Goal: Task Accomplishment & Management: Complete application form

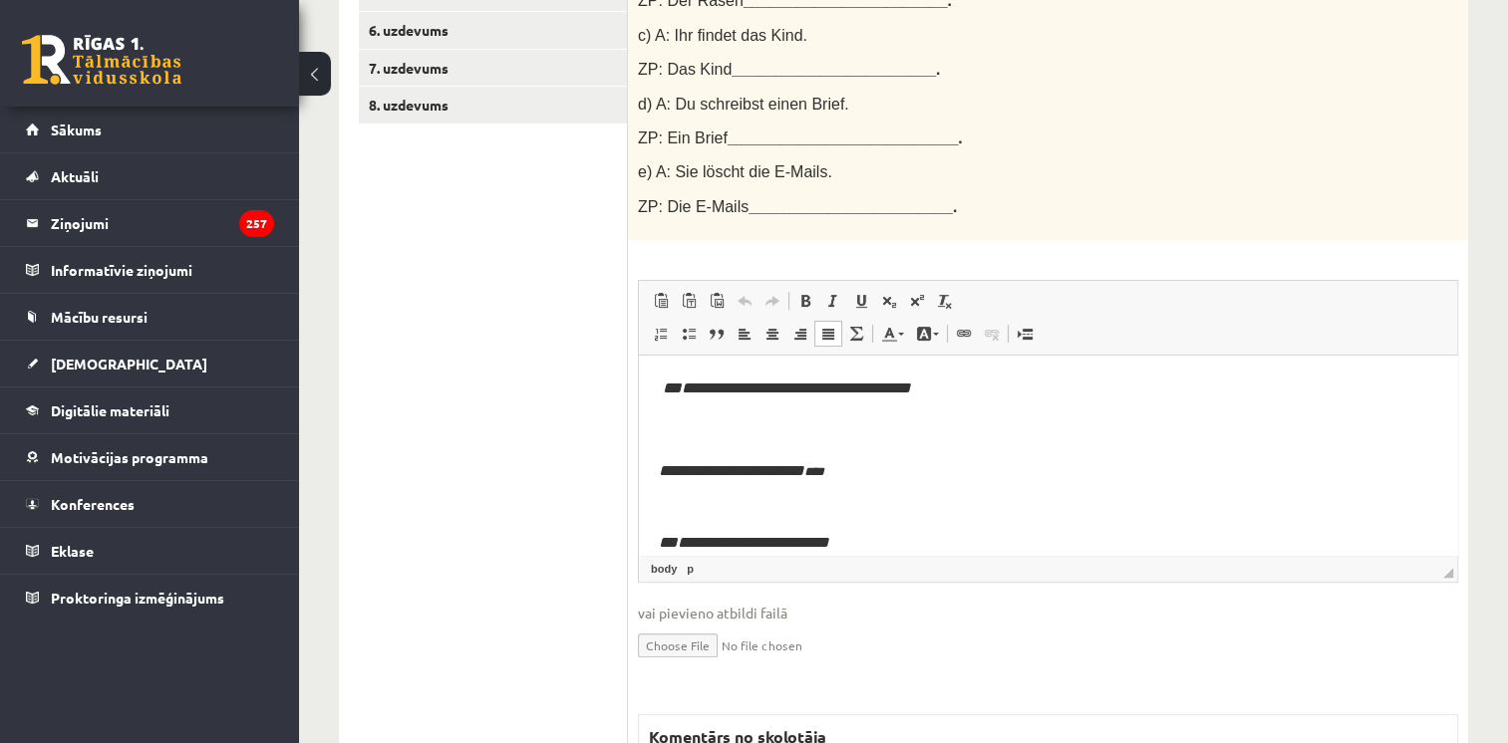
drag, startPoint x: 1452, startPoint y: 398, endPoint x: 2010, endPoint y: 653, distance: 613.6
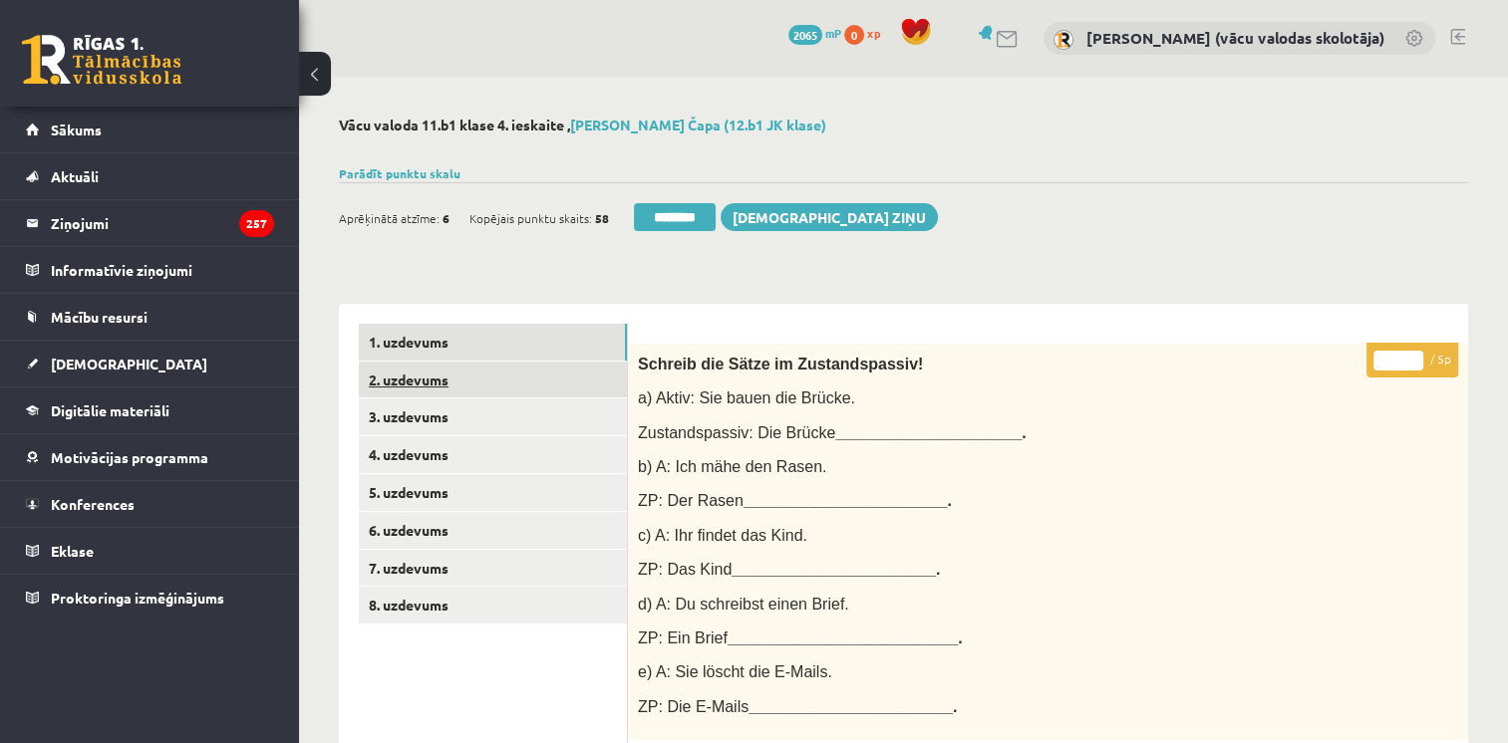
click at [391, 376] on link "2. uzdevums" at bounding box center [493, 380] width 268 height 37
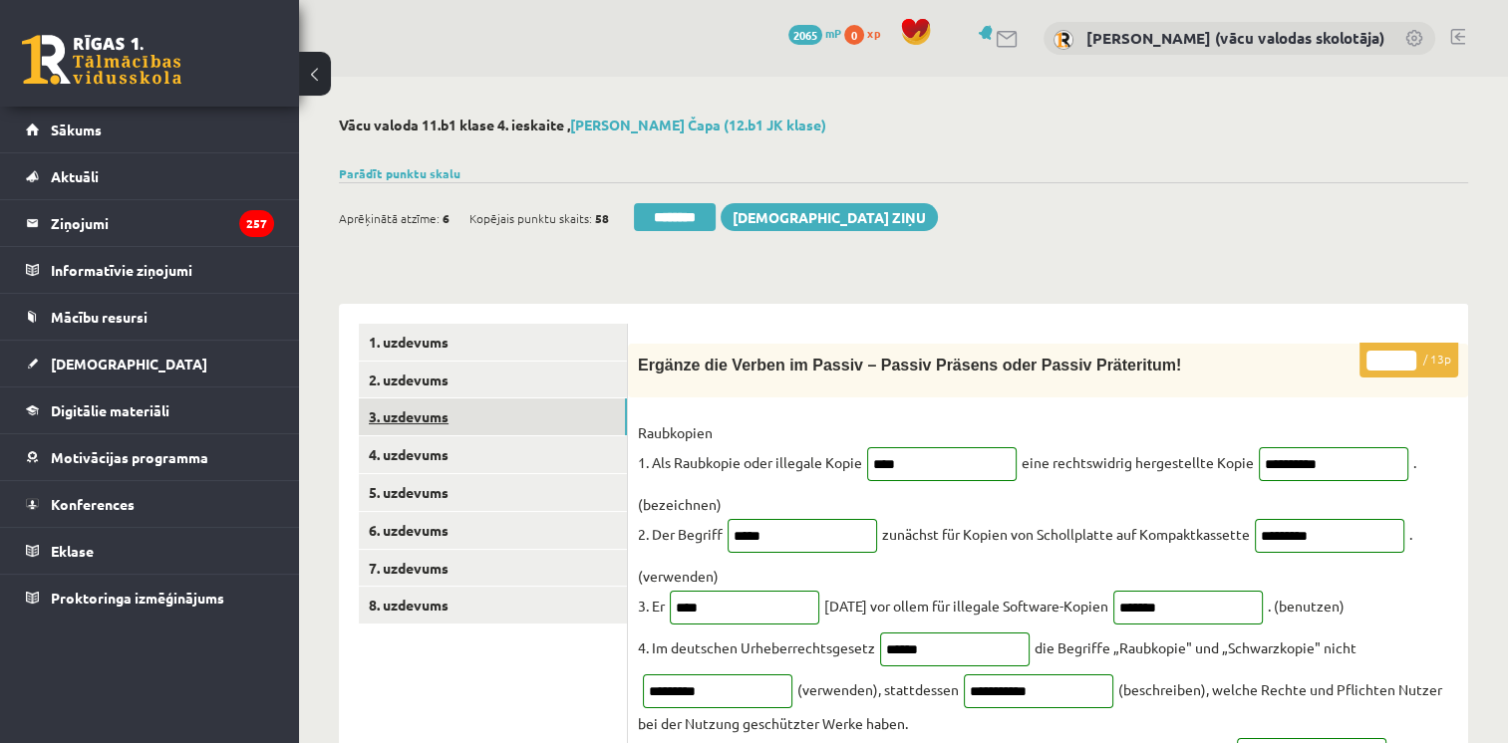
click at [411, 414] on link "3. uzdevums" at bounding box center [493, 417] width 268 height 37
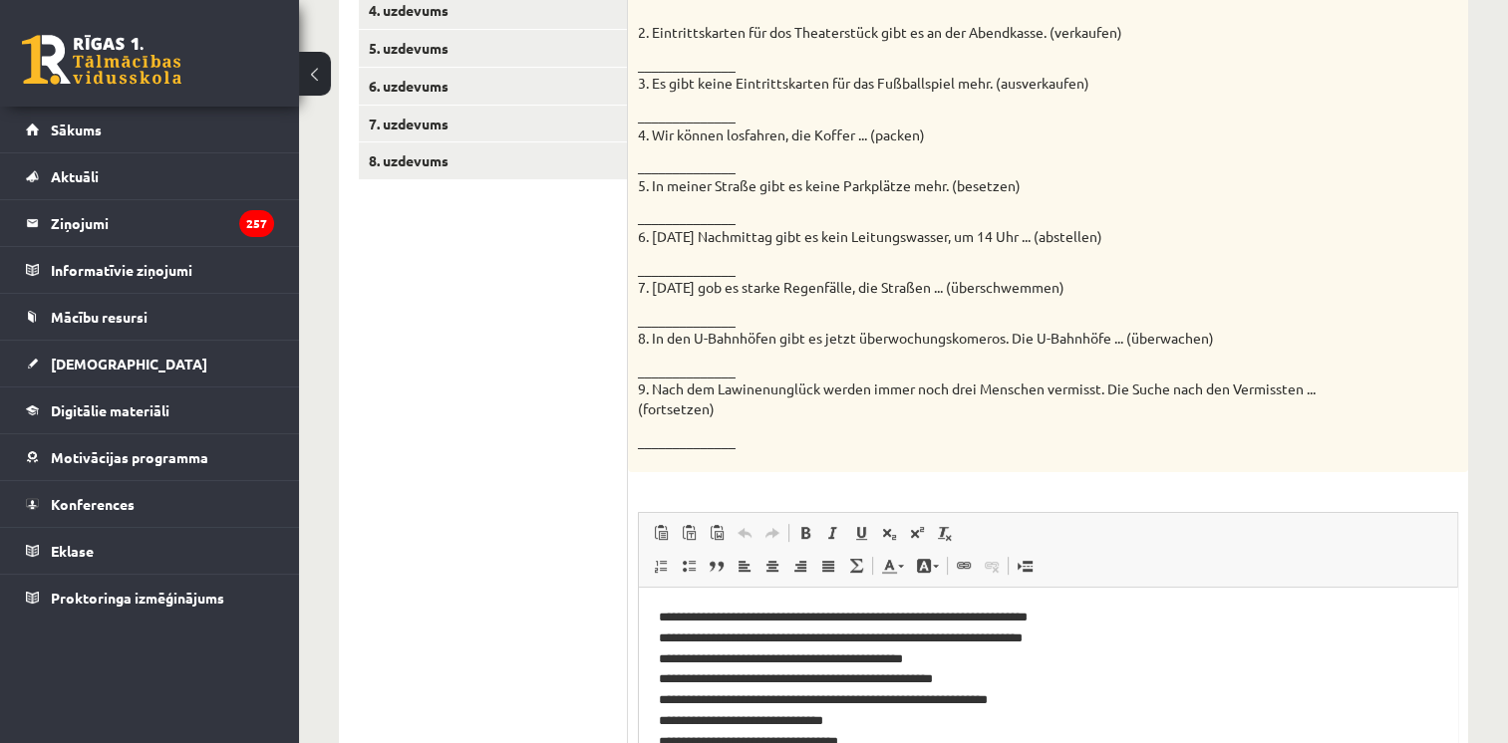
scroll to position [155, 0]
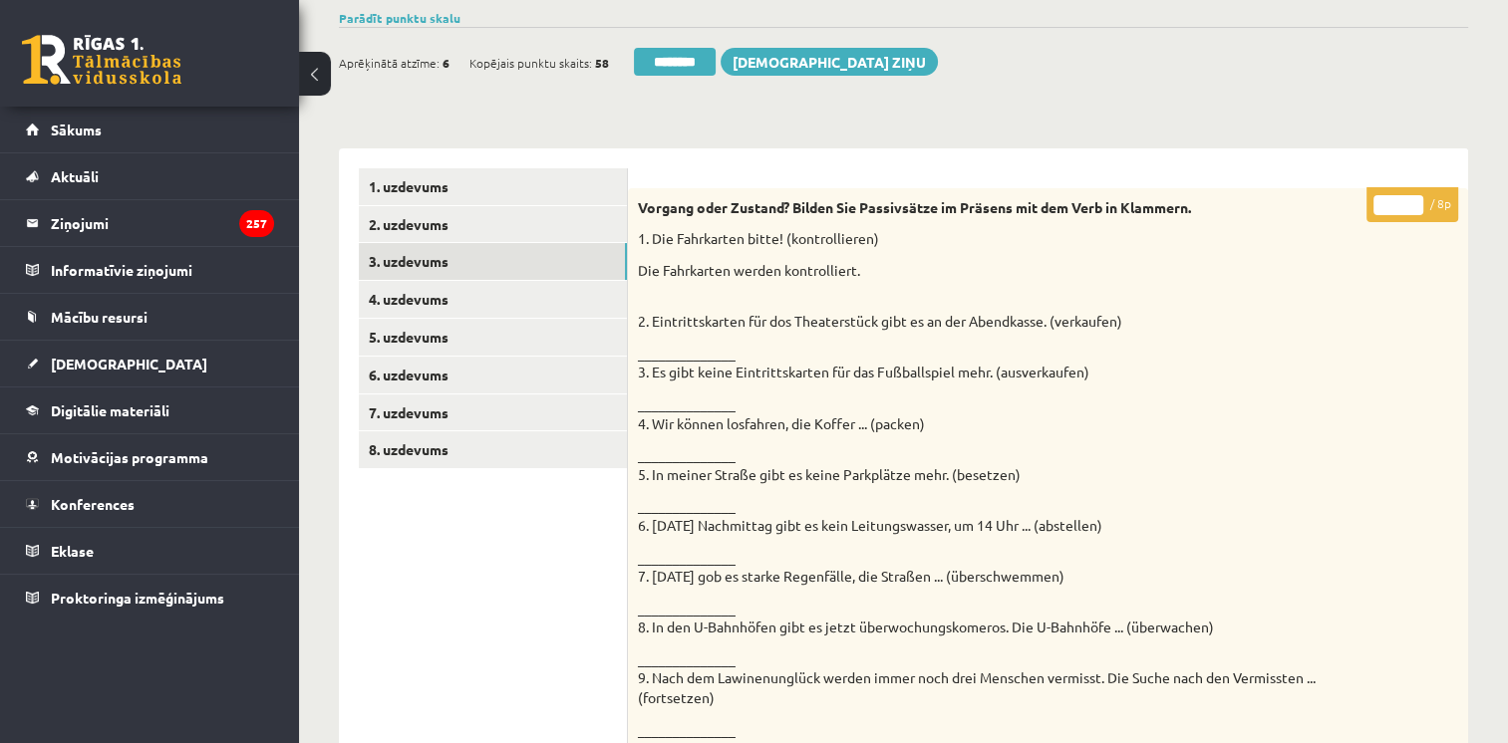
click at [1411, 201] on input "*" at bounding box center [1398, 205] width 50 height 20
type input "*"
click at [1411, 205] on input "*" at bounding box center [1398, 205] width 50 height 20
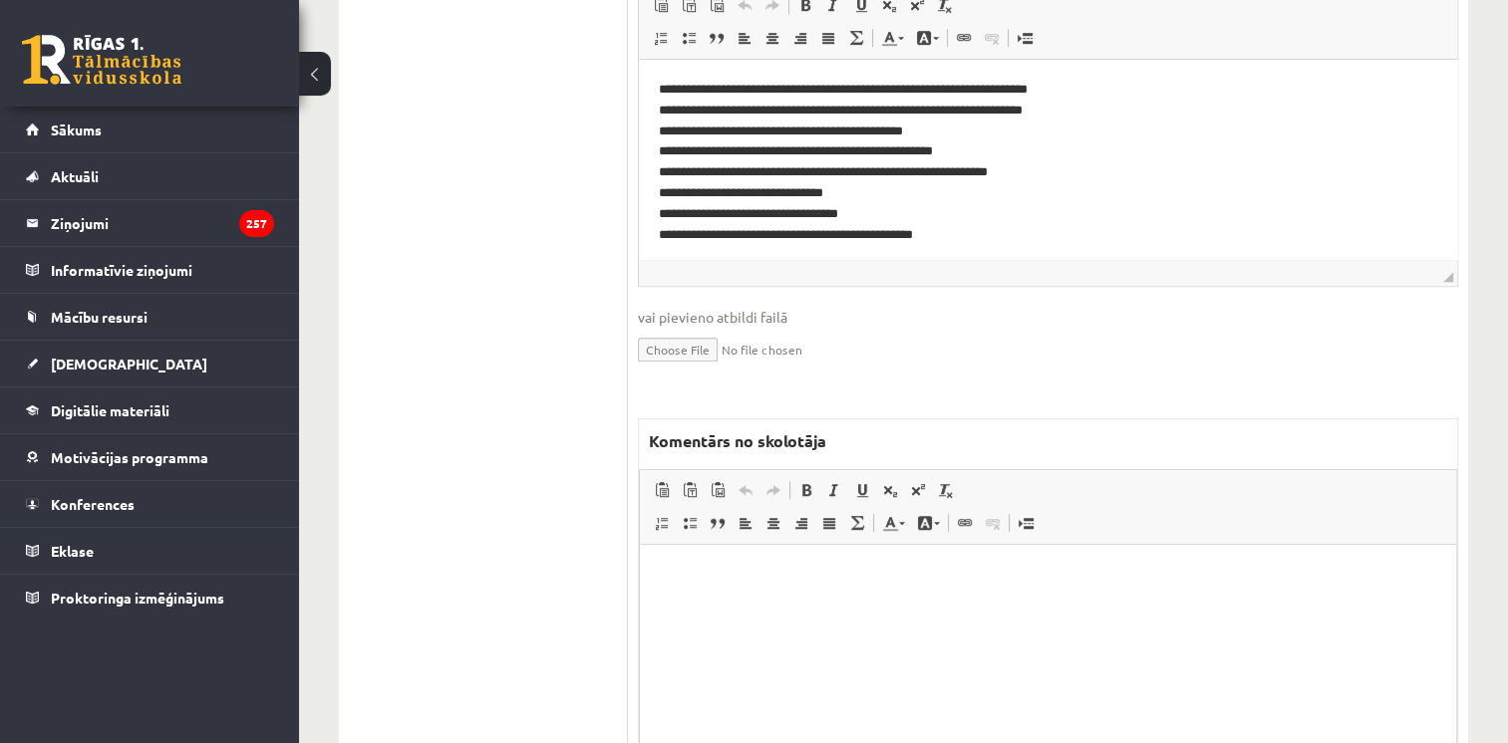
scroll to position [1114, 0]
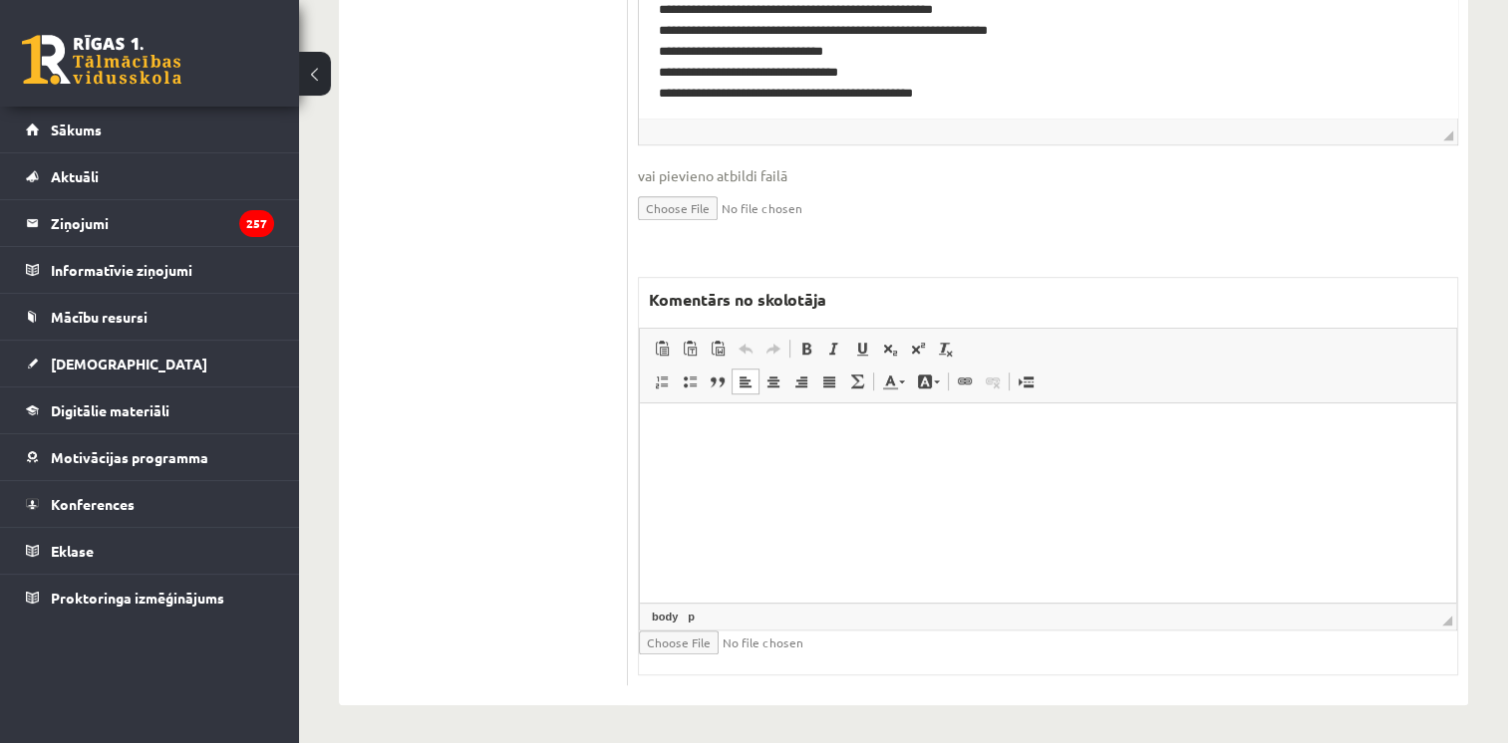
click at [1203, 464] on html at bounding box center [1048, 434] width 816 height 61
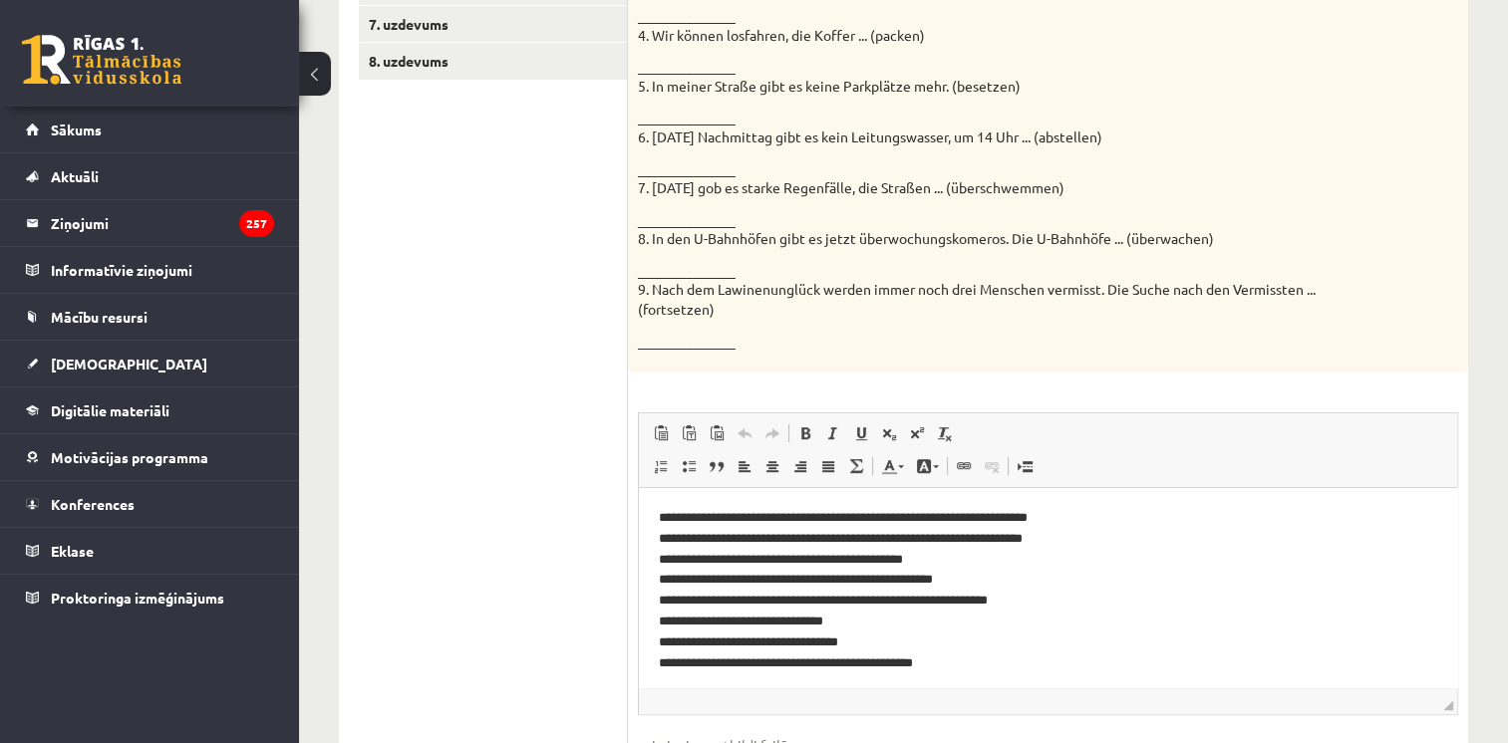
scroll to position [18, 0]
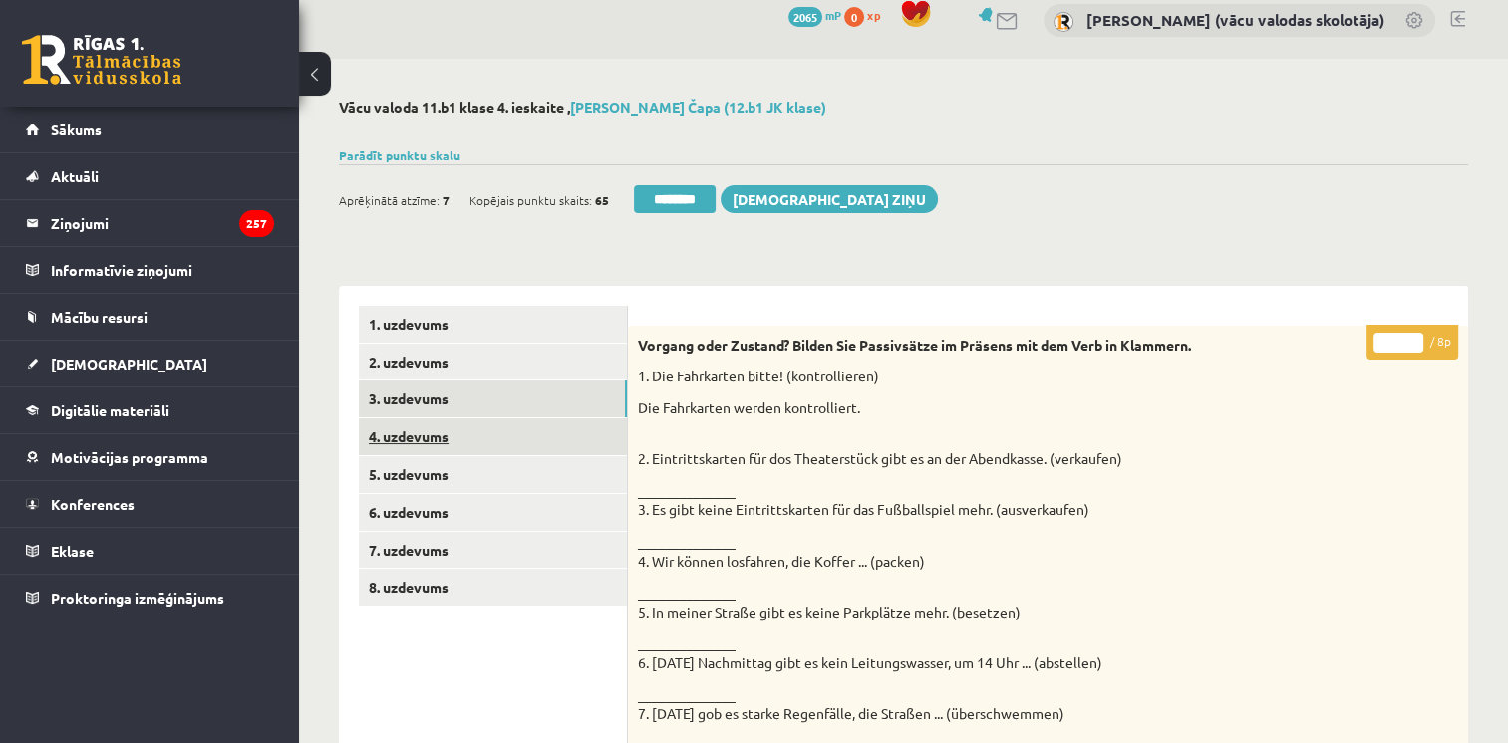
click at [433, 444] on link "4. uzdevums" at bounding box center [493, 437] width 268 height 37
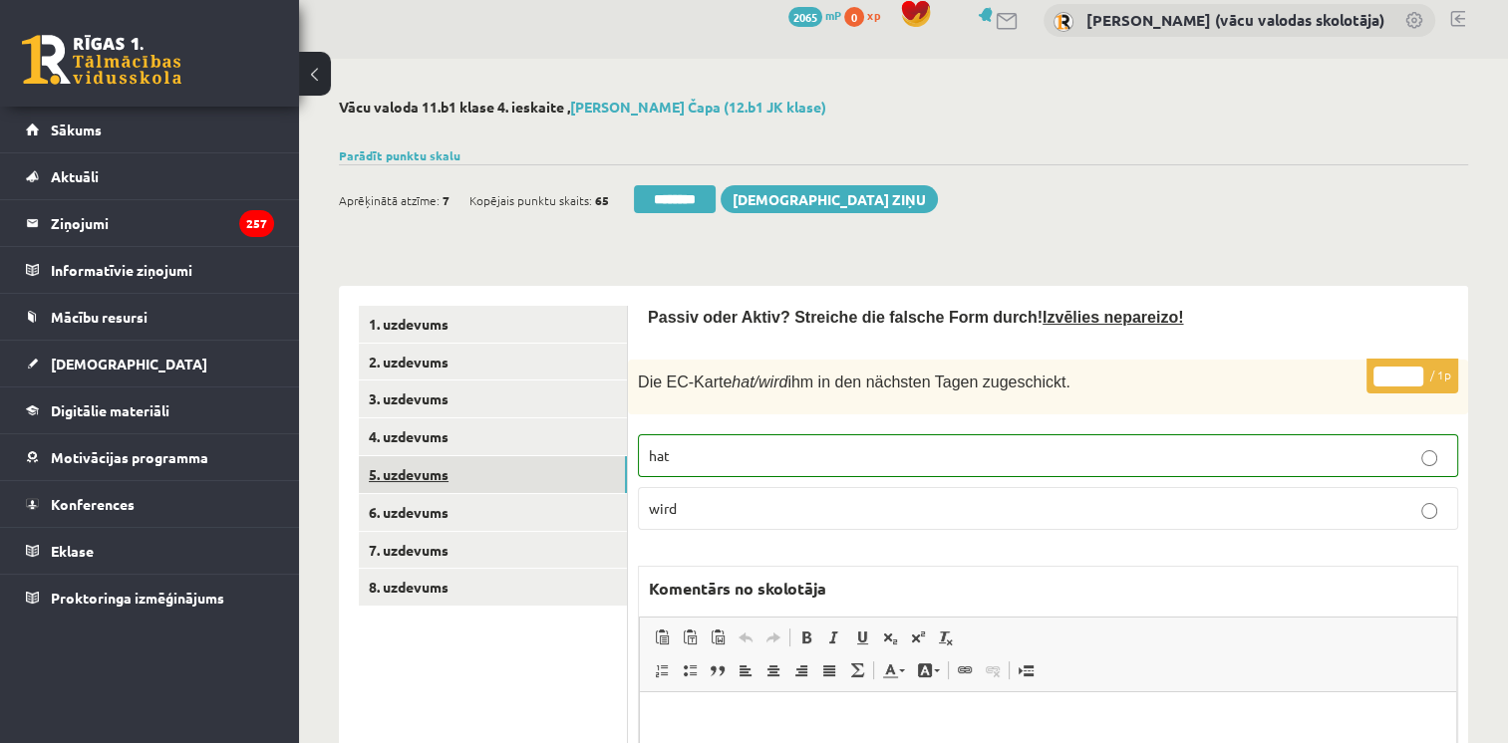
click at [426, 480] on link "5. uzdevums" at bounding box center [493, 474] width 268 height 37
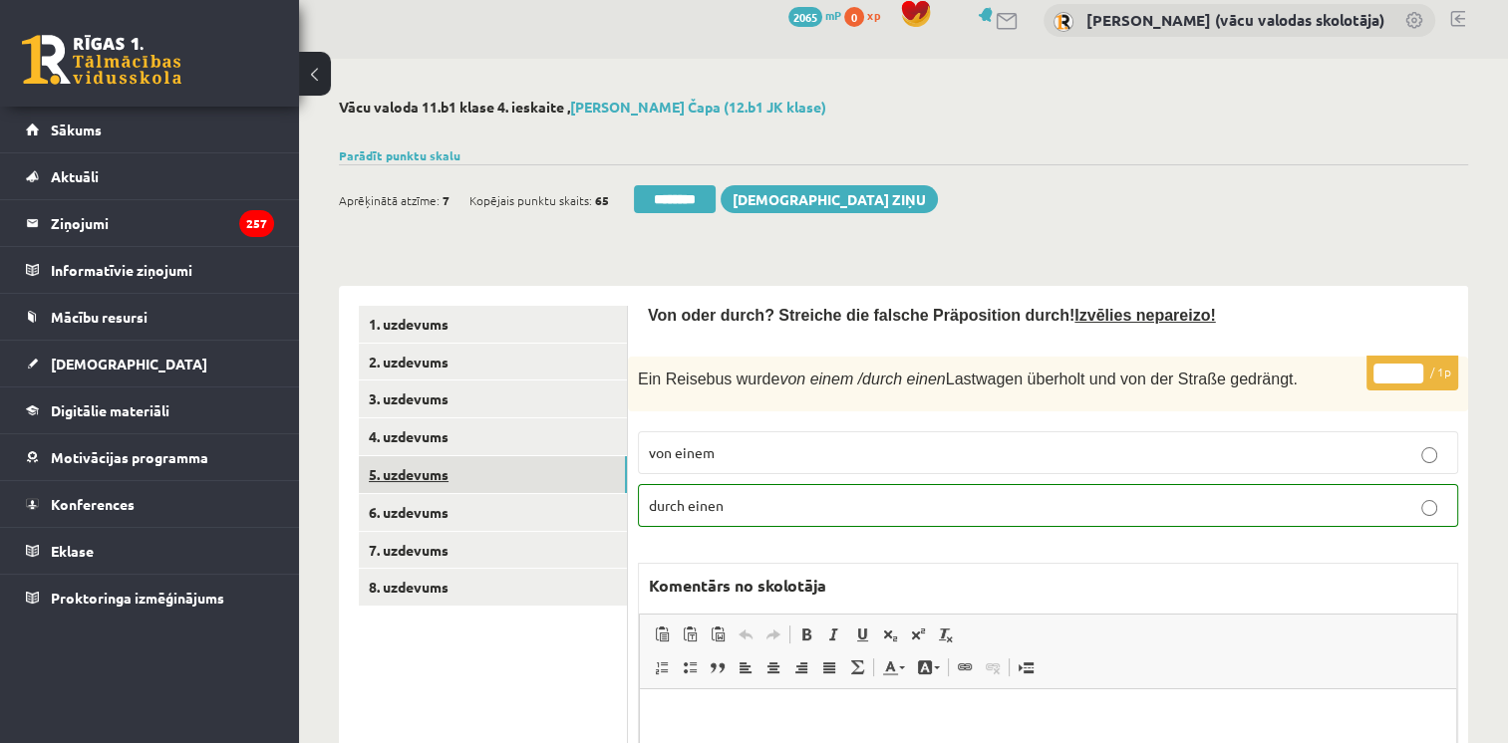
scroll to position [0, 0]
click at [415, 518] on link "6. uzdevums" at bounding box center [493, 512] width 268 height 37
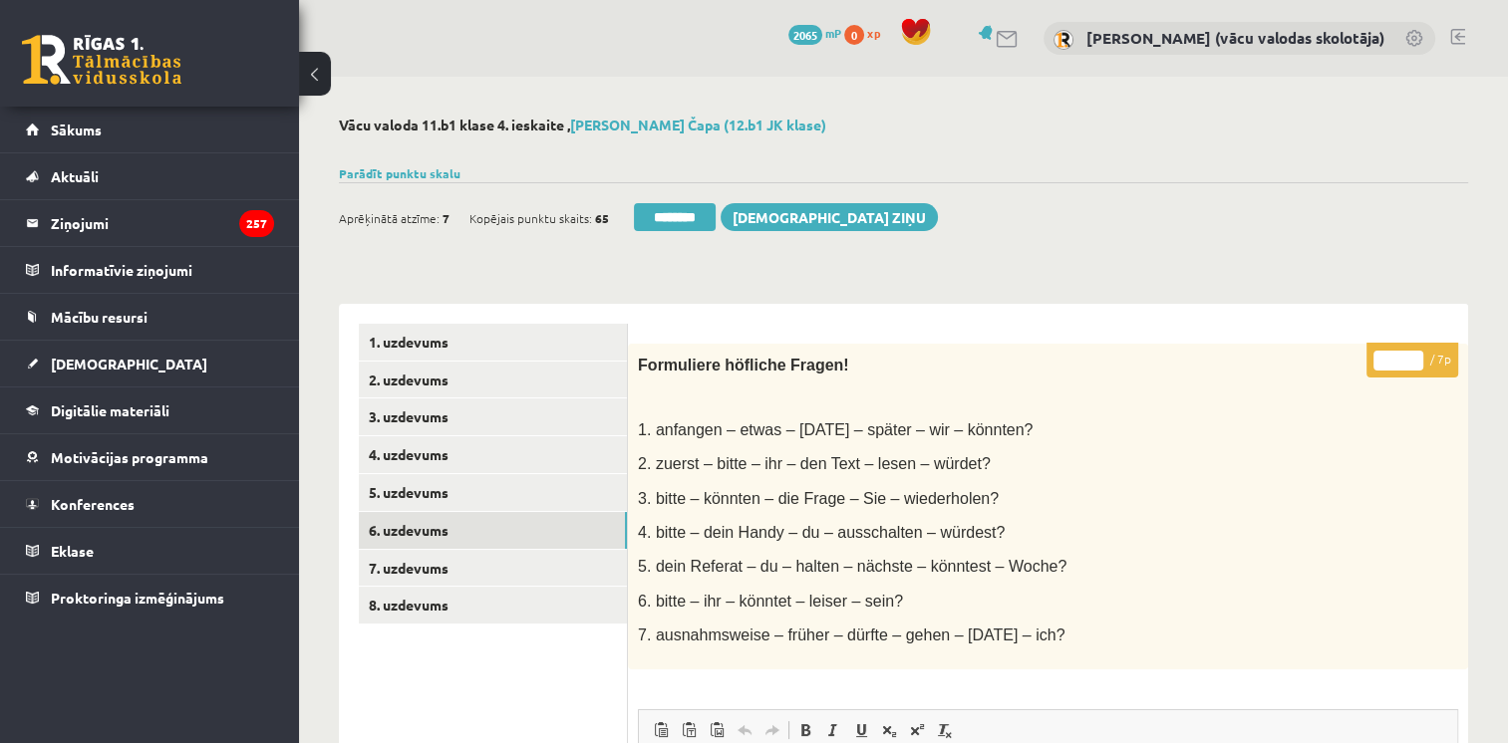
type input "*"
click at [1415, 356] on input "*" at bounding box center [1398, 361] width 50 height 20
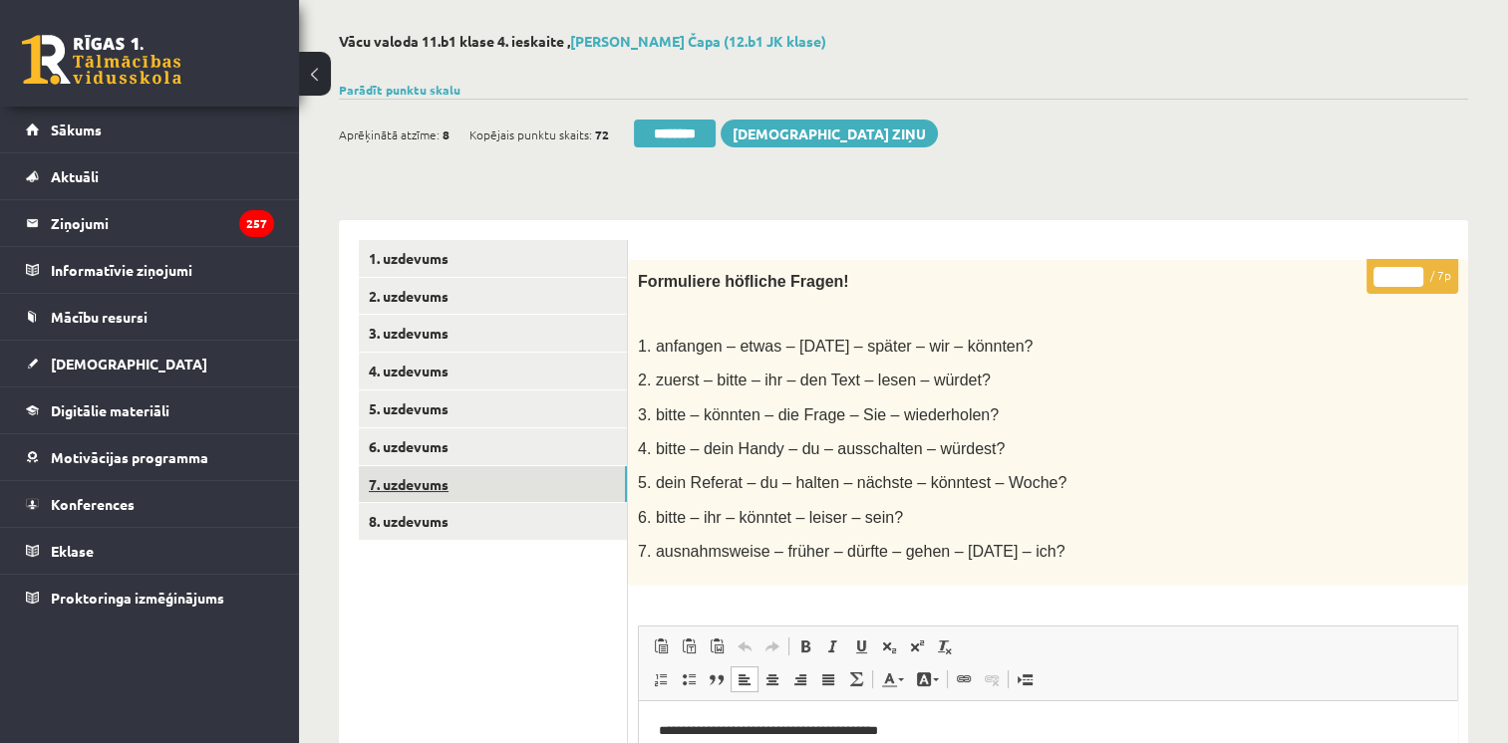
click at [445, 485] on link "7. uzdevums" at bounding box center [493, 484] width 268 height 37
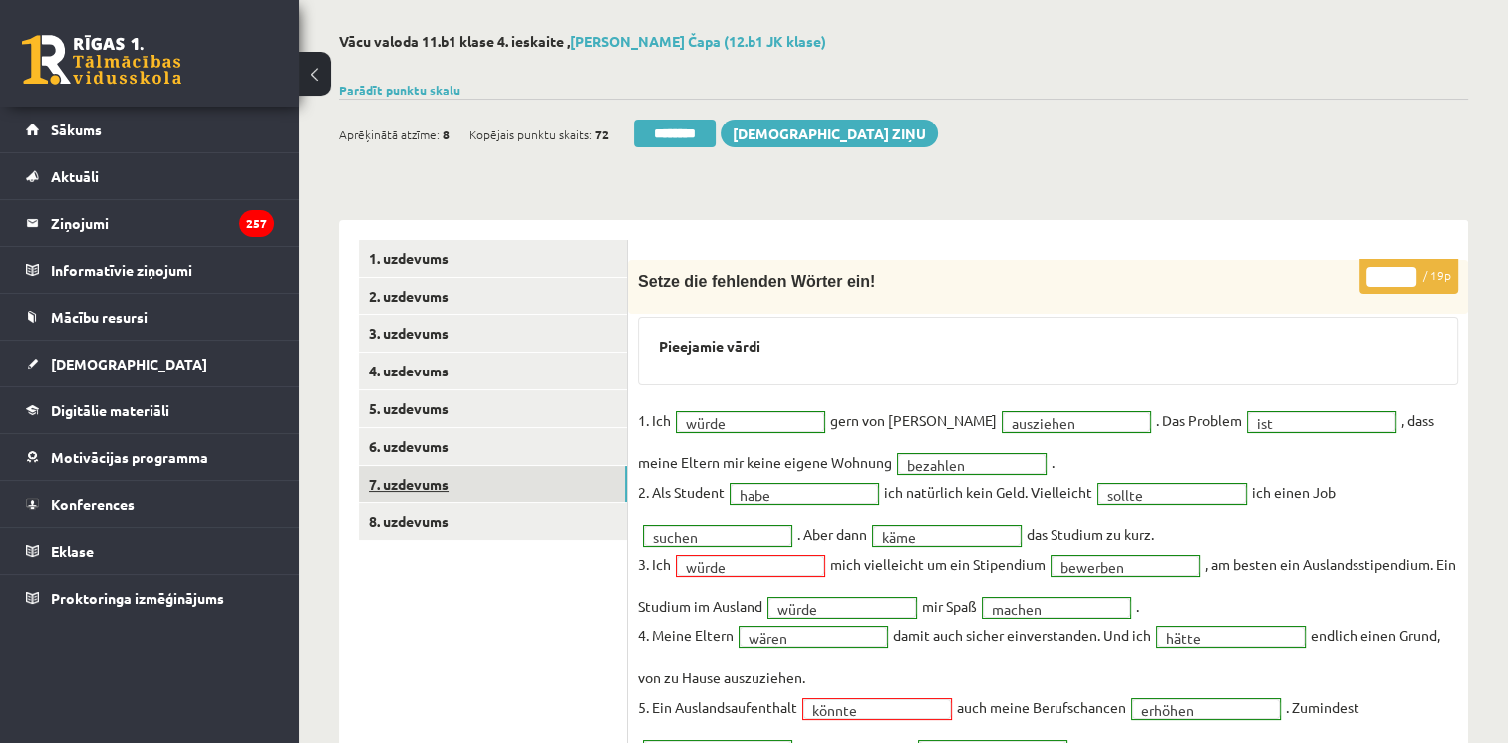
scroll to position [0, 0]
click at [410, 524] on link "8. uzdevums" at bounding box center [493, 521] width 268 height 37
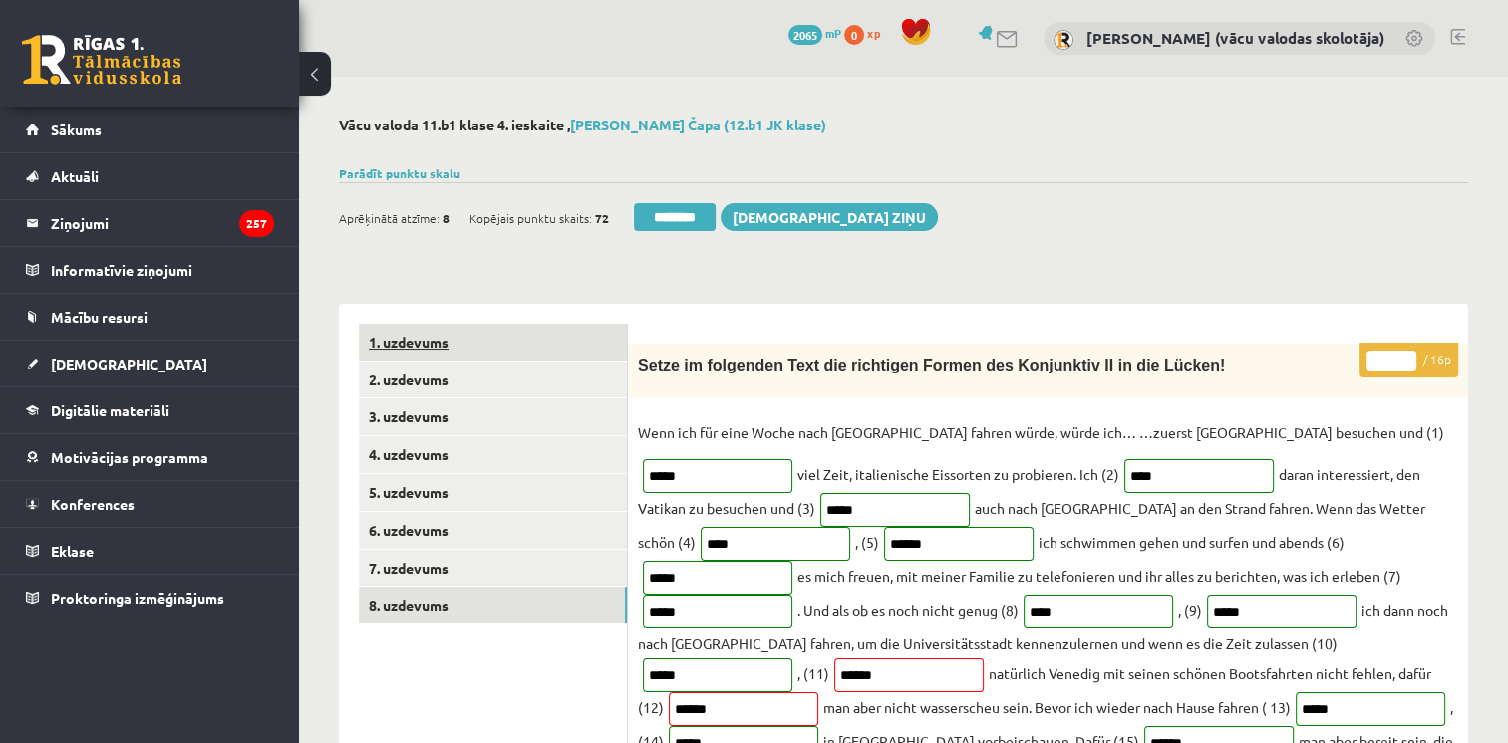
click at [419, 342] on link "1. uzdevums" at bounding box center [493, 342] width 268 height 37
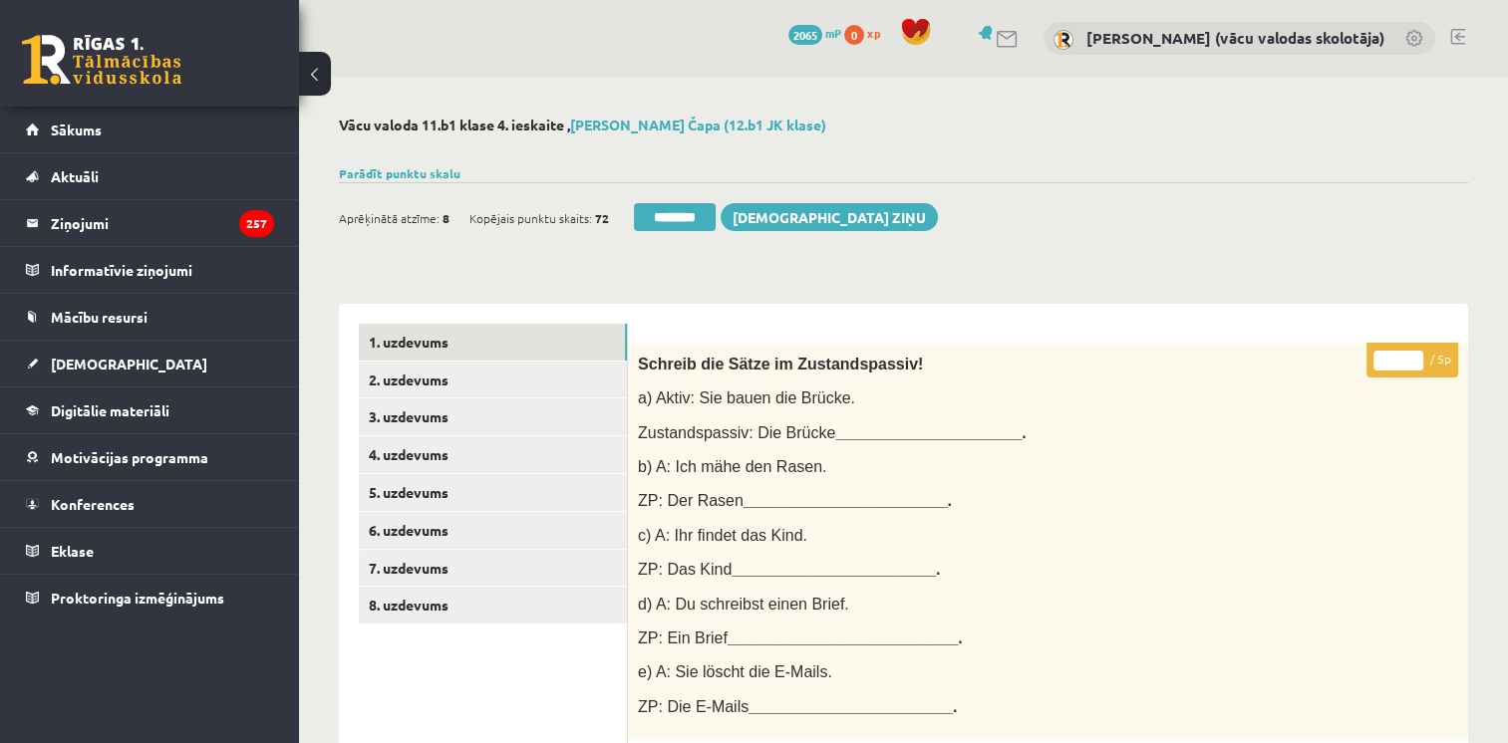
type input "*"
click at [1415, 357] on input "*" at bounding box center [1398, 361] width 50 height 20
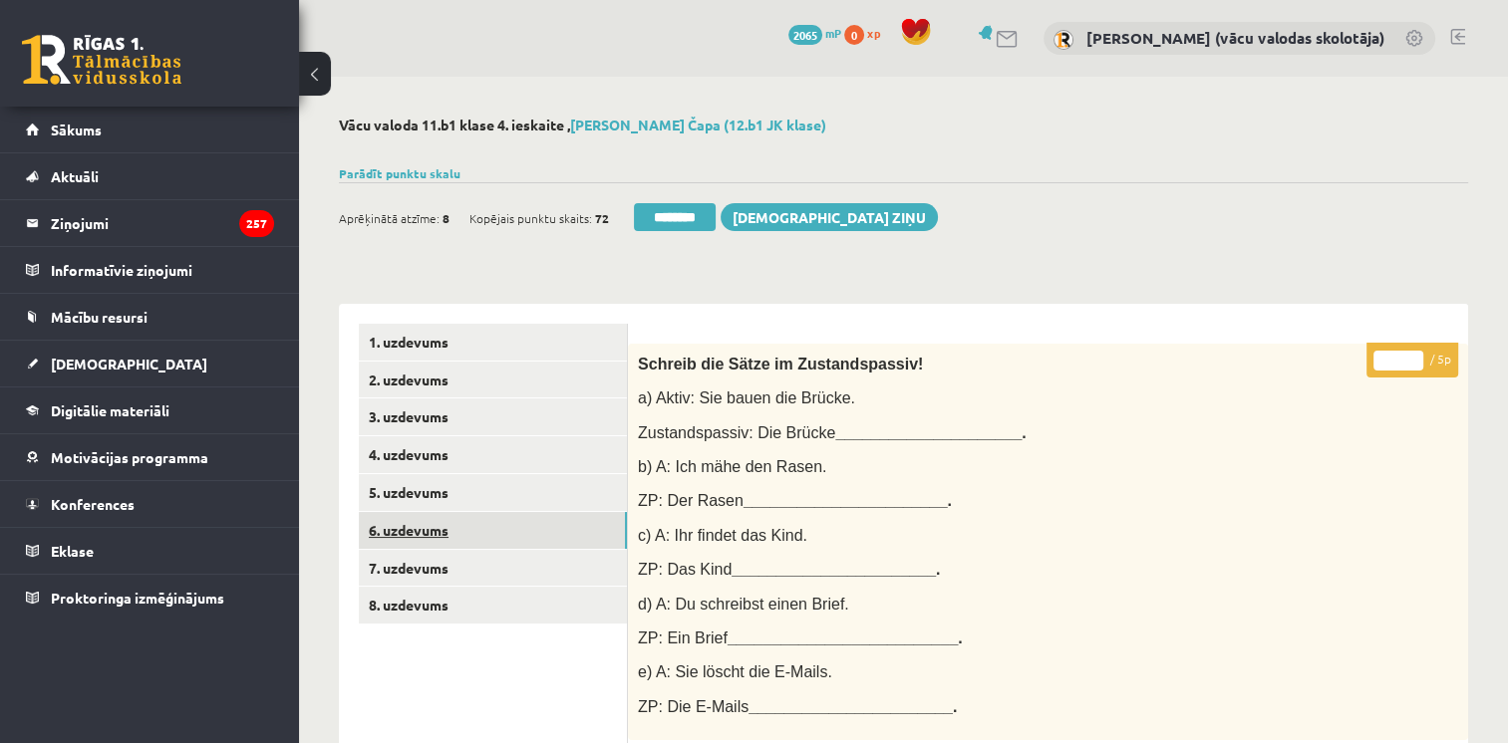
click at [431, 526] on link "6. uzdevums" at bounding box center [493, 530] width 268 height 37
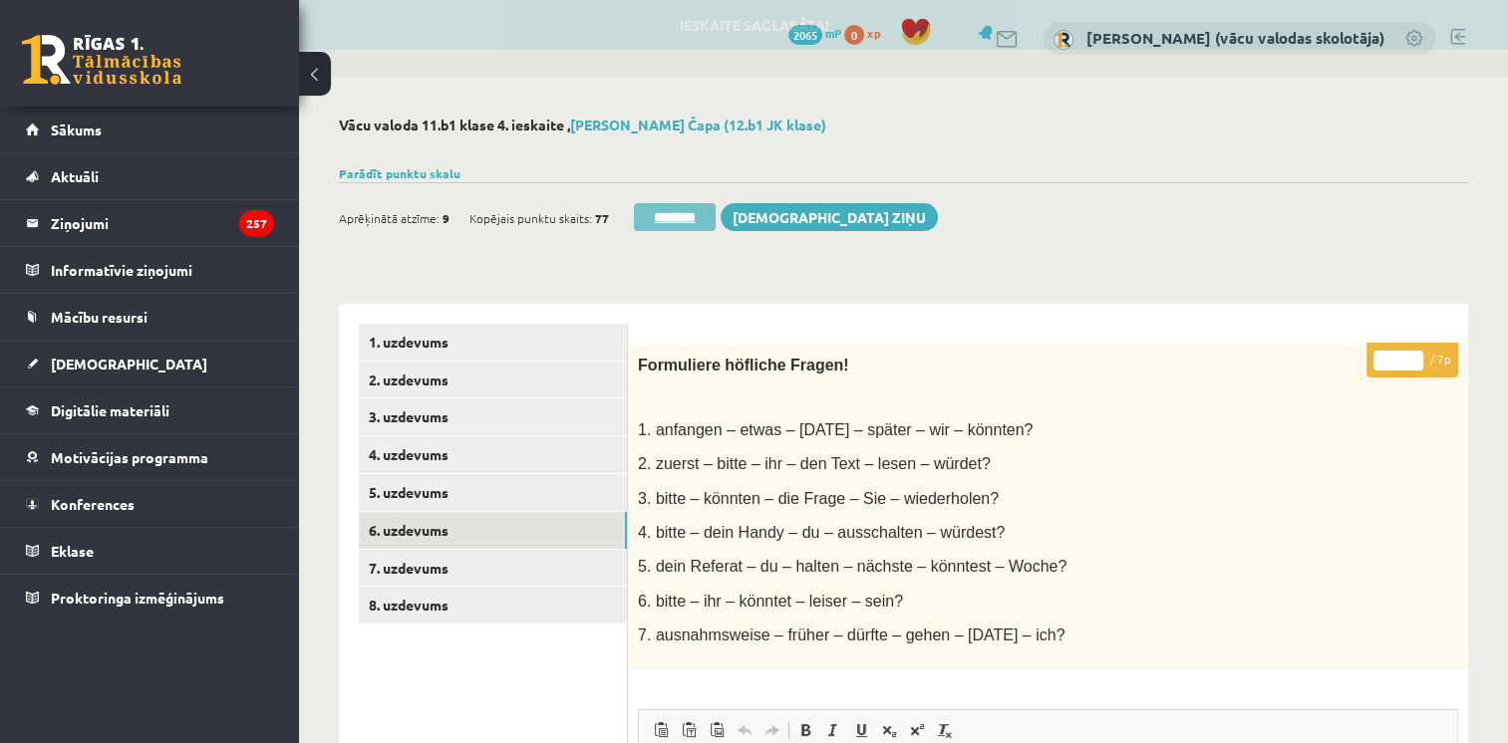
click at [668, 224] on input "********" at bounding box center [675, 217] width 82 height 28
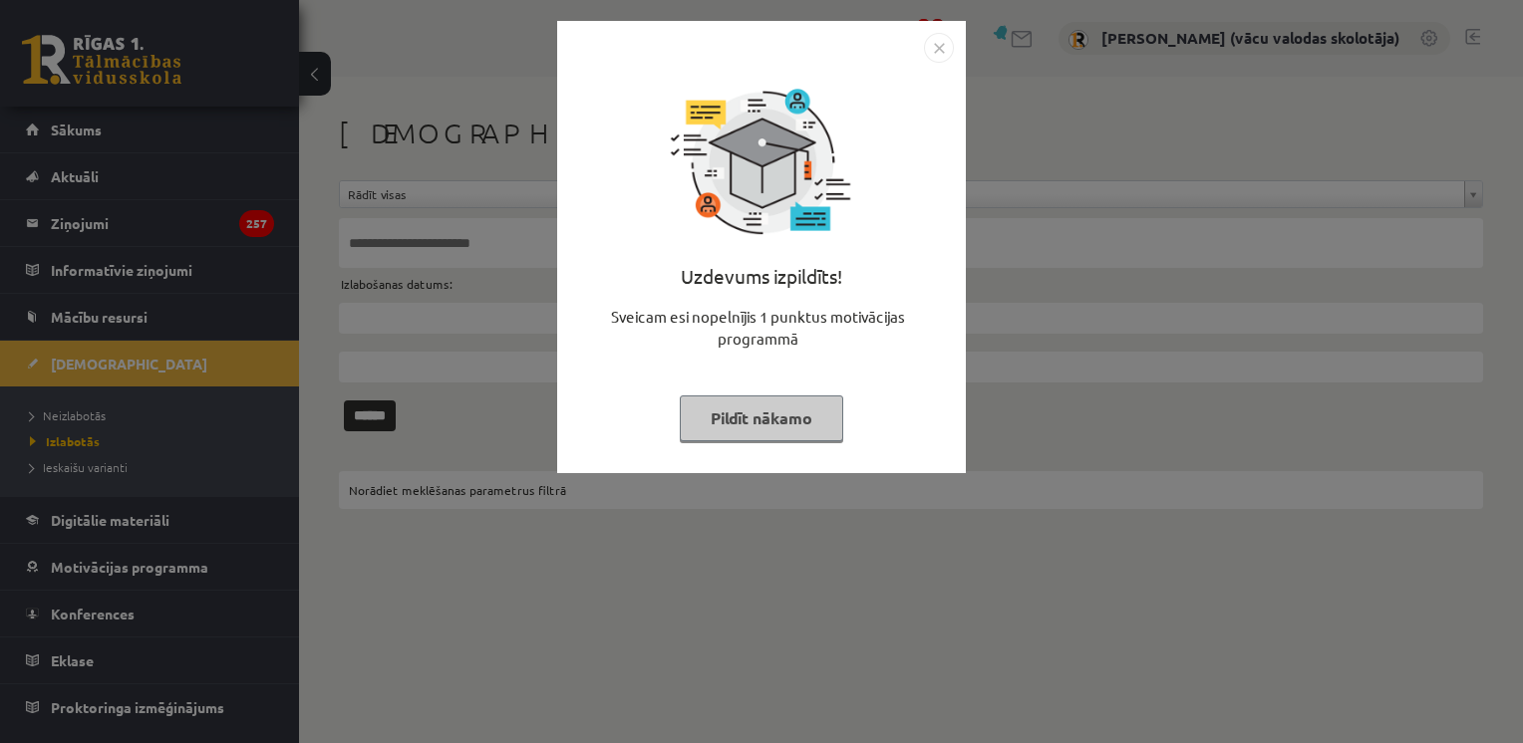
click at [798, 413] on button "Pildīt nākamo" at bounding box center [761, 419] width 163 height 46
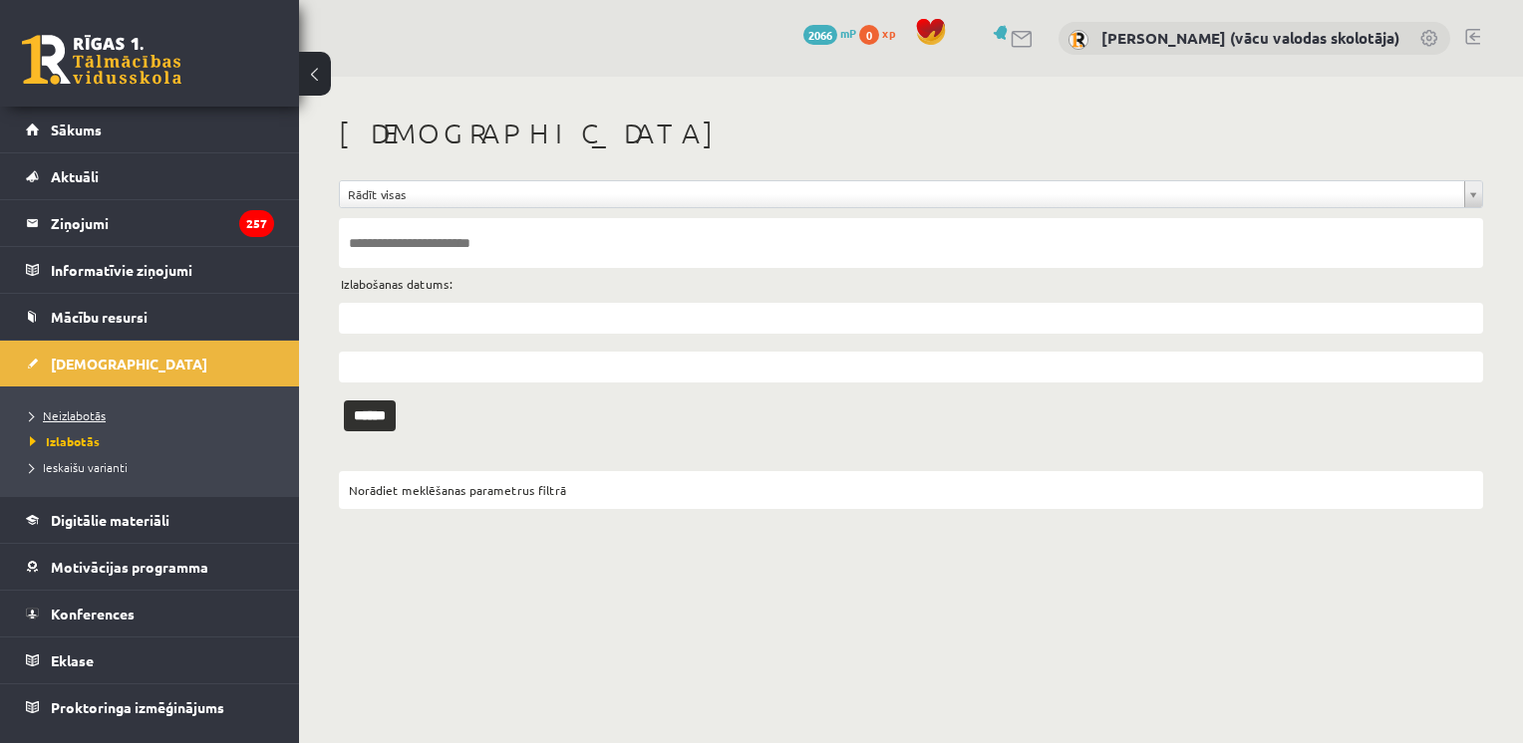
click at [87, 414] on span "Neizlabotās" at bounding box center [68, 416] width 76 height 16
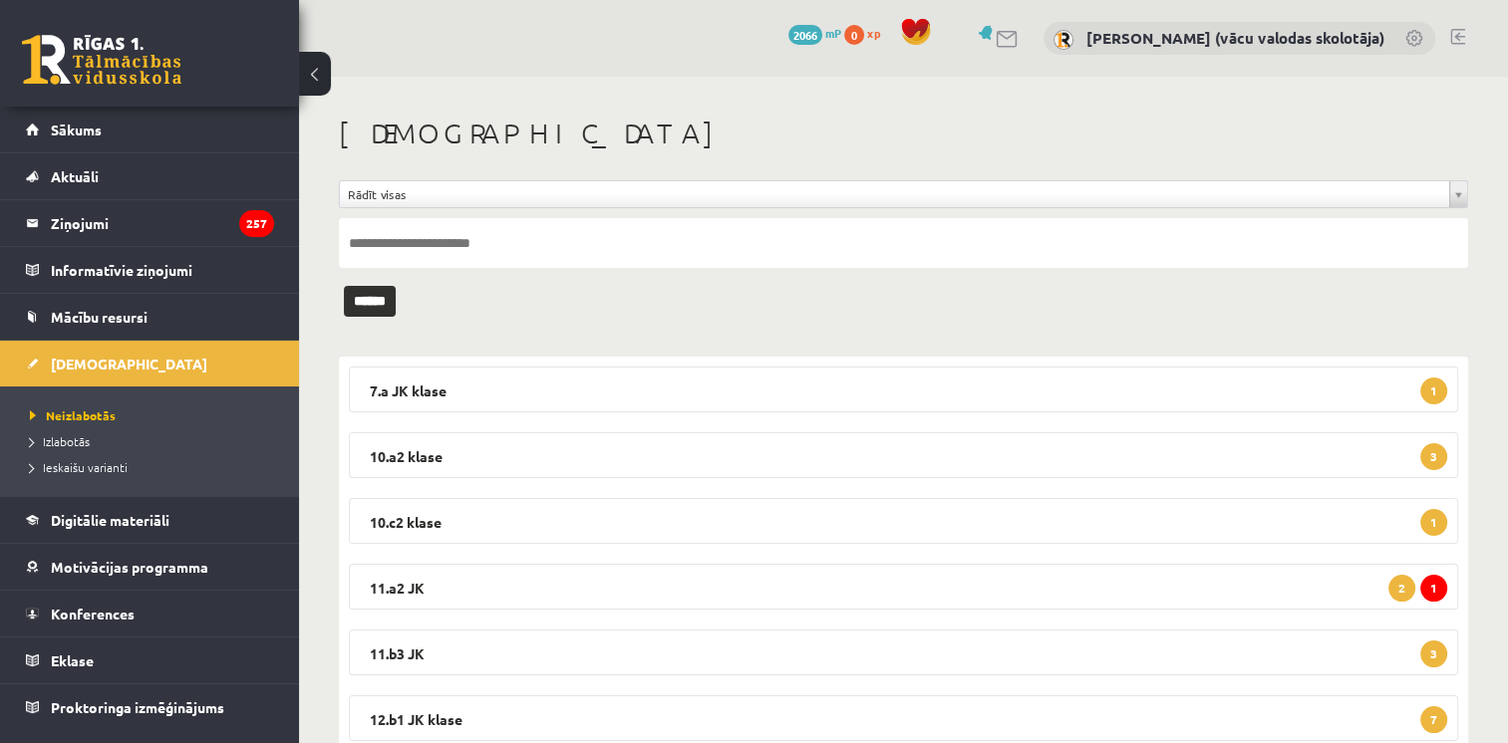
scroll to position [263, 0]
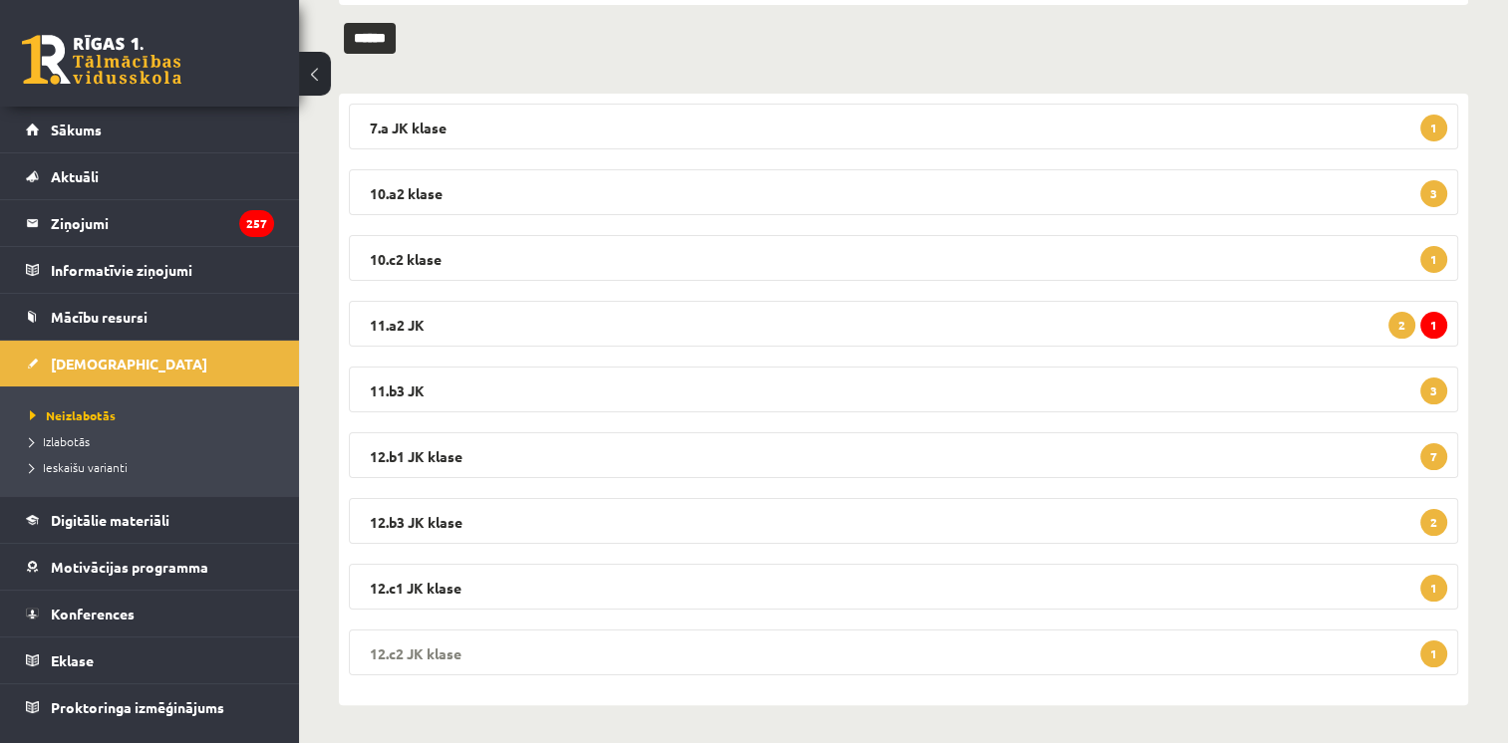
click at [1299, 647] on legend "12.c2 JK klase 1" at bounding box center [903, 653] width 1109 height 46
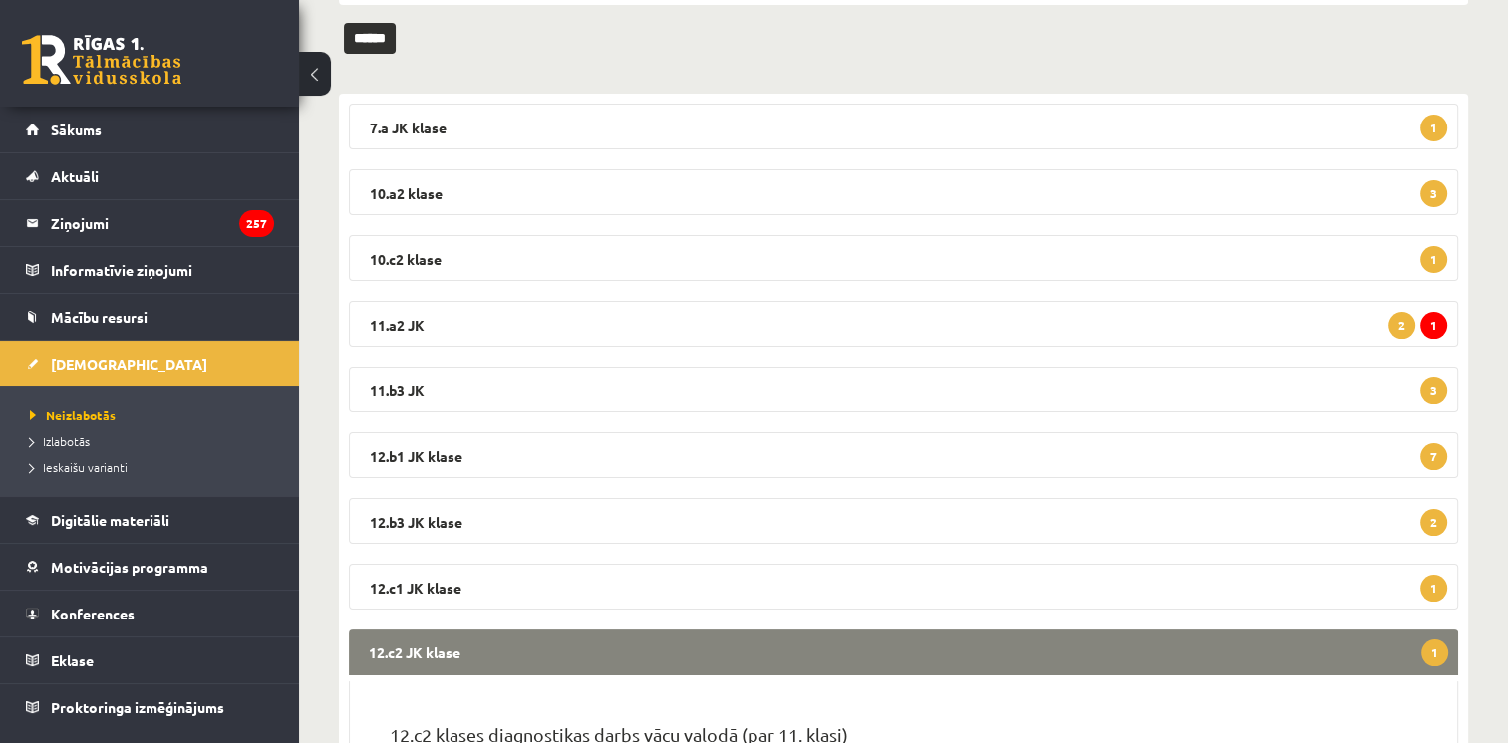
scroll to position [459, 0]
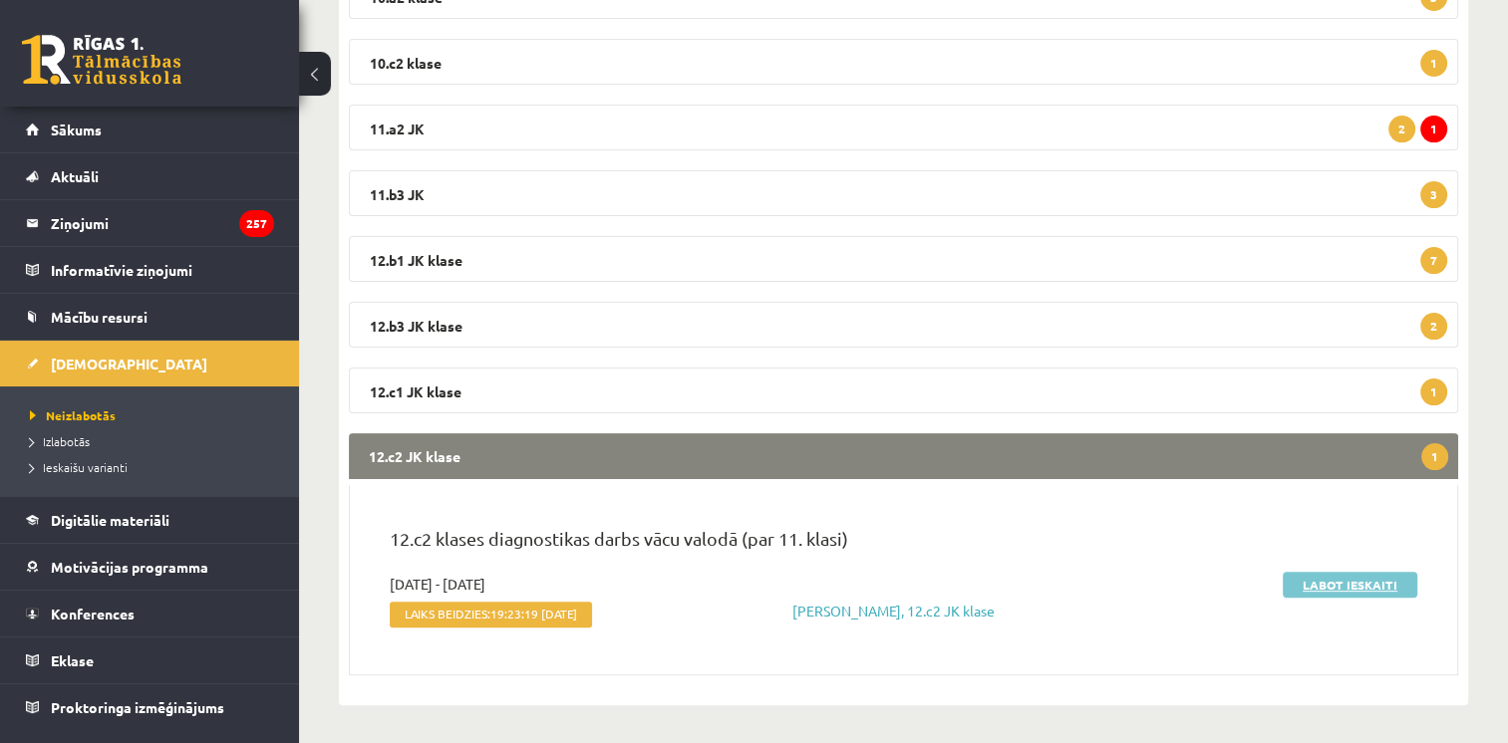
click at [1309, 592] on link "Labot ieskaiti" at bounding box center [1350, 585] width 135 height 26
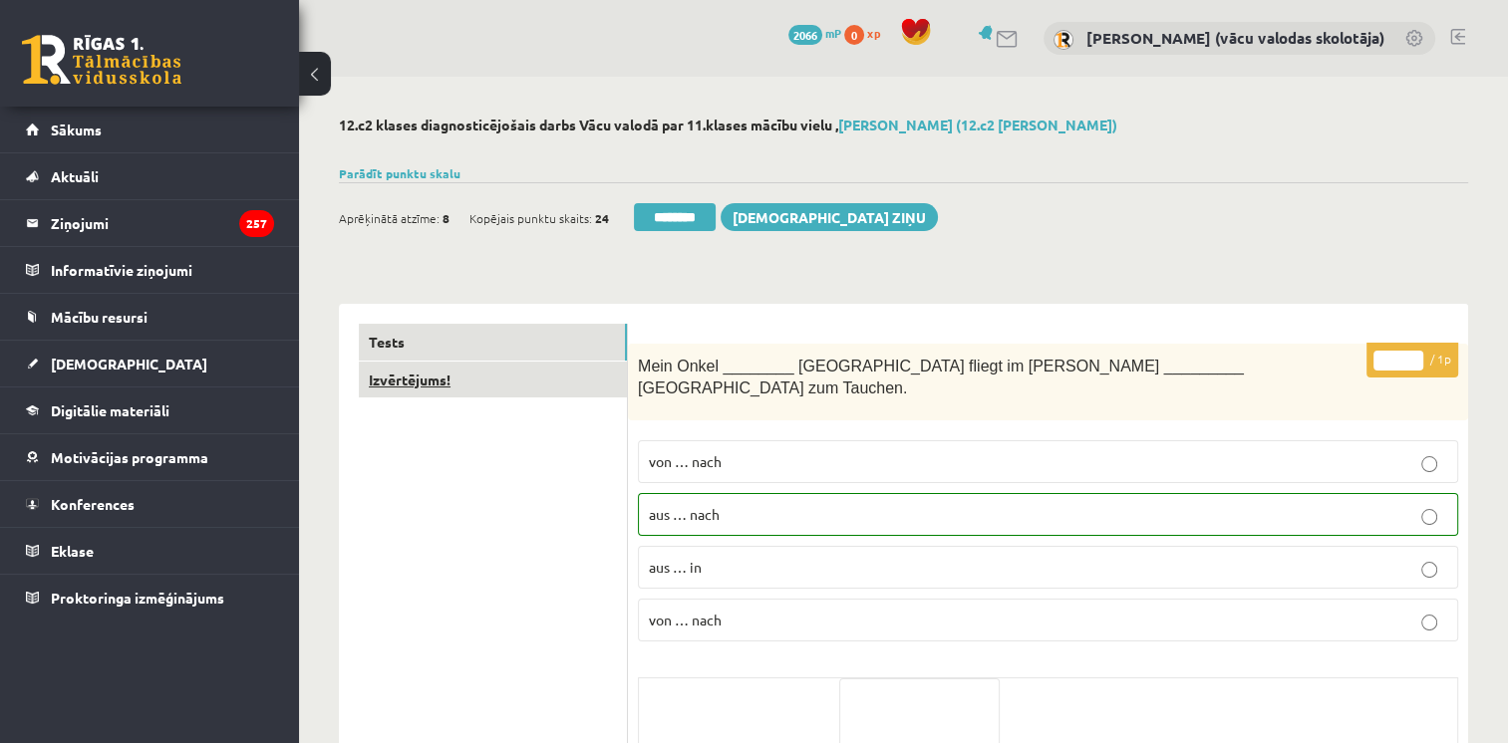
click at [411, 381] on link "Izvērtējums!" at bounding box center [493, 380] width 268 height 37
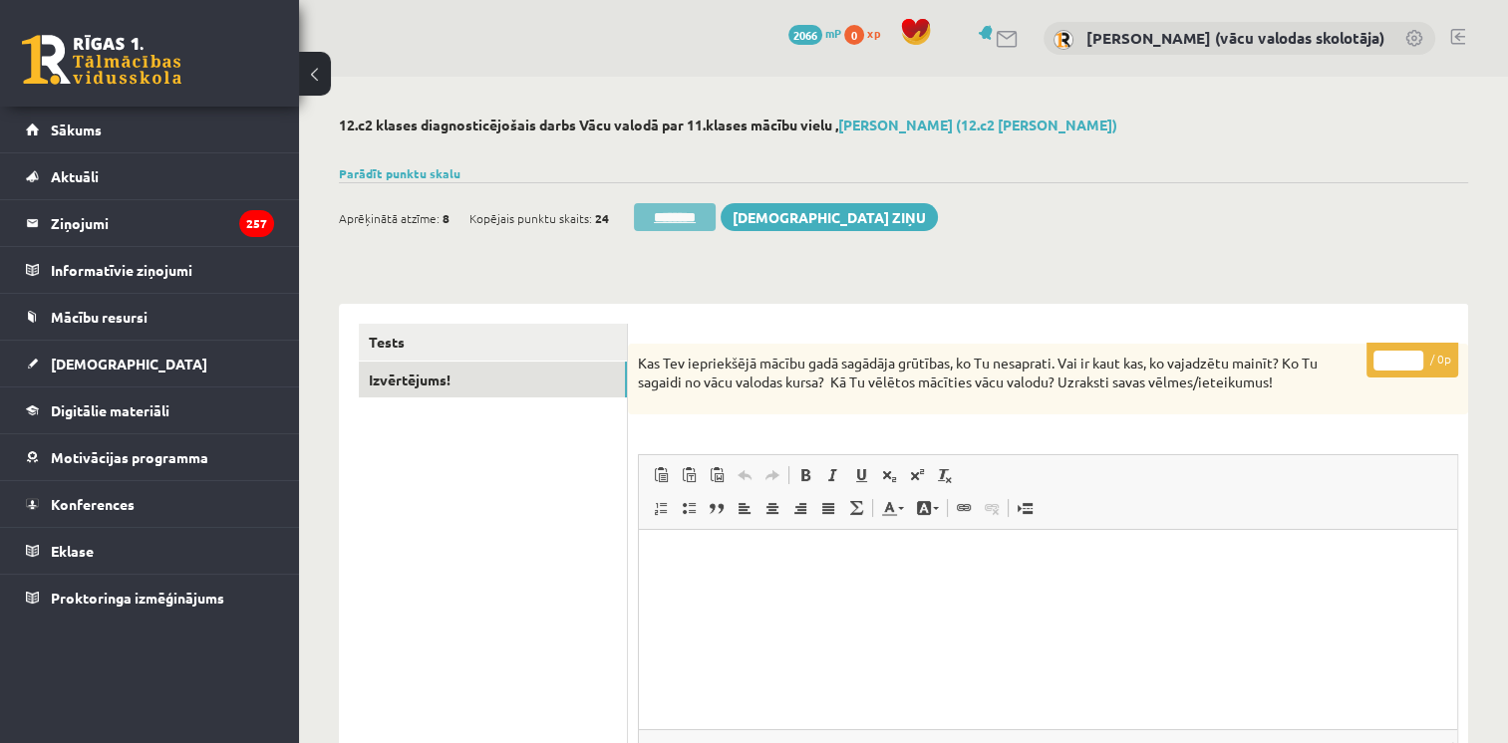
click at [686, 217] on input "********" at bounding box center [675, 217] width 82 height 28
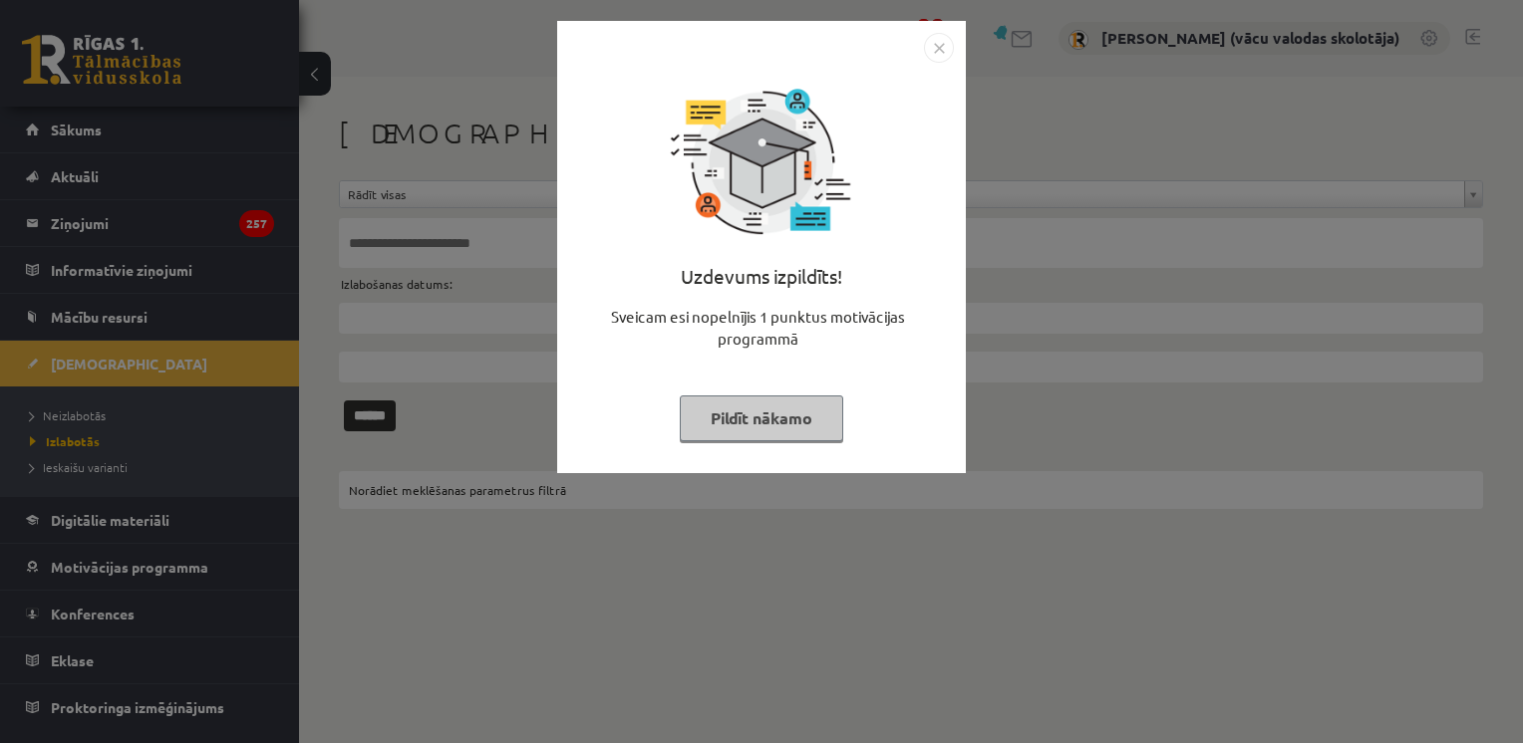
click at [803, 419] on button "Pildīt nākamo" at bounding box center [761, 419] width 163 height 46
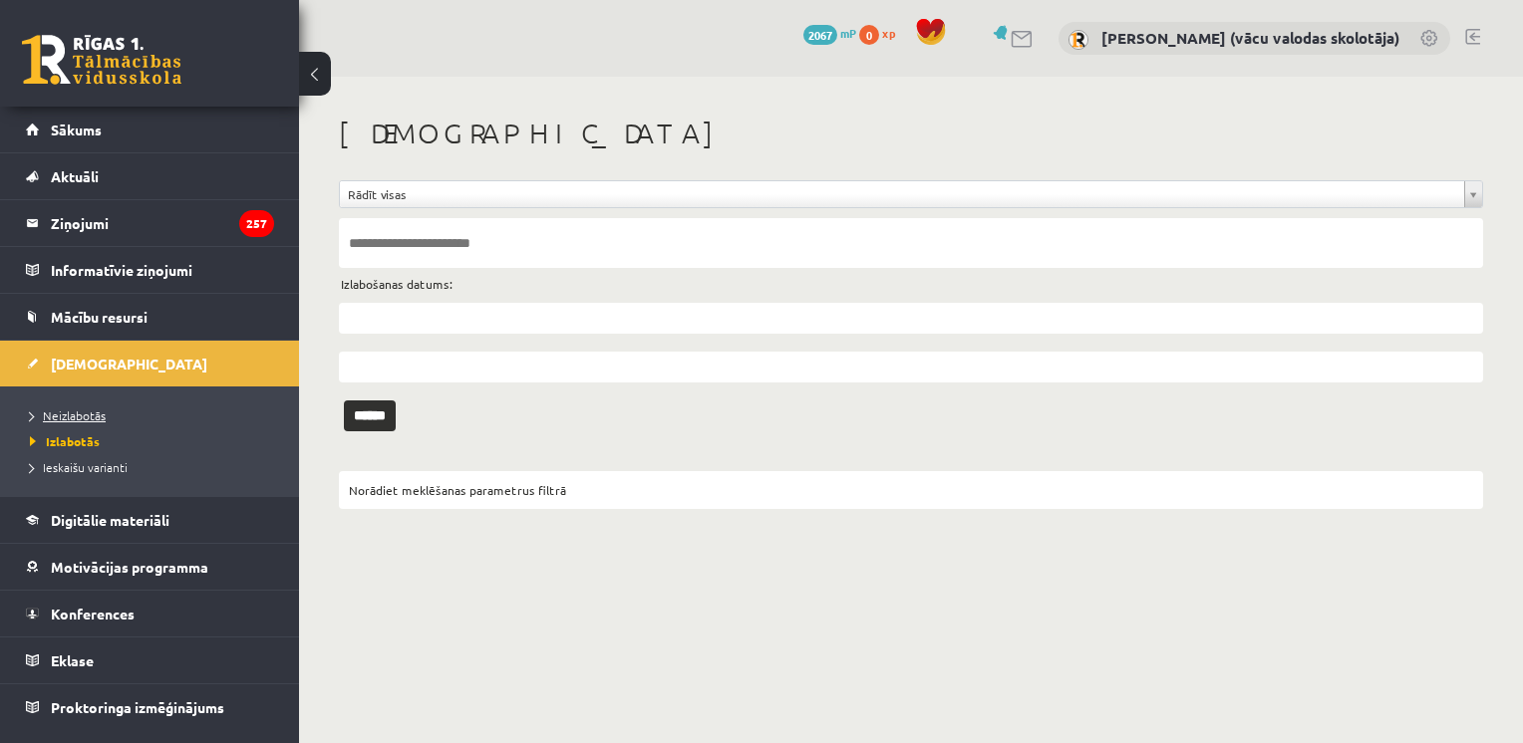
click at [80, 416] on span "Neizlabotās" at bounding box center [68, 416] width 76 height 16
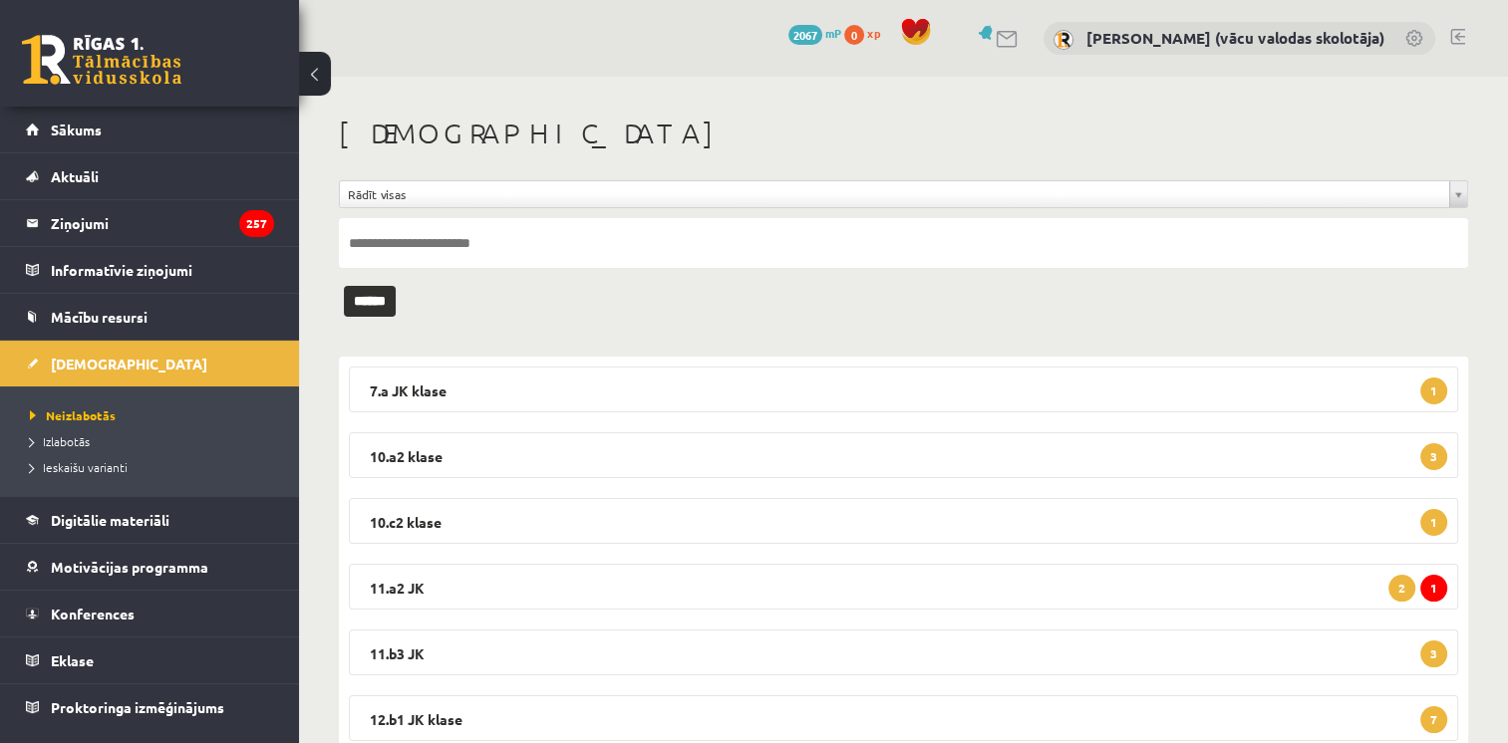
scroll to position [198, 0]
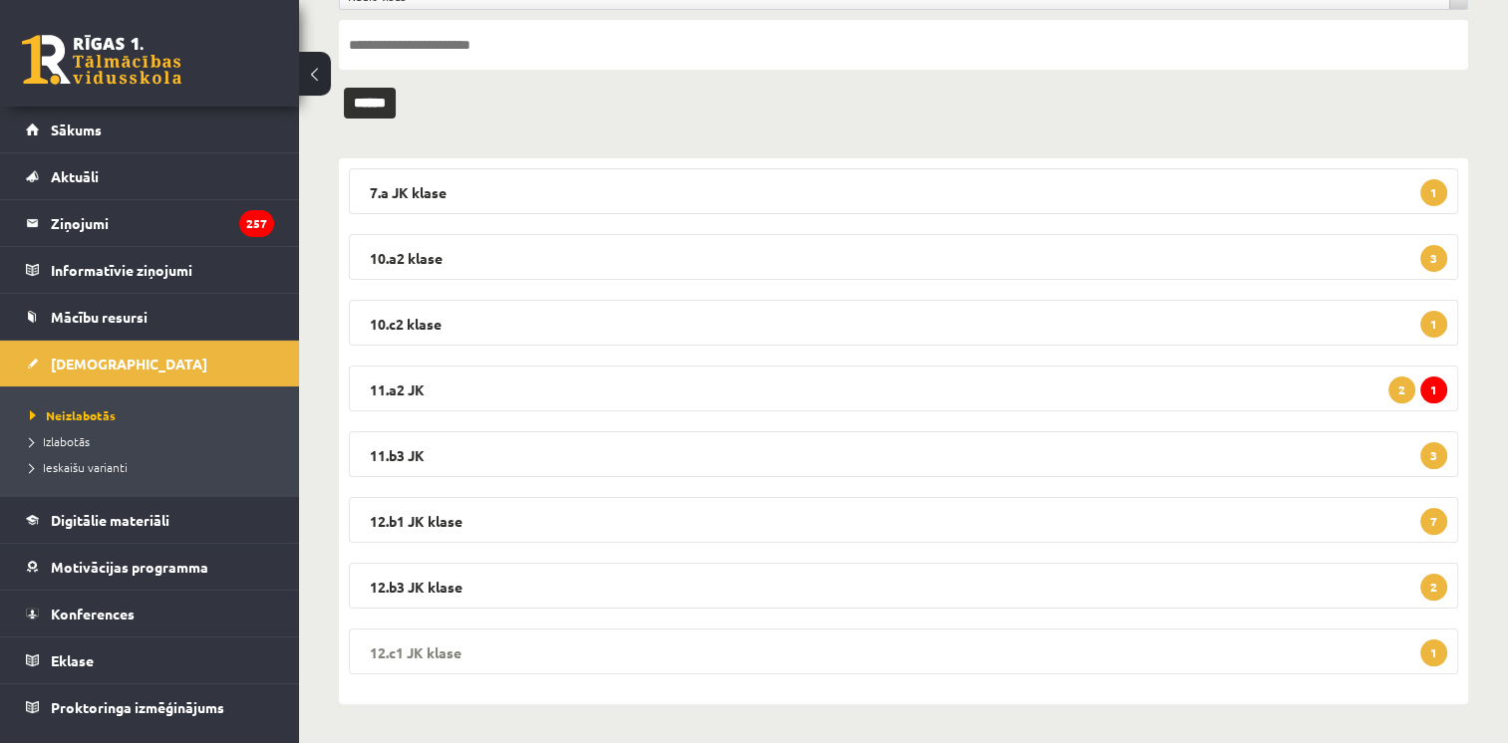
click at [1226, 642] on legend "12.c1 JK klase 1" at bounding box center [903, 652] width 1109 height 46
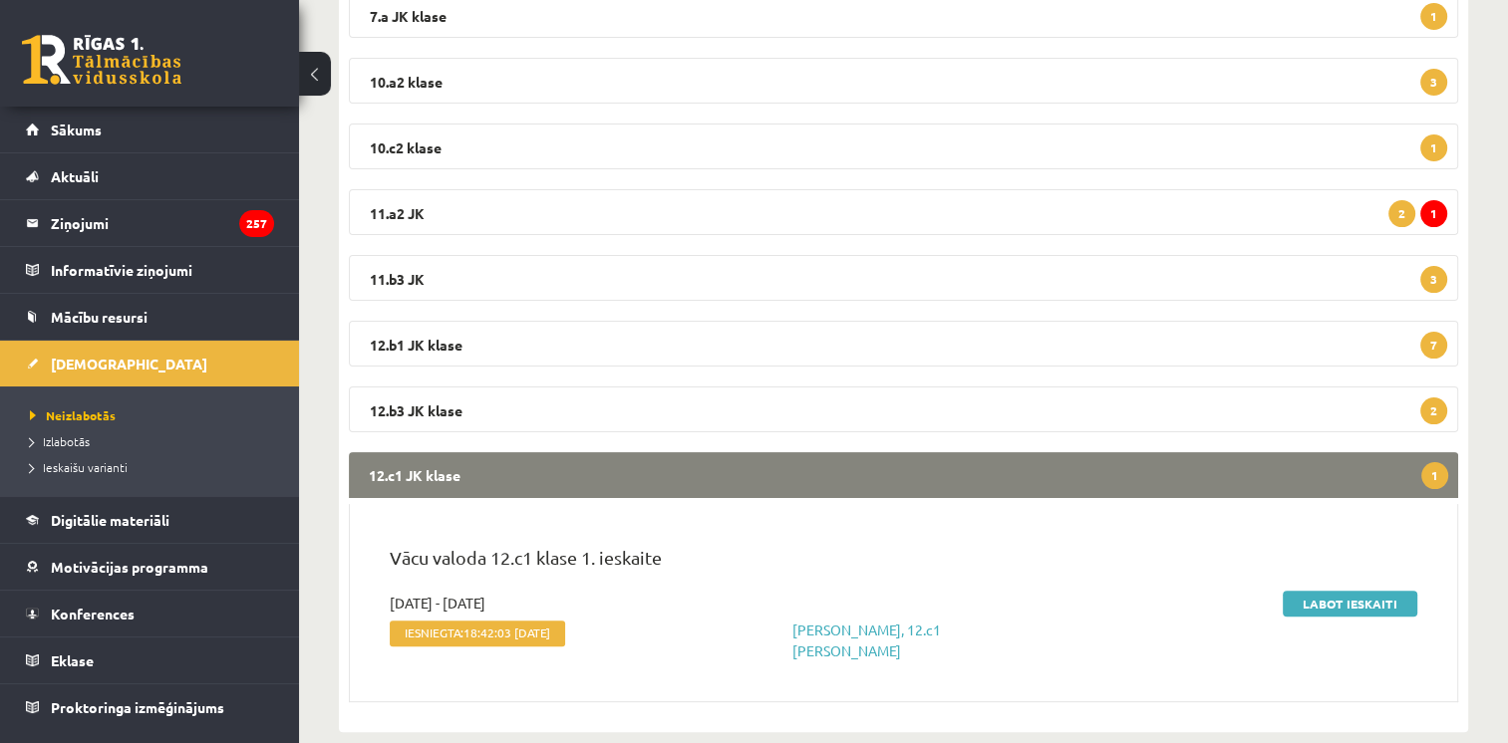
scroll to position [394, 0]
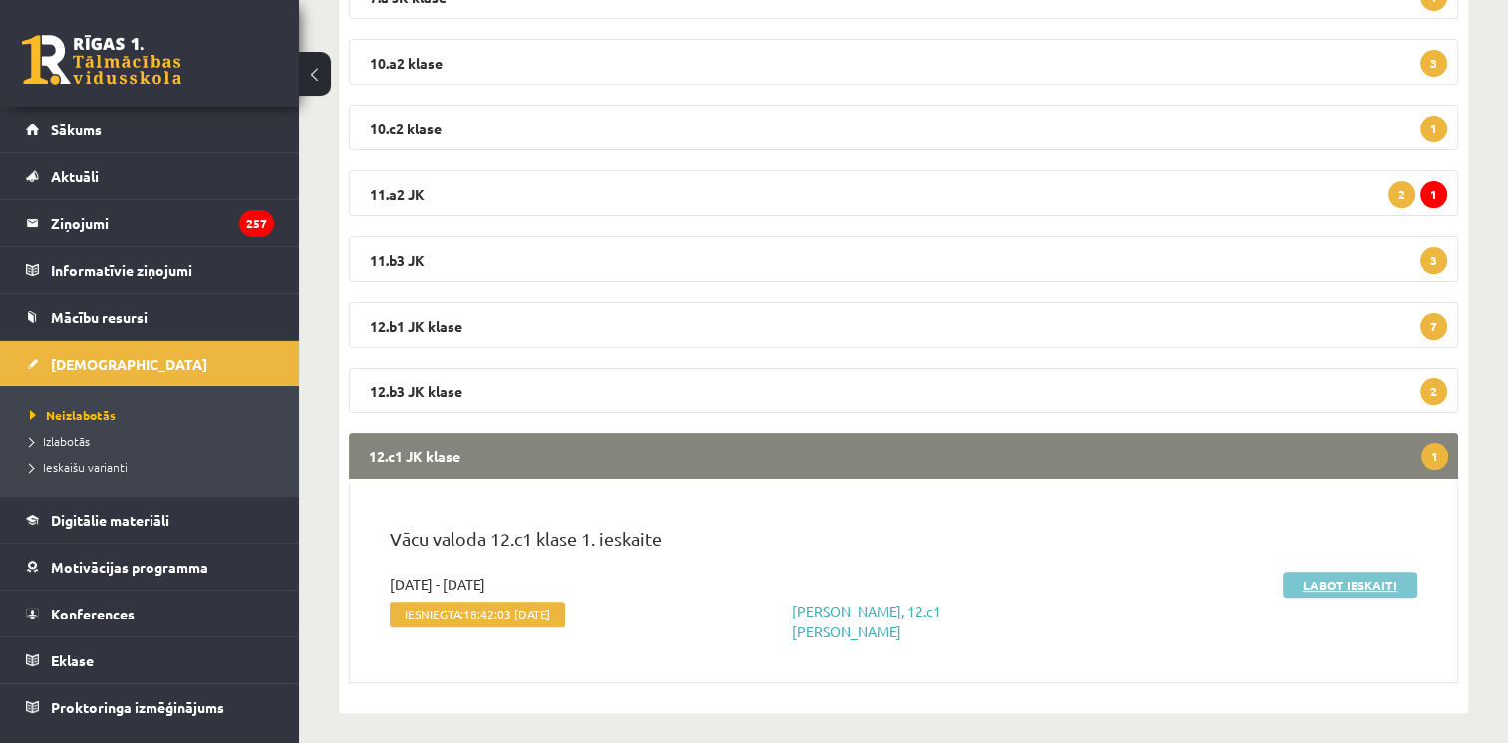
click at [1311, 588] on link "Labot ieskaiti" at bounding box center [1350, 585] width 135 height 26
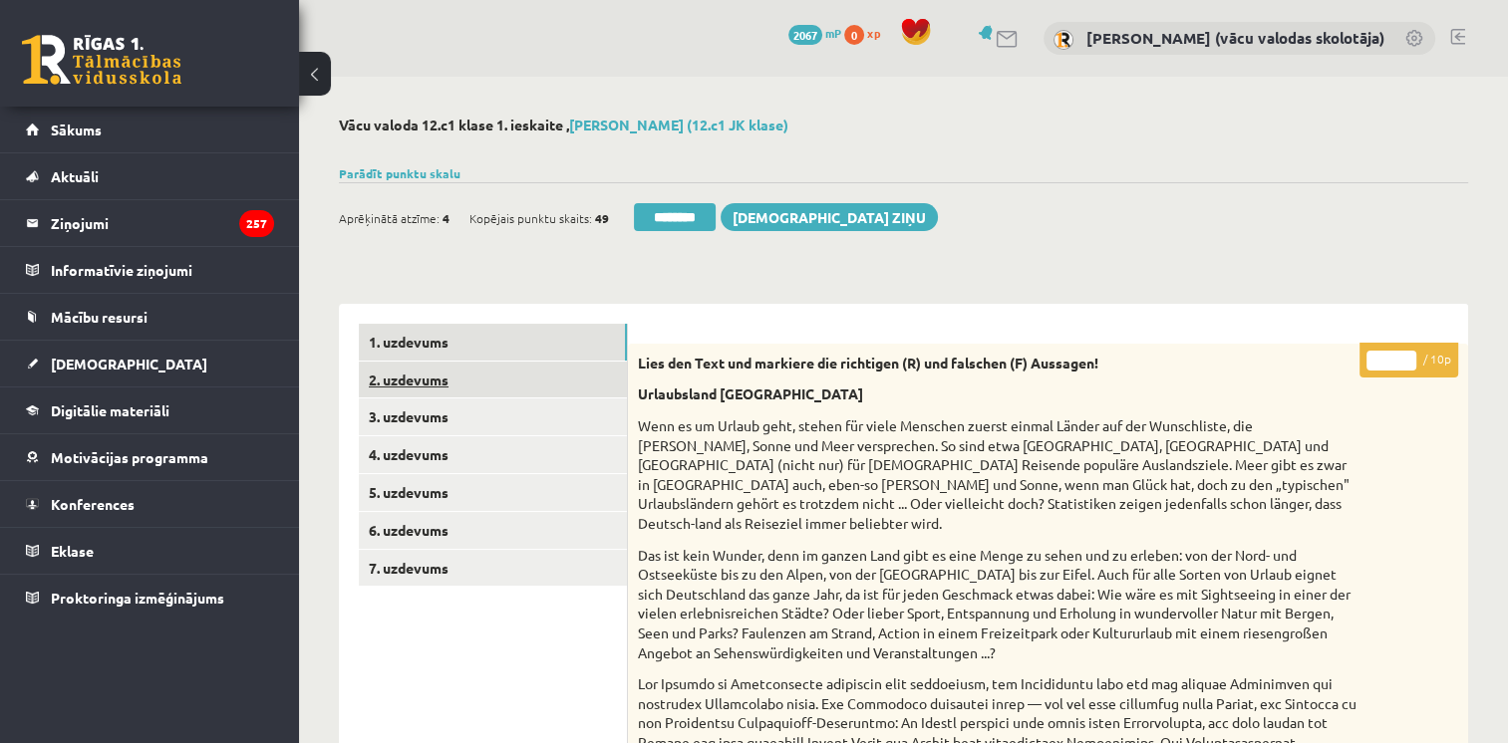
click at [420, 385] on link "2. uzdevums" at bounding box center [493, 380] width 268 height 37
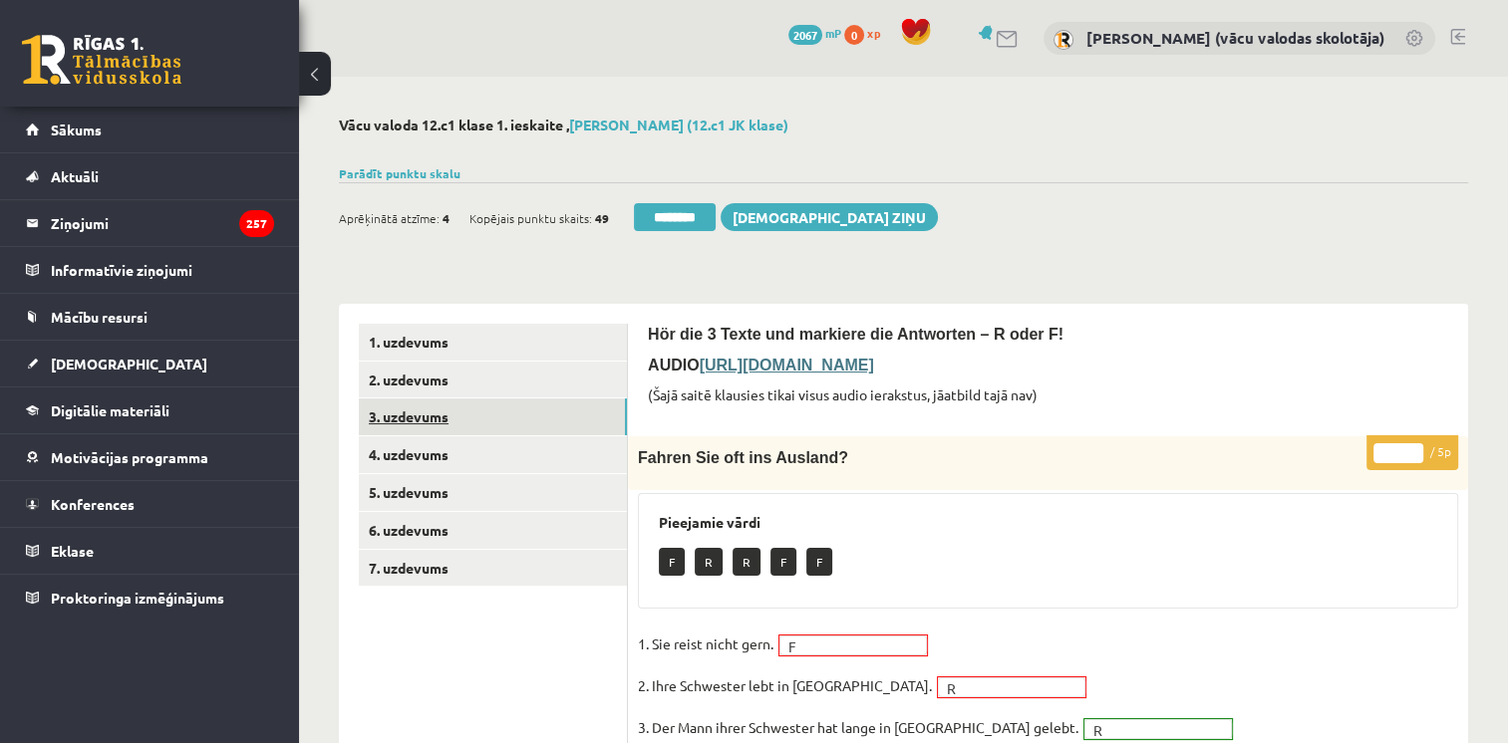
click at [407, 422] on link "3. uzdevums" at bounding box center [493, 417] width 268 height 37
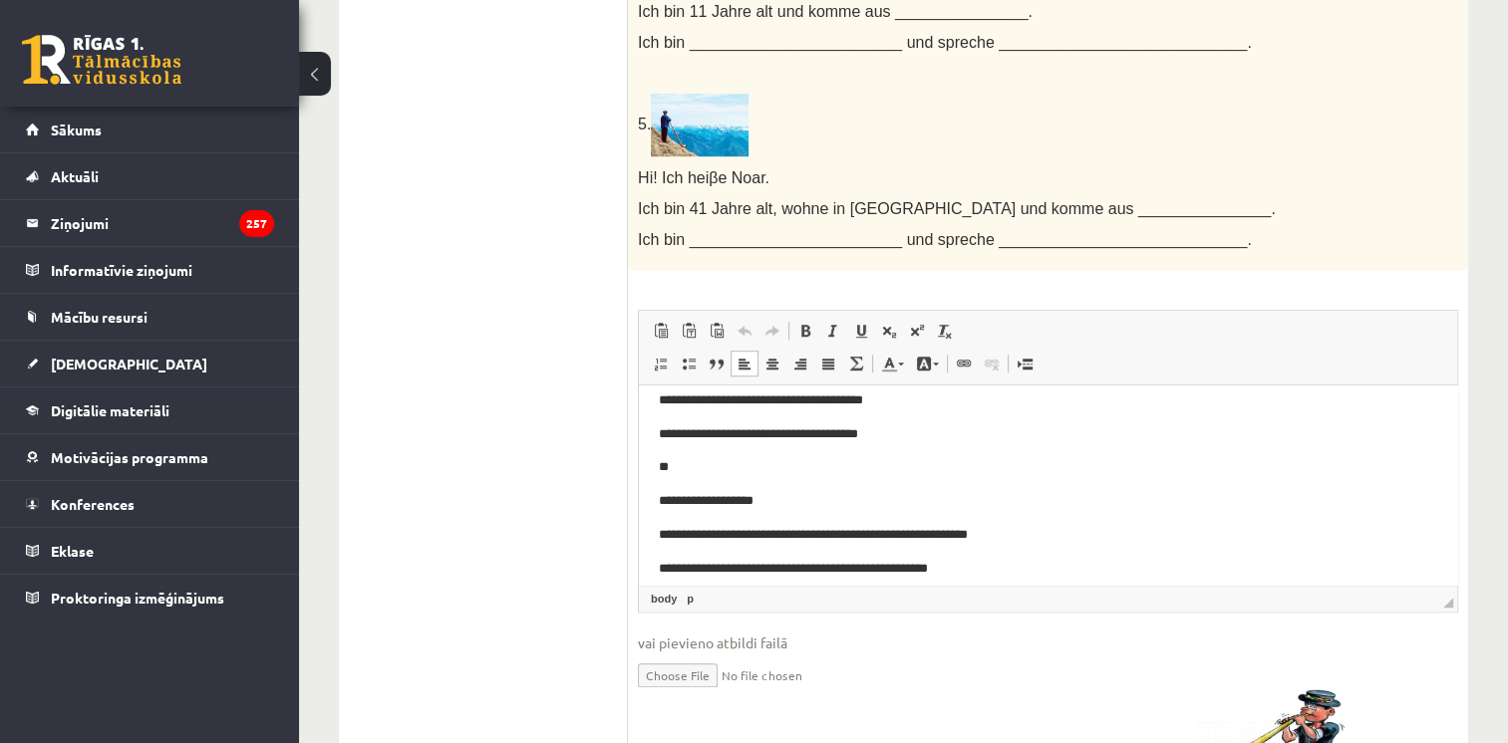
scroll to position [454, 0]
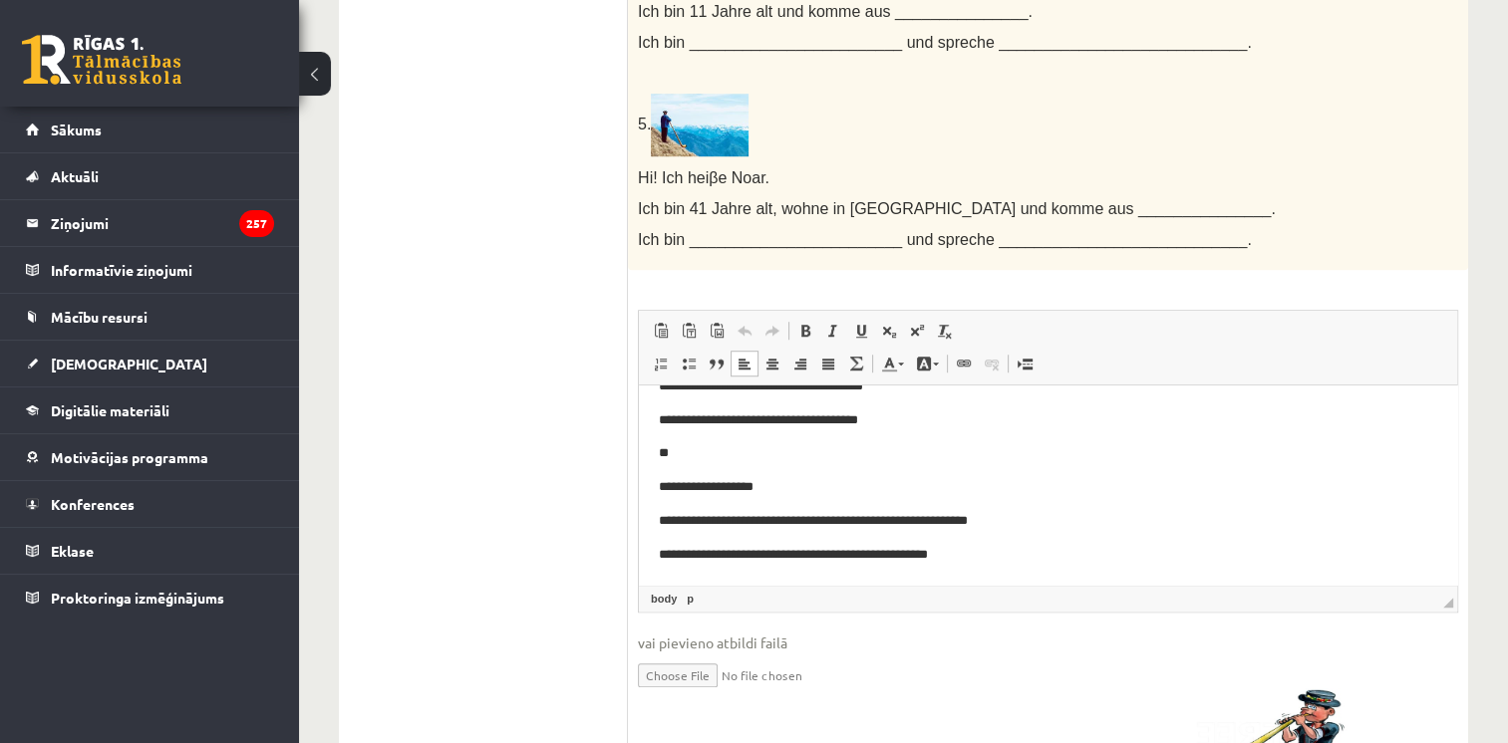
drag, startPoint x: 1451, startPoint y: 426, endPoint x: 2106, endPoint y: 968, distance: 850.0
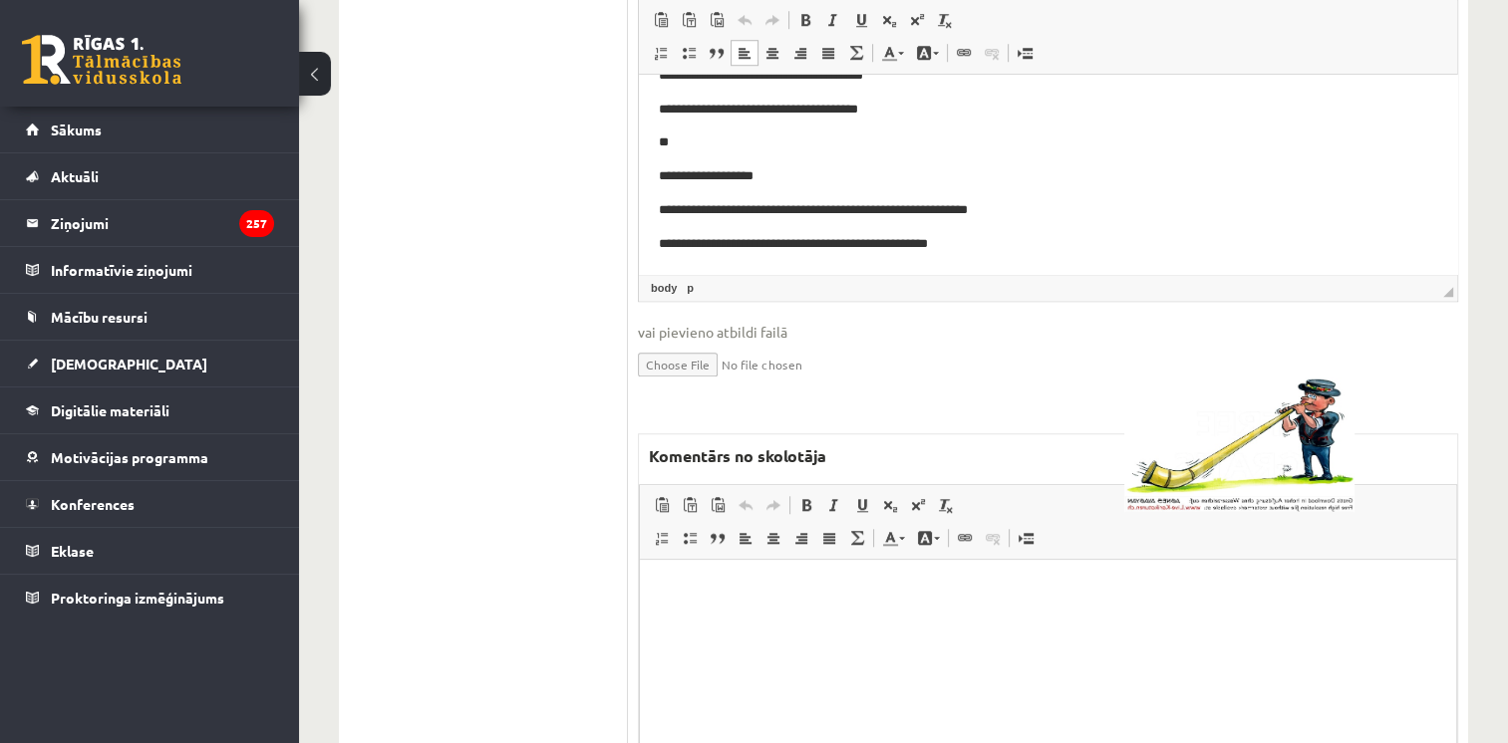
scroll to position [1672, 0]
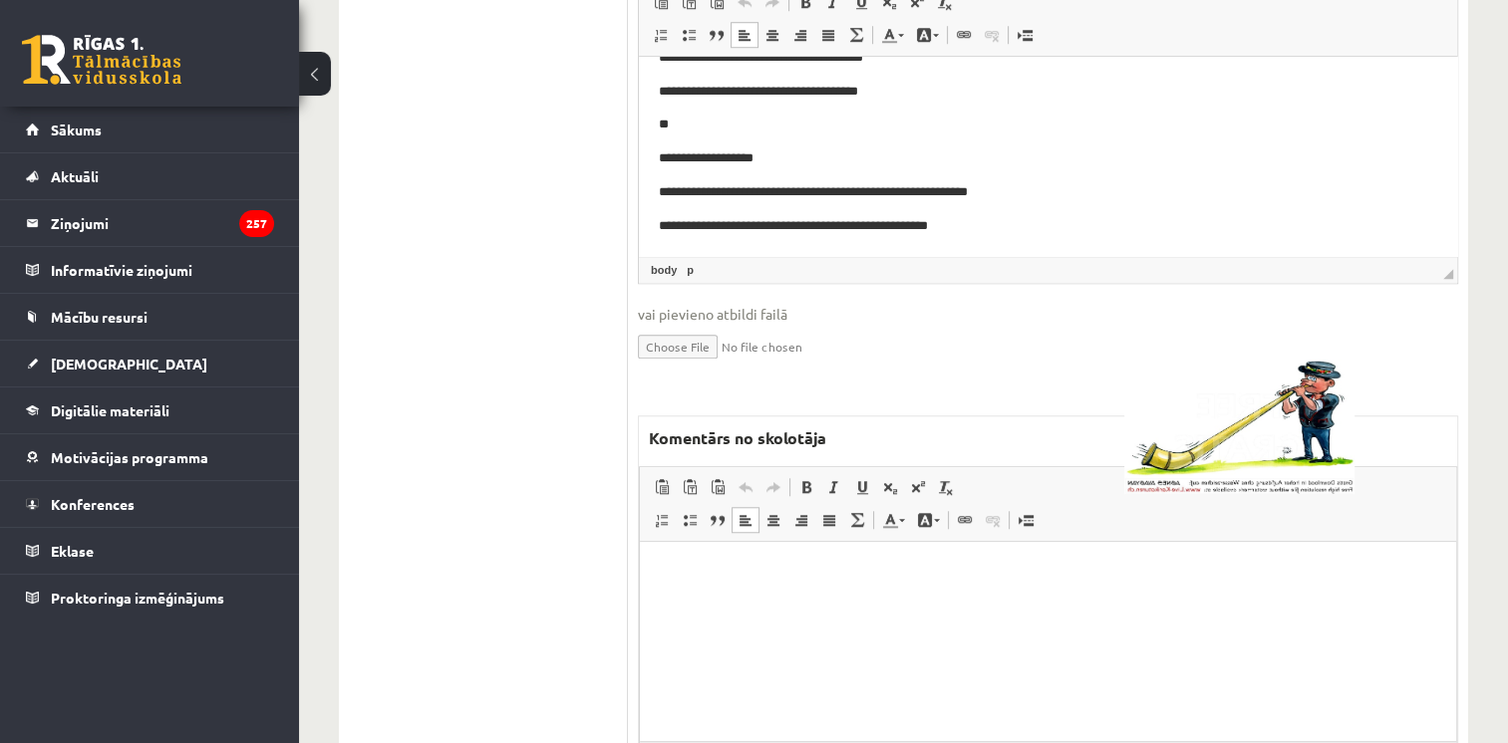
click at [1065, 594] on html at bounding box center [1048, 572] width 816 height 61
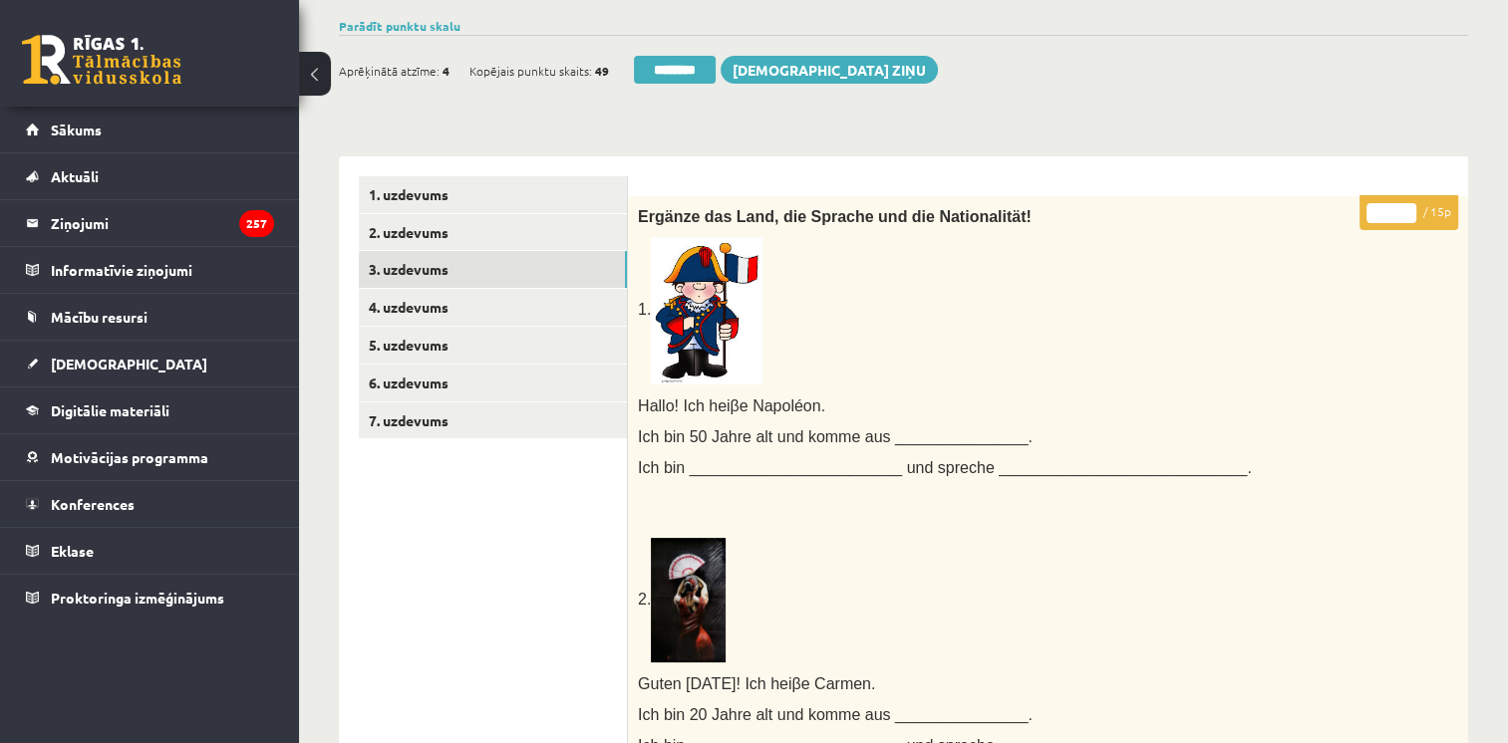
scroll to position [0, 0]
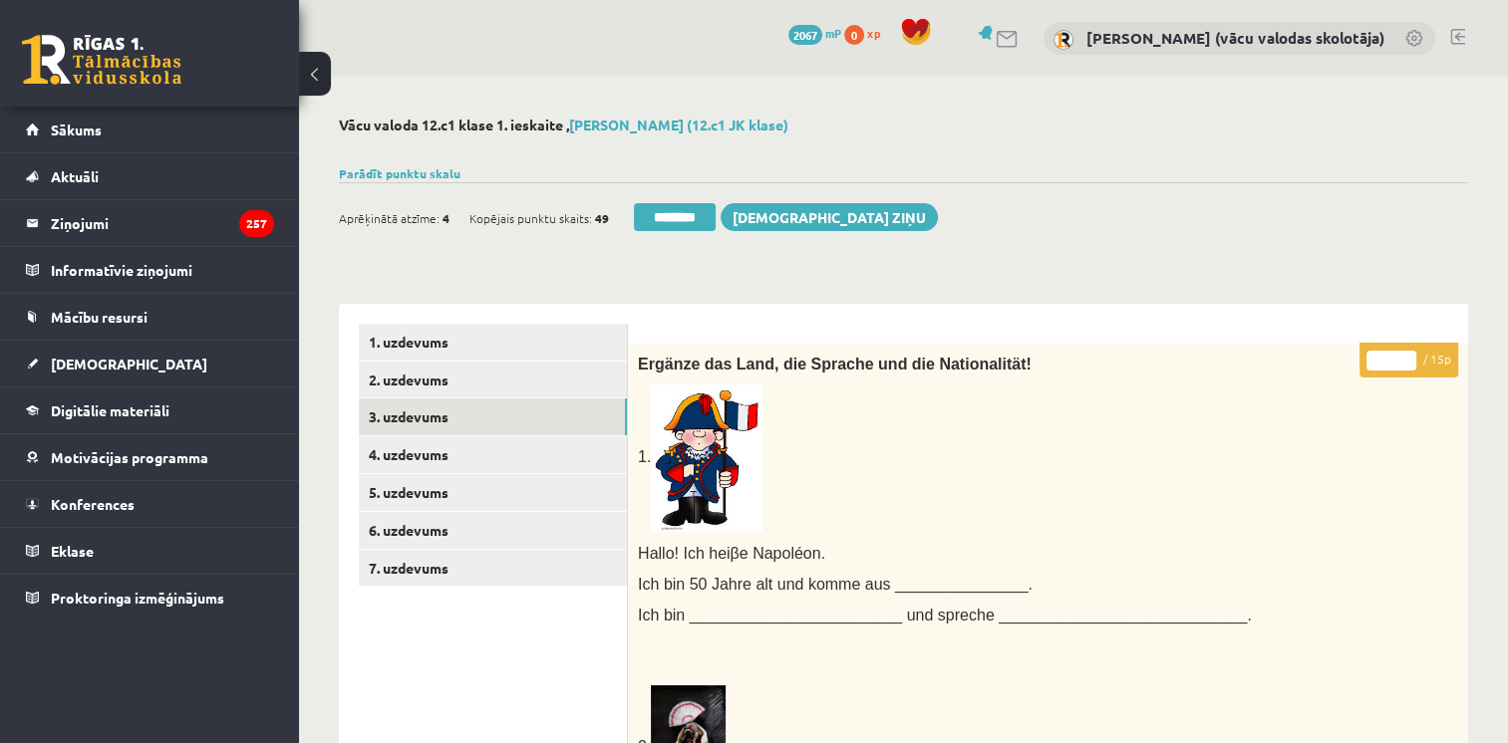
click at [1408, 357] on input "**" at bounding box center [1391, 361] width 50 height 20
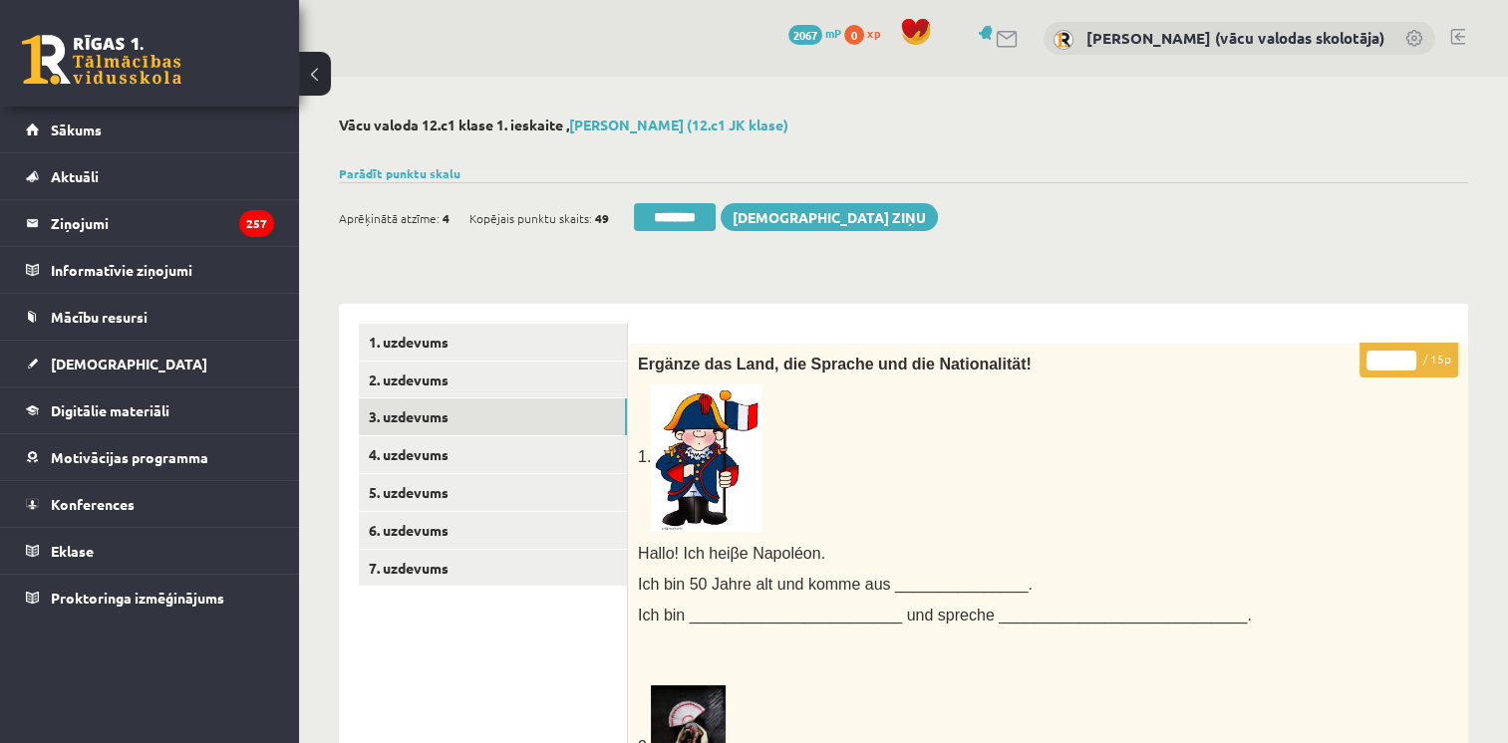
click at [1406, 366] on input "**" at bounding box center [1391, 361] width 50 height 20
type input "**"
click at [1406, 366] on input "**" at bounding box center [1391, 361] width 50 height 20
click at [439, 452] on link "4. uzdevums" at bounding box center [493, 454] width 268 height 37
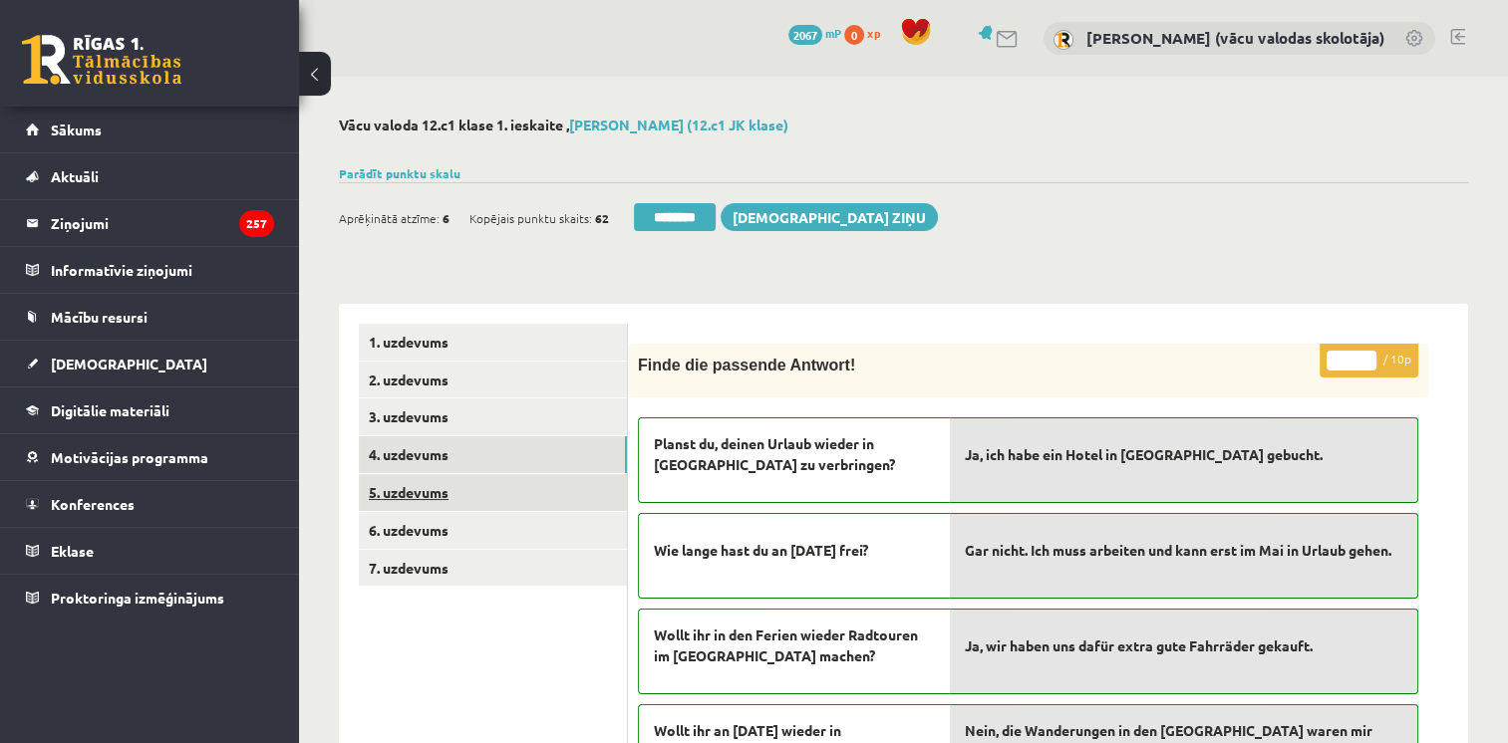
click at [432, 484] on link "5. uzdevums" at bounding box center [493, 492] width 268 height 37
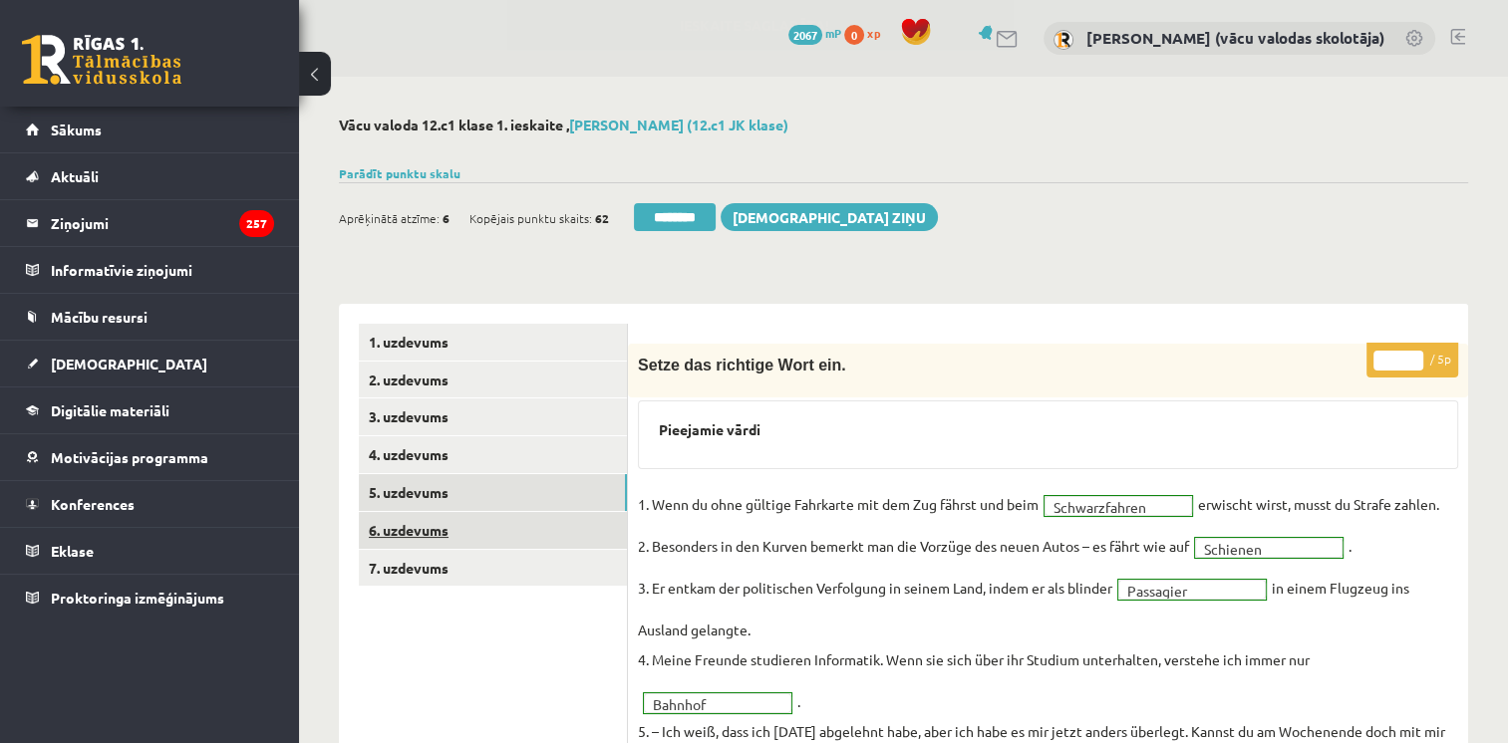
click at [431, 536] on link "6. uzdevums" at bounding box center [493, 530] width 268 height 37
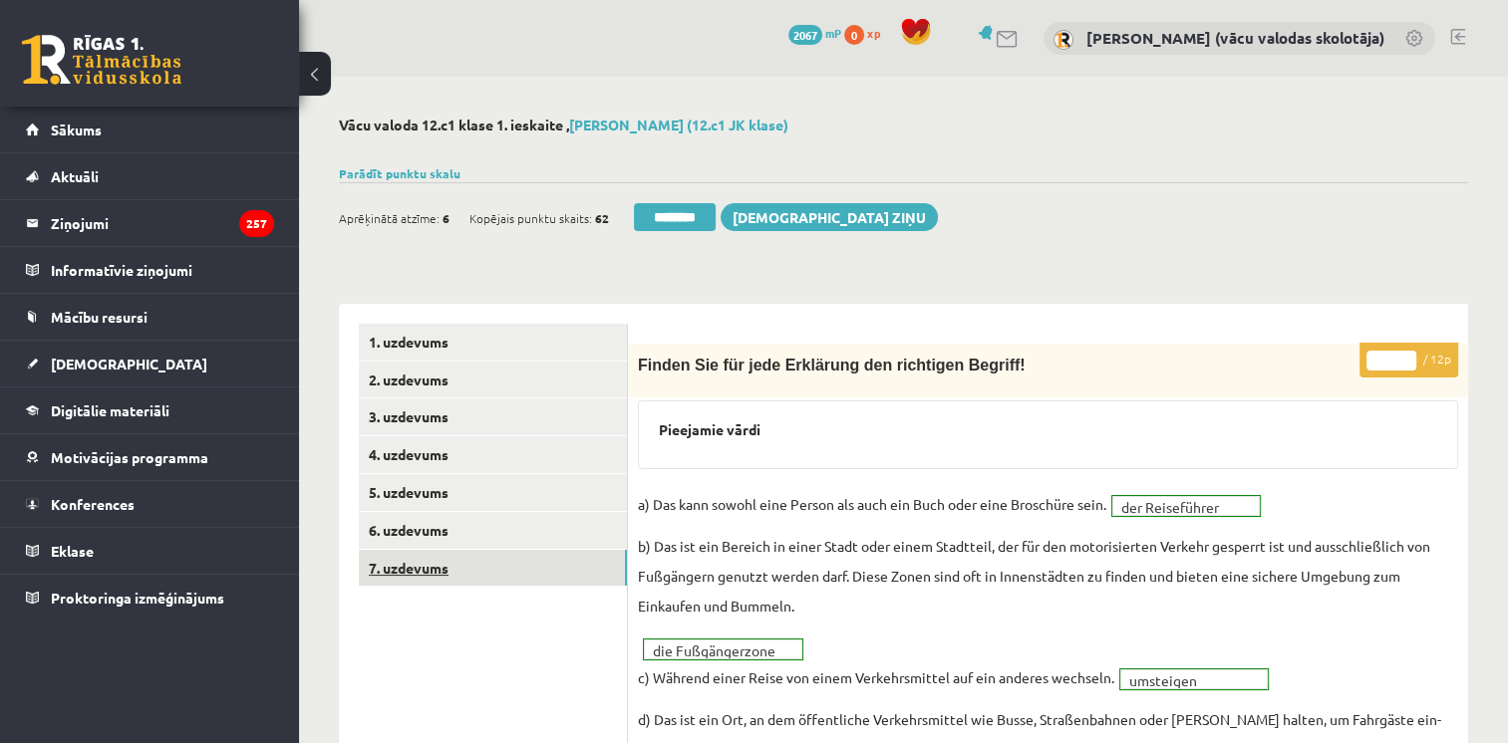
click at [430, 568] on link "7. uzdevums" at bounding box center [493, 568] width 268 height 37
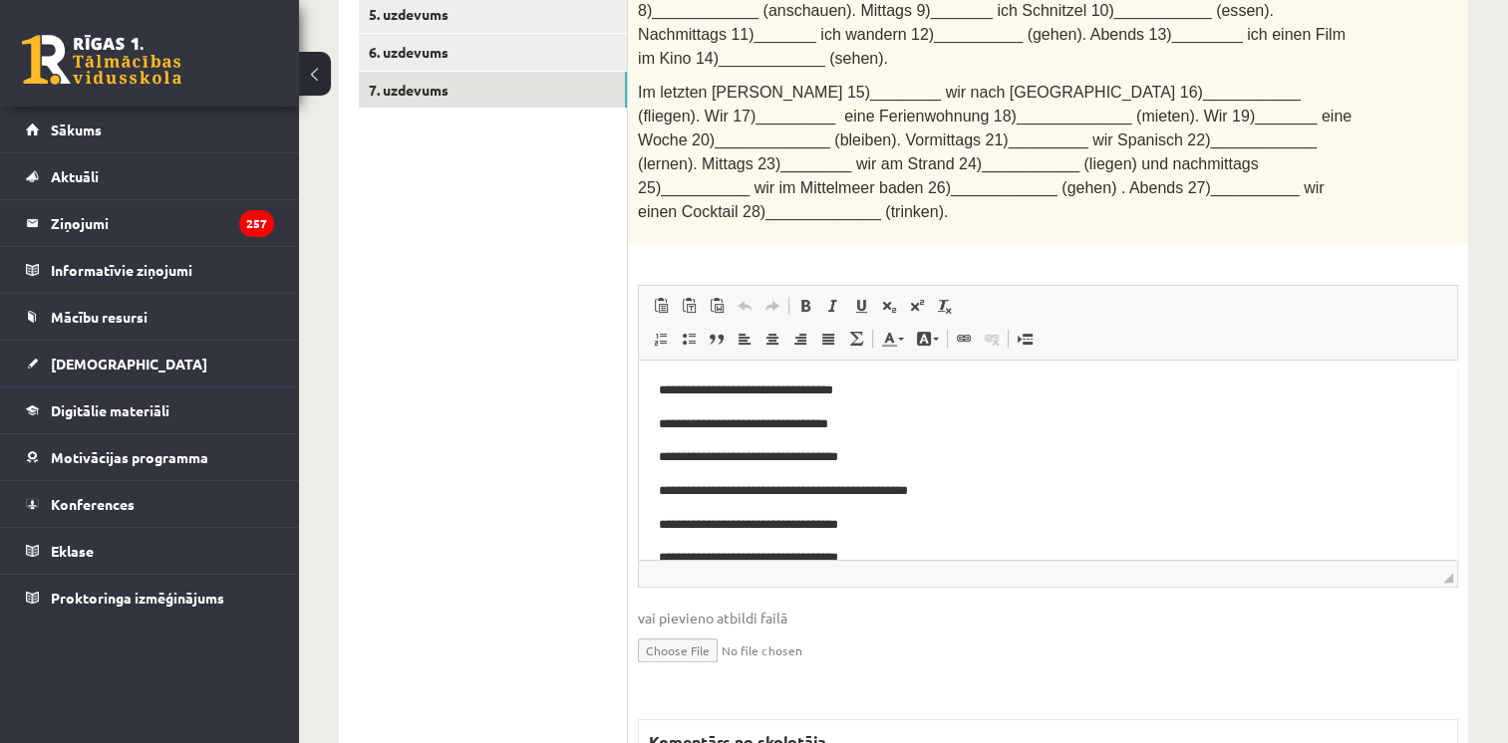
scroll to position [530, 0]
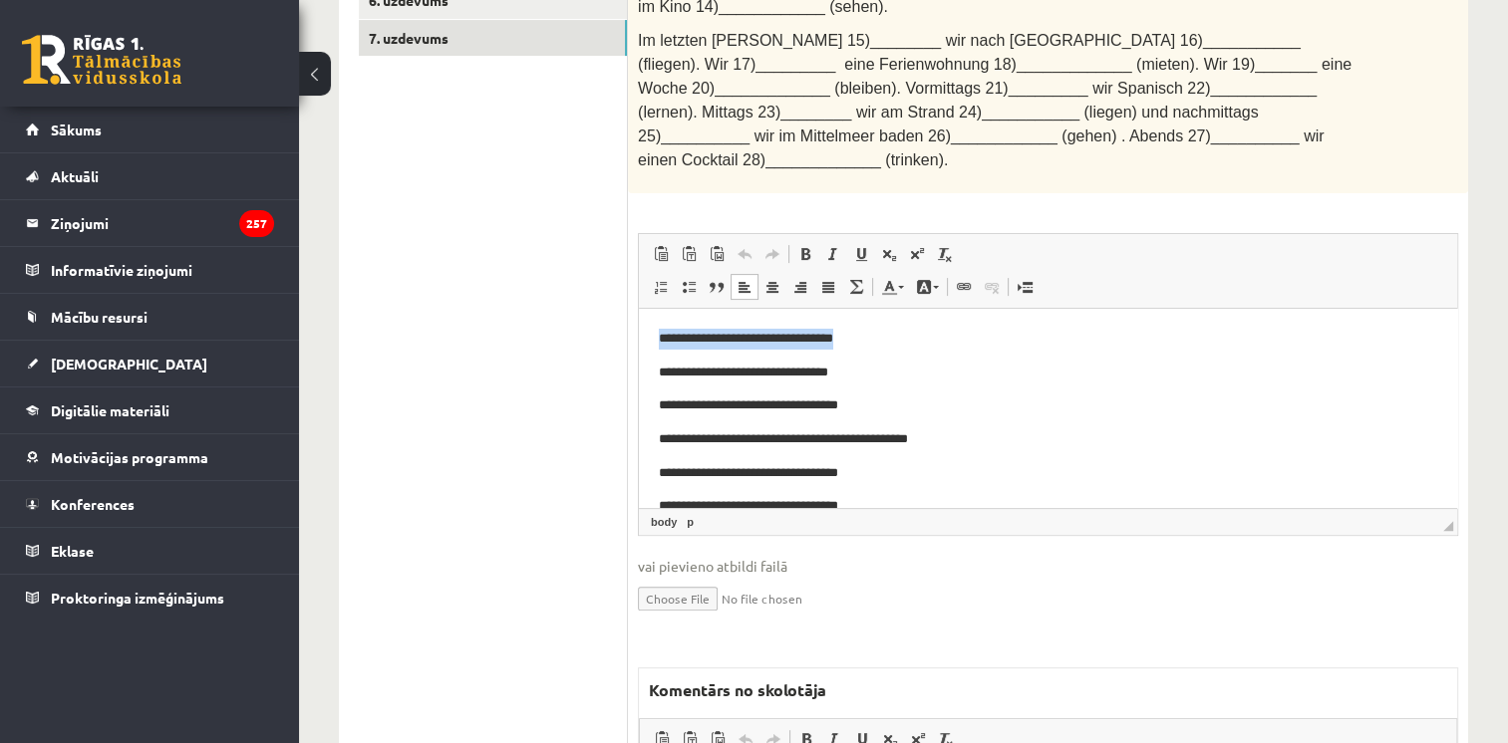
drag, startPoint x: 868, startPoint y: 337, endPoint x: 643, endPoint y: 332, distance: 225.3
click at [643, 332] on html "**********" at bounding box center [1048, 540] width 818 height 463
copy p "**********"
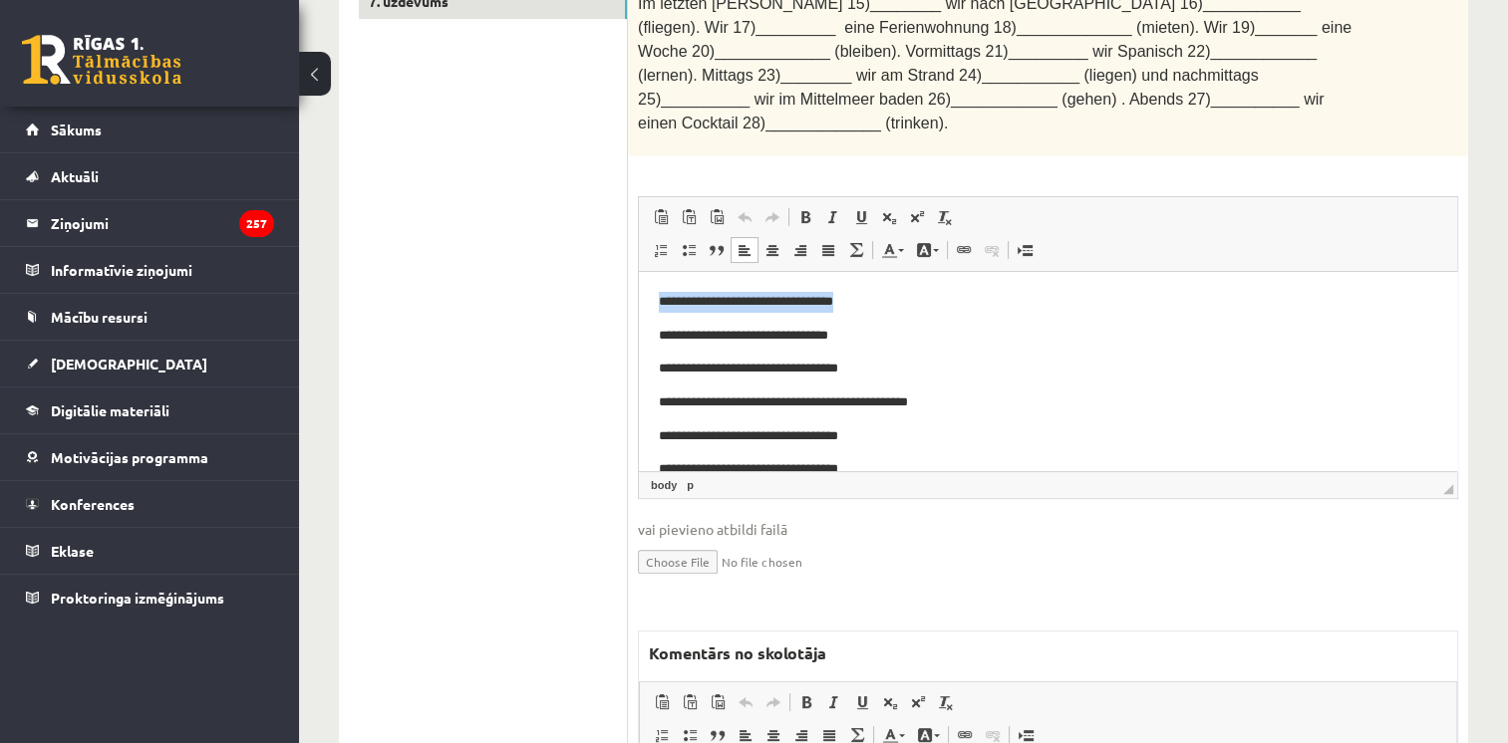
scroll to position [873, 0]
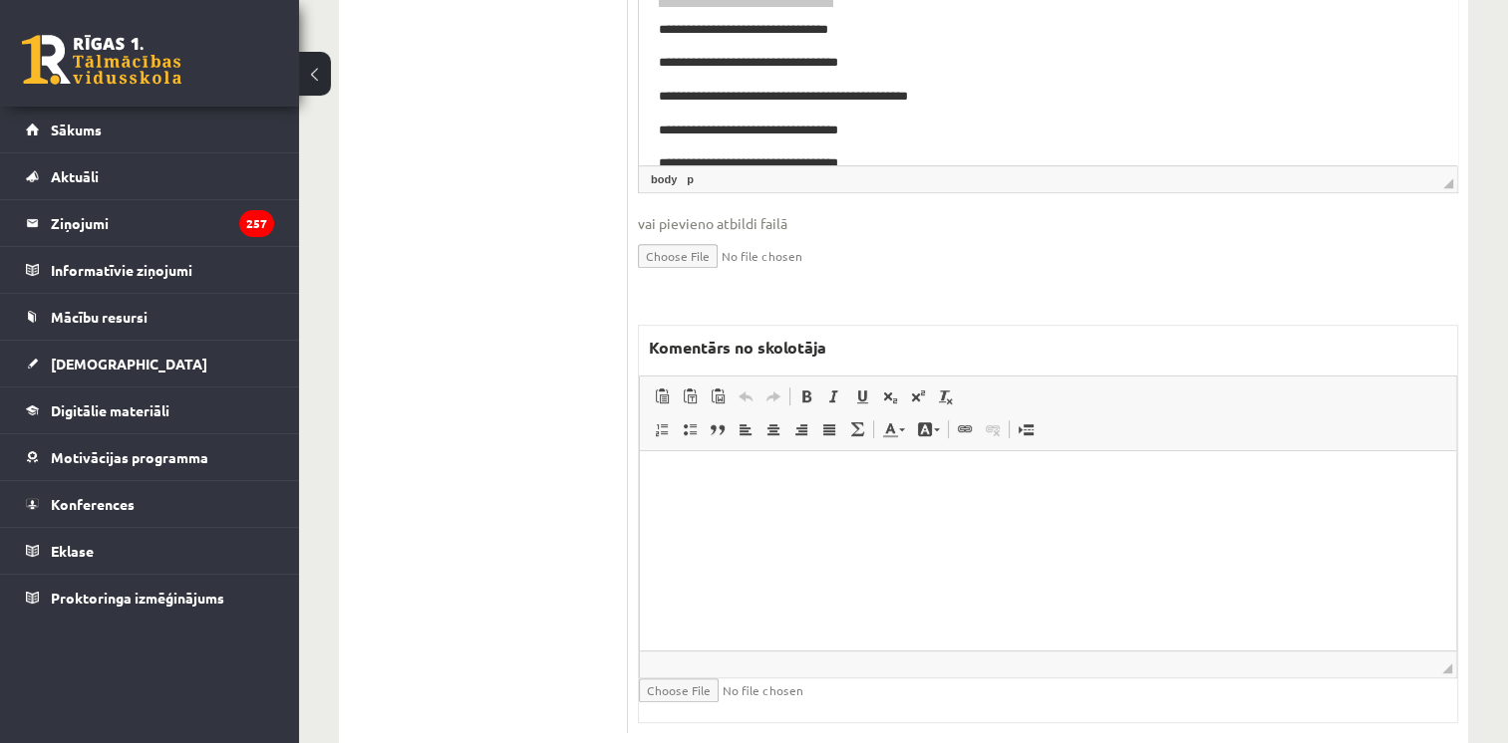
click at [1159, 508] on html at bounding box center [1048, 481] width 816 height 61
drag, startPoint x: 719, startPoint y: 518, endPoint x: 701, endPoint y: 515, distance: 18.2
click at [701, 515] on p "**********" at bounding box center [1048, 515] width 777 height 21
click at [813, 384] on link "Treknraksts Klaviatūras saīsne vadīšanas taustiņš+B" at bounding box center [806, 397] width 28 height 26
click at [891, 545] on html "**********" at bounding box center [1048, 498] width 816 height 94
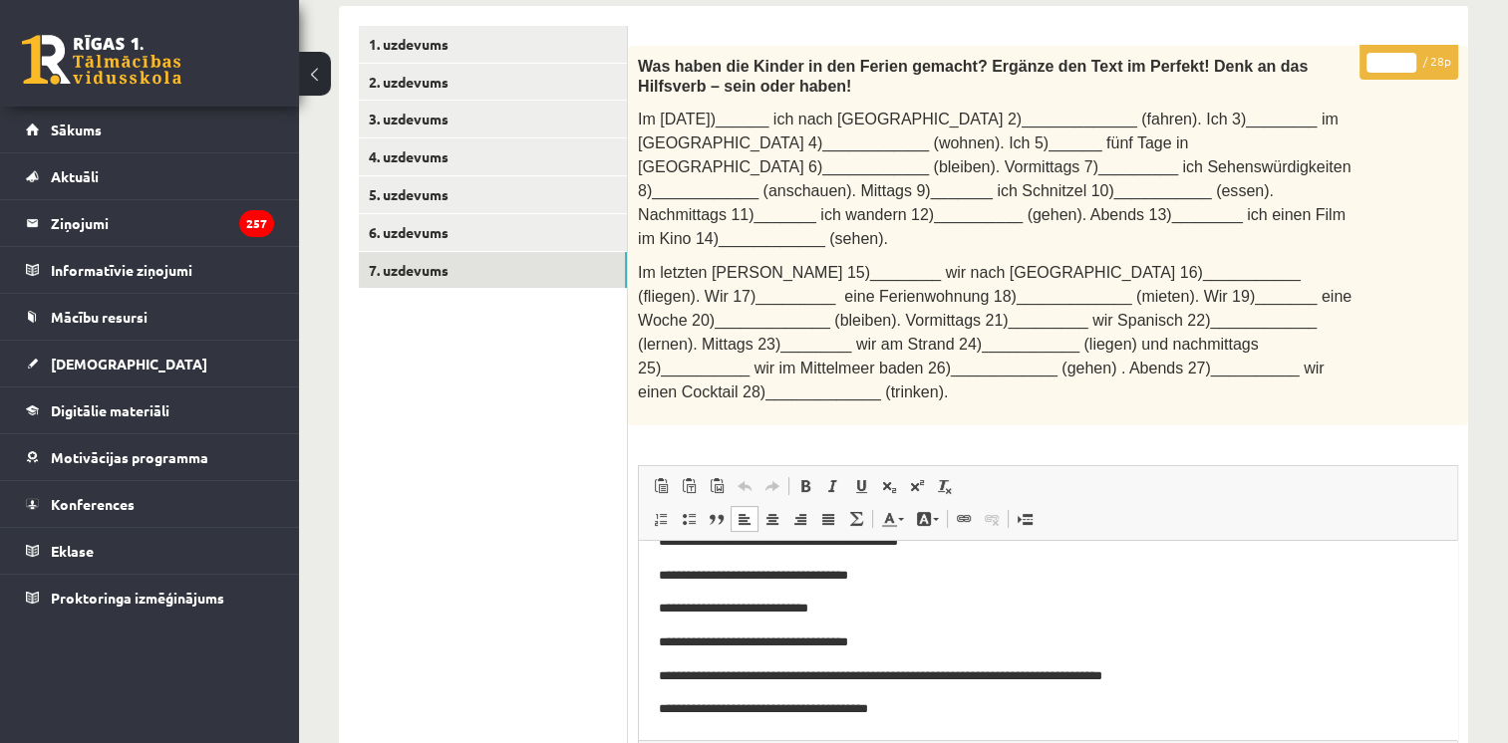
scroll to position [0, 0]
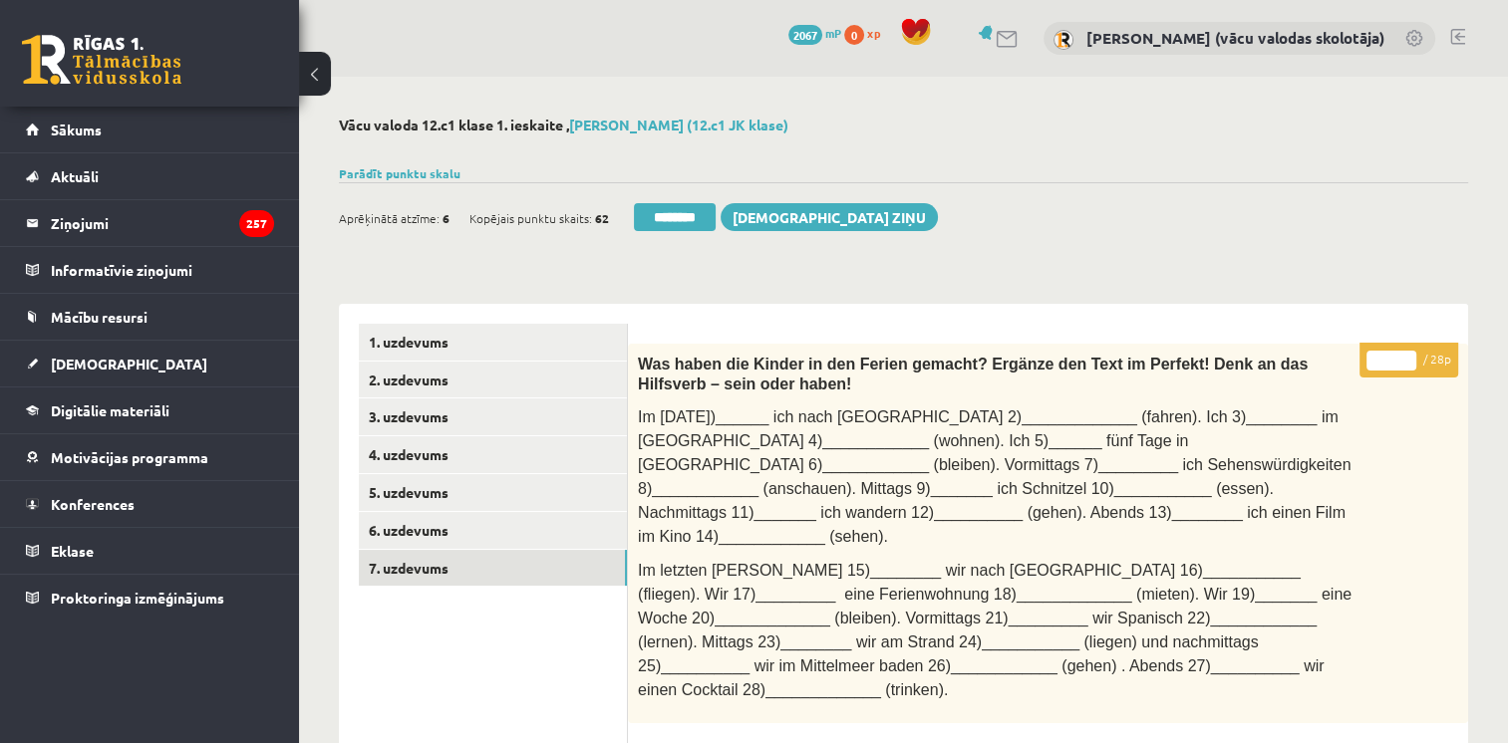
click at [1409, 357] on input "**" at bounding box center [1391, 361] width 50 height 20
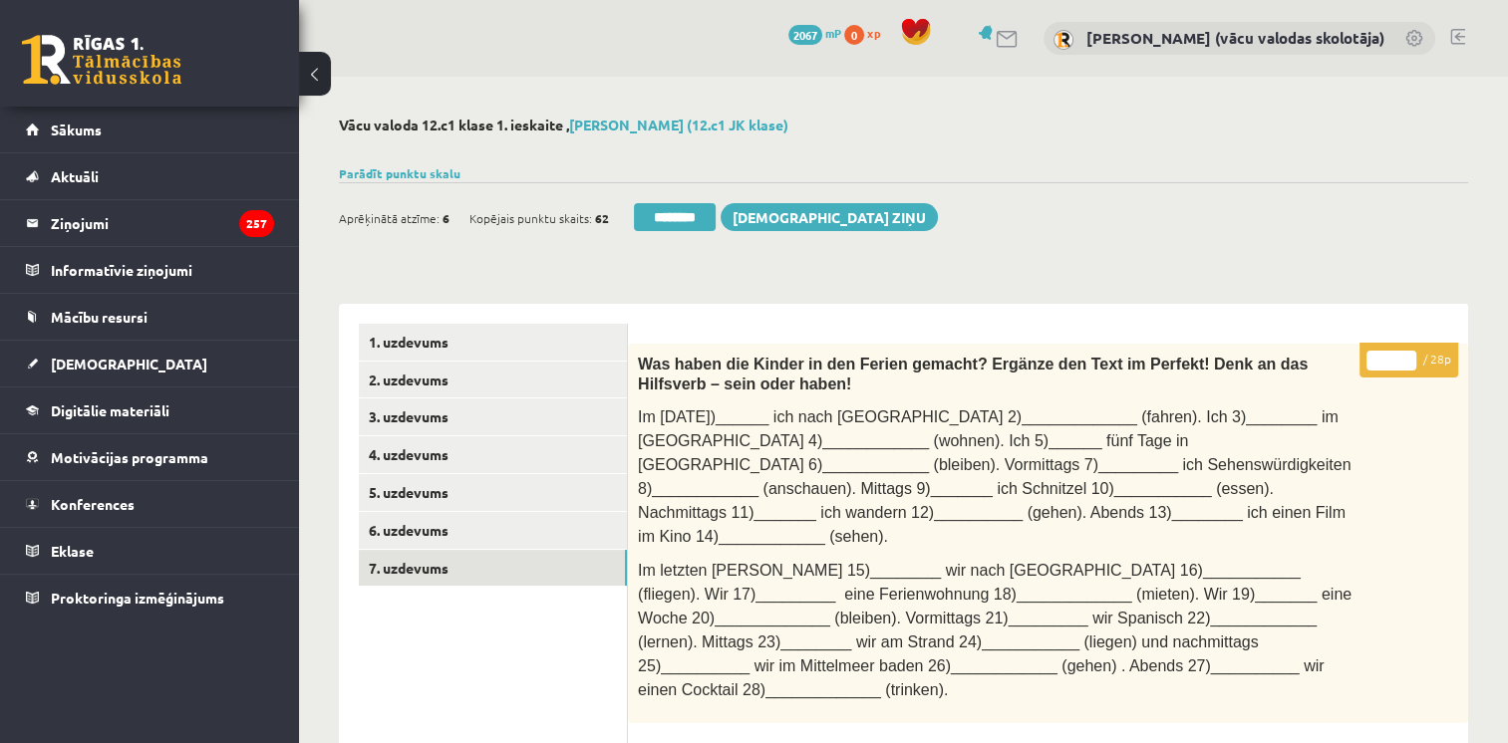
click at [1405, 357] on input "**" at bounding box center [1391, 361] width 50 height 20
click at [1407, 351] on input "**" at bounding box center [1391, 361] width 50 height 20
click at [1407, 356] on input "**" at bounding box center [1391, 361] width 50 height 20
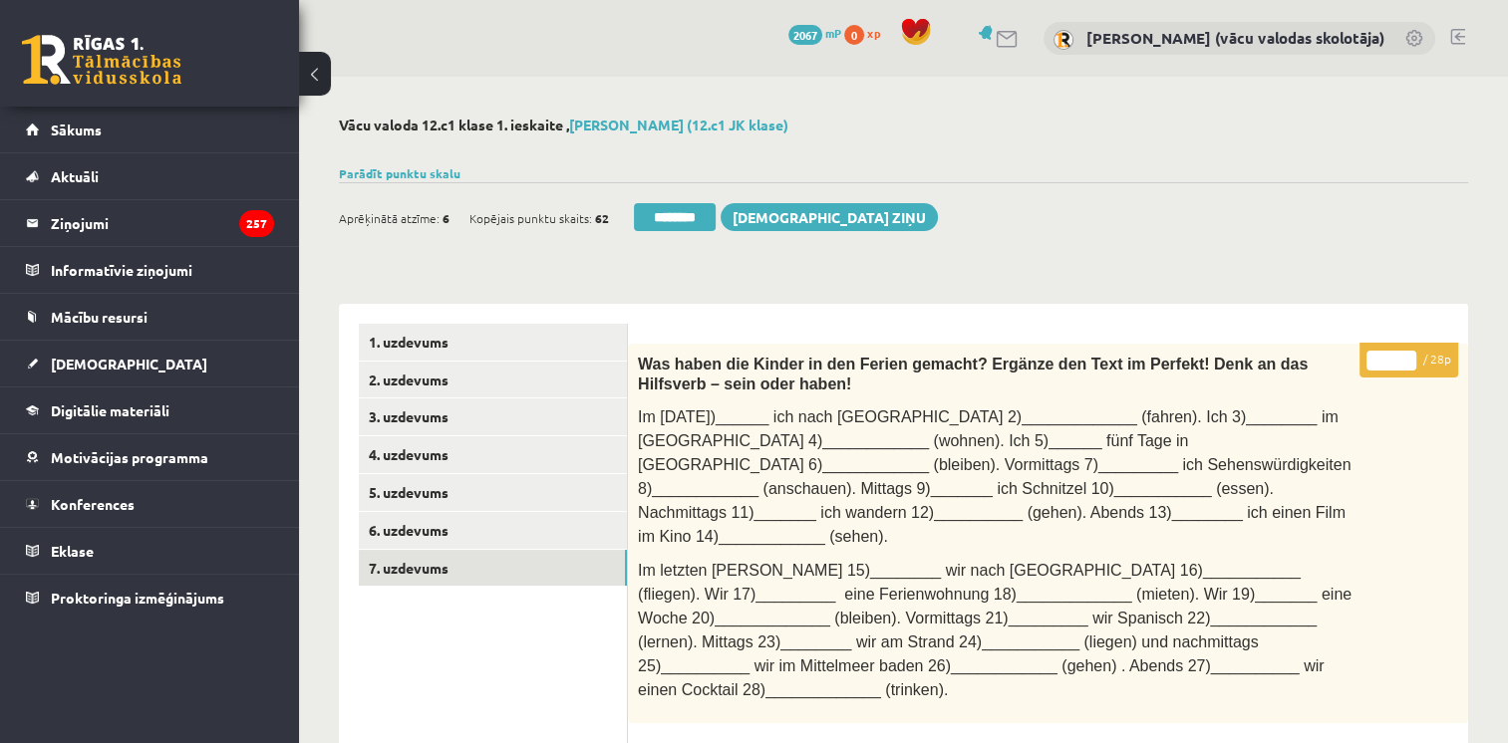
click at [1407, 356] on input "**" at bounding box center [1391, 361] width 50 height 20
type input "**"
click at [1407, 356] on input "**" at bounding box center [1391, 361] width 50 height 20
click at [446, 532] on link "6. uzdevums" at bounding box center [493, 530] width 268 height 37
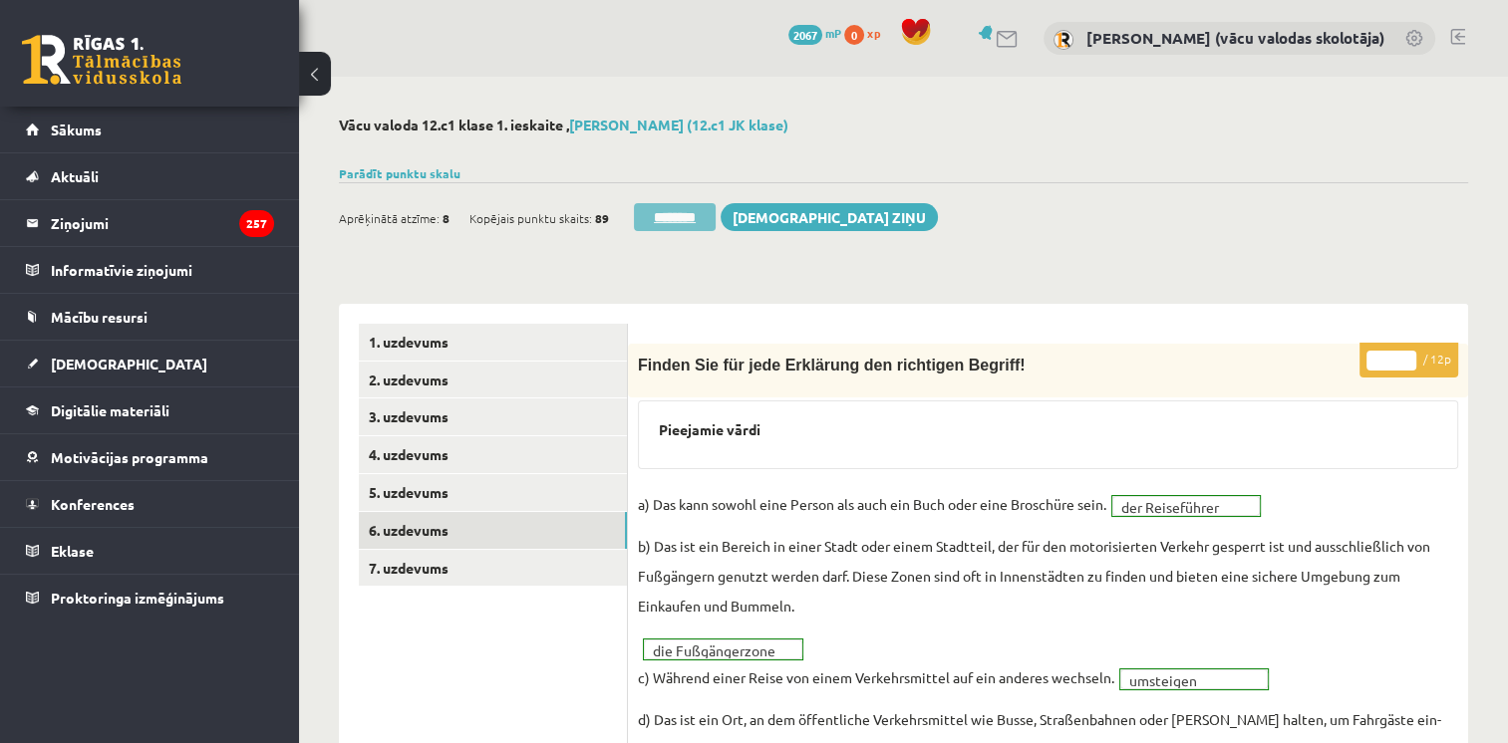
click at [688, 217] on input "********" at bounding box center [675, 217] width 82 height 28
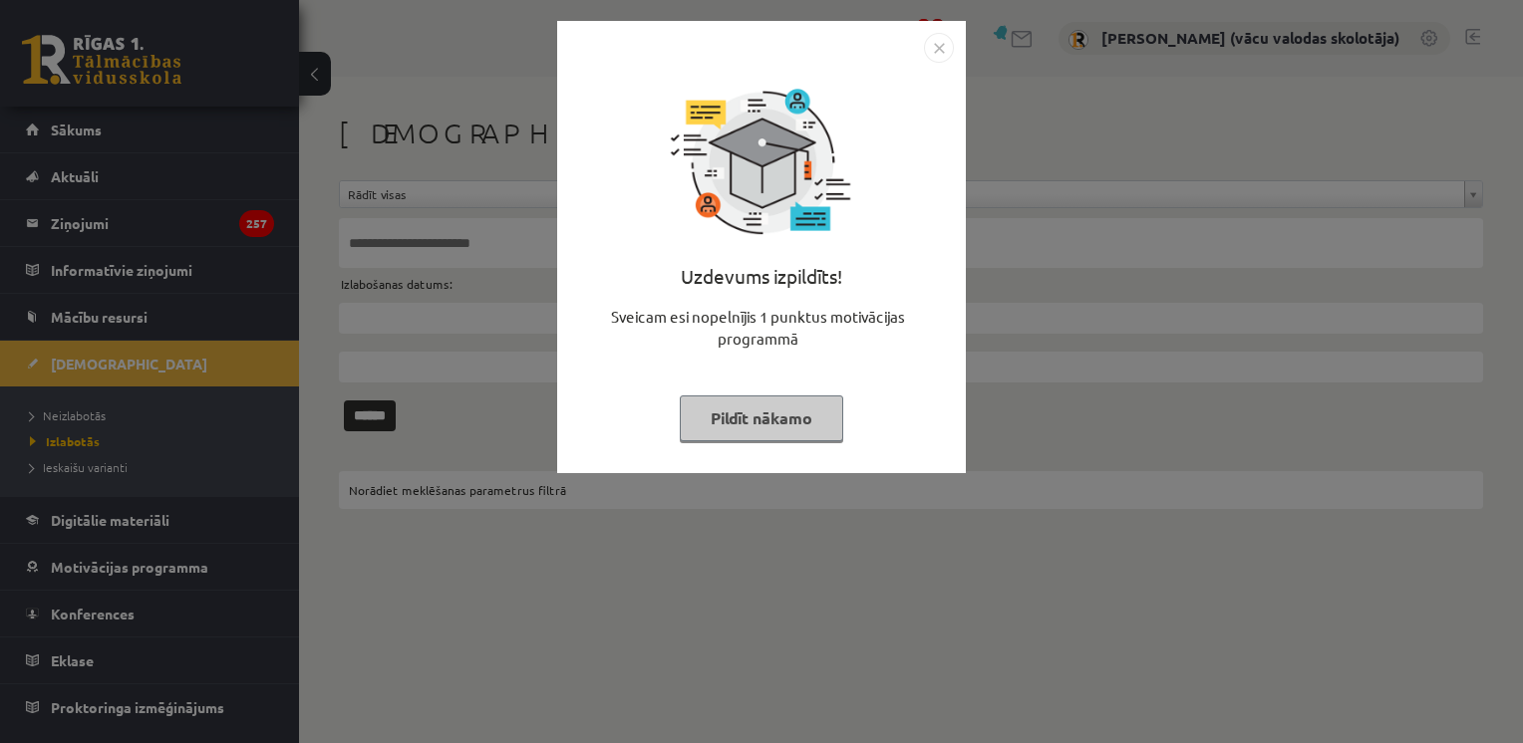
click at [768, 419] on button "Pildīt nākamo" at bounding box center [761, 419] width 163 height 46
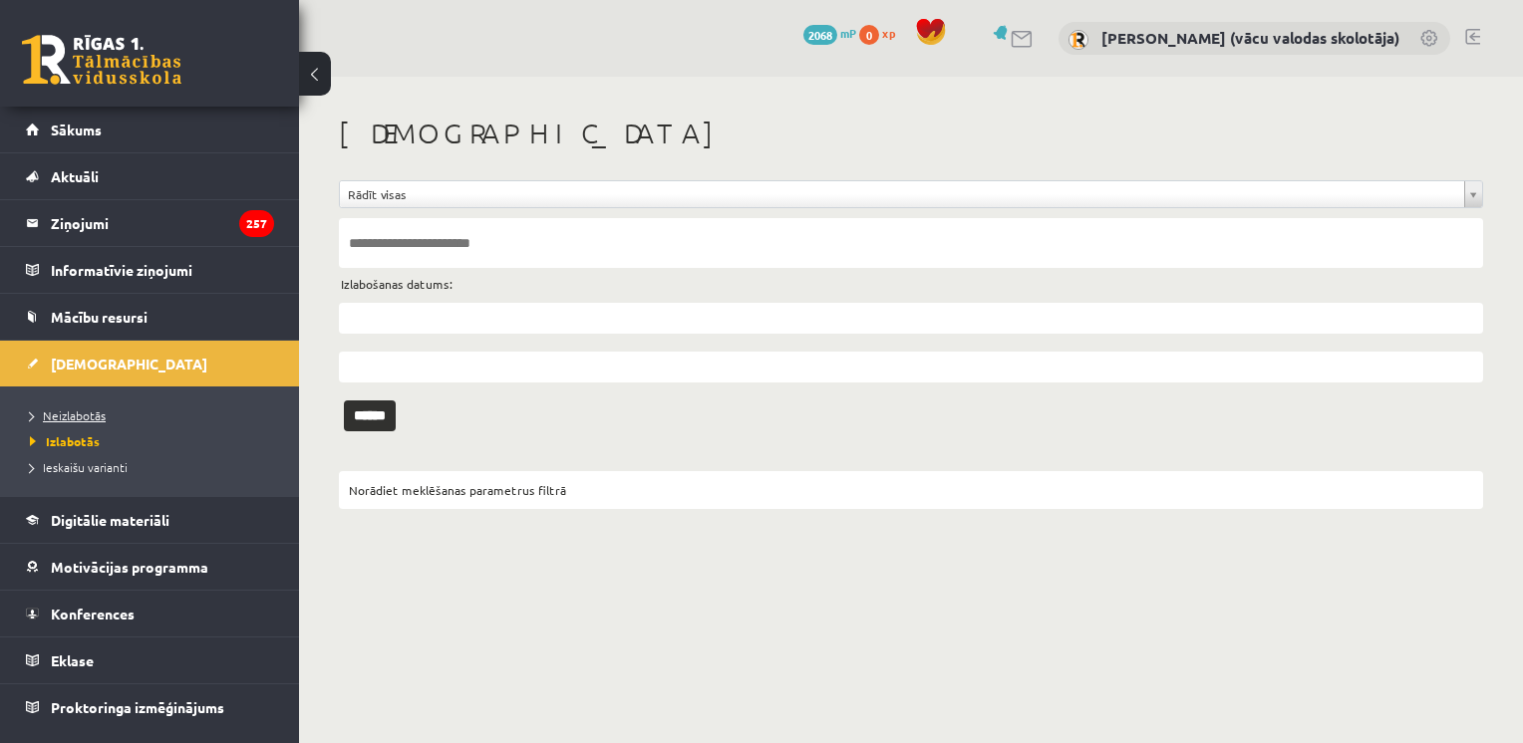
click at [72, 417] on span "Neizlabotās" at bounding box center [68, 416] width 76 height 16
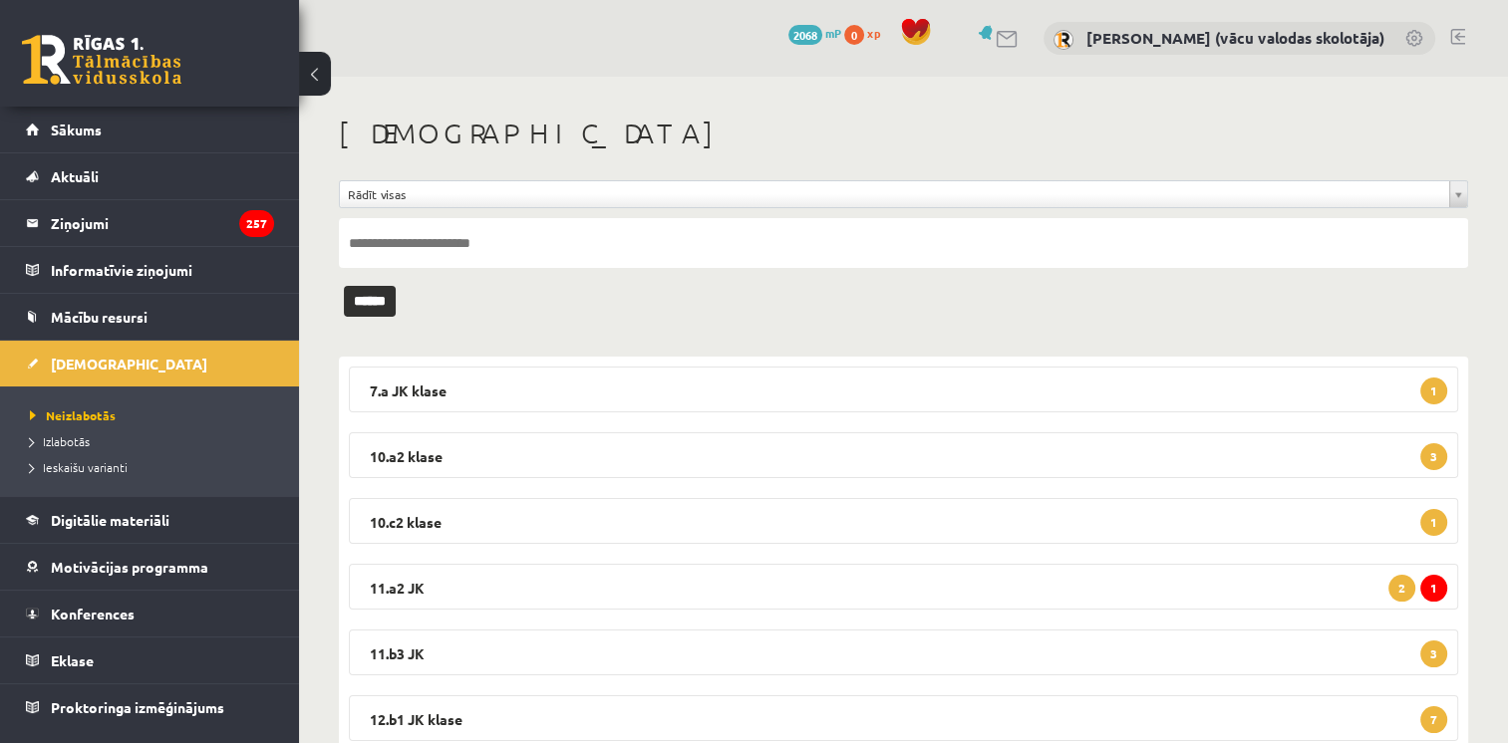
scroll to position [132, 0]
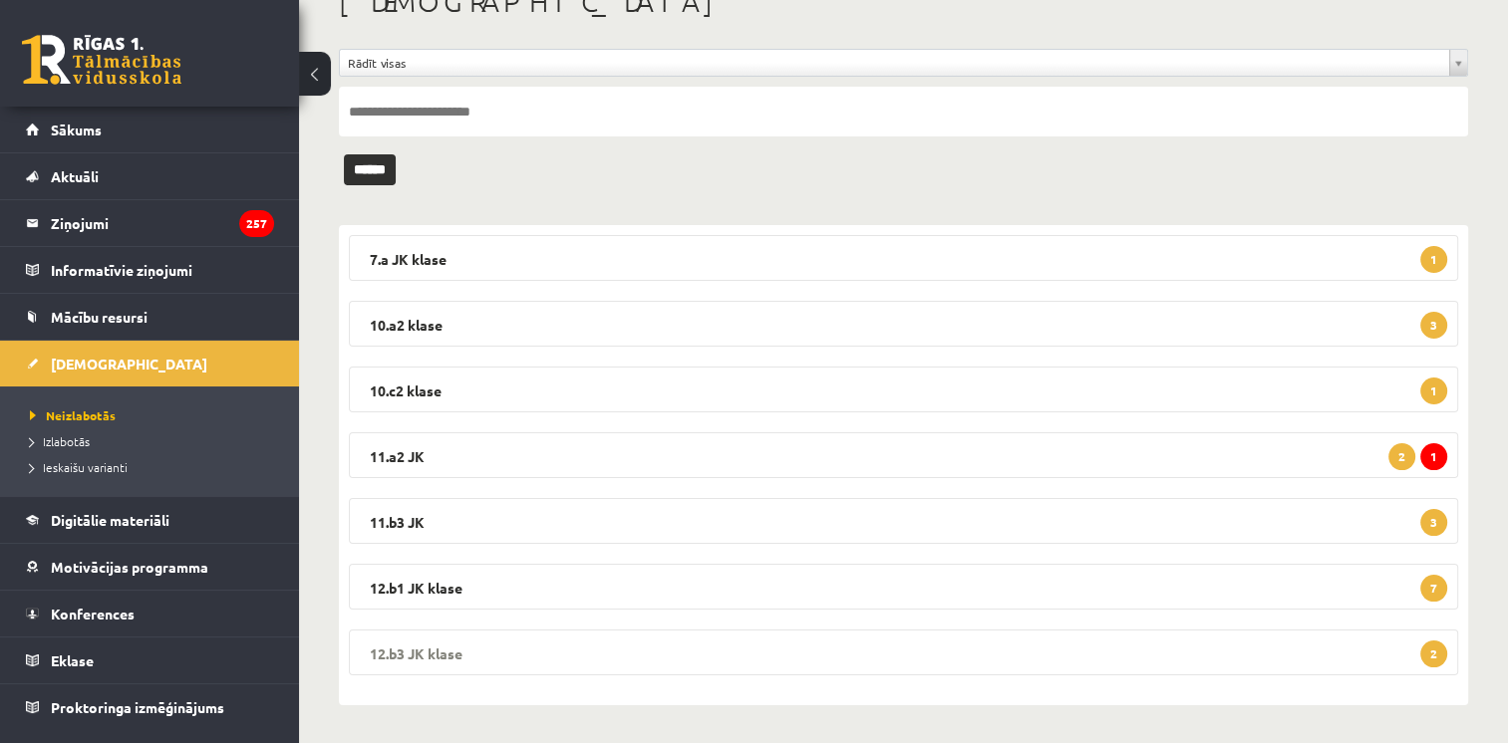
click at [1363, 656] on legend "12.b3 JK klase 2" at bounding box center [903, 653] width 1109 height 46
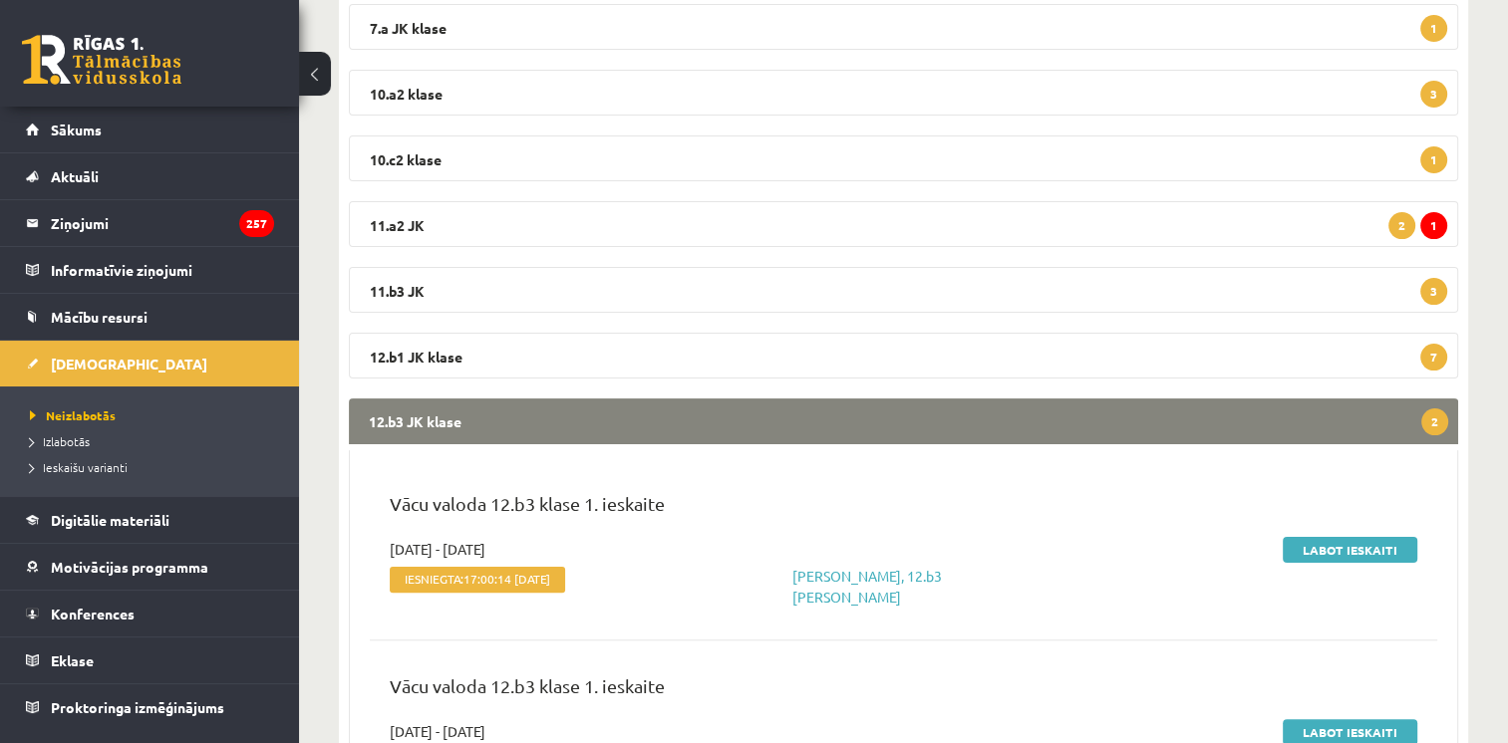
scroll to position [502, 0]
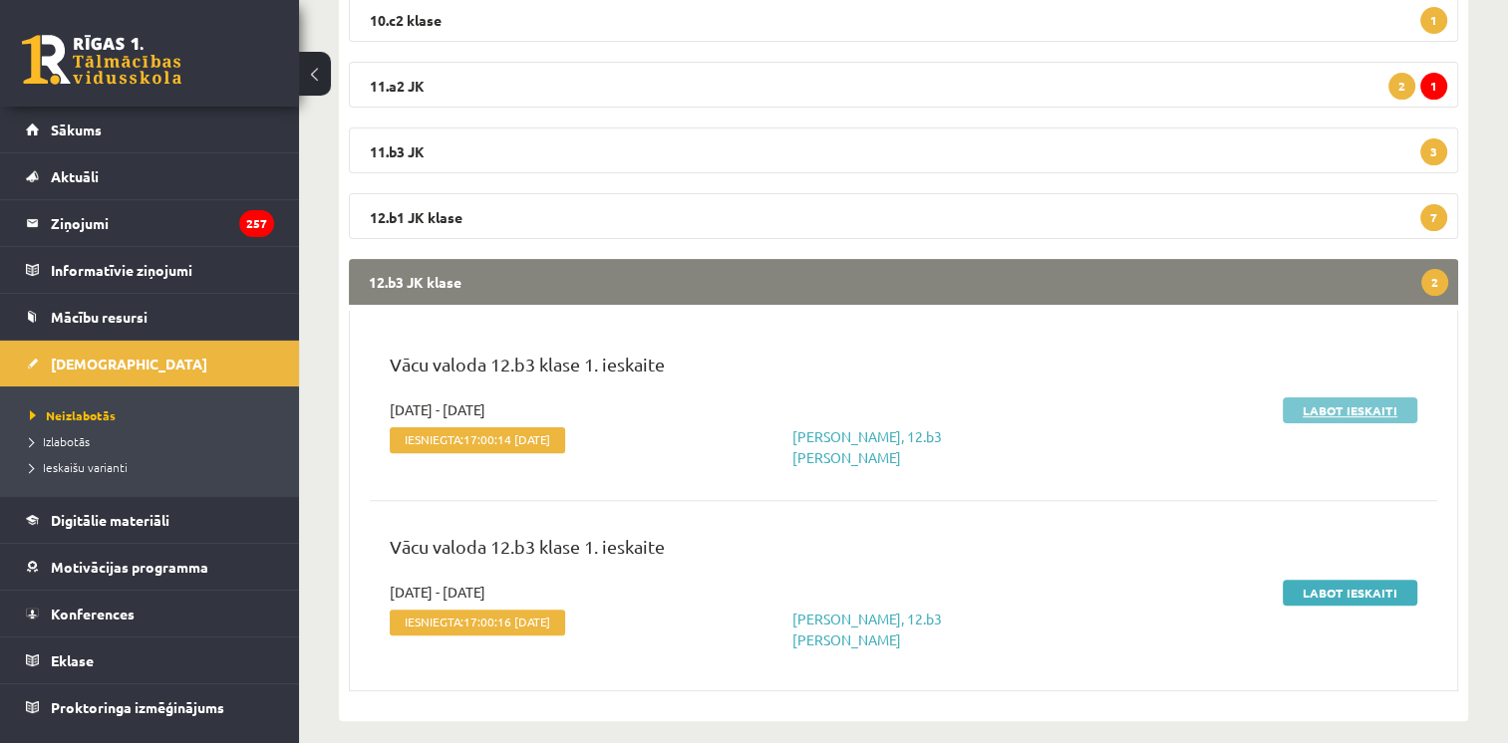
click at [1312, 411] on link "Labot ieskaiti" at bounding box center [1350, 411] width 135 height 26
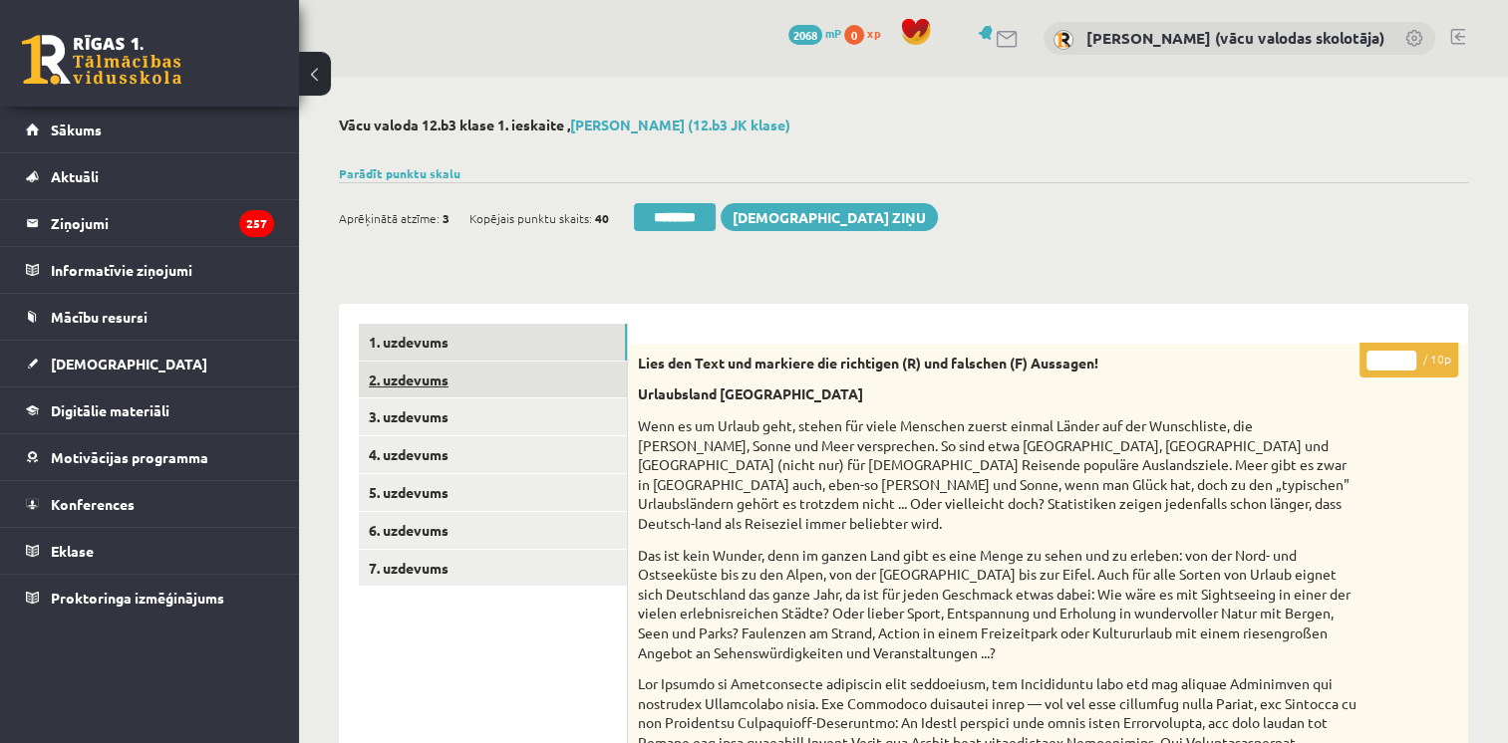
click at [445, 380] on link "2. uzdevums" at bounding box center [493, 380] width 268 height 37
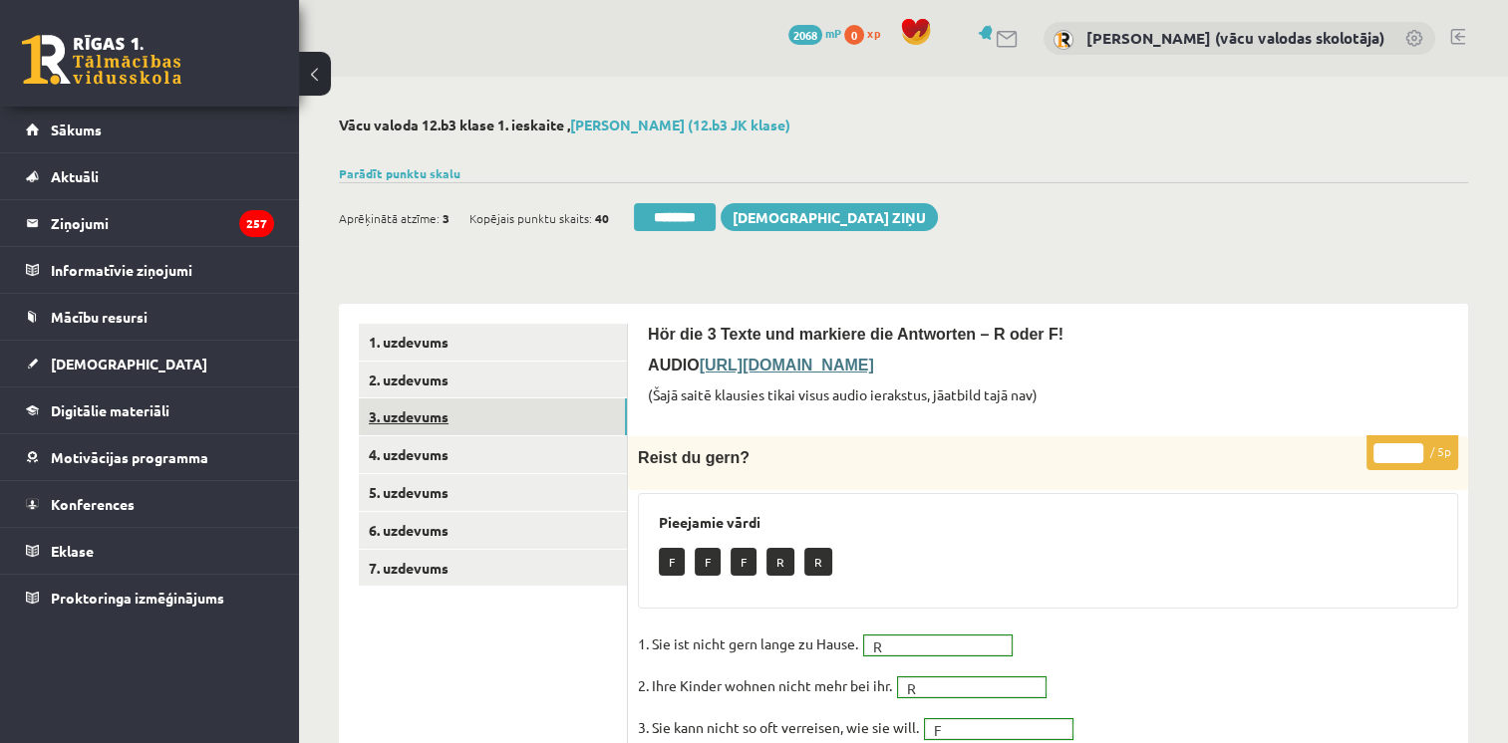
click at [424, 420] on link "3. uzdevums" at bounding box center [493, 417] width 268 height 37
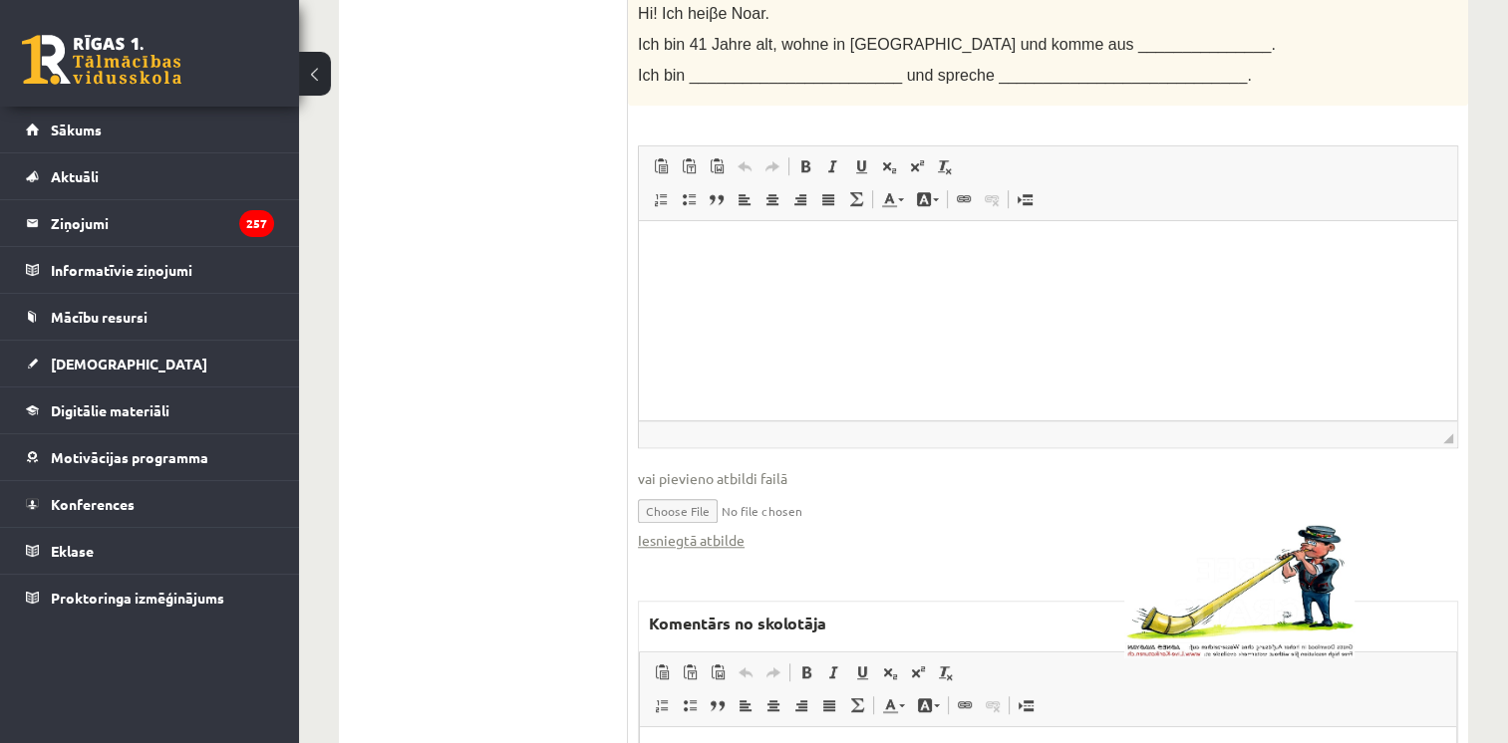
scroll to position [1614, 0]
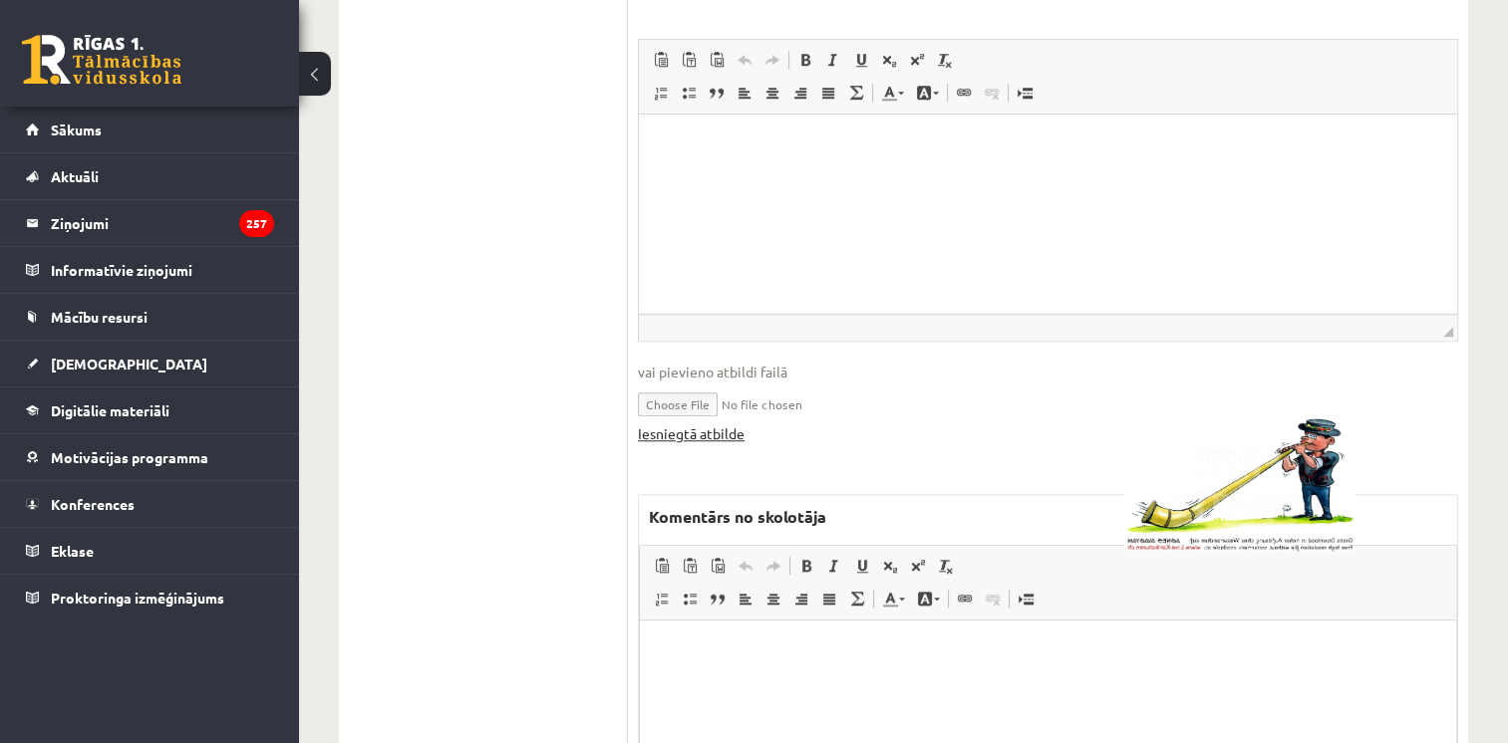
click at [718, 440] on link "Iesniegtā atbilde" at bounding box center [691, 434] width 107 height 21
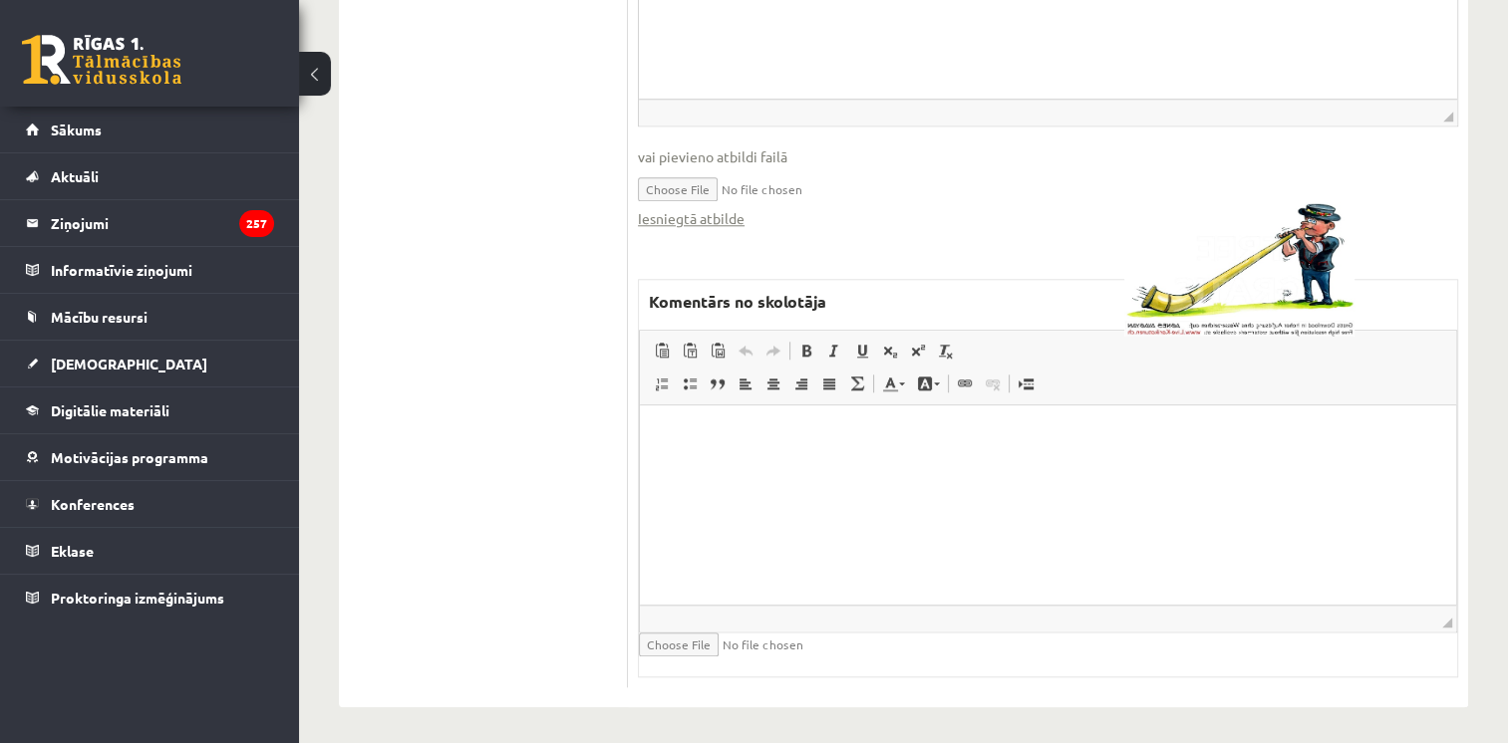
click at [1018, 466] on html at bounding box center [1048, 436] width 816 height 61
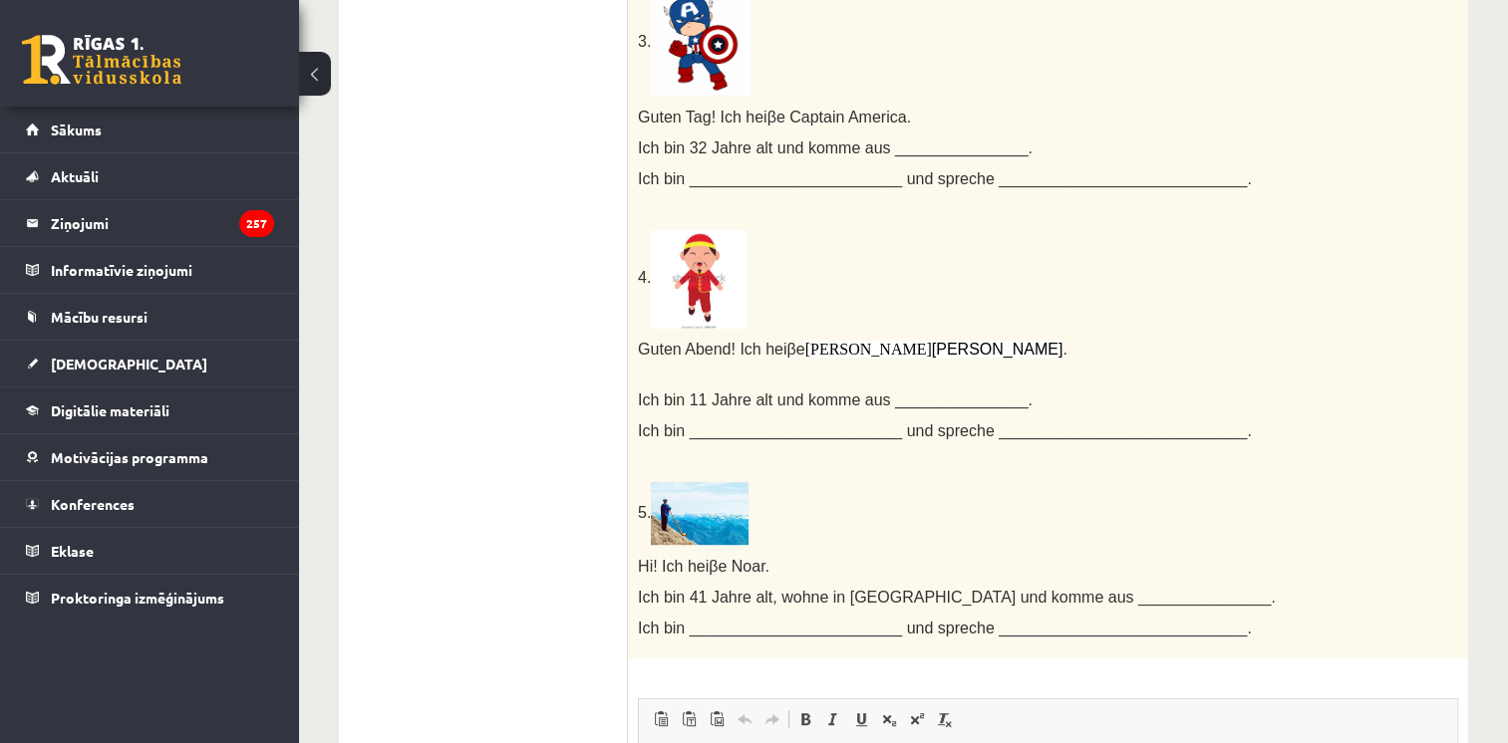
scroll to position [0, 0]
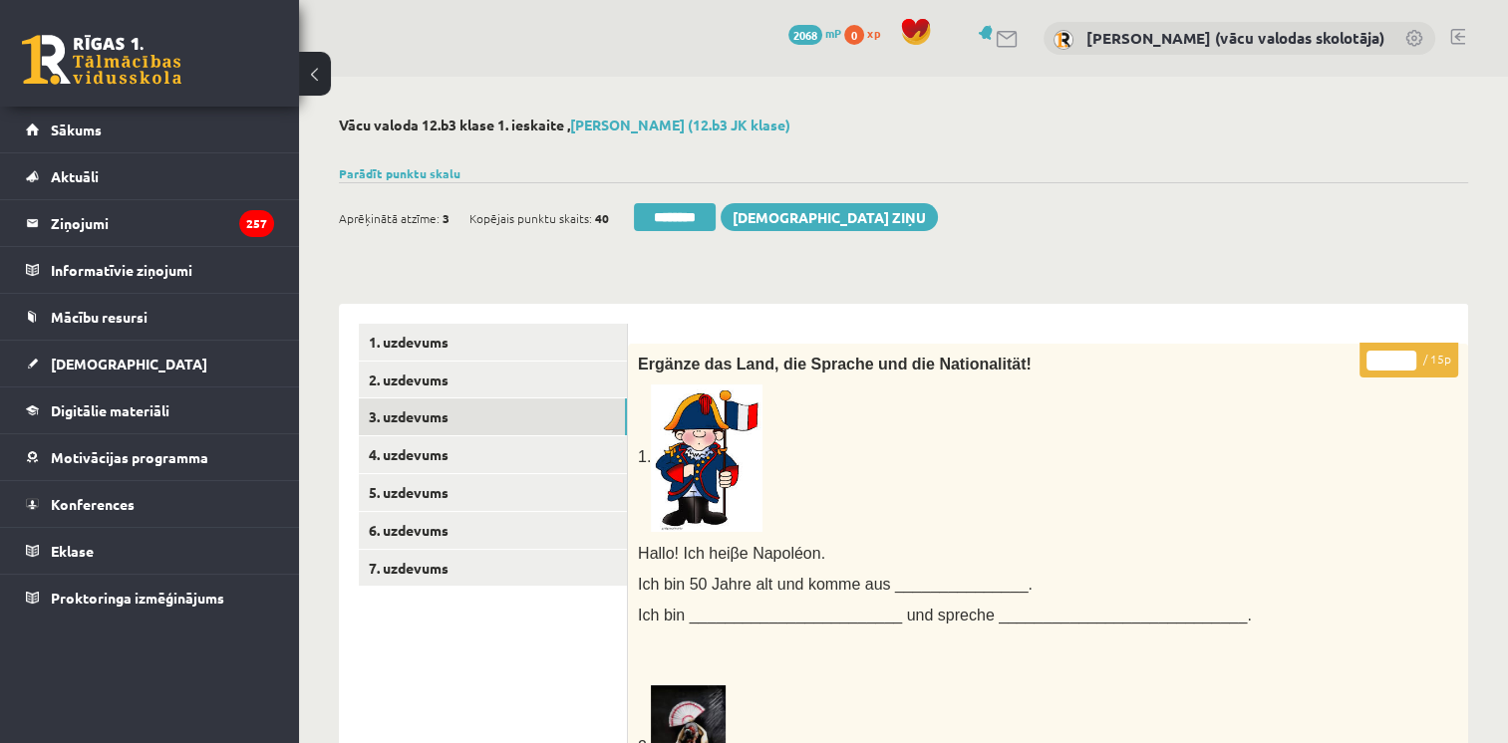
click at [1407, 353] on input "**" at bounding box center [1391, 361] width 50 height 20
type input "**"
click at [1407, 365] on input "**" at bounding box center [1391, 361] width 50 height 20
click at [423, 451] on link "4. uzdevums" at bounding box center [493, 454] width 268 height 37
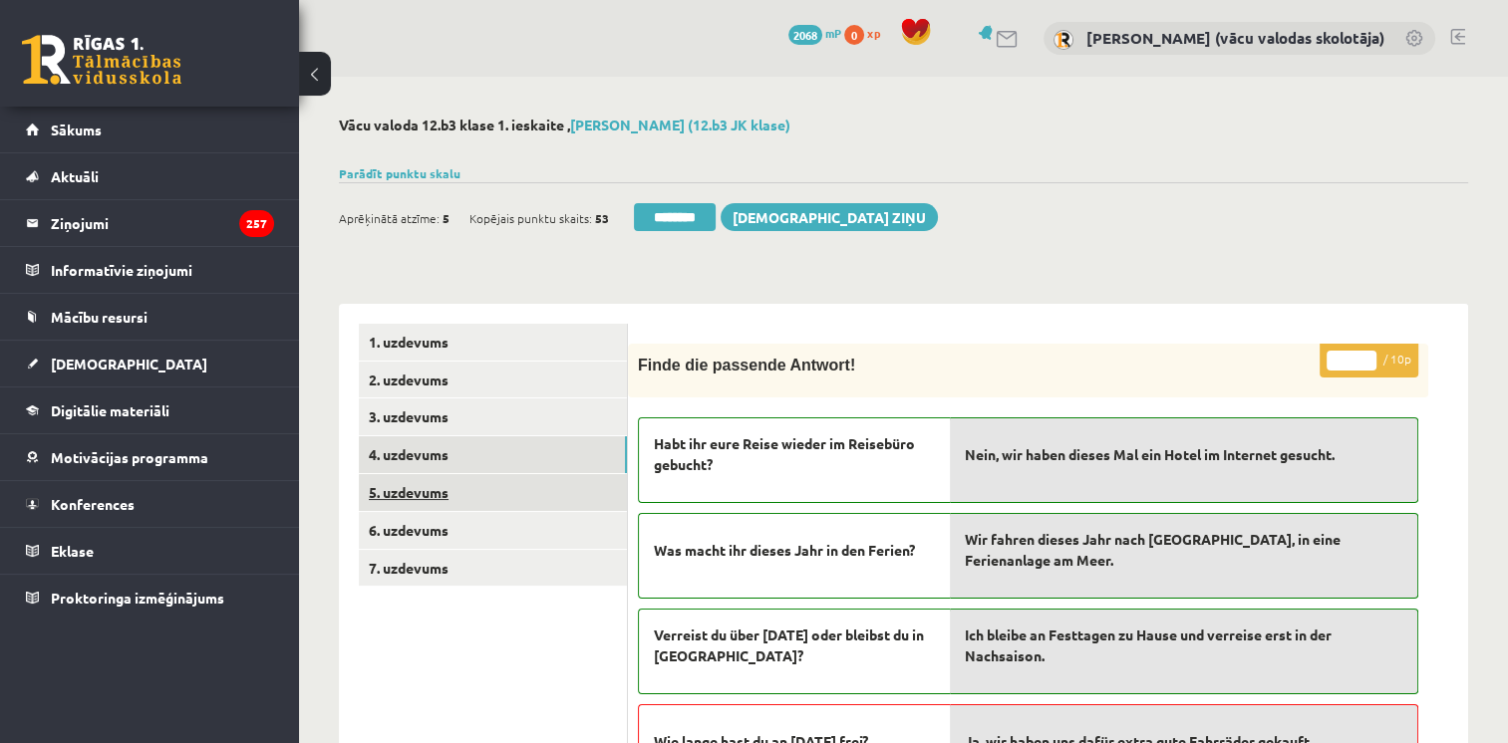
click at [415, 488] on link "5. uzdevums" at bounding box center [493, 492] width 268 height 37
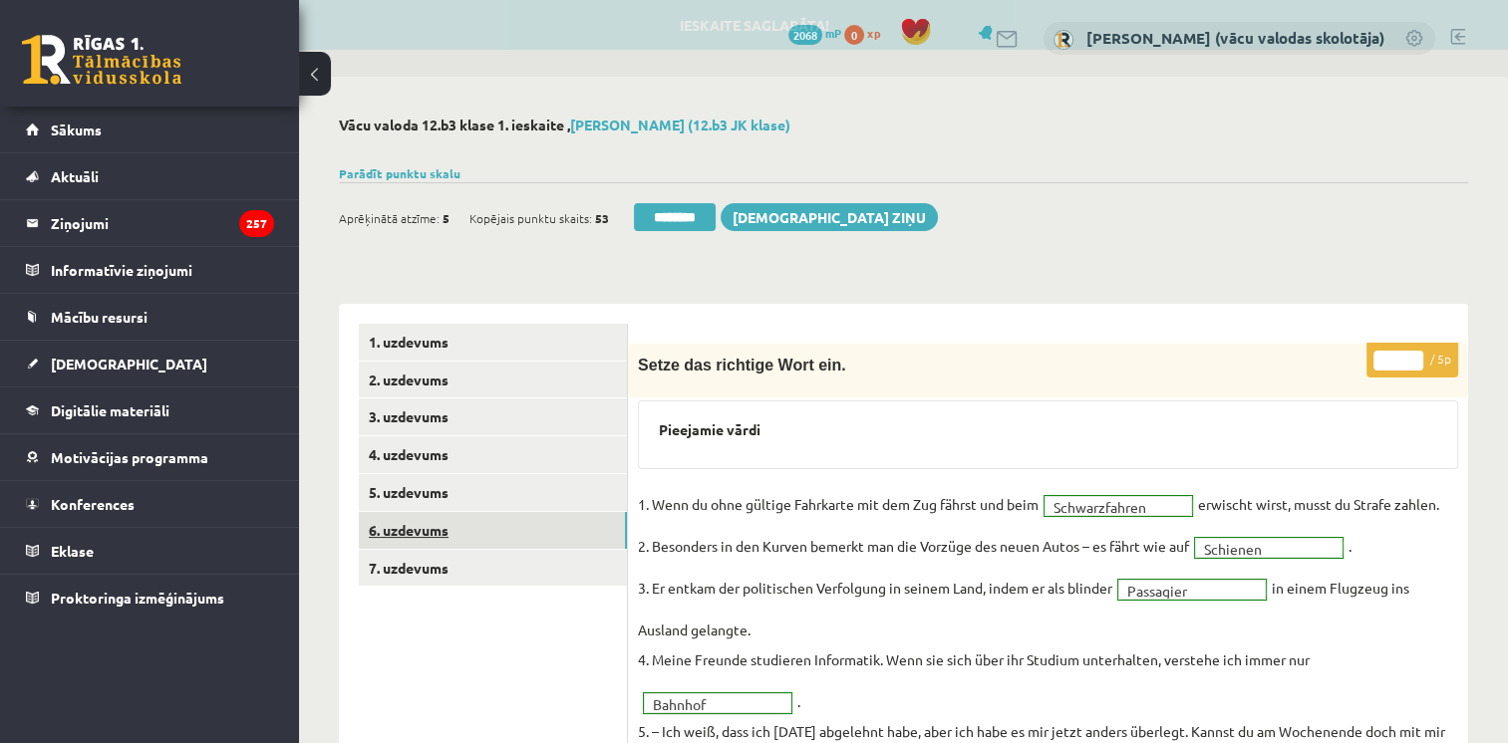
click at [422, 534] on link "6. uzdevums" at bounding box center [493, 530] width 268 height 37
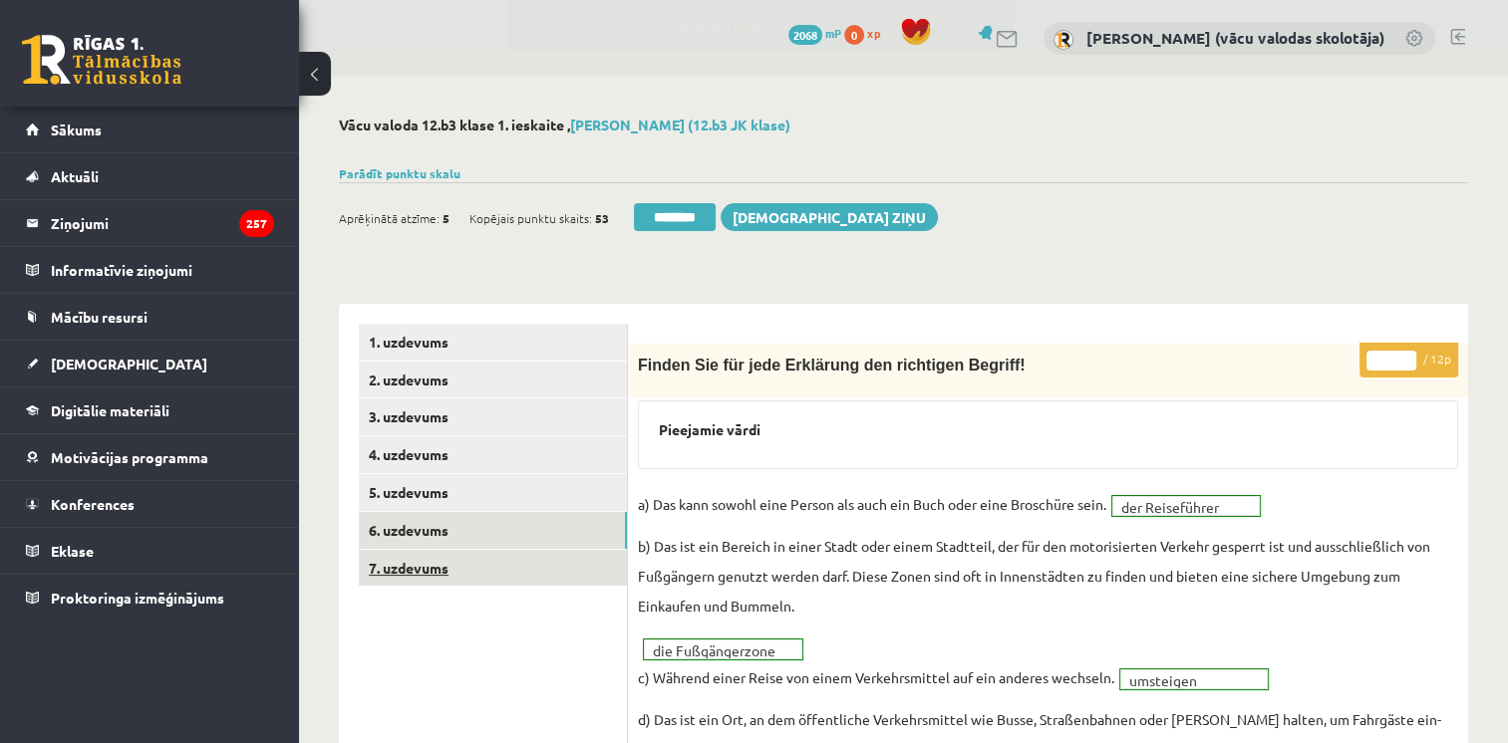
click at [409, 571] on link "7. uzdevums" at bounding box center [493, 568] width 268 height 37
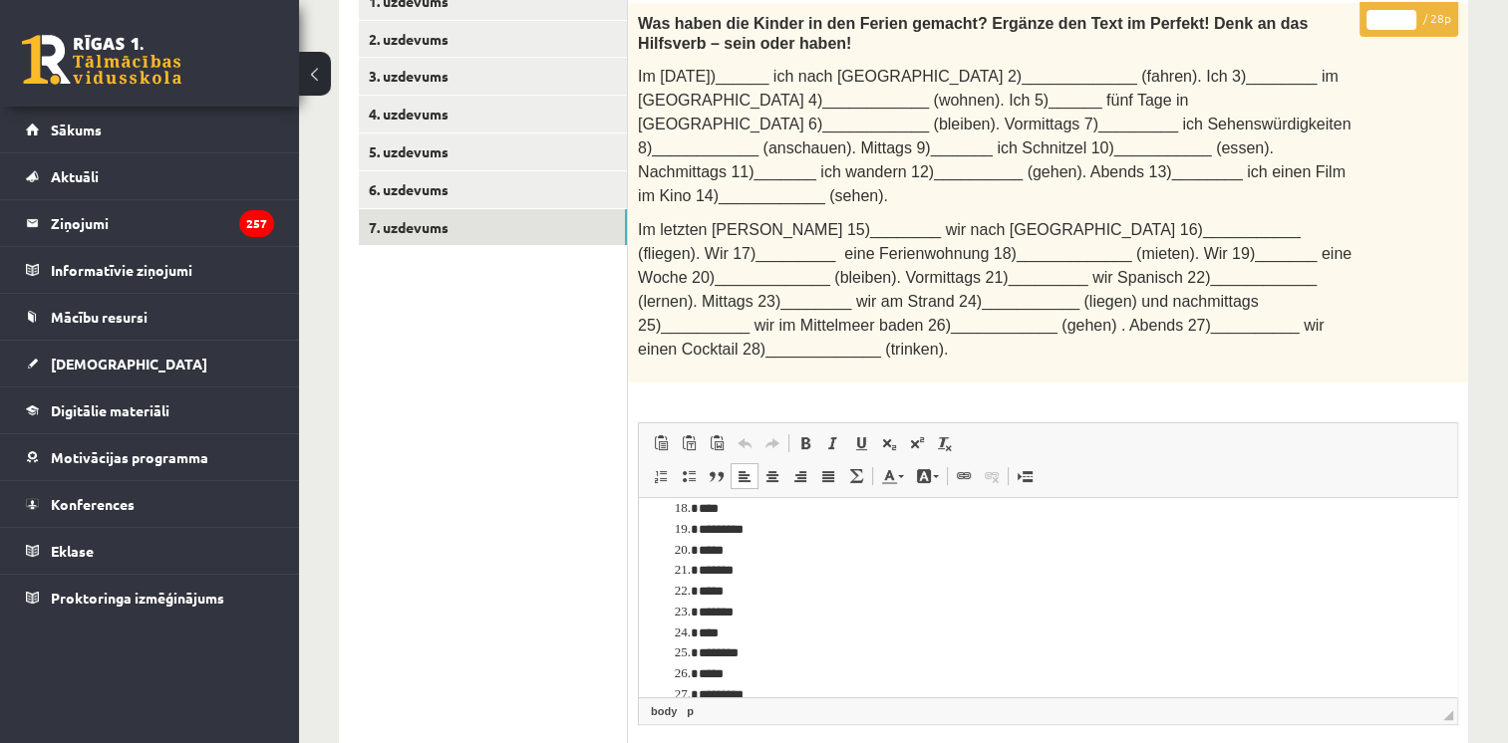
scroll to position [433, 0]
drag, startPoint x: 1452, startPoint y: 529, endPoint x: 2097, endPoint y: 1124, distance: 877.3
drag, startPoint x: 1450, startPoint y: 574, endPoint x: 2100, endPoint y: 1095, distance: 832.9
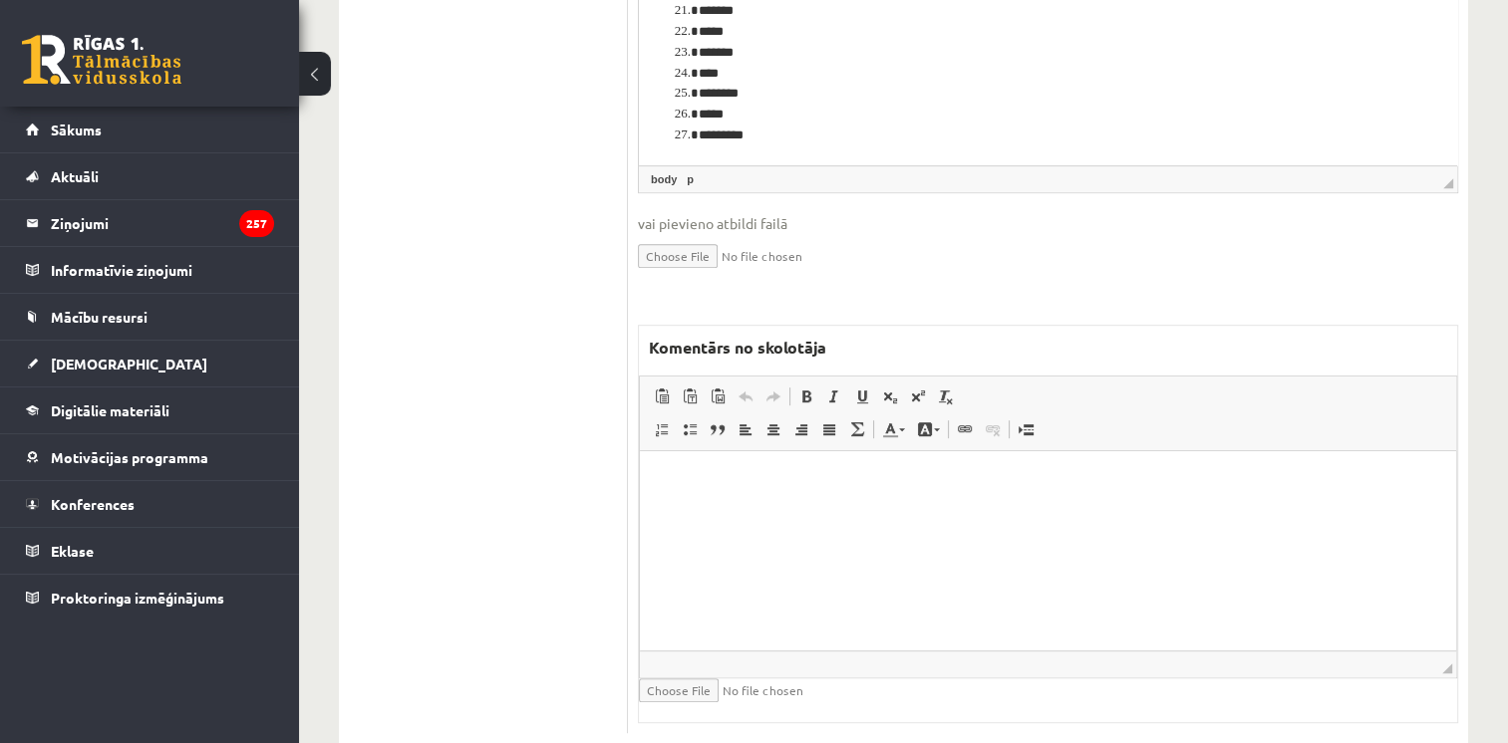
click at [858, 512] on html at bounding box center [1048, 481] width 816 height 61
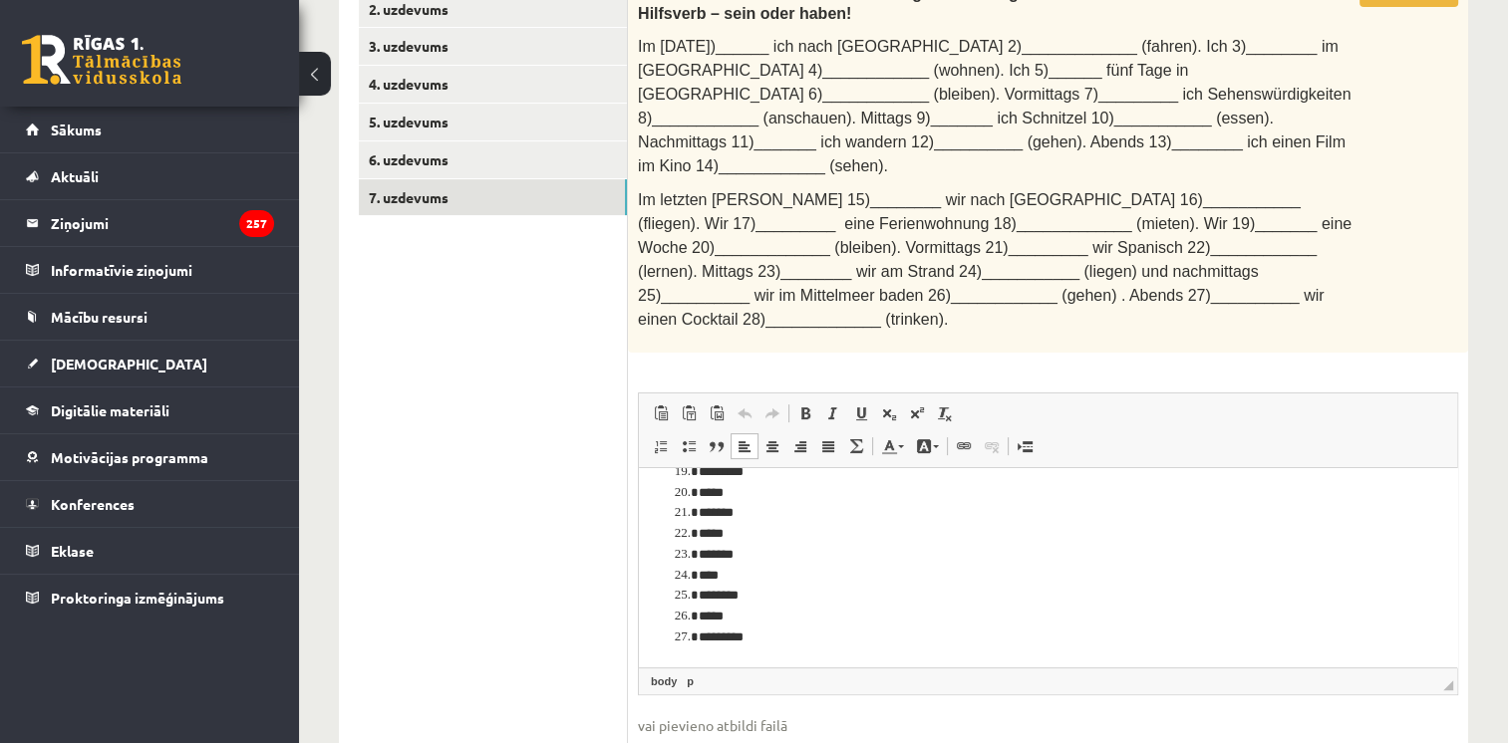
scroll to position [0, 0]
drag, startPoint x: 1449, startPoint y: 518, endPoint x: 2123, endPoint y: 891, distance: 769.9
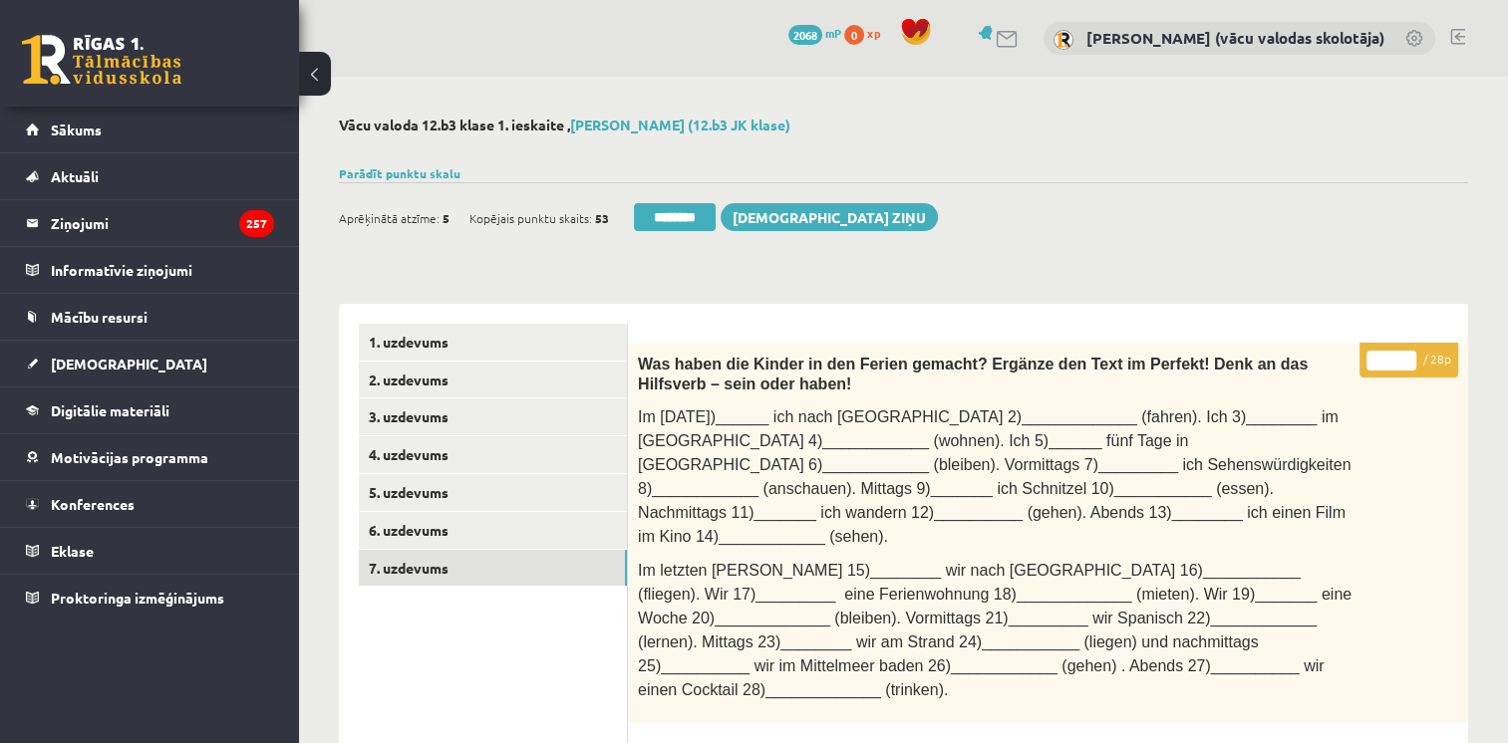
type input "**"
click at [1406, 357] on input "**" at bounding box center [1391, 361] width 50 height 20
click at [407, 526] on link "6. uzdevums" at bounding box center [493, 530] width 268 height 37
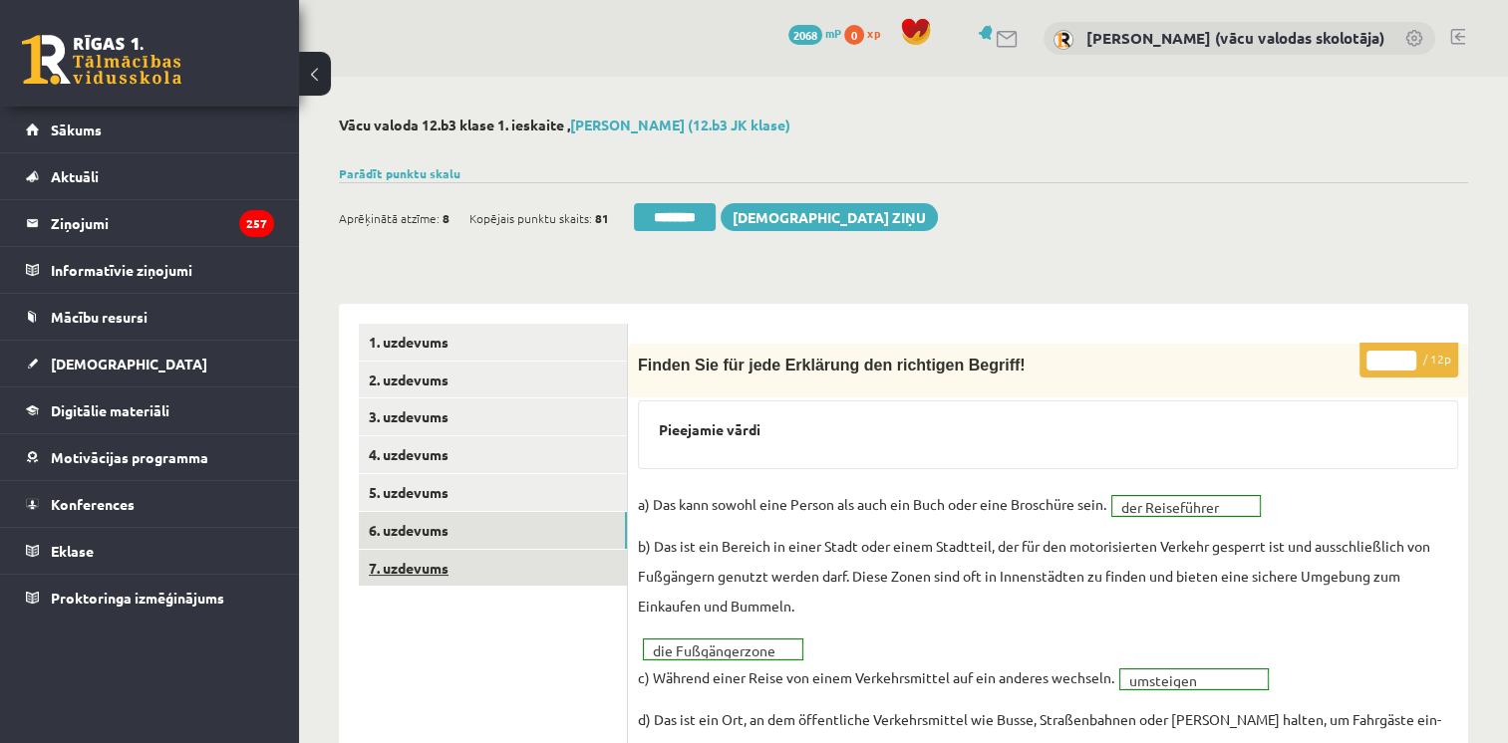
click at [416, 572] on link "7. uzdevums" at bounding box center [493, 568] width 268 height 37
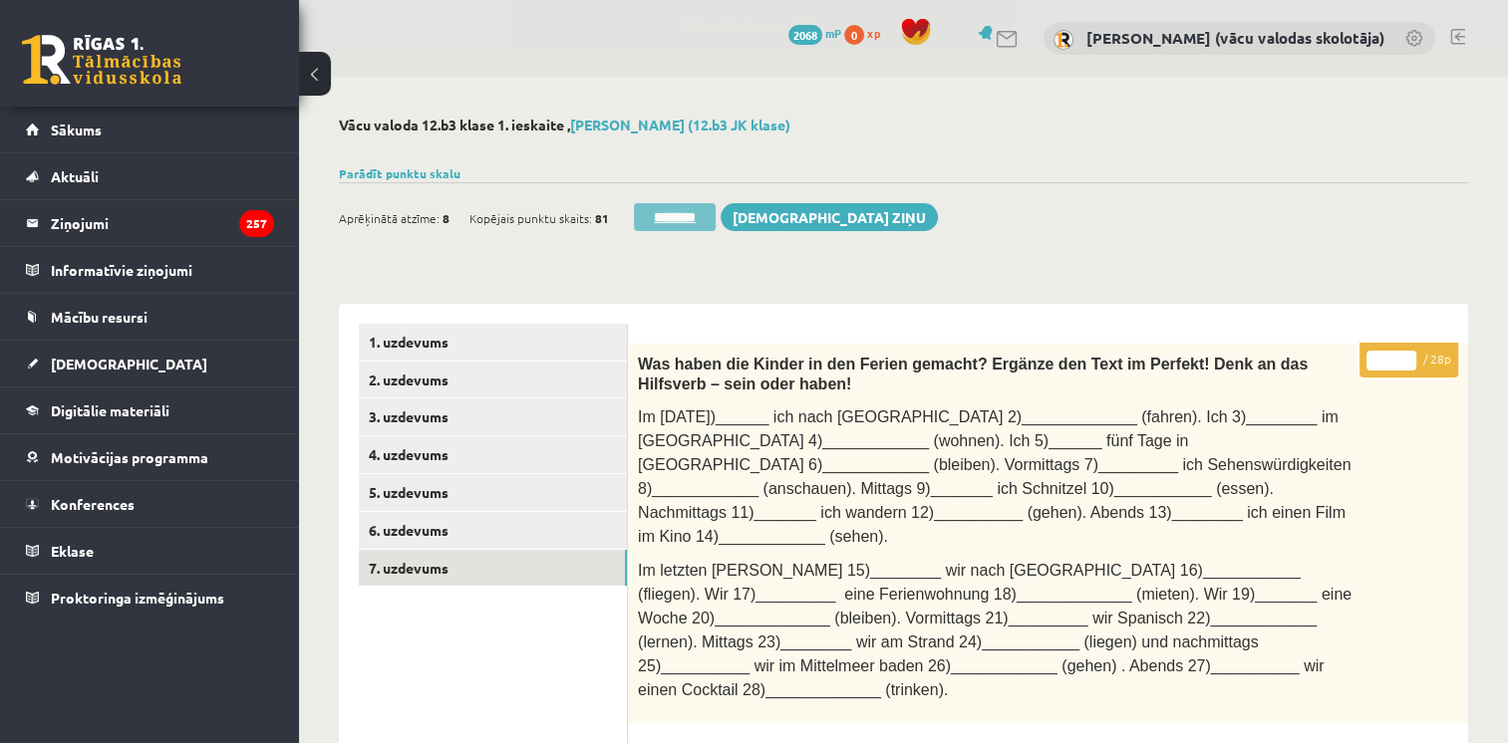
click at [691, 221] on input "********" at bounding box center [675, 217] width 82 height 28
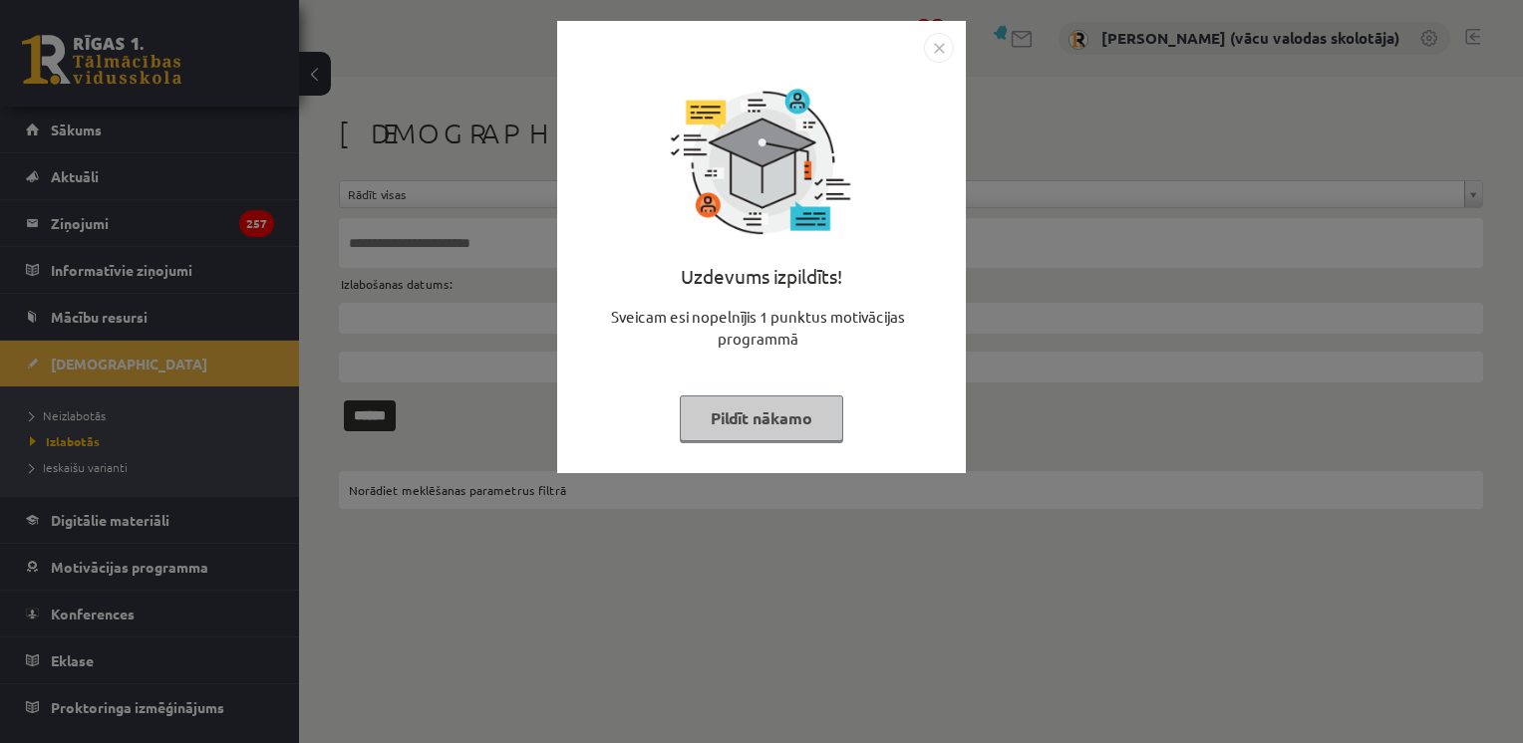
click at [782, 431] on button "Pildīt nākamo" at bounding box center [761, 419] width 163 height 46
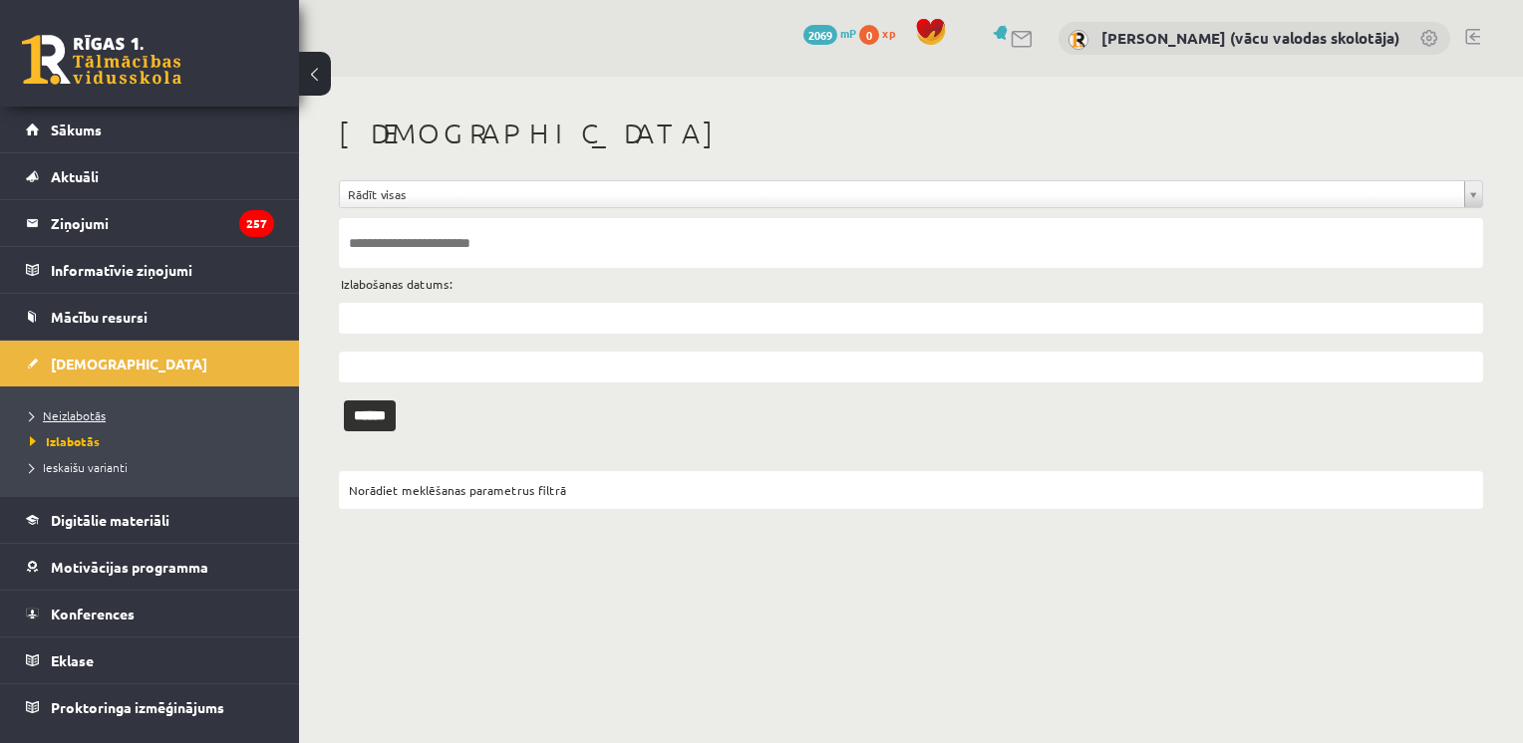
click at [92, 408] on span "Neizlabotās" at bounding box center [68, 416] width 76 height 16
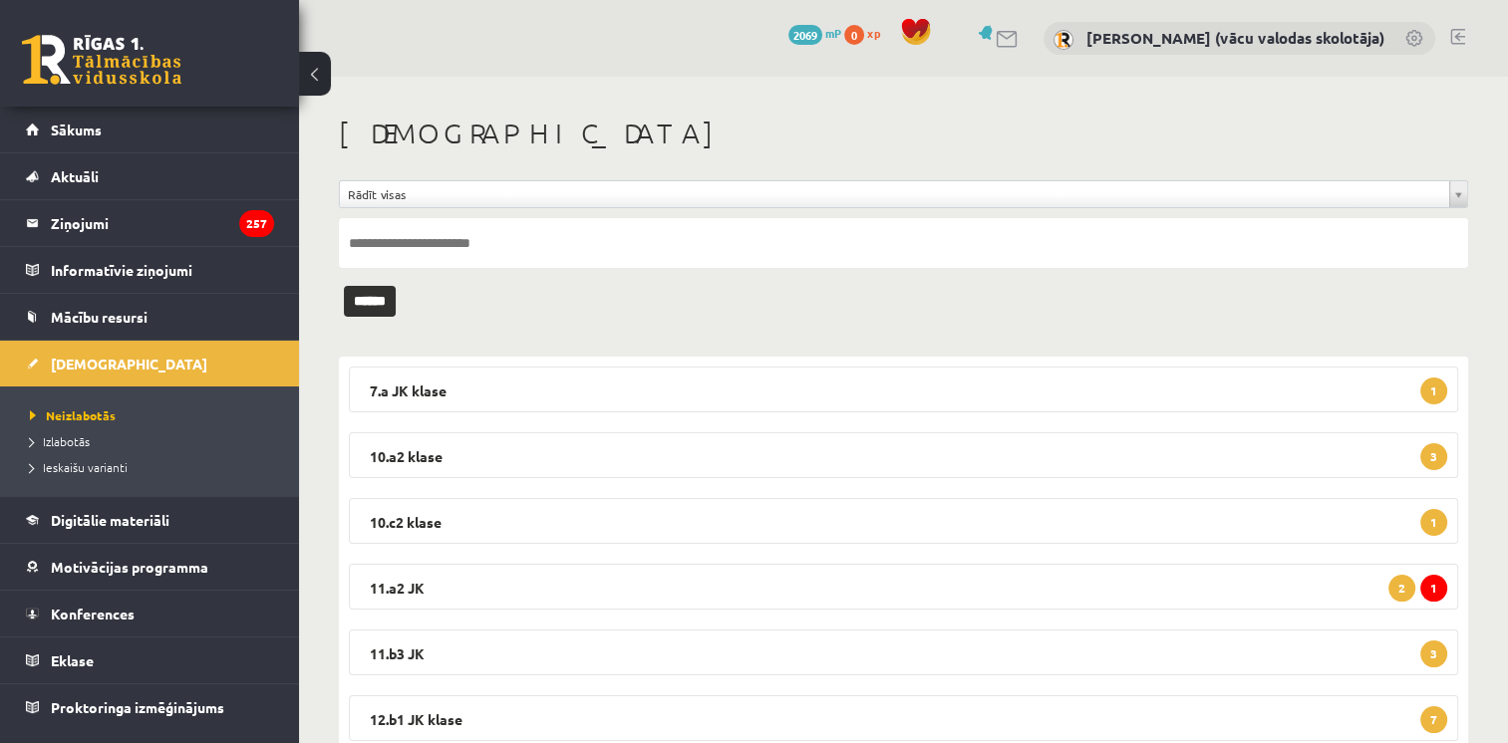
scroll to position [132, 0]
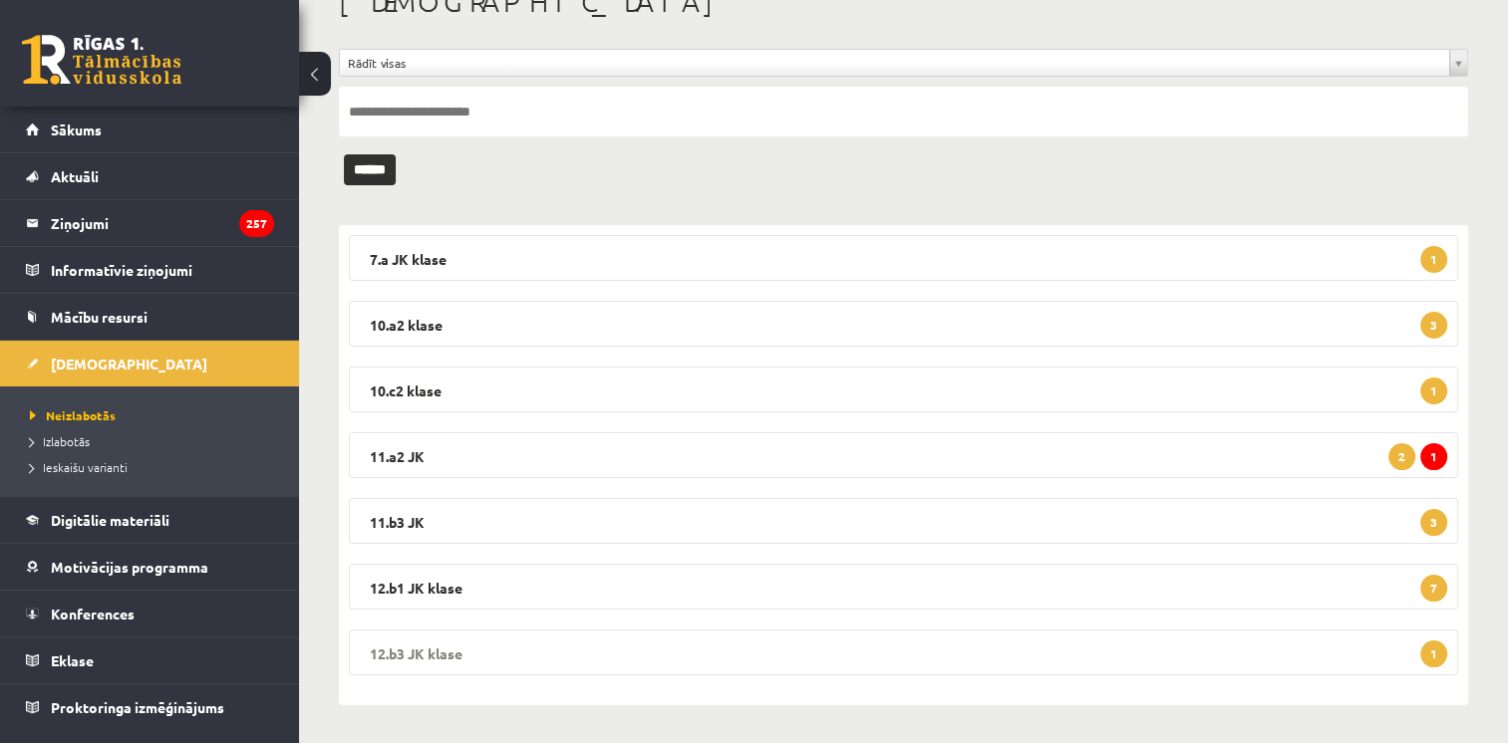
click at [605, 658] on legend "12.b3 JK klase 1" at bounding box center [903, 653] width 1109 height 46
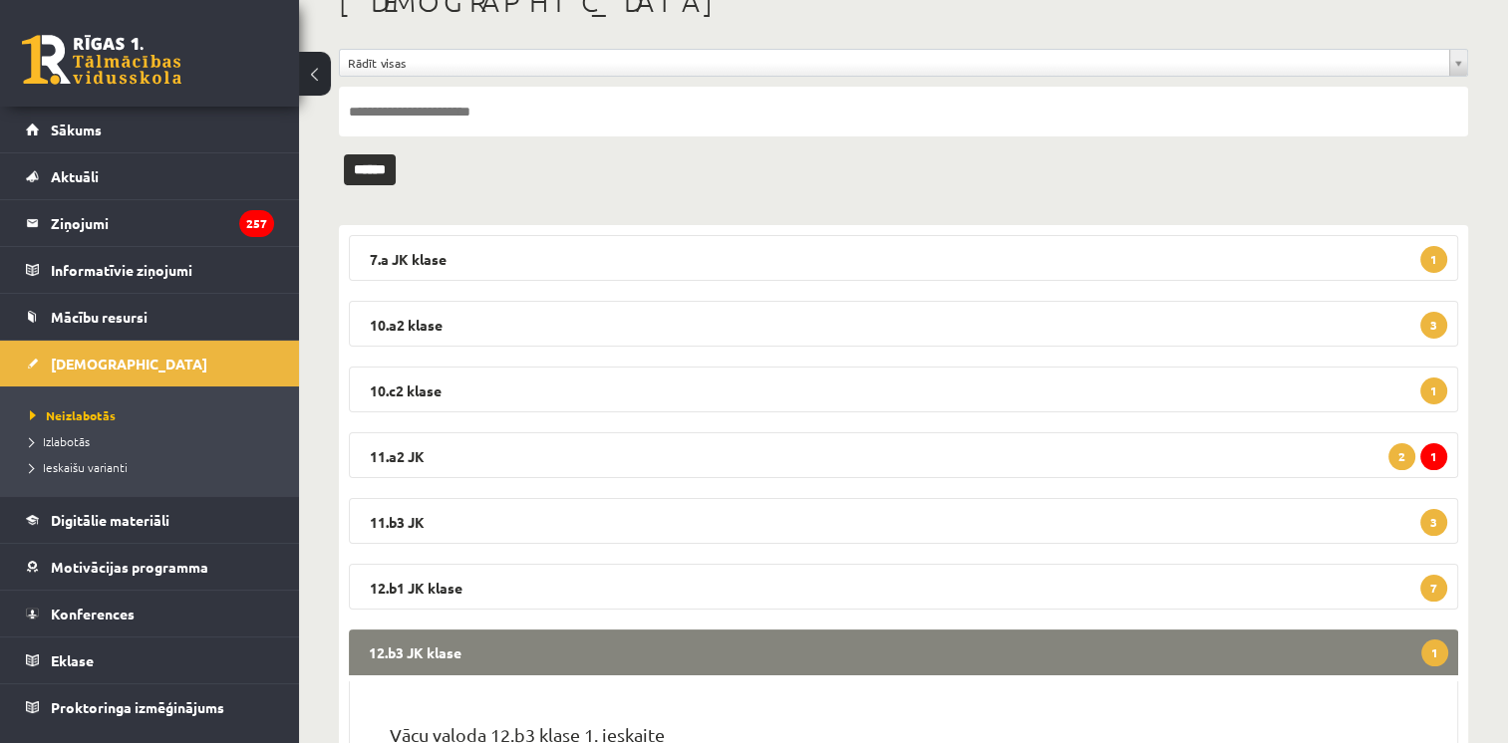
scroll to position [328, 0]
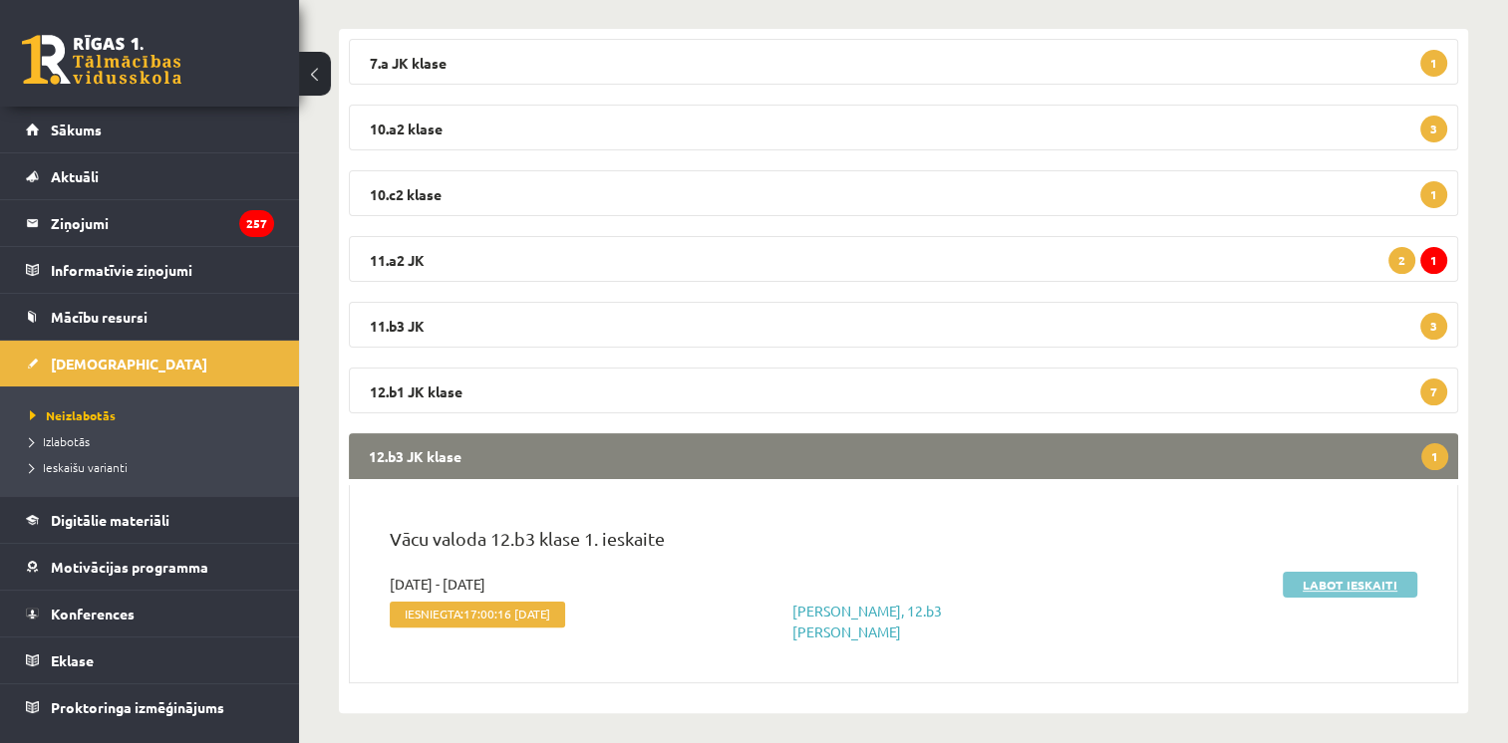
click at [1319, 588] on link "Labot ieskaiti" at bounding box center [1350, 585] width 135 height 26
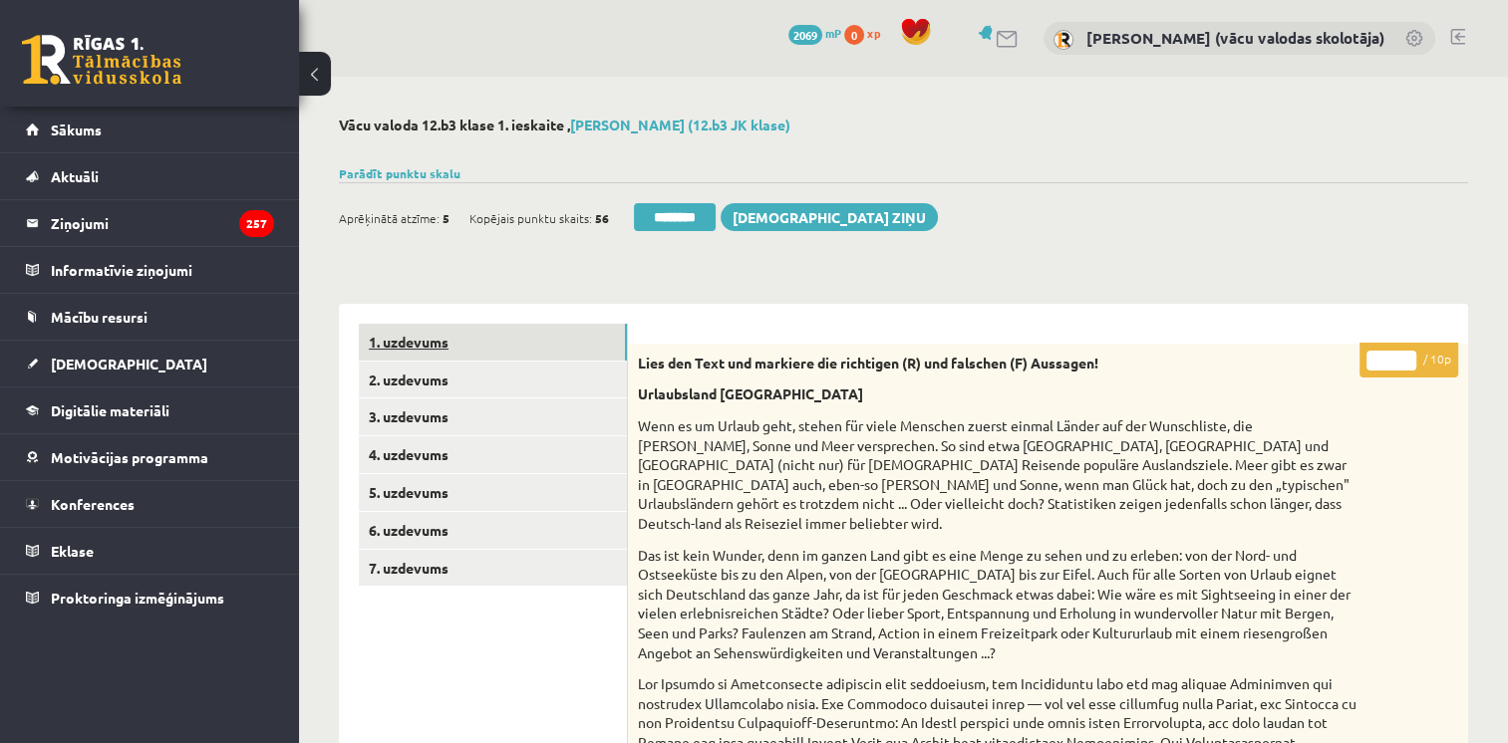
click at [409, 339] on link "1. uzdevums" at bounding box center [493, 342] width 268 height 37
click at [441, 385] on link "2. uzdevums" at bounding box center [493, 380] width 268 height 37
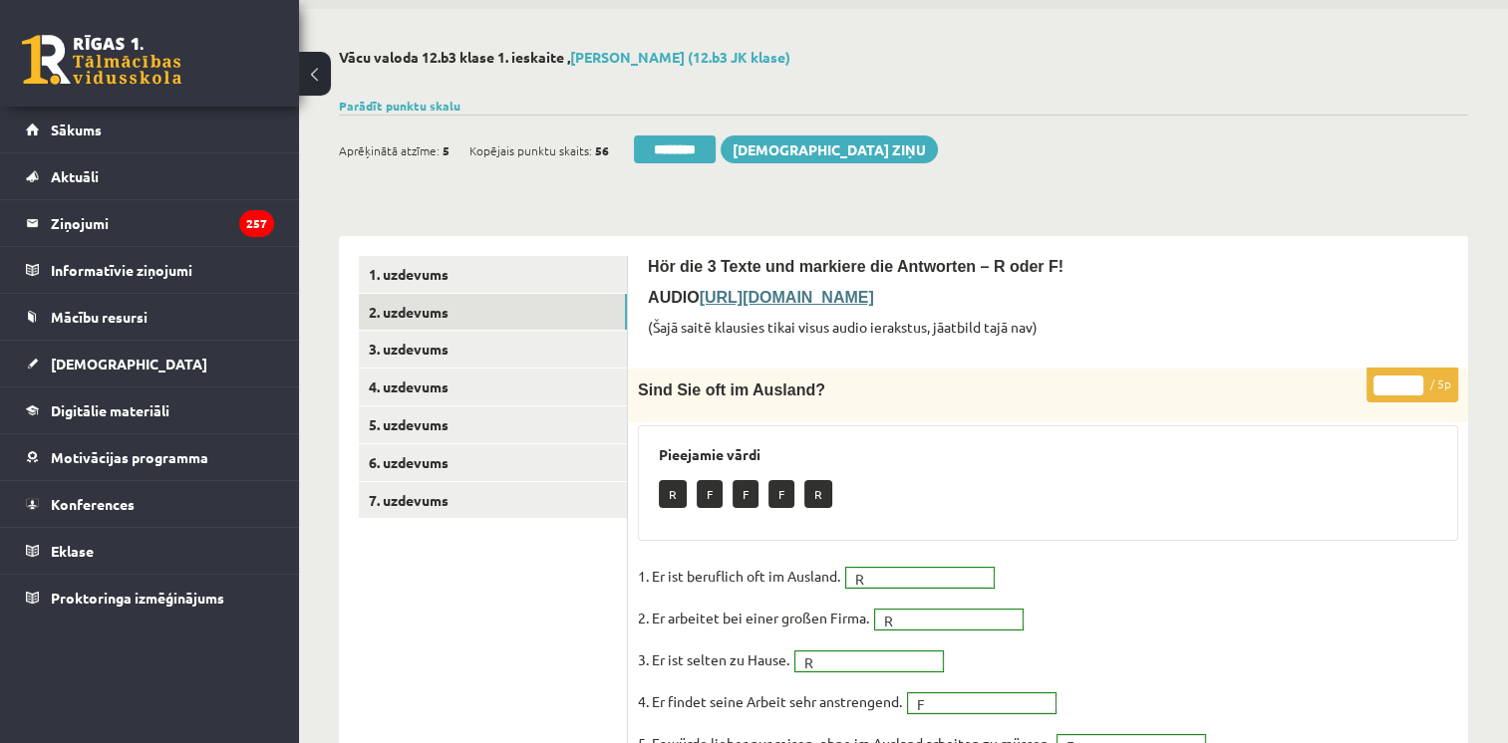
scroll to position [36, 0]
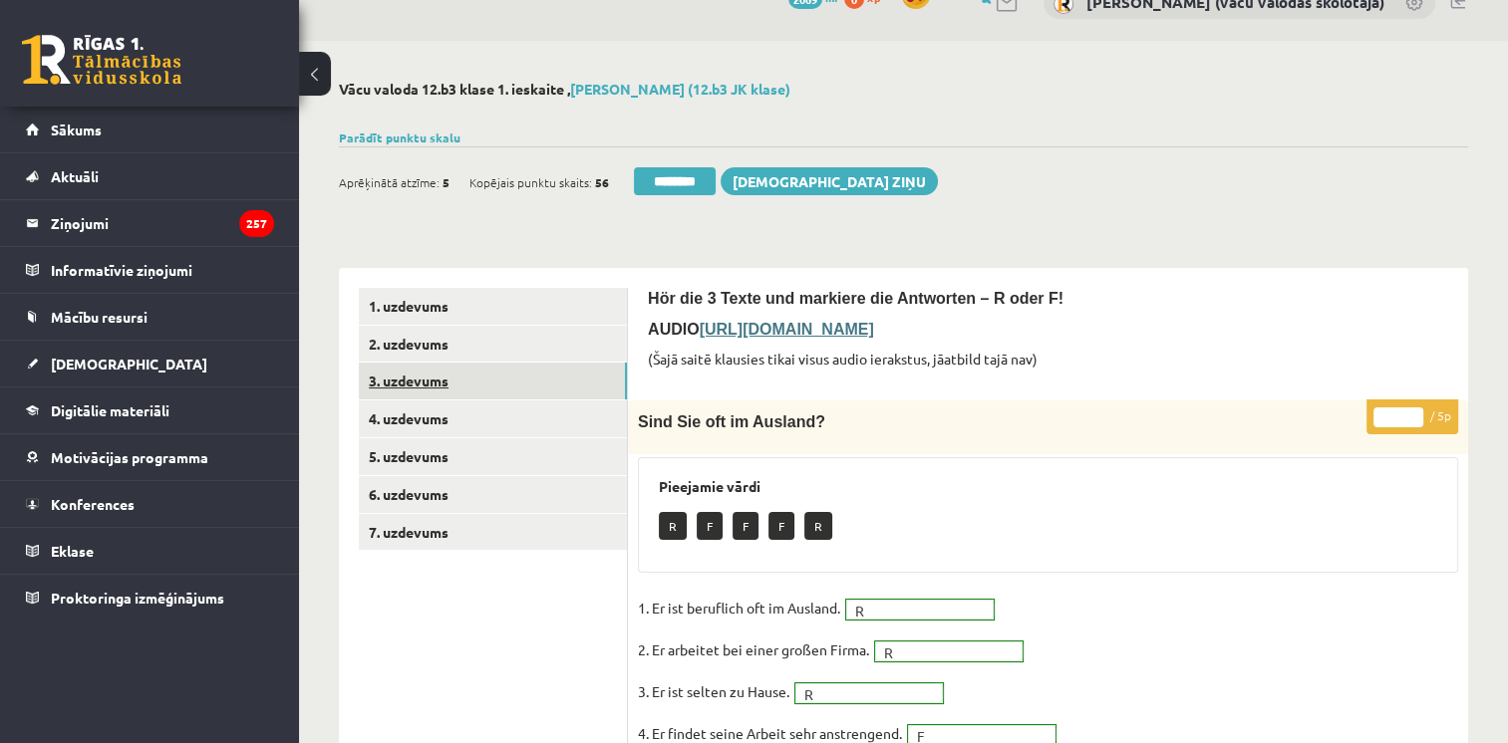
click at [439, 387] on link "3. uzdevums" at bounding box center [493, 381] width 268 height 37
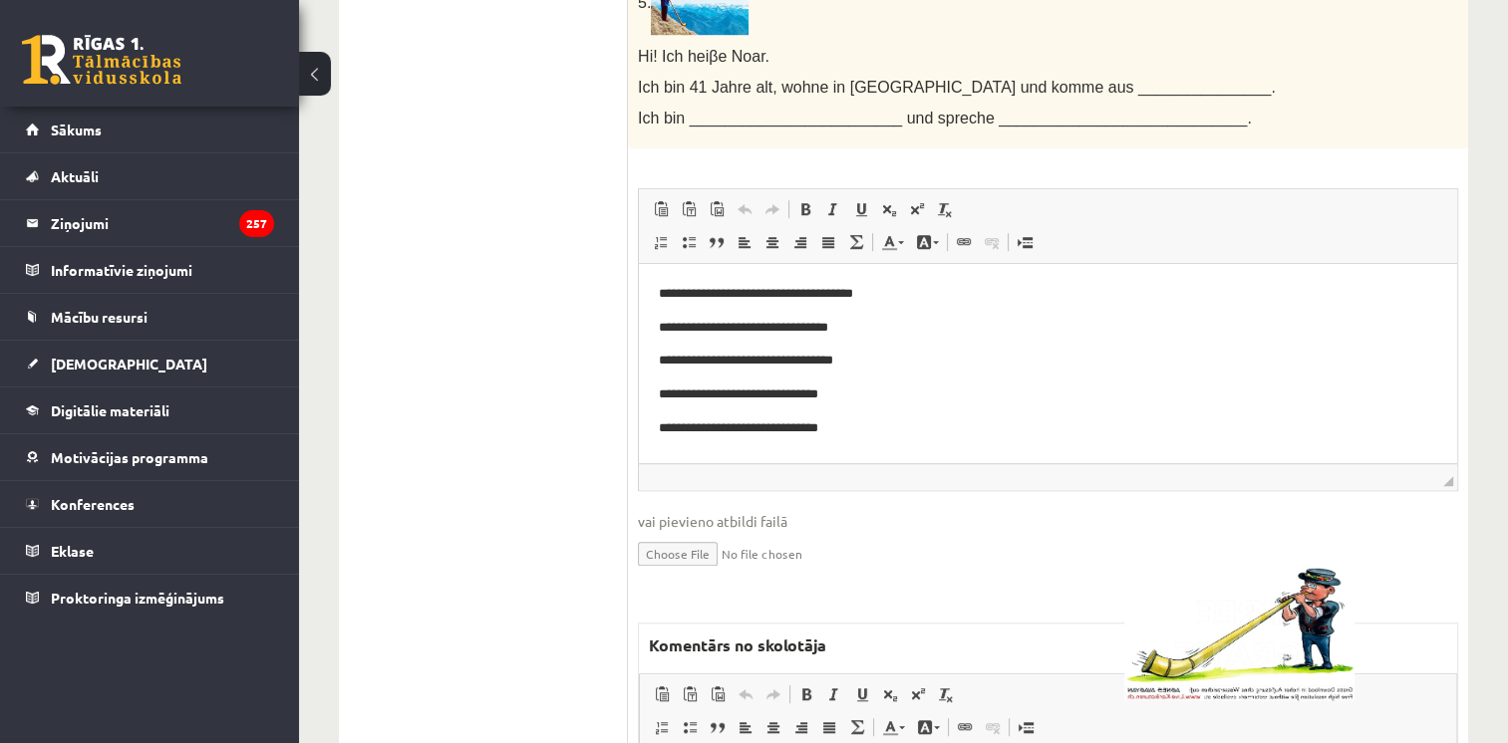
scroll to position [1462, 0]
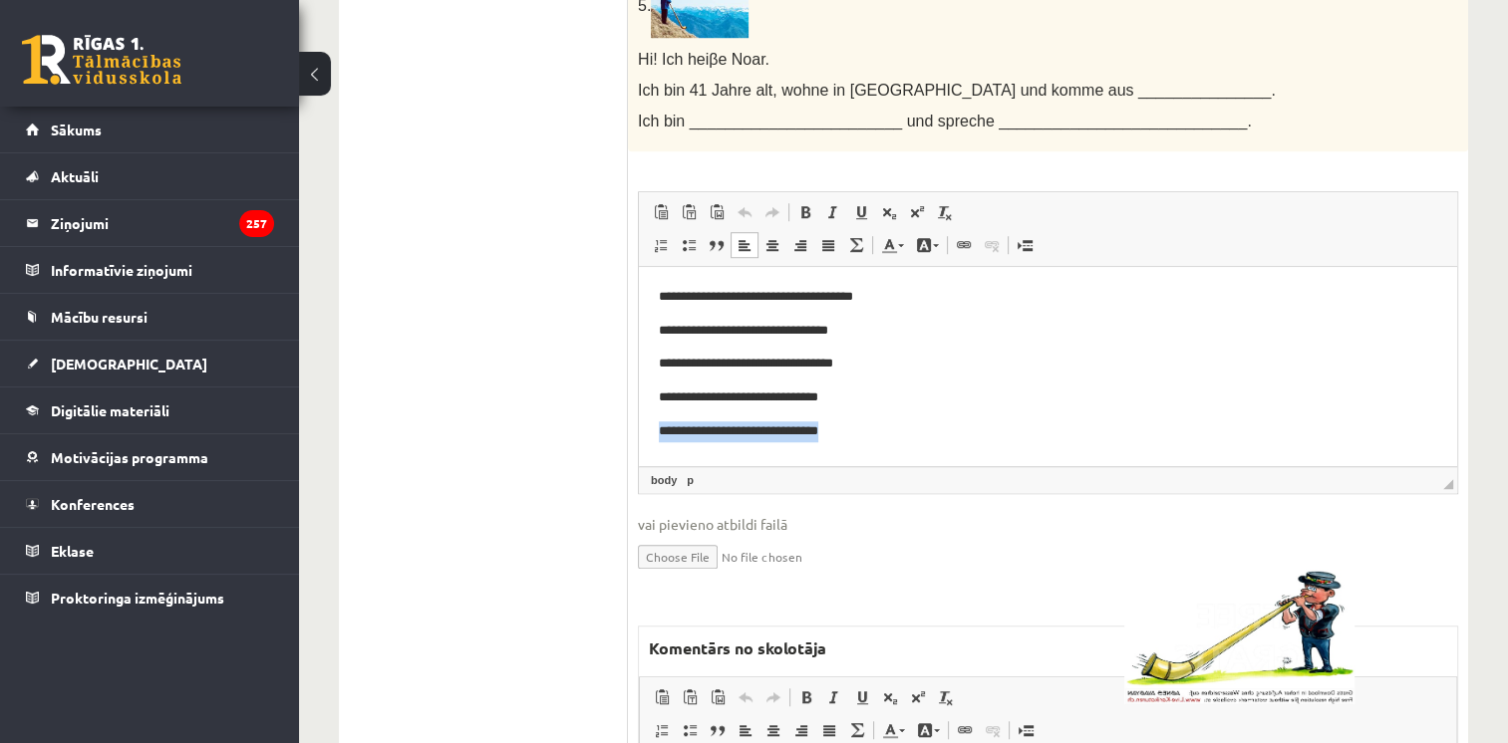
drag, startPoint x: 874, startPoint y: 441, endPoint x: 639, endPoint y: 449, distance: 235.3
click at [639, 449] on html "**********" at bounding box center [1048, 364] width 818 height 194
copy p "**********"
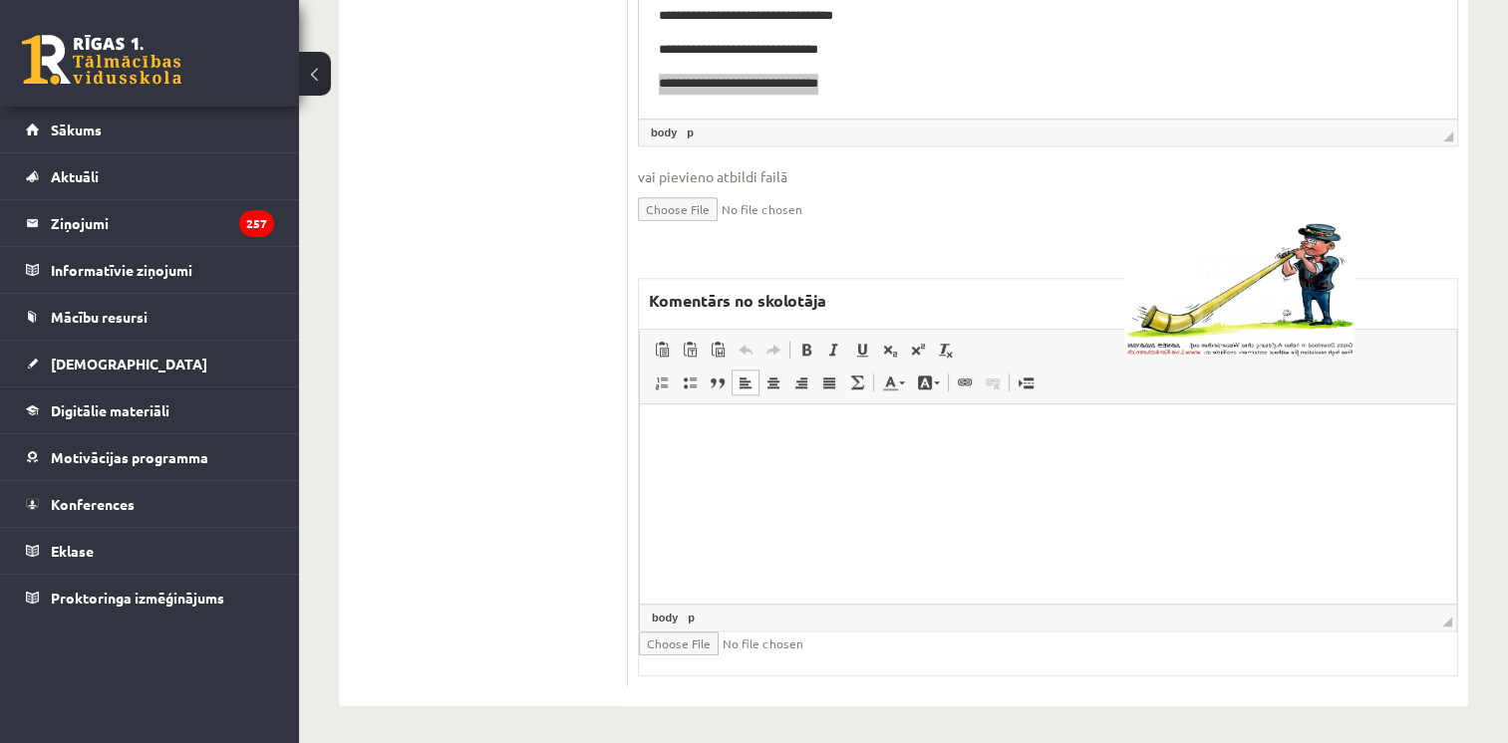
click at [977, 465] on html at bounding box center [1048, 435] width 816 height 61
paste body "Bagātinātā teksta redaktors, wiswyg-editor-47433921601020-1759943945-162"
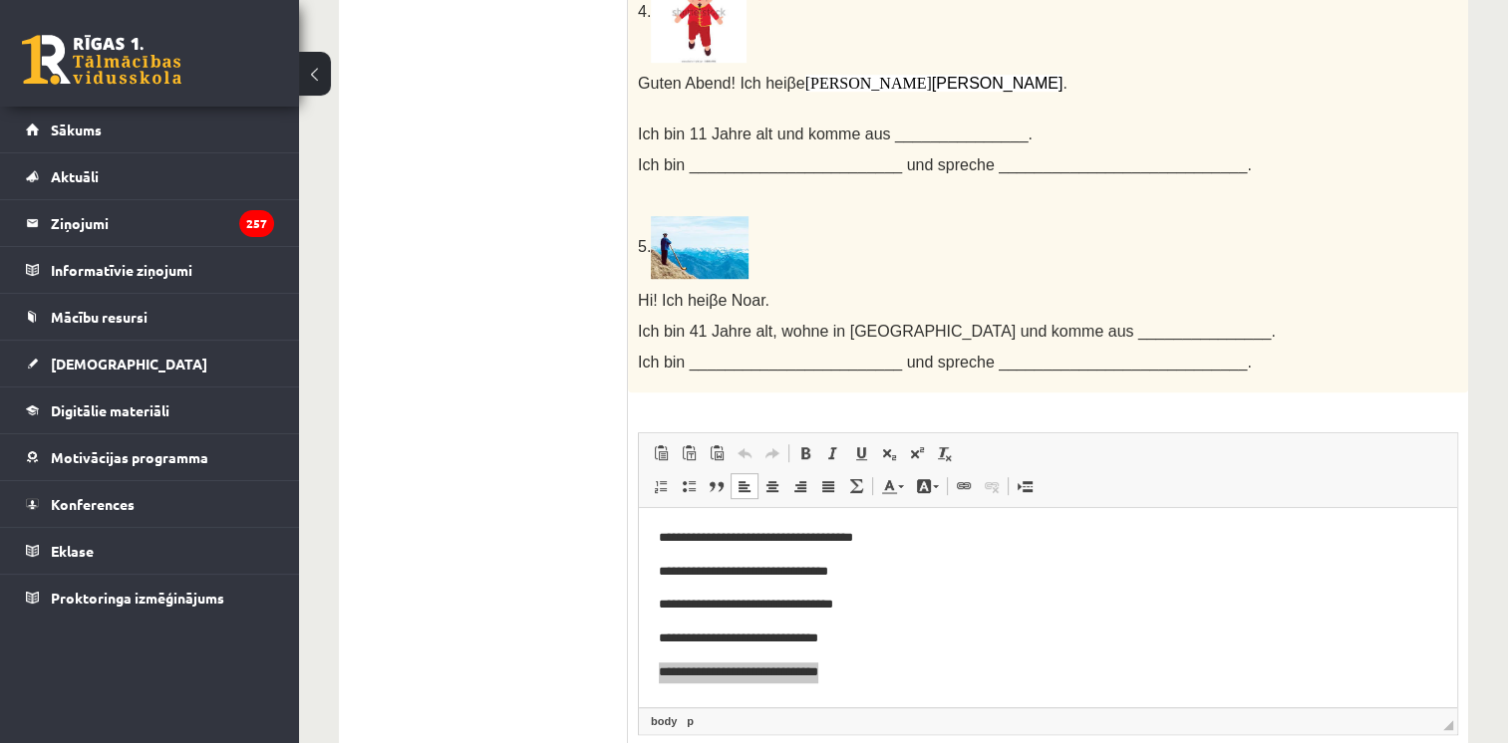
scroll to position [0, 0]
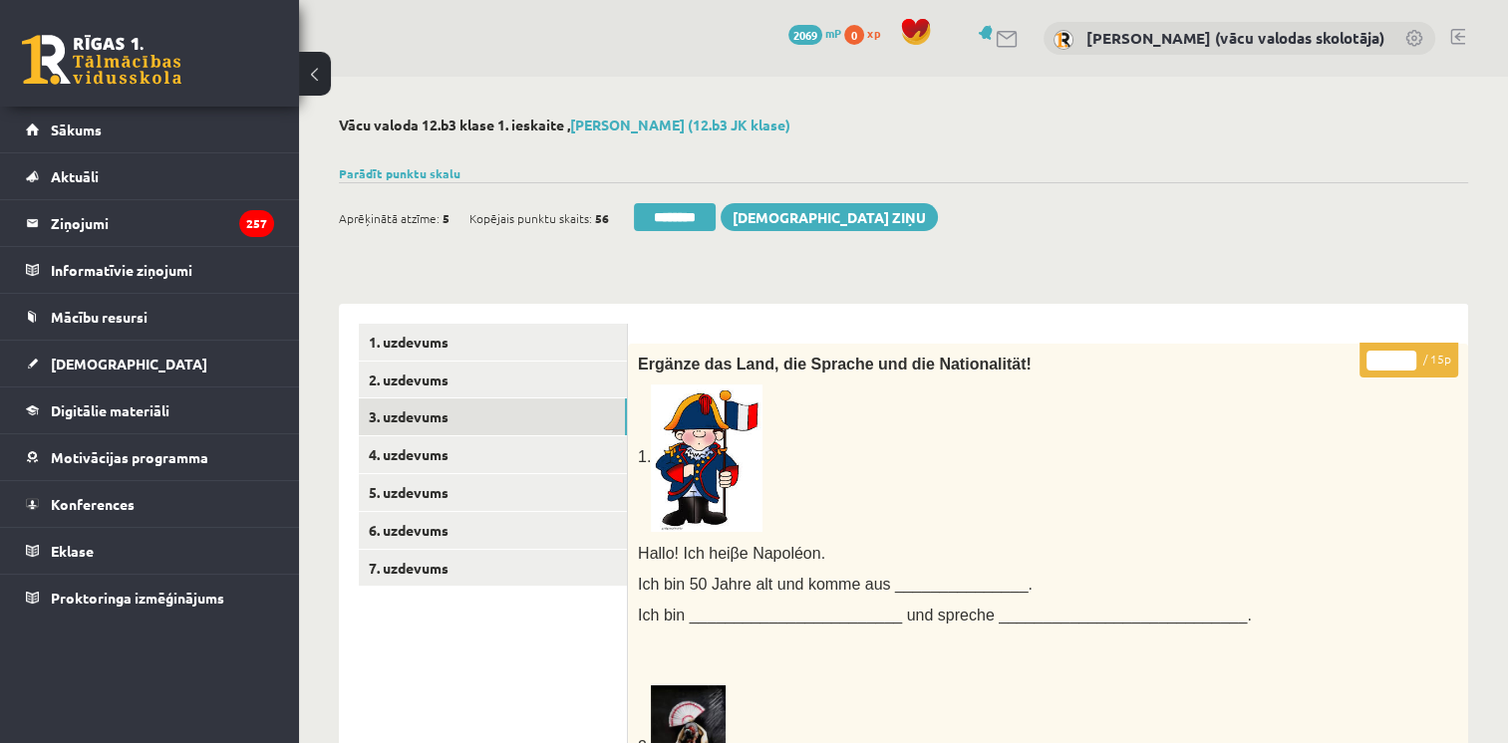
click at [1407, 356] on input "*" at bounding box center [1391, 361] width 50 height 20
click at [1407, 356] on input "**" at bounding box center [1391, 361] width 50 height 20
type input "**"
click at [1407, 356] on input "**" at bounding box center [1391, 361] width 50 height 20
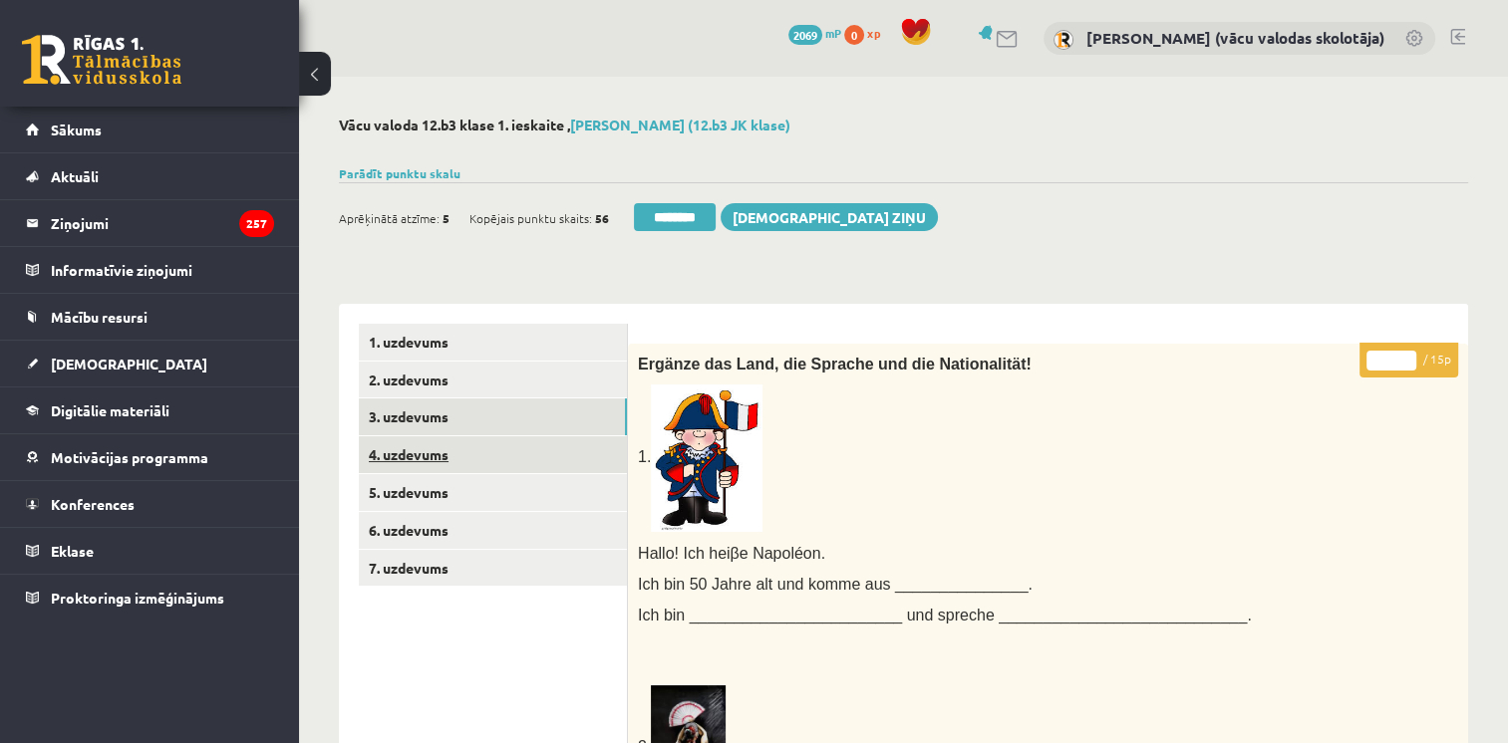
click at [429, 450] on link "4. uzdevums" at bounding box center [493, 454] width 268 height 37
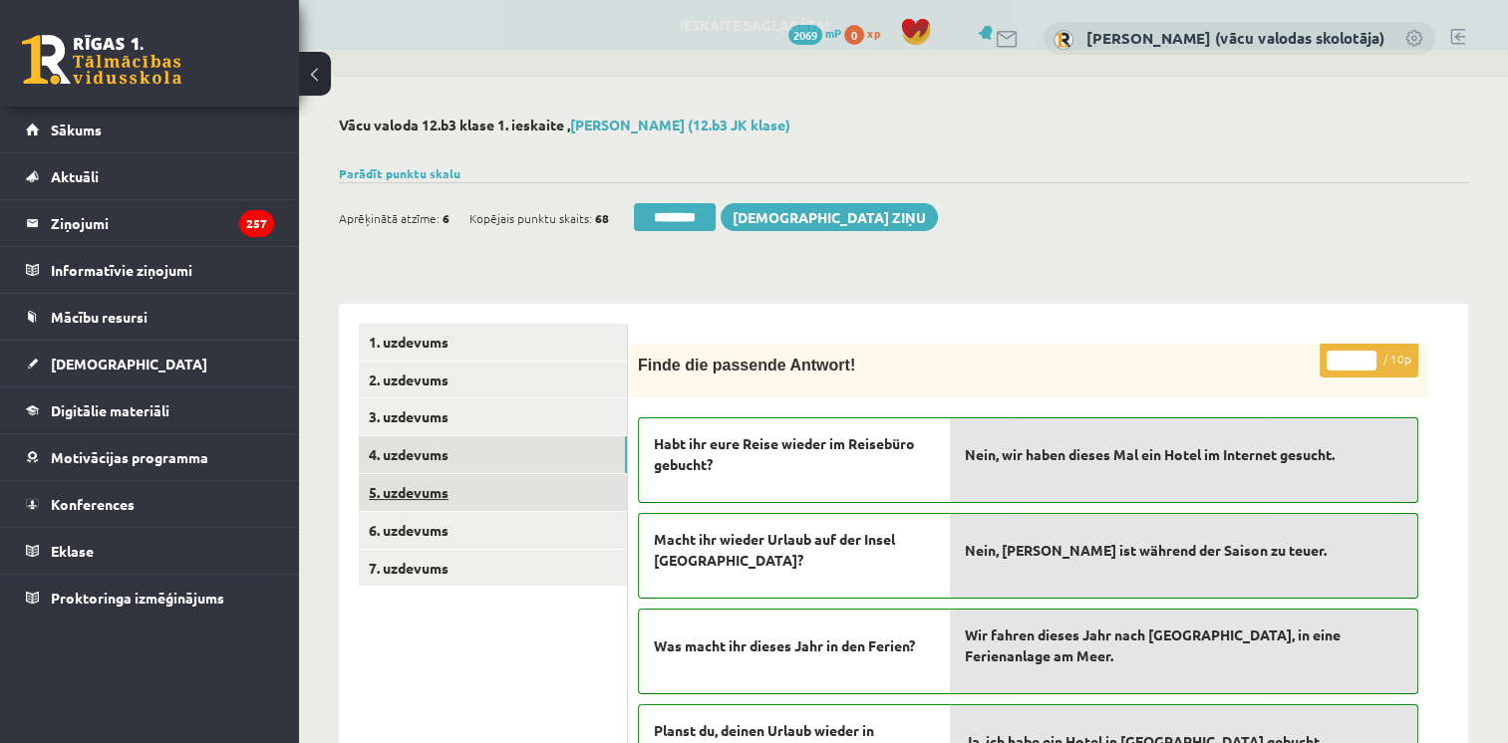
click at [431, 493] on link "5. uzdevums" at bounding box center [493, 492] width 268 height 37
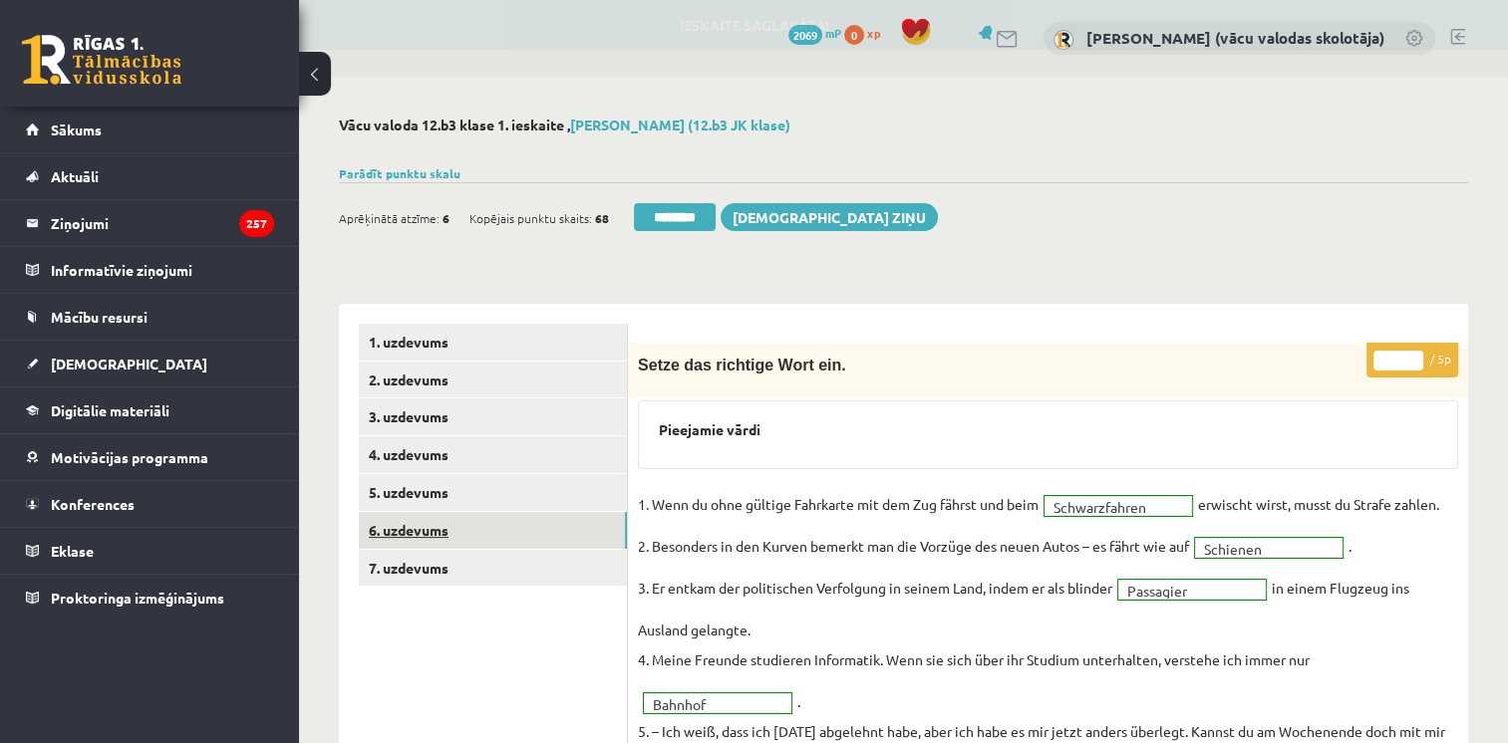
click at [436, 529] on link "6. uzdevums" at bounding box center [493, 530] width 268 height 37
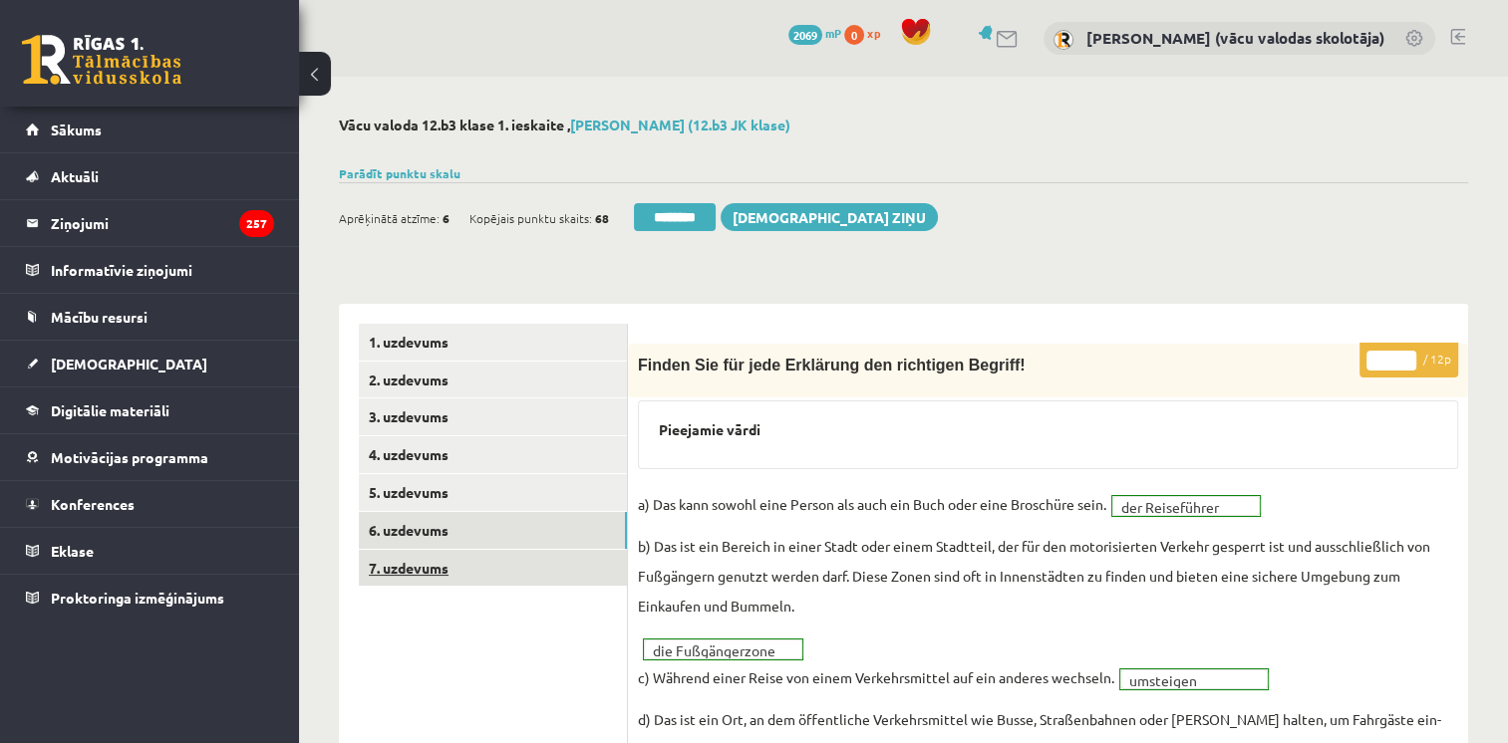
click at [443, 576] on link "7. uzdevums" at bounding box center [493, 568] width 268 height 37
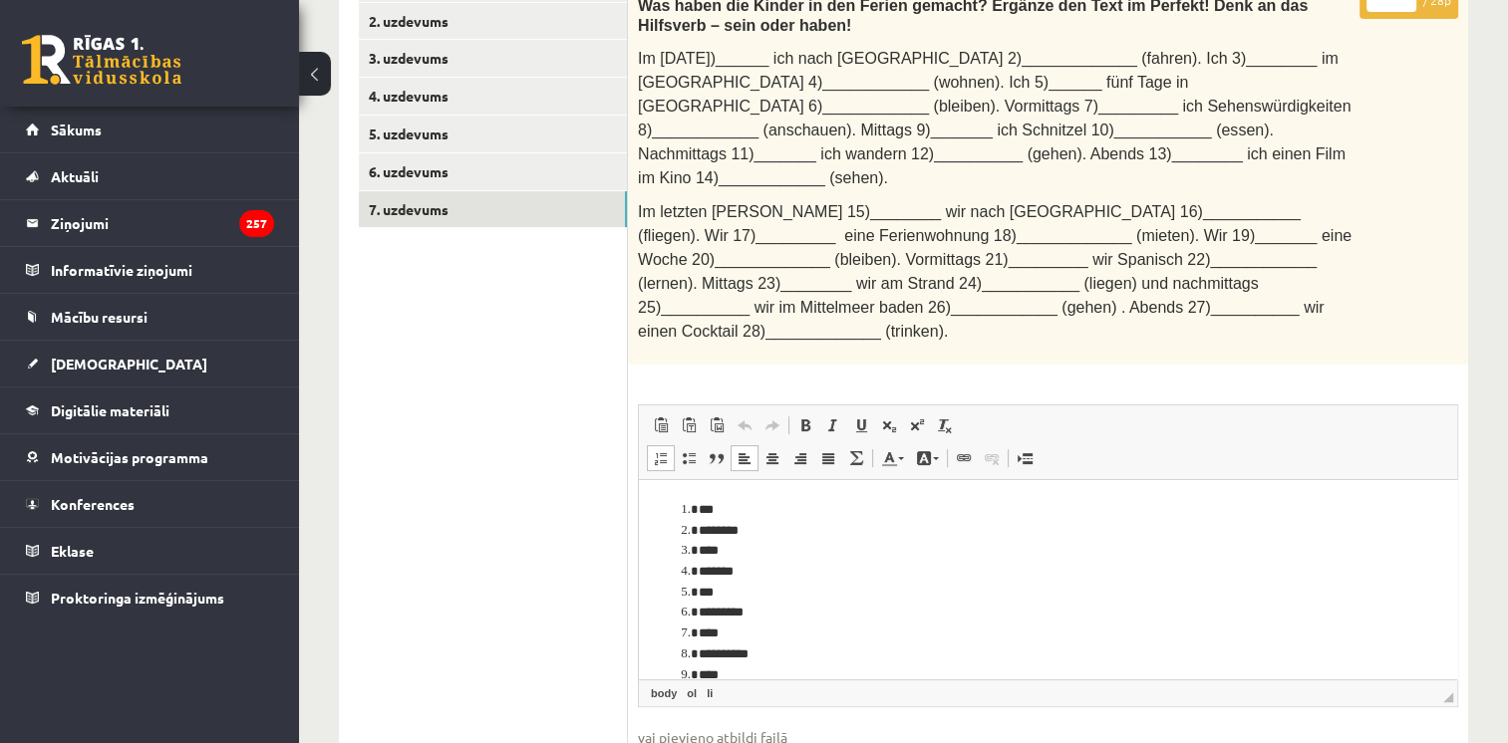
drag, startPoint x: 1450, startPoint y: 526, endPoint x: 2155, endPoint y: 802, distance: 756.7
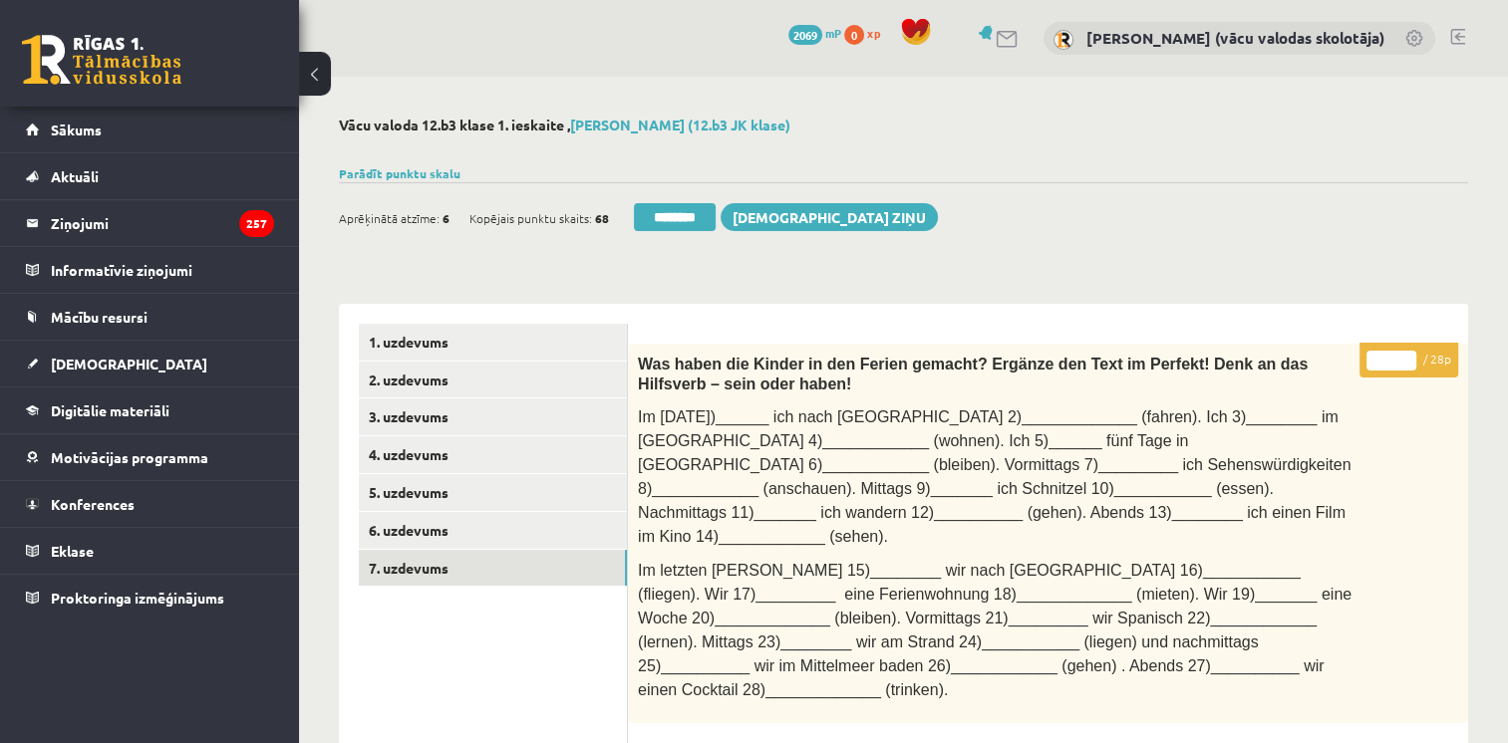
type input "**"
click at [1407, 356] on input "**" at bounding box center [1391, 361] width 50 height 20
click at [462, 525] on link "6. uzdevums" at bounding box center [493, 530] width 268 height 37
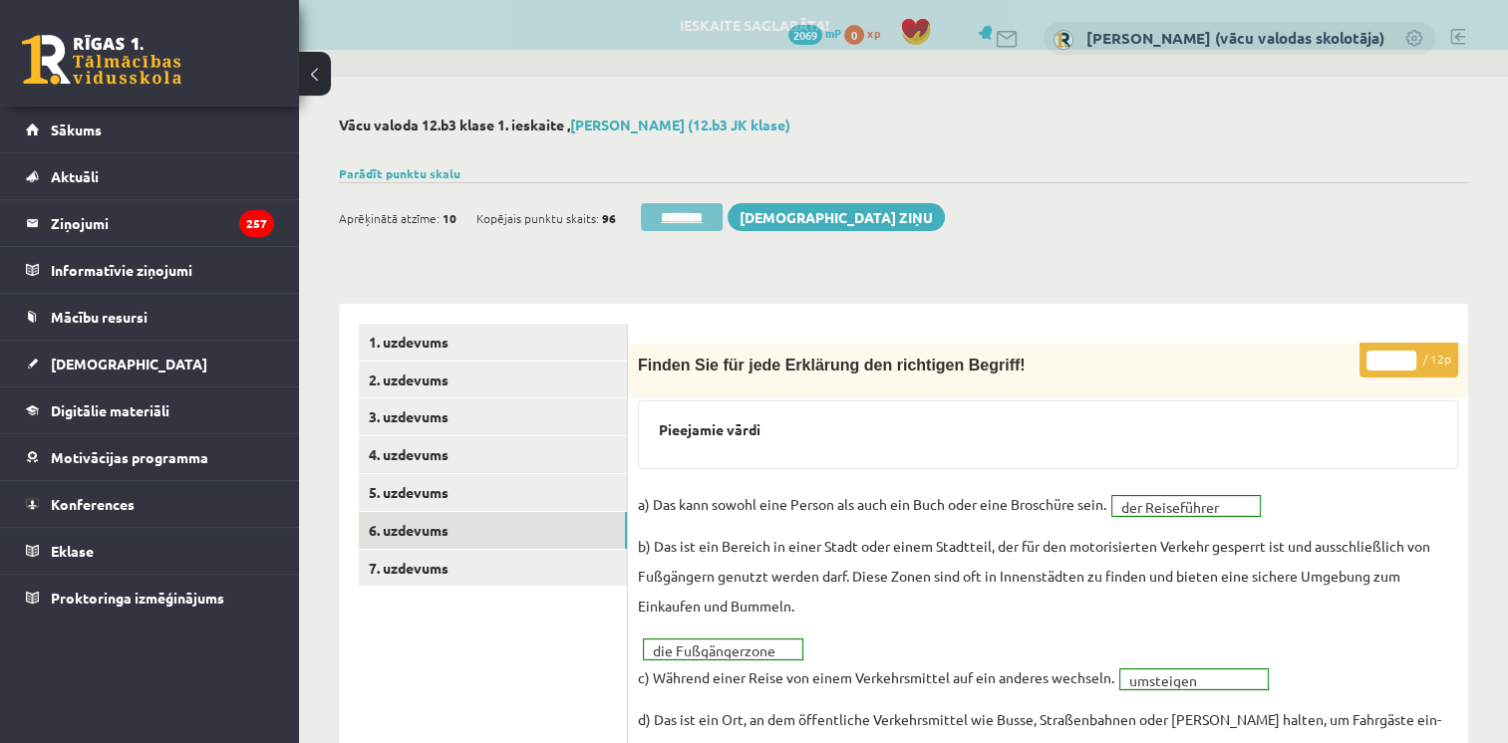
click at [694, 216] on input "********" at bounding box center [682, 217] width 82 height 28
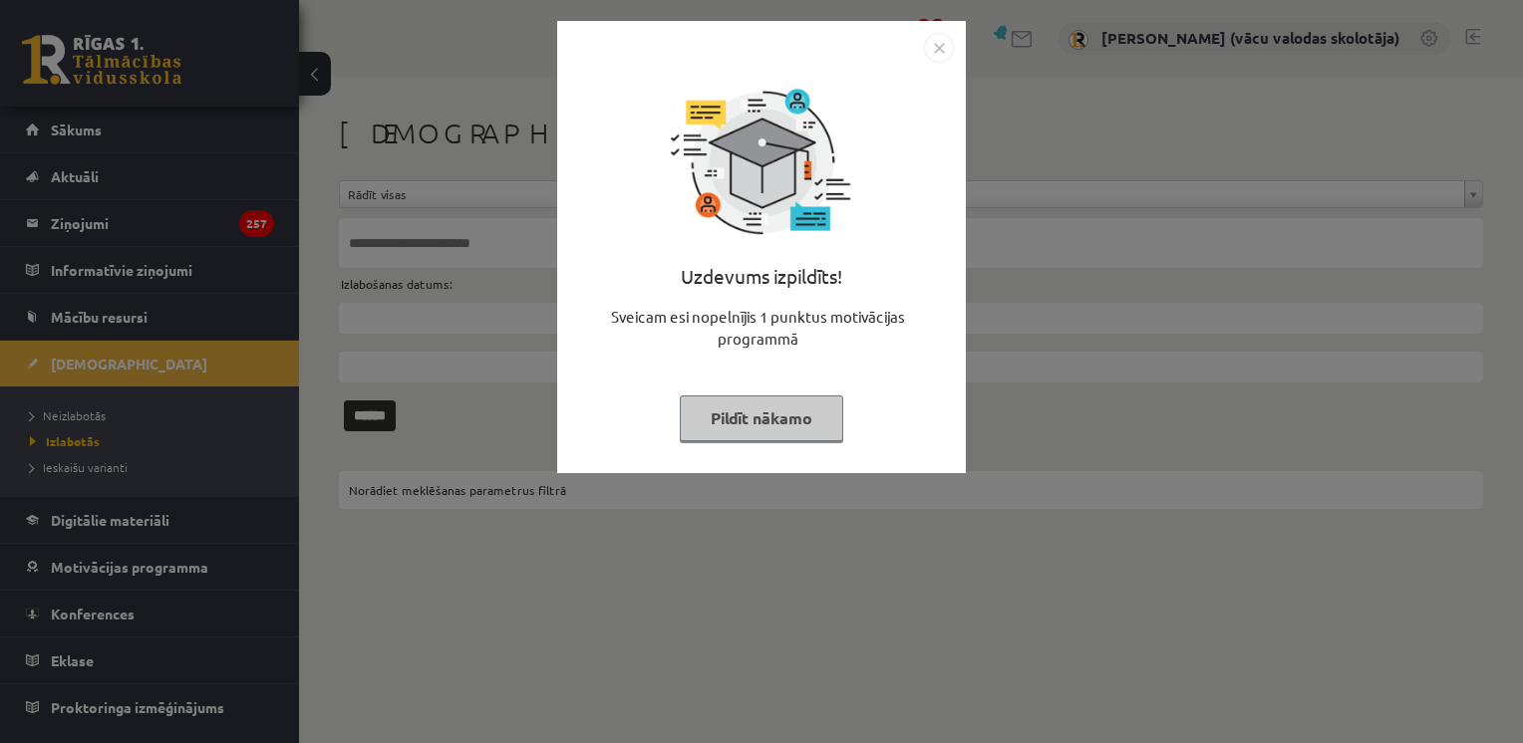
click at [724, 396] on button "Pildīt nākamo" at bounding box center [761, 419] width 163 height 46
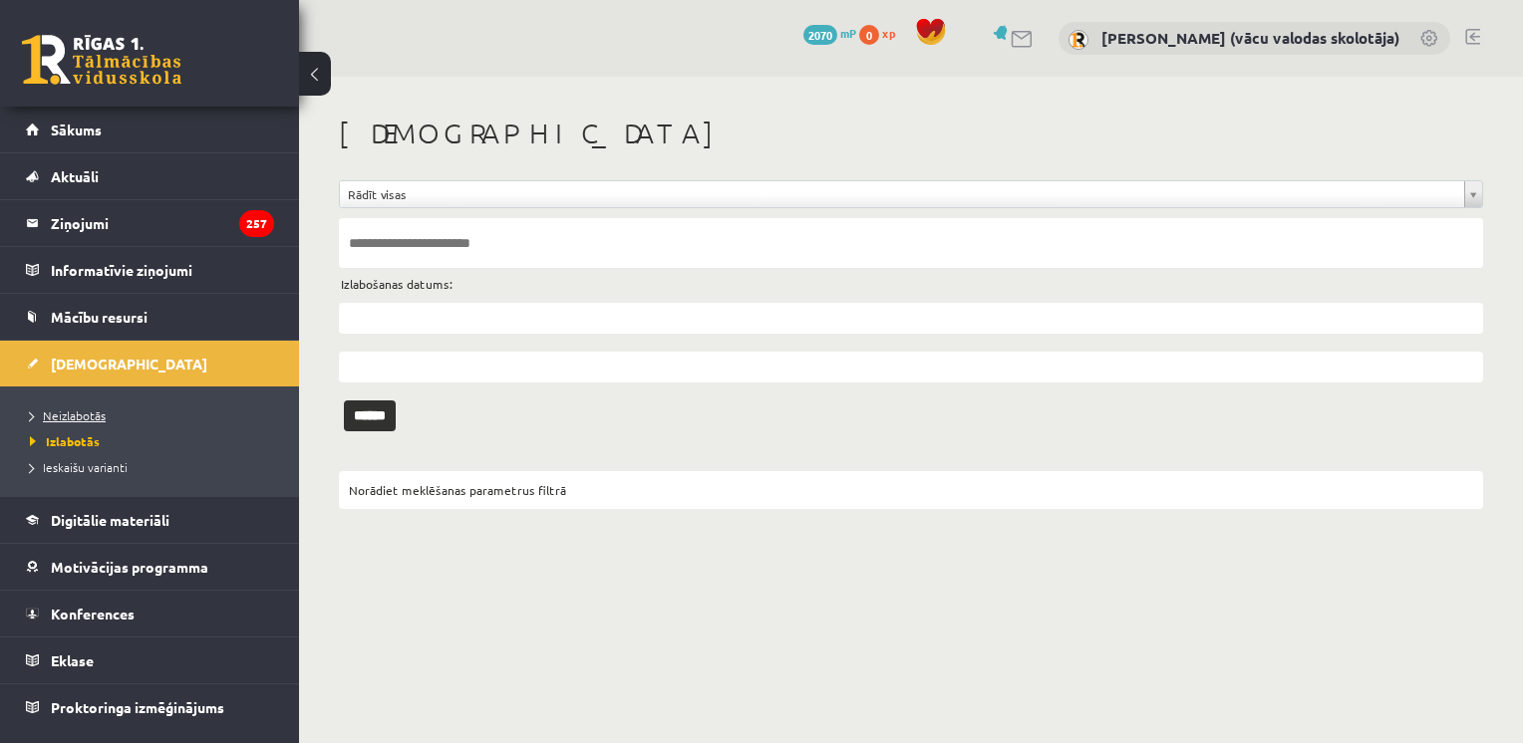
click at [105, 412] on link "Neizlabotās" at bounding box center [154, 416] width 249 height 18
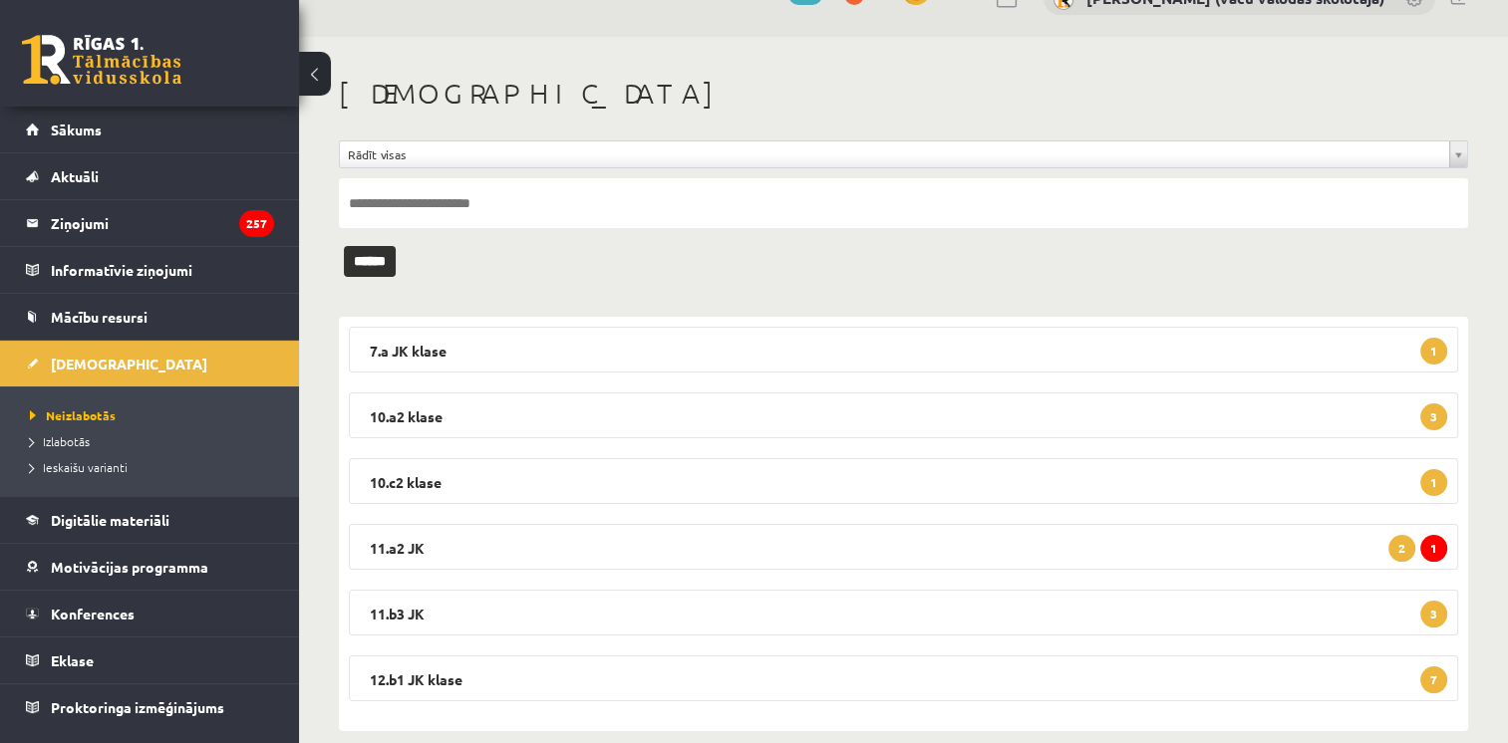
scroll to position [67, 0]
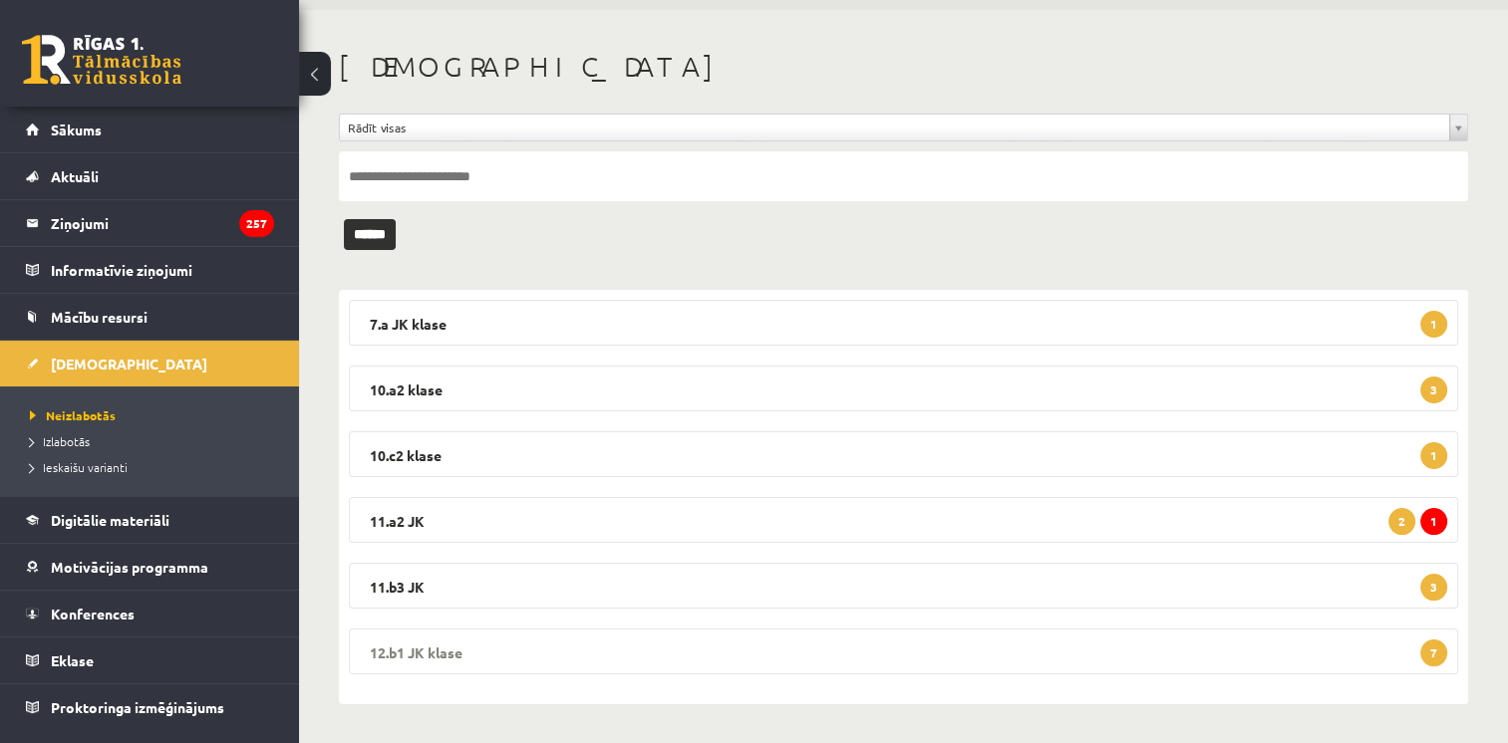
click at [1240, 665] on legend "12.b1 JK klase 7" at bounding box center [903, 652] width 1109 height 46
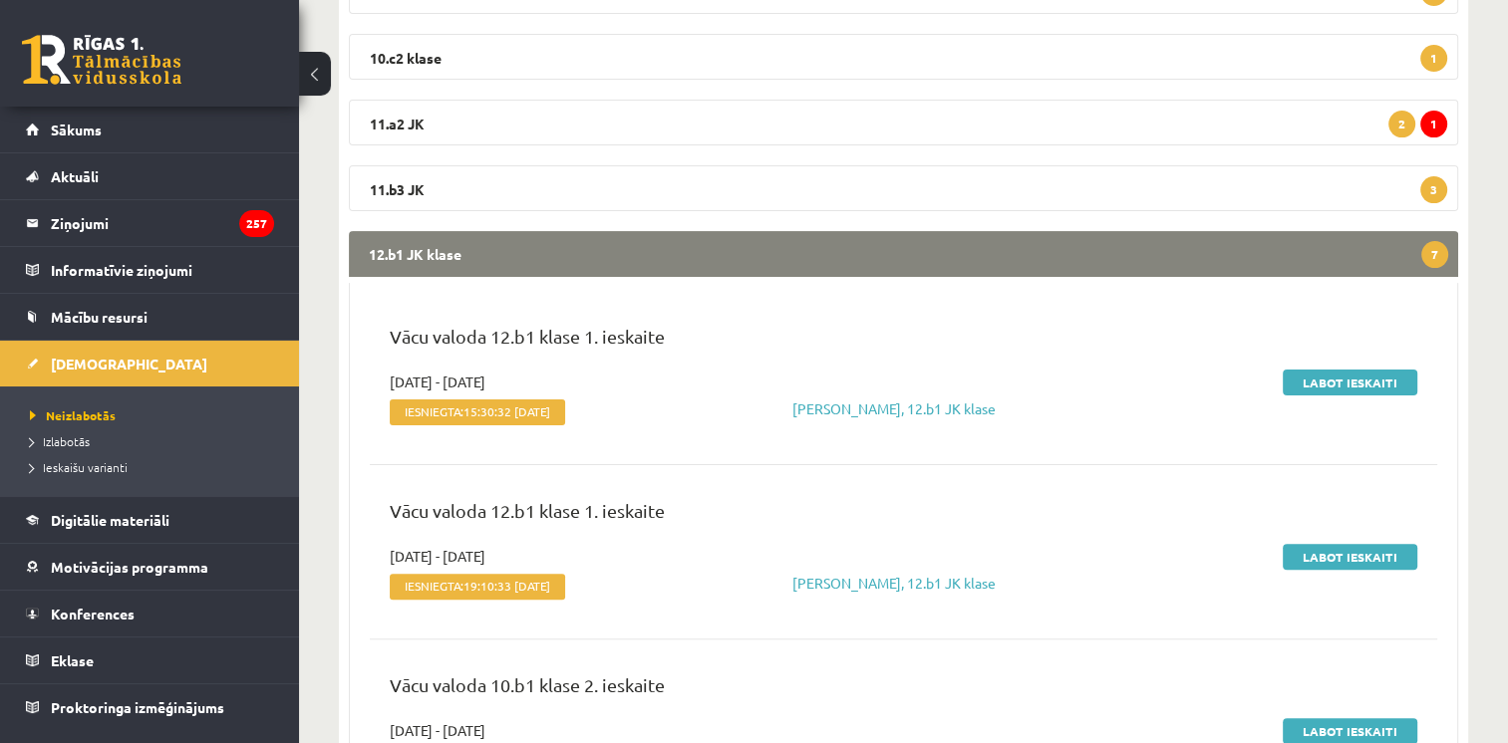
scroll to position [504, 0]
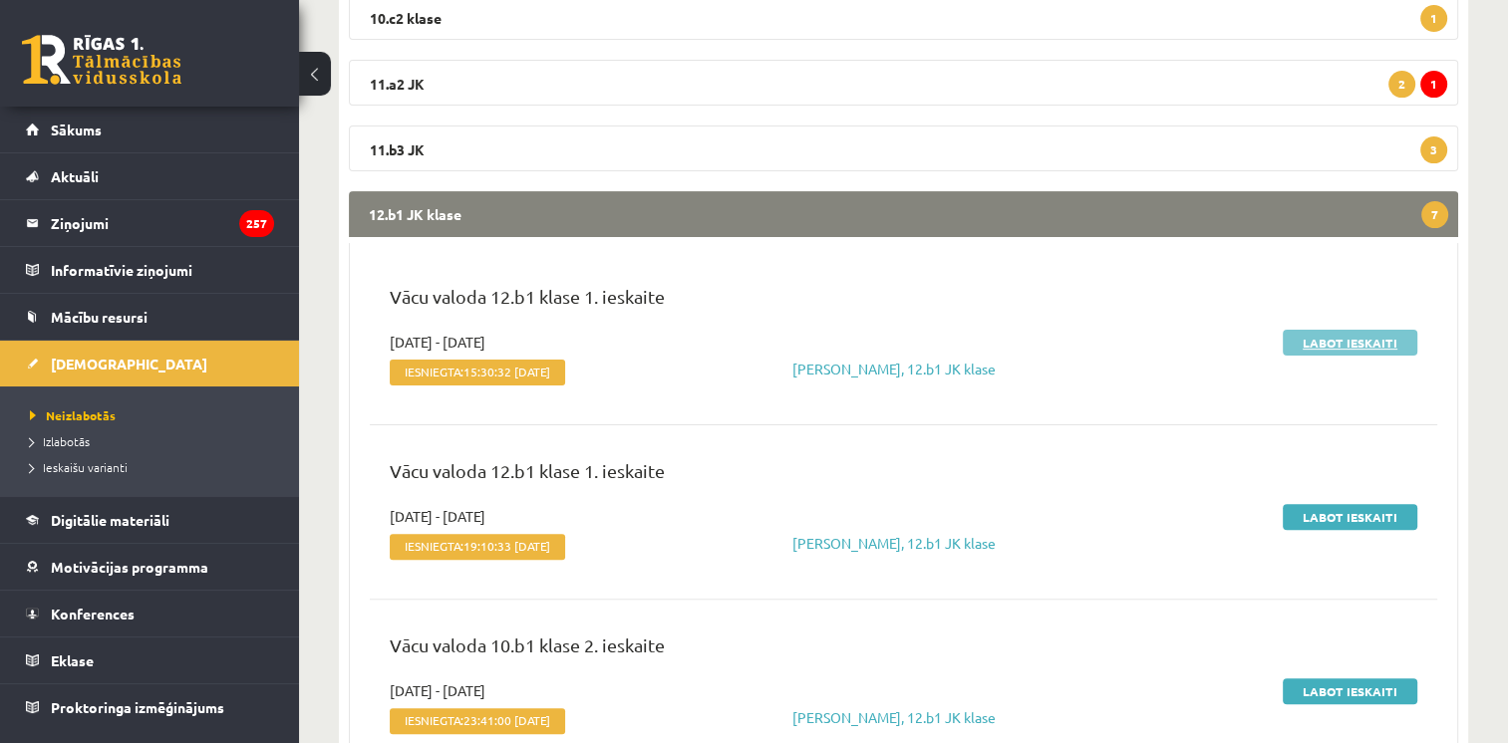
click at [1328, 349] on link "Labot ieskaiti" at bounding box center [1350, 343] width 135 height 26
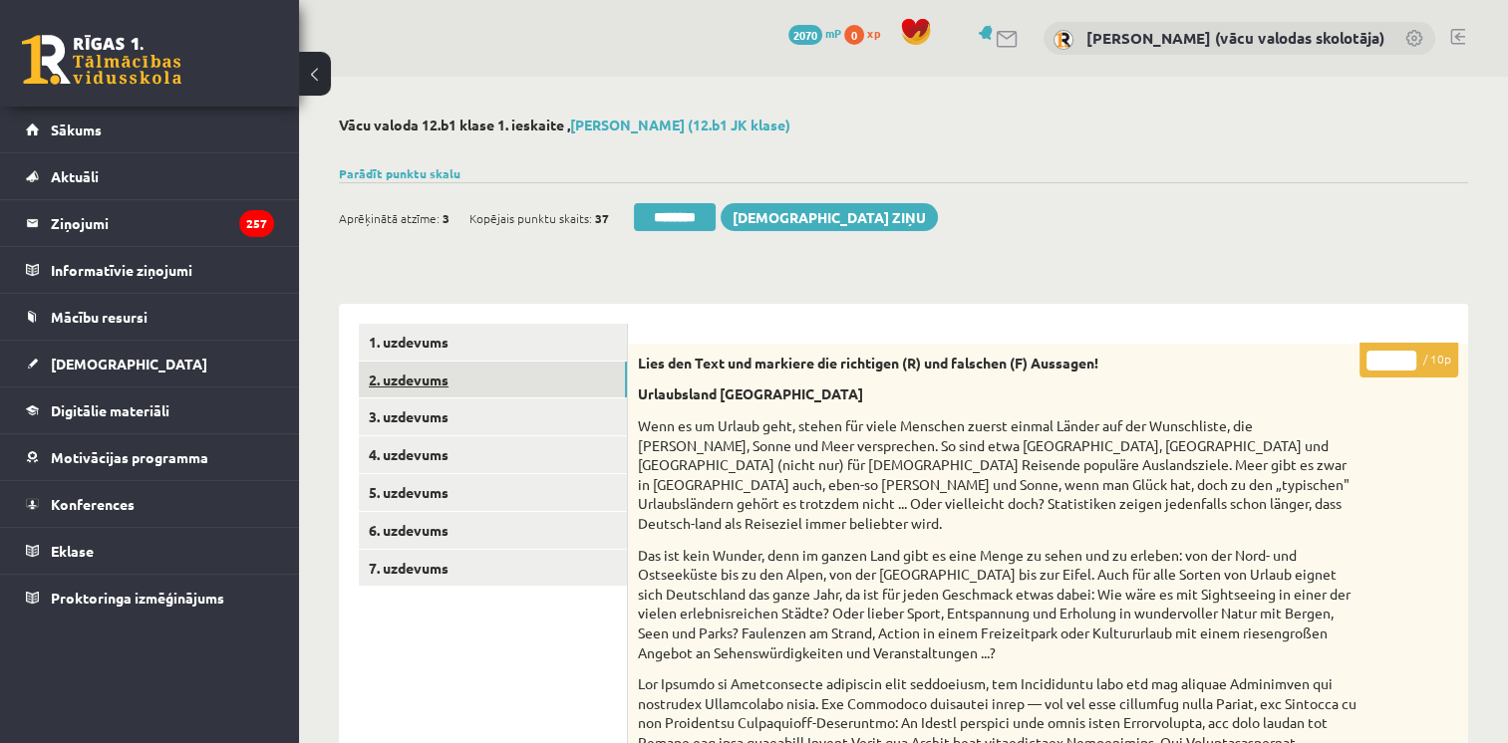
click at [431, 377] on link "2. uzdevums" at bounding box center [493, 380] width 268 height 37
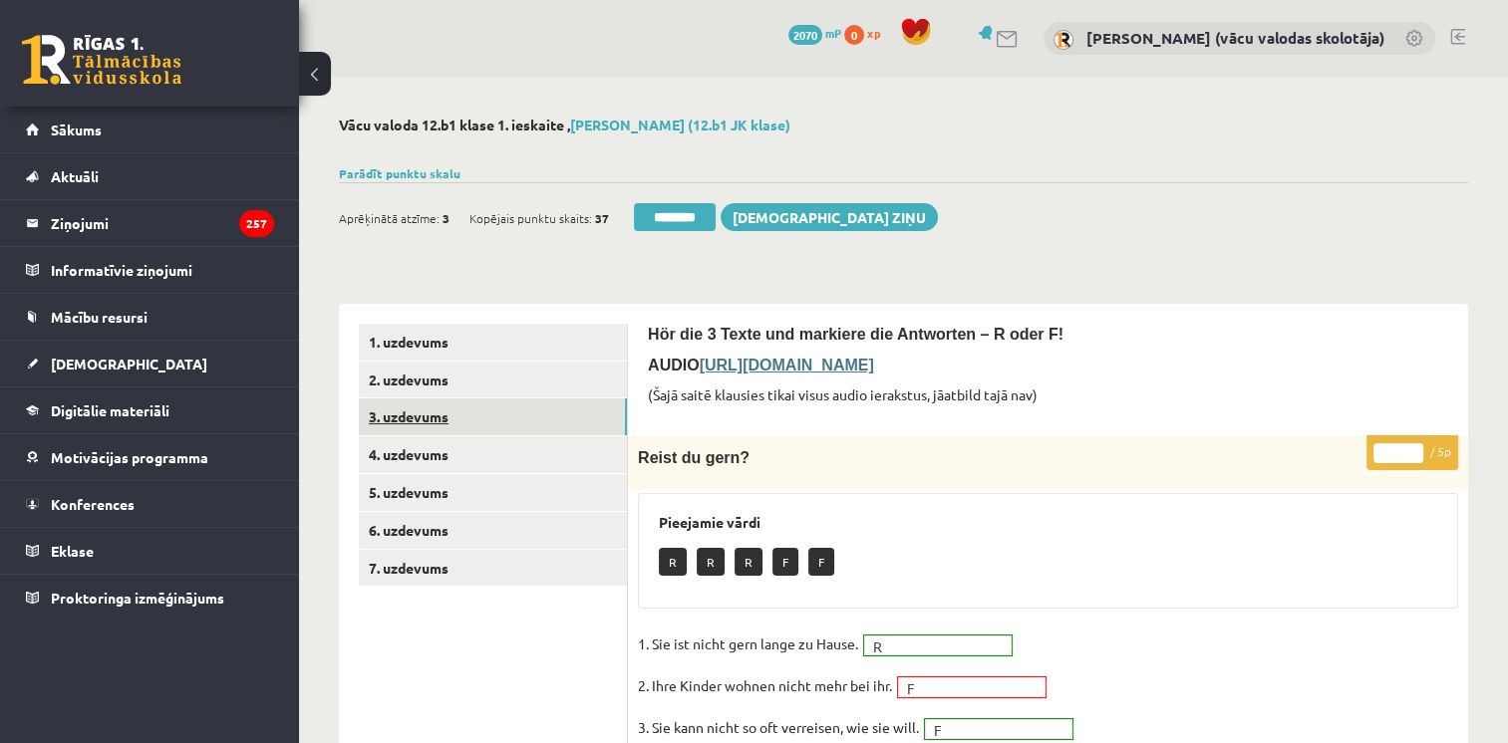
click at [438, 418] on link "3. uzdevums" at bounding box center [493, 417] width 268 height 37
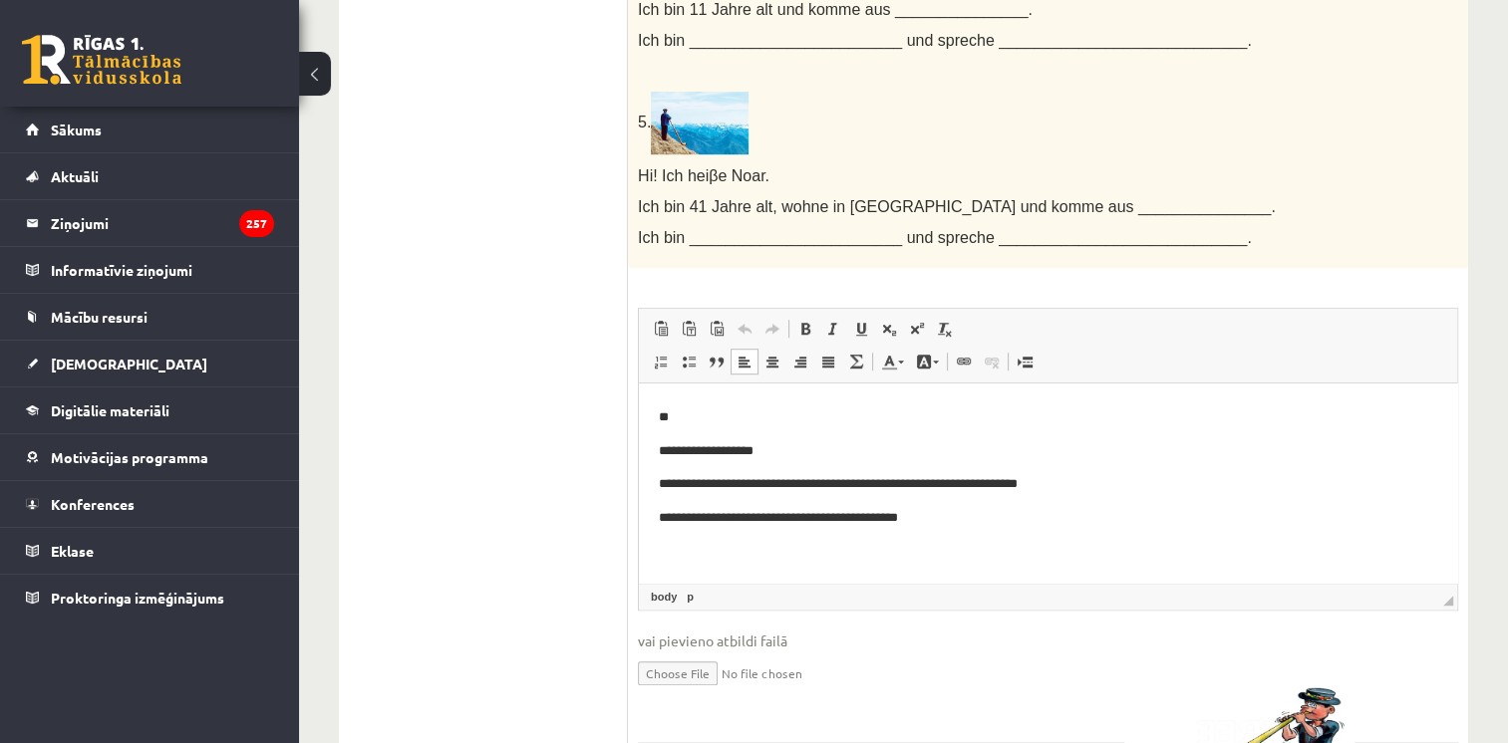
scroll to position [1810, 0]
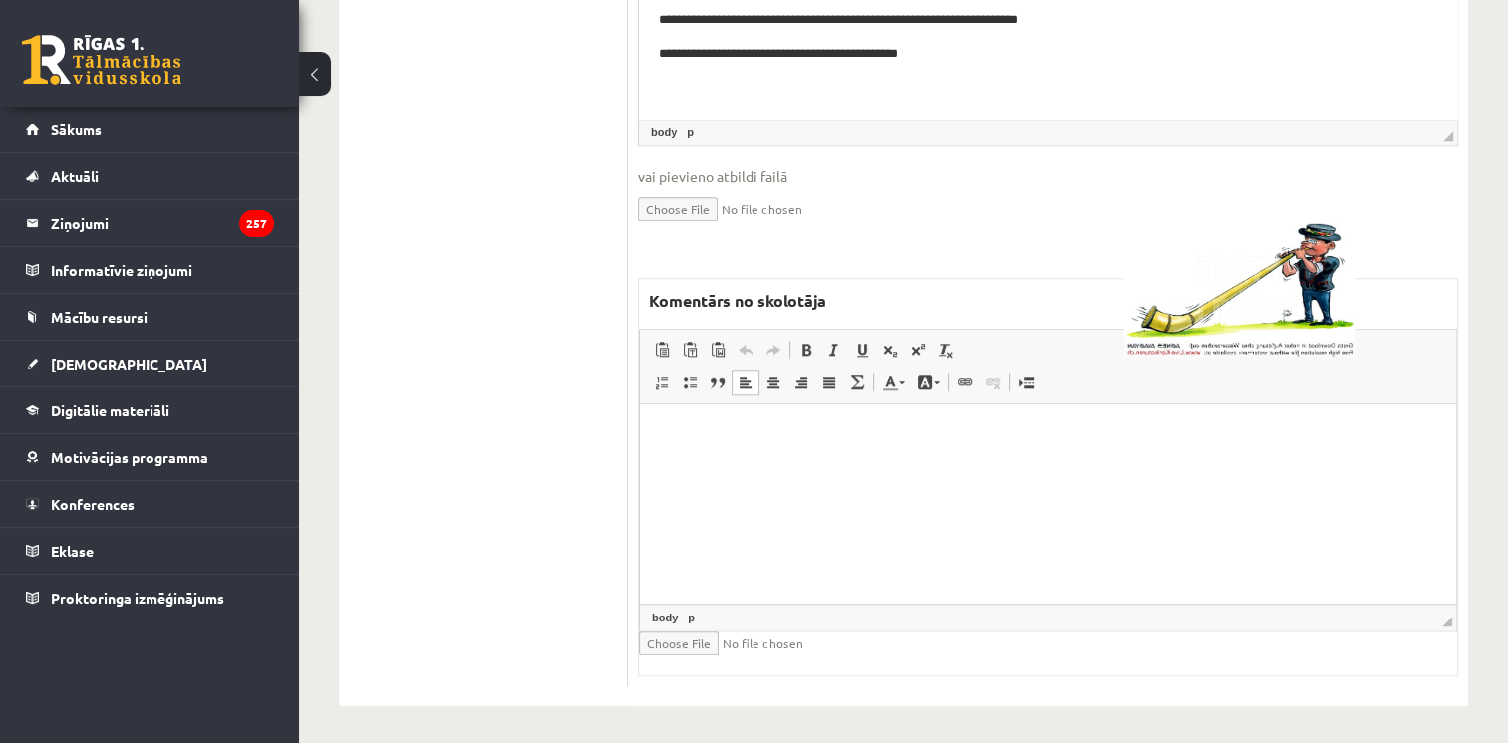
click at [1193, 465] on html at bounding box center [1048, 435] width 816 height 61
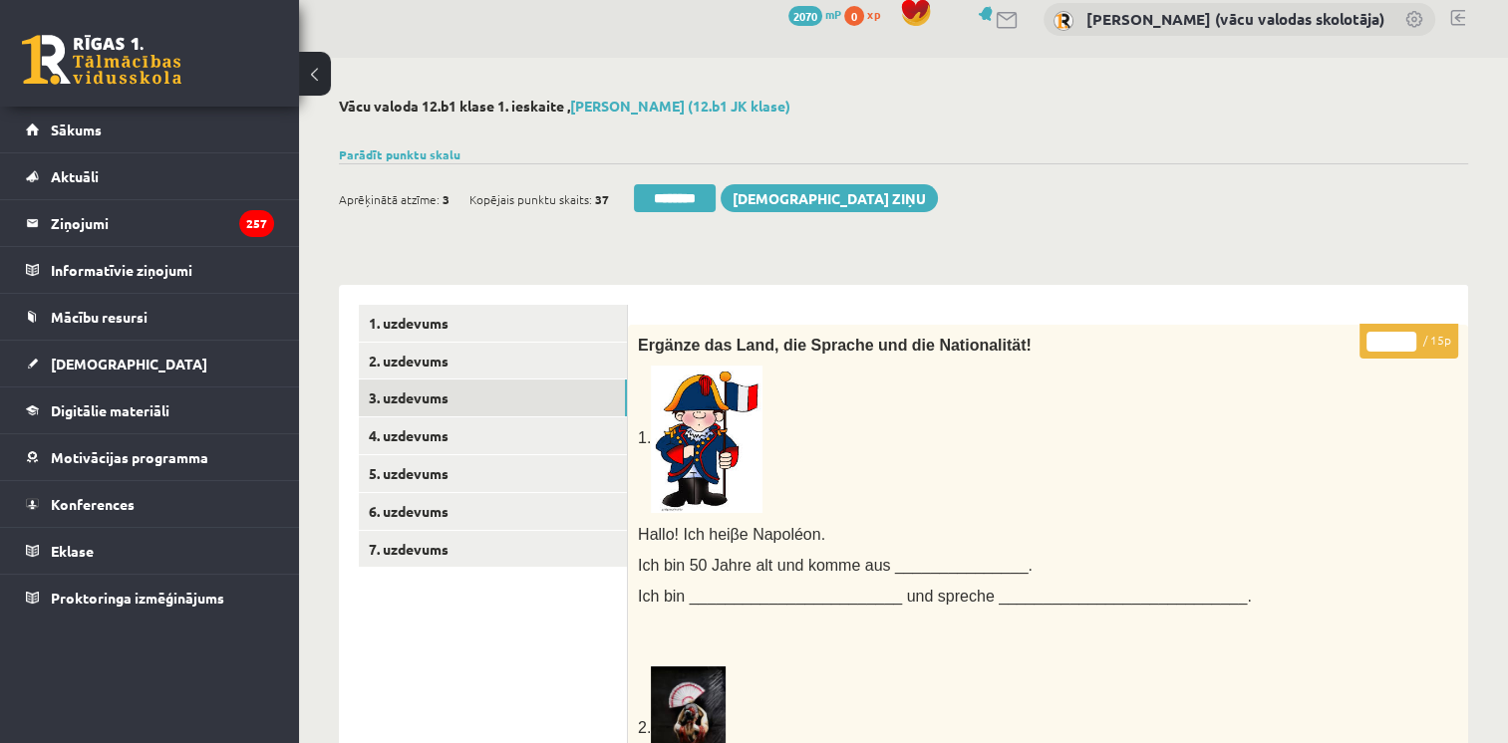
scroll to position [0, 0]
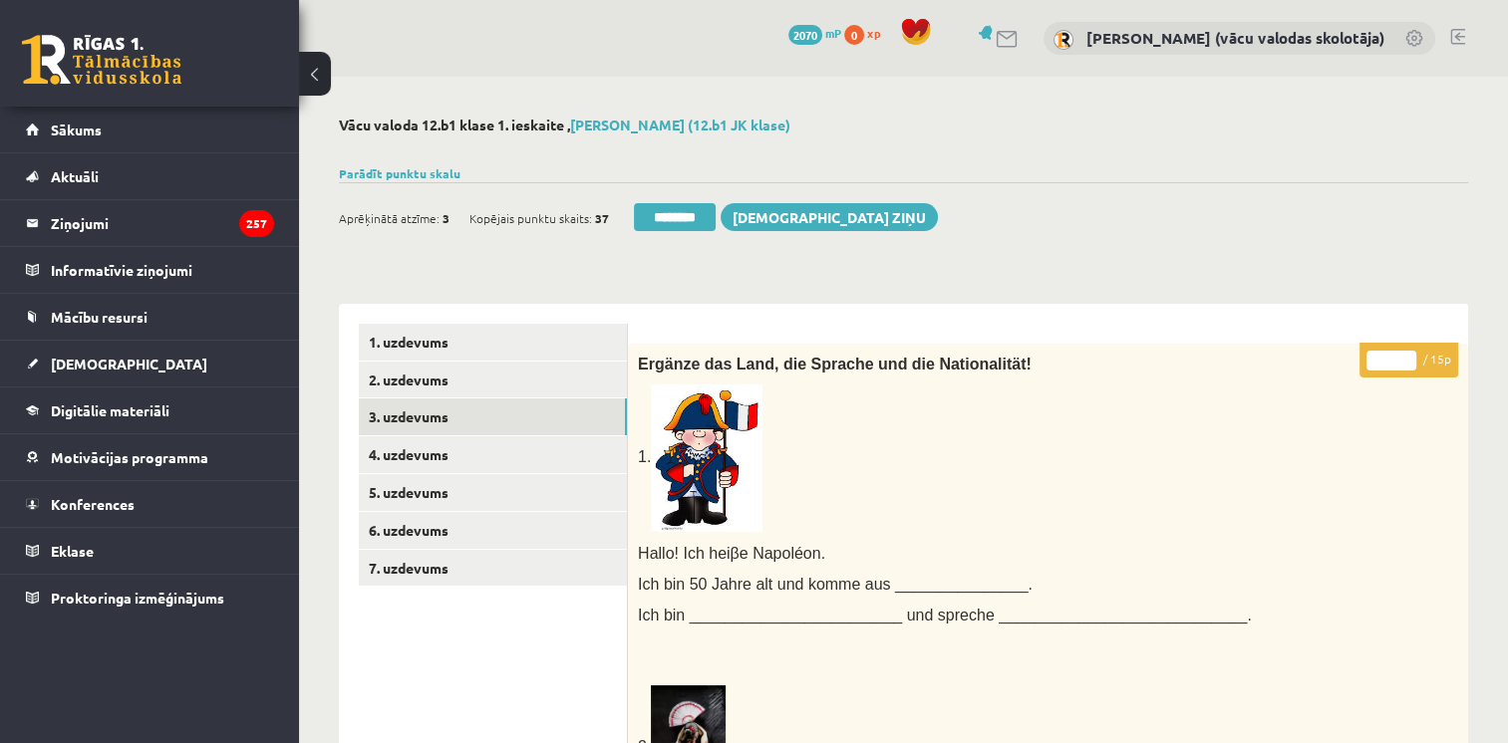
click at [1410, 355] on input "*" at bounding box center [1391, 361] width 50 height 20
click at [1410, 355] on input "**" at bounding box center [1391, 361] width 50 height 20
type input "**"
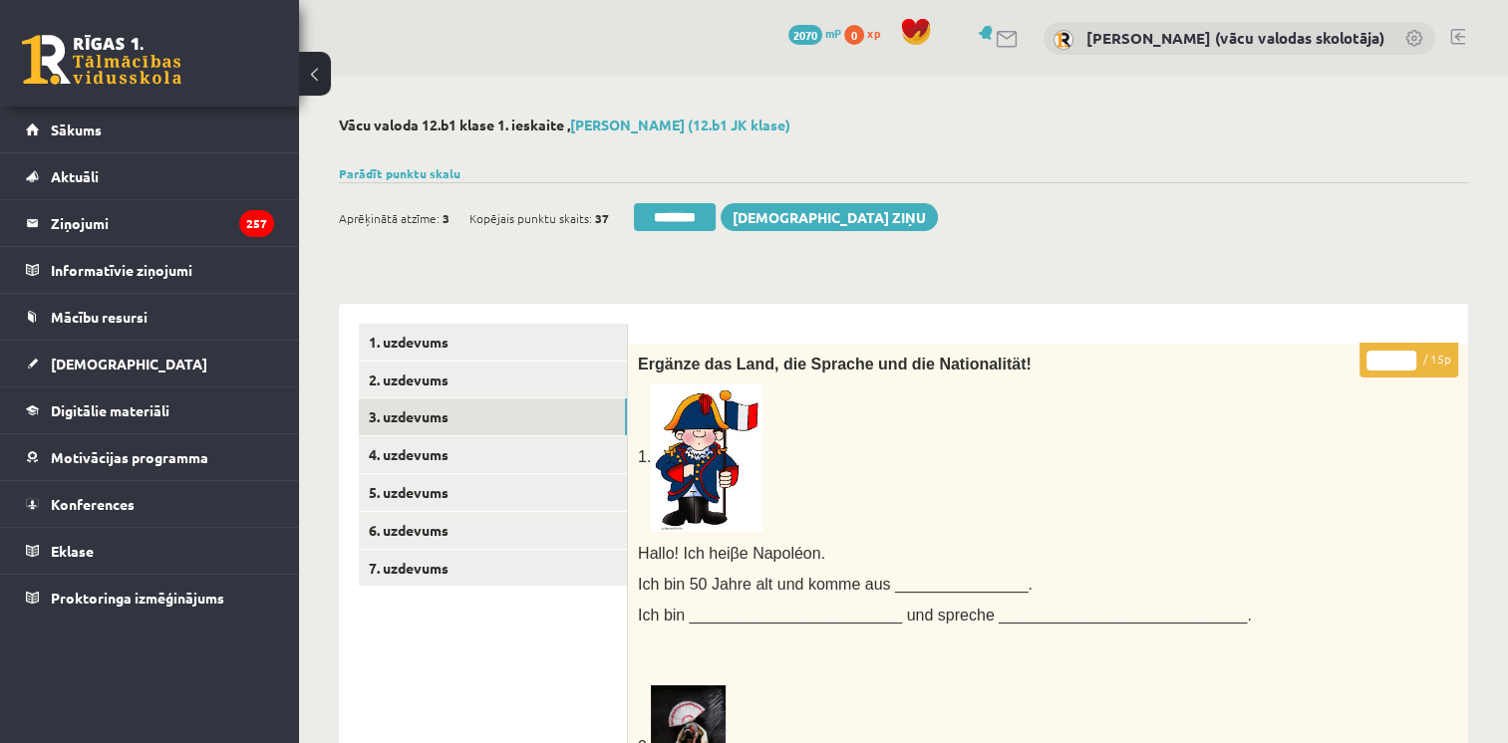
click at [1410, 355] on input "**" at bounding box center [1391, 361] width 50 height 20
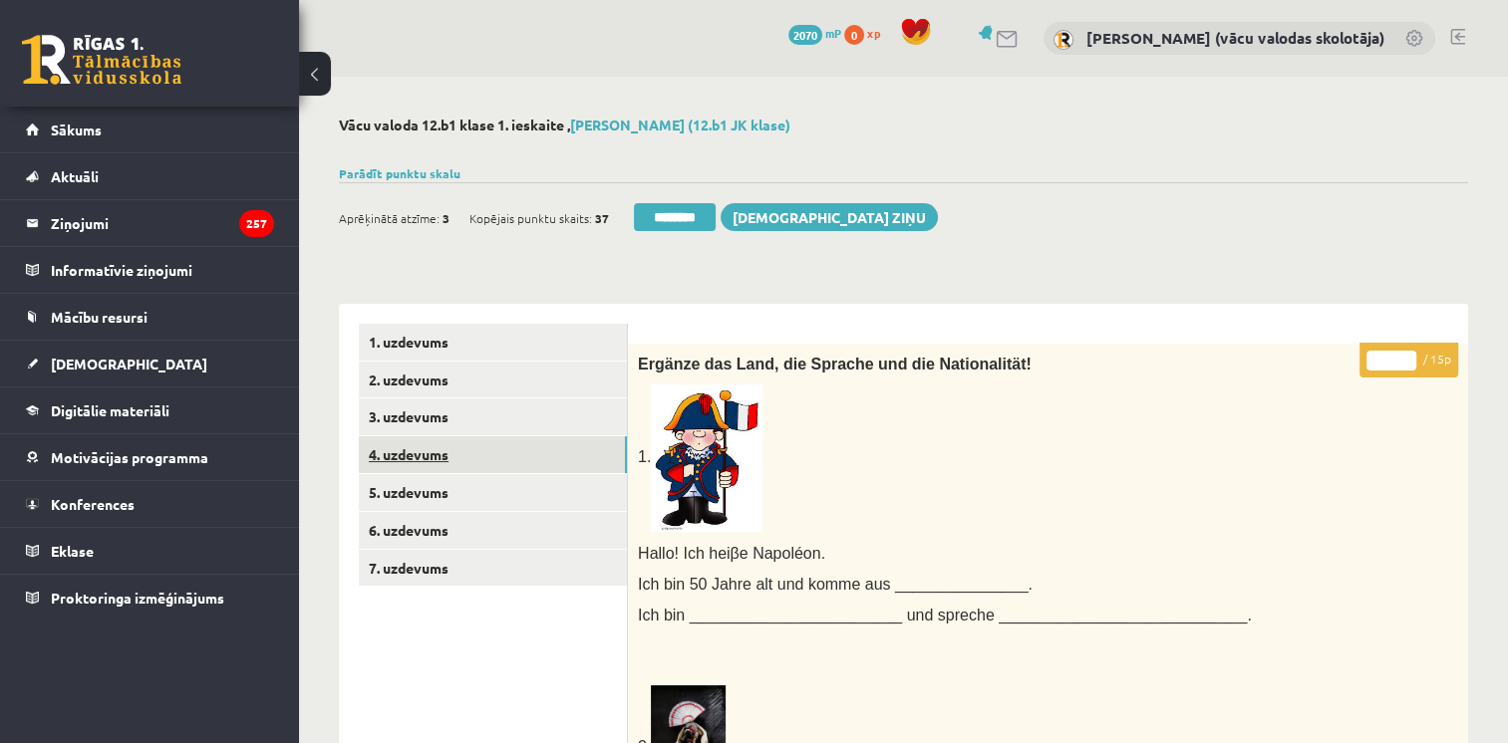
click at [421, 449] on link "4. uzdevums" at bounding box center [493, 454] width 268 height 37
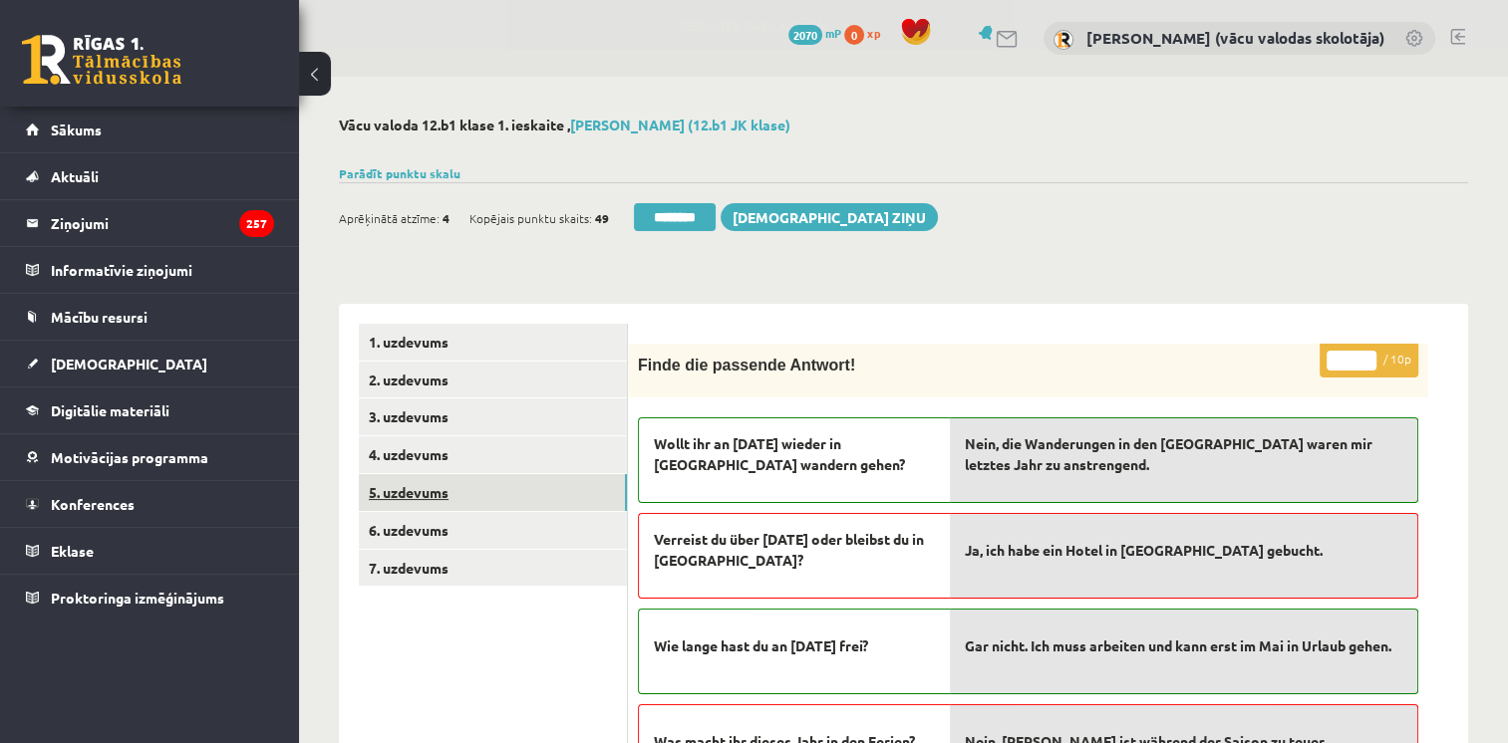
click at [435, 494] on link "5. uzdevums" at bounding box center [493, 492] width 268 height 37
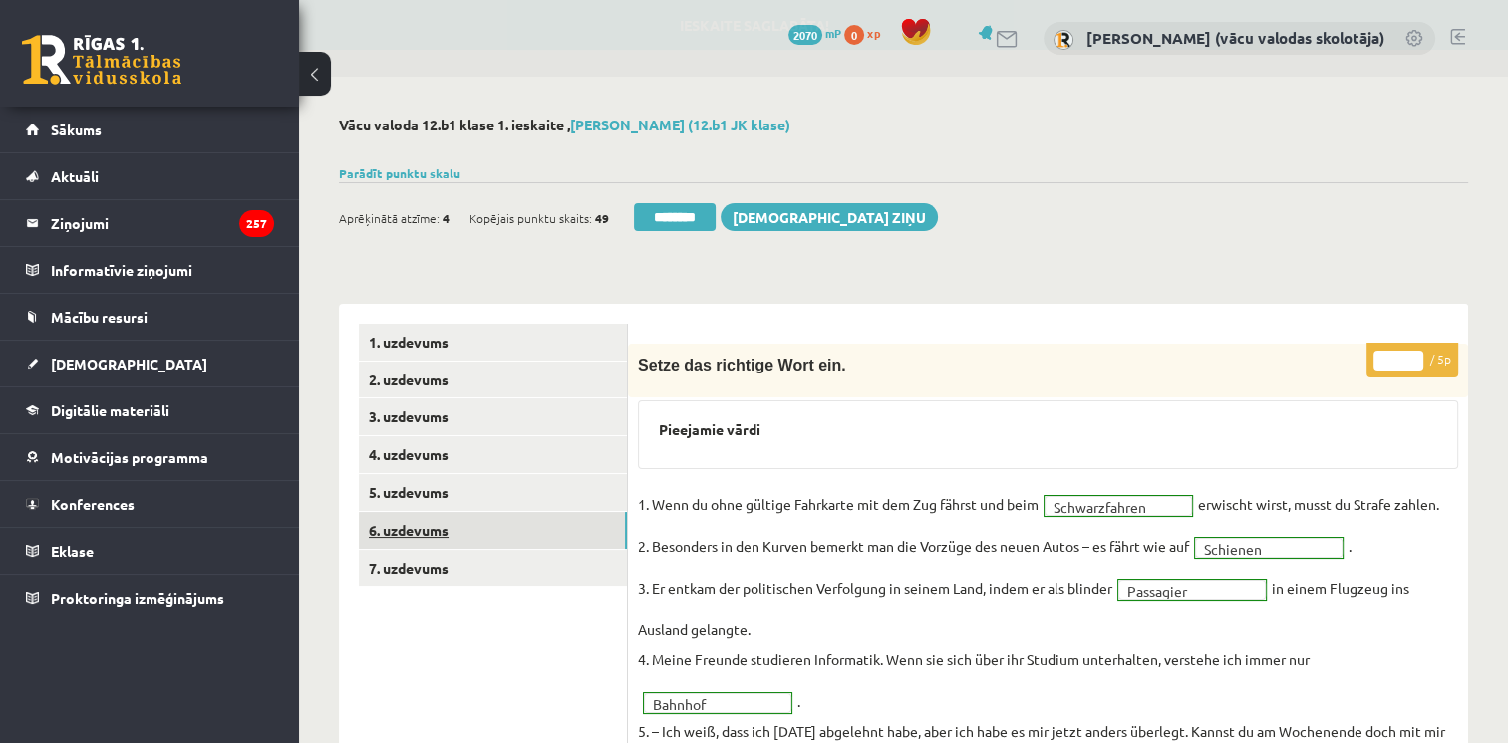
click at [434, 534] on link "6. uzdevums" at bounding box center [493, 530] width 268 height 37
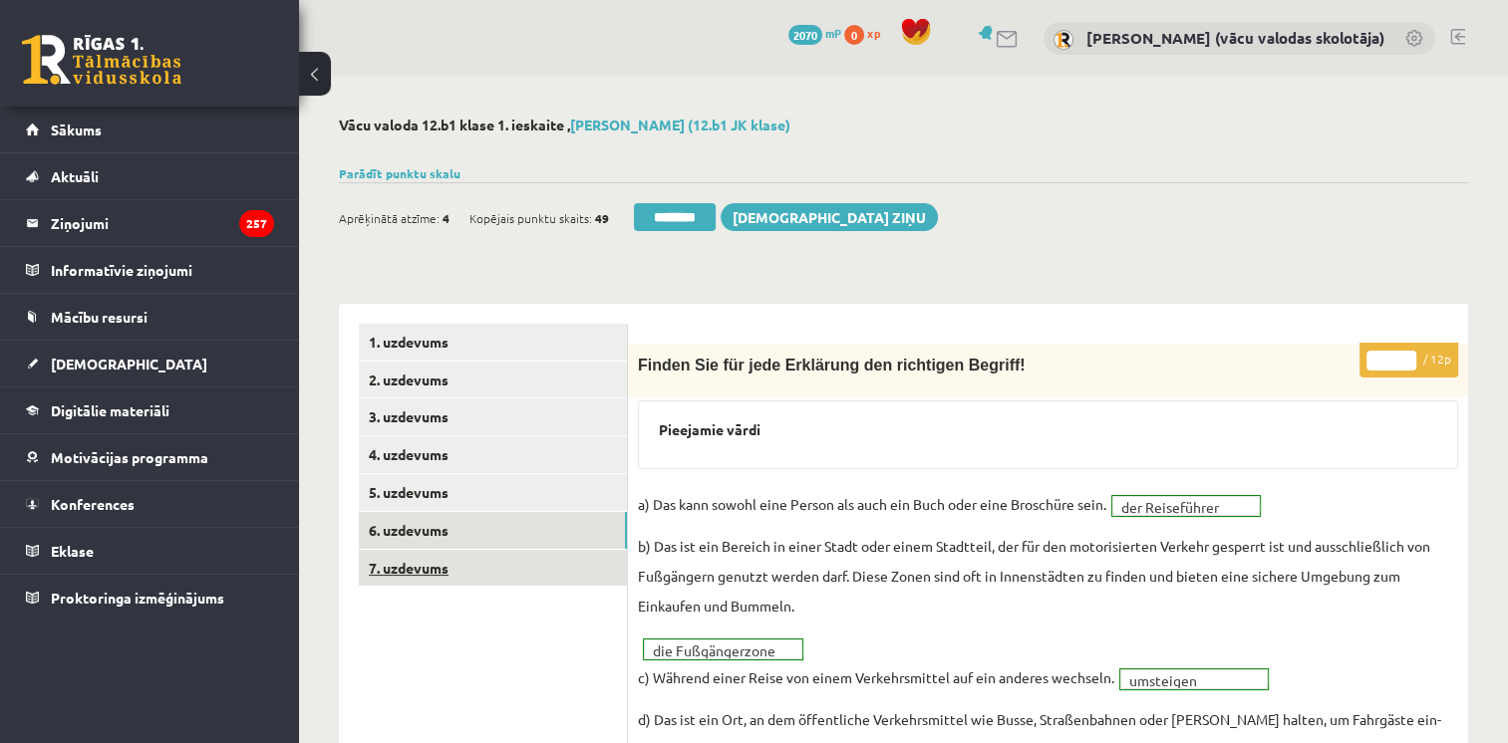
click at [439, 567] on link "7. uzdevums" at bounding box center [493, 568] width 268 height 37
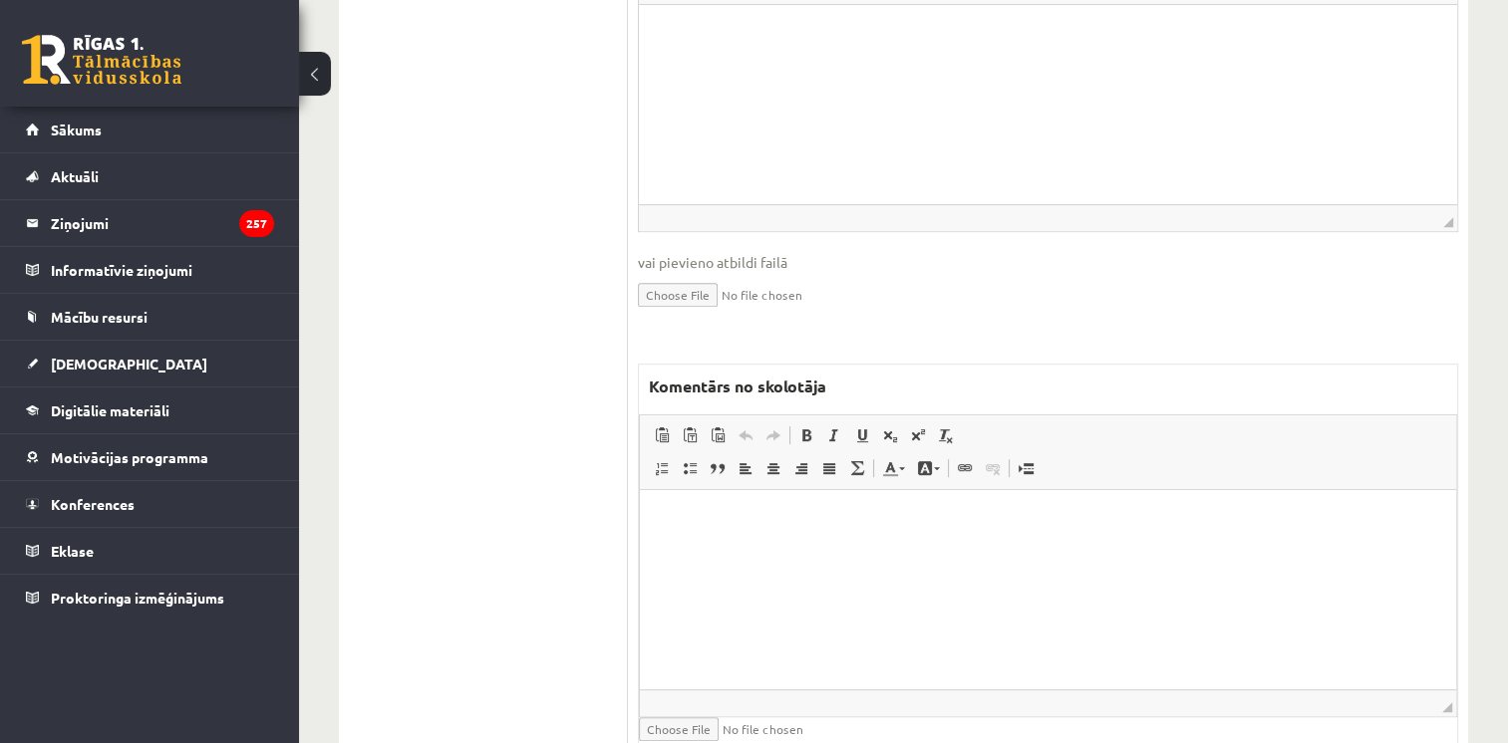
scroll to position [873, 0]
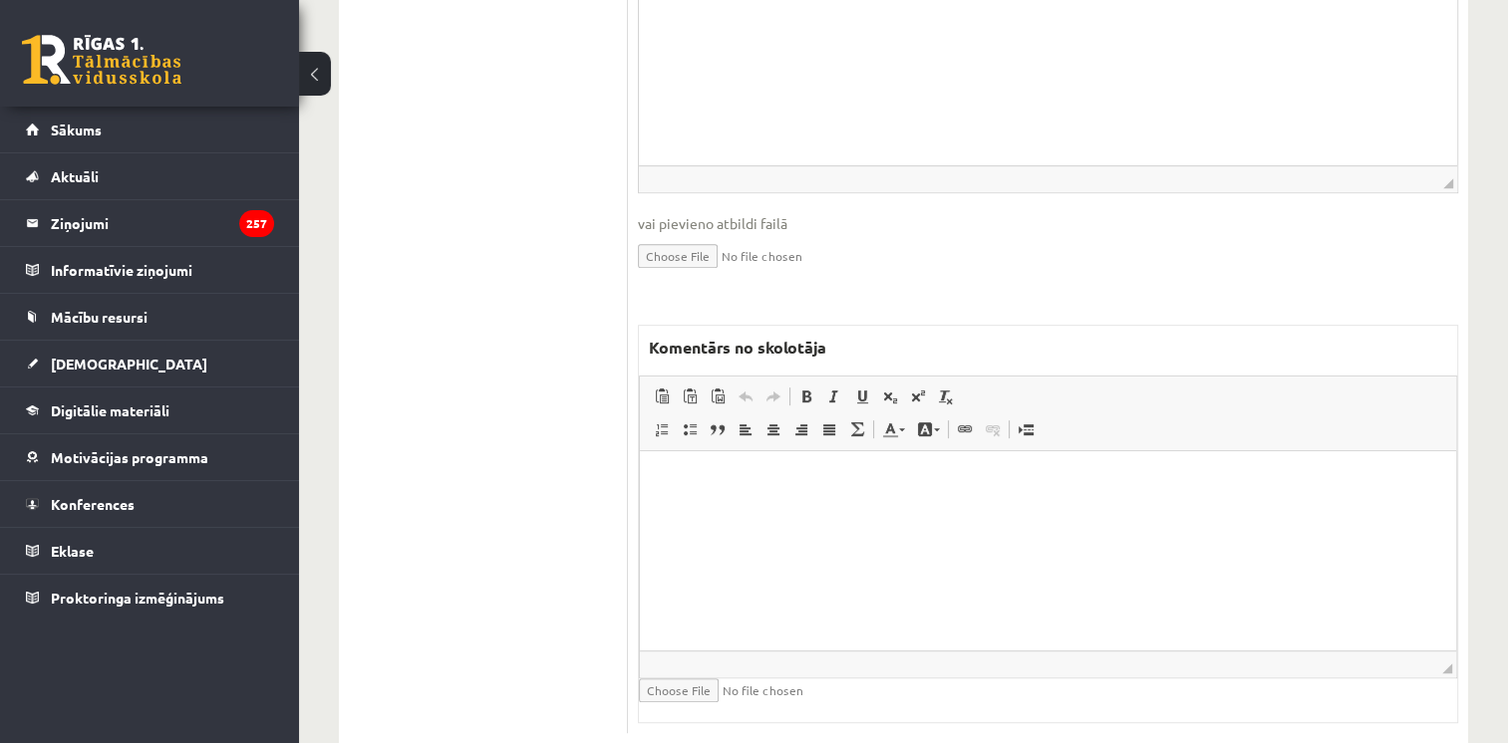
click at [1288, 512] on html at bounding box center [1048, 481] width 816 height 61
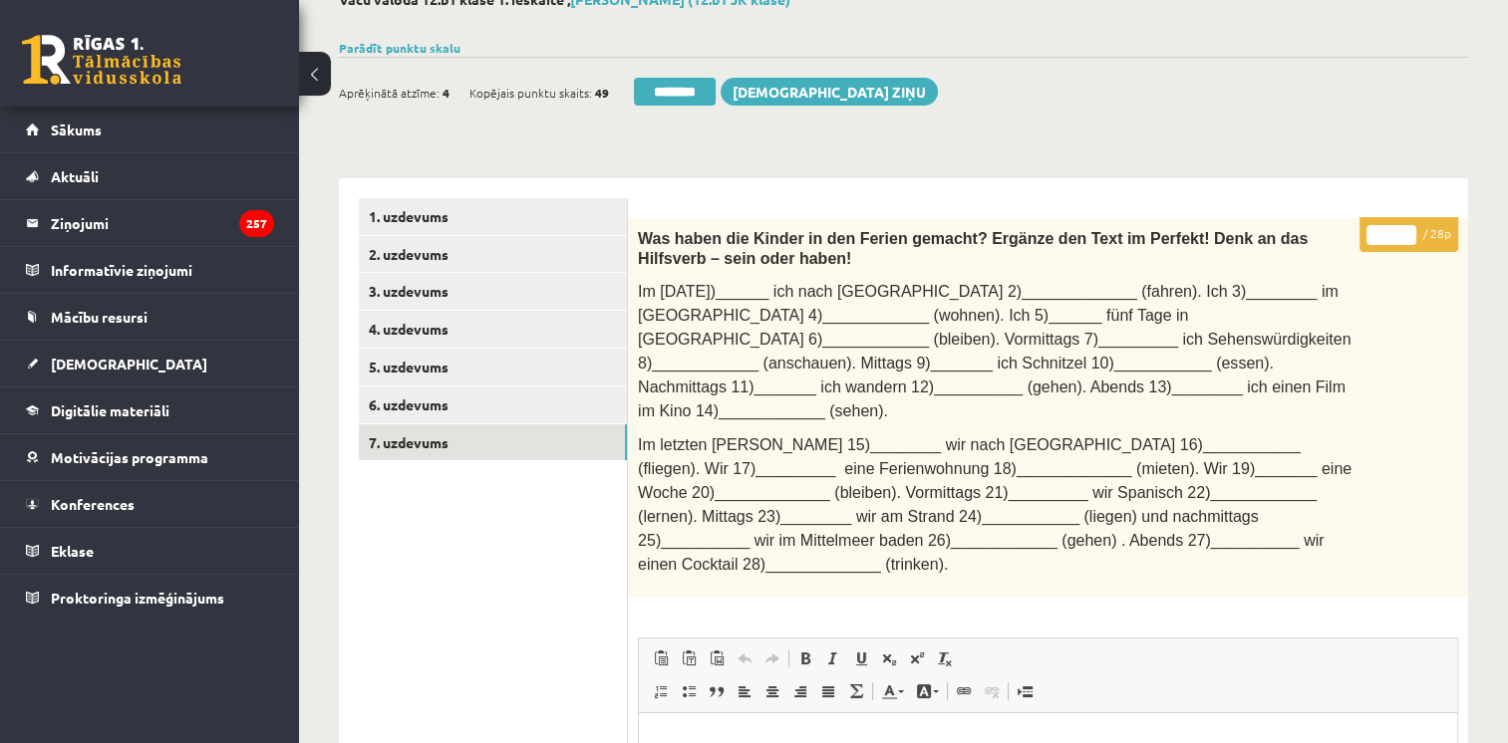
scroll to position [0, 0]
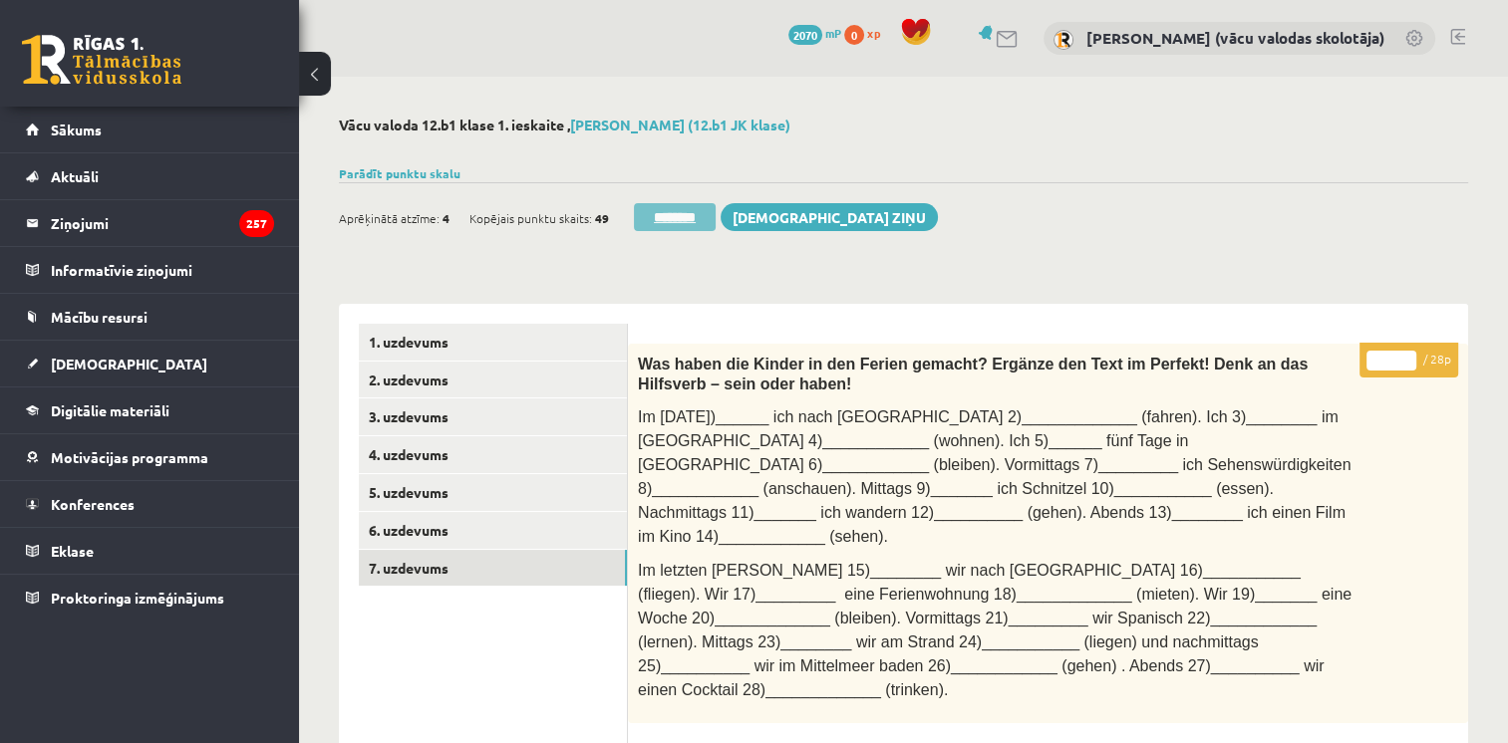
click at [690, 218] on input "********" at bounding box center [675, 217] width 82 height 28
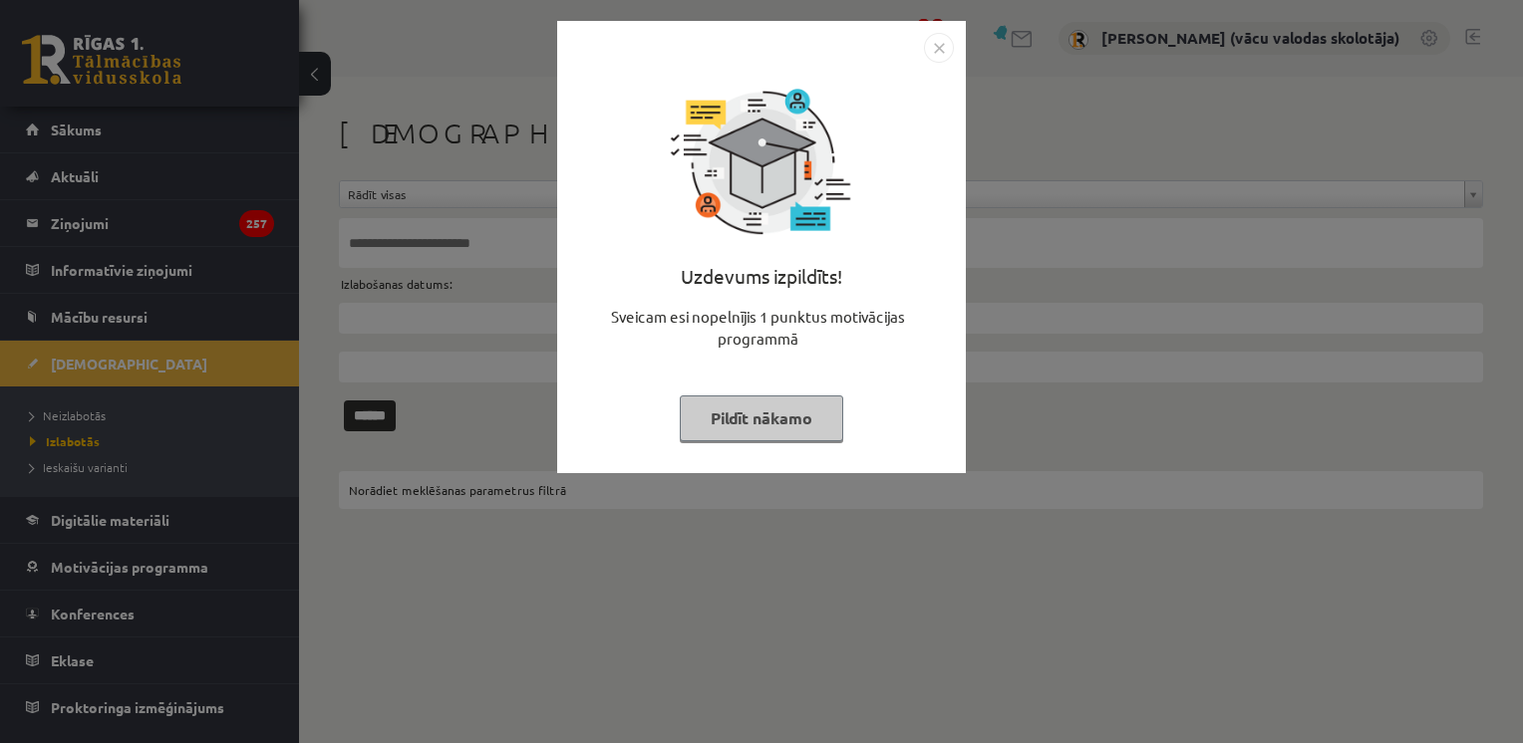
click at [805, 418] on button "Pildīt nākamo" at bounding box center [761, 419] width 163 height 46
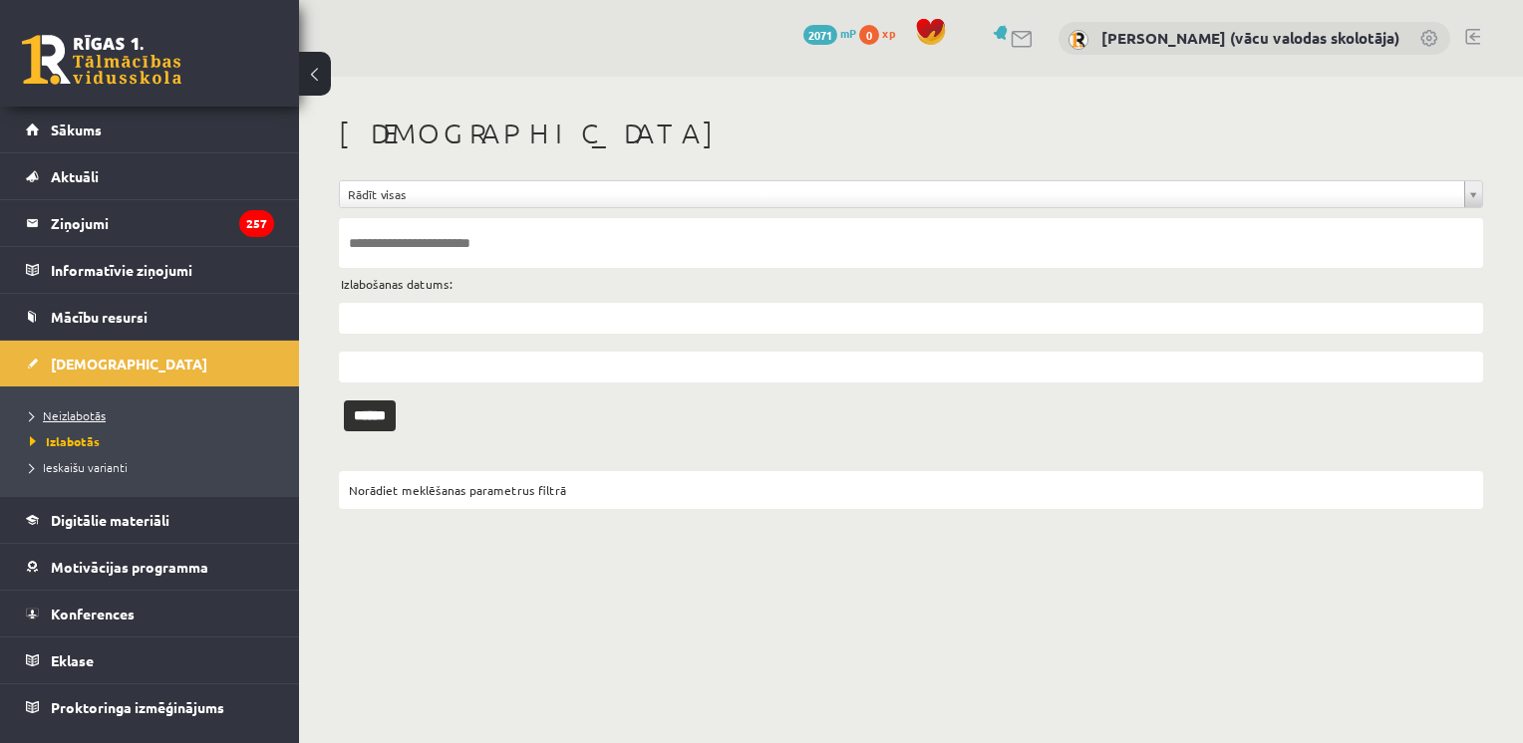
click at [90, 418] on span "Neizlabotās" at bounding box center [68, 416] width 76 height 16
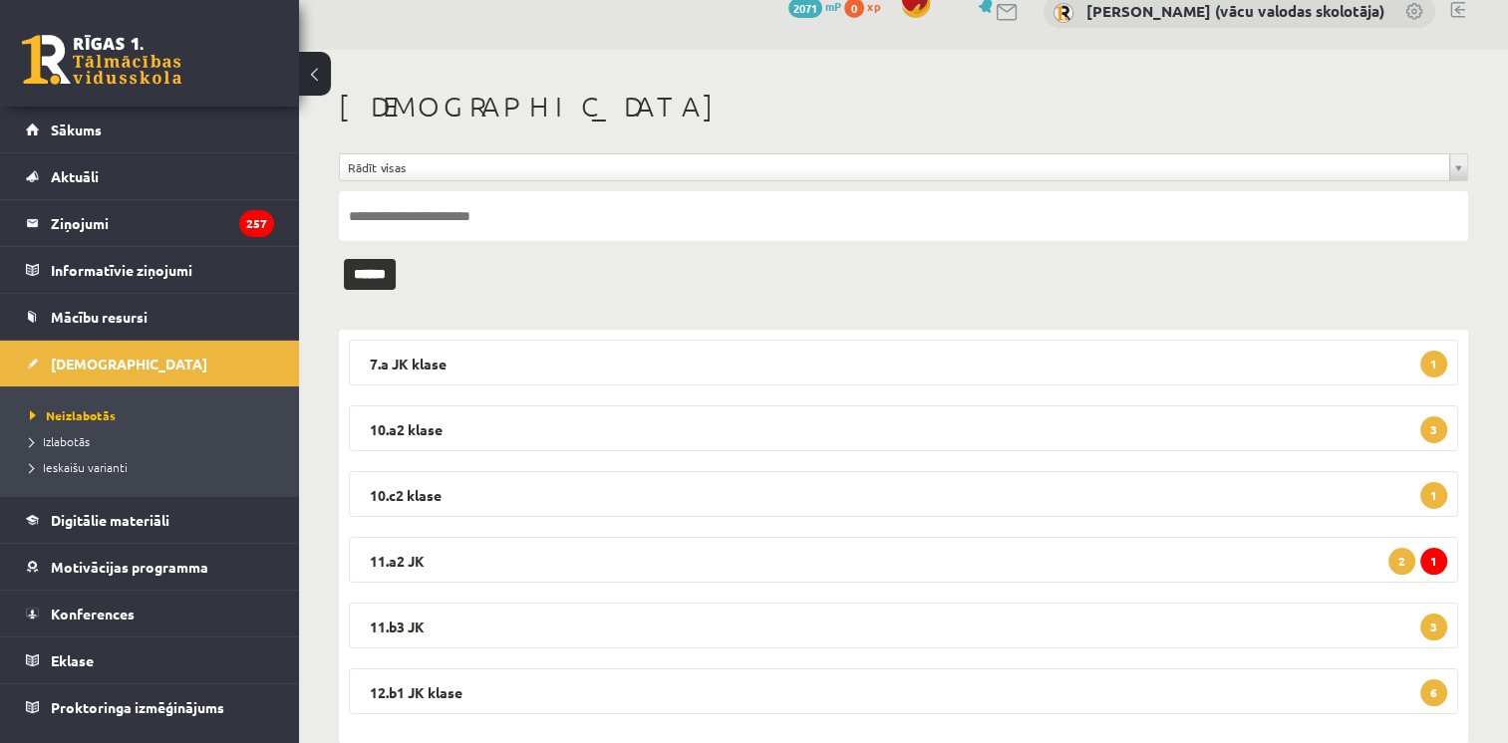
scroll to position [67, 0]
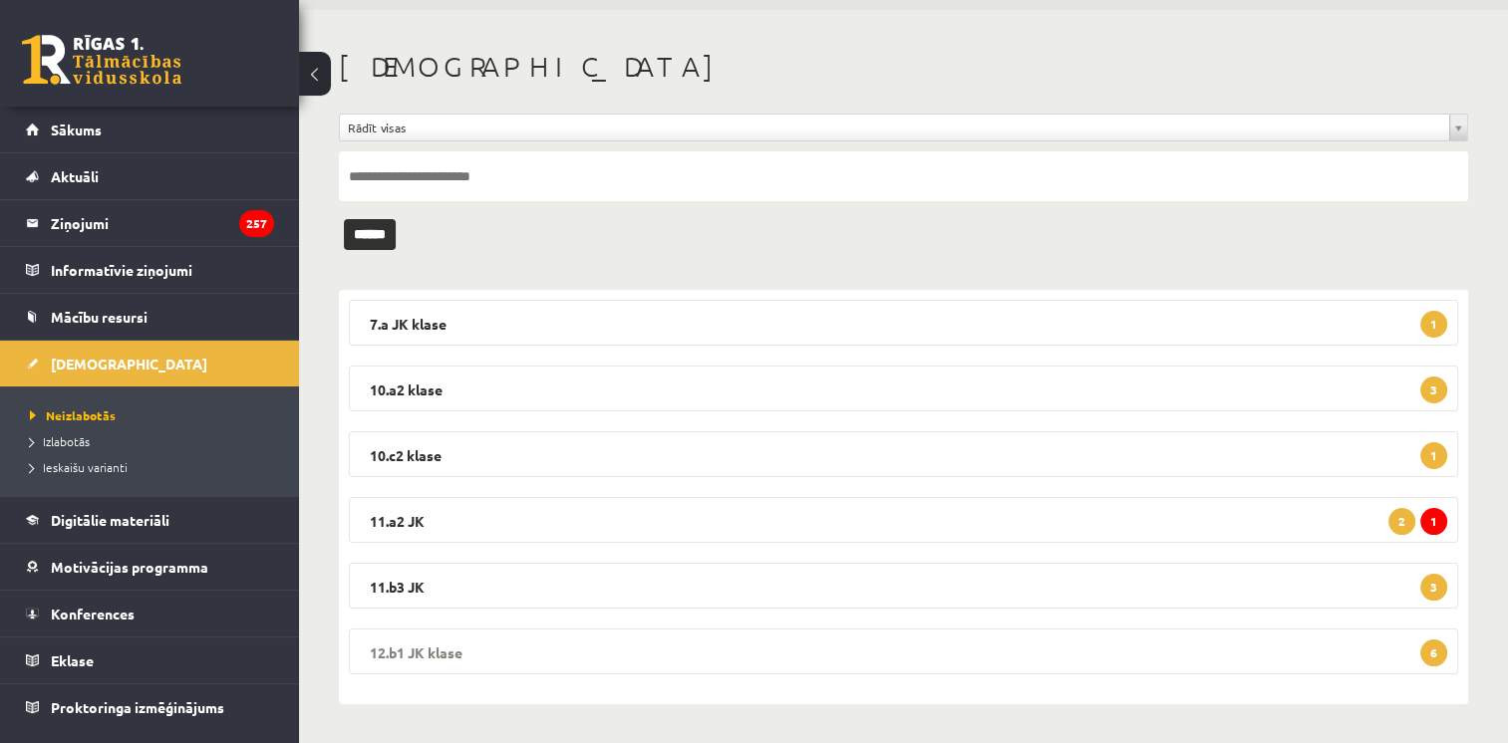
click at [425, 648] on legend "12.b1 JK klase 6" at bounding box center [903, 652] width 1109 height 46
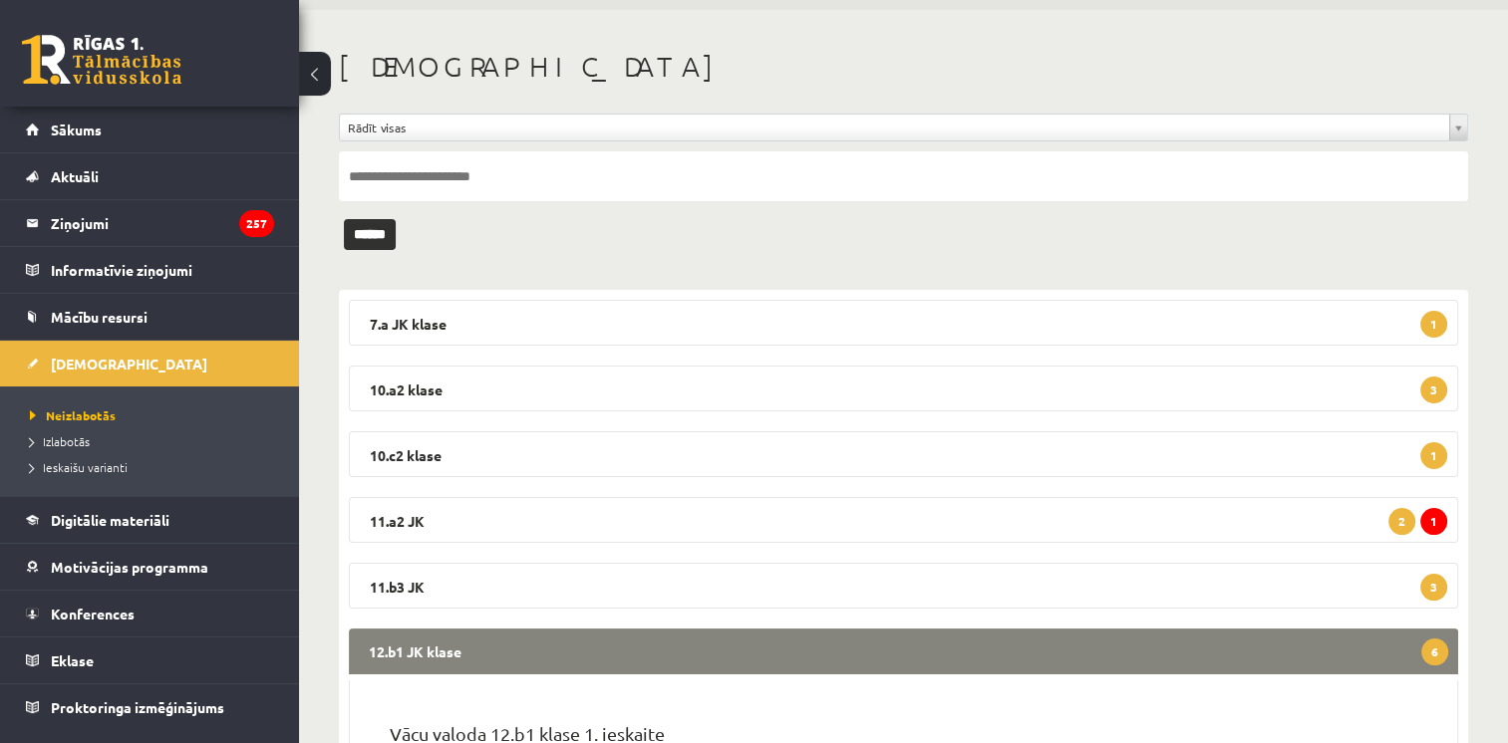
scroll to position [718, 0]
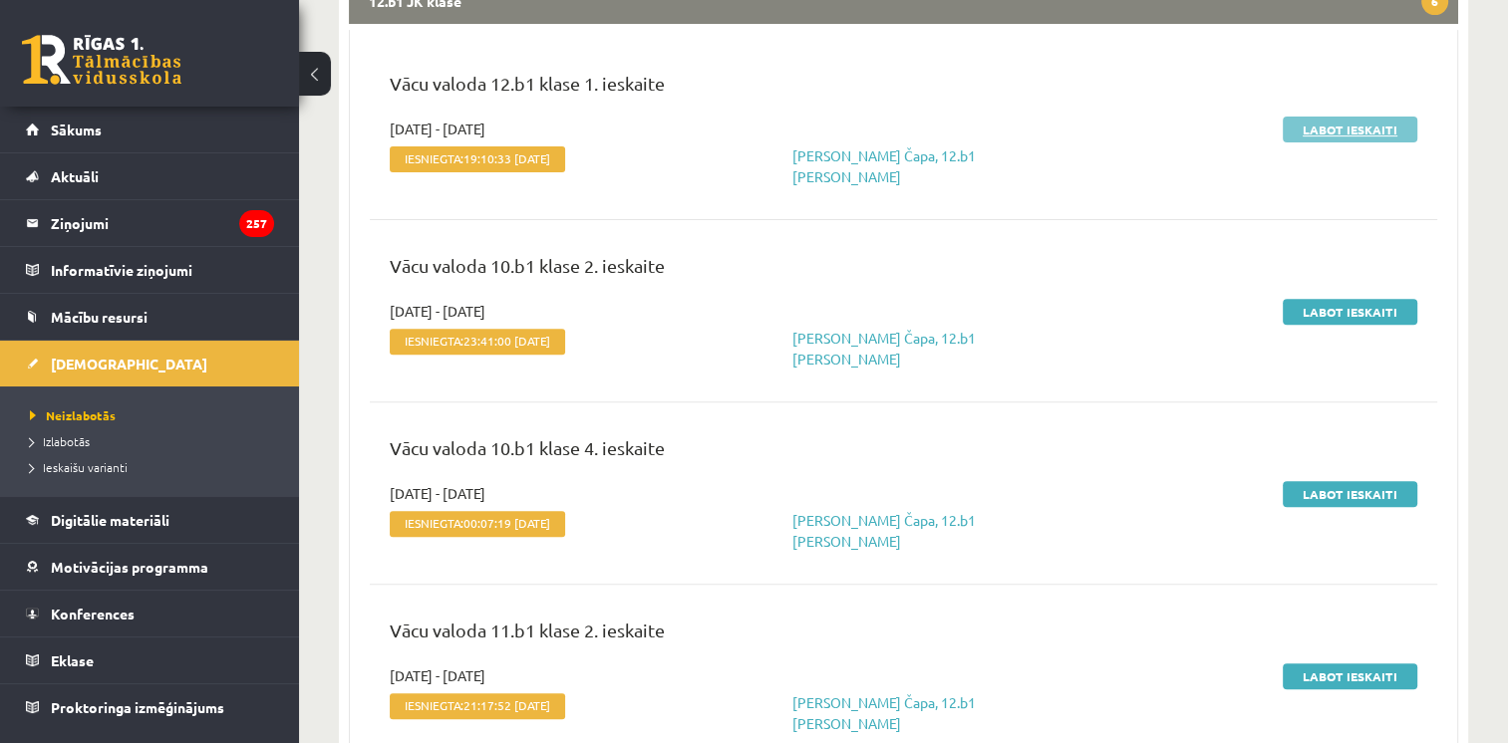
click at [1331, 134] on link "Labot ieskaiti" at bounding box center [1350, 130] width 135 height 26
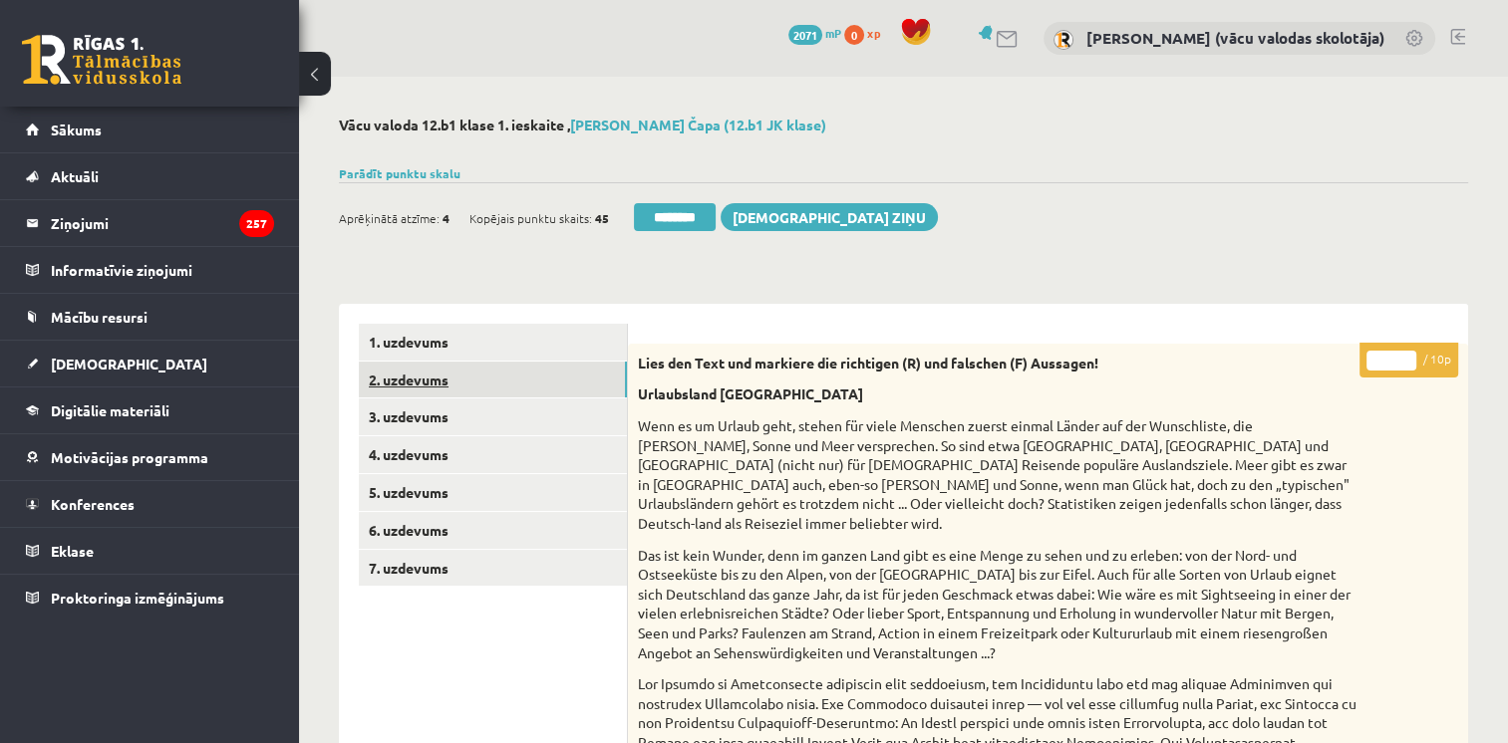
click at [436, 389] on link "2. uzdevums" at bounding box center [493, 380] width 268 height 37
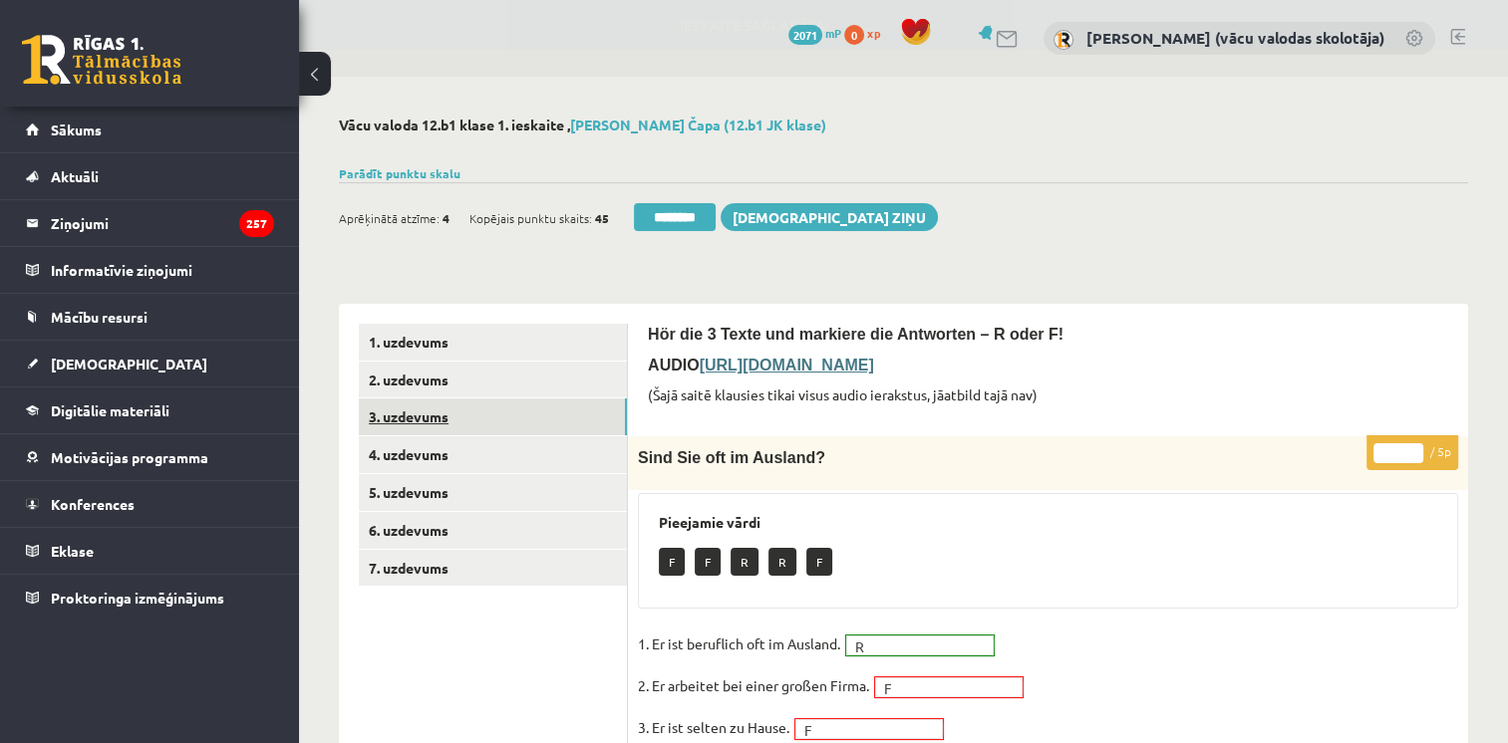
click at [436, 417] on link "3. uzdevums" at bounding box center [493, 417] width 268 height 37
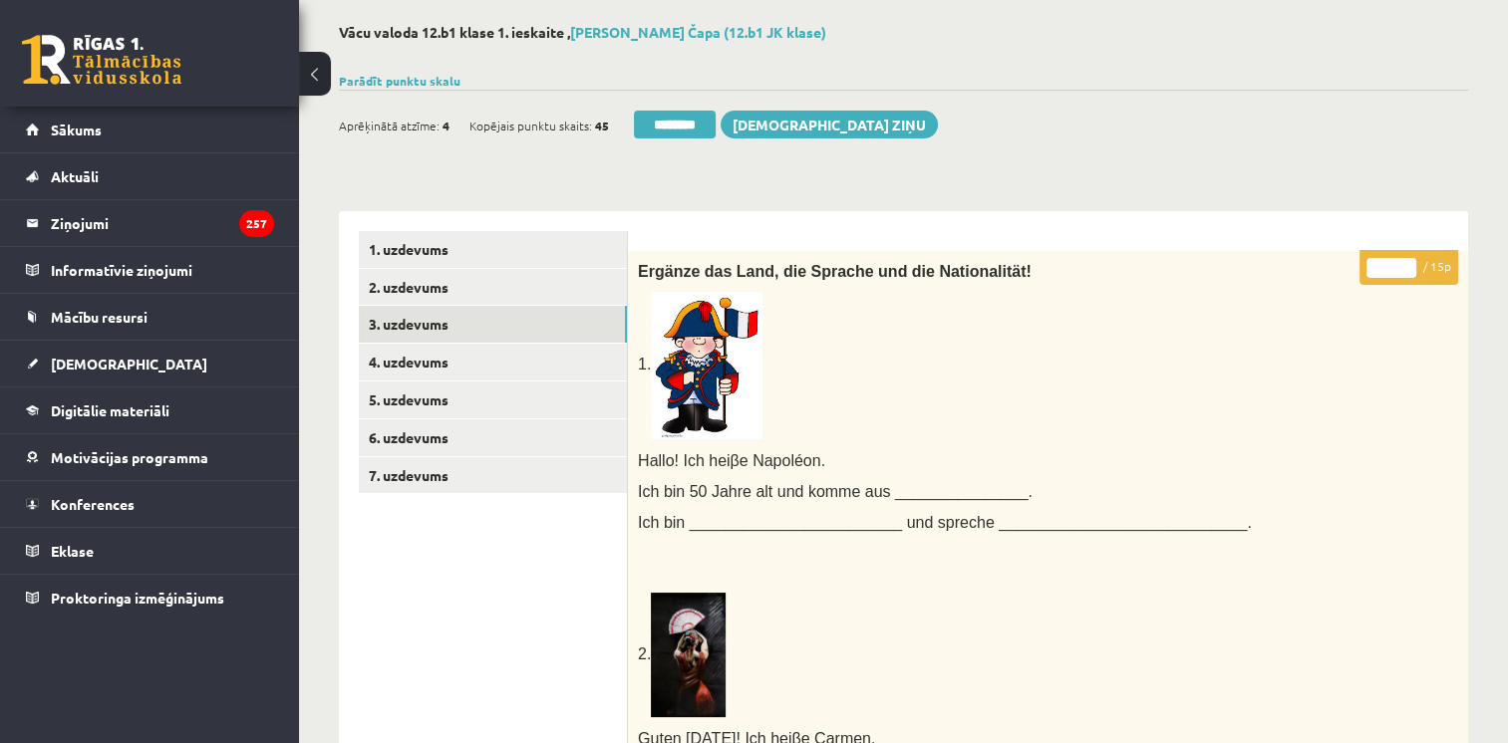
scroll to position [91, 0]
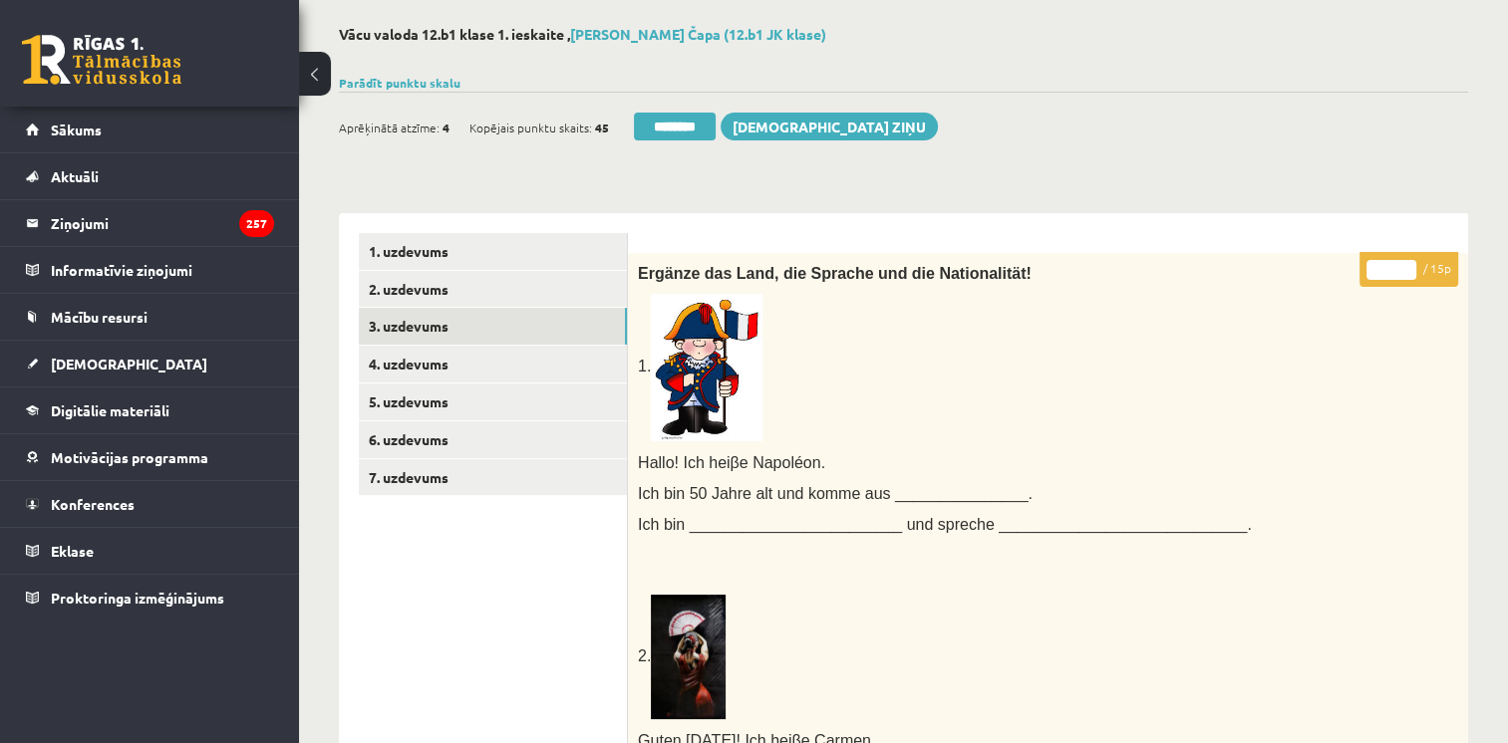
type input "**"
click at [1408, 263] on input "**" at bounding box center [1391, 270] width 50 height 20
click at [391, 365] on link "4. uzdevums" at bounding box center [493, 364] width 268 height 37
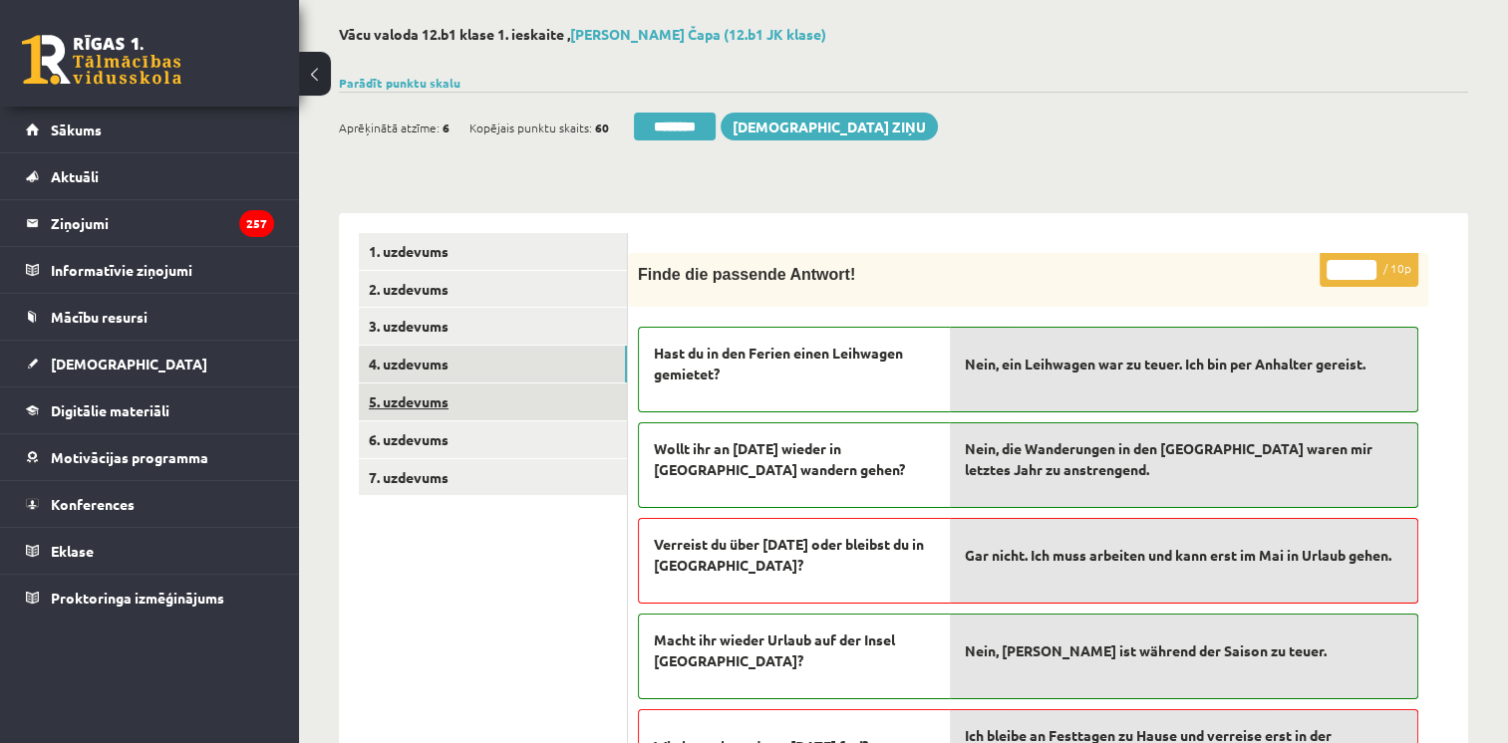
scroll to position [0, 0]
click at [399, 401] on link "5. uzdevums" at bounding box center [493, 402] width 268 height 37
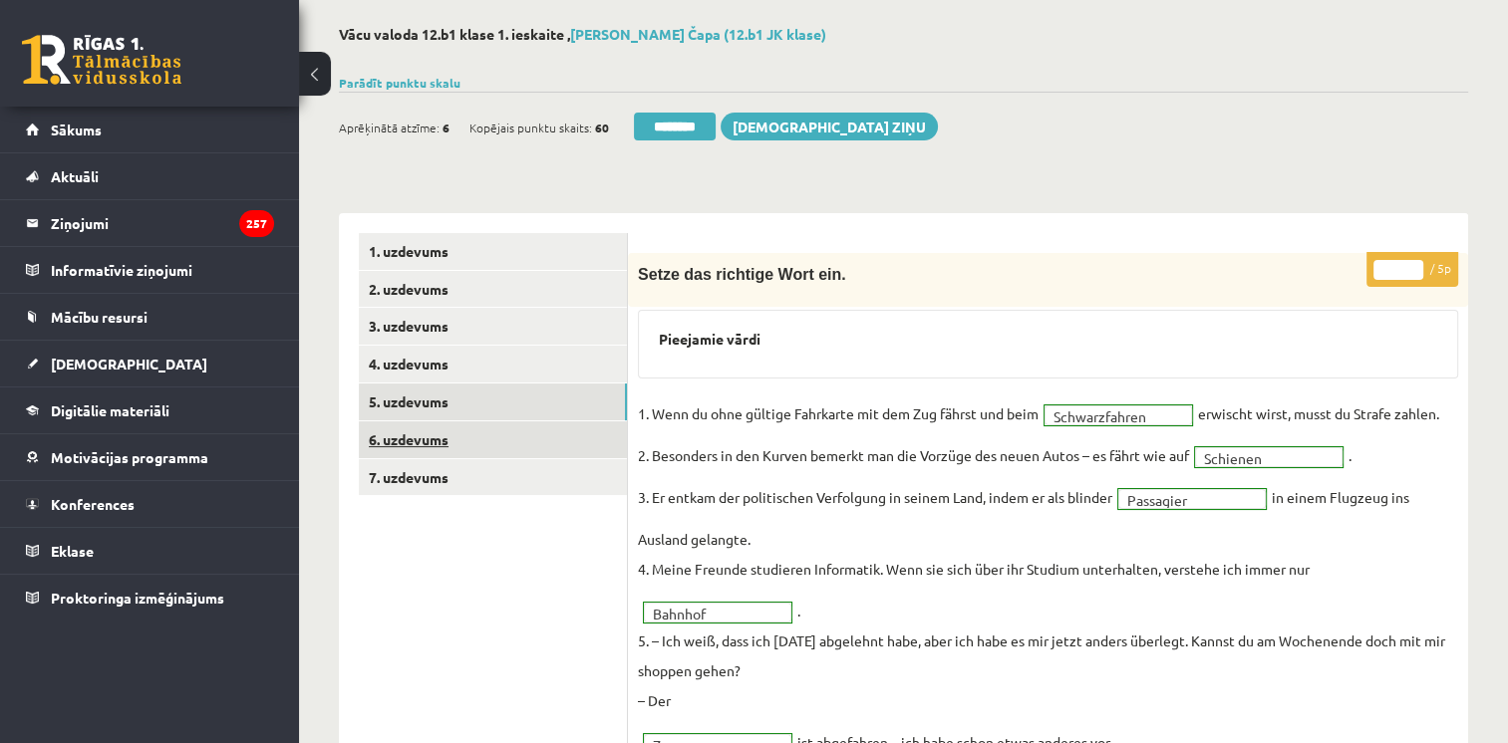
click at [393, 446] on link "6. uzdevums" at bounding box center [493, 440] width 268 height 37
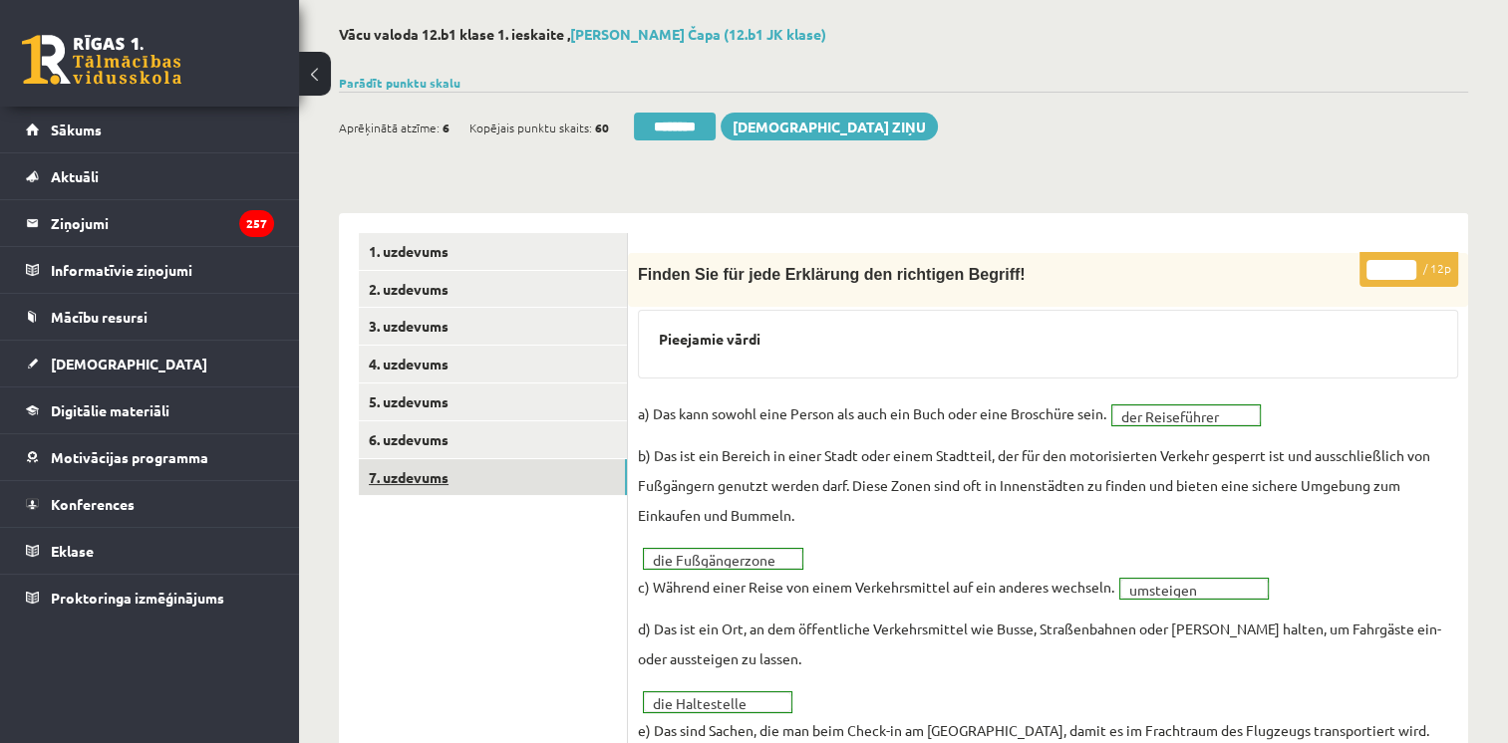
click at [403, 484] on link "7. uzdevums" at bounding box center [493, 477] width 268 height 37
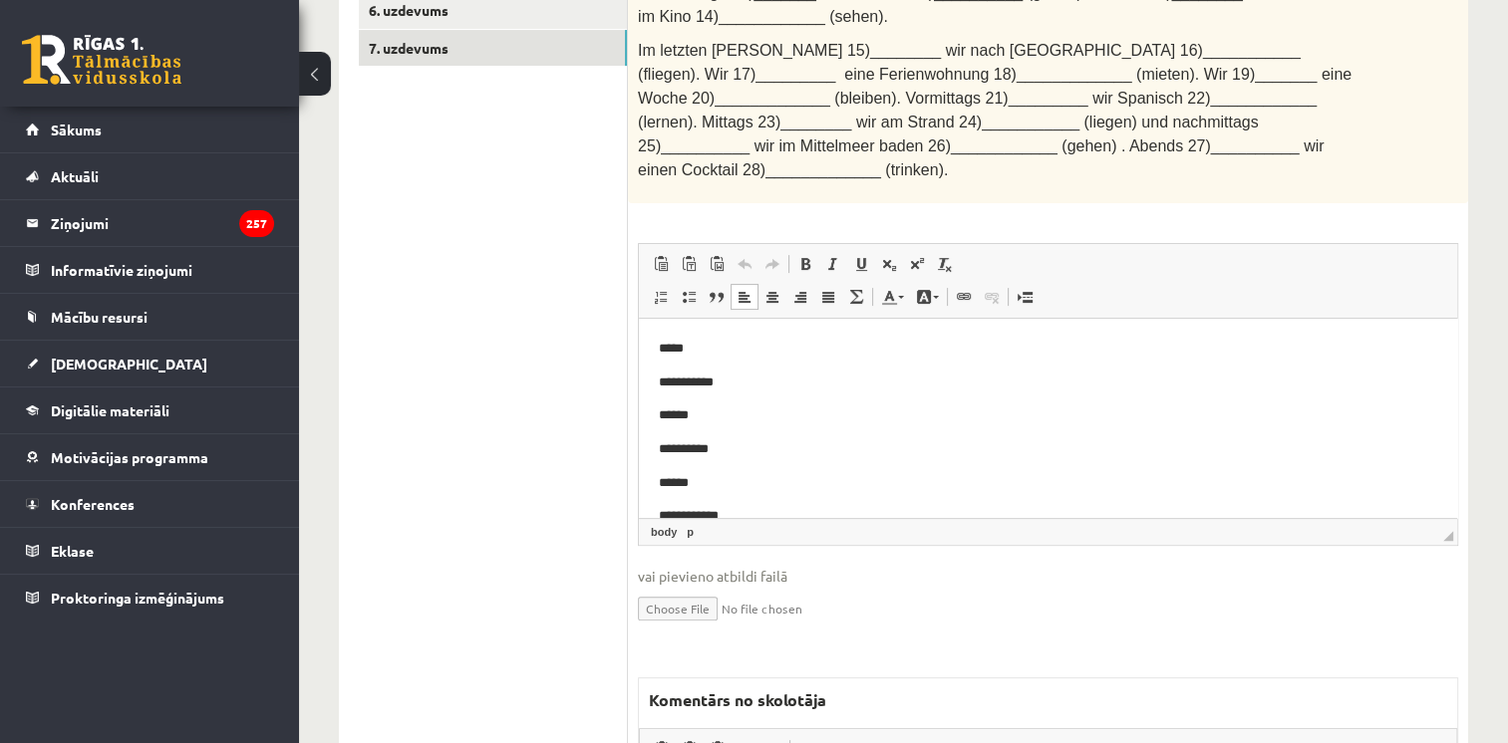
drag, startPoint x: 1451, startPoint y: 491, endPoint x: 2138, endPoint y: 361, distance: 698.9
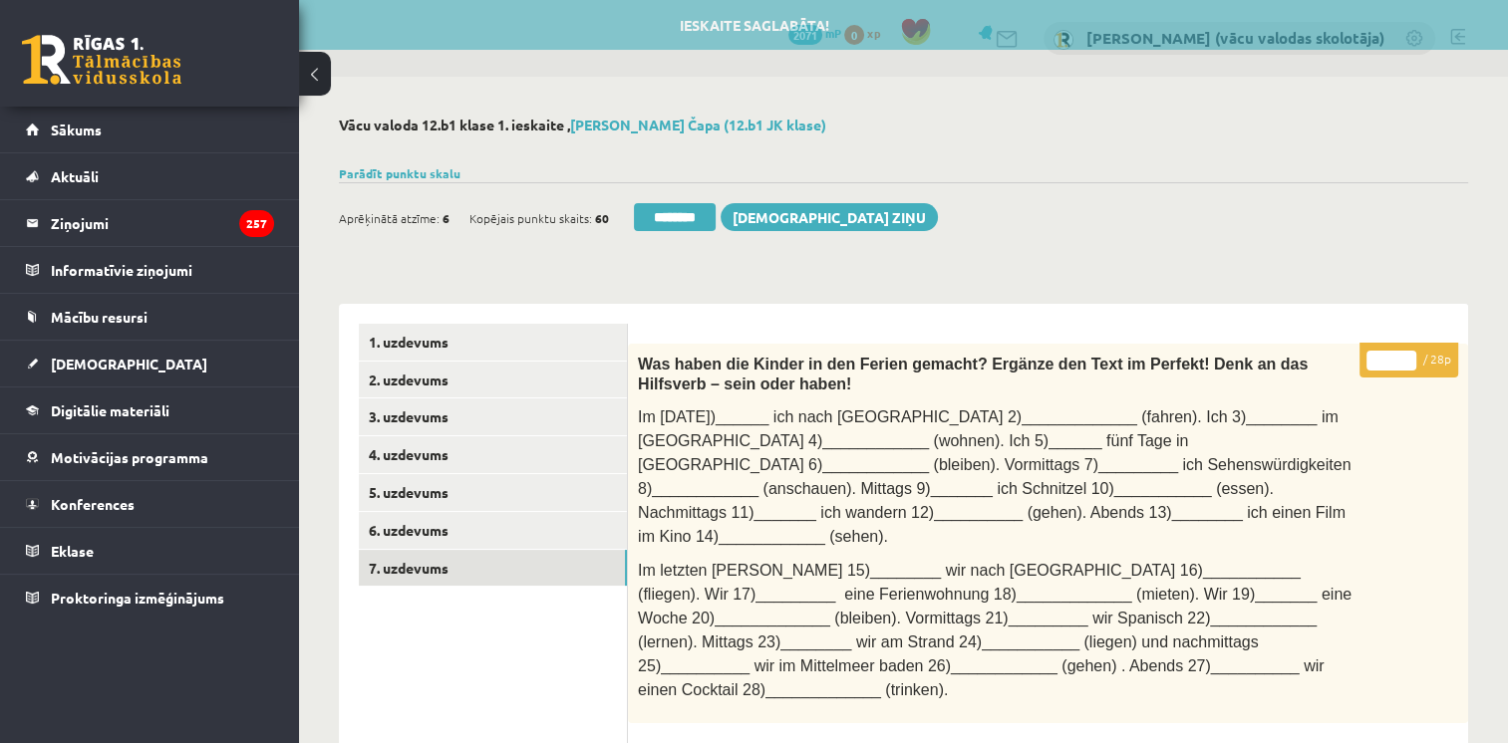
drag, startPoint x: 1375, startPoint y: 365, endPoint x: 1411, endPoint y: 358, distance: 36.5
click at [1411, 358] on input "*" at bounding box center [1391, 361] width 50 height 20
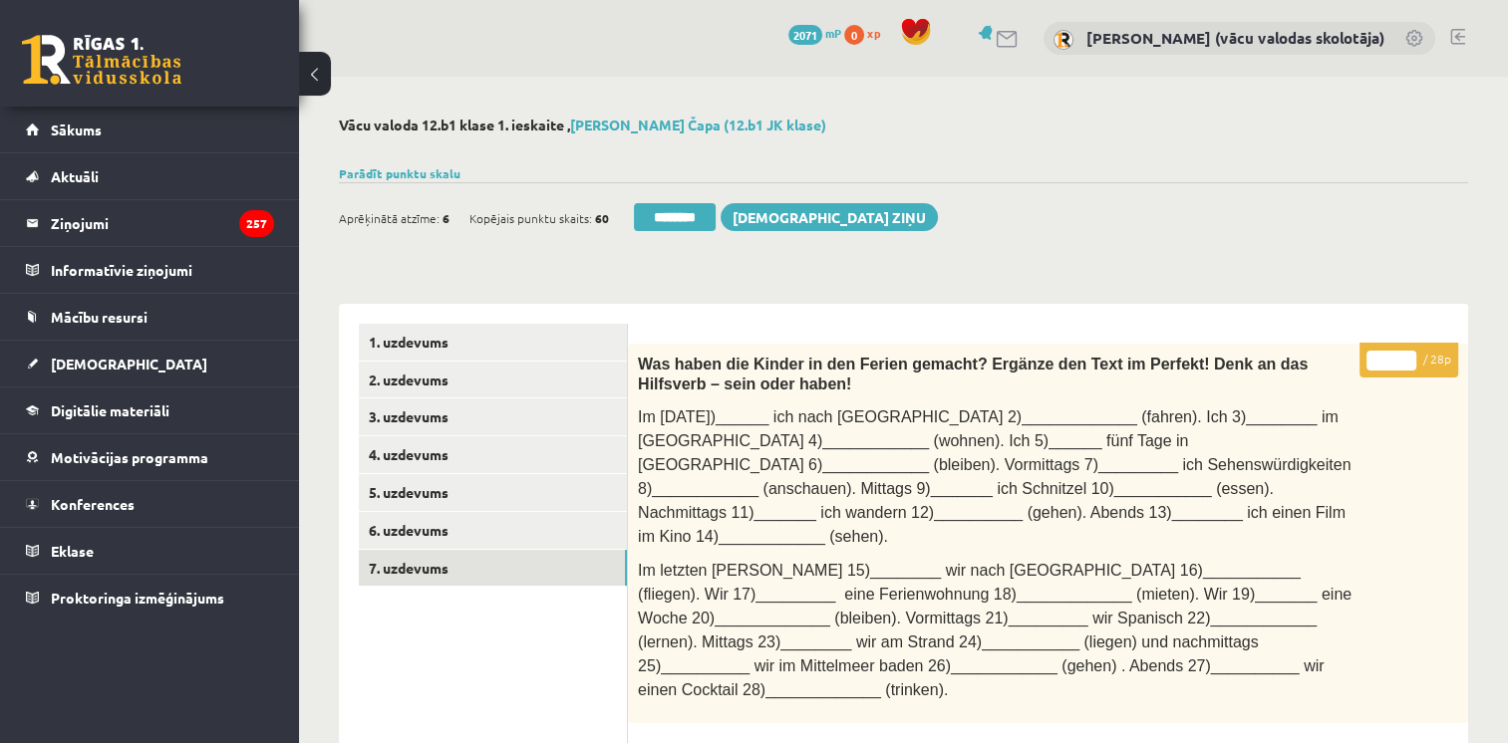
type input "**"
click at [1410, 358] on input "**" at bounding box center [1391, 361] width 50 height 20
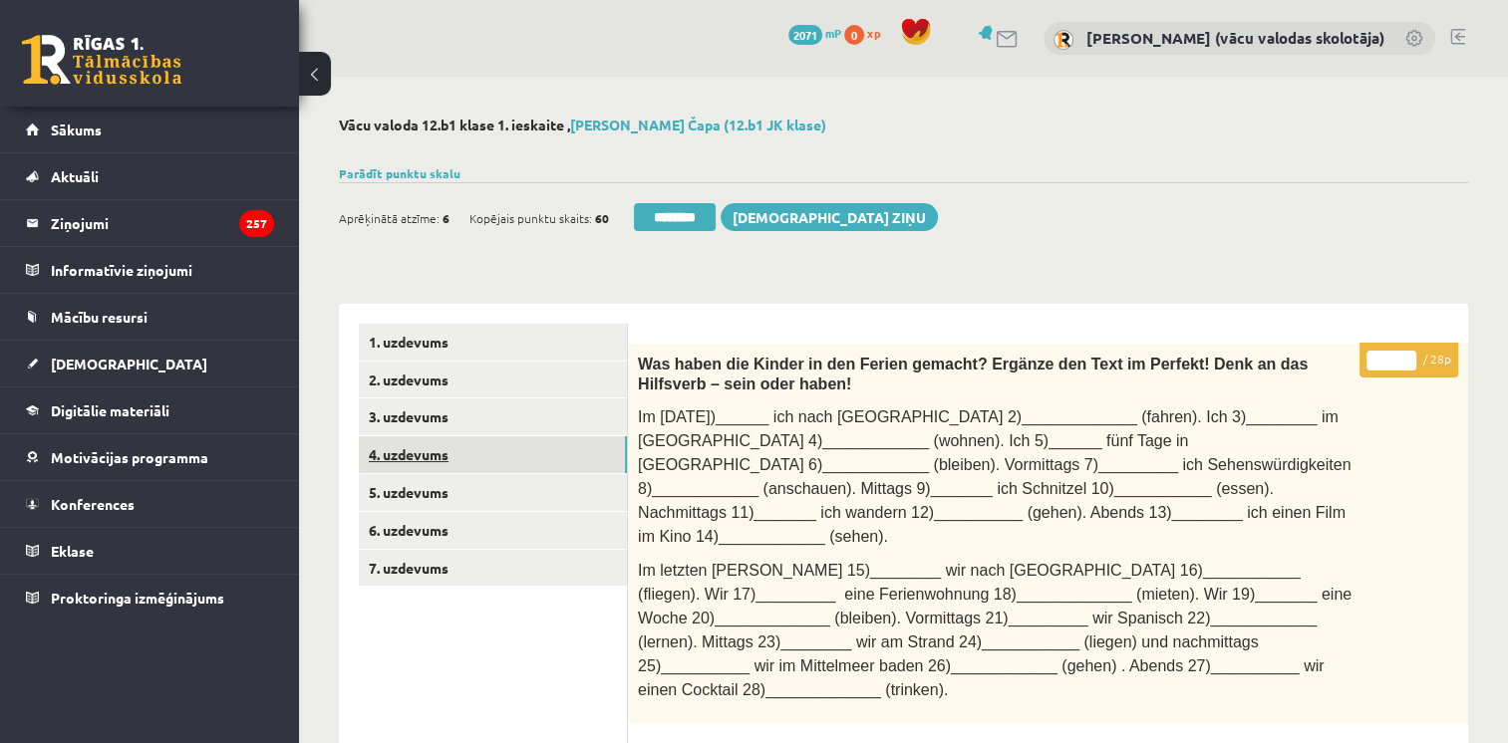
click at [456, 468] on link "4. uzdevums" at bounding box center [493, 454] width 268 height 37
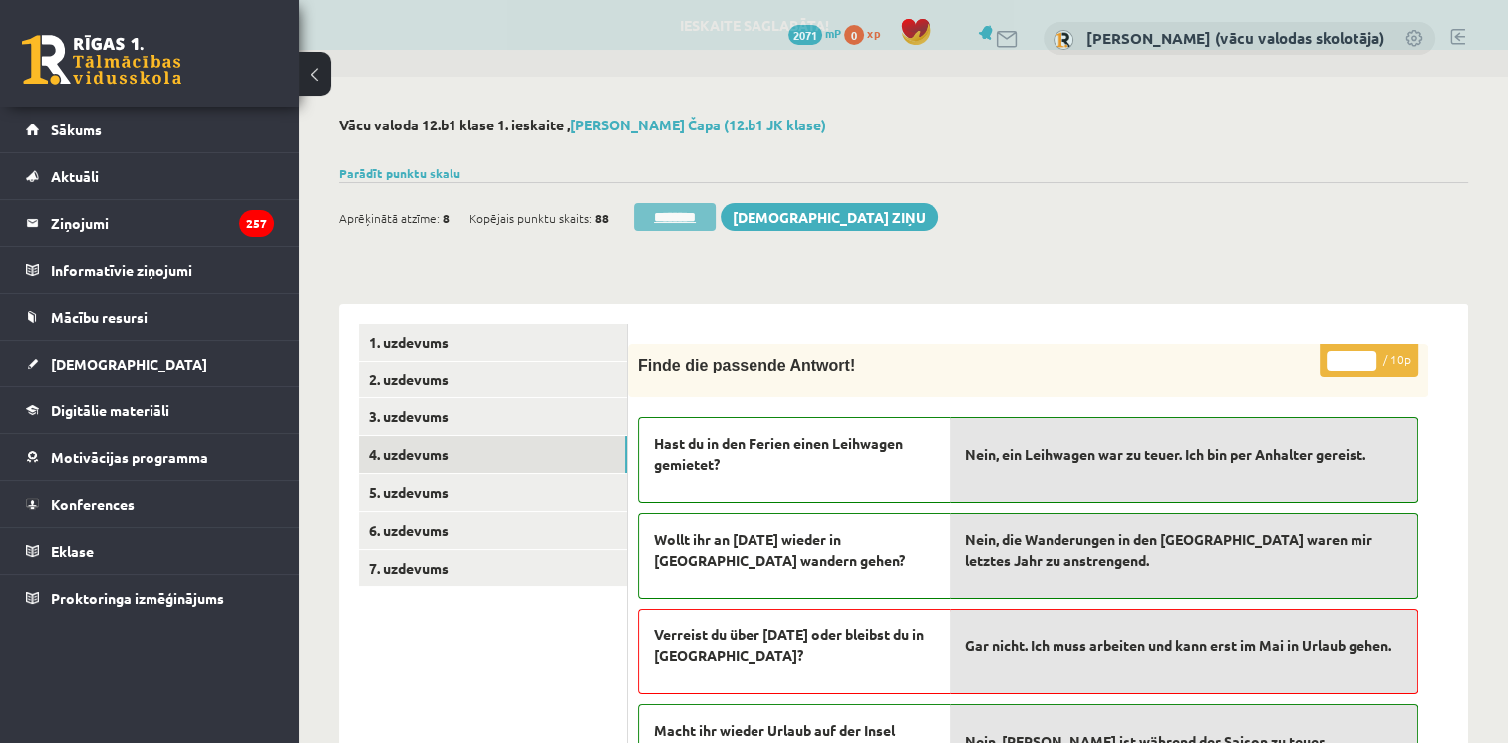
click at [696, 217] on input "********" at bounding box center [675, 217] width 82 height 28
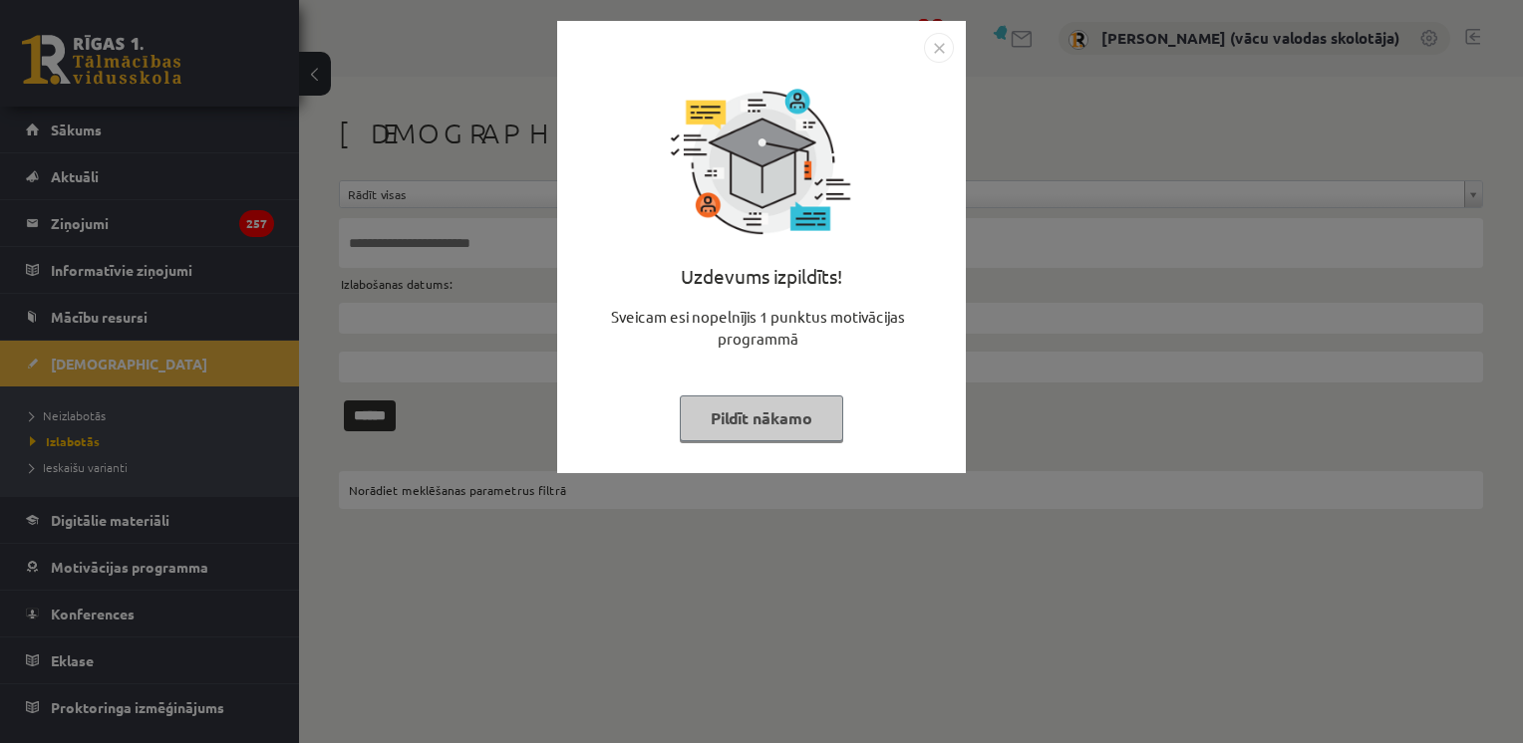
click at [747, 417] on button "Pildīt nākamo" at bounding box center [761, 419] width 163 height 46
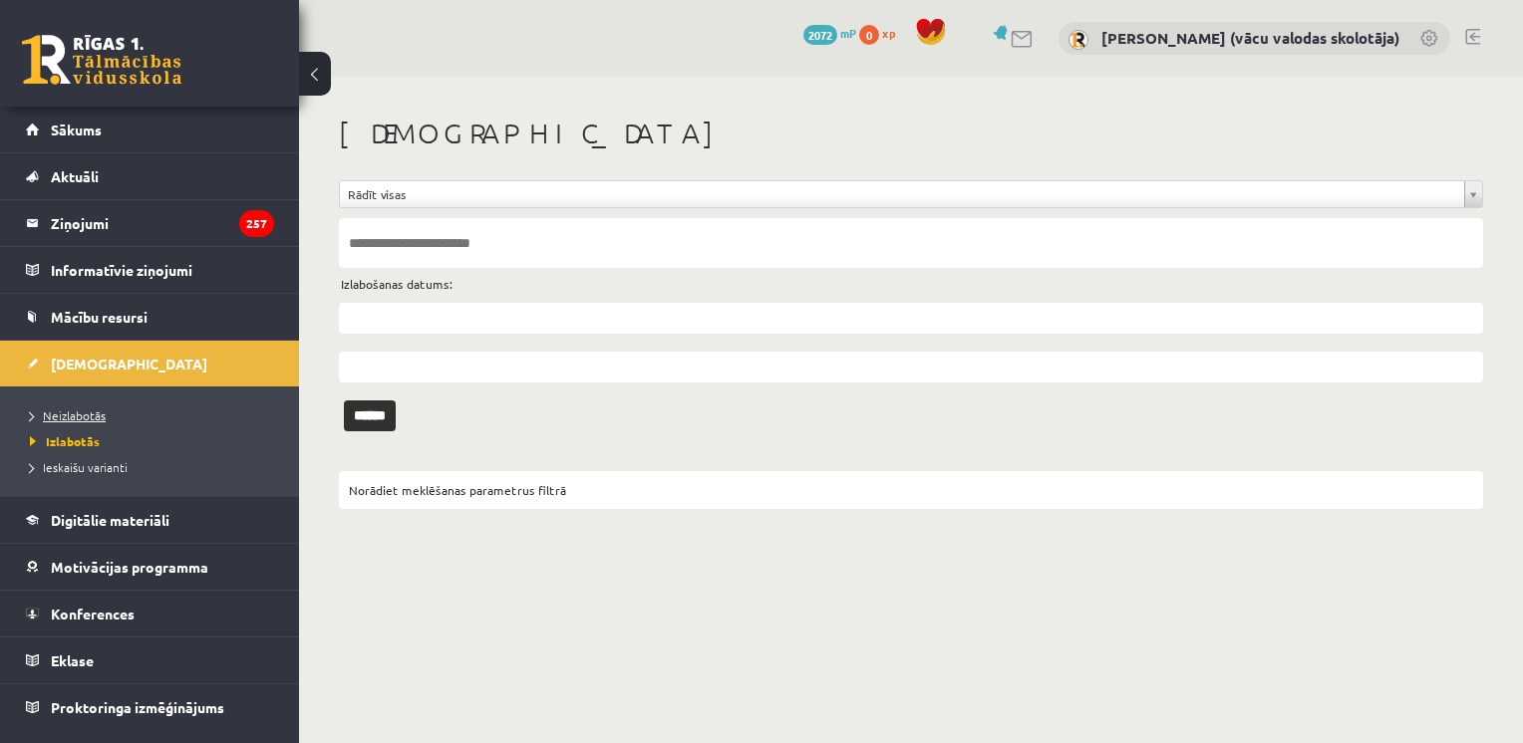
click at [84, 417] on span "Neizlabotās" at bounding box center [68, 416] width 76 height 16
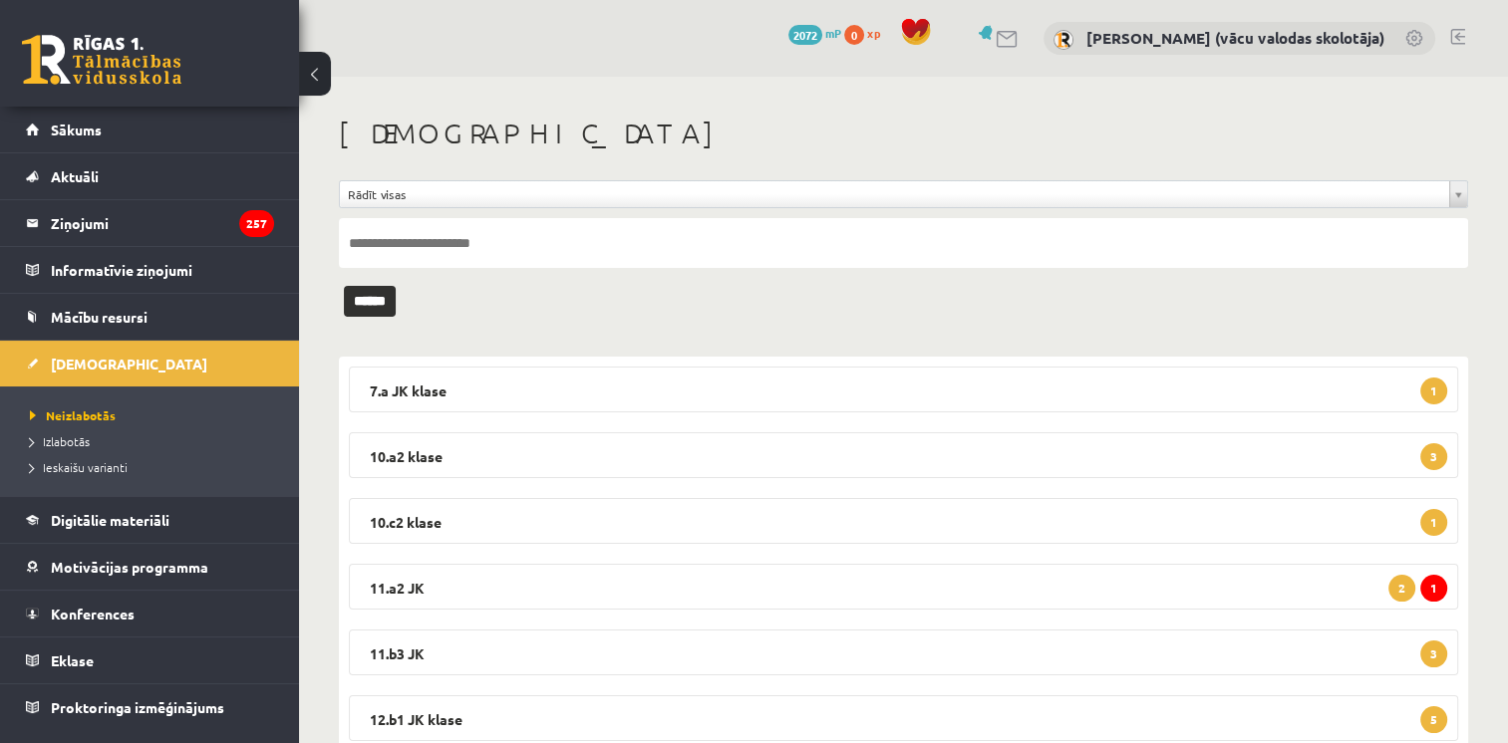
scroll to position [67, 0]
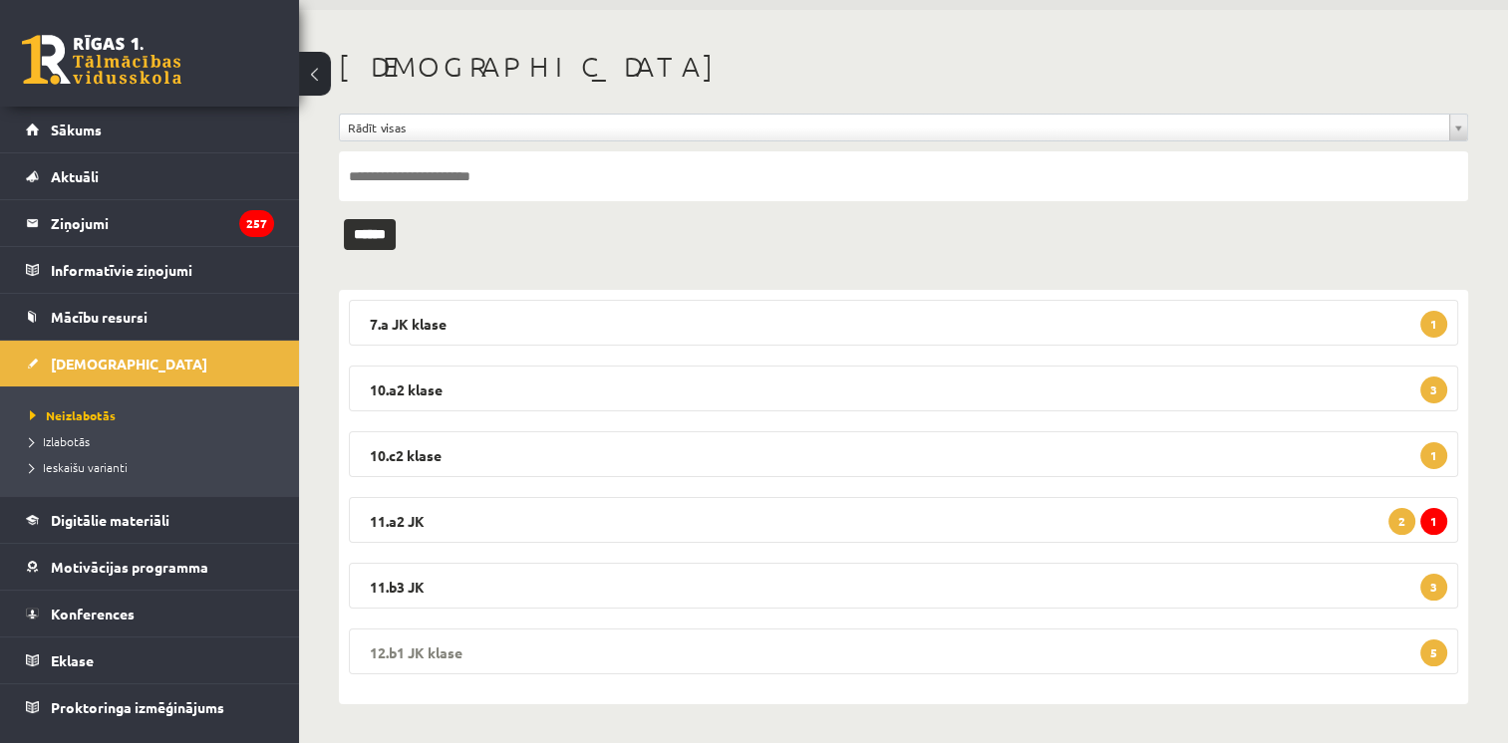
click at [797, 648] on legend "12.b1 JK klase 5" at bounding box center [903, 652] width 1109 height 46
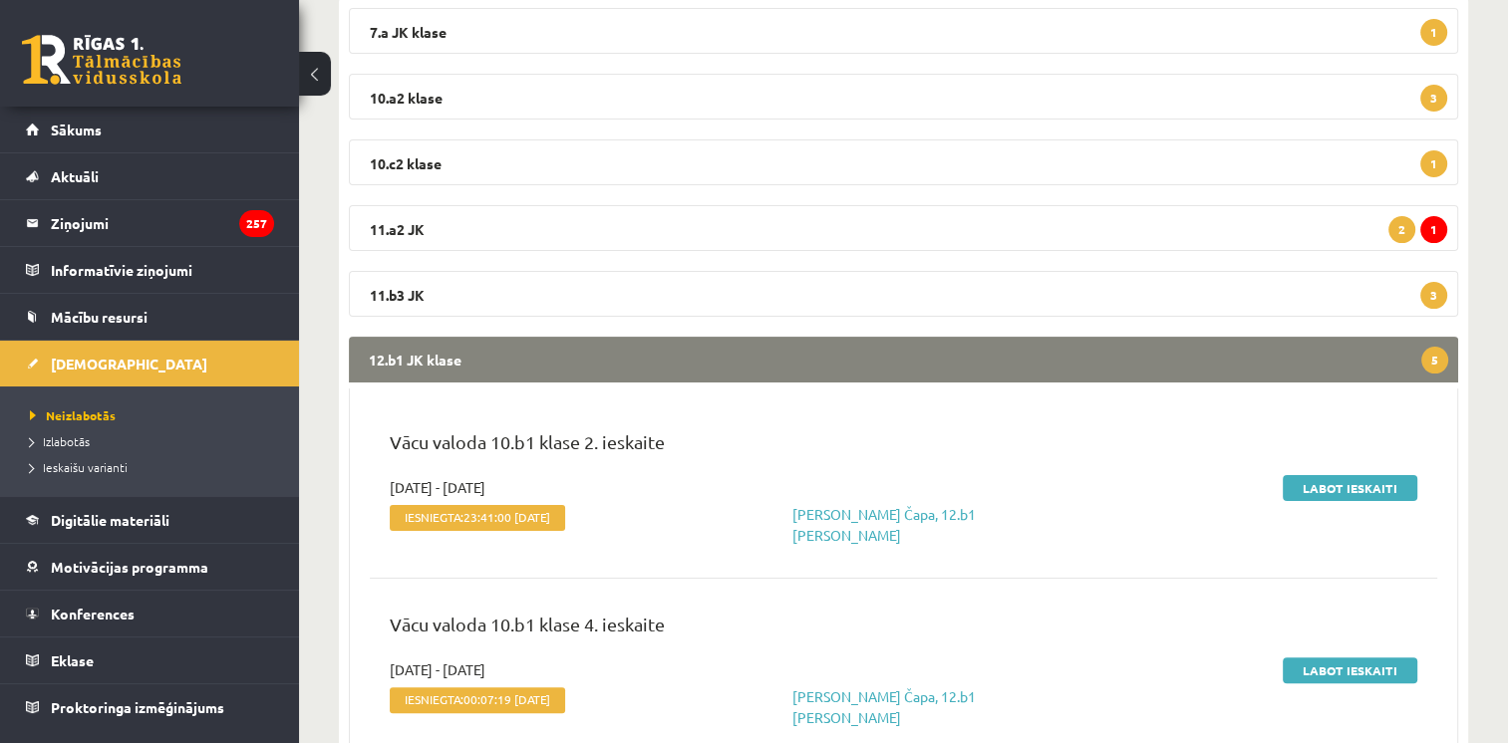
scroll to position [399, 0]
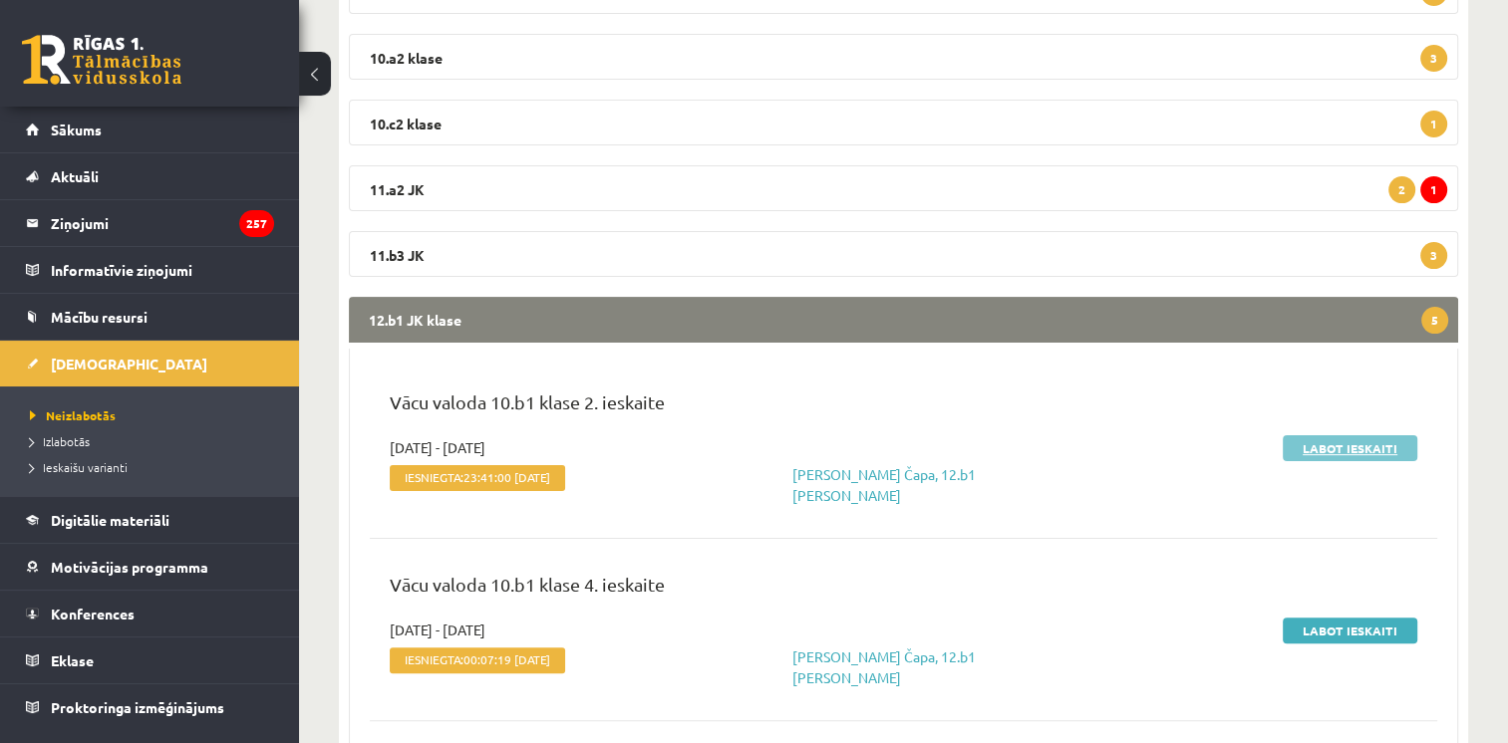
click at [1335, 448] on link "Labot ieskaiti" at bounding box center [1350, 448] width 135 height 26
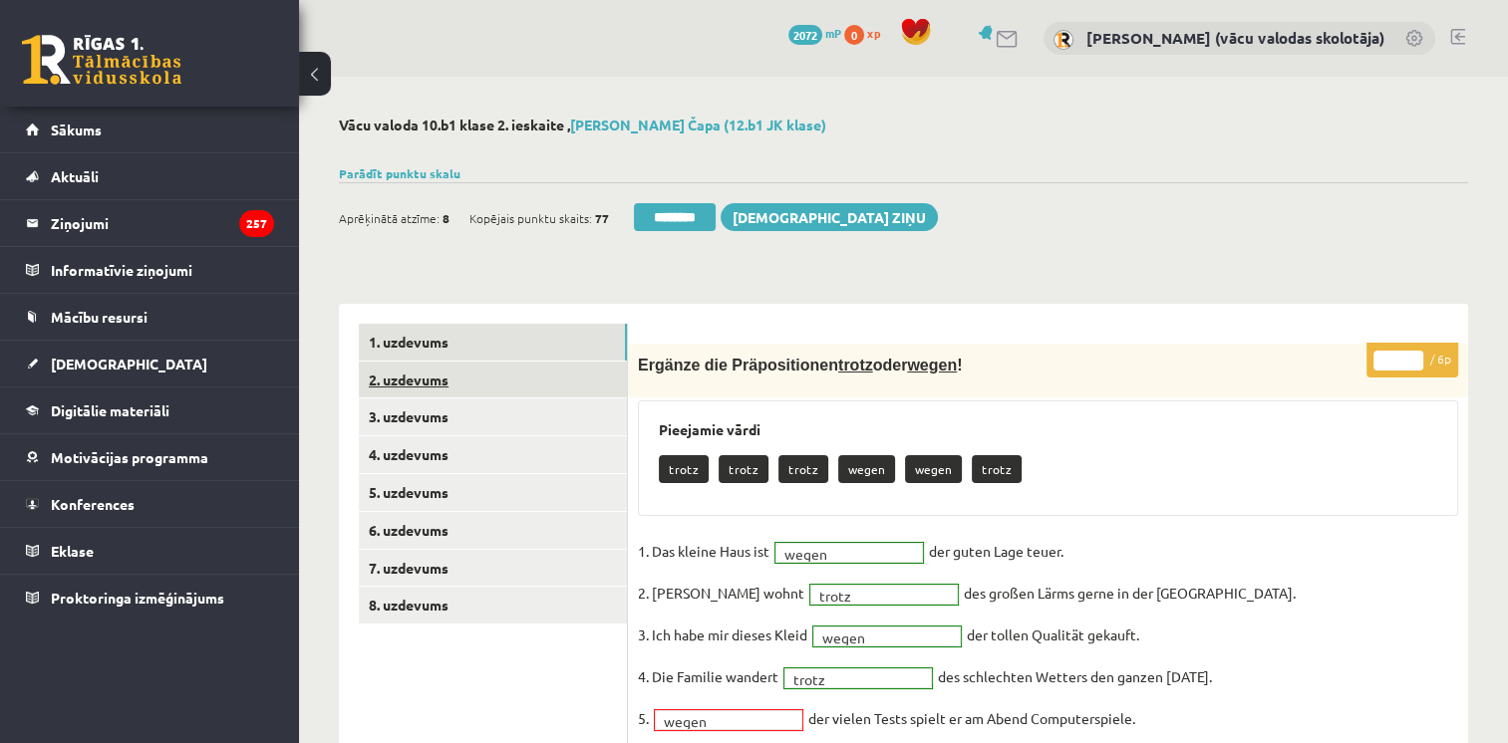
click at [402, 376] on link "2. uzdevums" at bounding box center [493, 380] width 268 height 37
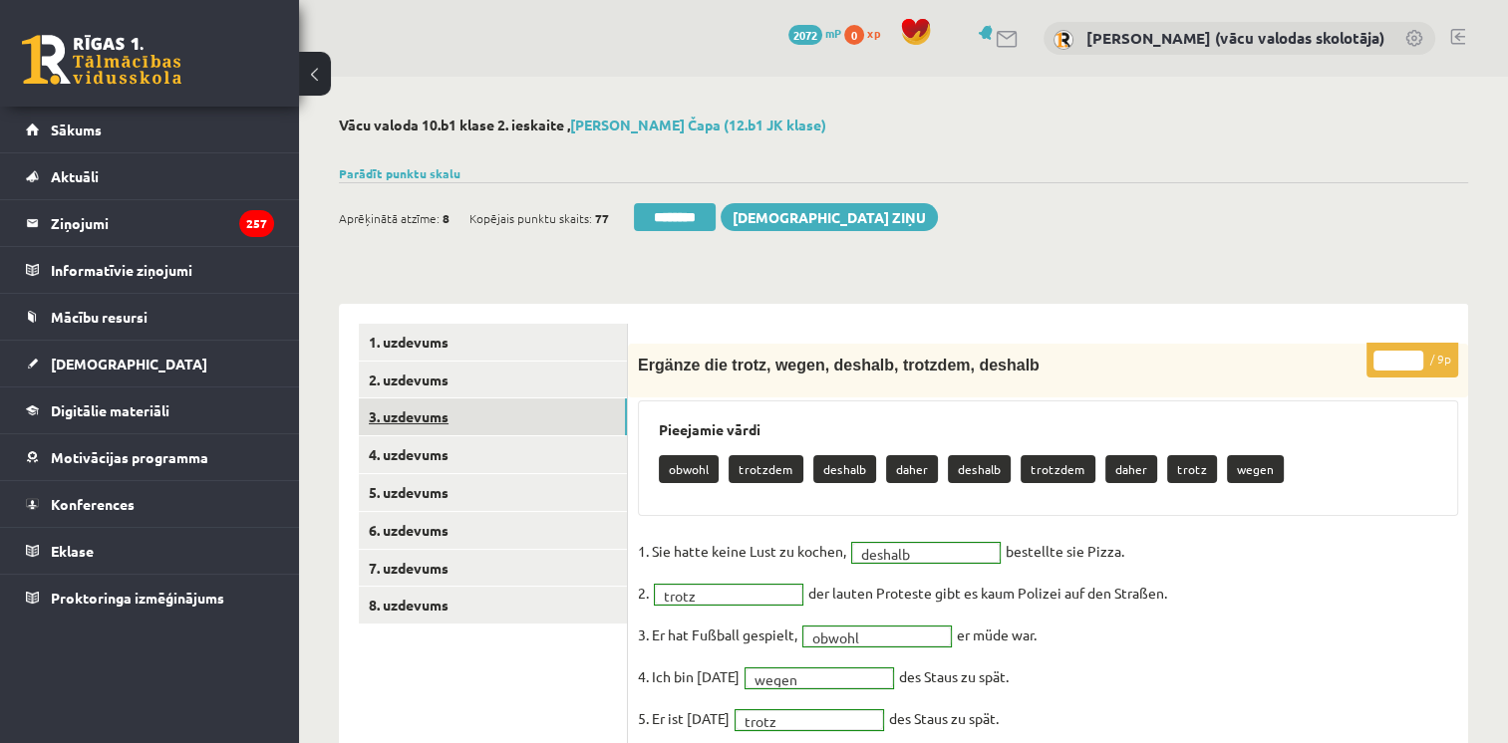
click at [402, 417] on link "3. uzdevums" at bounding box center [493, 417] width 268 height 37
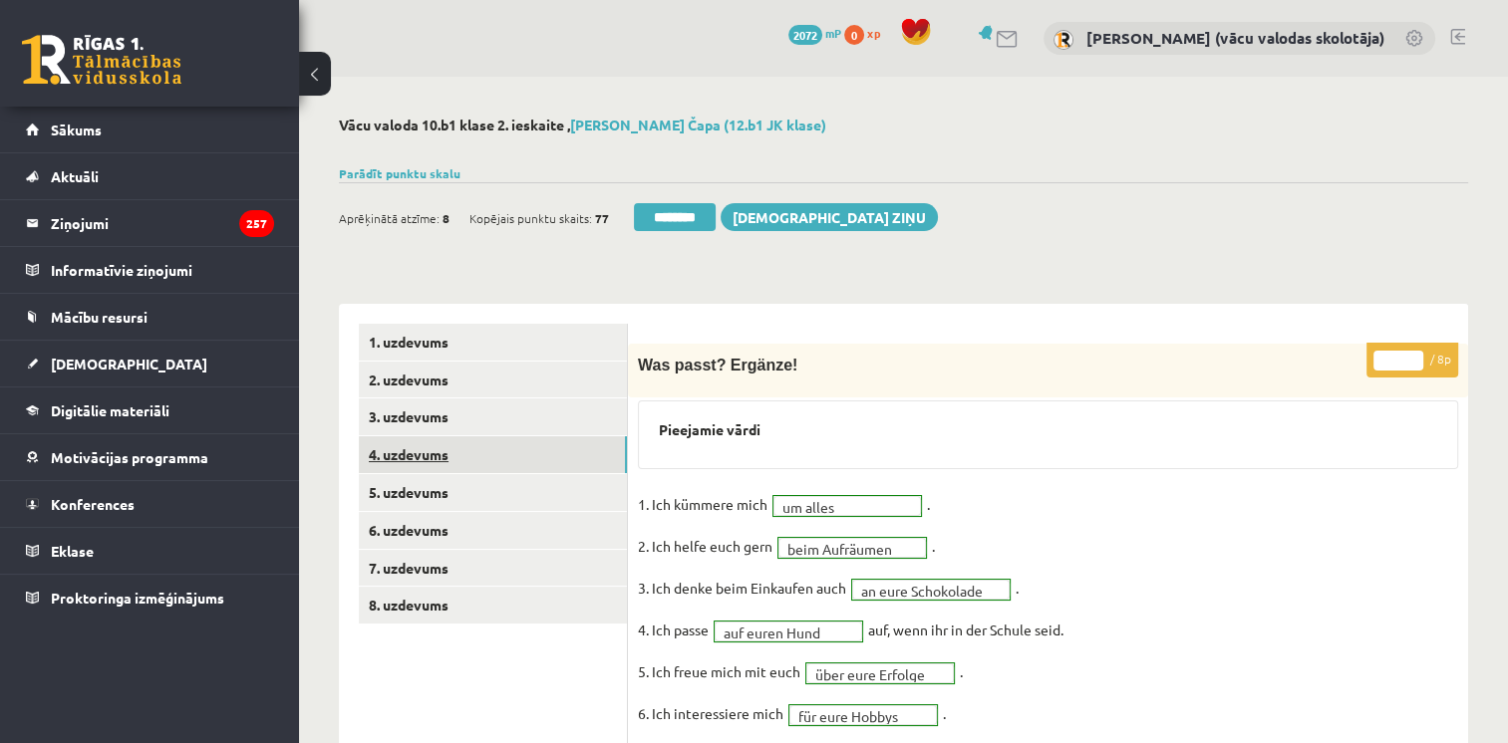
click at [402, 461] on link "4. uzdevums" at bounding box center [493, 454] width 268 height 37
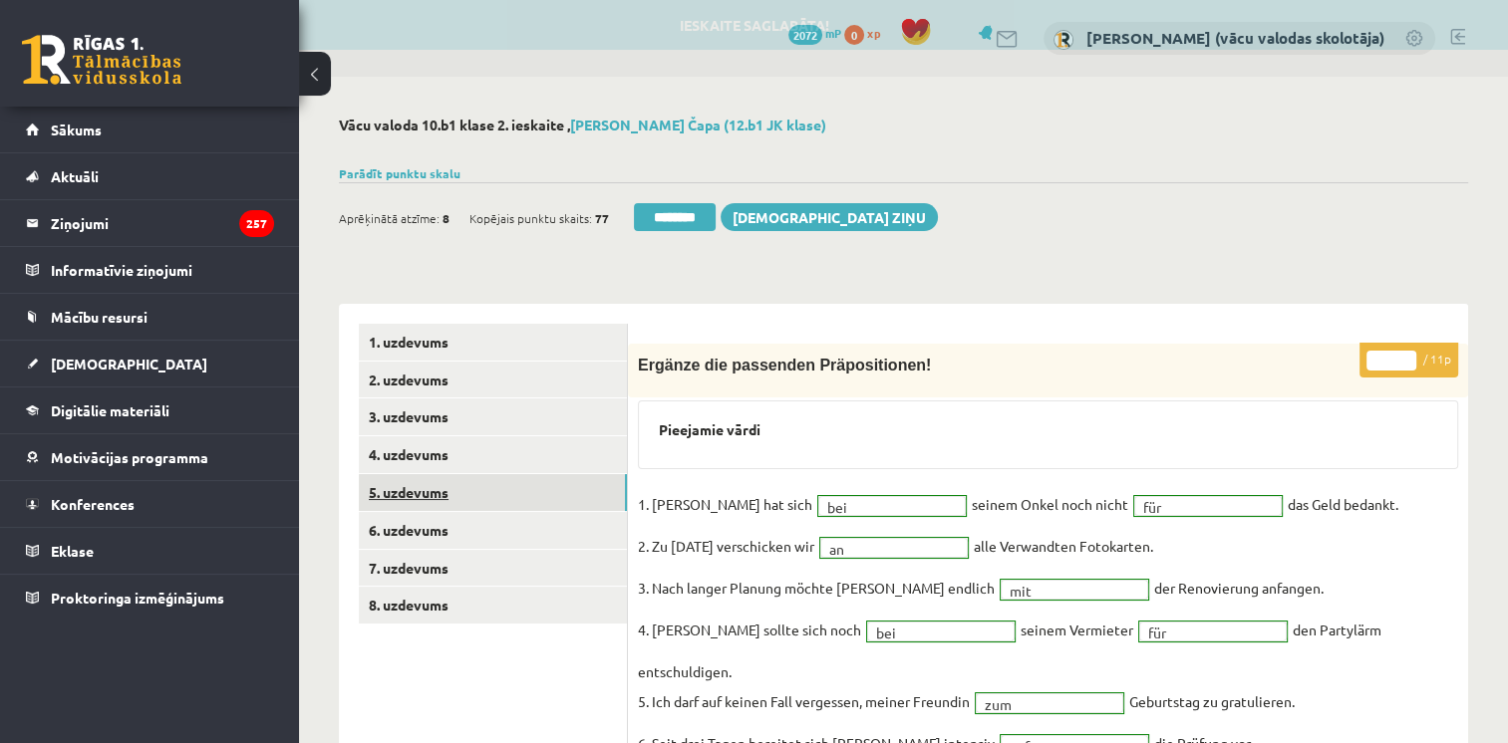
click at [407, 492] on link "5. uzdevums" at bounding box center [493, 492] width 268 height 37
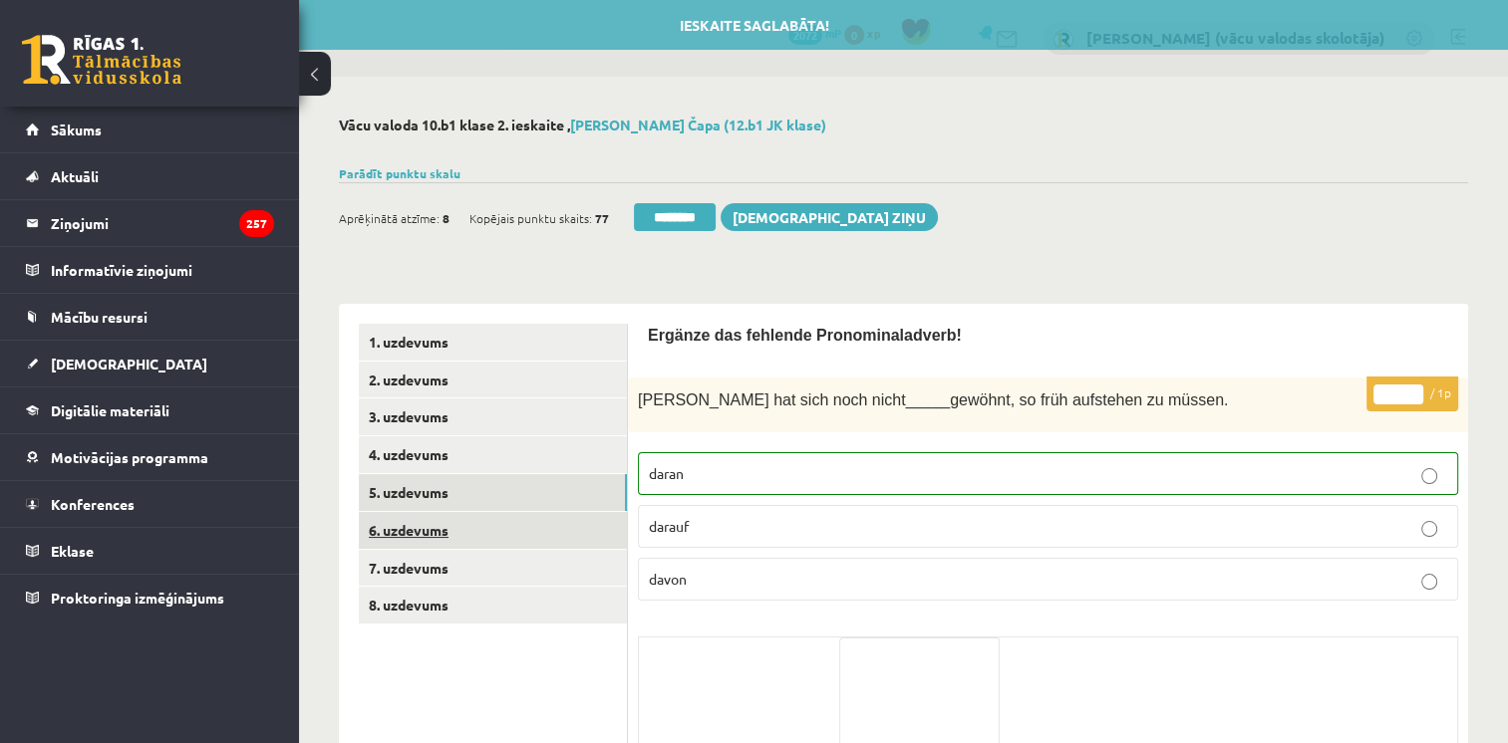
click at [414, 525] on link "6. uzdevums" at bounding box center [493, 530] width 268 height 37
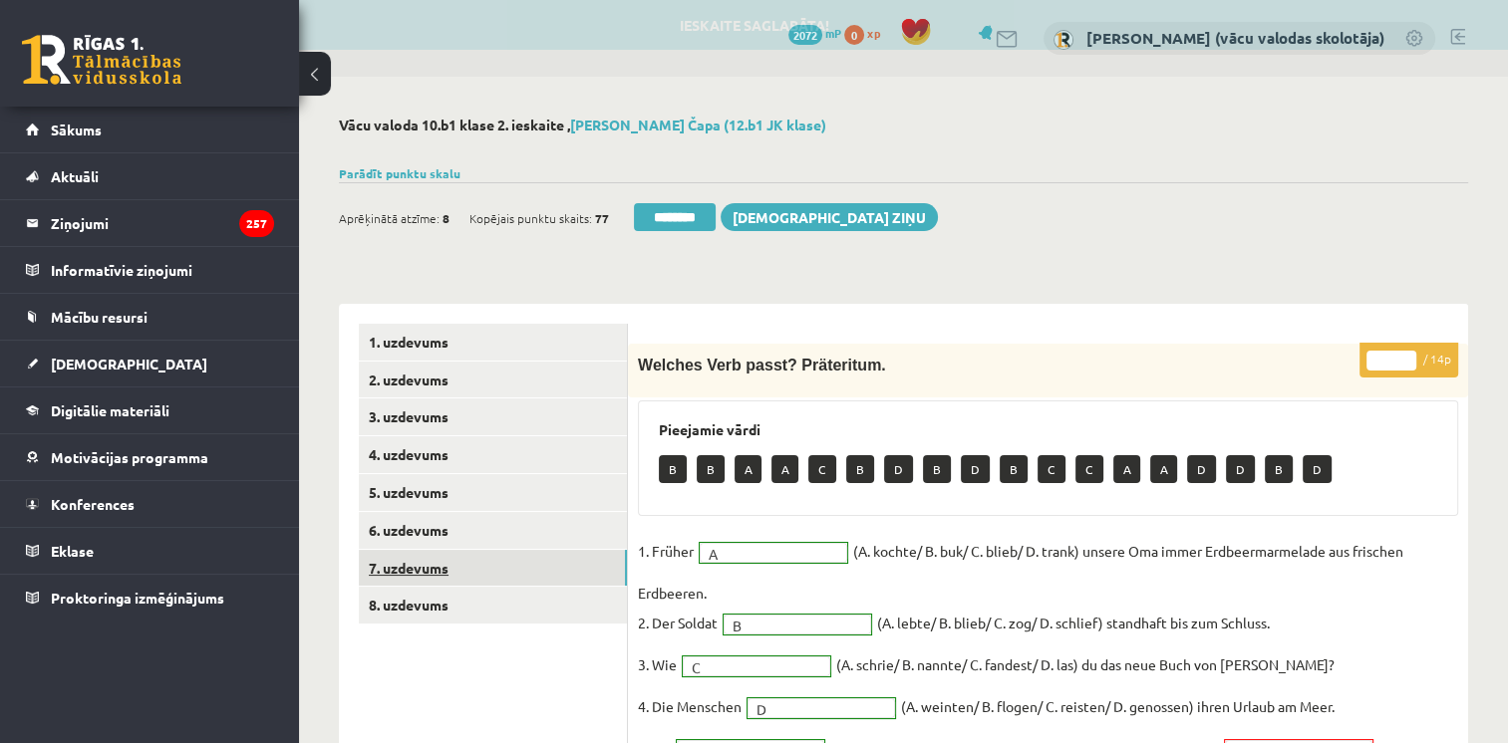
click at [428, 564] on link "7. uzdevums" at bounding box center [493, 568] width 268 height 37
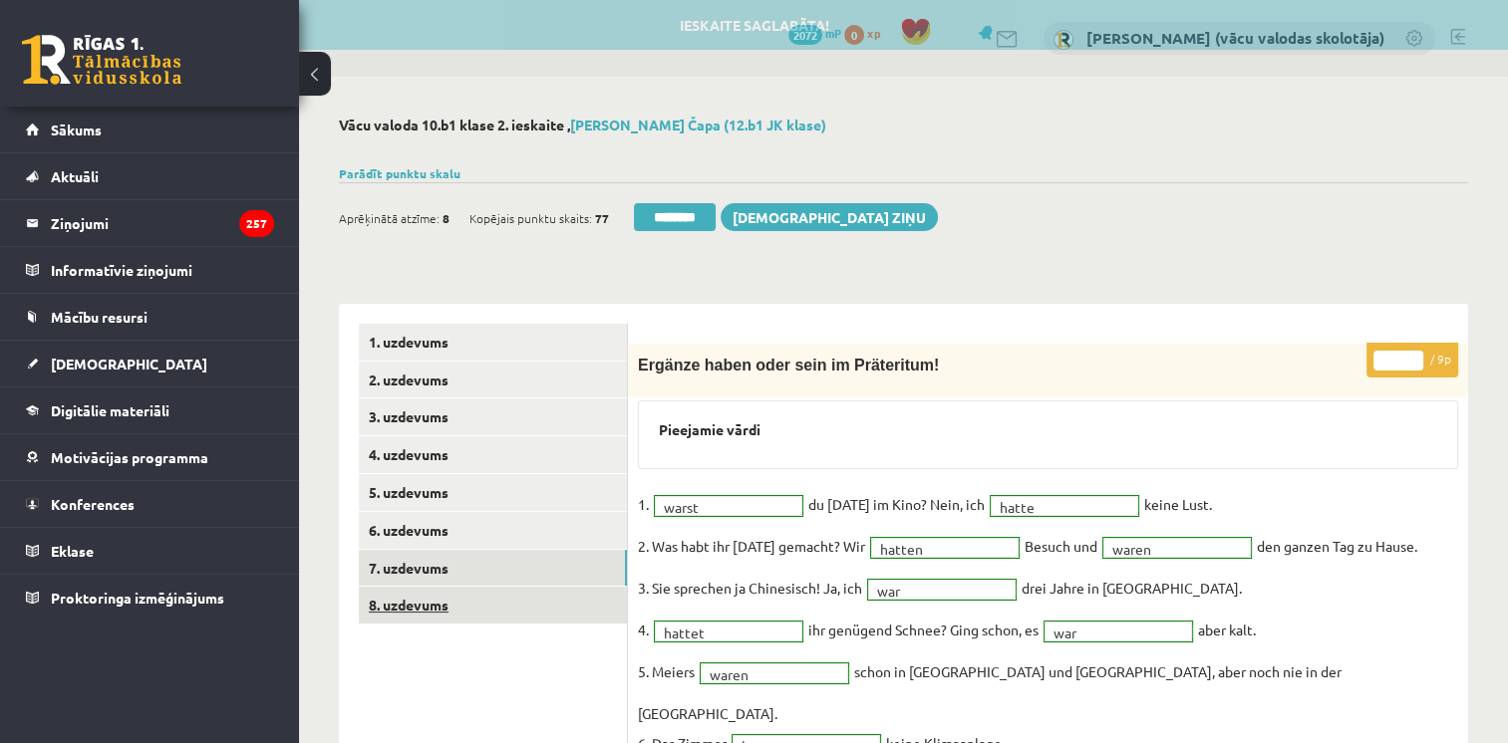
click at [432, 603] on link "8. uzdevums" at bounding box center [493, 605] width 268 height 37
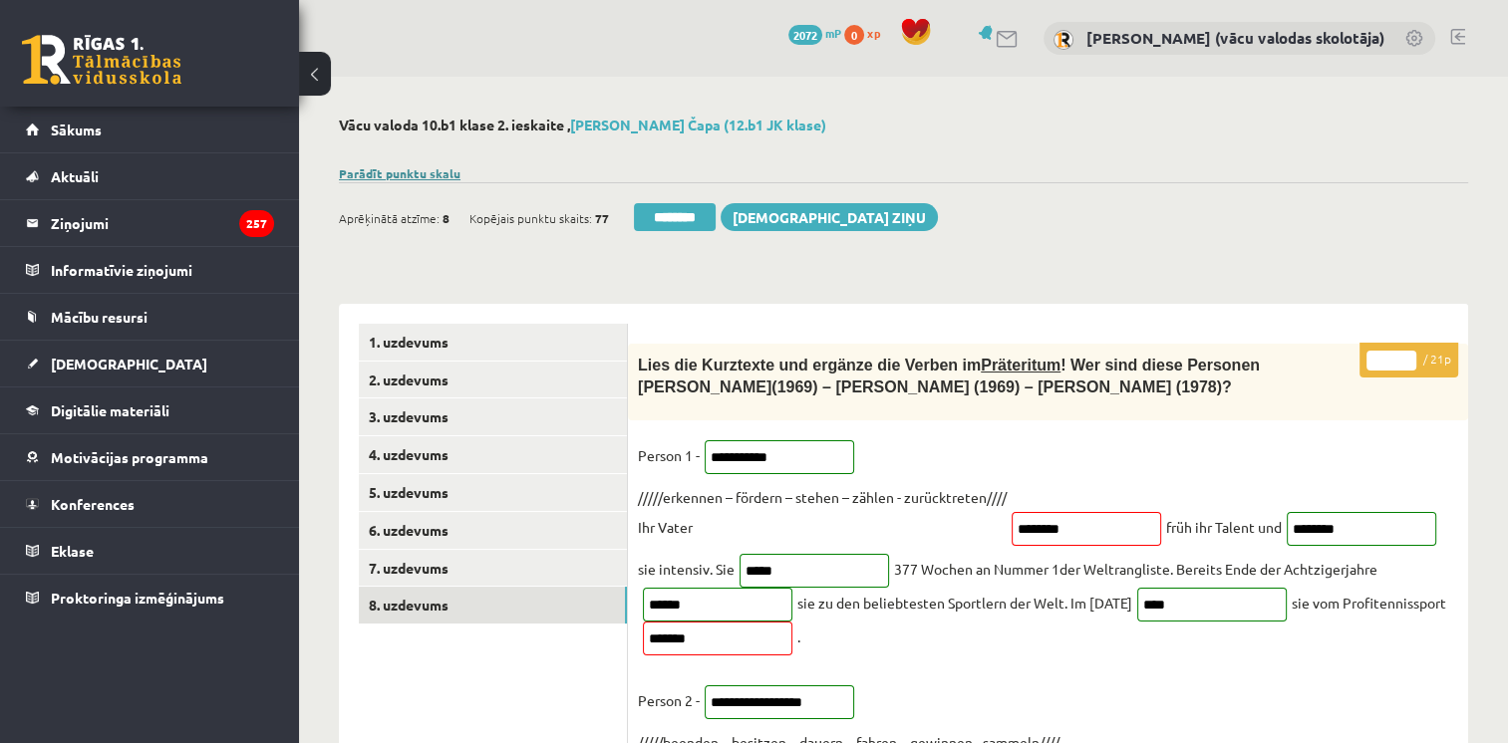
click at [444, 170] on link "Parādīt punktu skalu" at bounding box center [400, 173] width 122 height 16
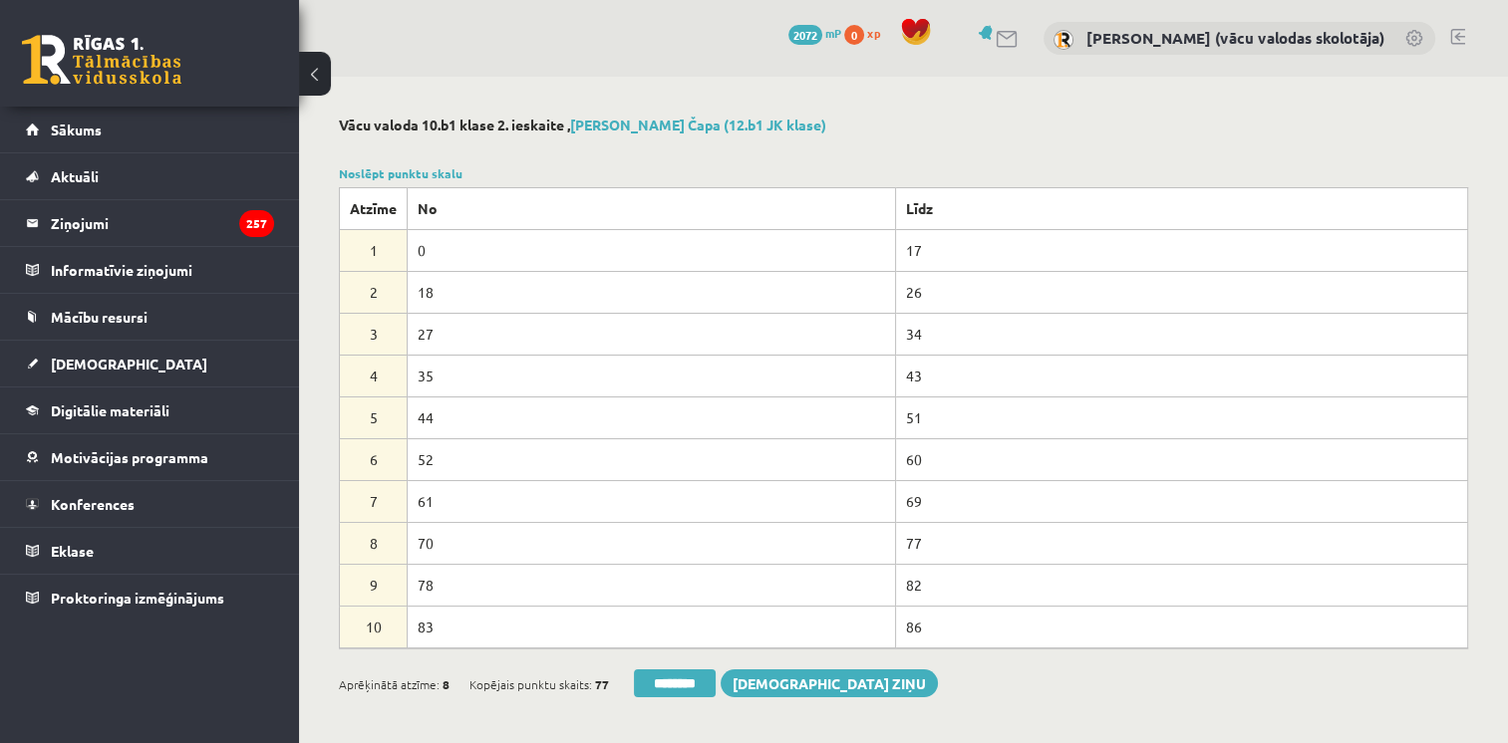
click at [579, 148] on div at bounding box center [903, 150] width 1129 height 20
click at [434, 166] on link "Noslēpt punktu skalu" at bounding box center [401, 173] width 124 height 16
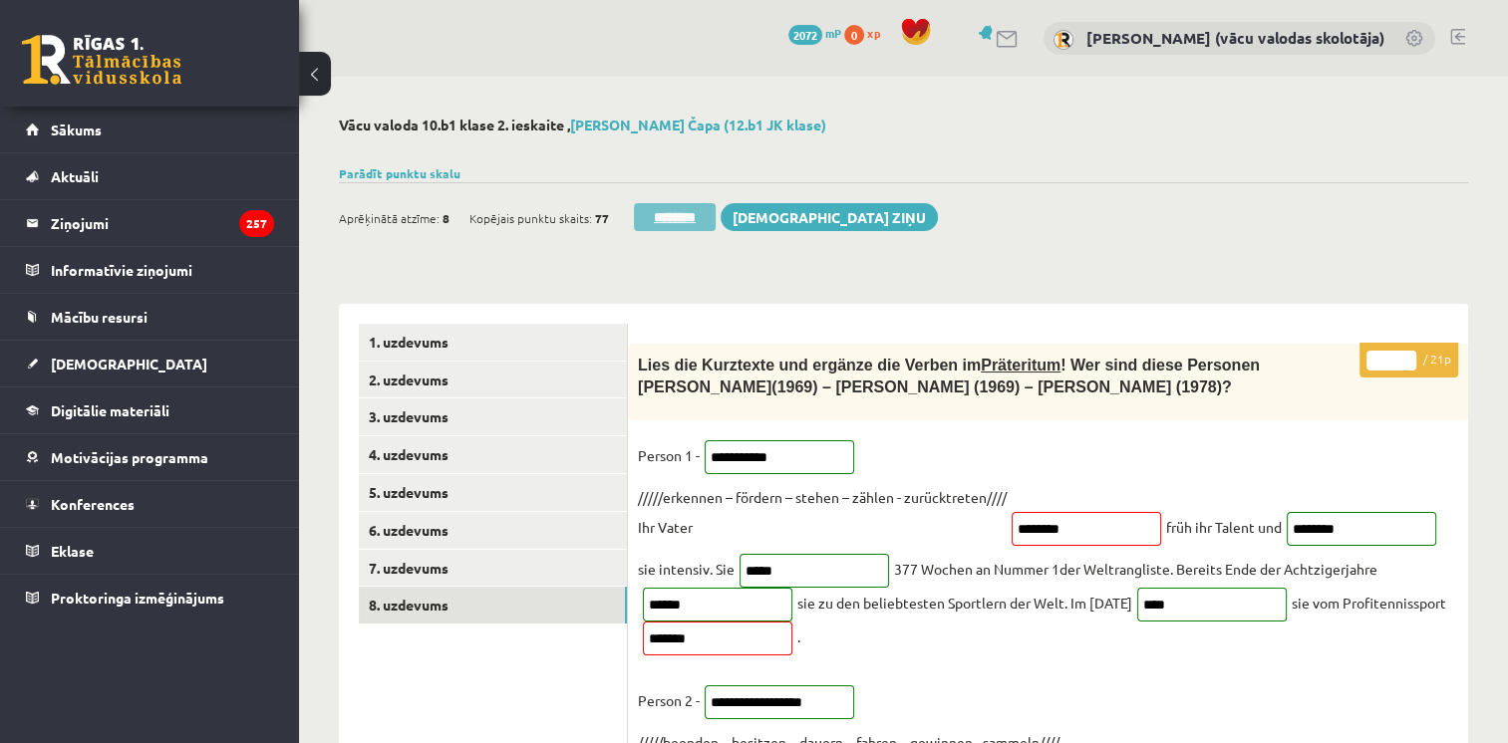
click at [690, 216] on input "********" at bounding box center [675, 217] width 82 height 28
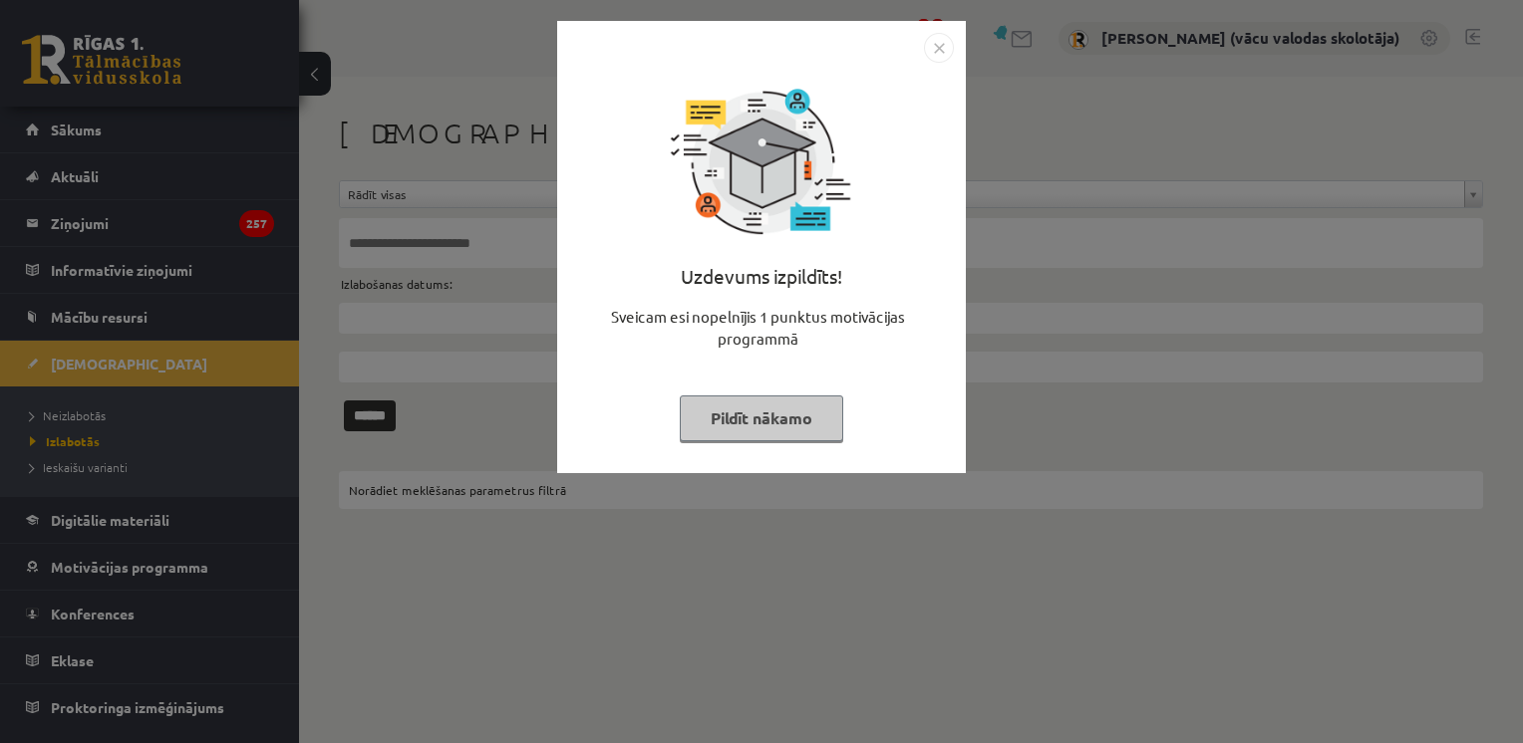
click at [789, 425] on button "Pildīt nākamo" at bounding box center [761, 419] width 163 height 46
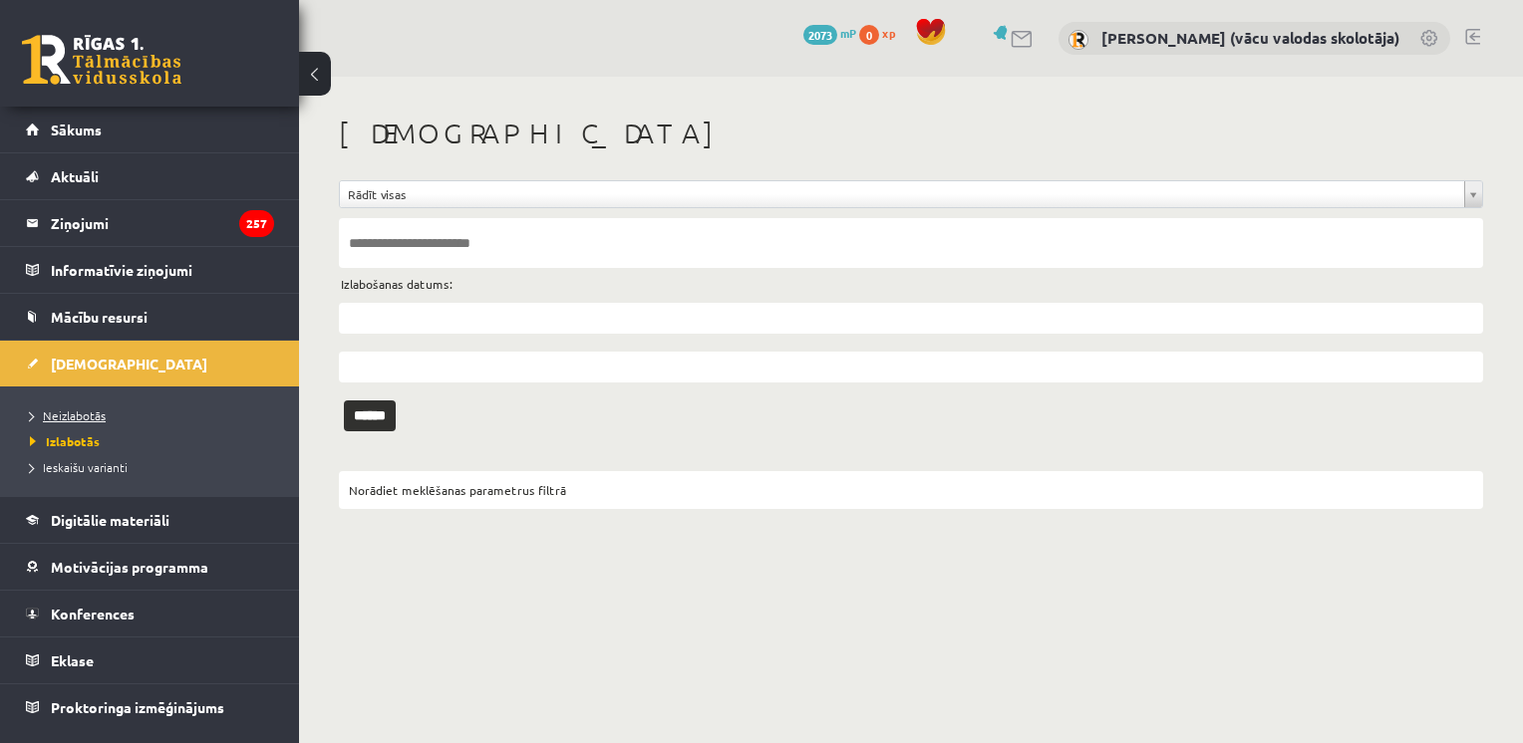
click at [84, 416] on span "Neizlabotās" at bounding box center [68, 416] width 76 height 16
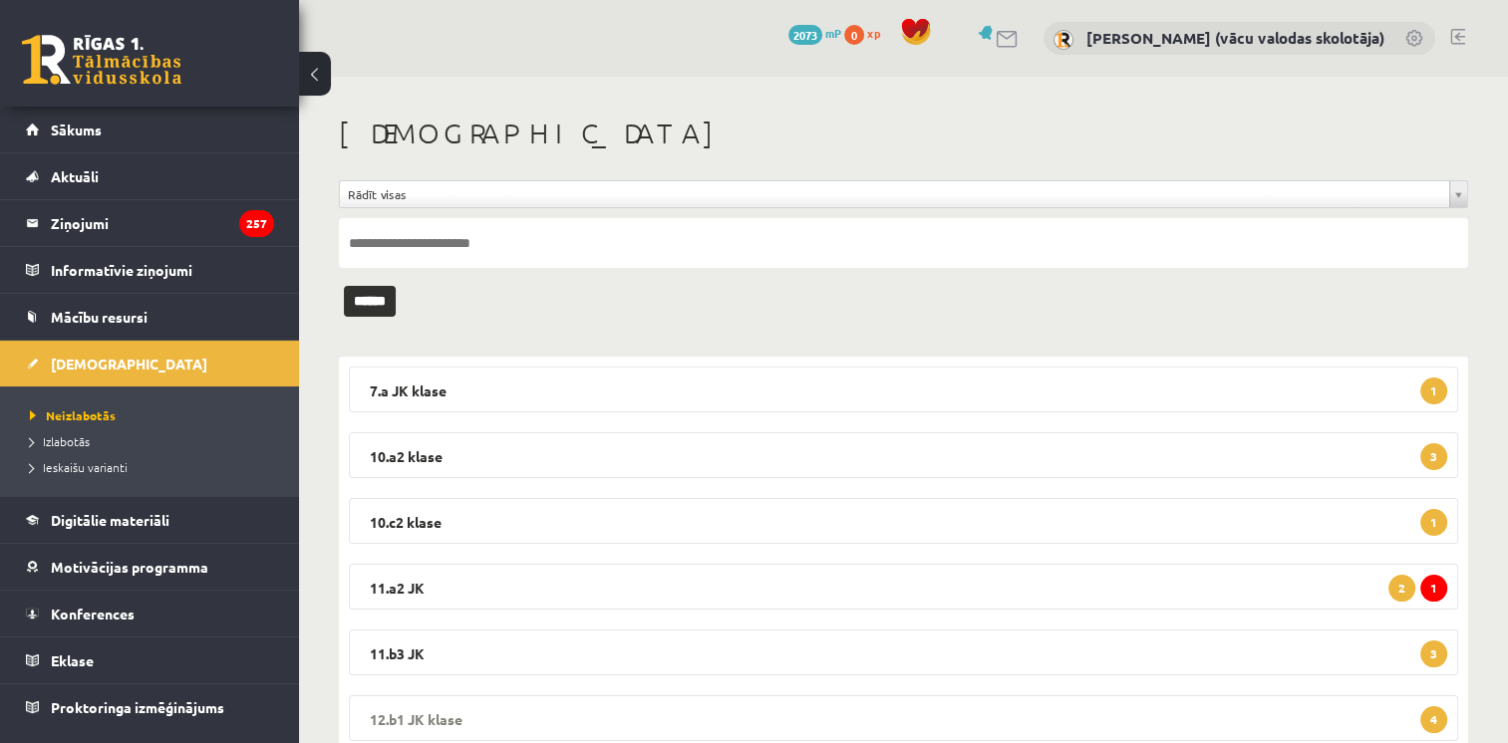
click at [1380, 716] on legend "12.b1 JK klase 4" at bounding box center [903, 719] width 1109 height 46
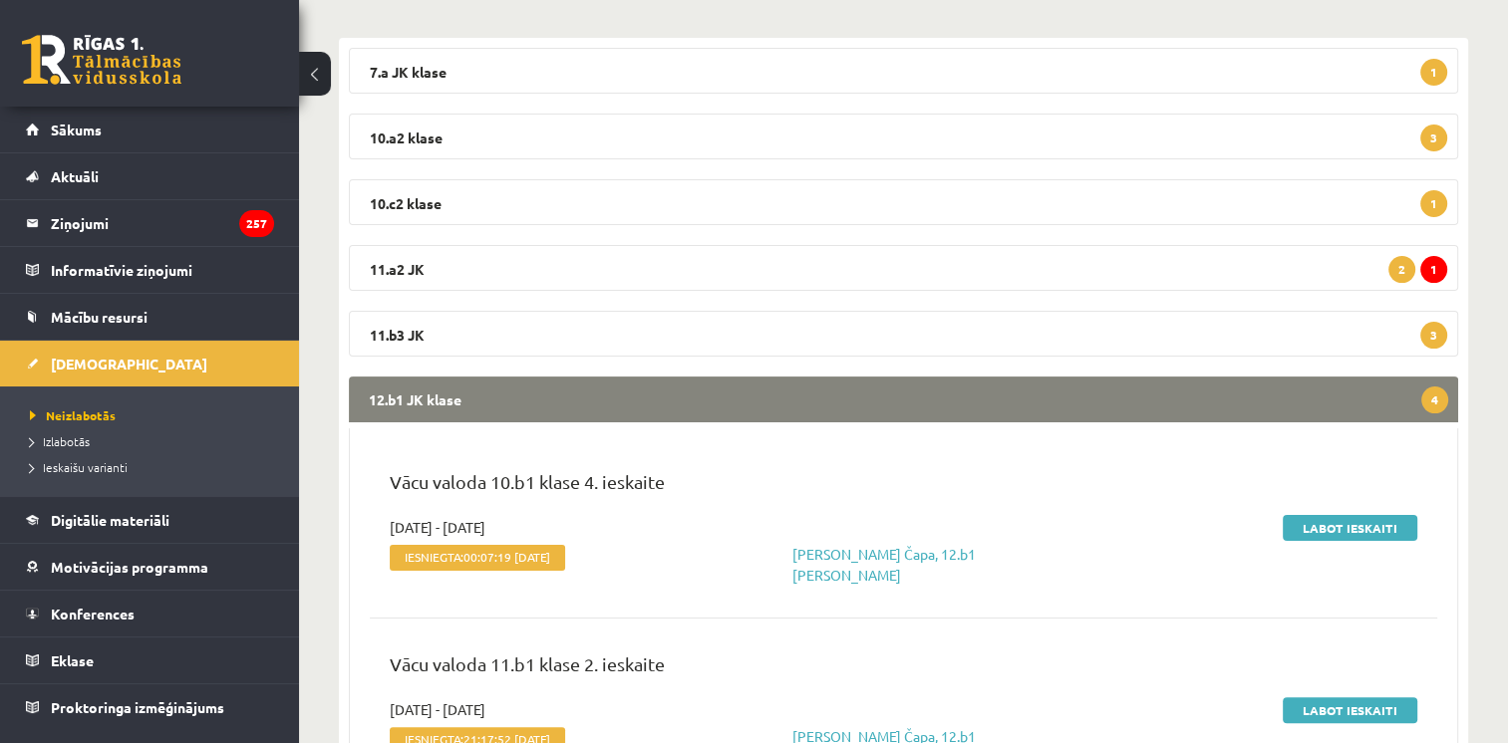
scroll to position [477, 0]
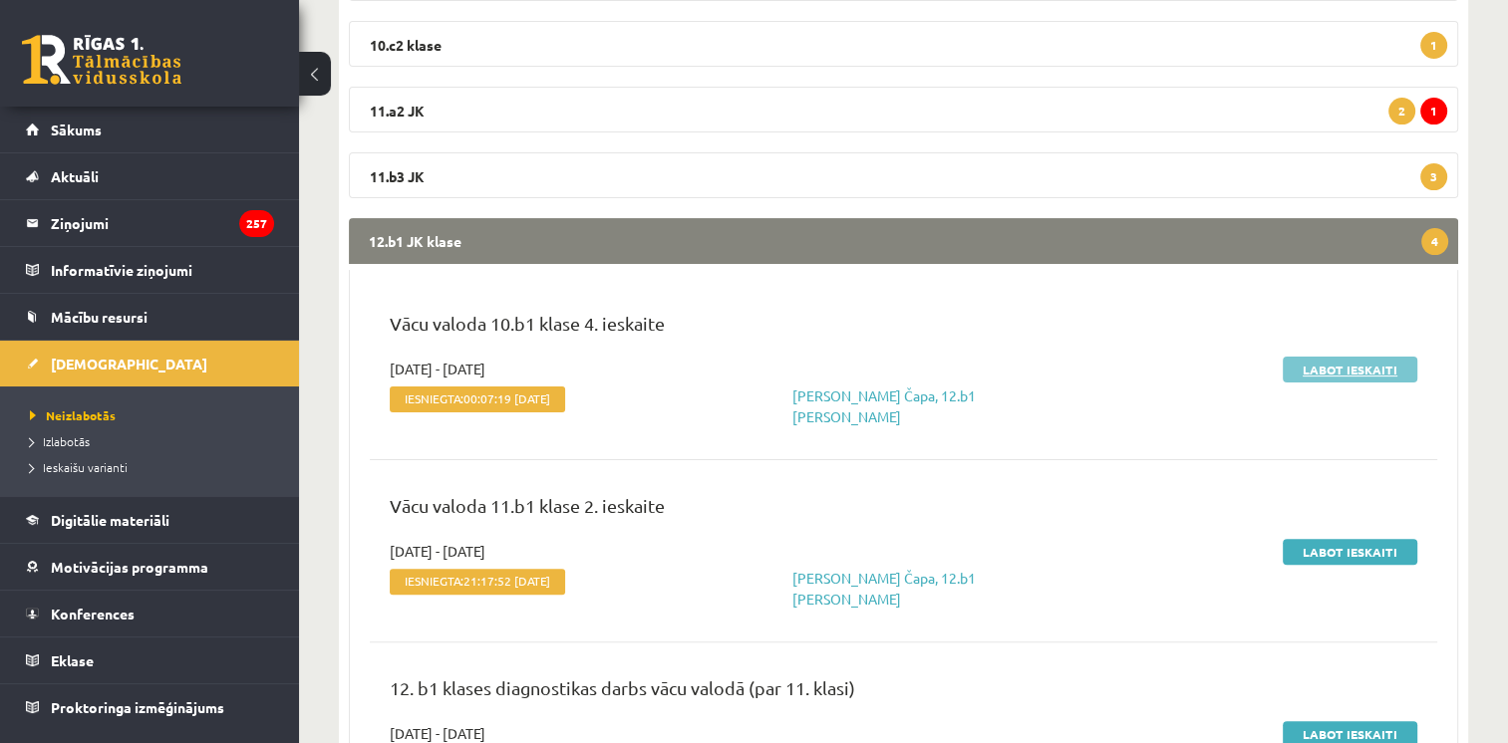
click at [1321, 371] on link "Labot ieskaiti" at bounding box center [1350, 370] width 135 height 26
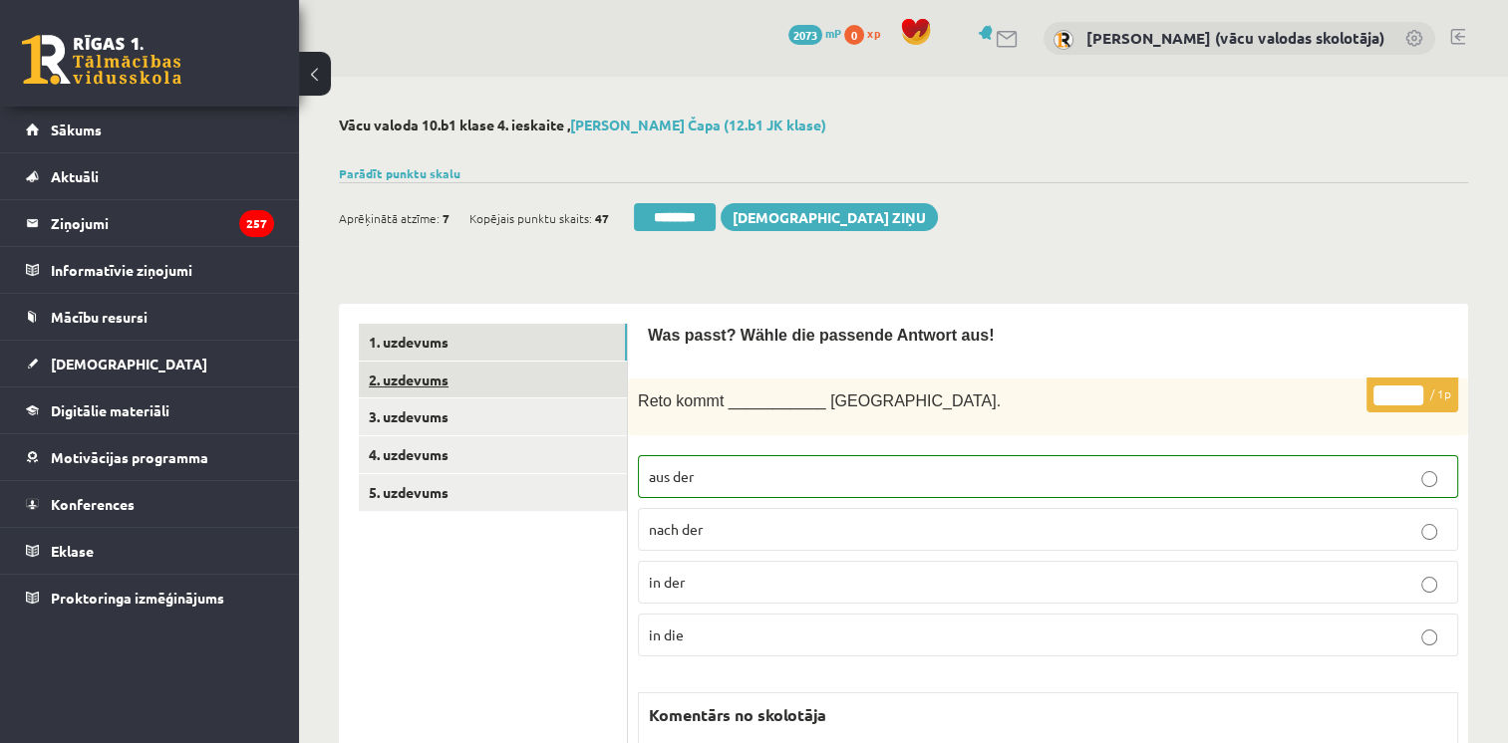
click at [421, 384] on link "2. uzdevums" at bounding box center [493, 380] width 268 height 37
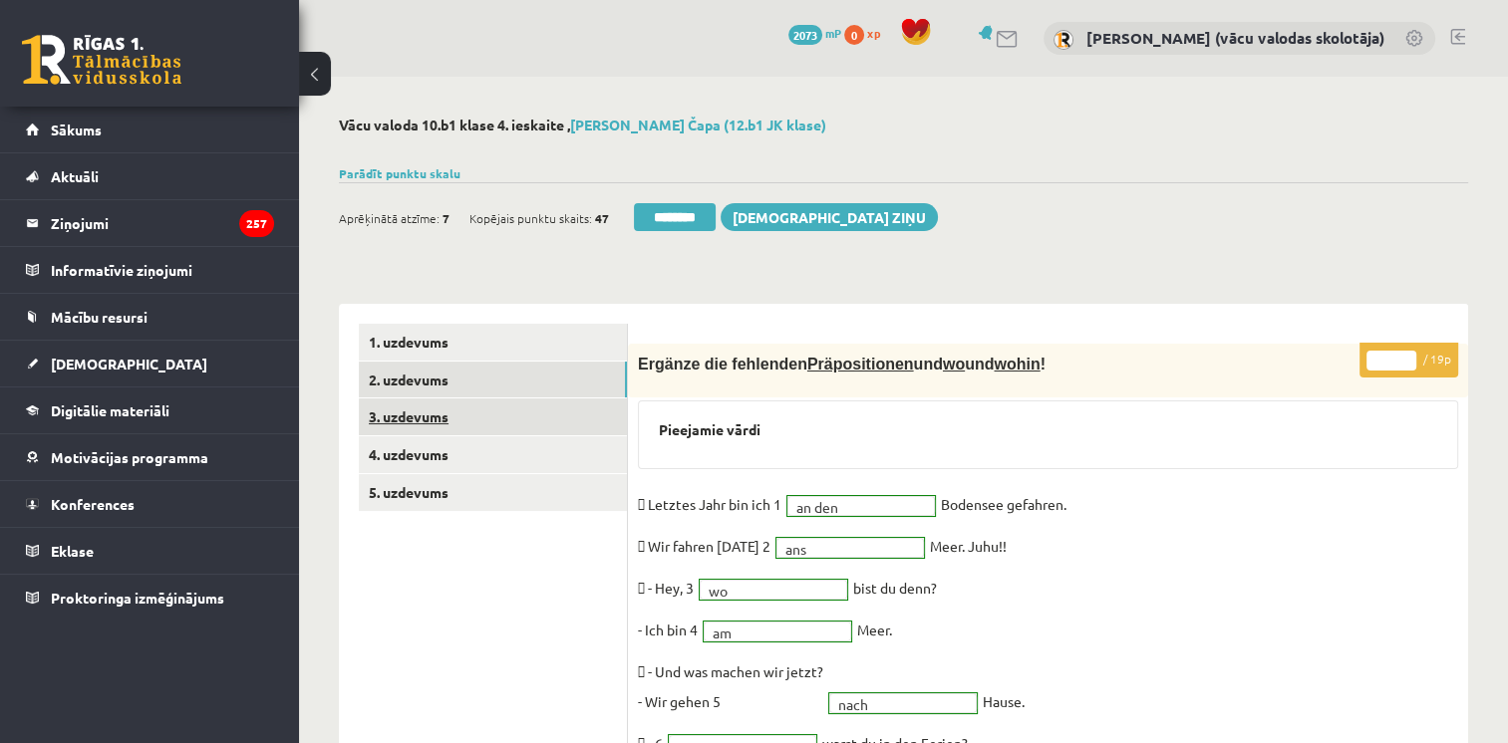
click at [422, 420] on link "3. uzdevums" at bounding box center [493, 417] width 268 height 37
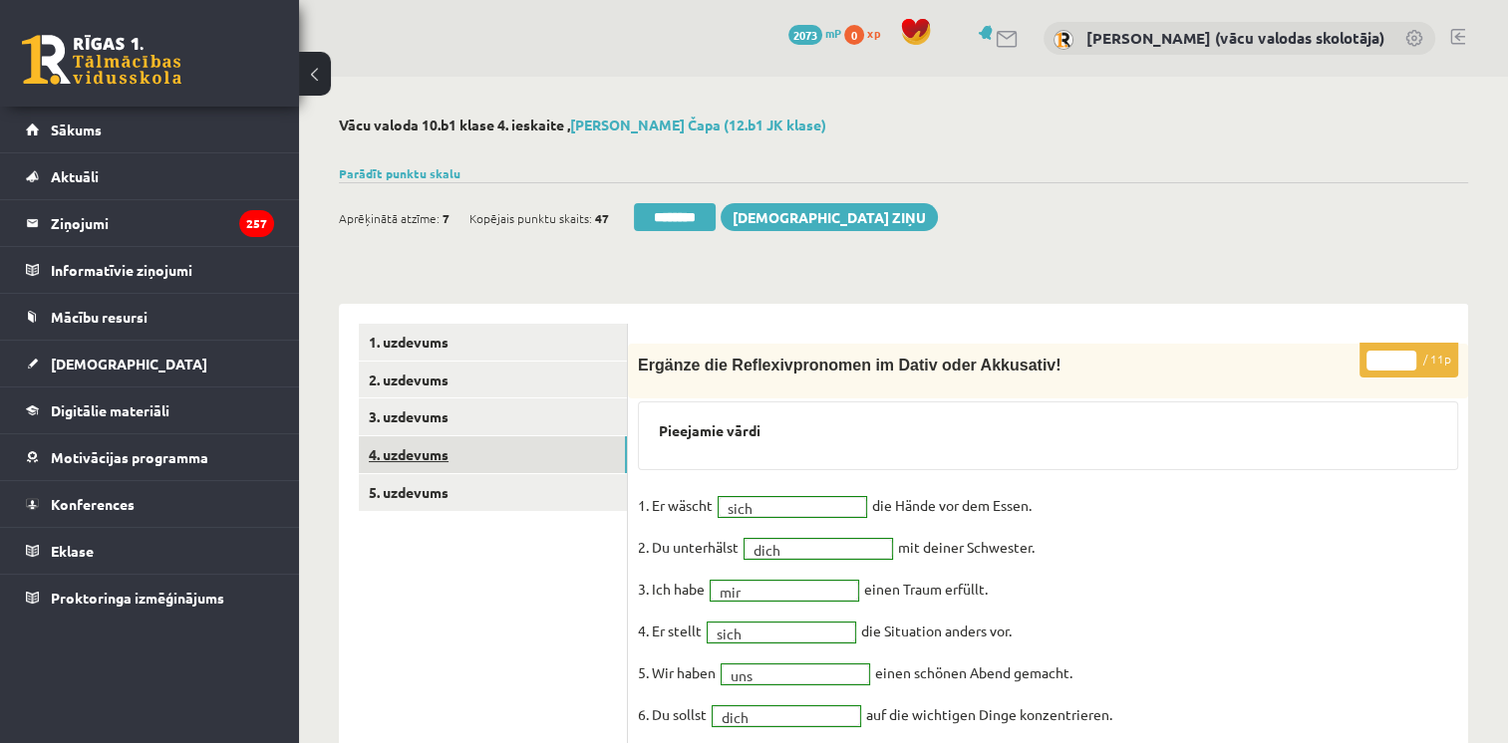
click at [429, 456] on link "4. uzdevums" at bounding box center [493, 454] width 268 height 37
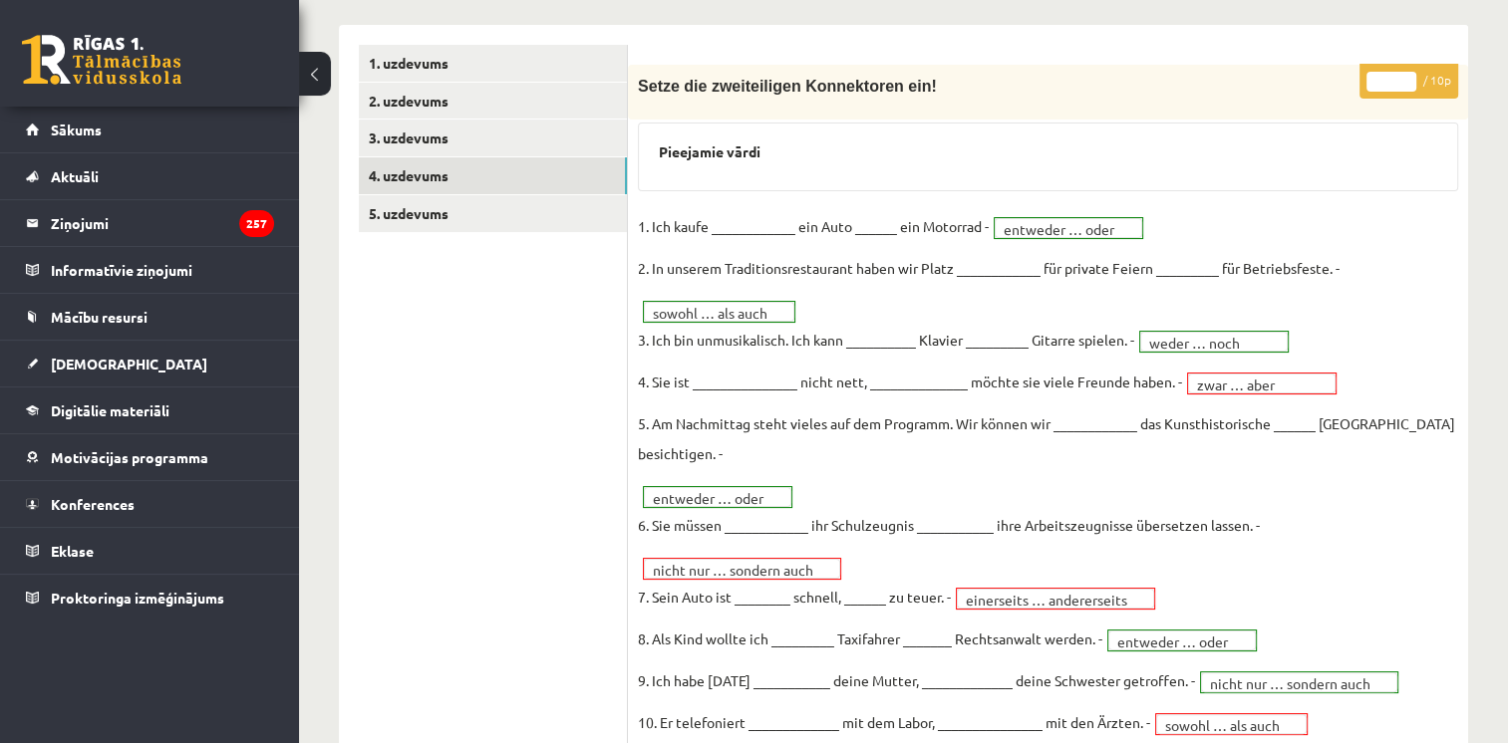
scroll to position [319, 0]
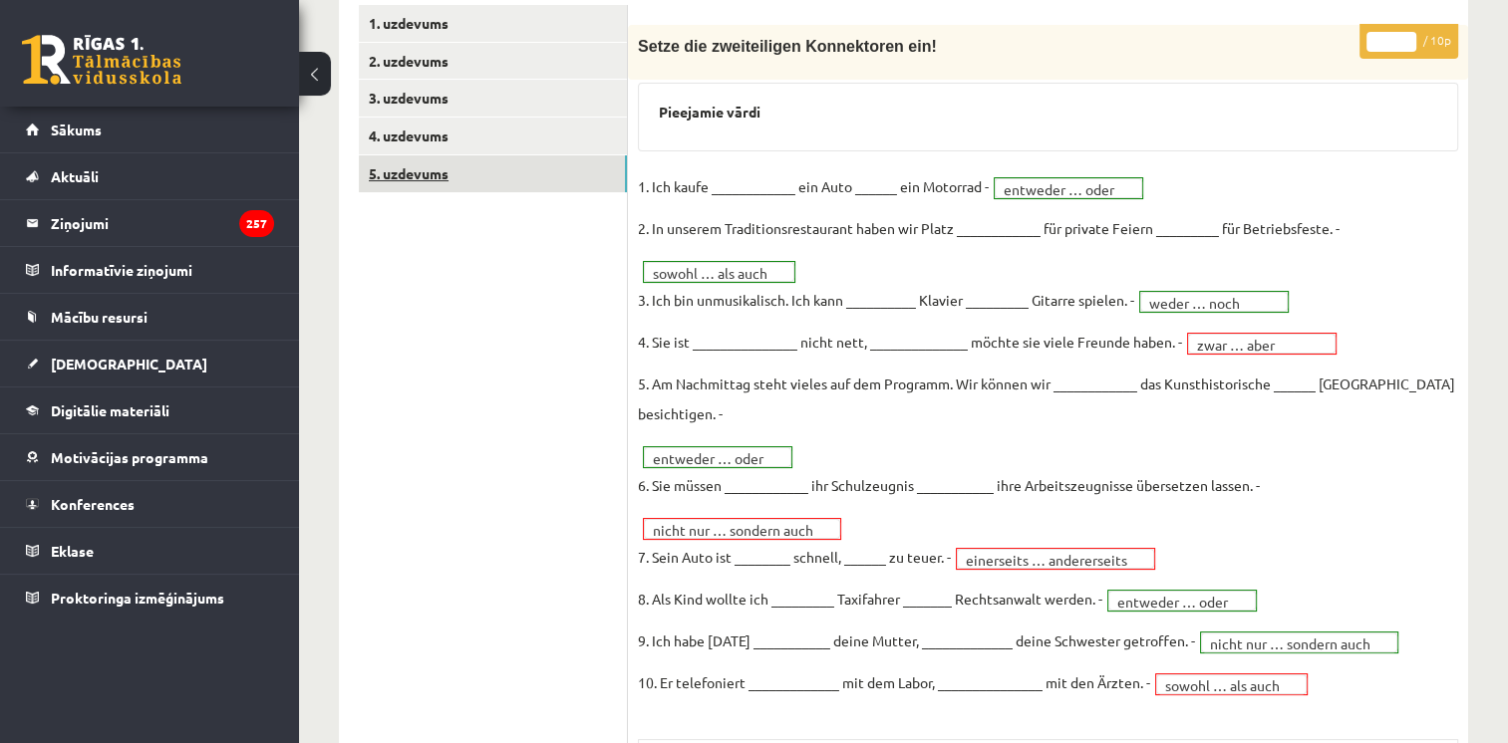
click at [419, 169] on link "5. uzdevums" at bounding box center [493, 173] width 268 height 37
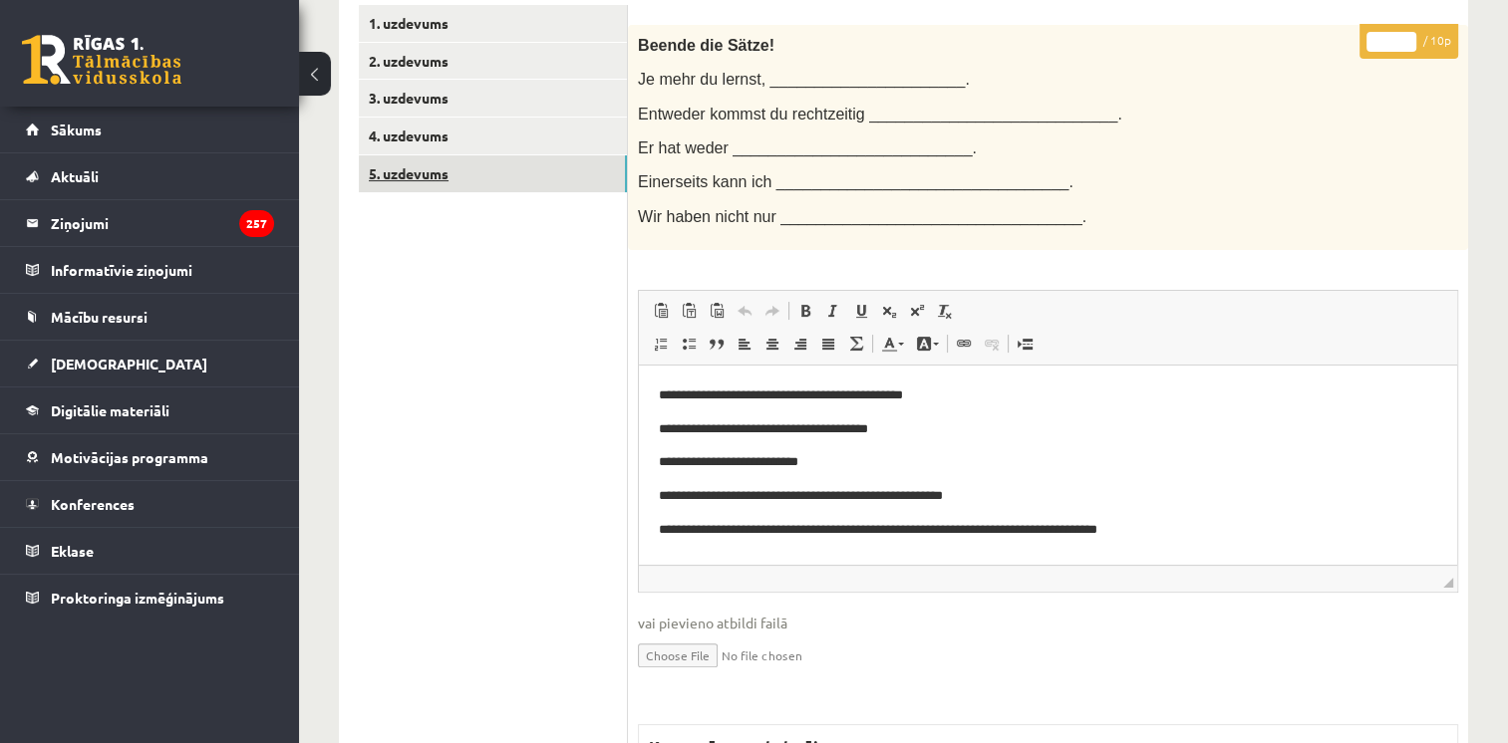
scroll to position [0, 0]
click at [1408, 40] on input "*" at bounding box center [1391, 42] width 50 height 20
click at [1407, 35] on input "*" at bounding box center [1391, 42] width 50 height 20
click at [1406, 38] on input "*" at bounding box center [1391, 42] width 50 height 20
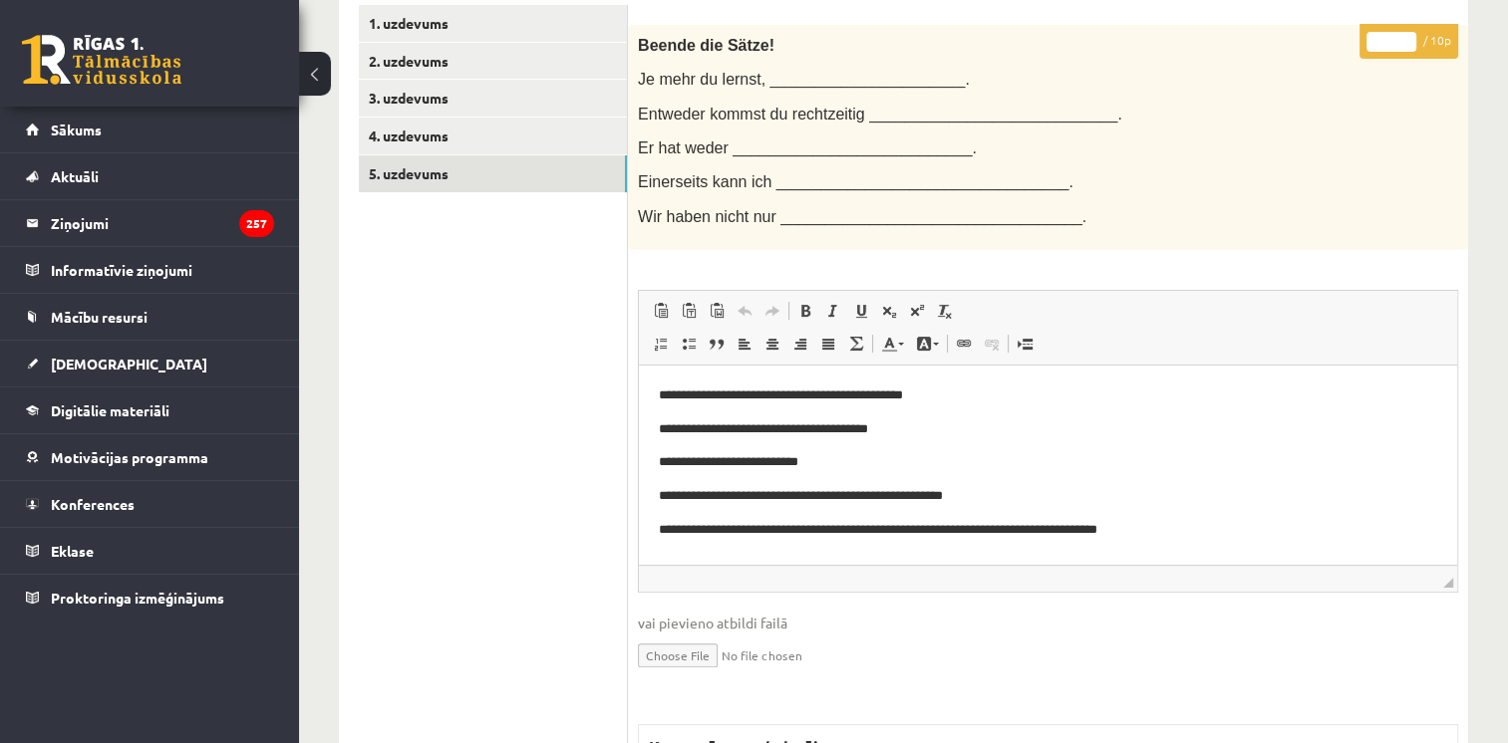
click at [1406, 38] on input "*" at bounding box center [1391, 42] width 50 height 20
type input "*"
click at [1406, 38] on input "*" at bounding box center [1391, 42] width 50 height 20
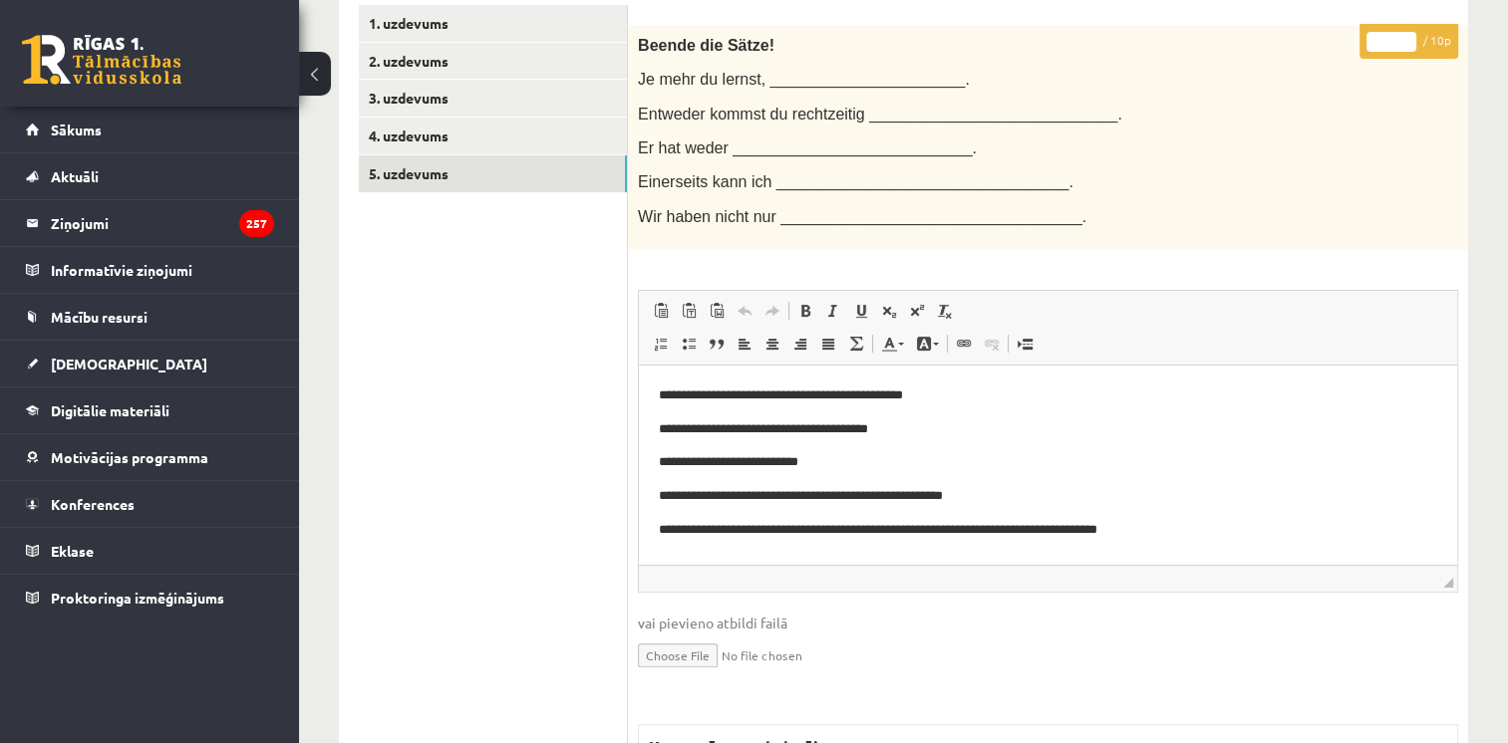
scroll to position [195, 0]
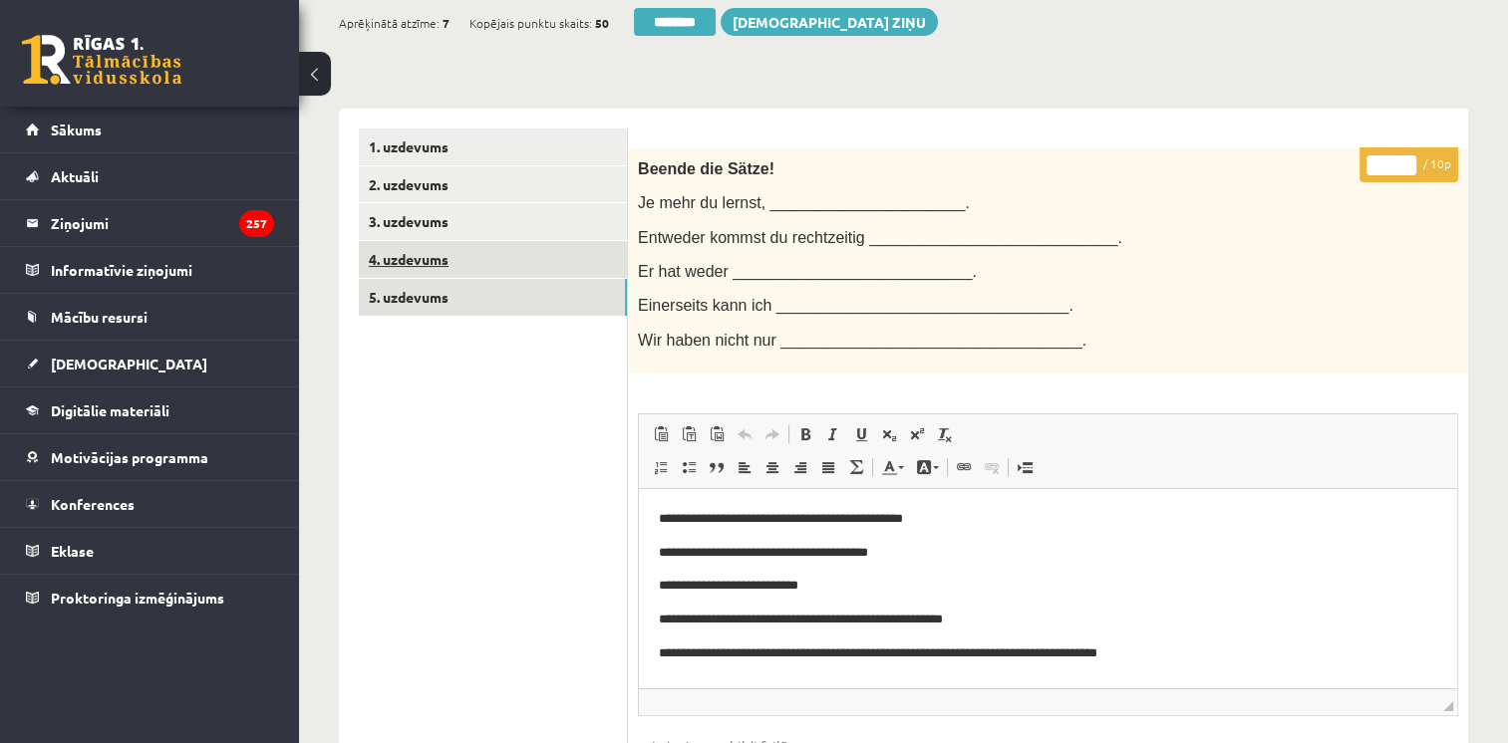
click at [427, 257] on link "4. uzdevums" at bounding box center [493, 259] width 268 height 37
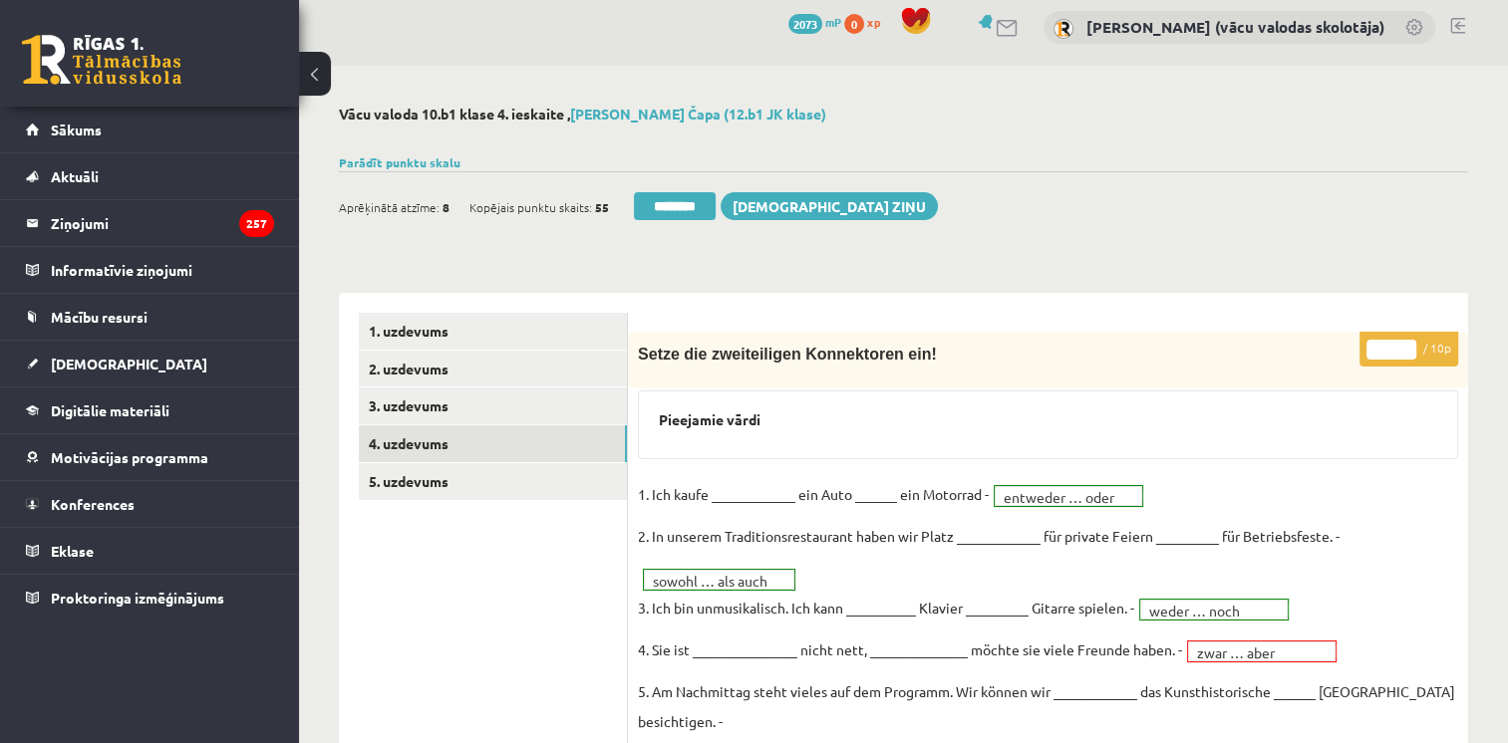
scroll to position [0, 0]
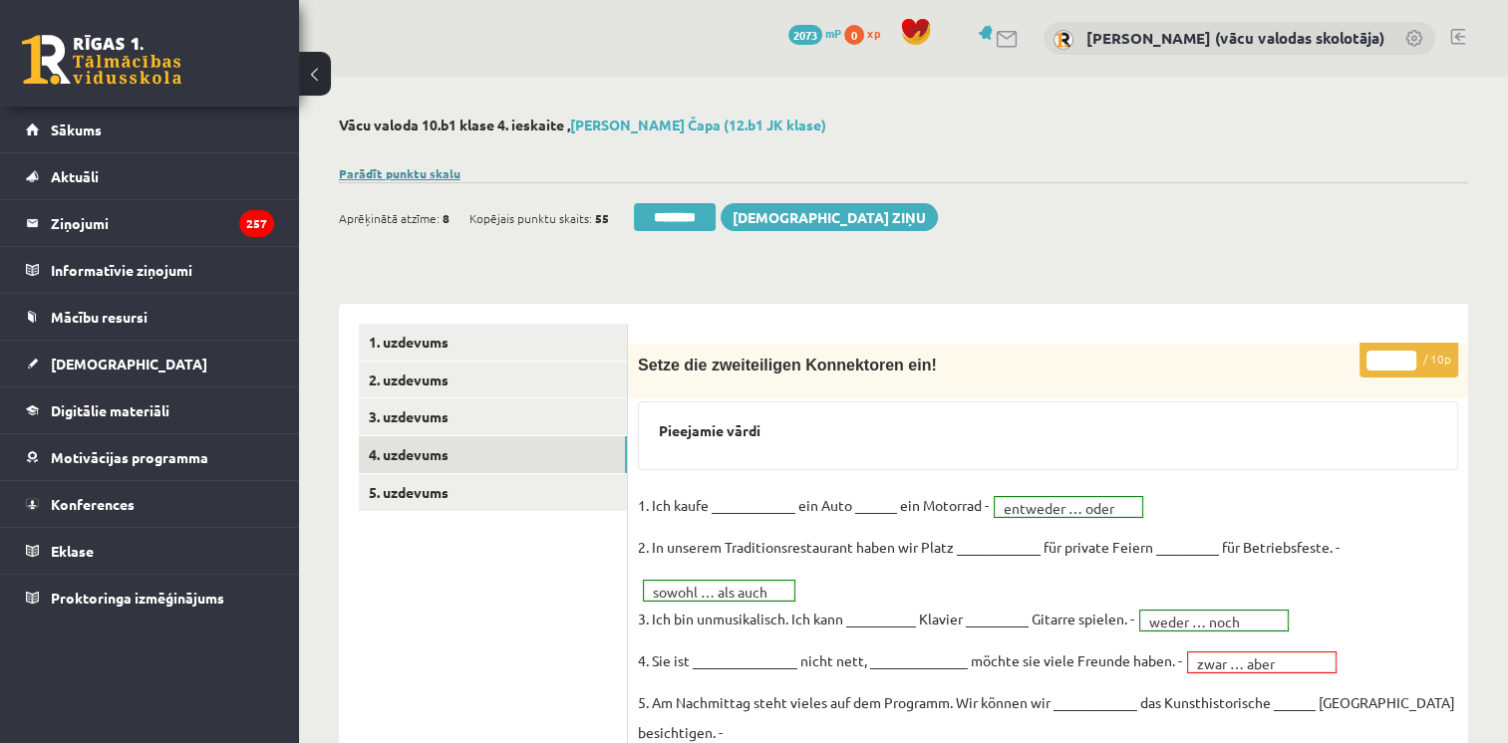
click at [410, 167] on link "Parādīt punktu skalu" at bounding box center [400, 173] width 122 height 16
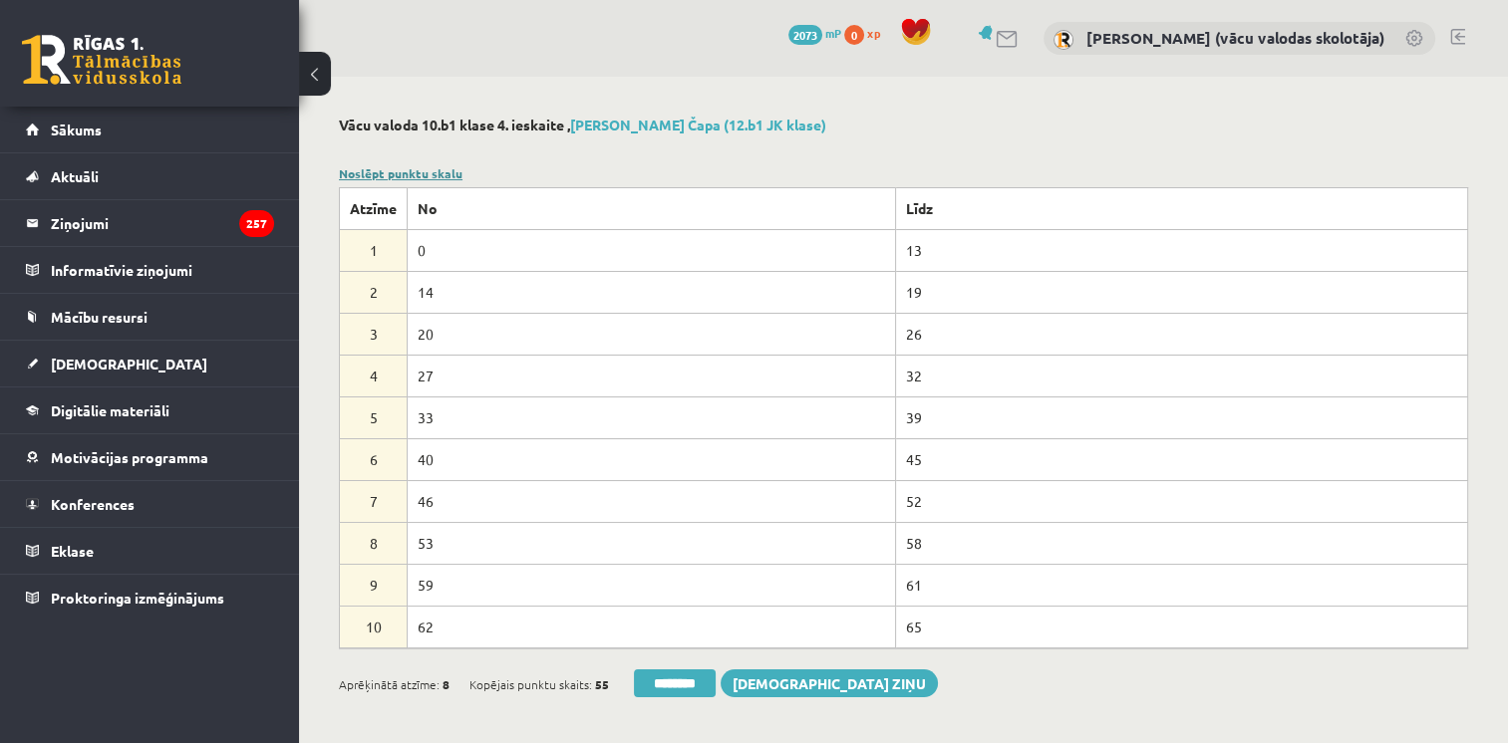
click at [410, 167] on link "Noslēpt punktu skalu" at bounding box center [401, 173] width 124 height 16
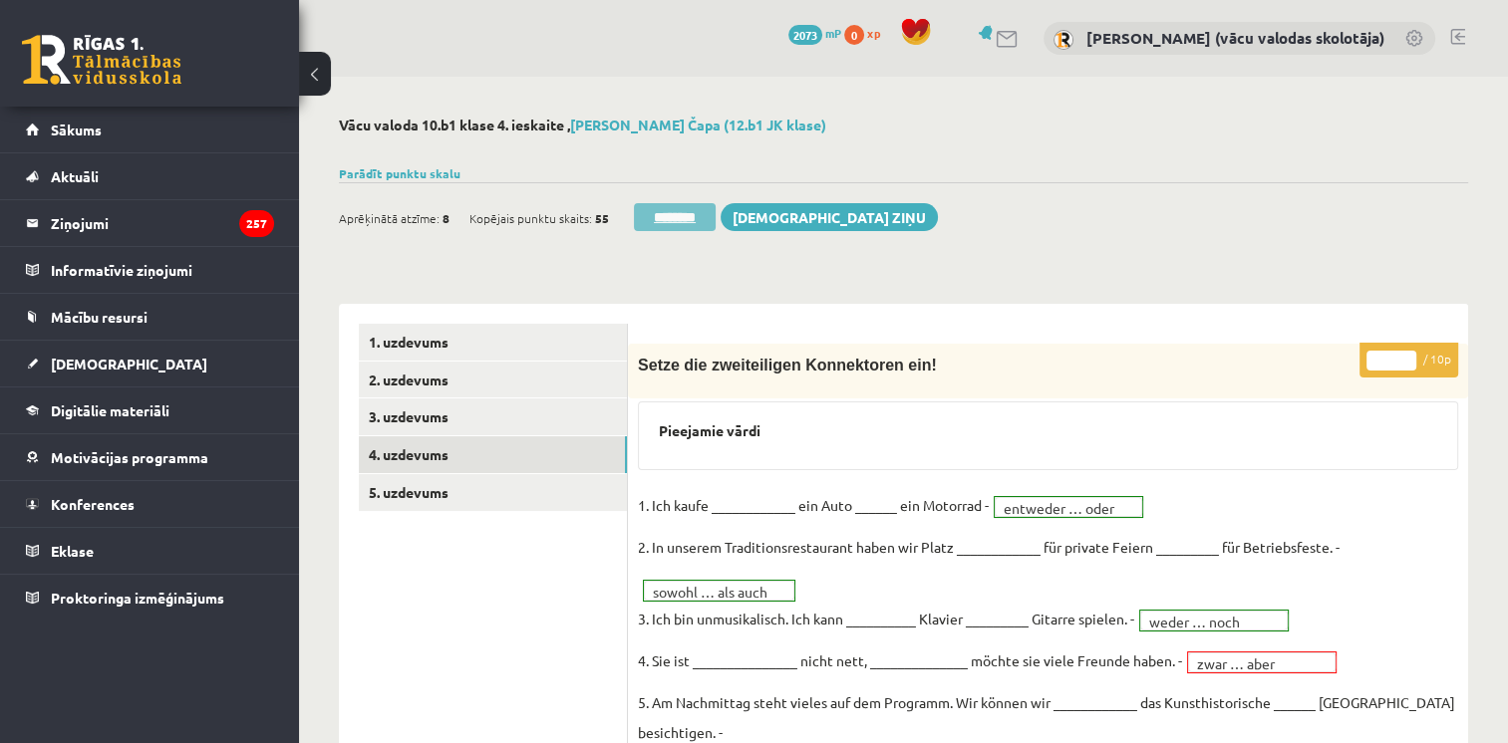
click at [698, 215] on input "********" at bounding box center [675, 217] width 82 height 28
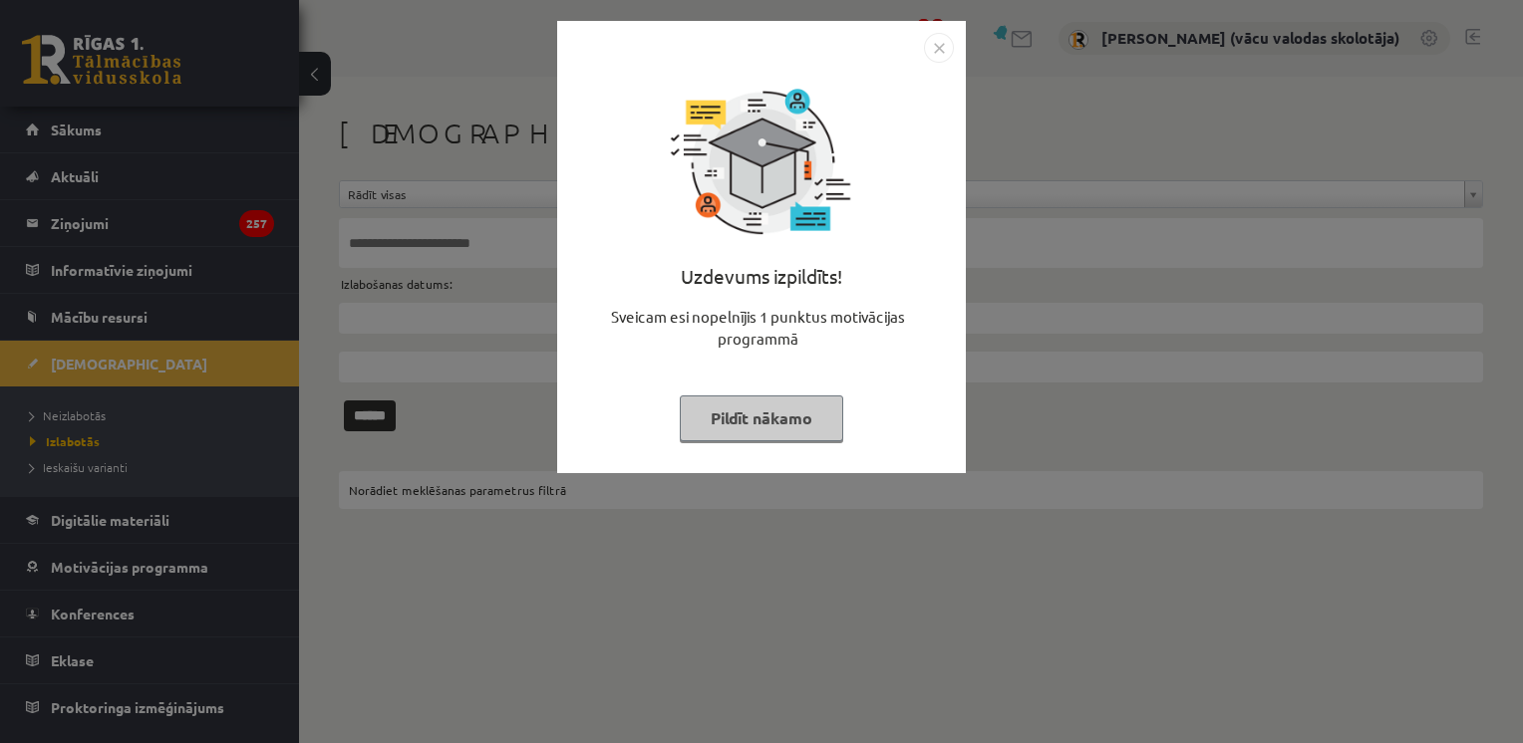
click at [778, 416] on button "Pildīt nākamo" at bounding box center [761, 419] width 163 height 46
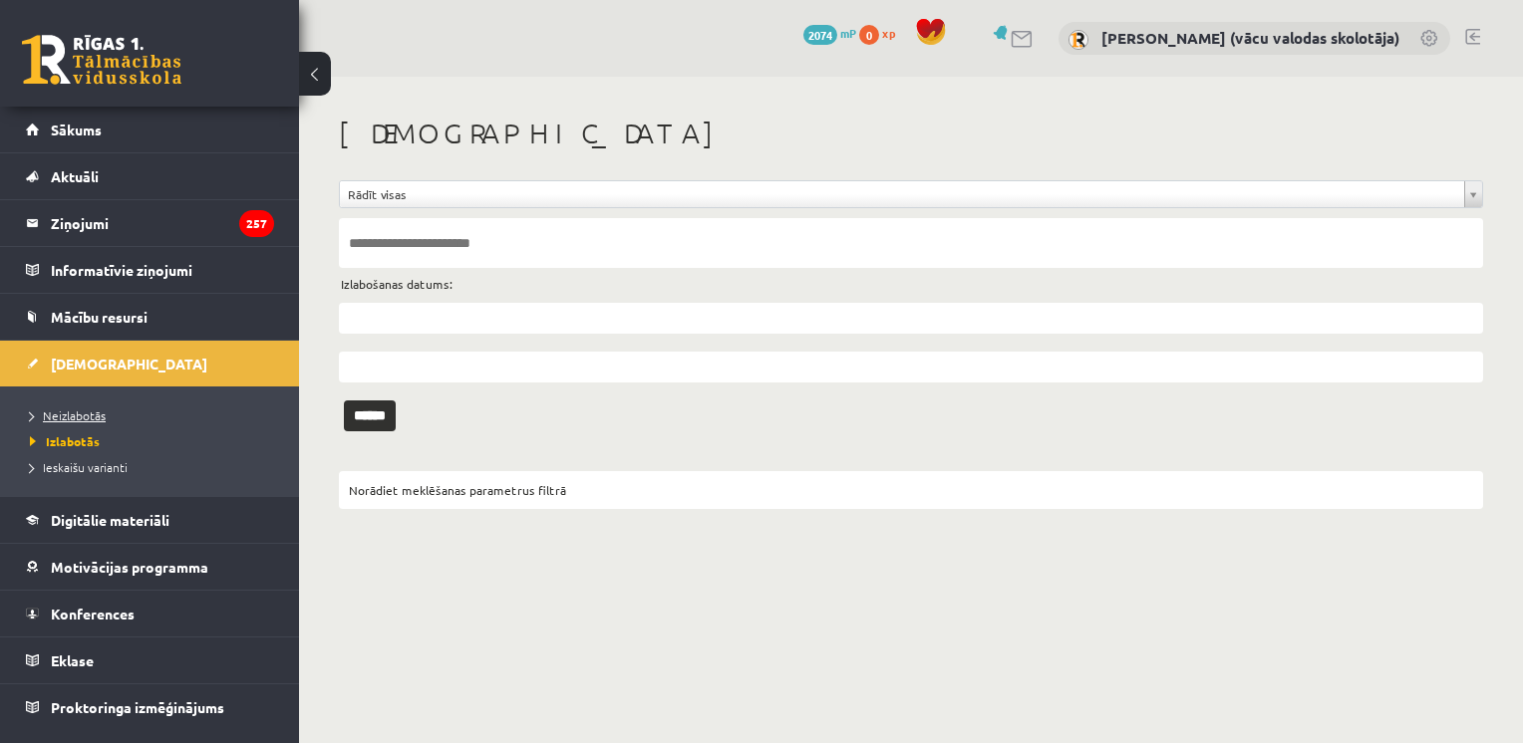
click at [90, 419] on span "Neizlabotās" at bounding box center [68, 416] width 76 height 16
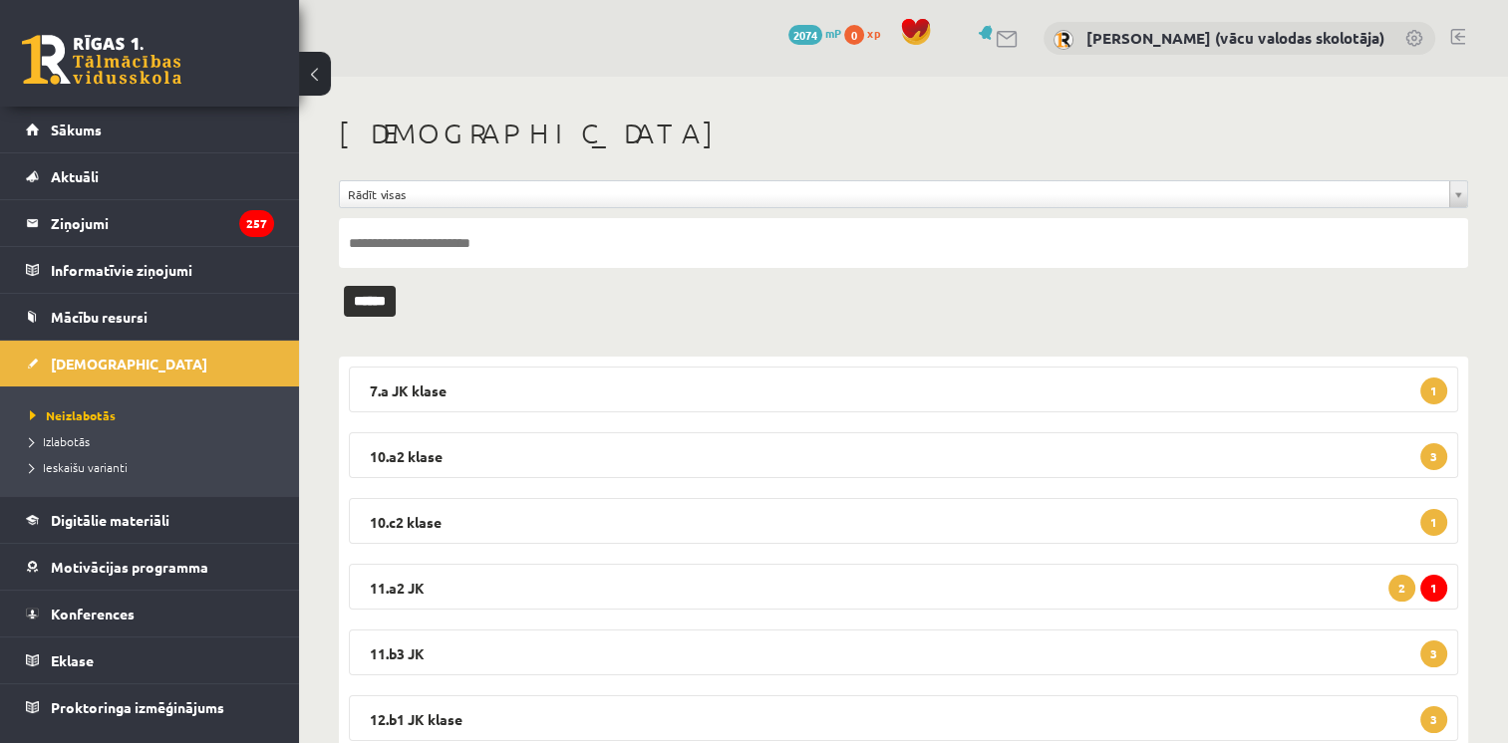
scroll to position [67, 0]
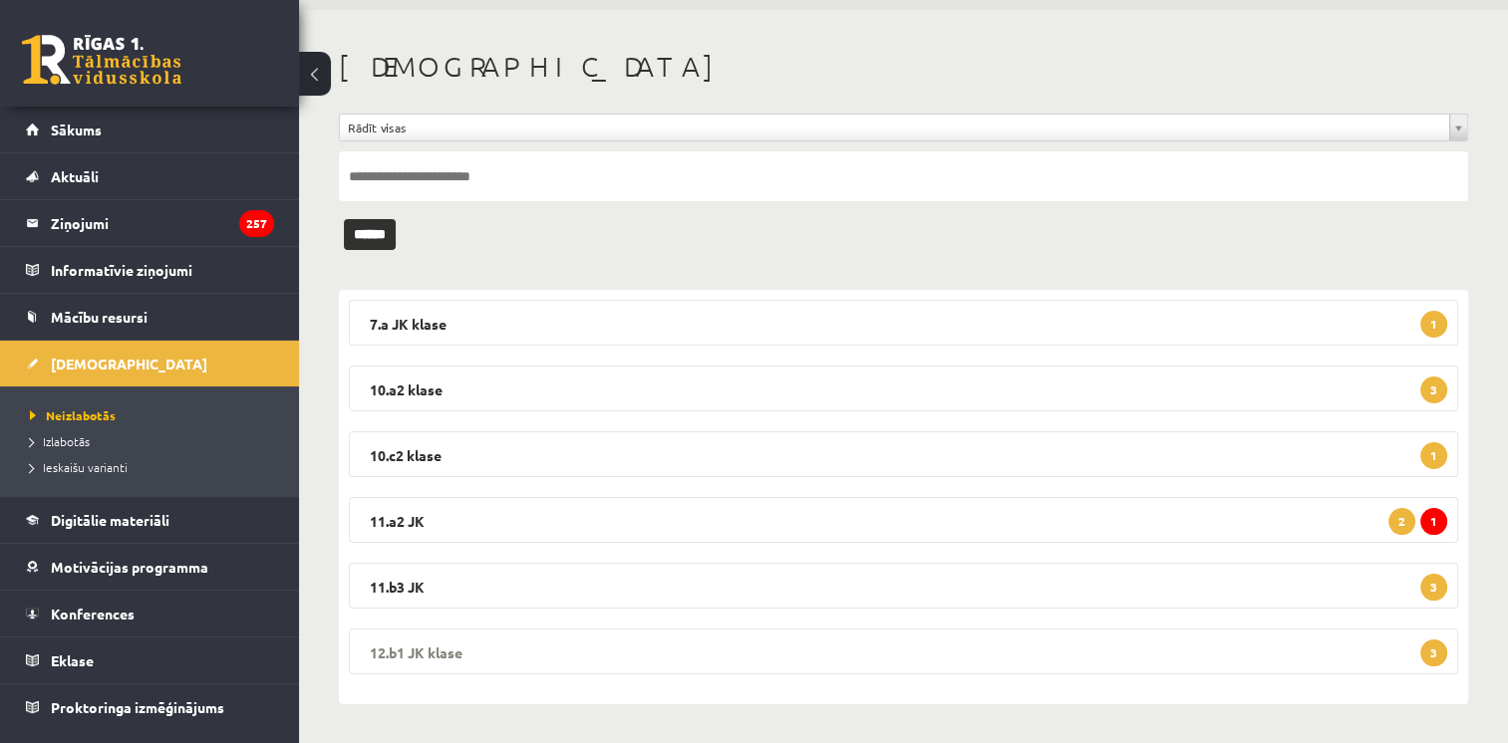
click at [1268, 640] on legend "12.b1 JK klase 3" at bounding box center [903, 652] width 1109 height 46
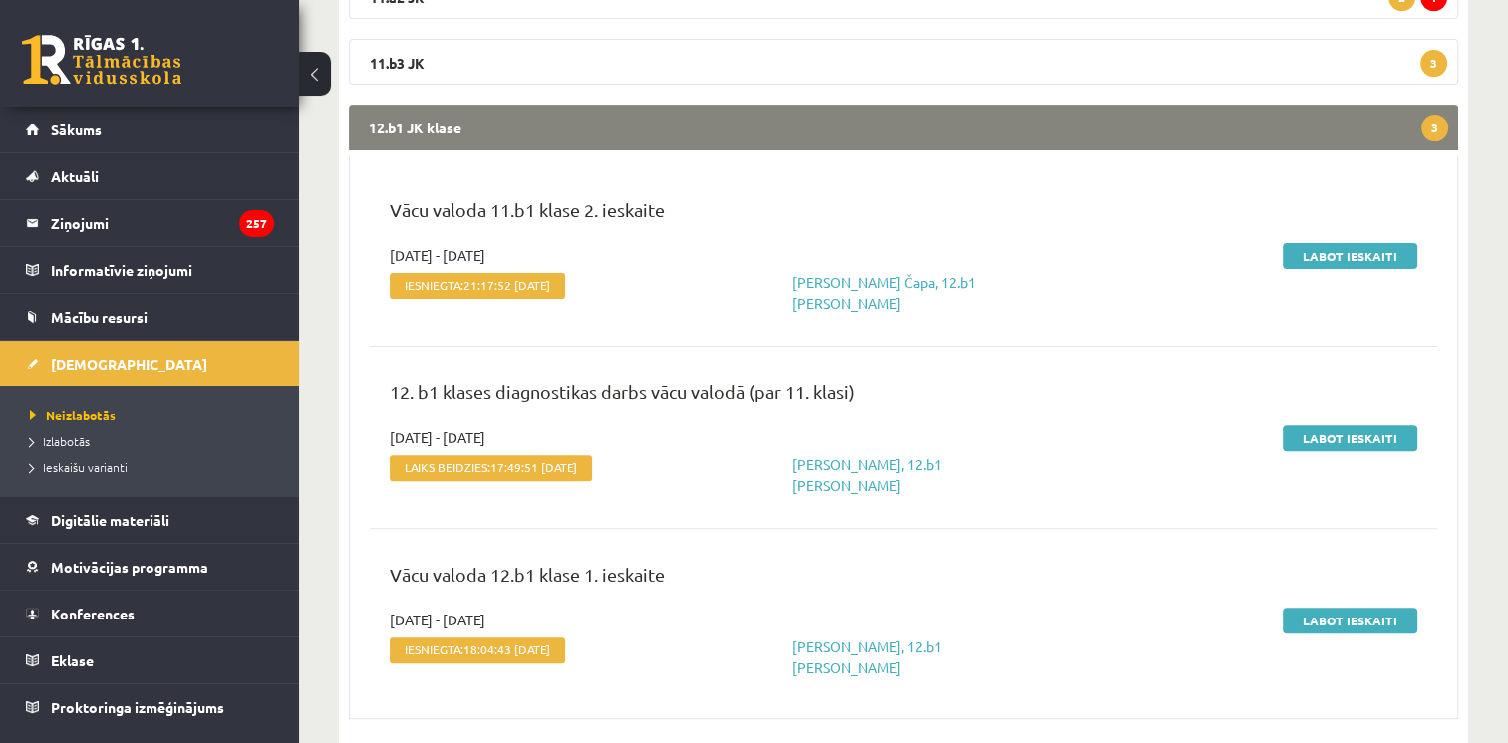
scroll to position [593, 0]
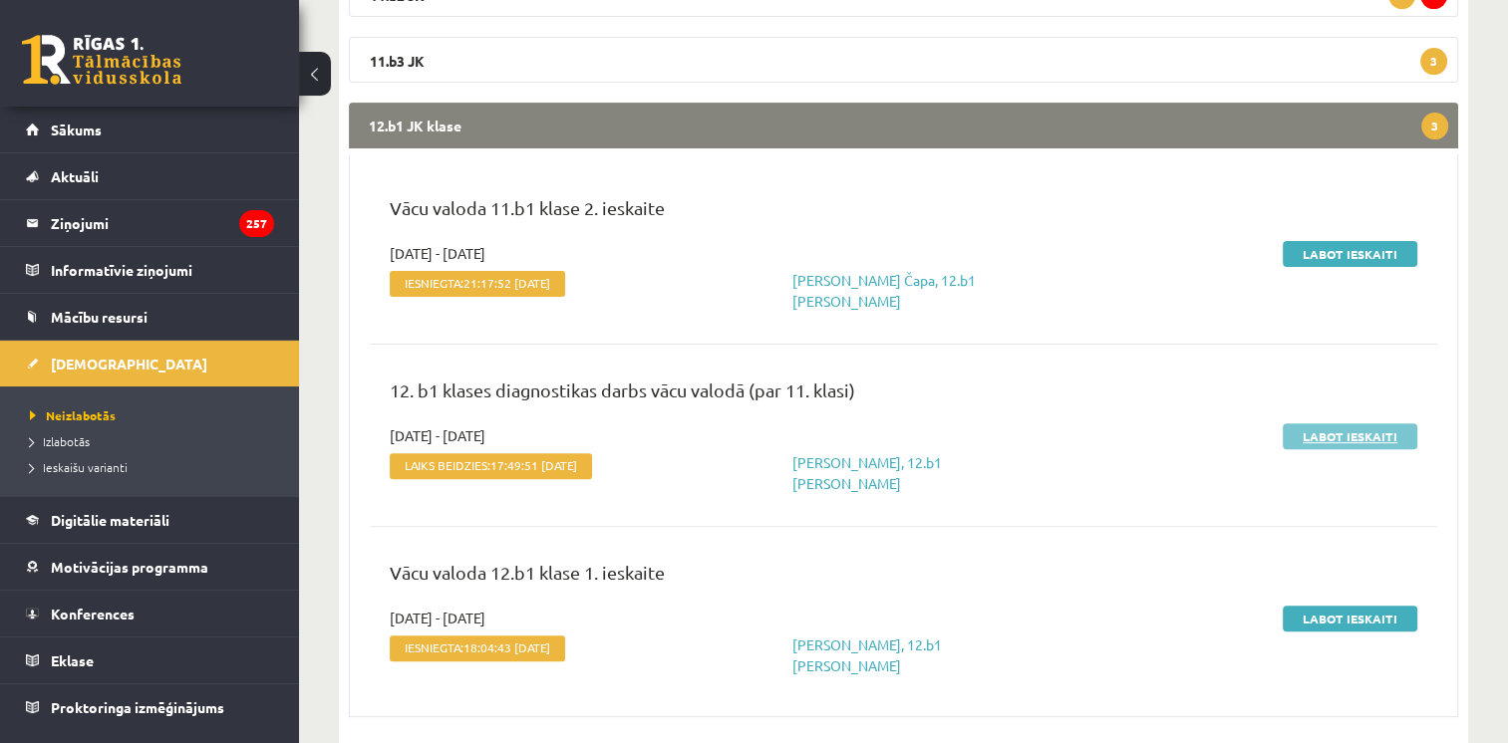
click at [1325, 425] on link "Labot ieskaiti" at bounding box center [1350, 437] width 135 height 26
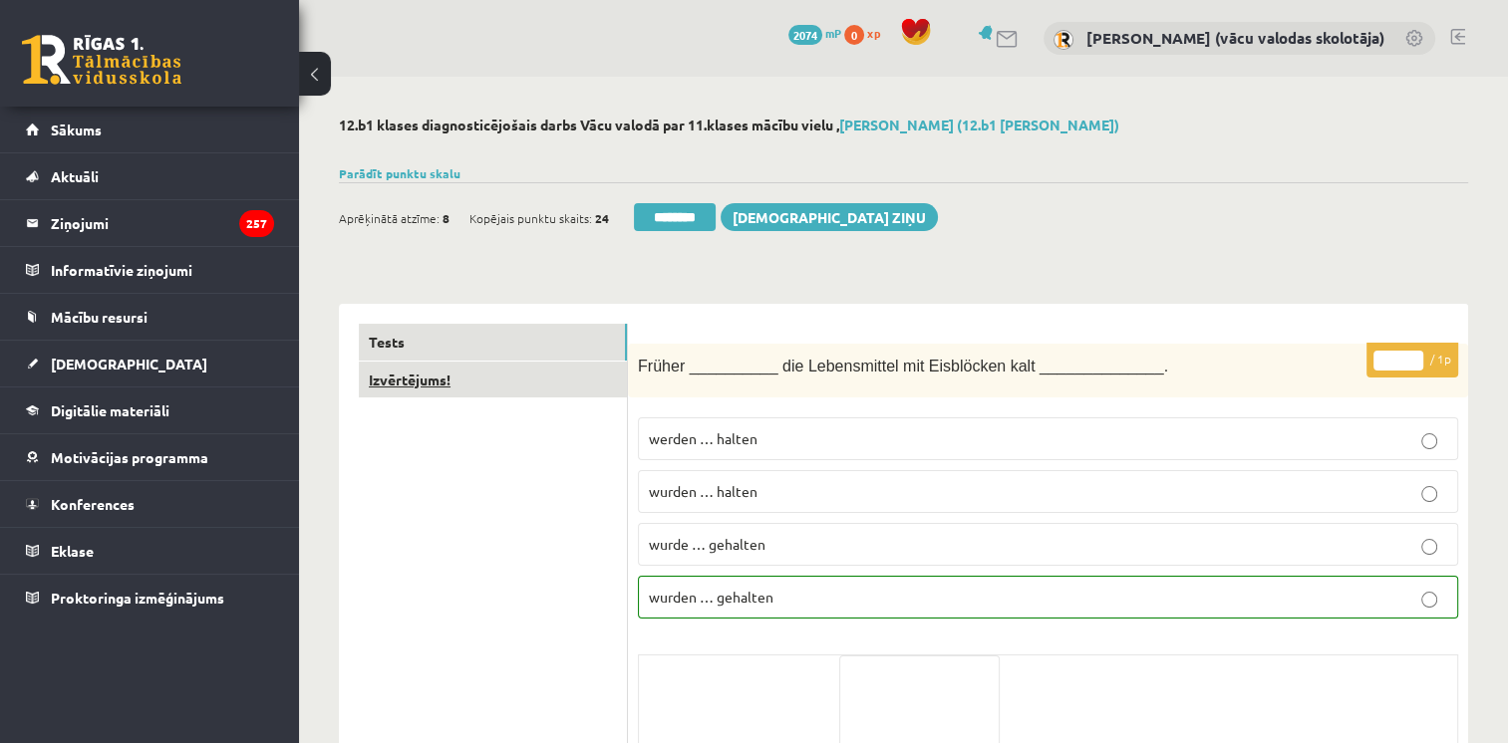
click at [416, 384] on link "Izvērtējums!" at bounding box center [493, 380] width 268 height 37
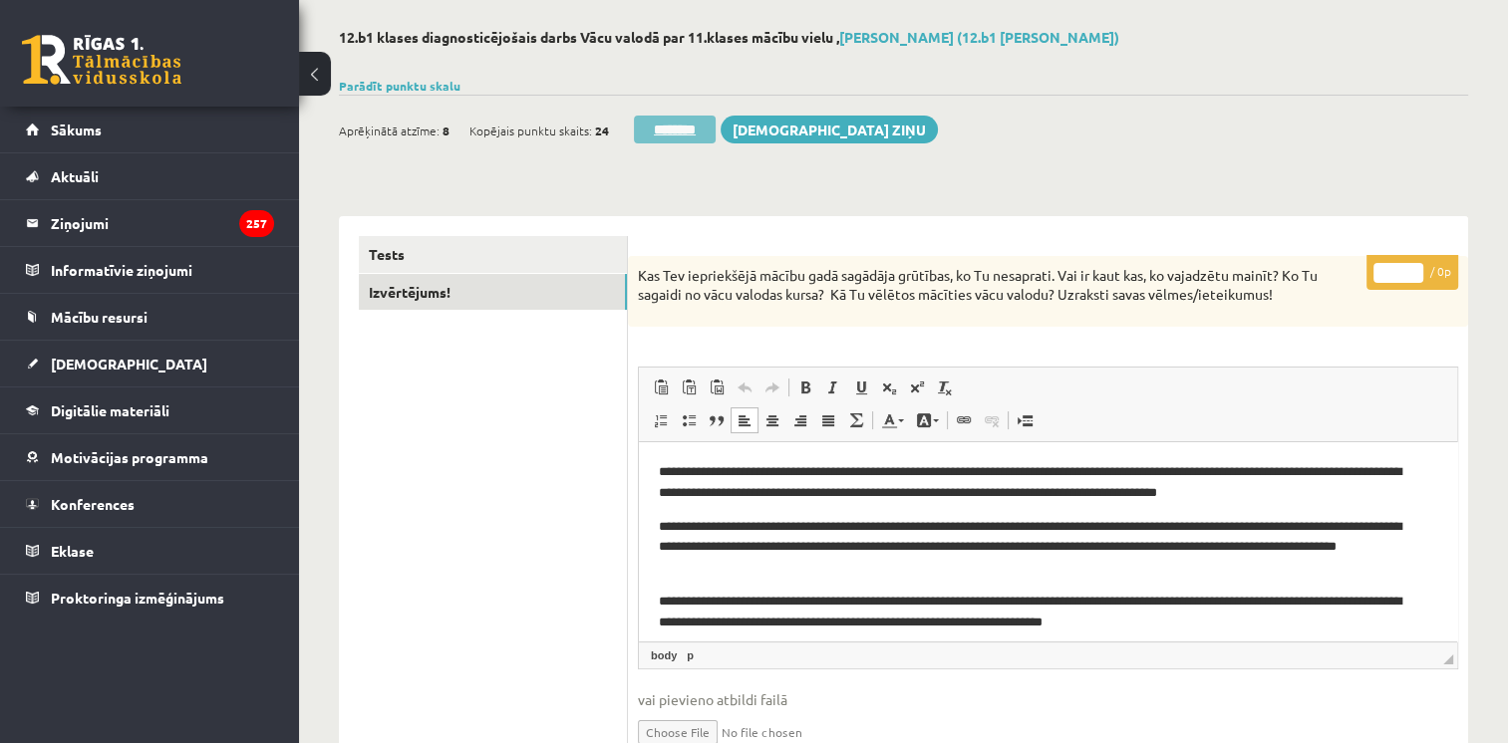
click at [670, 136] on input "********" at bounding box center [675, 130] width 82 height 28
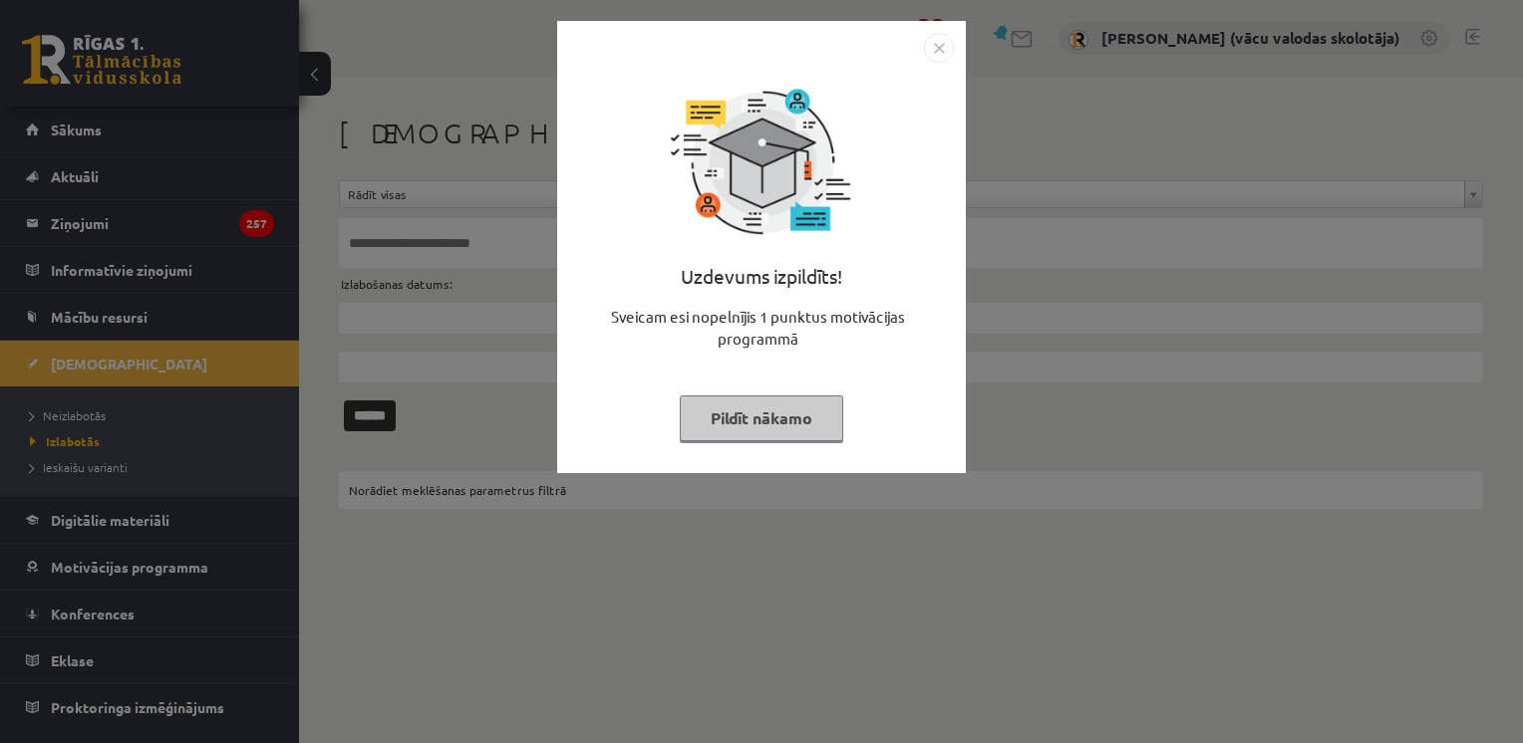
click at [721, 417] on button "Pildīt nākamo" at bounding box center [761, 419] width 163 height 46
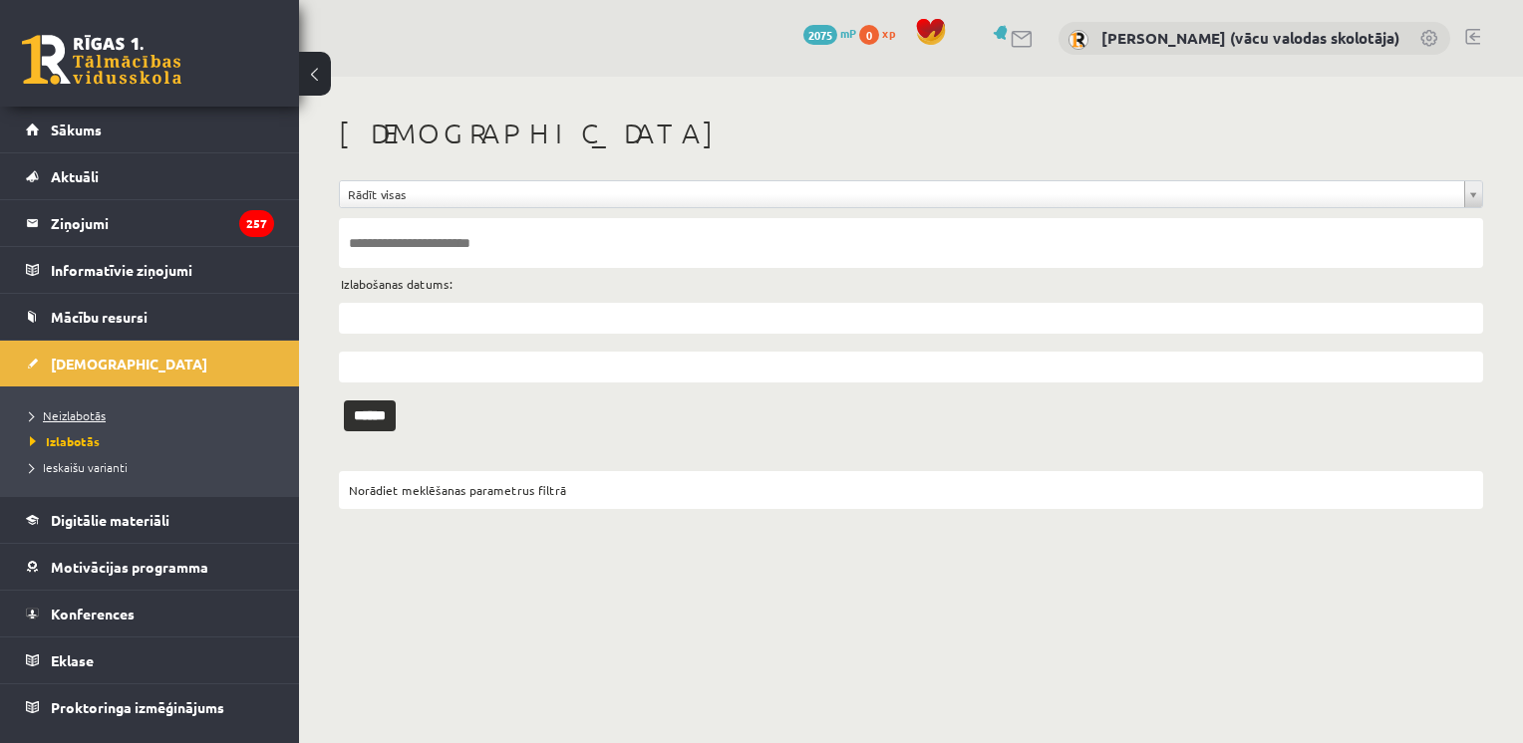
click at [75, 416] on span "Neizlabotās" at bounding box center [68, 416] width 76 height 16
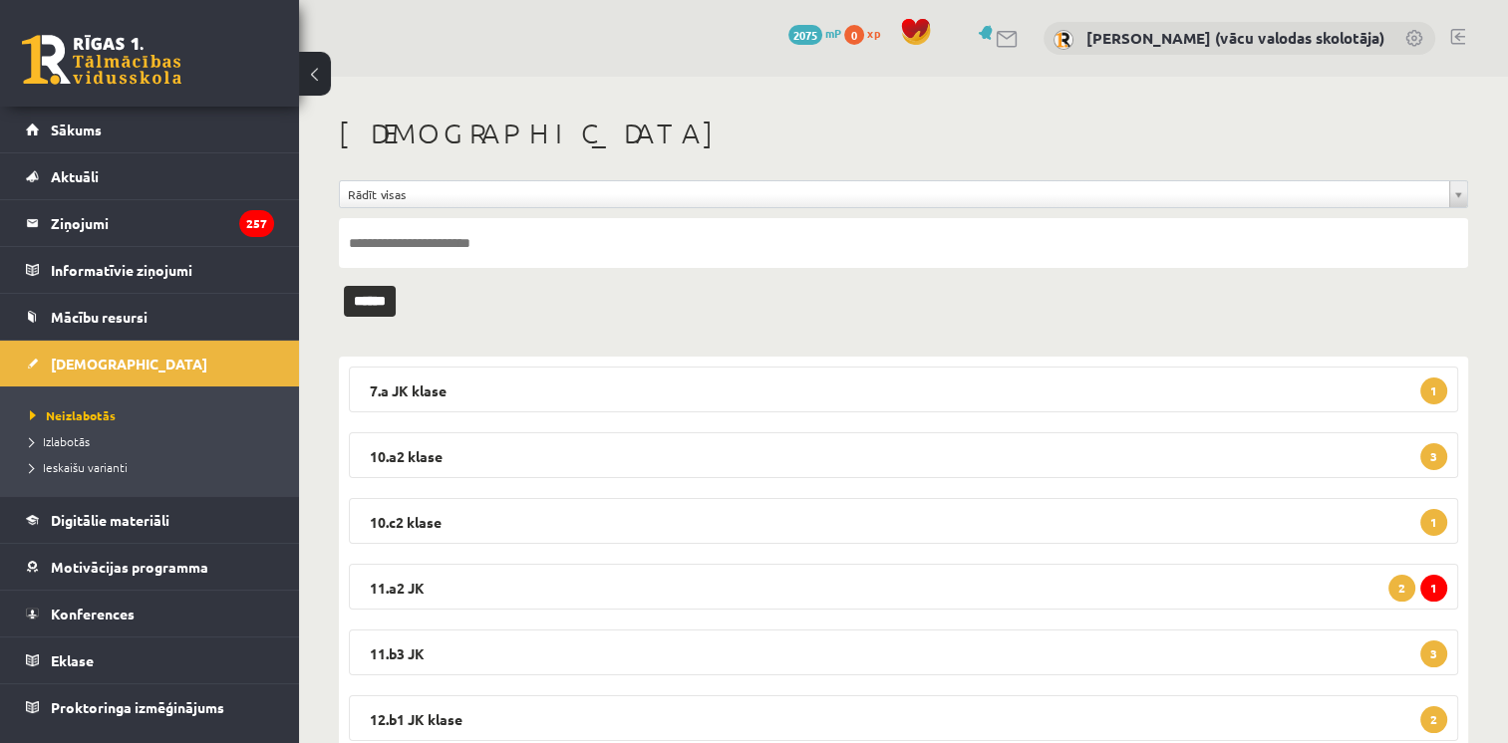
scroll to position [67, 0]
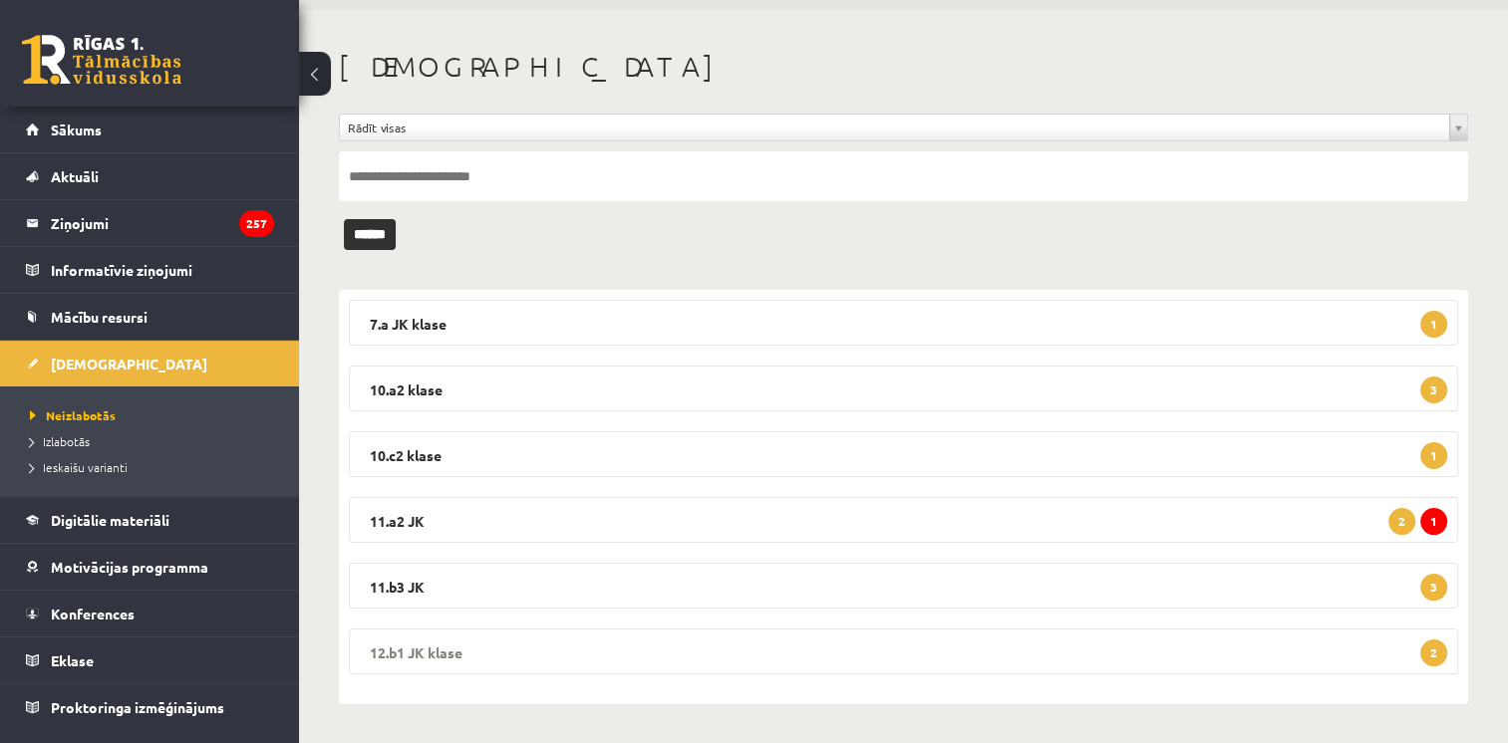
click at [1220, 660] on legend "12.b1 JK klase 2" at bounding box center [903, 652] width 1109 height 46
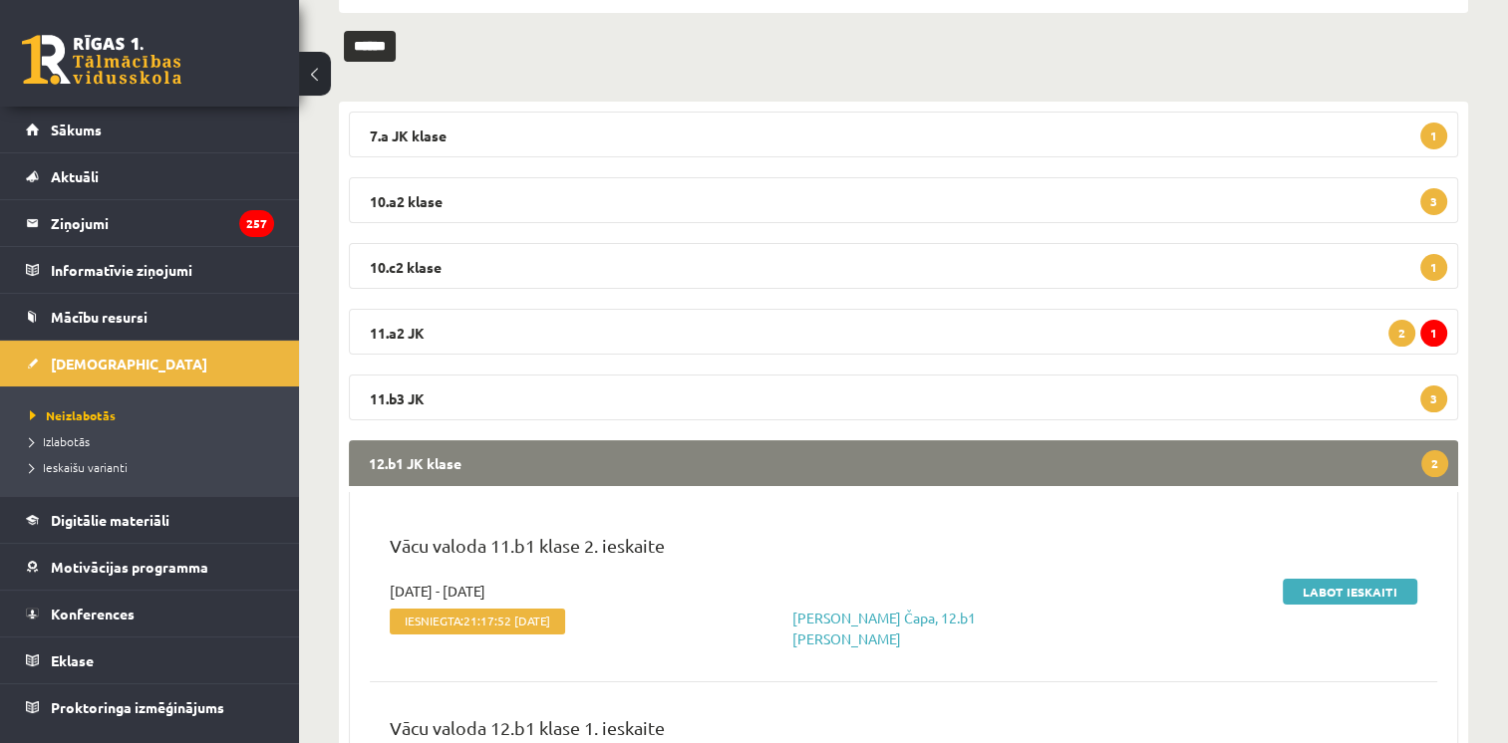
scroll to position [405, 0]
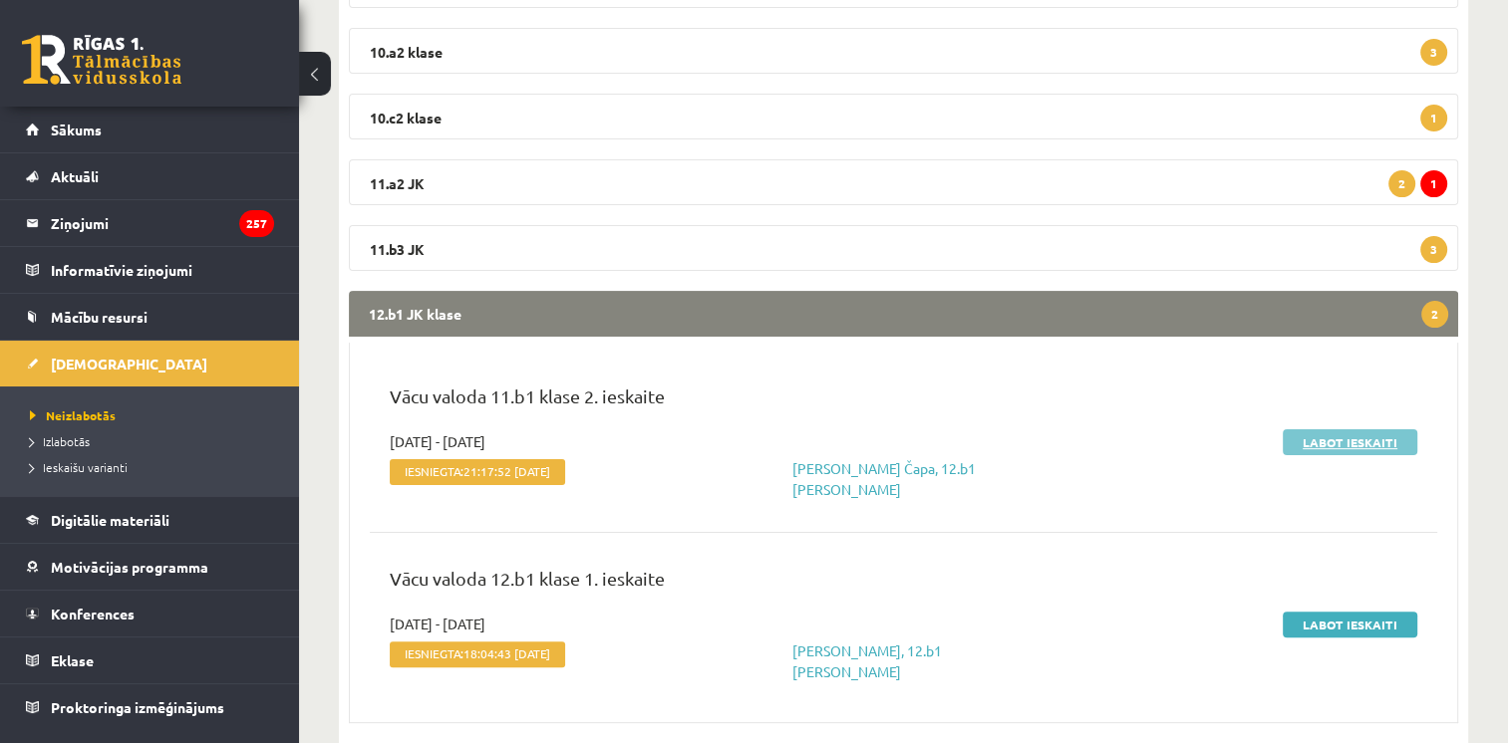
click at [1318, 438] on link "Labot ieskaiti" at bounding box center [1350, 443] width 135 height 26
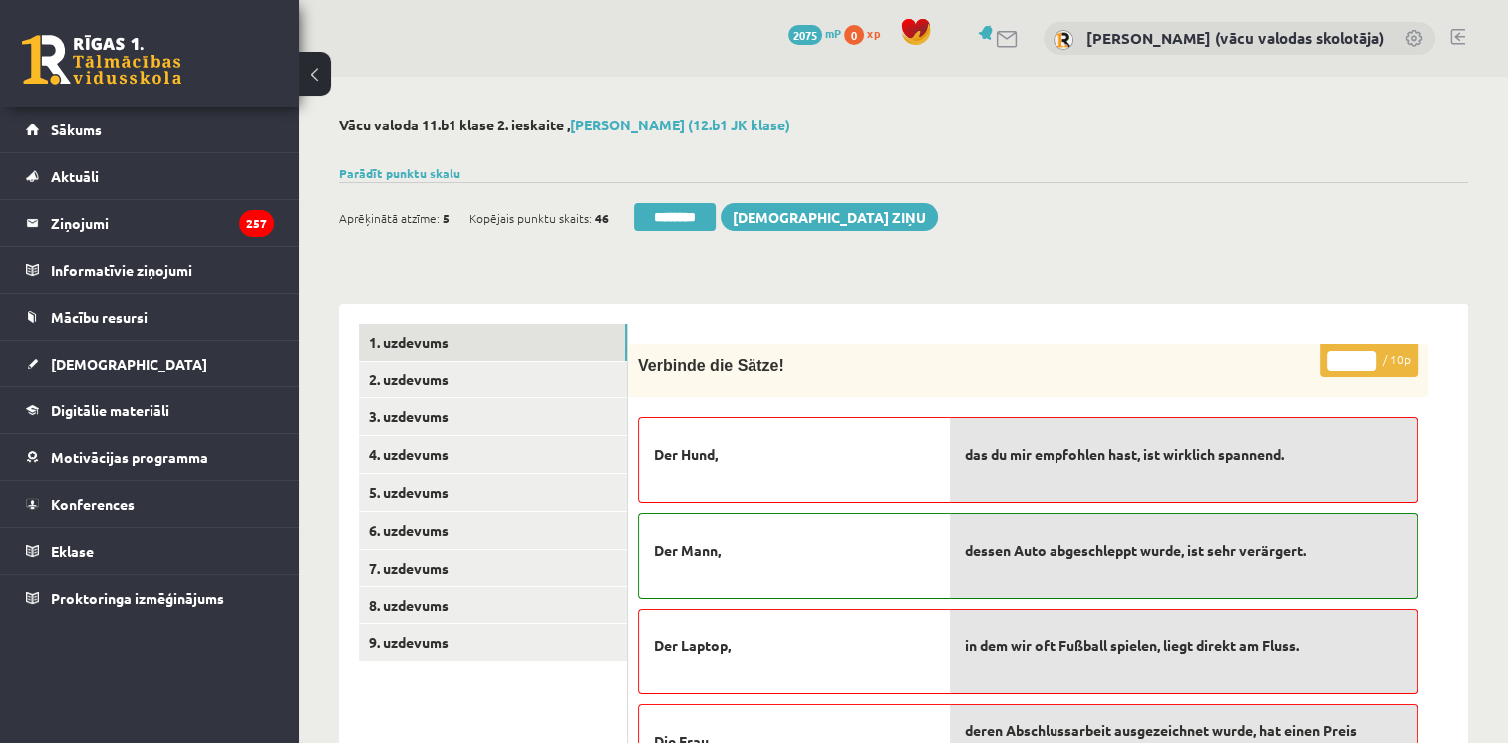
click at [1366, 354] on input "*" at bounding box center [1351, 361] width 50 height 20
type input "*"
click at [1366, 354] on input "*" at bounding box center [1351, 361] width 50 height 20
click at [401, 380] on link "2. uzdevums" at bounding box center [493, 380] width 268 height 37
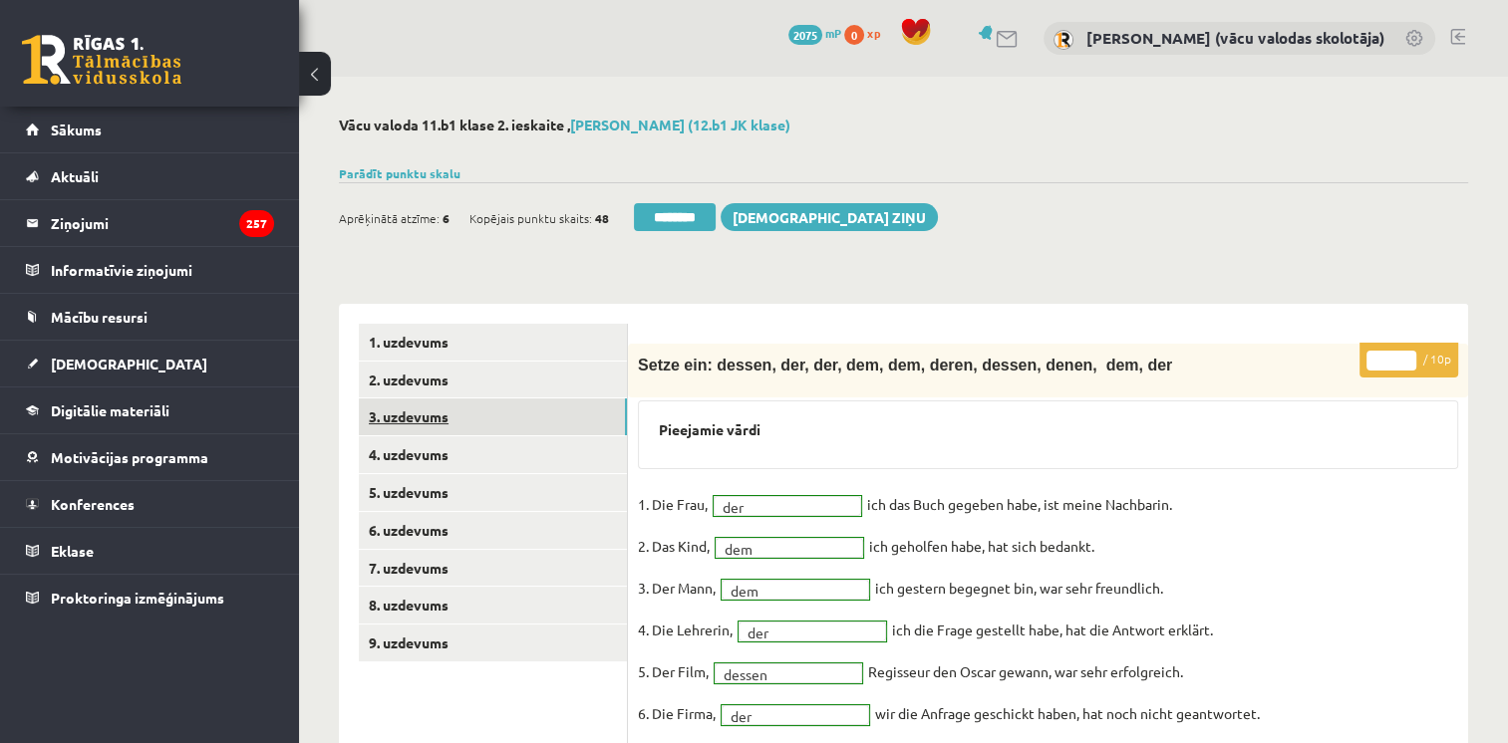
click at [399, 422] on link "3. uzdevums" at bounding box center [493, 417] width 268 height 37
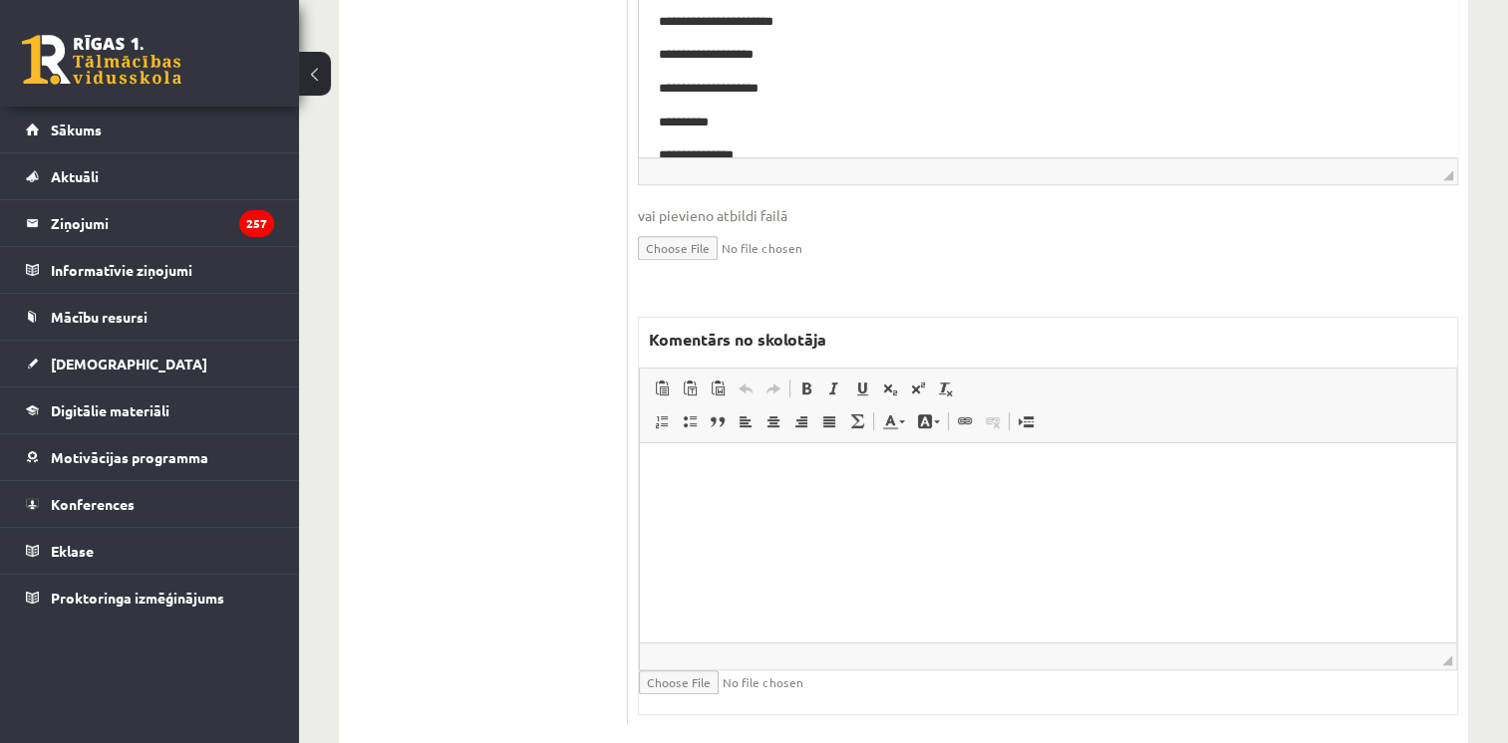
scroll to position [782, 0]
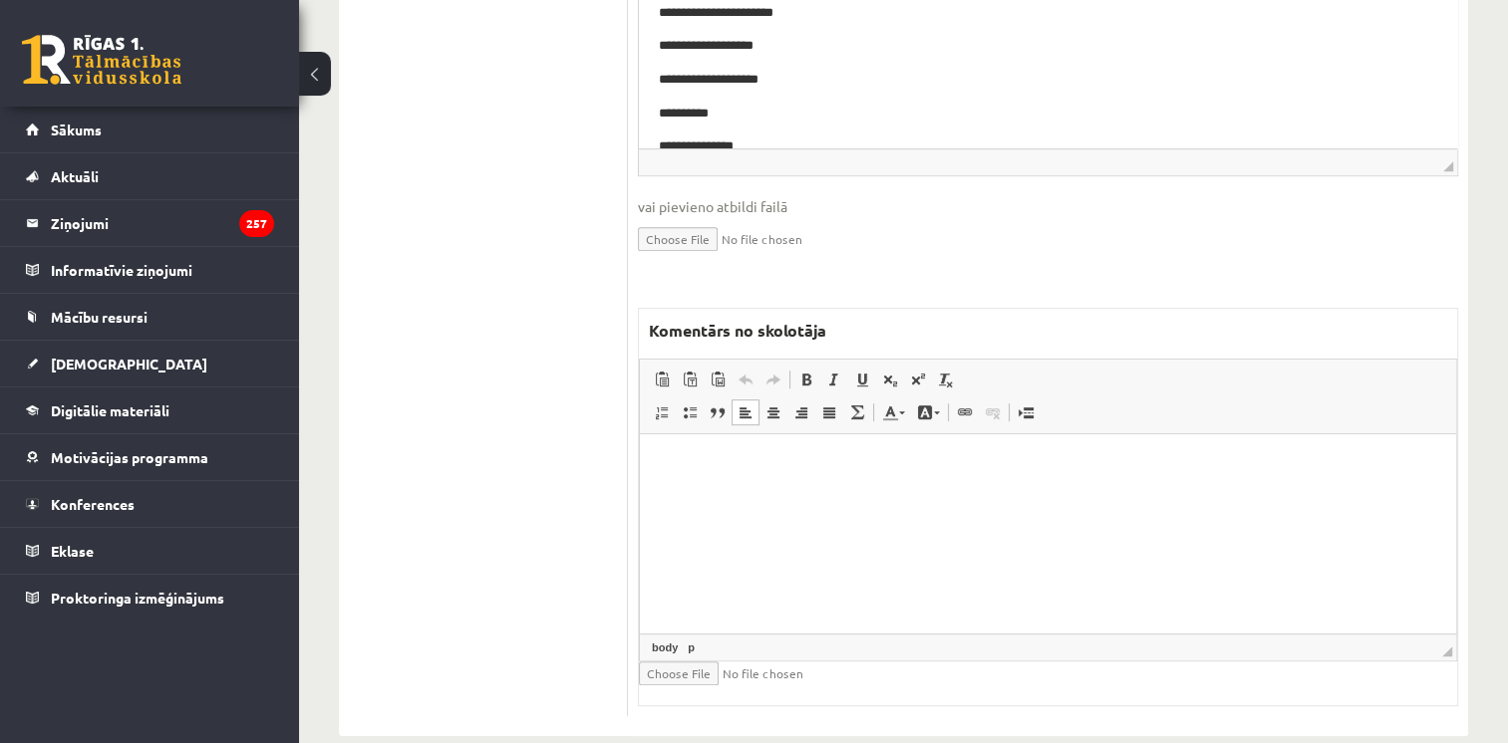
click at [1275, 464] on p "Bagātinātā teksta redaktors, wiswyg-editor-47433861811840-1759946786-704" at bounding box center [1048, 463] width 776 height 21
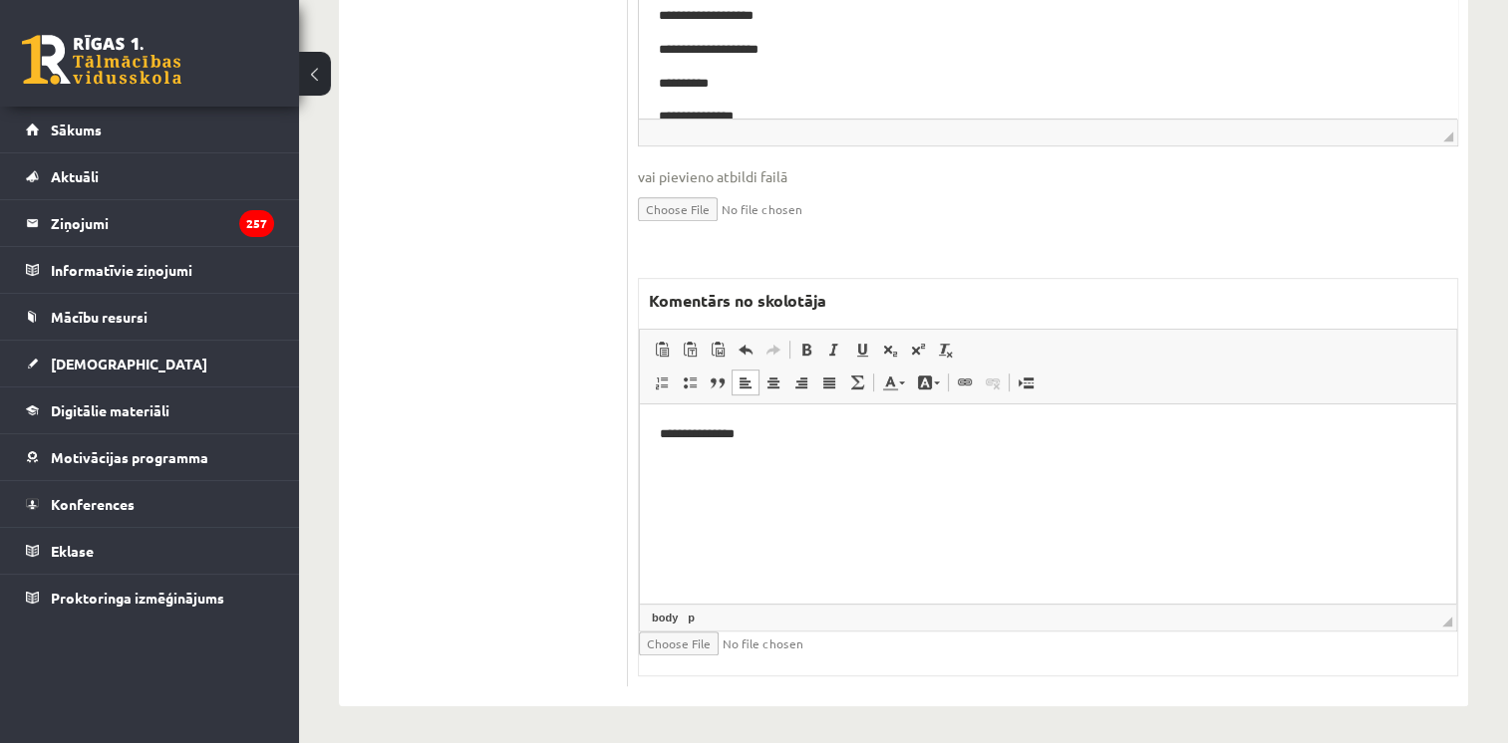
scroll to position [132, 0]
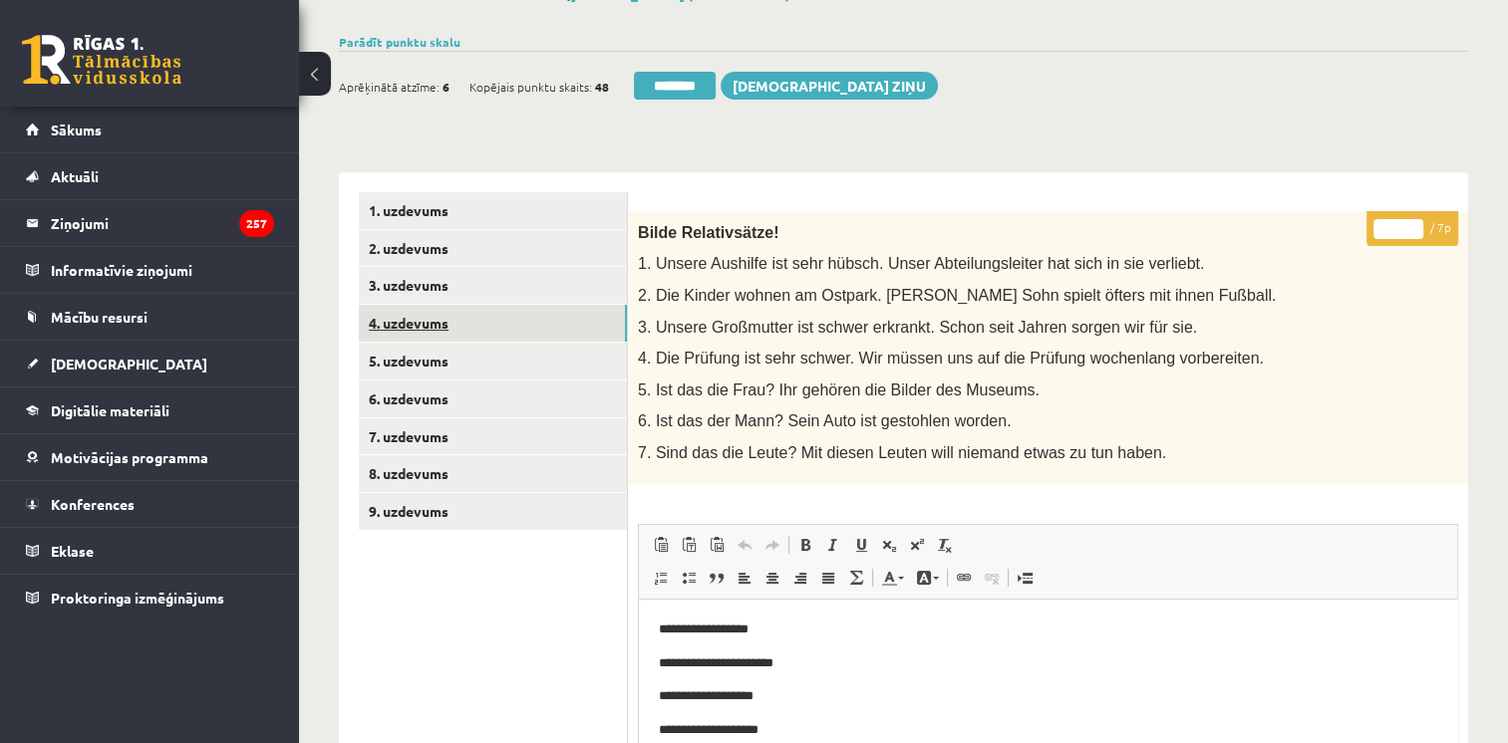
click at [413, 314] on link "4. uzdevums" at bounding box center [493, 323] width 268 height 37
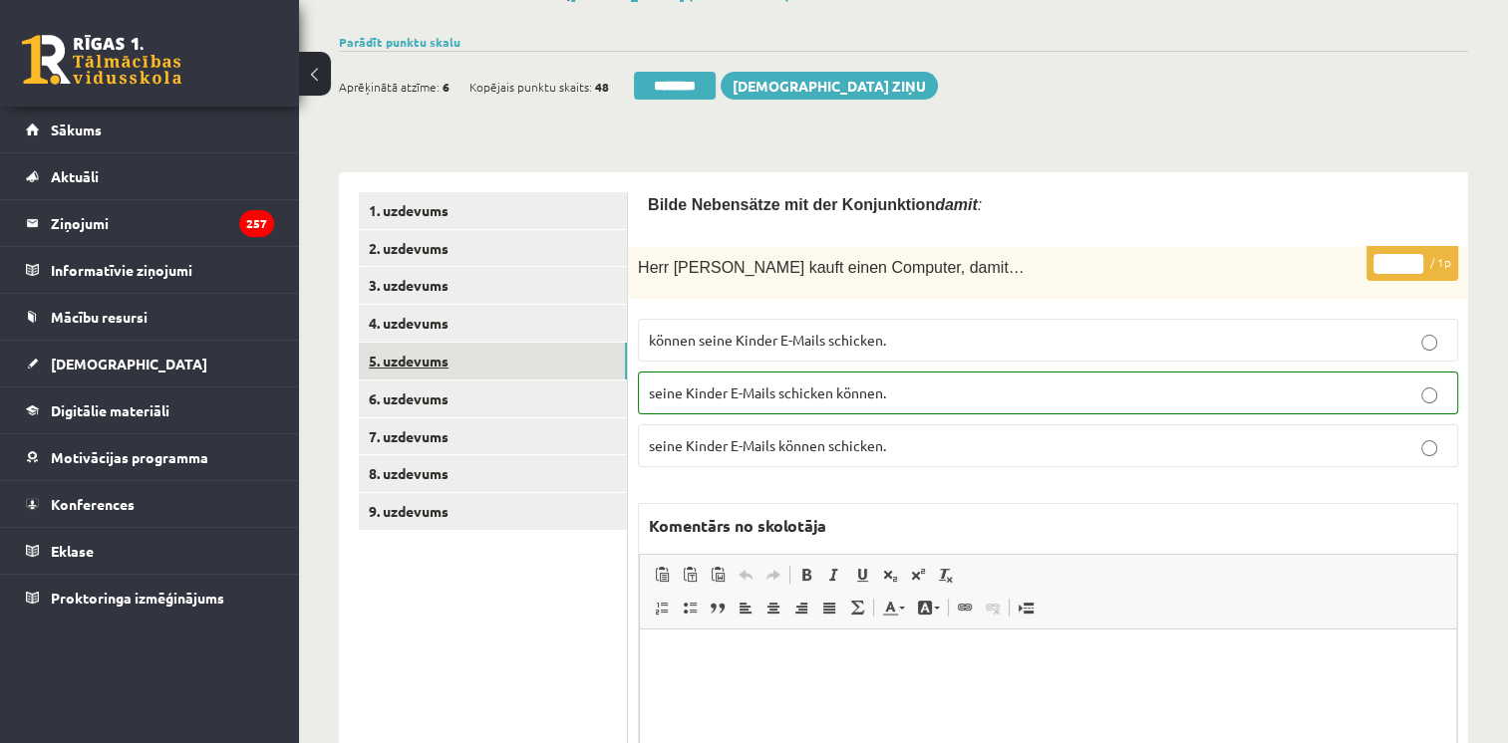
click at [415, 365] on link "5. uzdevums" at bounding box center [493, 361] width 268 height 37
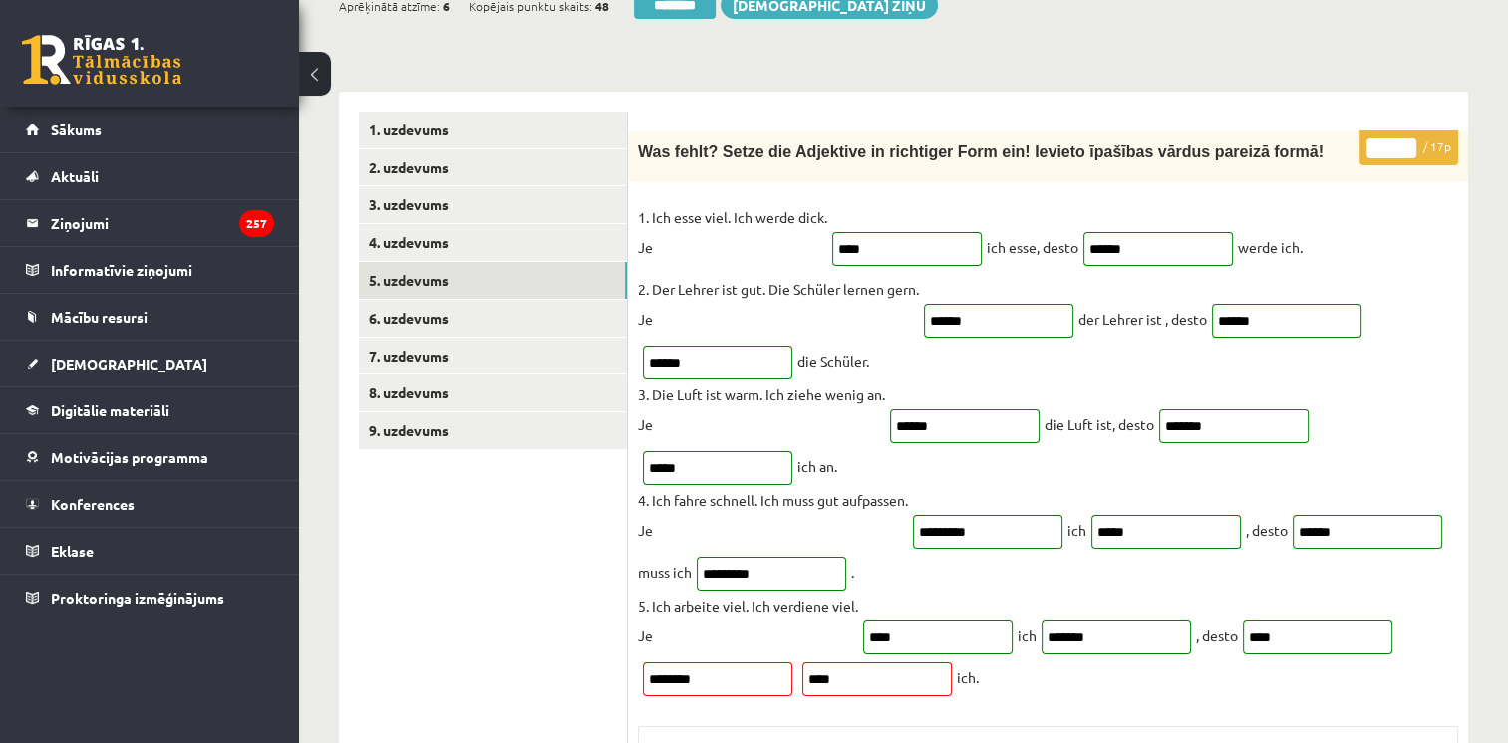
scroll to position [204, 0]
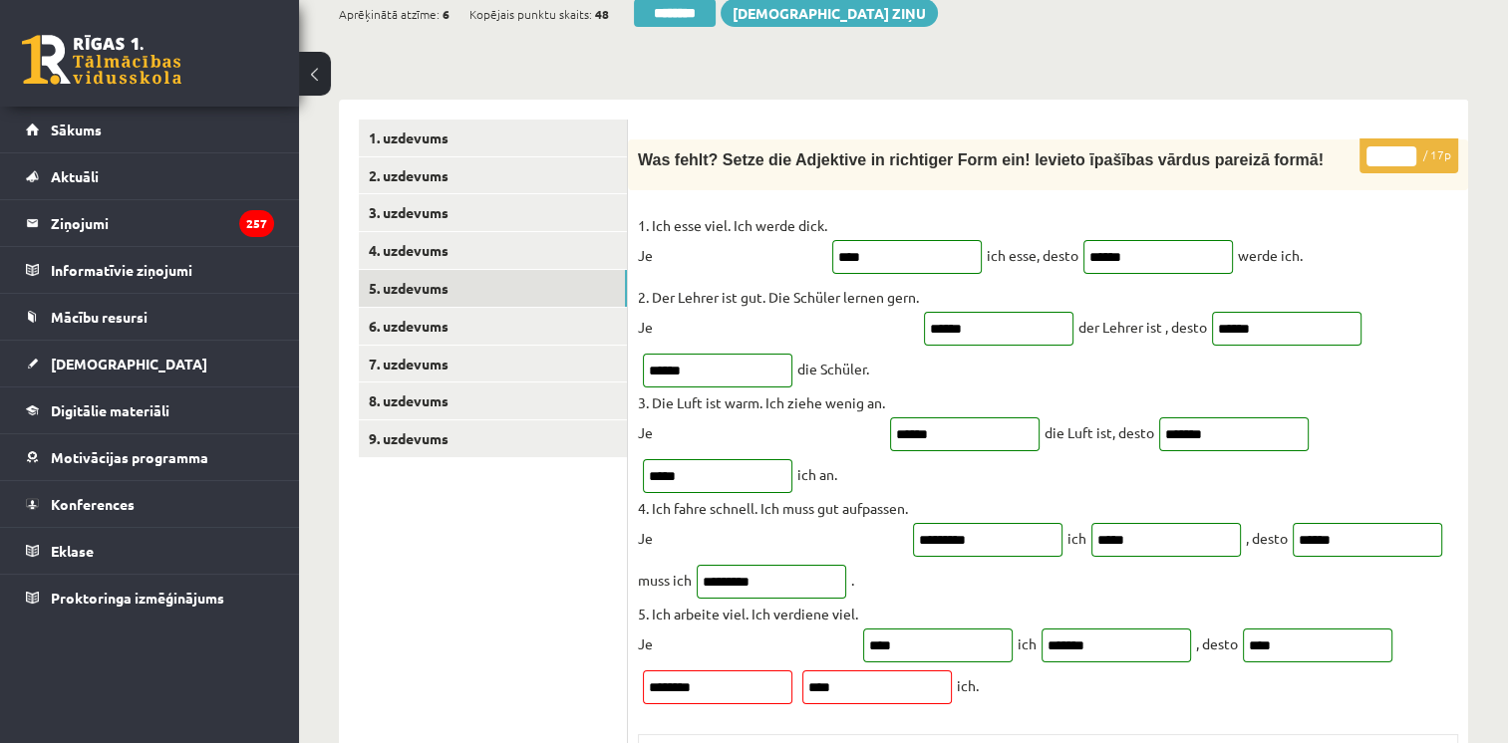
click at [1406, 153] on input "**" at bounding box center [1391, 156] width 50 height 20
type input "**"
click at [1406, 153] on input "**" at bounding box center [1391, 156] width 50 height 20
click at [490, 325] on link "6. uzdevums" at bounding box center [493, 326] width 268 height 37
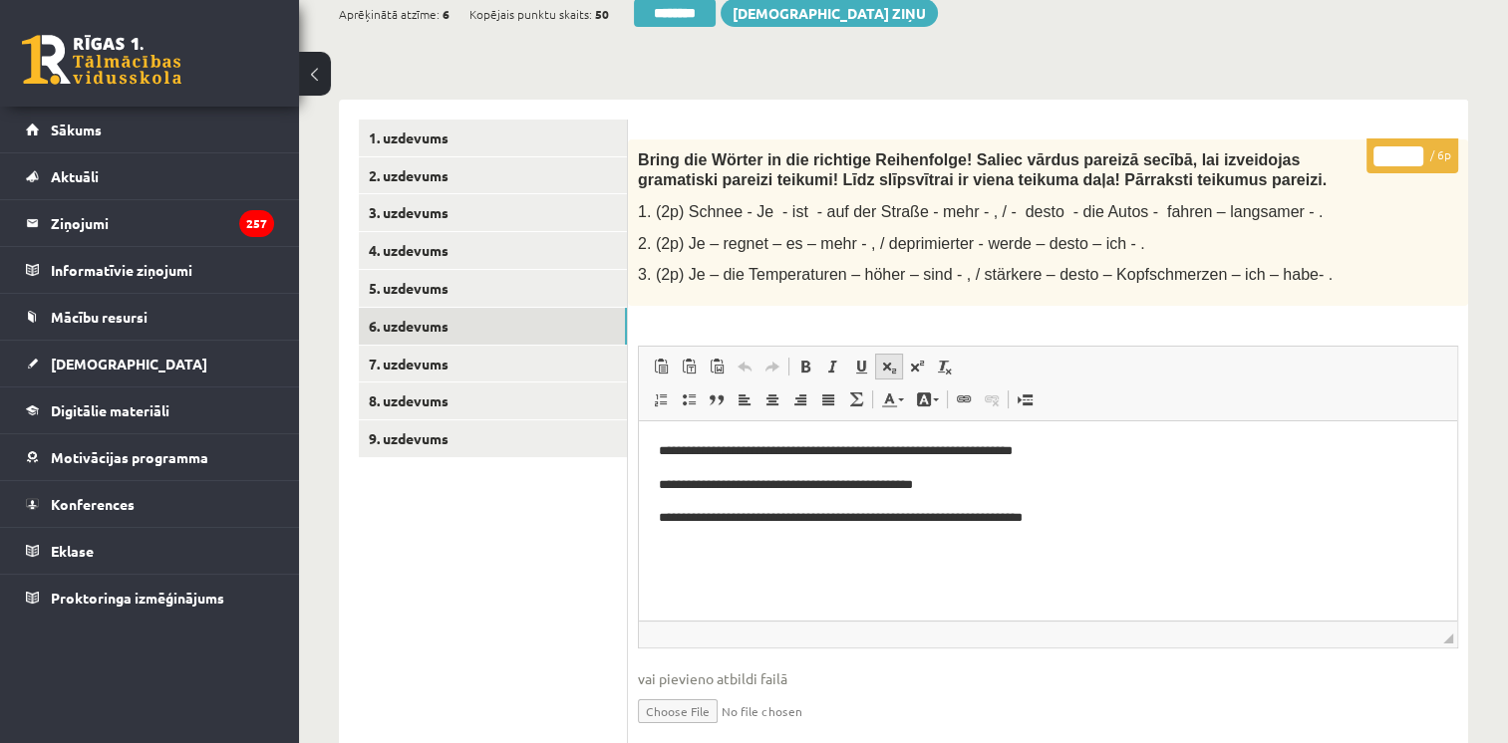
scroll to position [0, 0]
type input "*"
click at [1413, 151] on input "*" at bounding box center [1398, 156] width 50 height 20
click at [419, 360] on link "7. uzdevums" at bounding box center [493, 364] width 268 height 37
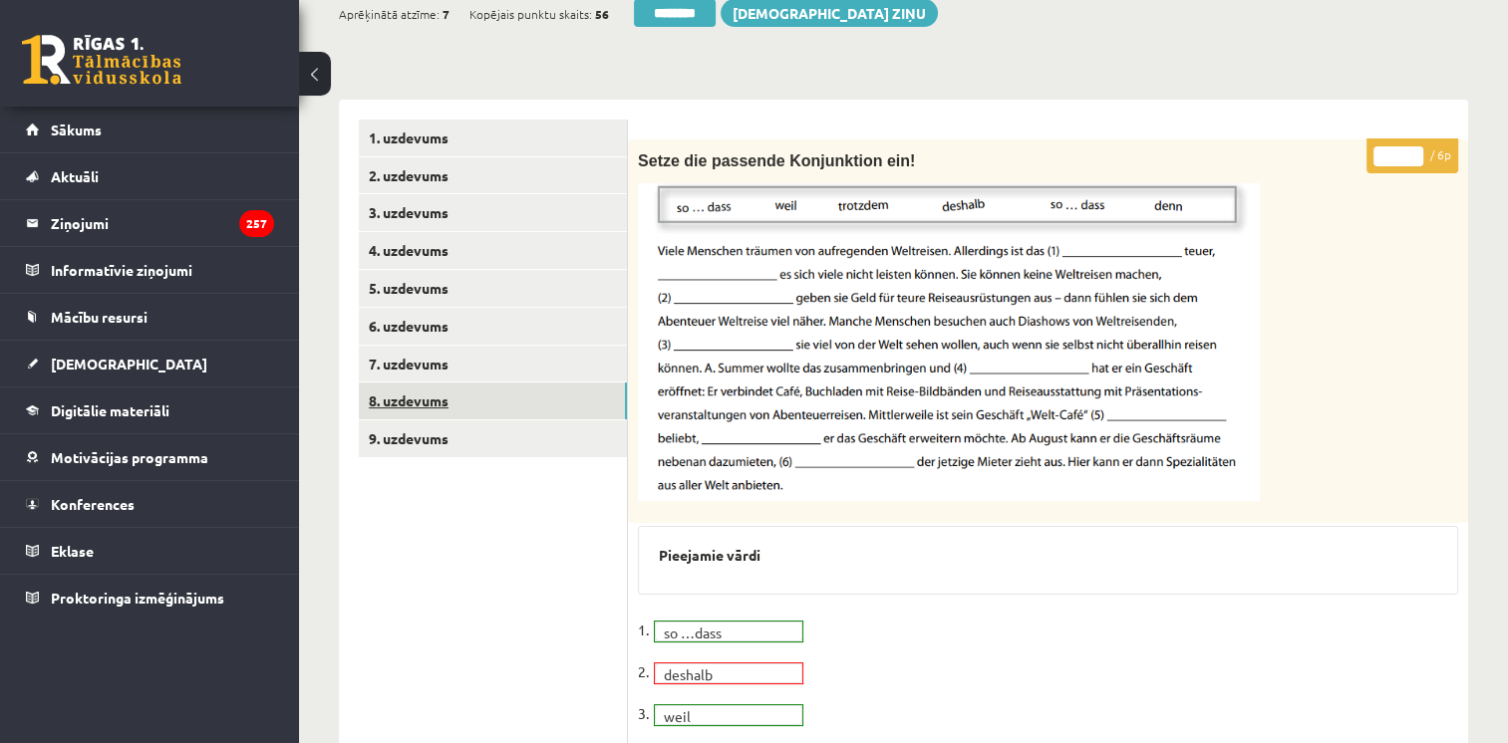
click at [403, 404] on link "8. uzdevums" at bounding box center [493, 401] width 268 height 37
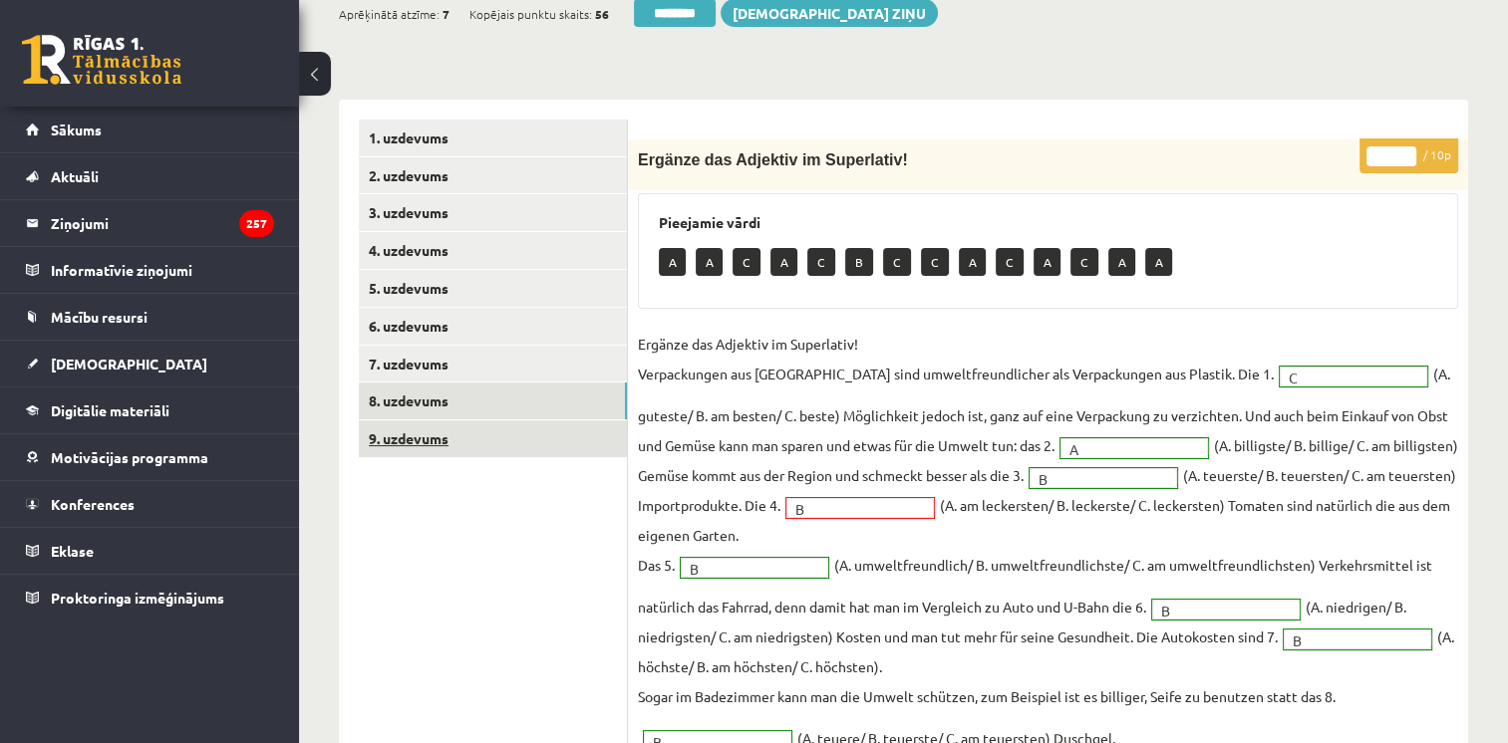
click at [419, 441] on link "9. uzdevums" at bounding box center [493, 439] width 268 height 37
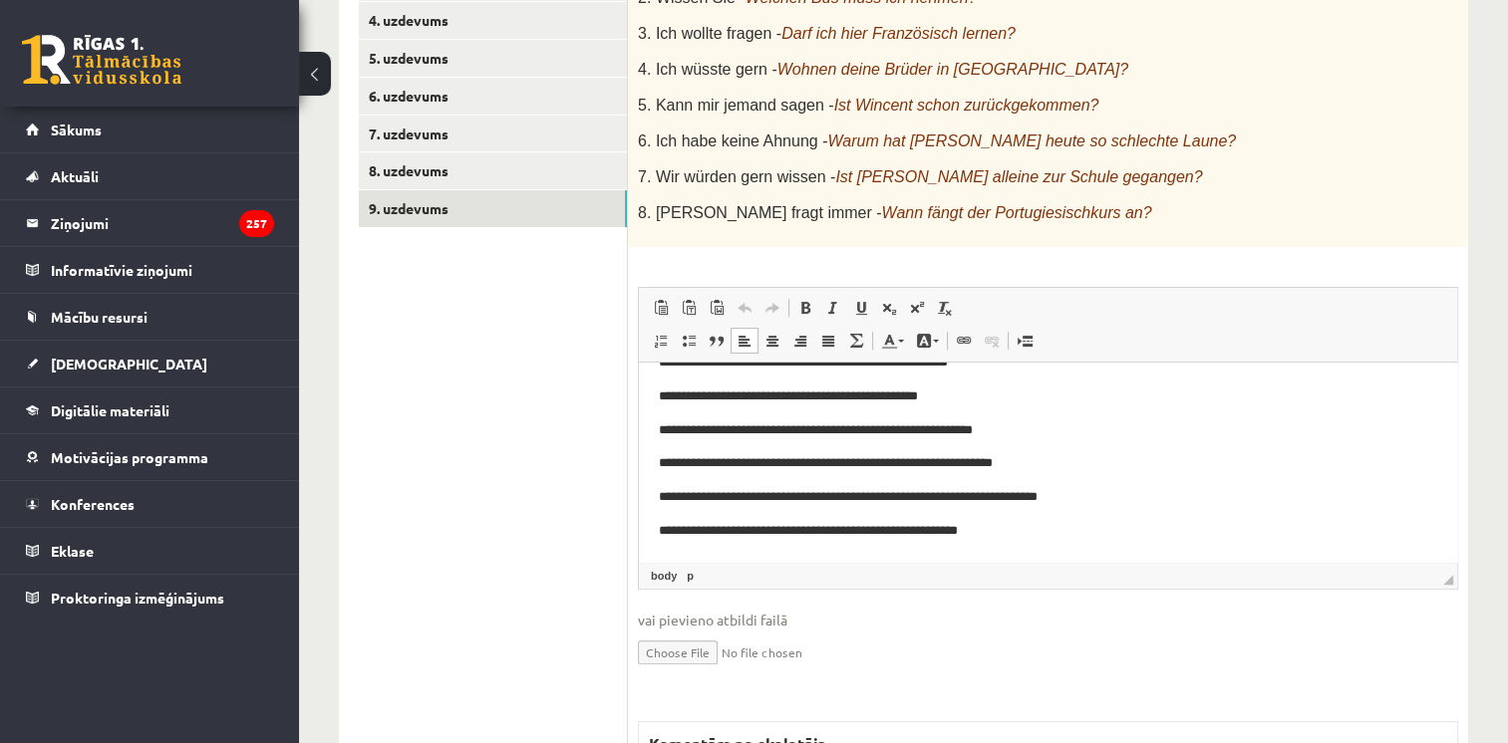
scroll to position [76, 0]
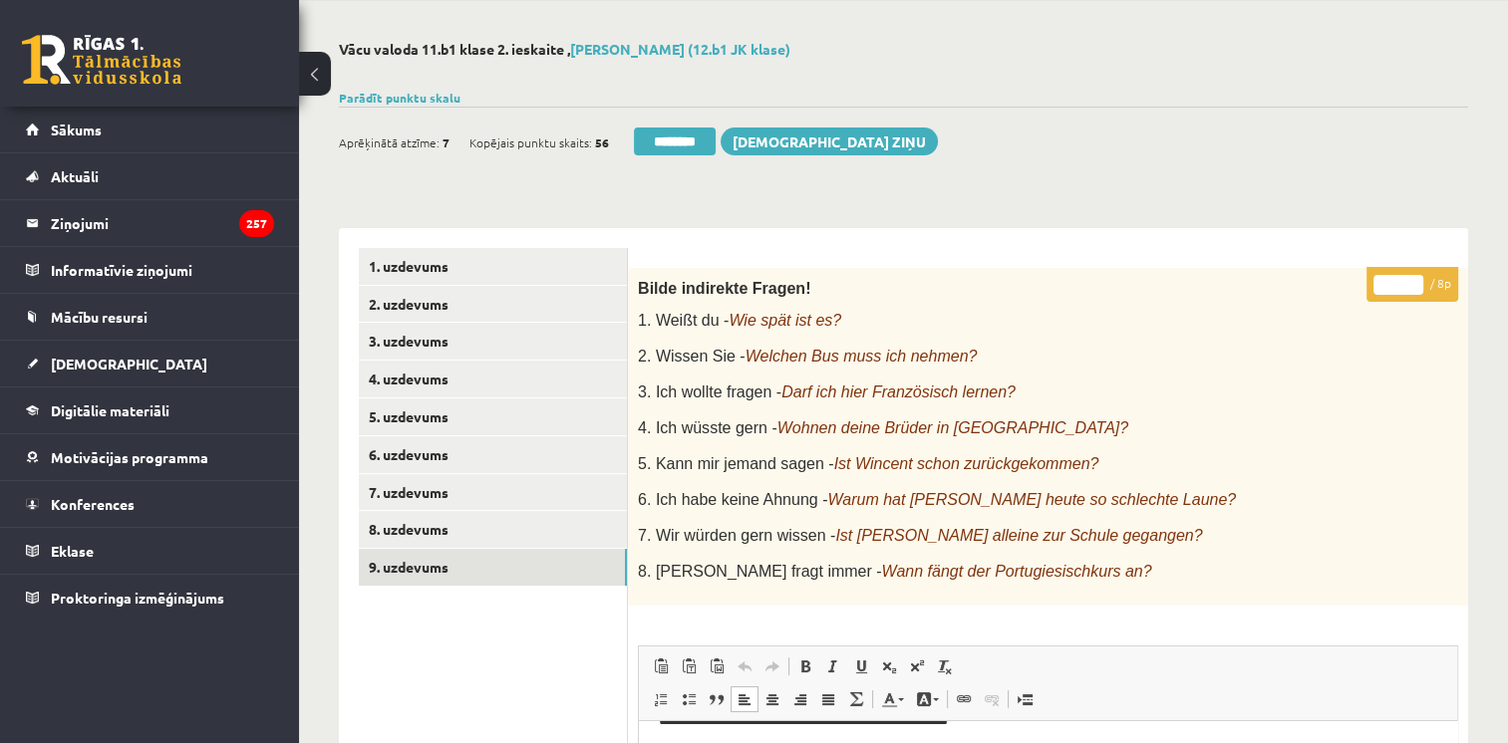
type input "*"
click at [1413, 280] on input "*" at bounding box center [1398, 285] width 50 height 20
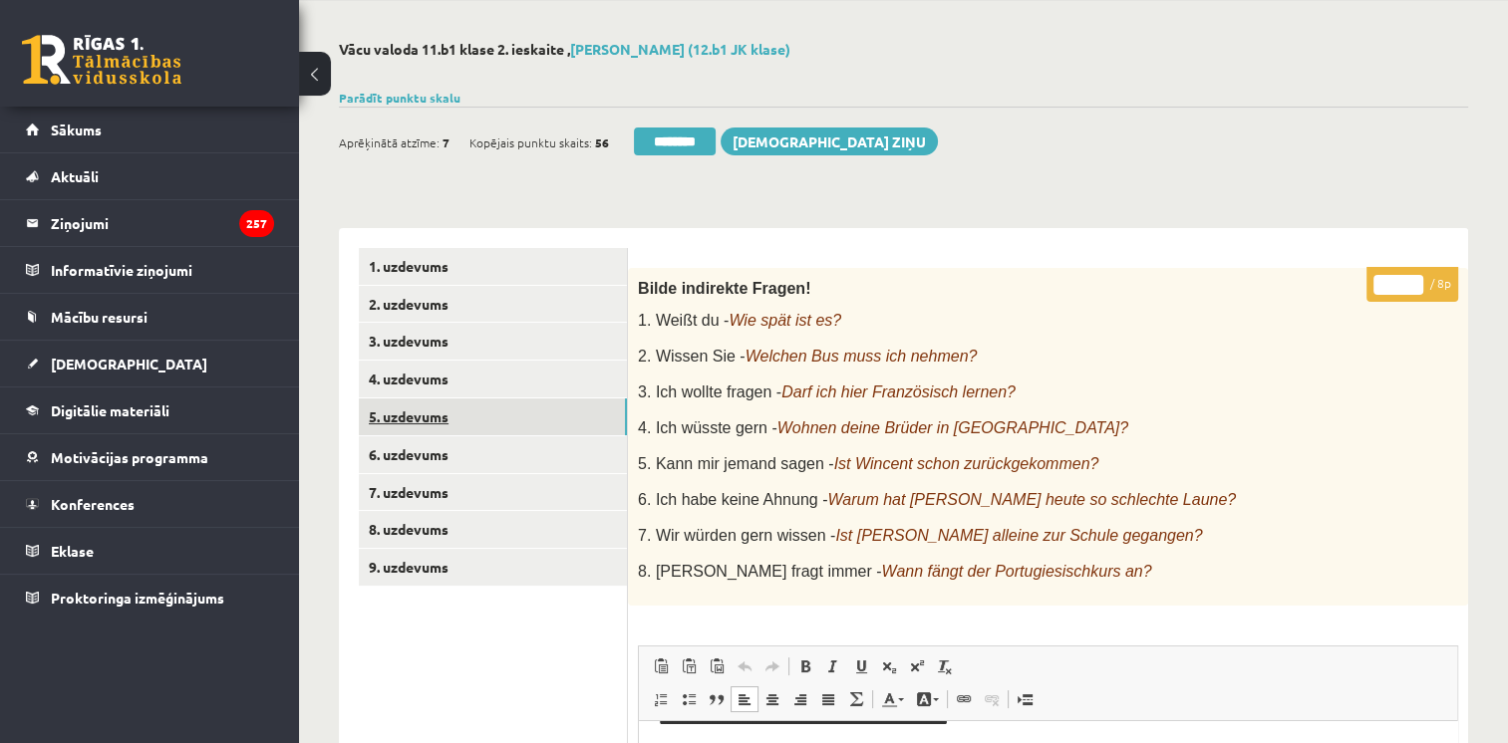
click at [469, 425] on link "5. uzdevums" at bounding box center [493, 417] width 268 height 37
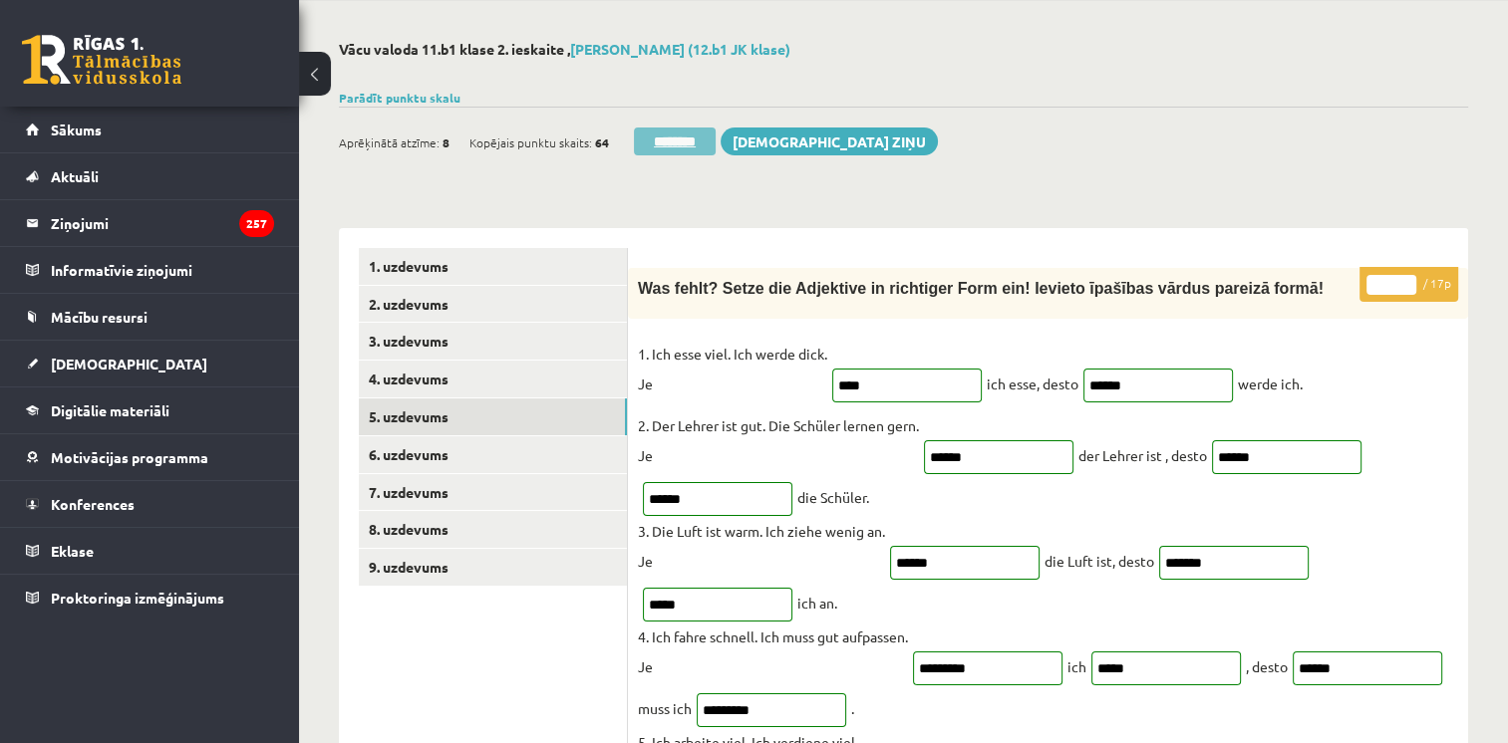
scroll to position [0, 0]
click at [665, 139] on input "********" at bounding box center [675, 142] width 82 height 28
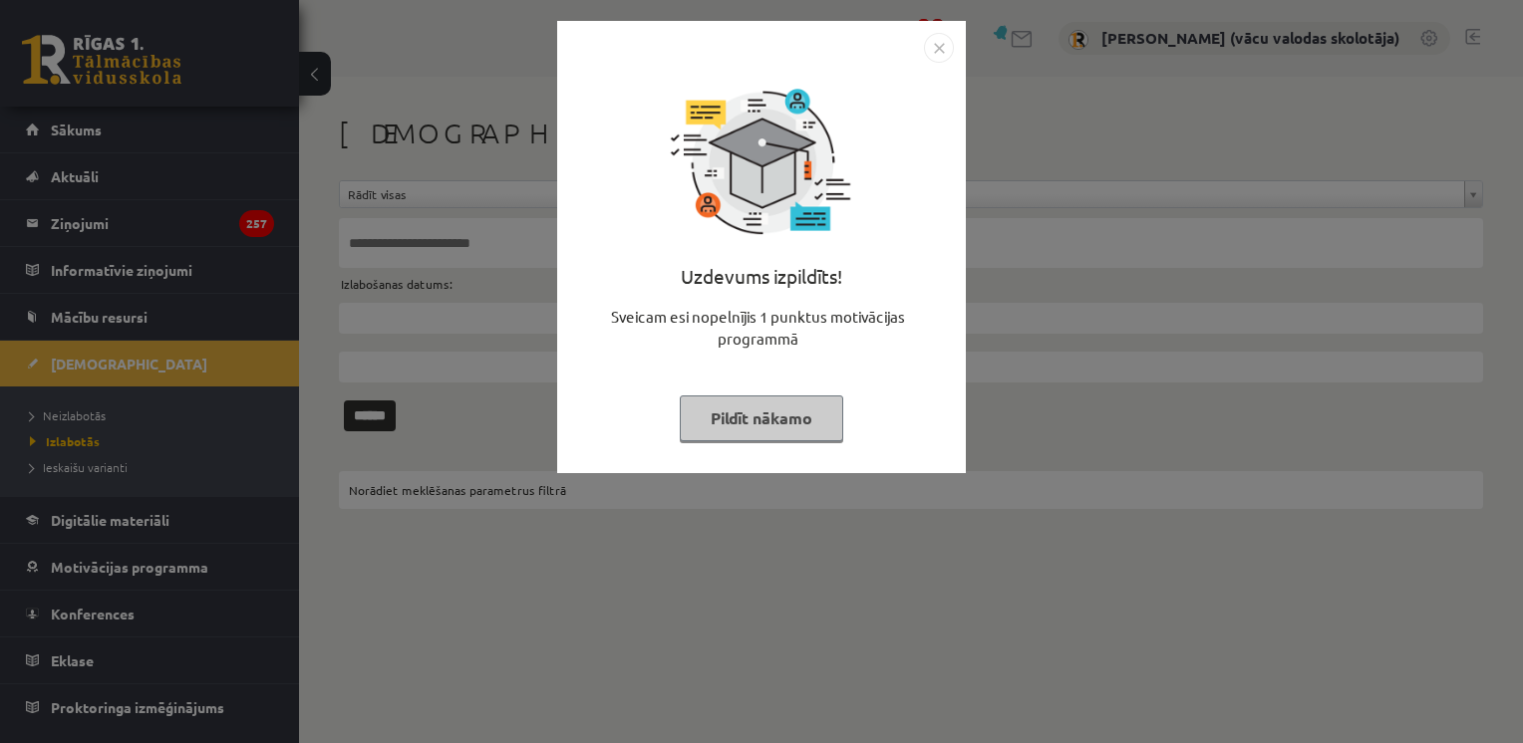
click at [769, 418] on button "Pildīt nākamo" at bounding box center [761, 419] width 163 height 46
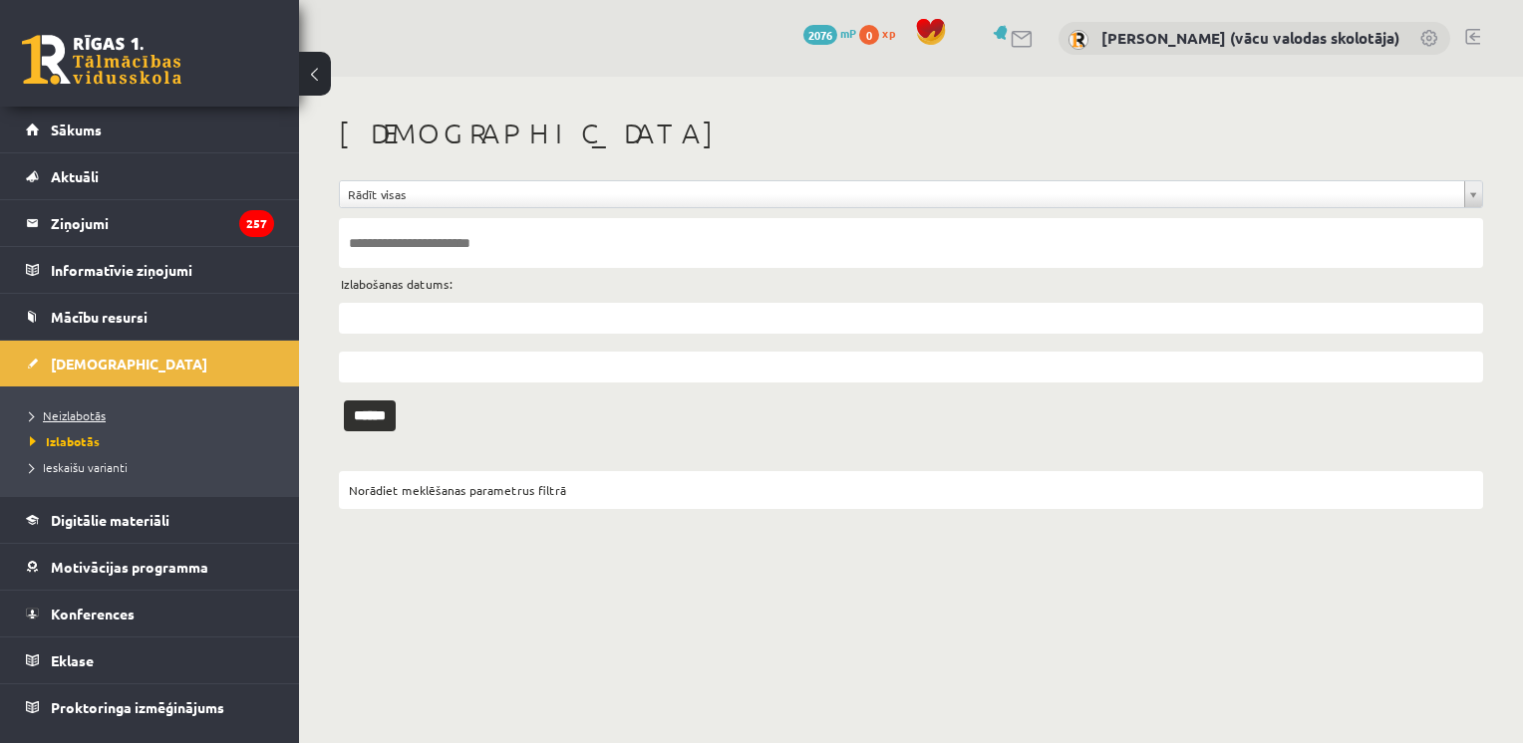
click at [96, 413] on span "Neizlabotās" at bounding box center [68, 416] width 76 height 16
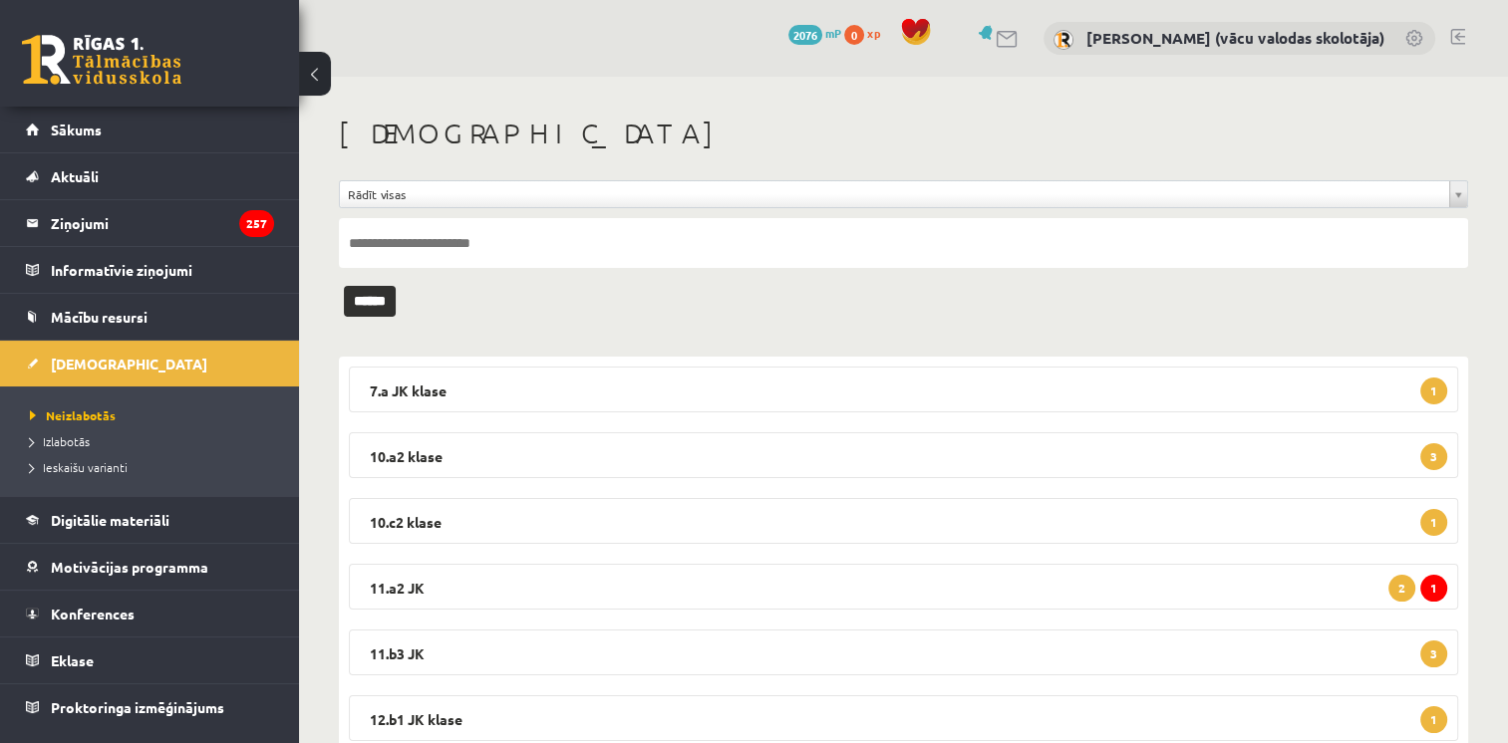
scroll to position [67, 0]
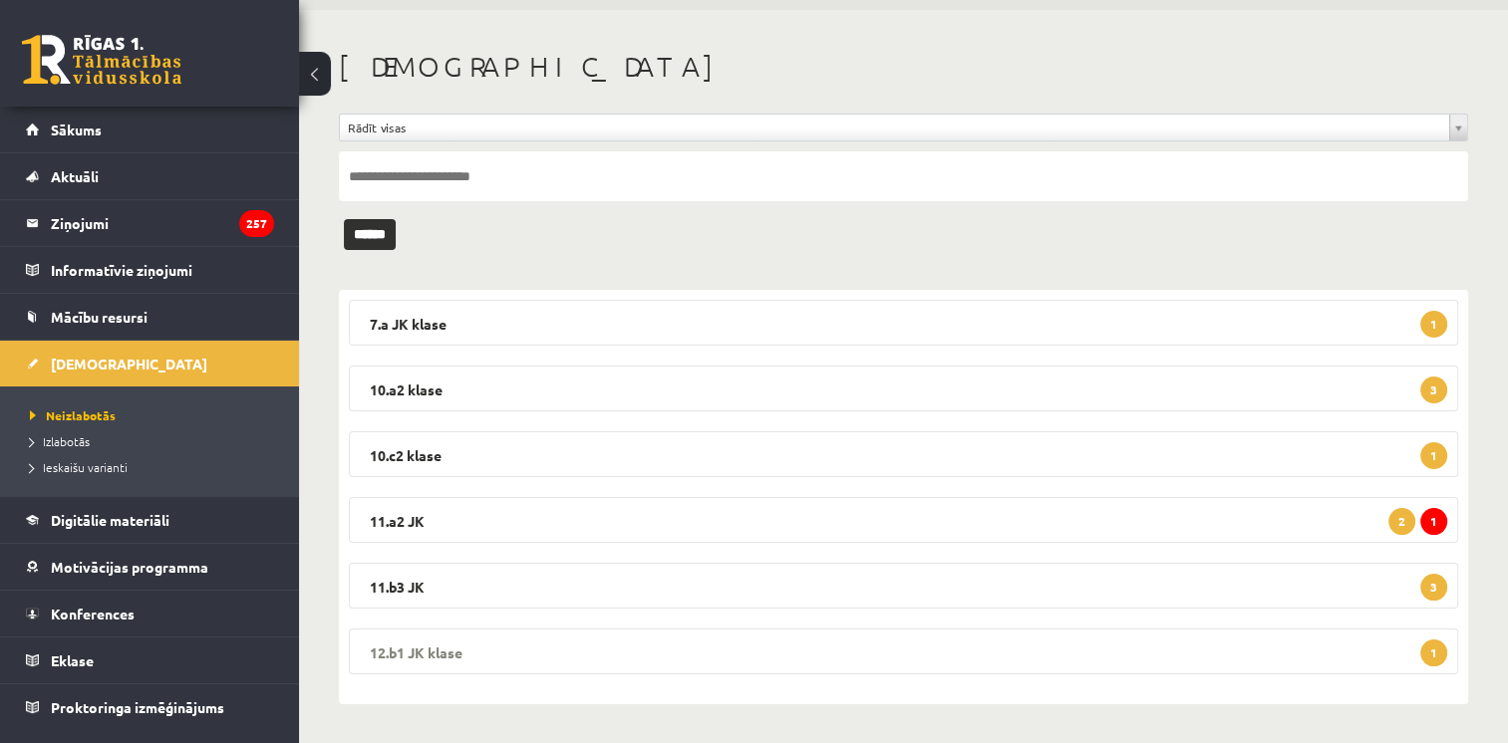
click at [1090, 655] on legend "12.b1 JK klase 1" at bounding box center [903, 652] width 1109 height 46
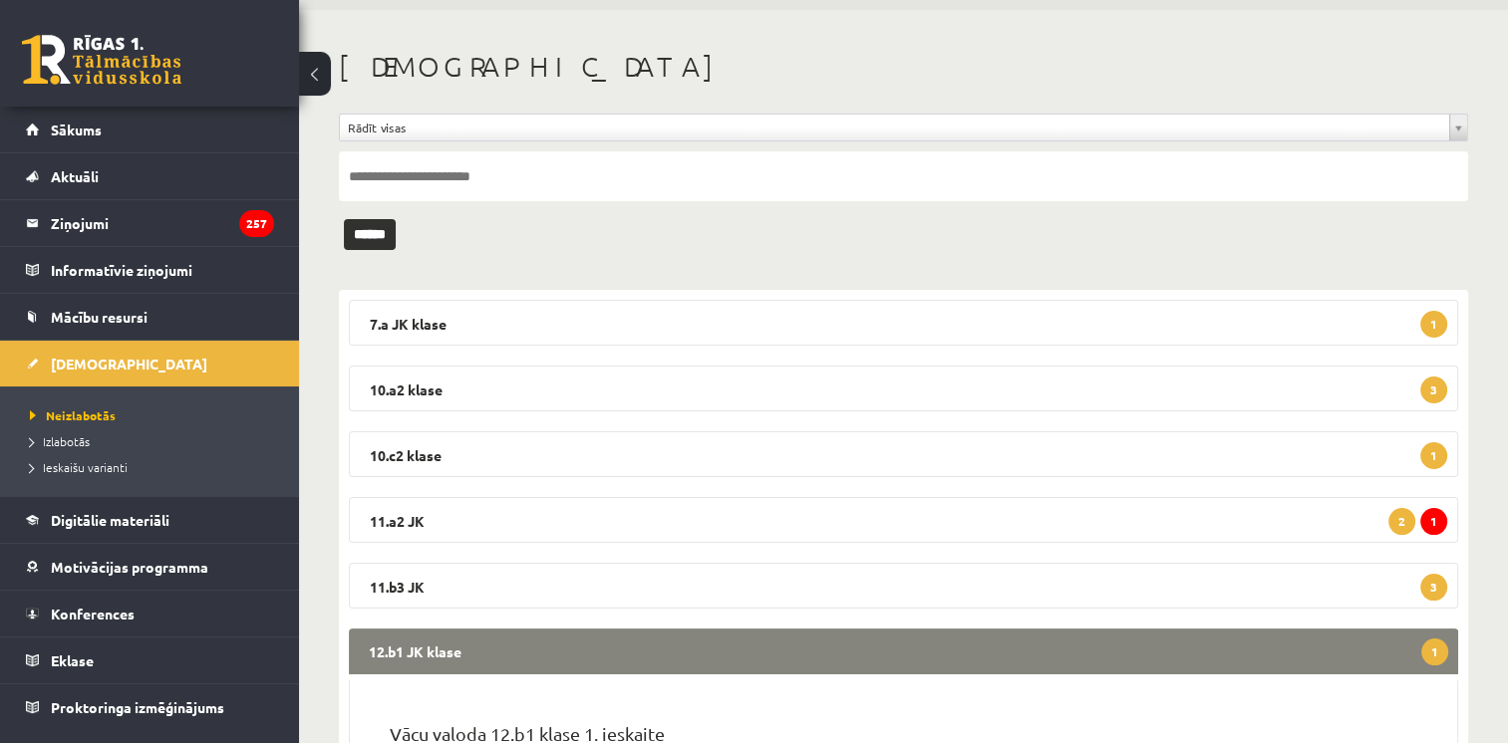
scroll to position [262, 0]
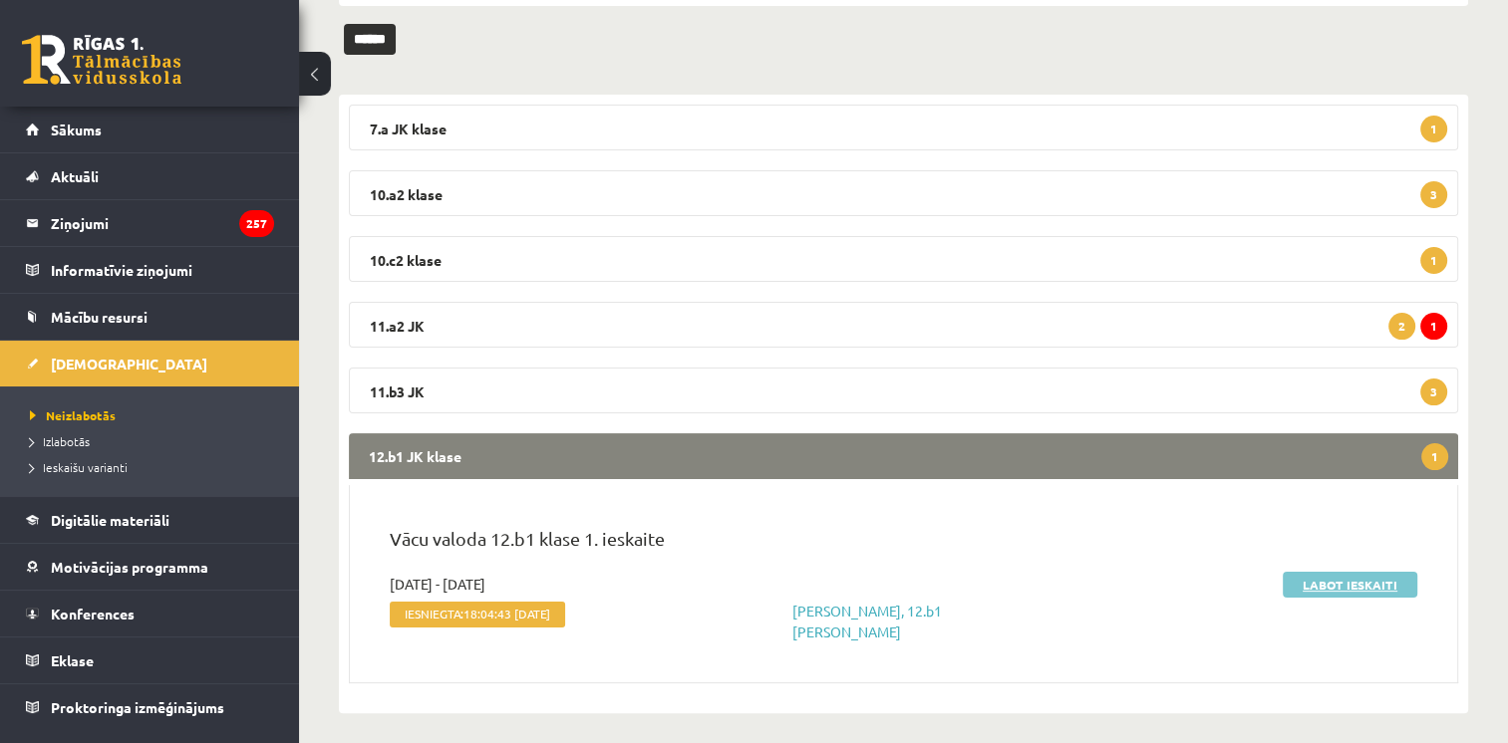
click at [1319, 584] on link "Labot ieskaiti" at bounding box center [1350, 585] width 135 height 26
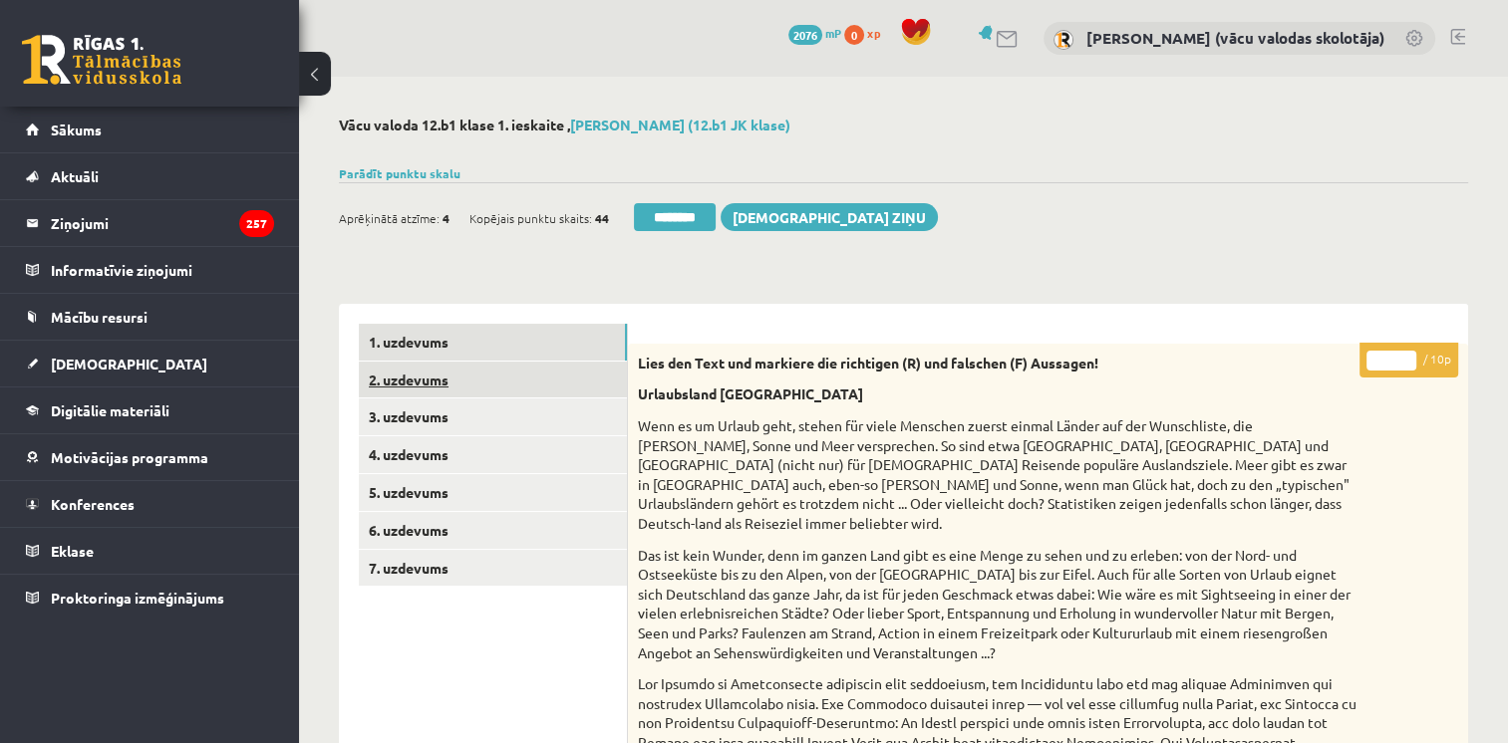
click at [433, 377] on link "2. uzdevums" at bounding box center [493, 380] width 268 height 37
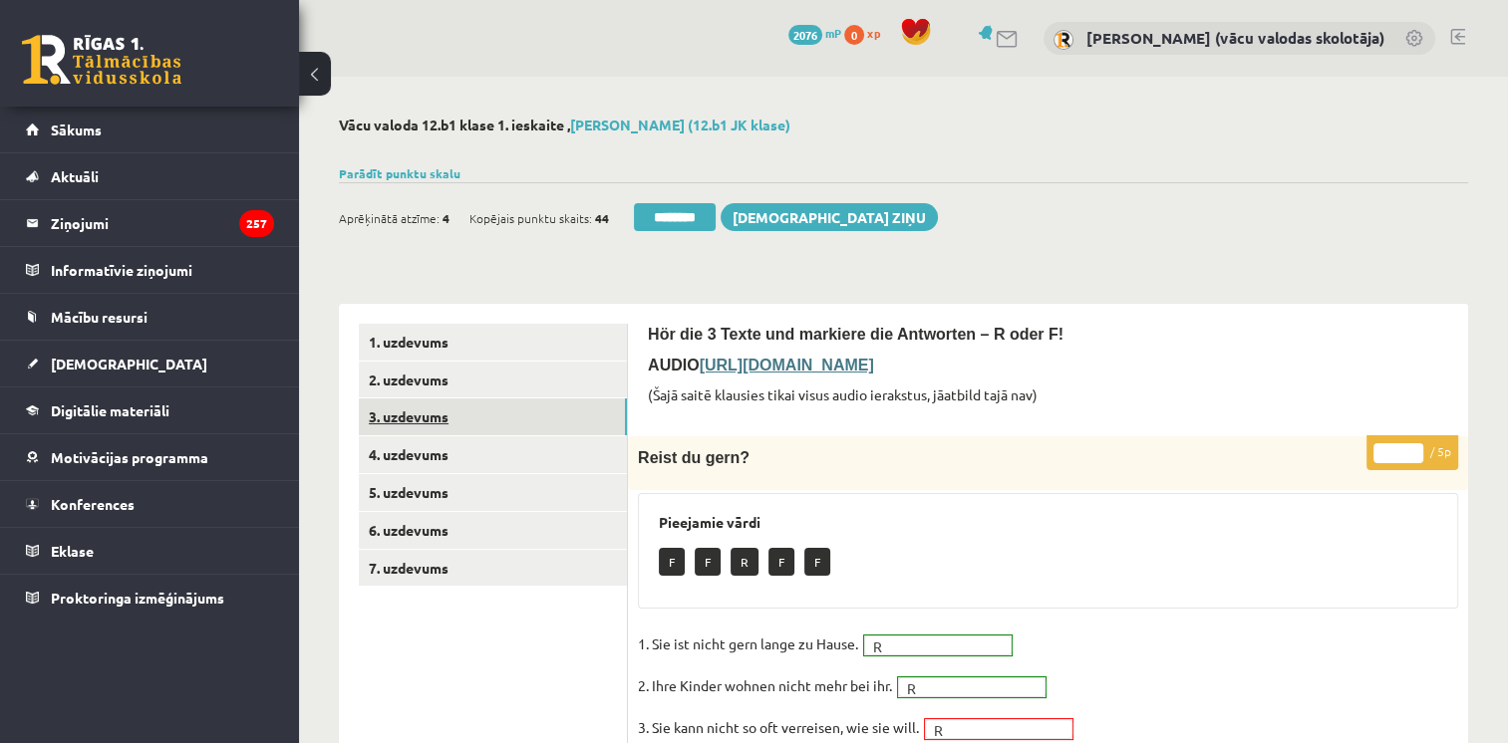
click at [431, 419] on link "3. uzdevums" at bounding box center [493, 417] width 268 height 37
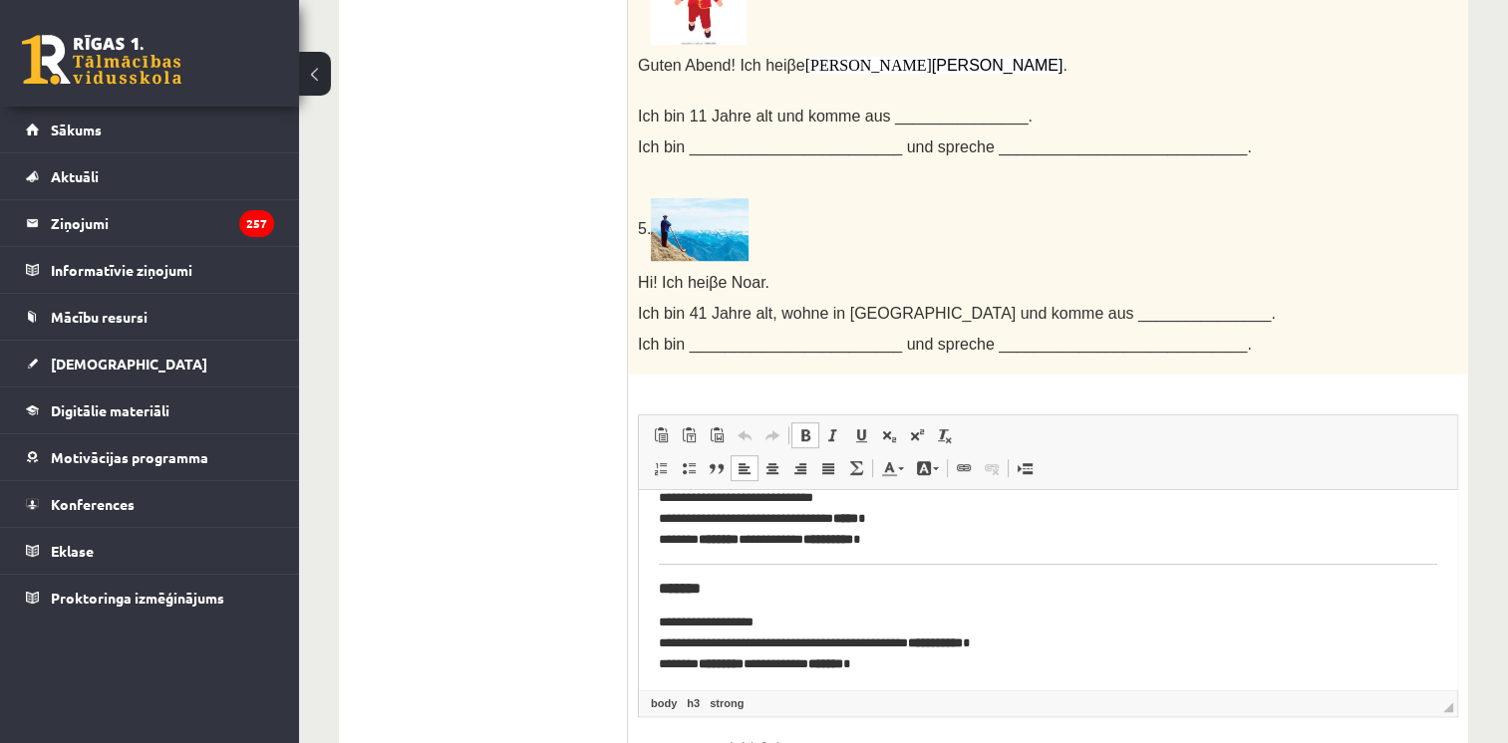
scroll to position [433, 0]
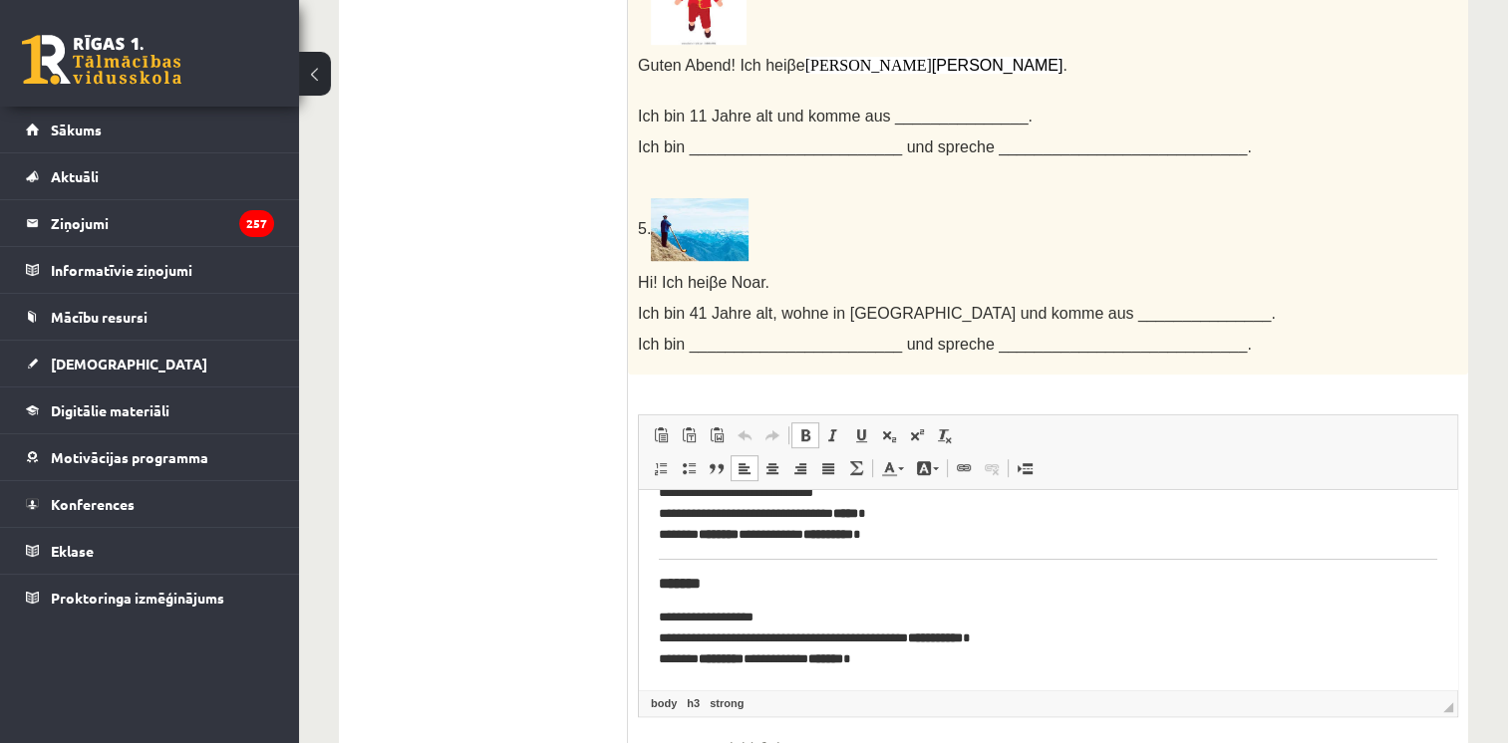
drag, startPoint x: 1449, startPoint y: 532, endPoint x: 2102, endPoint y: 1134, distance: 887.9
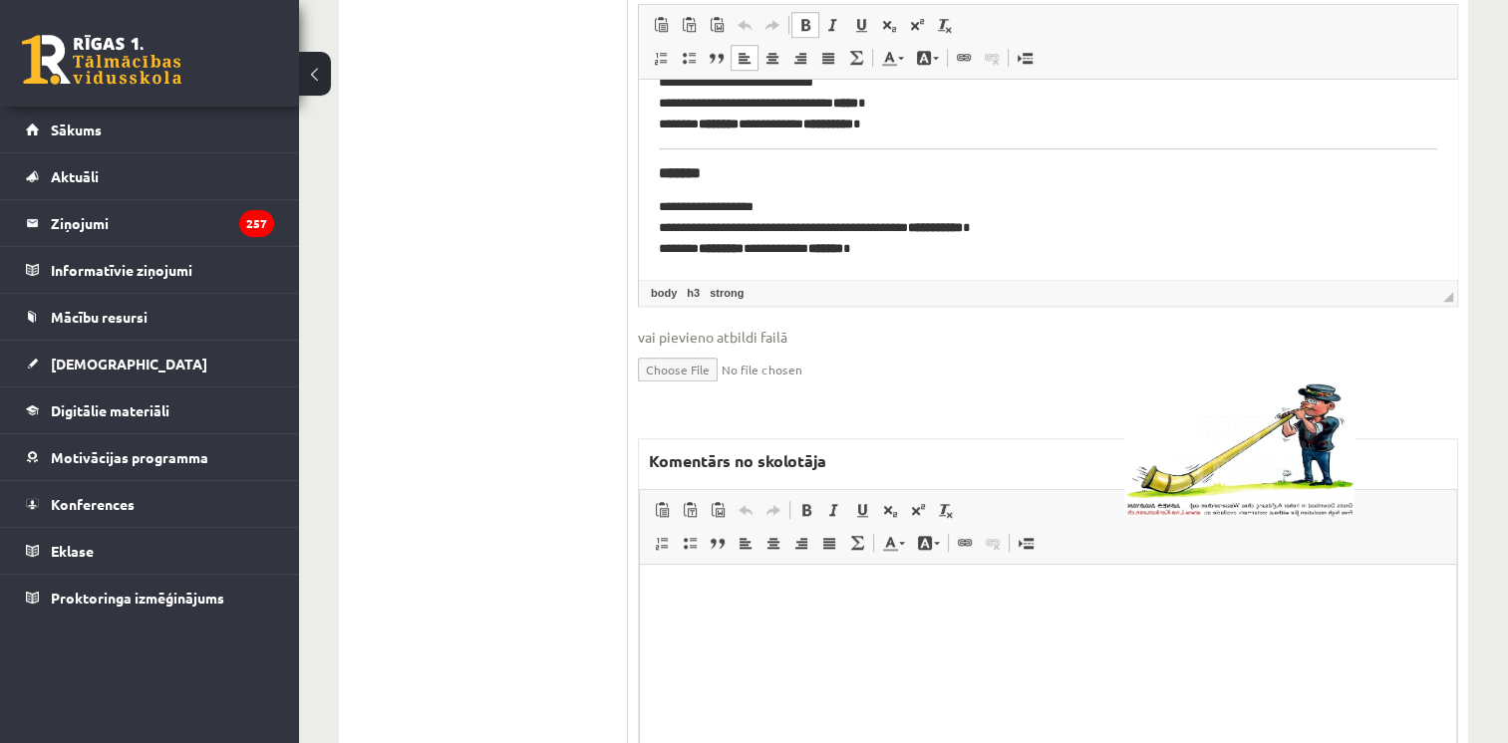
scroll to position [1810, 0]
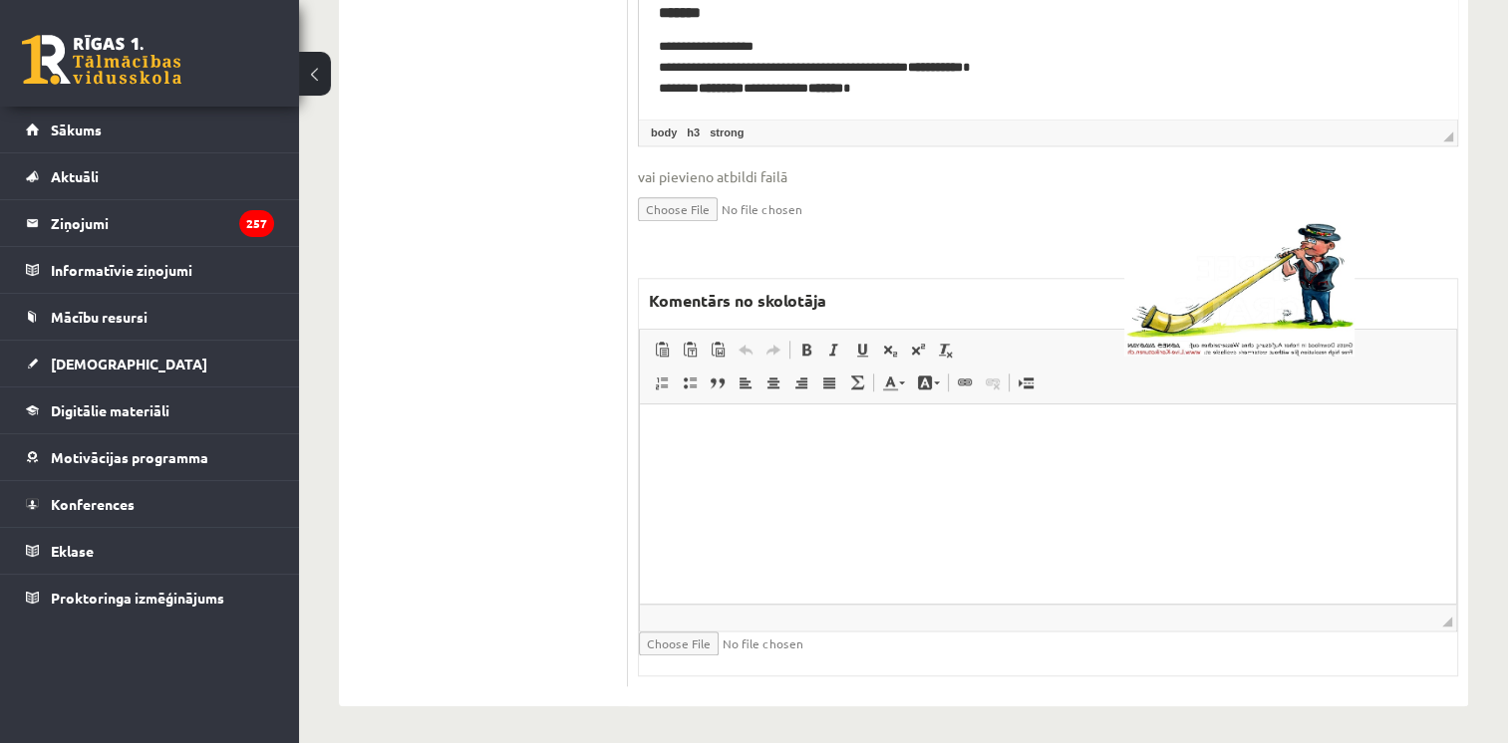
click at [1144, 612] on span "◢ Elementa ceļš" at bounding box center [1048, 617] width 816 height 27
click at [1061, 465] on html at bounding box center [1048, 435] width 816 height 61
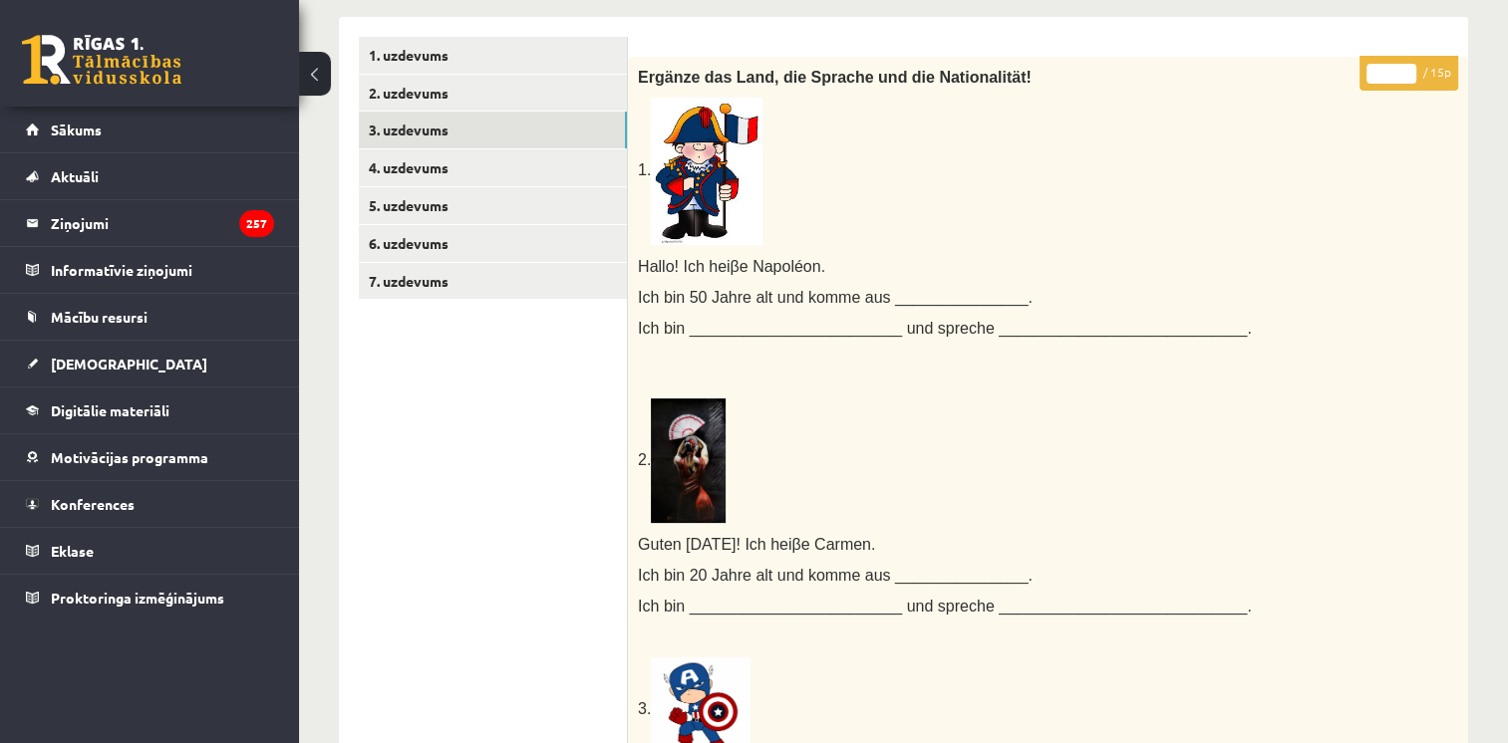
scroll to position [0, 0]
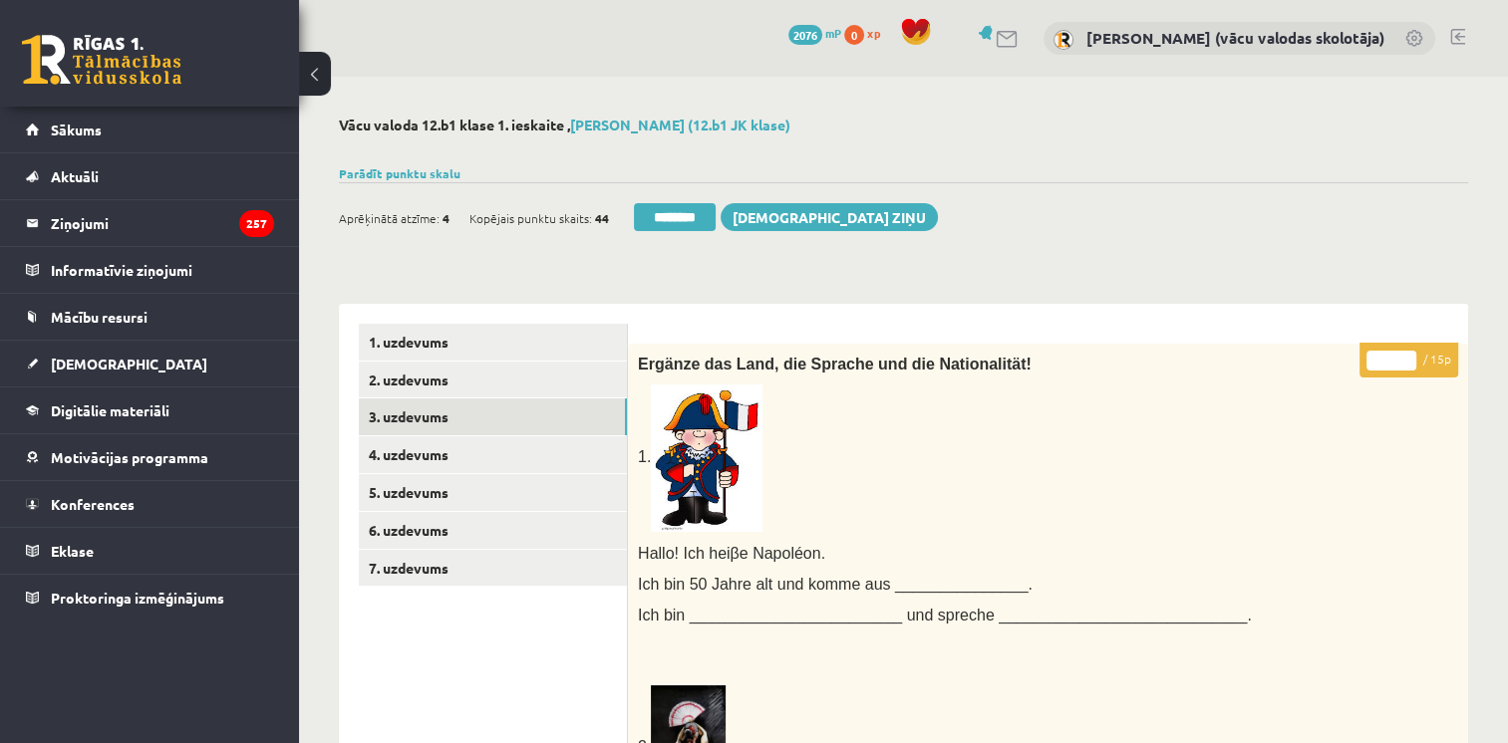
click at [1407, 357] on input "**" at bounding box center [1391, 361] width 50 height 20
type input "**"
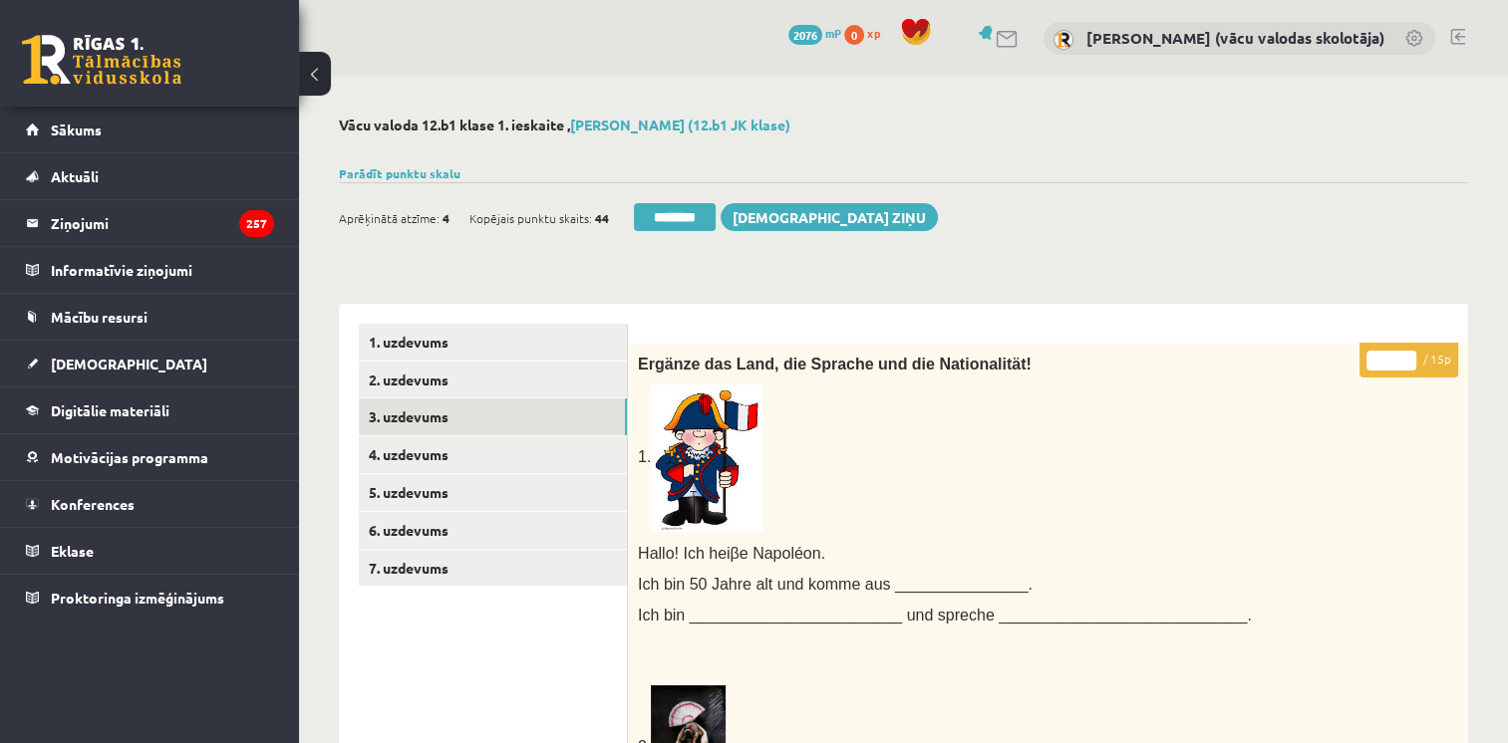
click at [1407, 366] on input "**" at bounding box center [1391, 361] width 50 height 20
click at [449, 452] on link "4. uzdevums" at bounding box center [493, 454] width 268 height 37
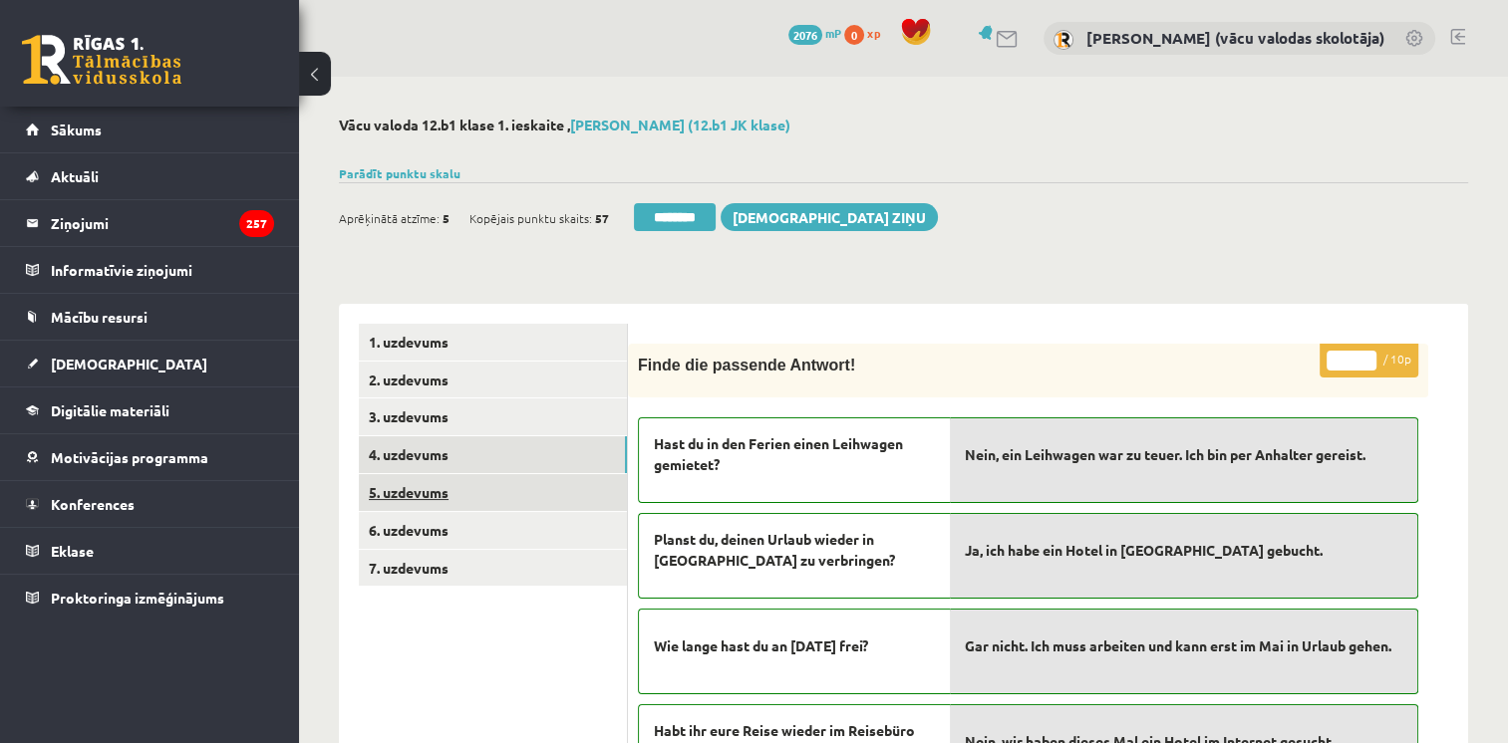
click at [448, 489] on link "5. uzdevums" at bounding box center [493, 492] width 268 height 37
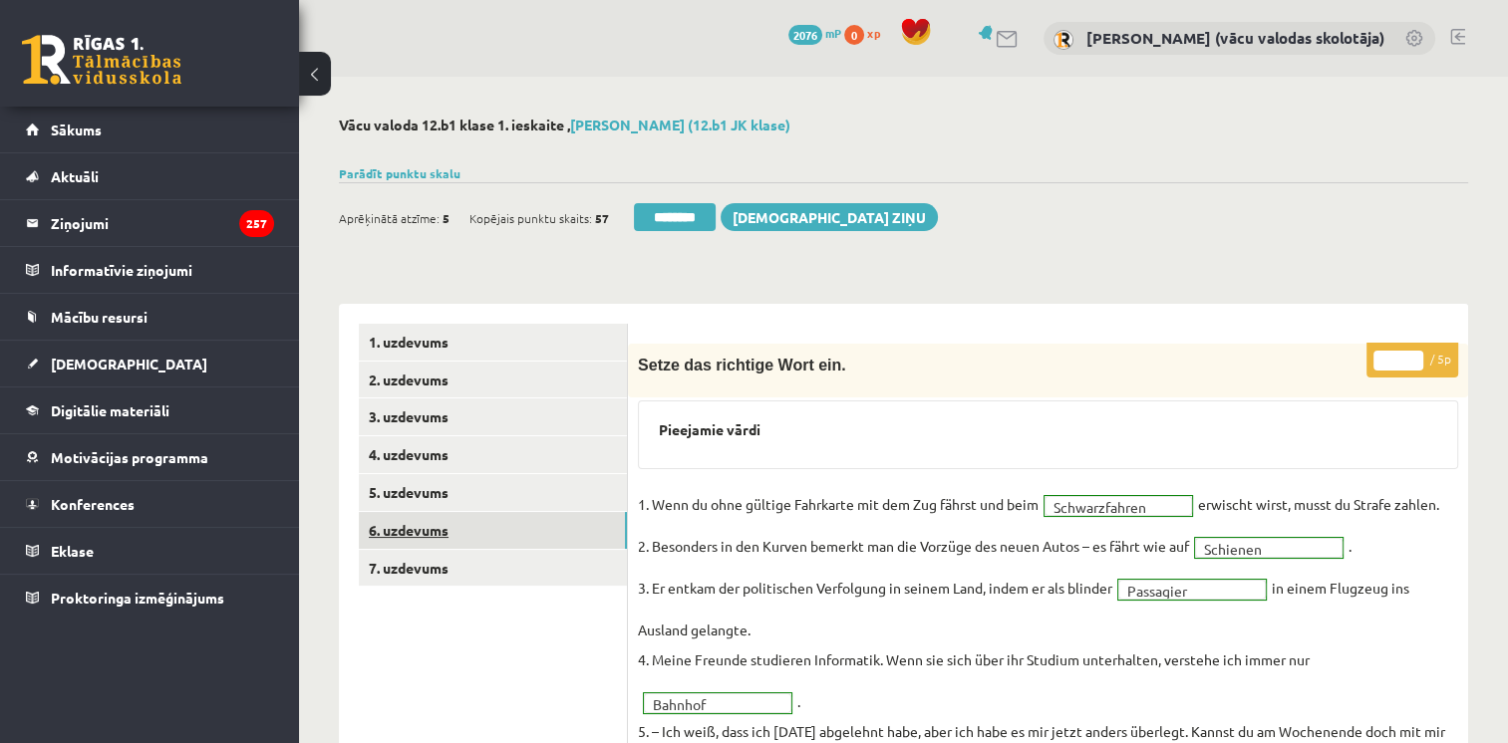
click at [448, 529] on link "6. uzdevums" at bounding box center [493, 530] width 268 height 37
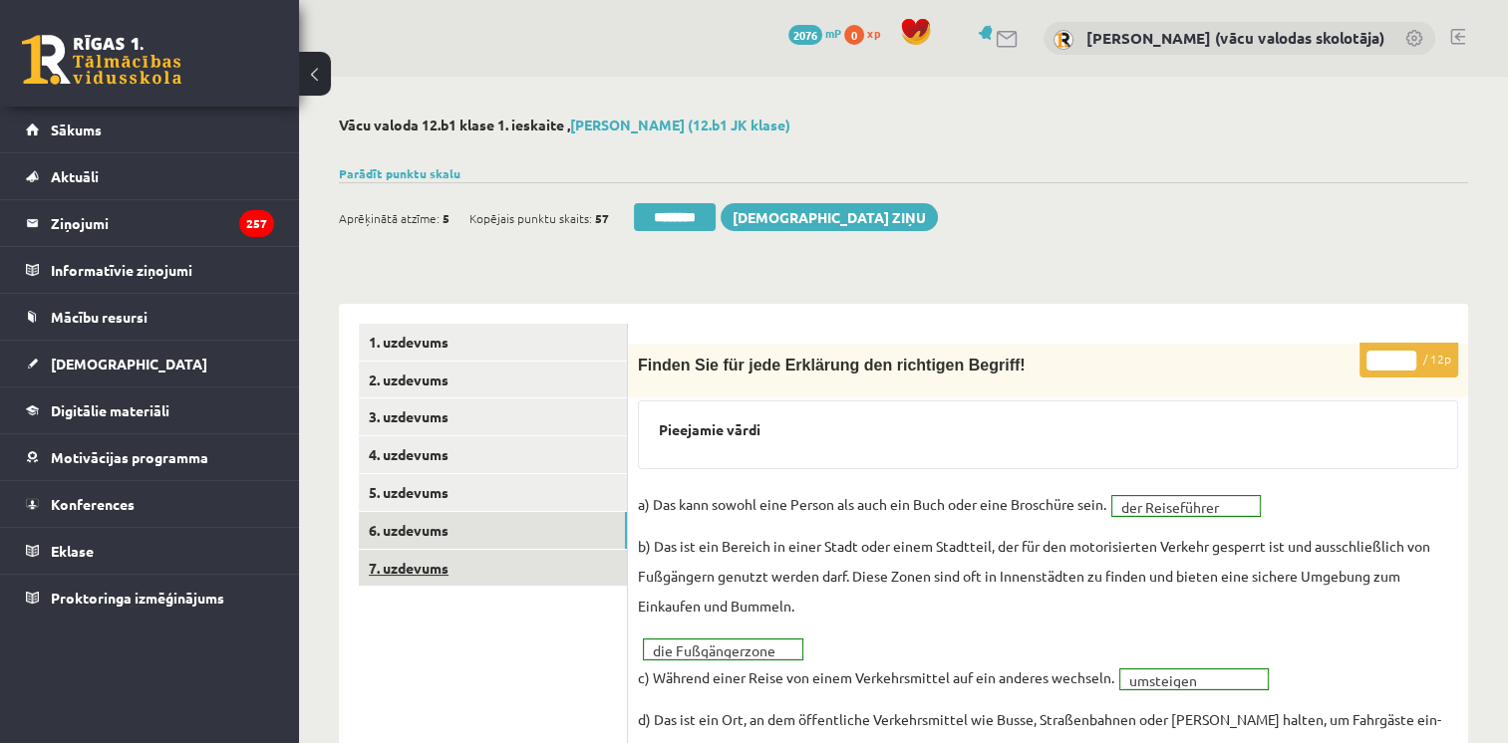
click at [431, 572] on link "7. uzdevums" at bounding box center [493, 568] width 268 height 37
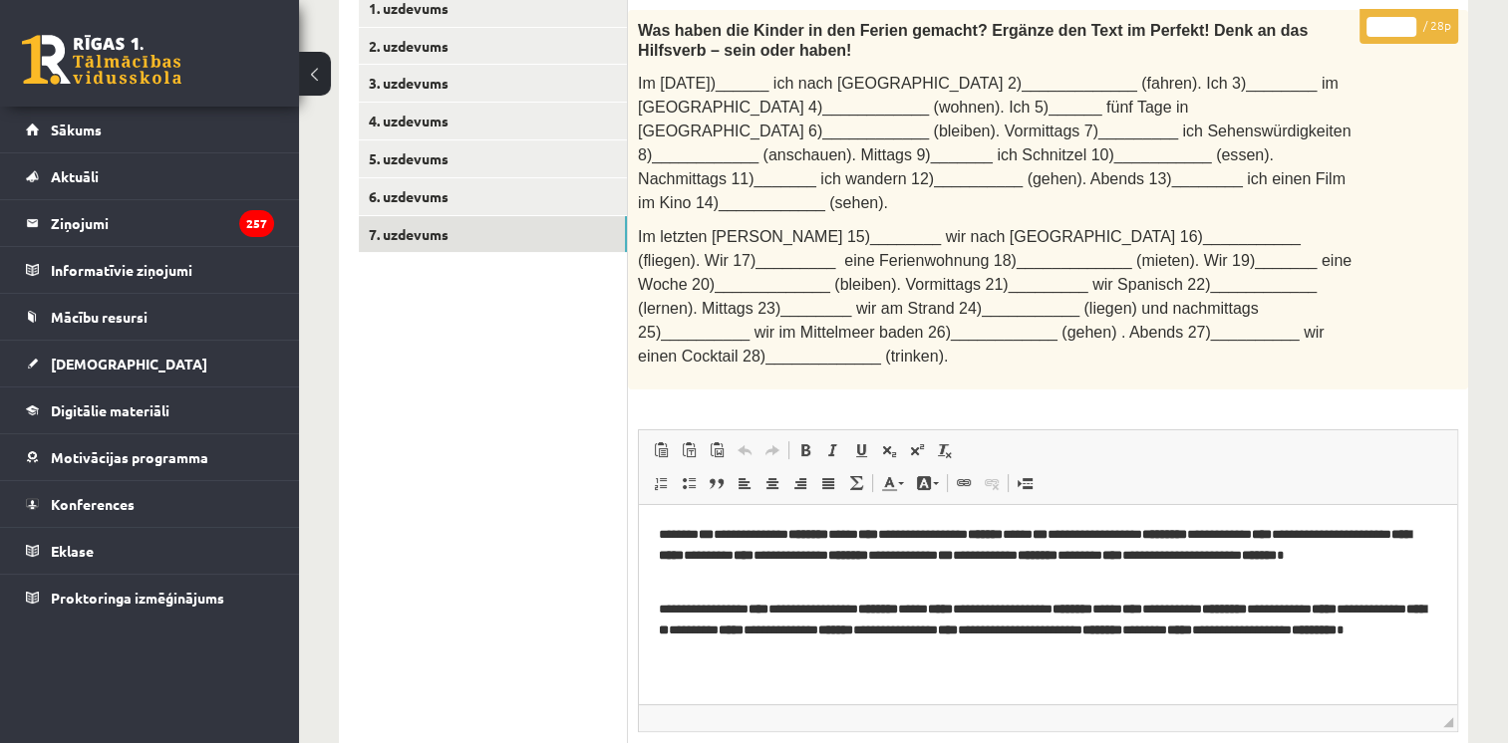
scroll to position [317, 0]
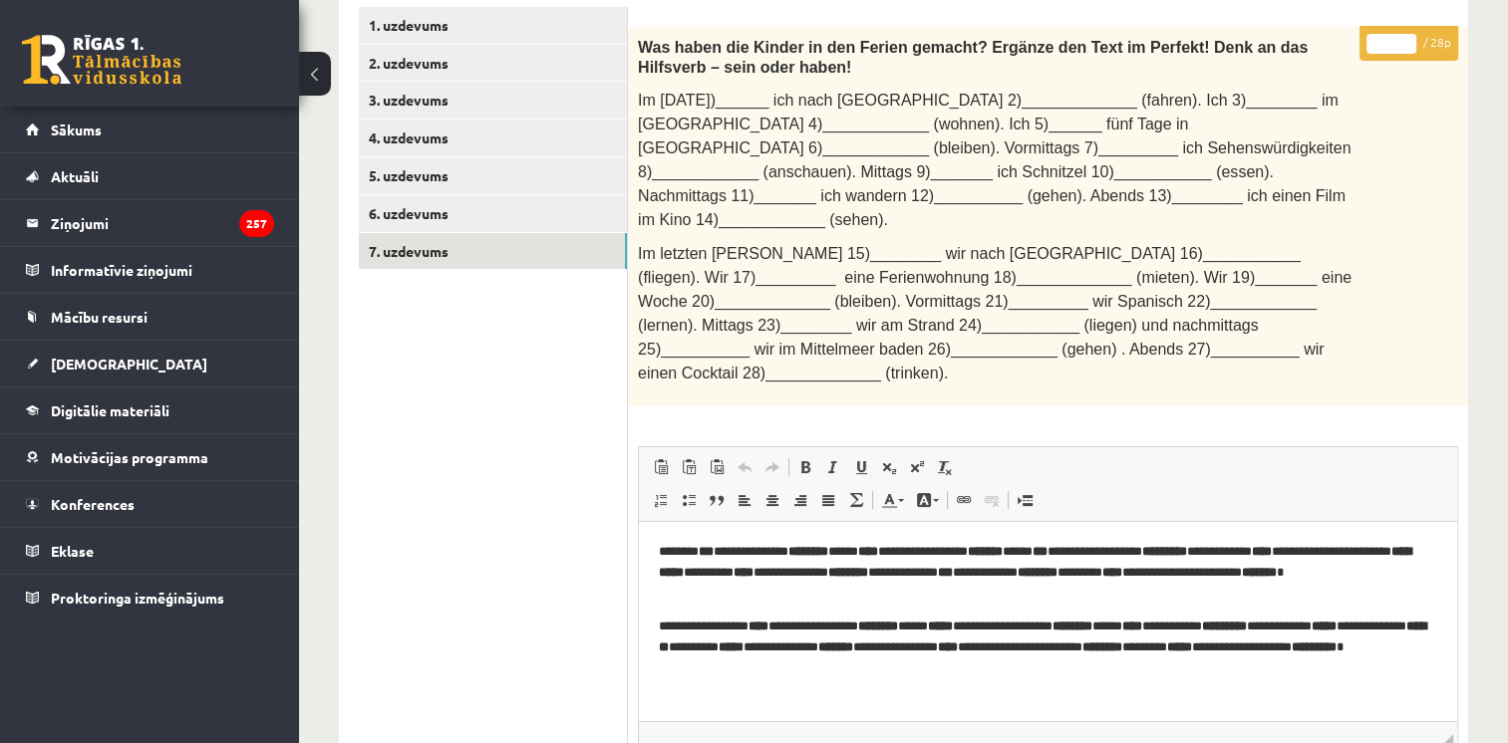
type input "**"
click at [1410, 37] on input "**" at bounding box center [1391, 44] width 50 height 20
click at [547, 212] on link "6. uzdevums" at bounding box center [493, 213] width 268 height 37
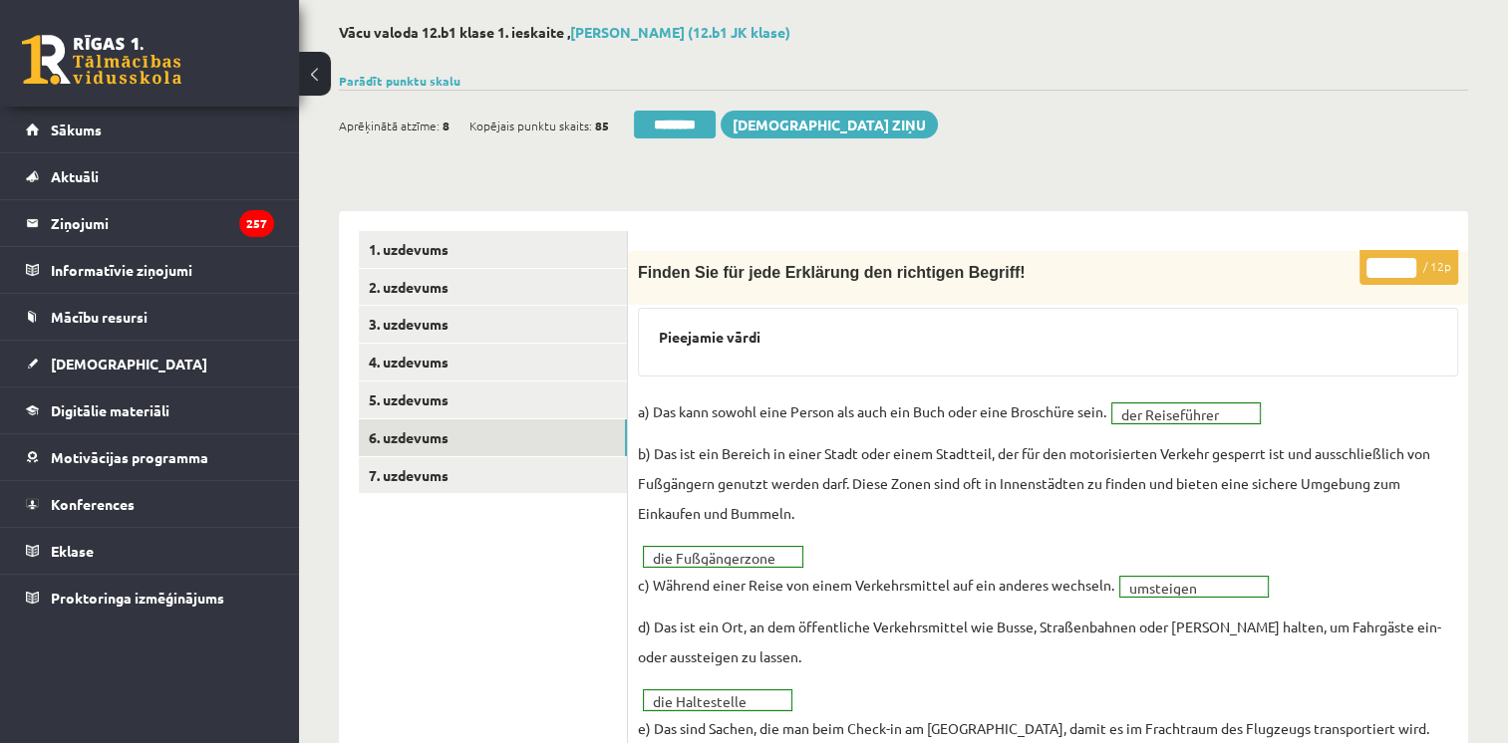
scroll to position [26, 0]
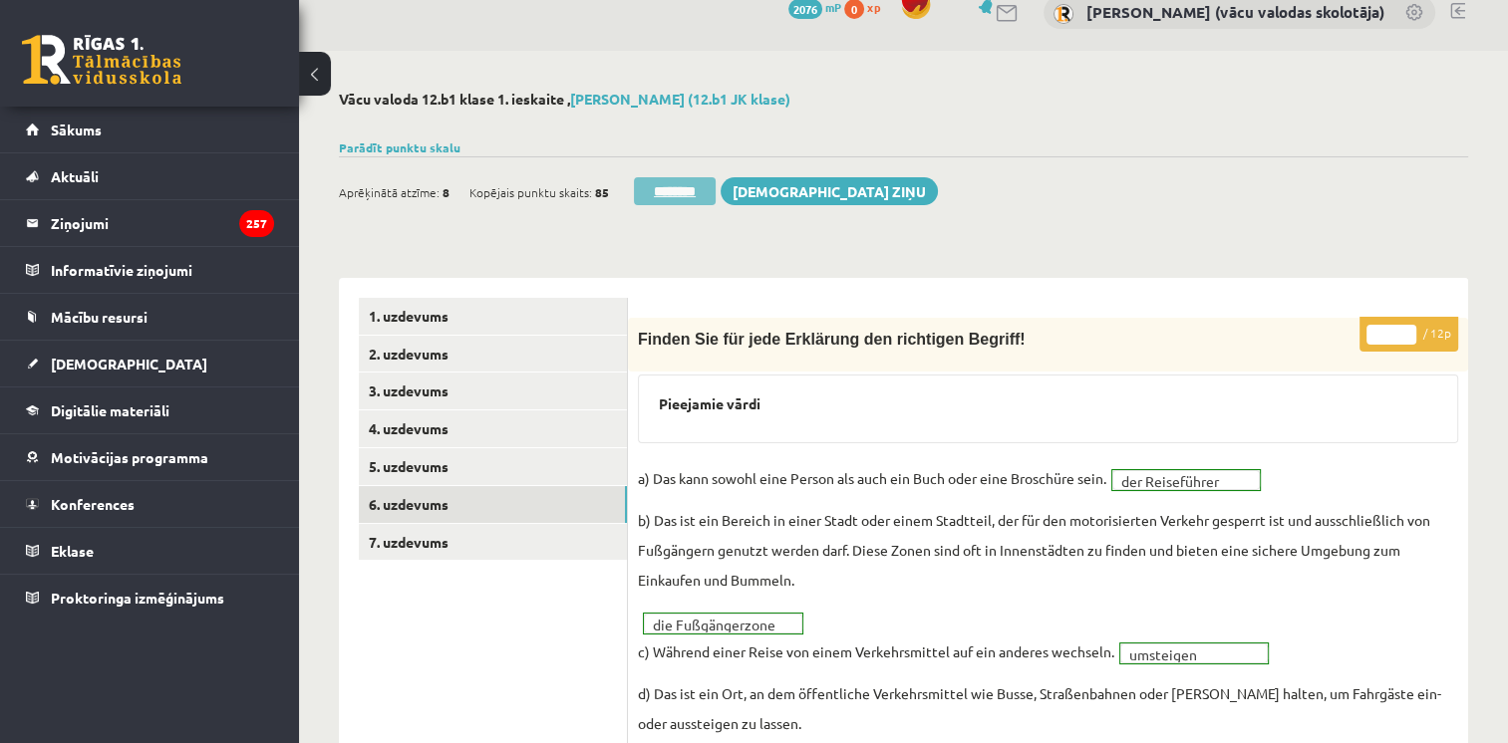
click at [680, 187] on input "********" at bounding box center [675, 191] width 82 height 28
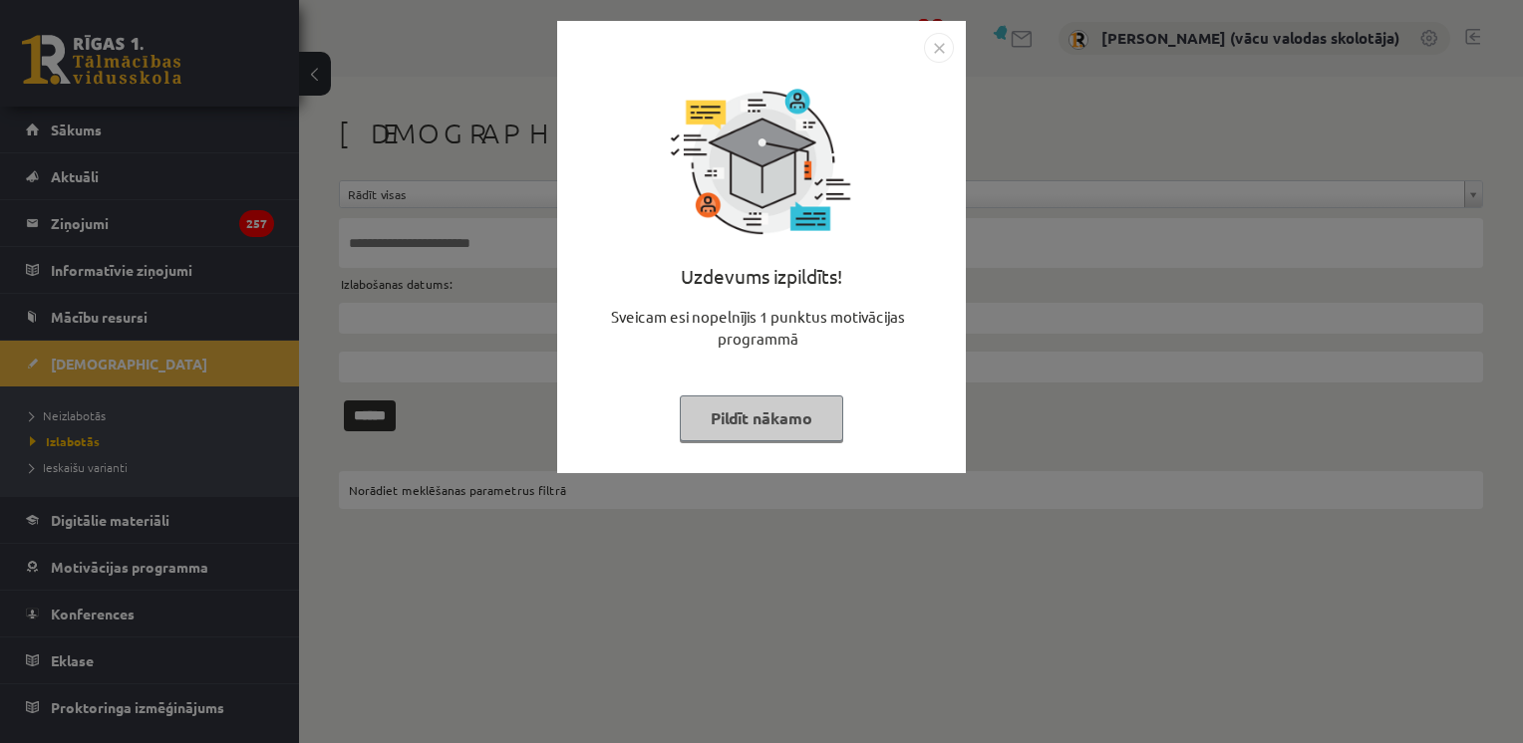
click at [745, 425] on button "Pildīt nākamo" at bounding box center [761, 419] width 163 height 46
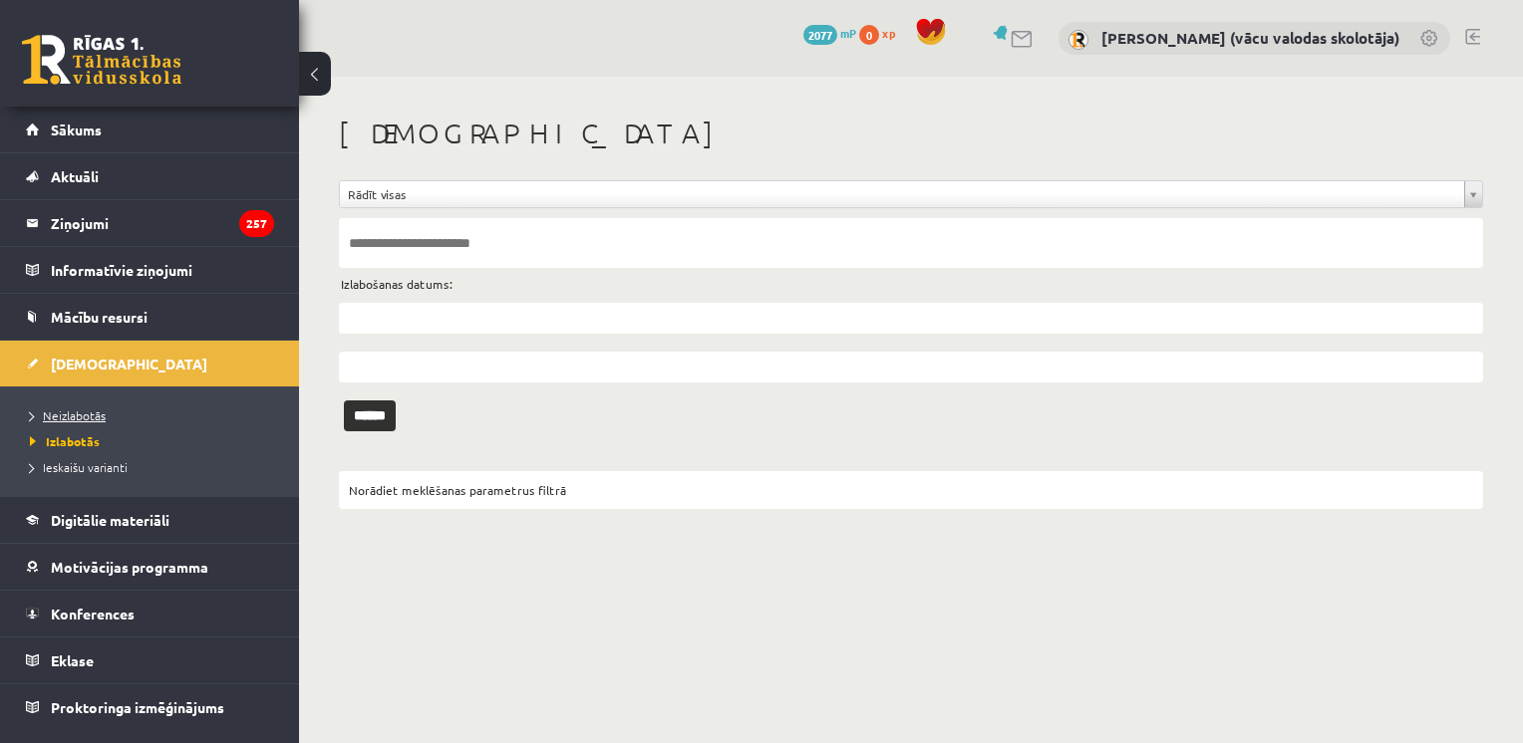
click at [97, 414] on span "Neizlabotās" at bounding box center [68, 416] width 76 height 16
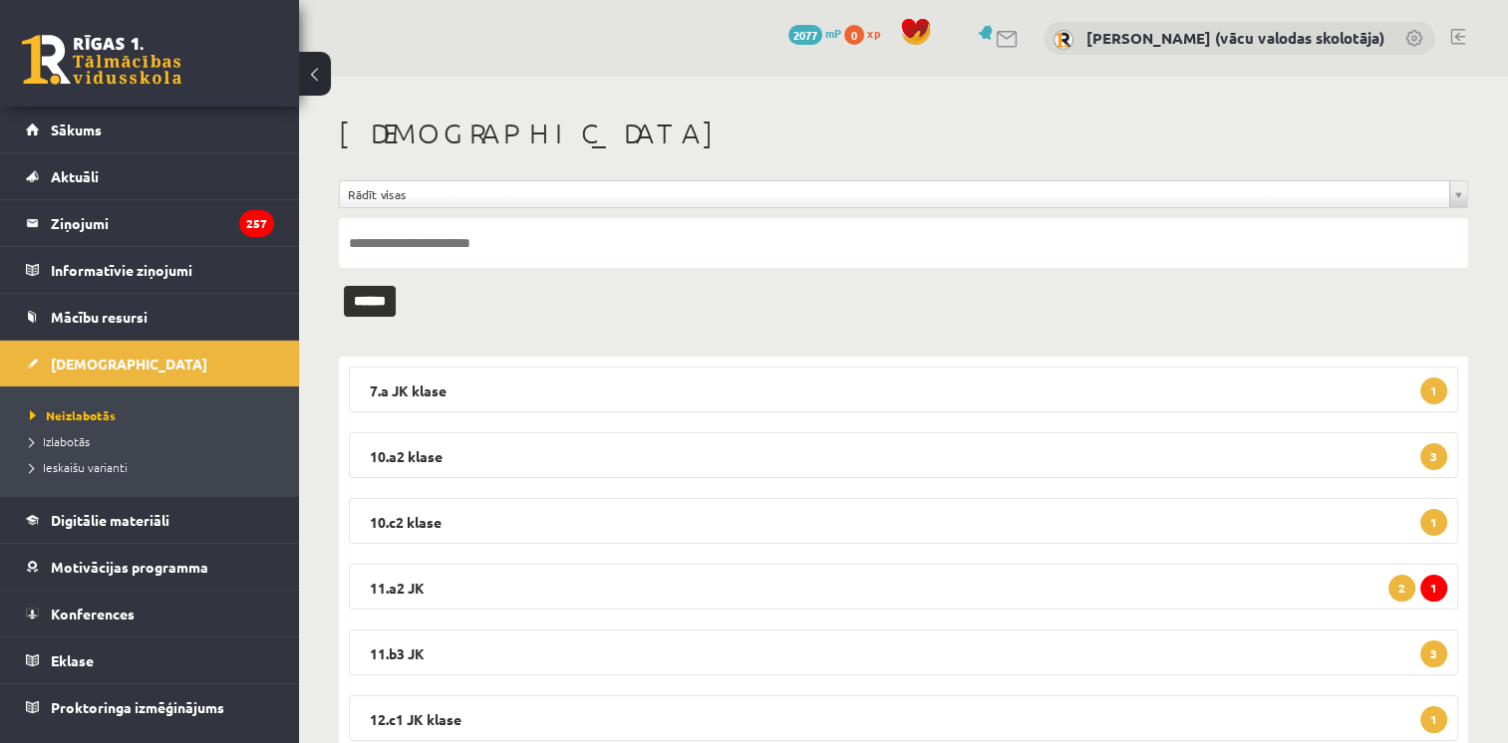
scroll to position [67, 0]
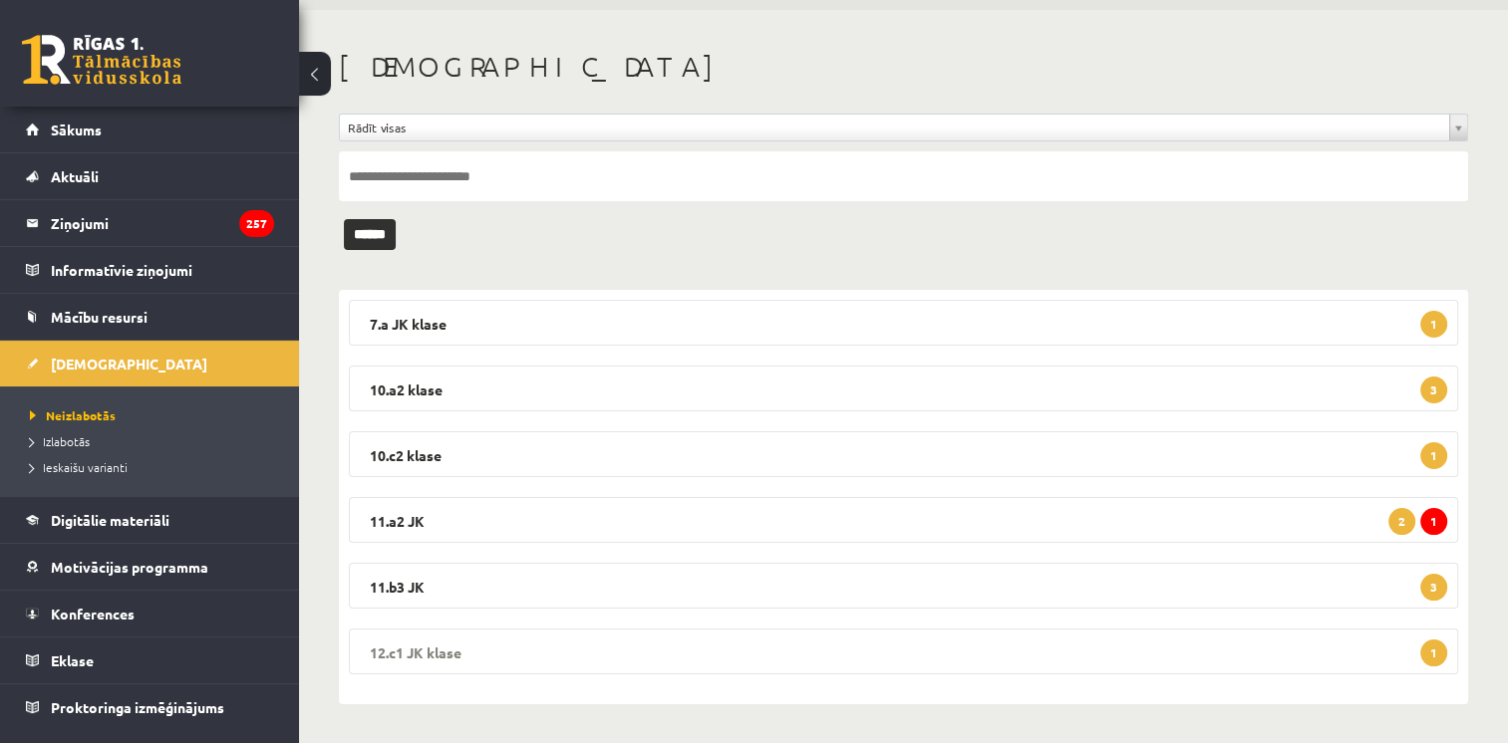
click at [1286, 644] on legend "12.c1 JK klase 1" at bounding box center [903, 652] width 1109 height 46
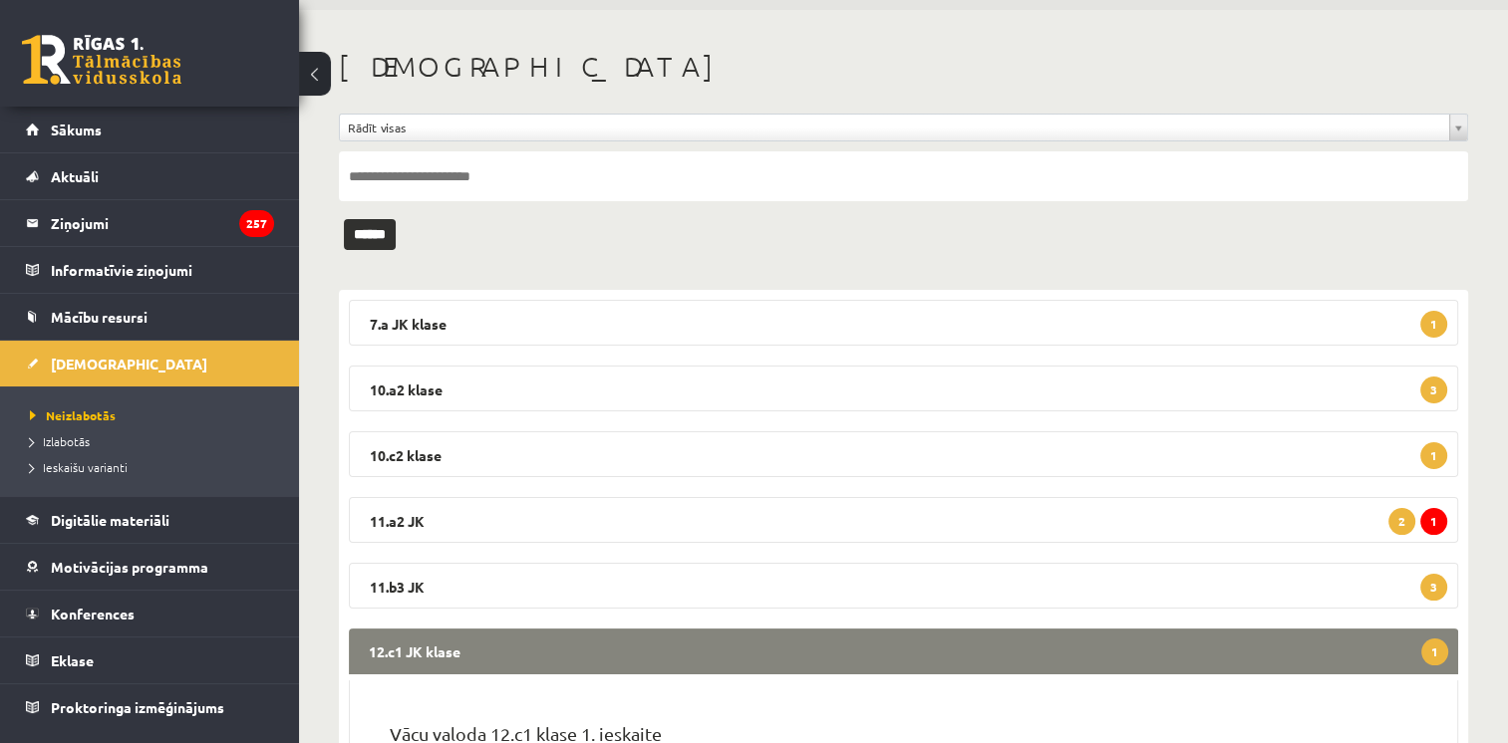
scroll to position [262, 0]
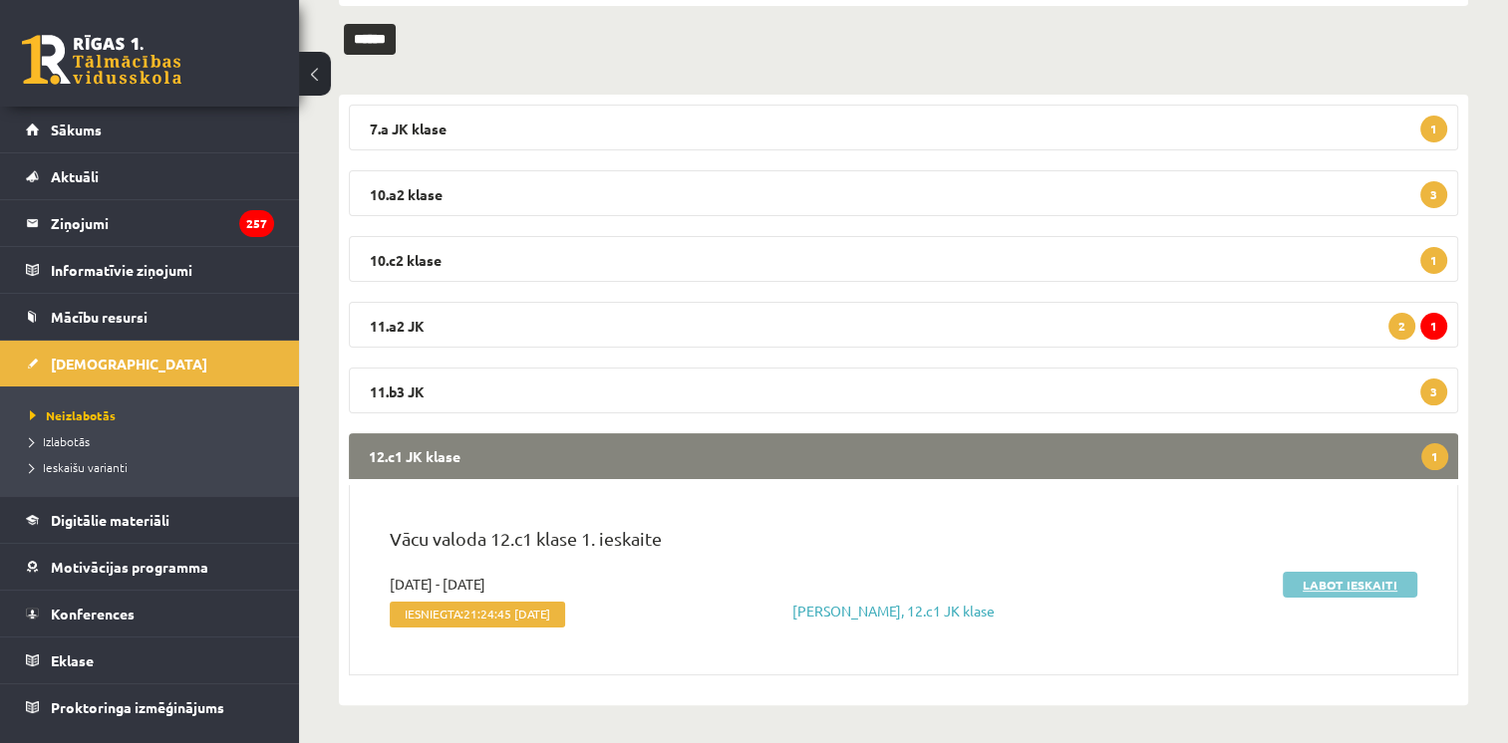
click at [1316, 592] on link "Labot ieskaiti" at bounding box center [1350, 585] width 135 height 26
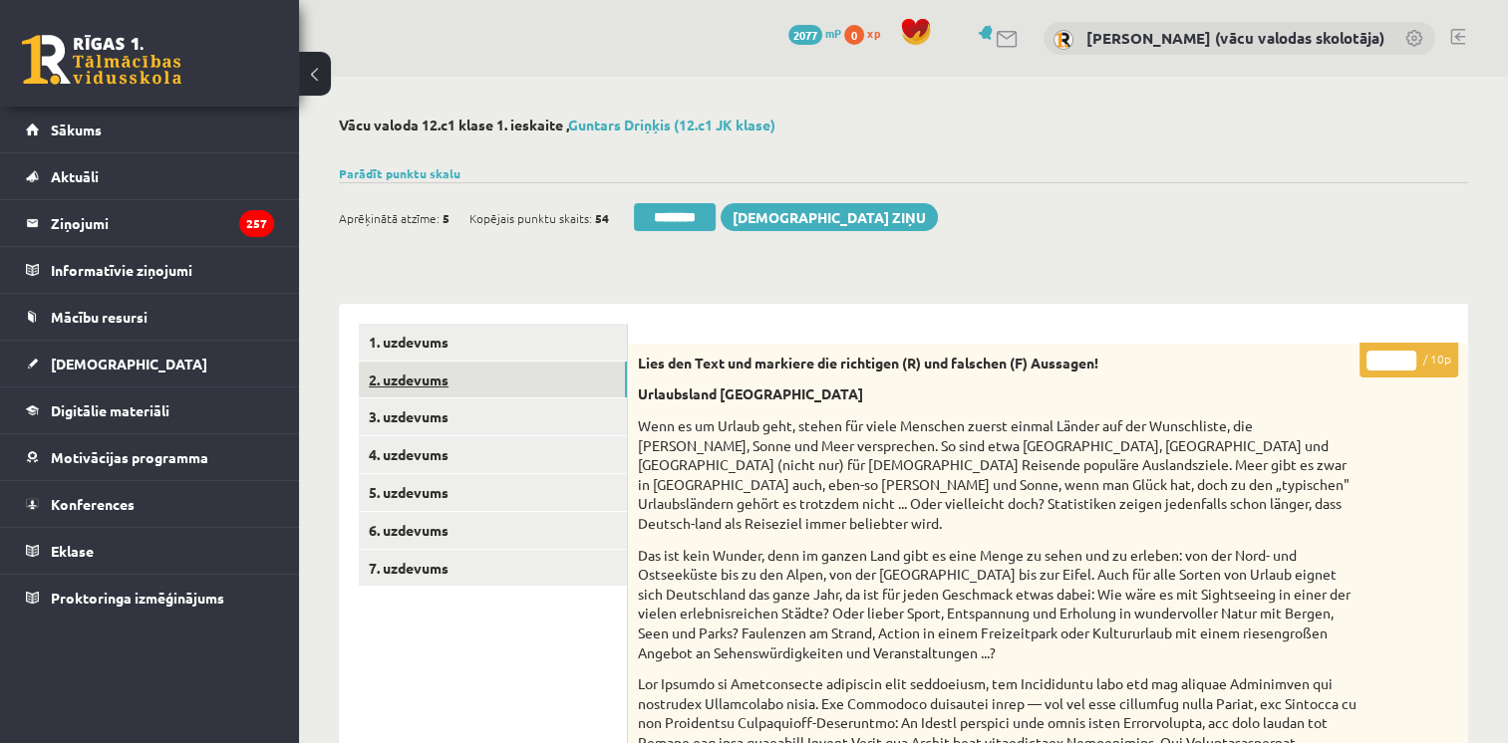
click at [400, 381] on link "2. uzdevums" at bounding box center [493, 380] width 268 height 37
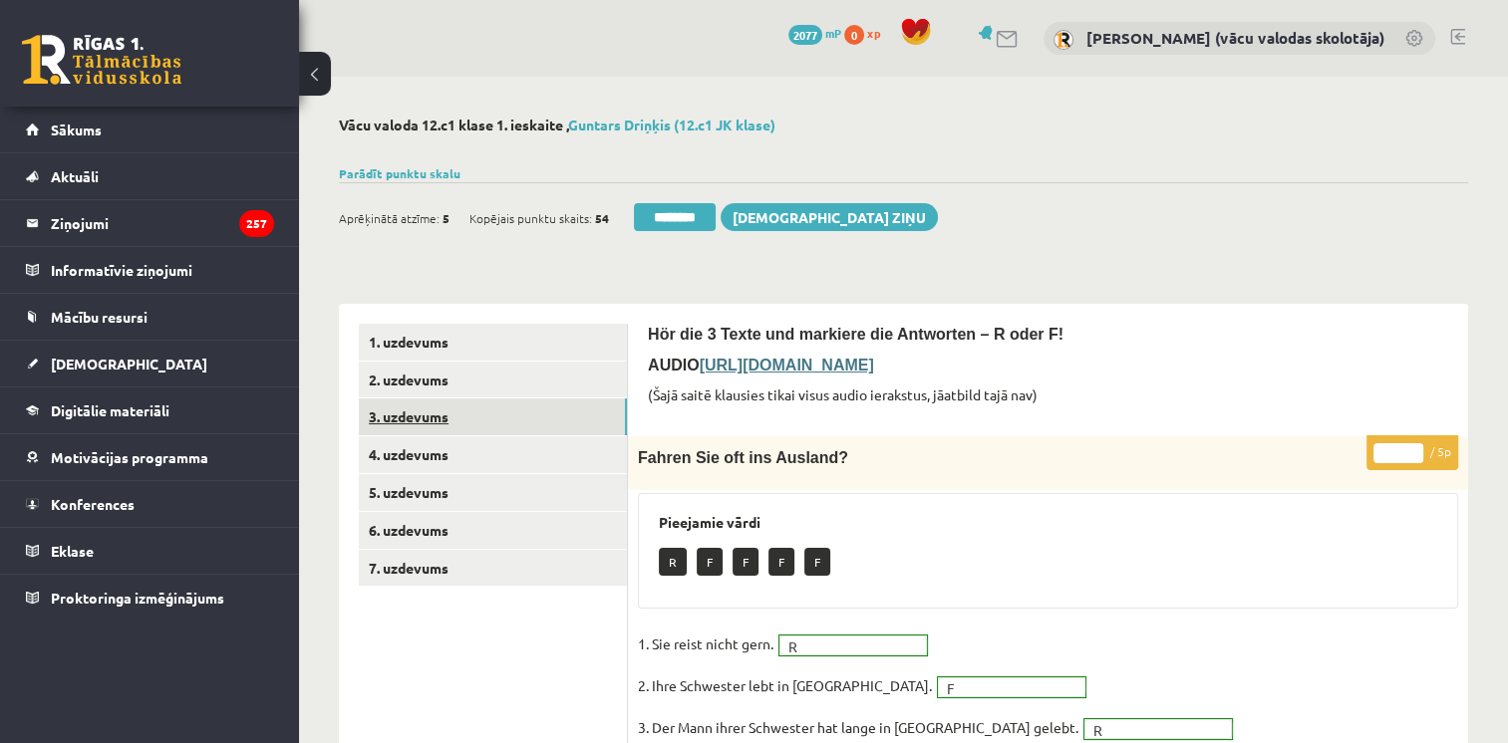
click at [407, 421] on link "3. uzdevums" at bounding box center [493, 417] width 268 height 37
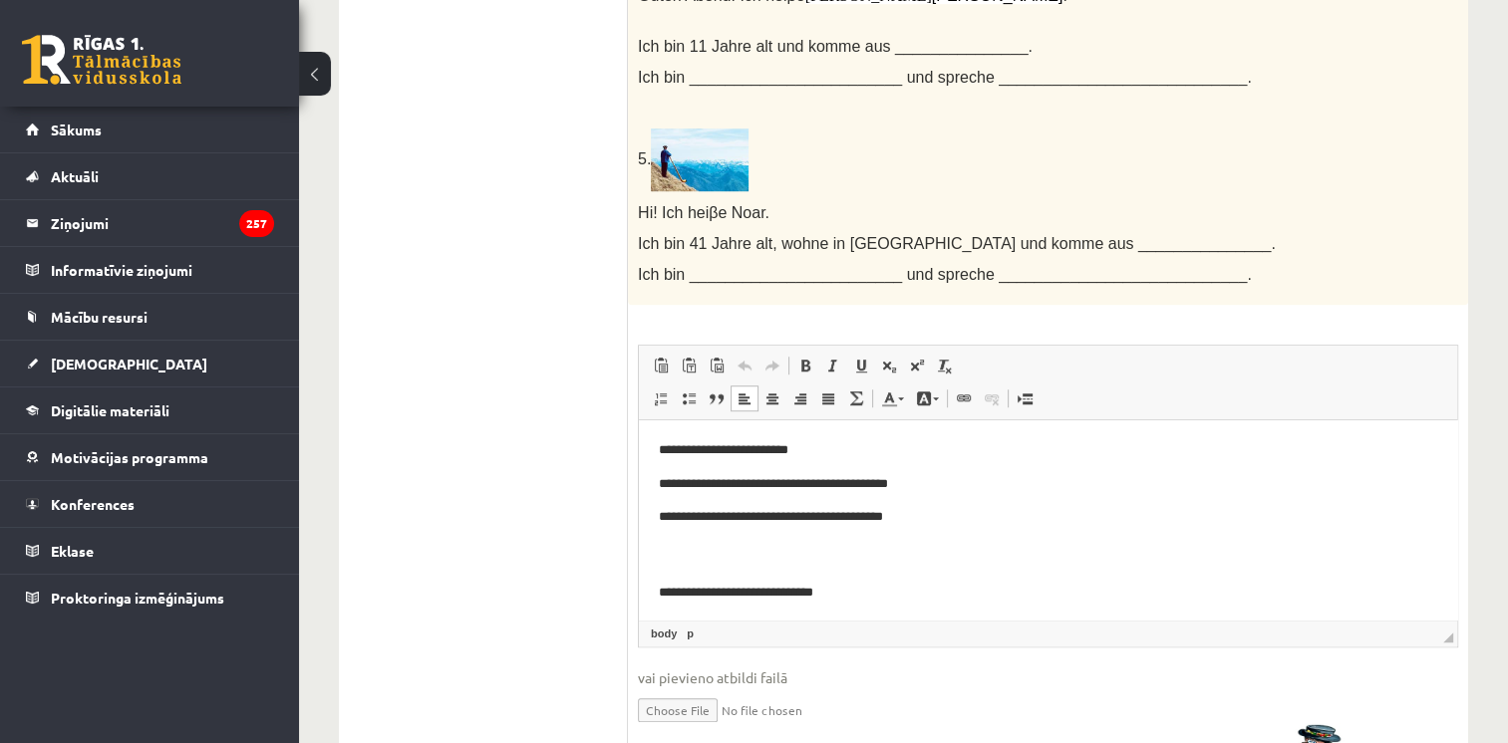
drag, startPoint x: 1449, startPoint y: 456, endPoint x: 2131, endPoint y: 817, distance: 771.2
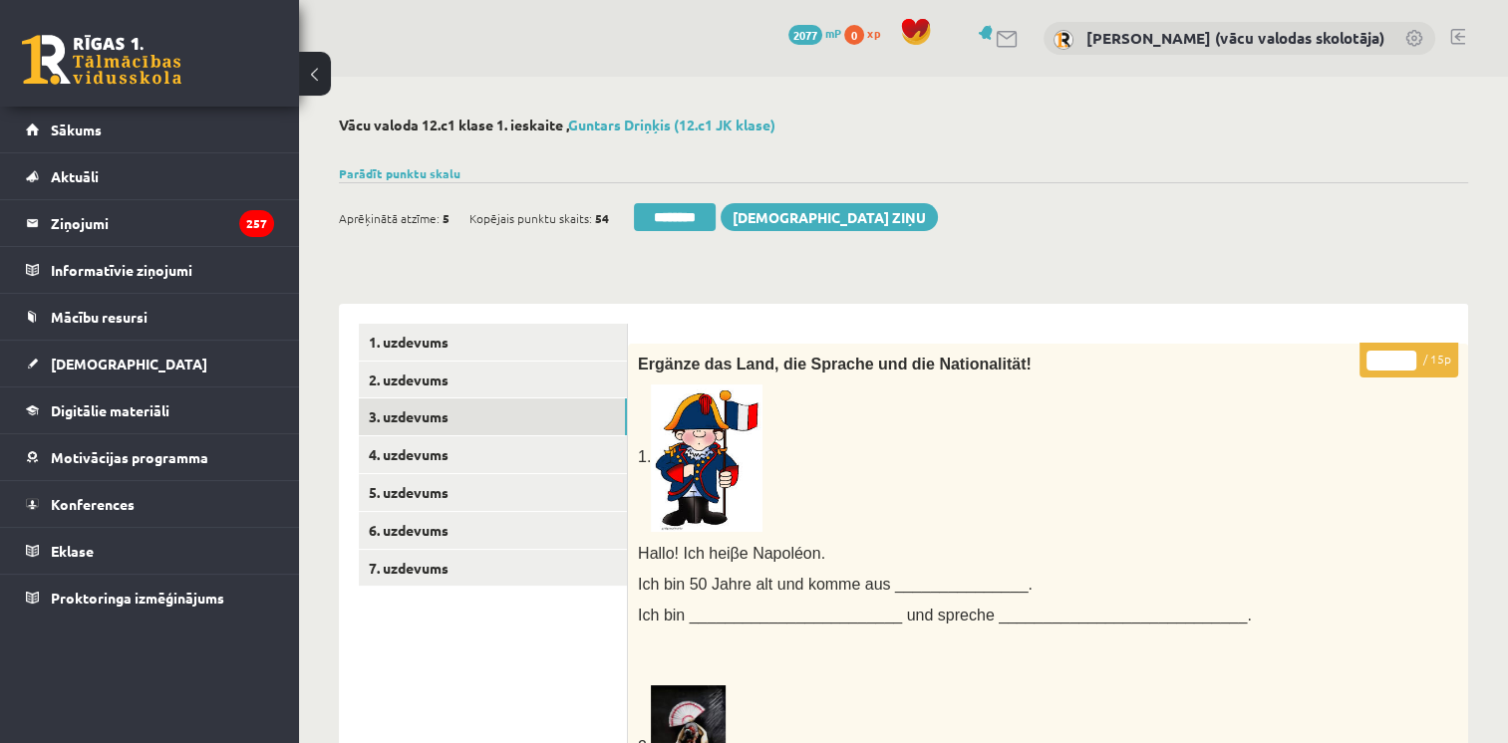
click at [1405, 357] on input "**" at bounding box center [1391, 361] width 50 height 20
type input "**"
click at [1405, 357] on input "**" at bounding box center [1391, 361] width 50 height 20
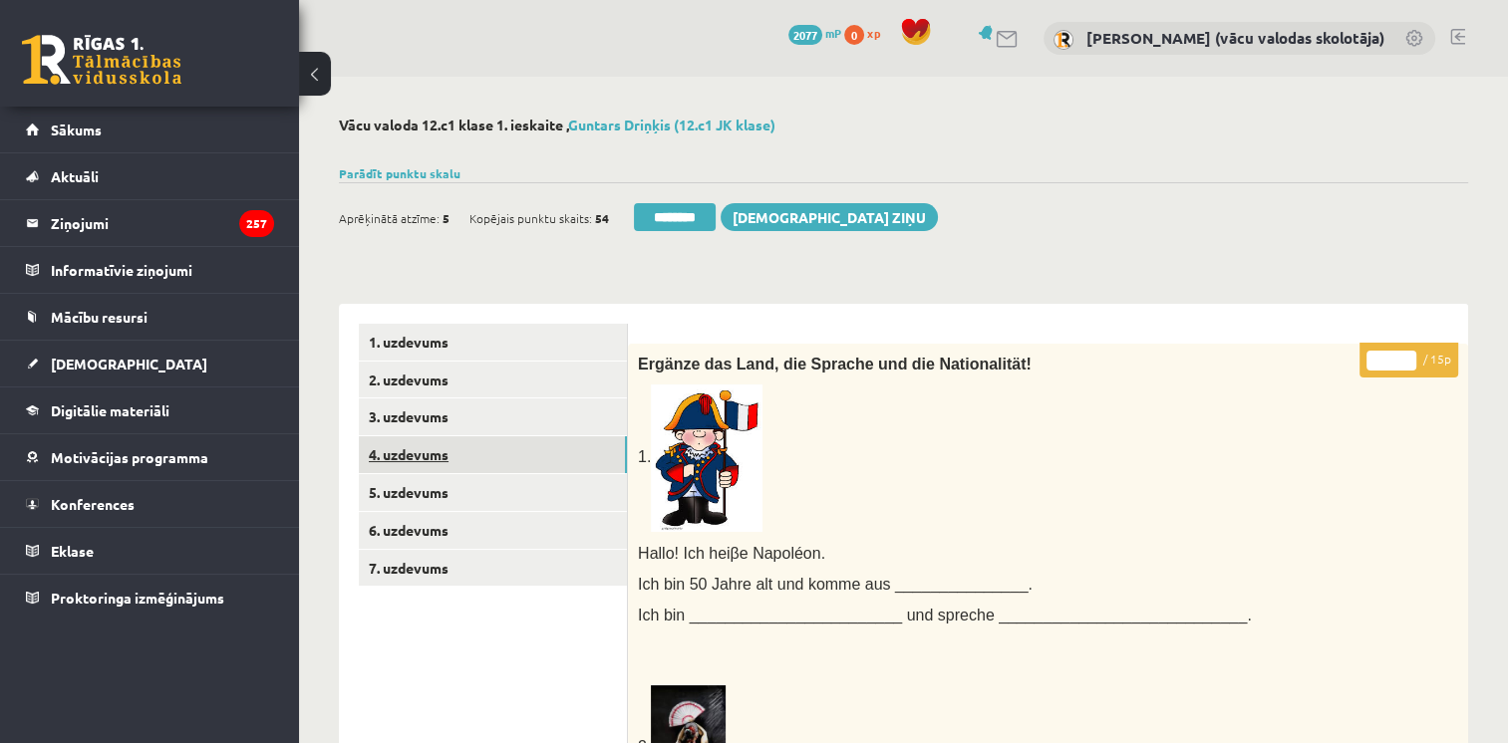
click at [431, 459] on link "4. uzdevums" at bounding box center [493, 454] width 268 height 37
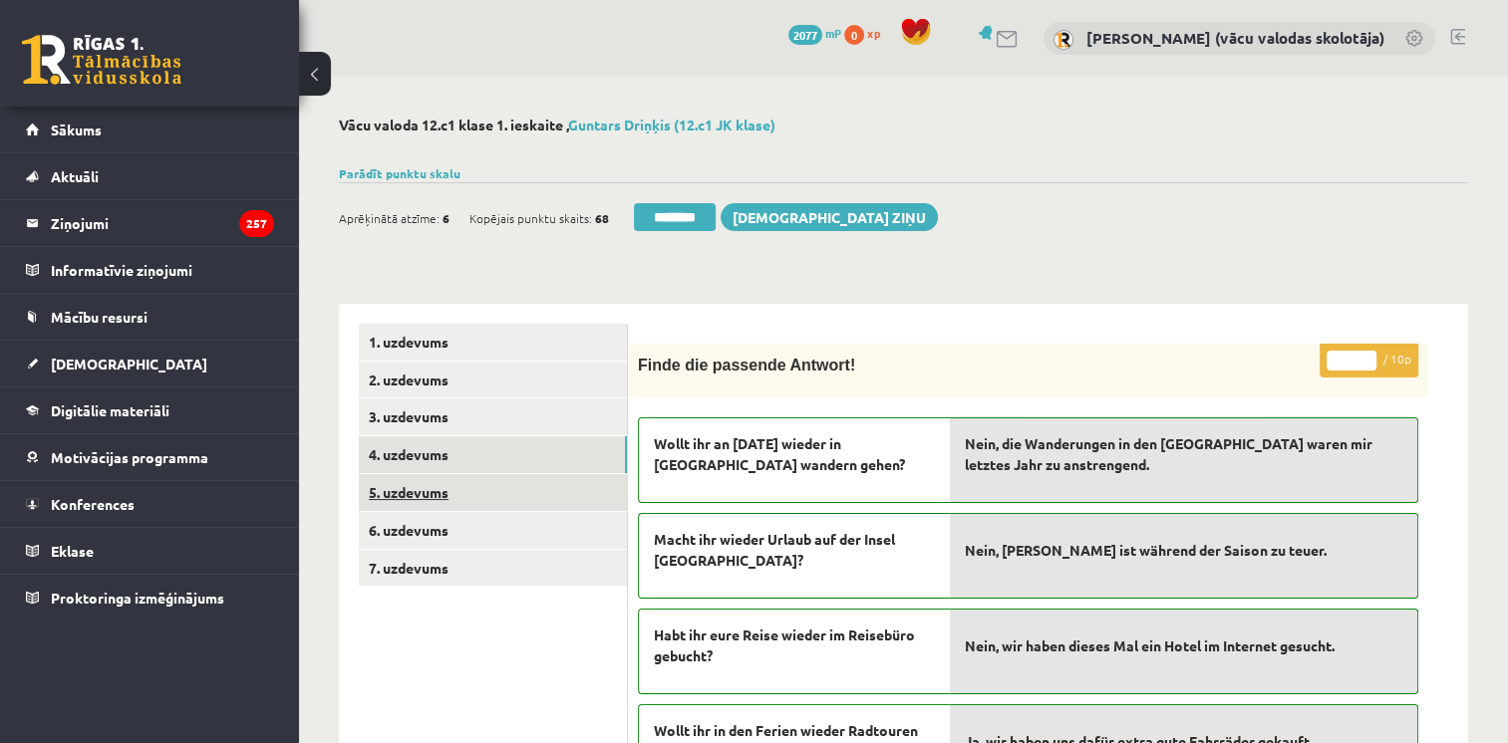
click at [433, 497] on link "5. uzdevums" at bounding box center [493, 492] width 268 height 37
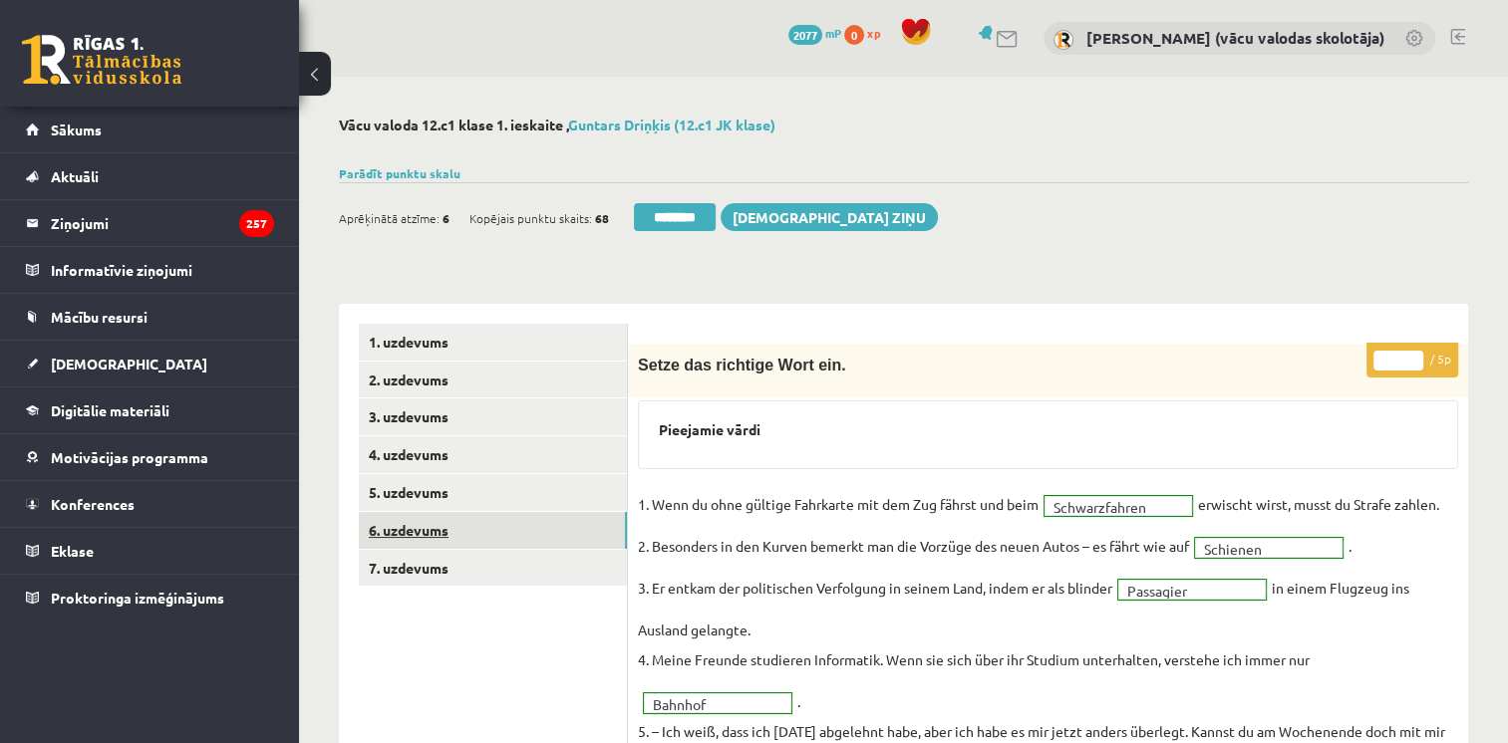
click at [427, 530] on link "6. uzdevums" at bounding box center [493, 530] width 268 height 37
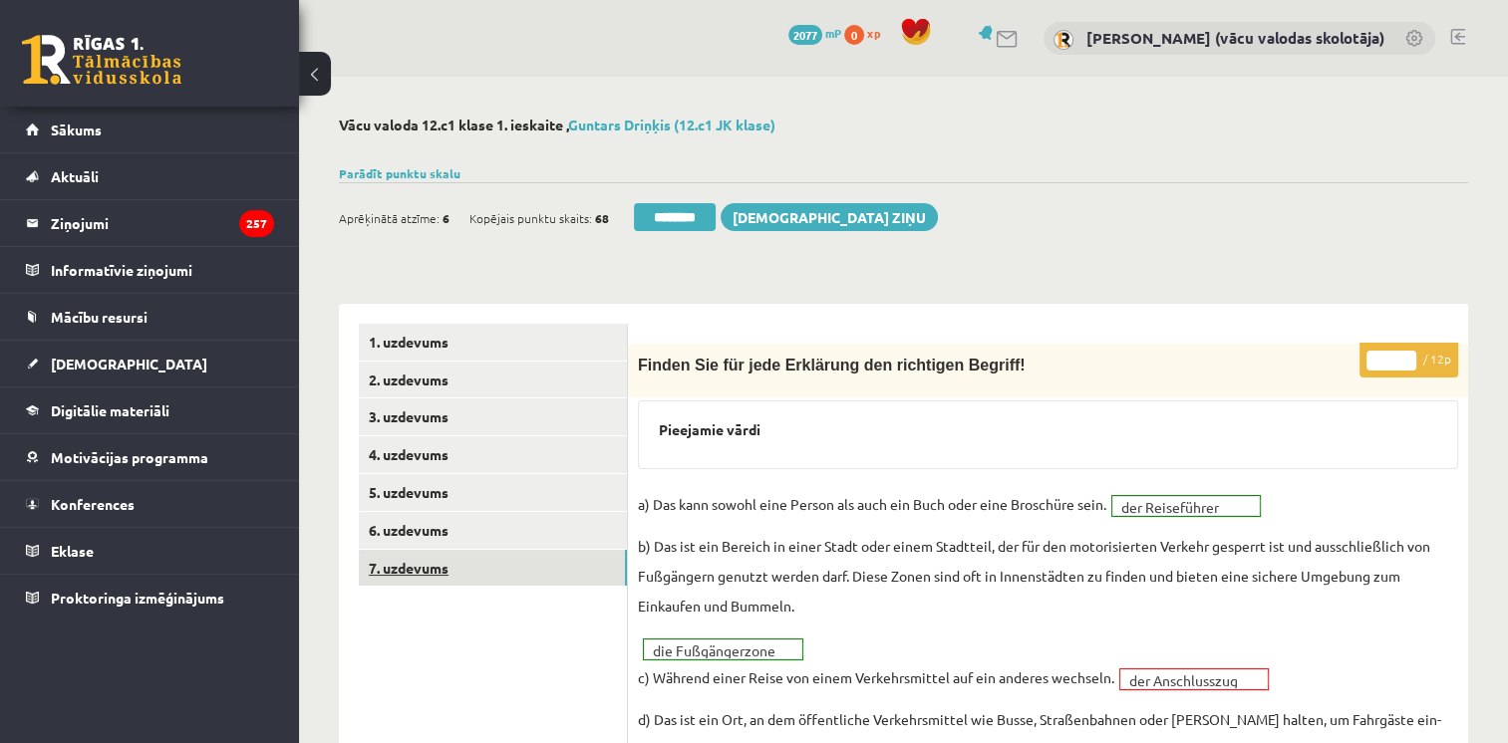
click at [423, 570] on link "7. uzdevums" at bounding box center [493, 568] width 268 height 37
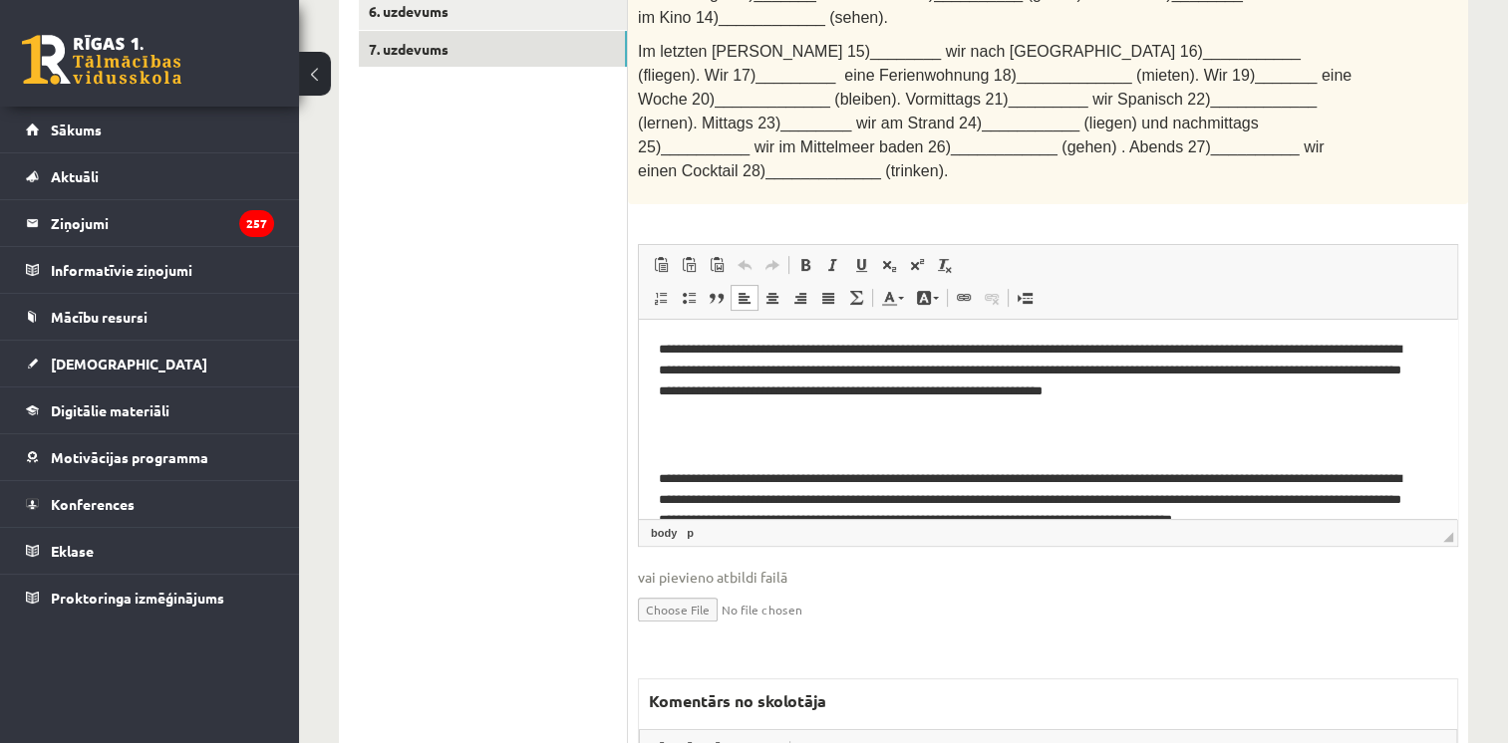
scroll to position [36, 0]
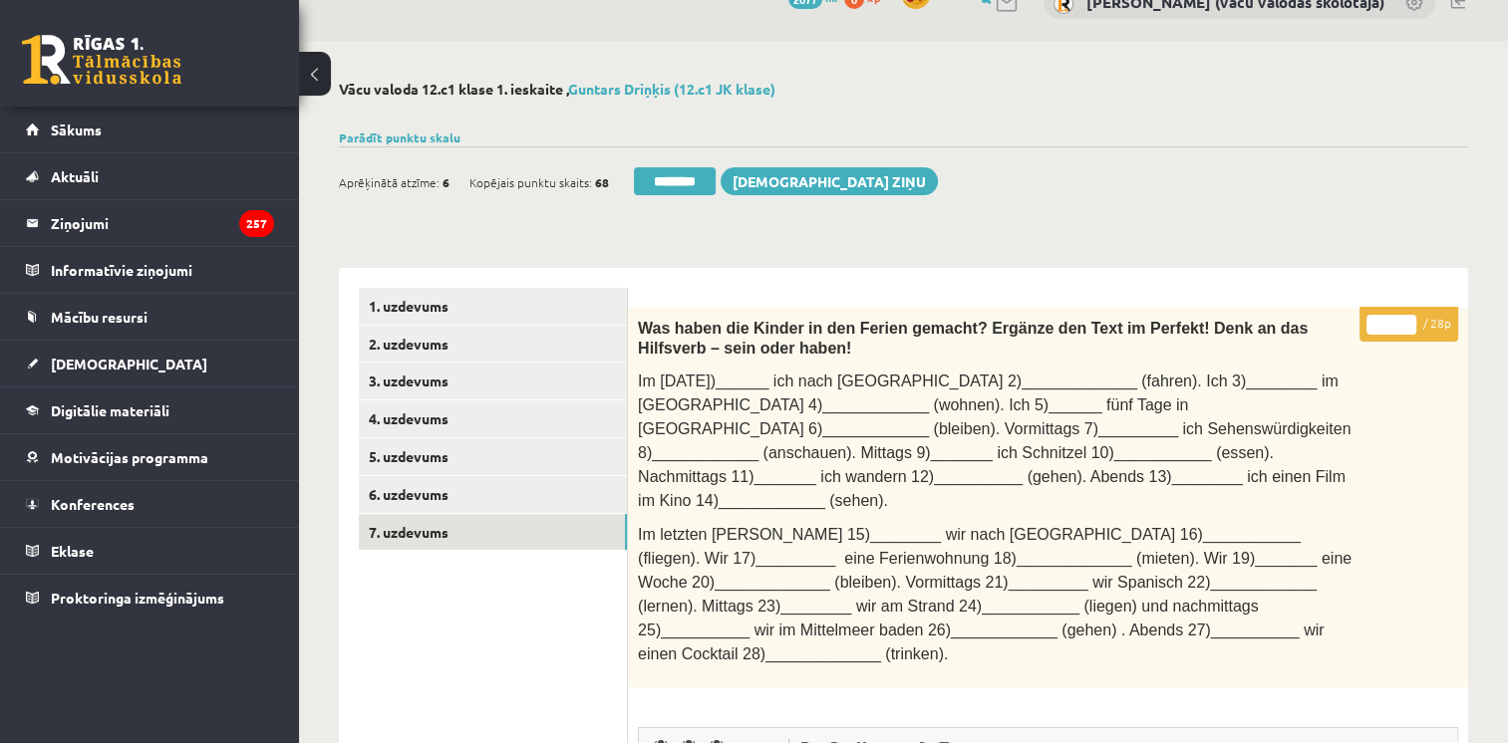
click at [1409, 317] on input "**" at bounding box center [1391, 325] width 50 height 20
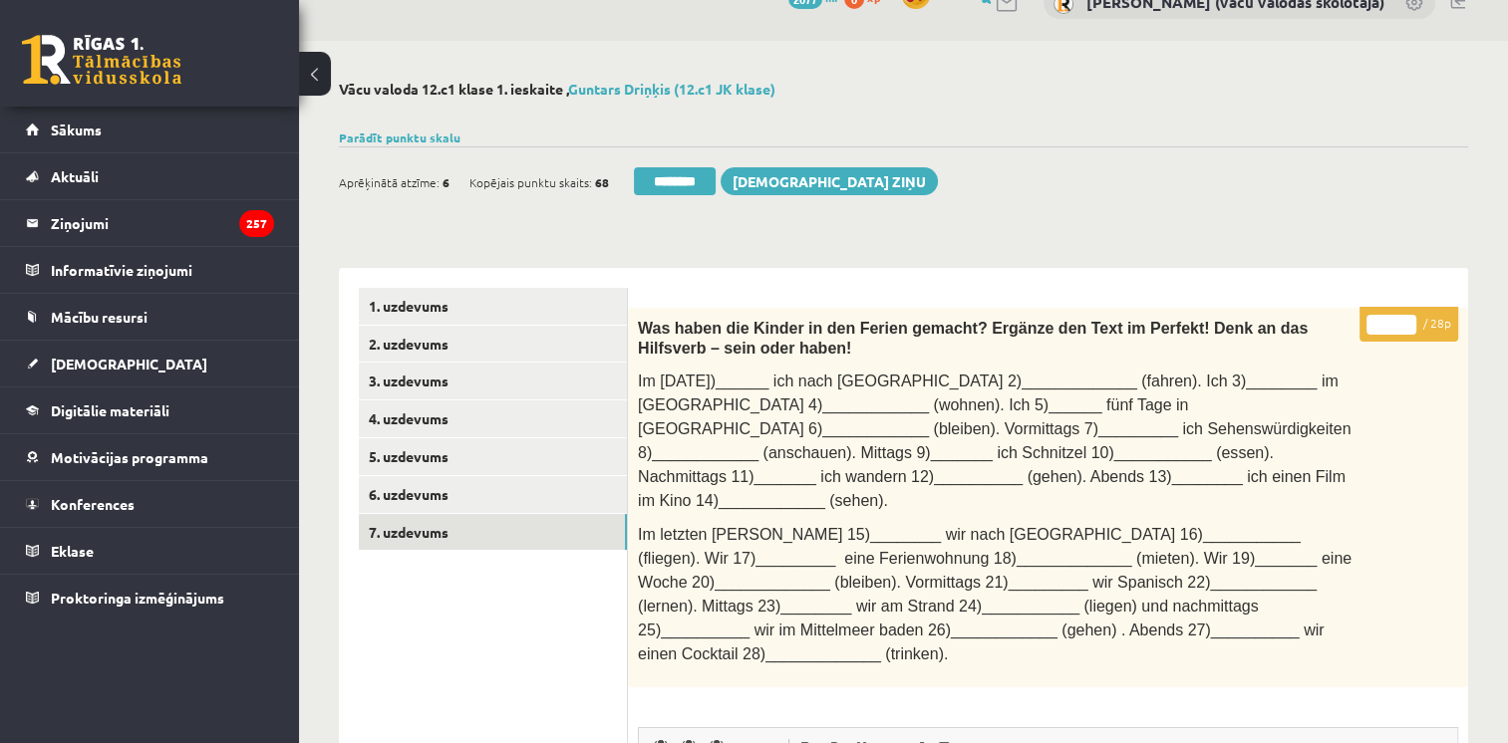
click at [1409, 317] on input "**" at bounding box center [1391, 325] width 50 height 20
type input "**"
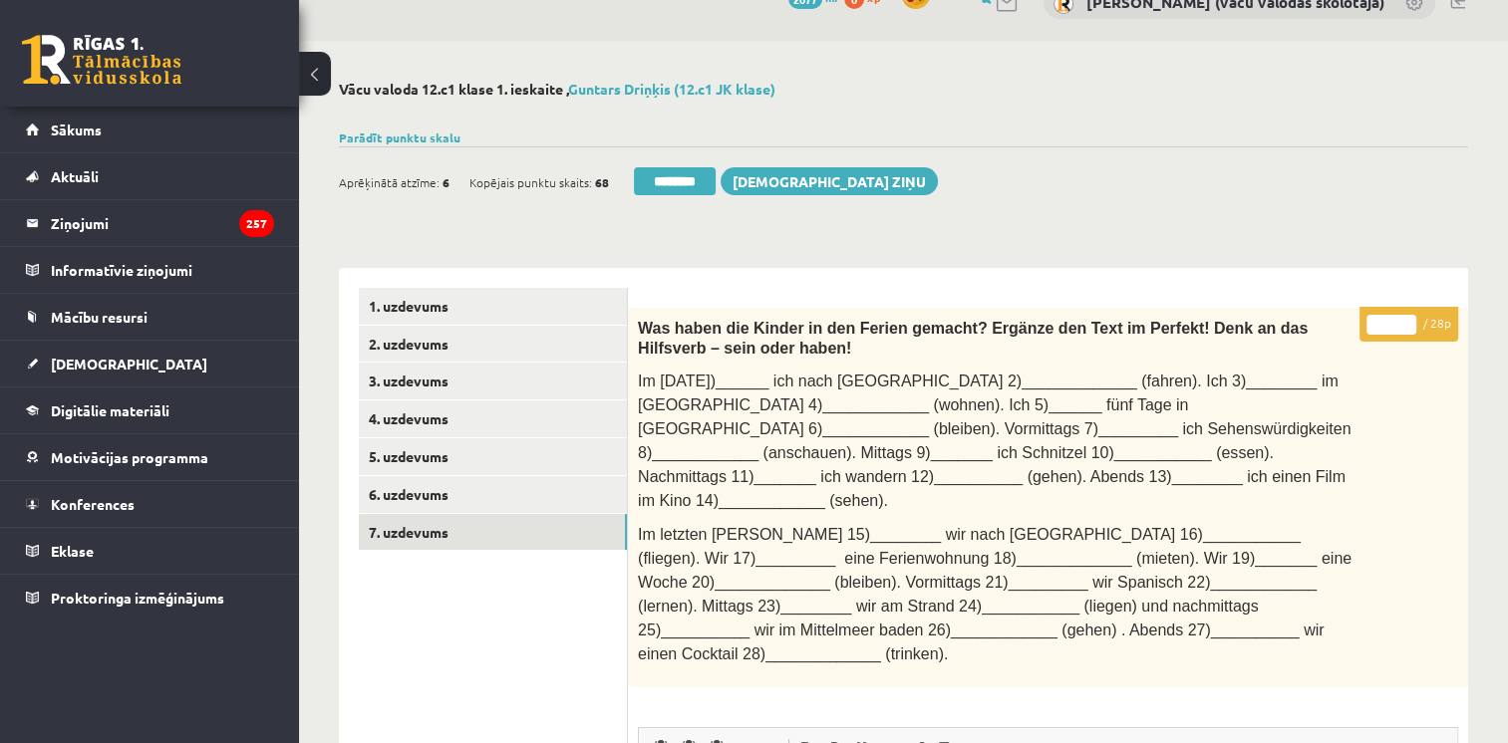
click at [1409, 317] on input "**" at bounding box center [1391, 325] width 50 height 20
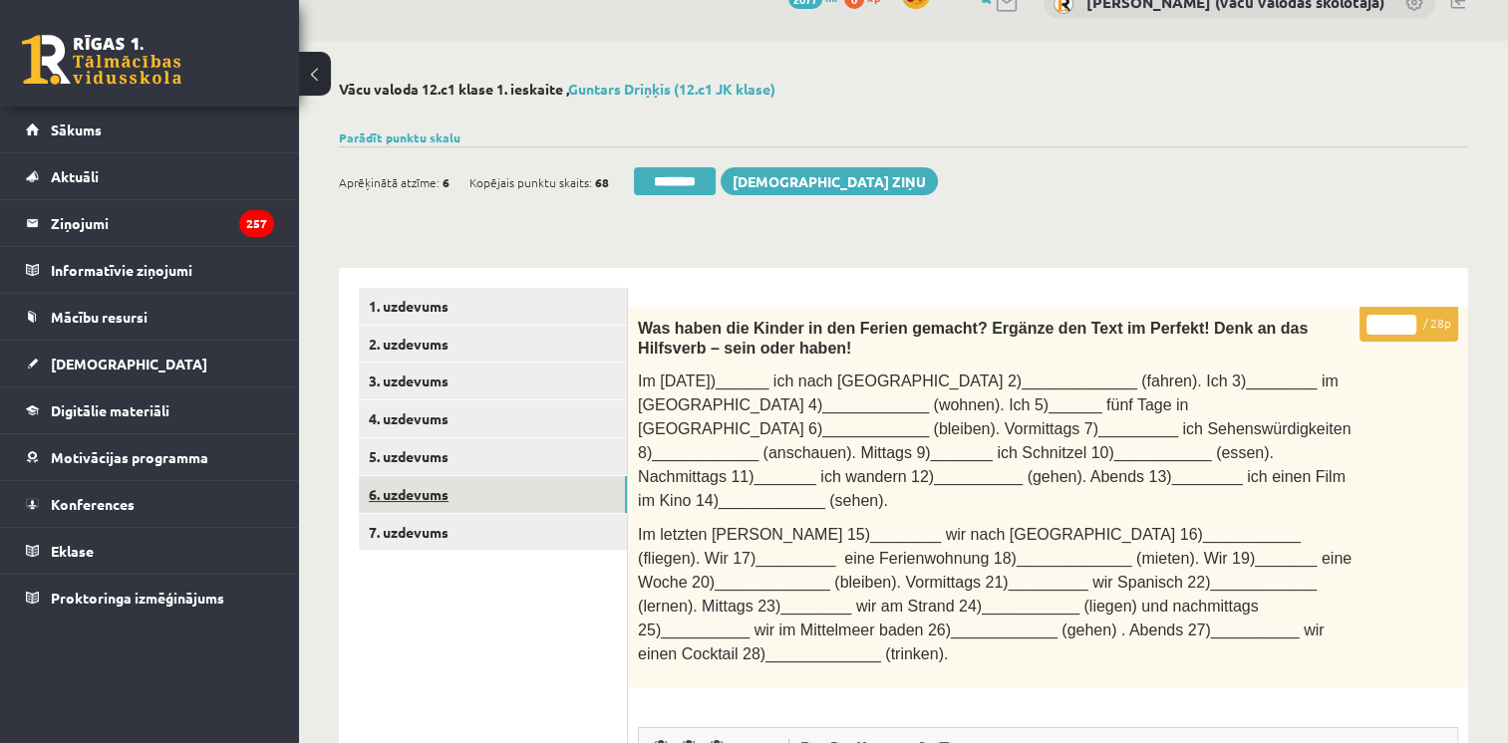
click at [449, 499] on link "6. uzdevums" at bounding box center [493, 494] width 268 height 37
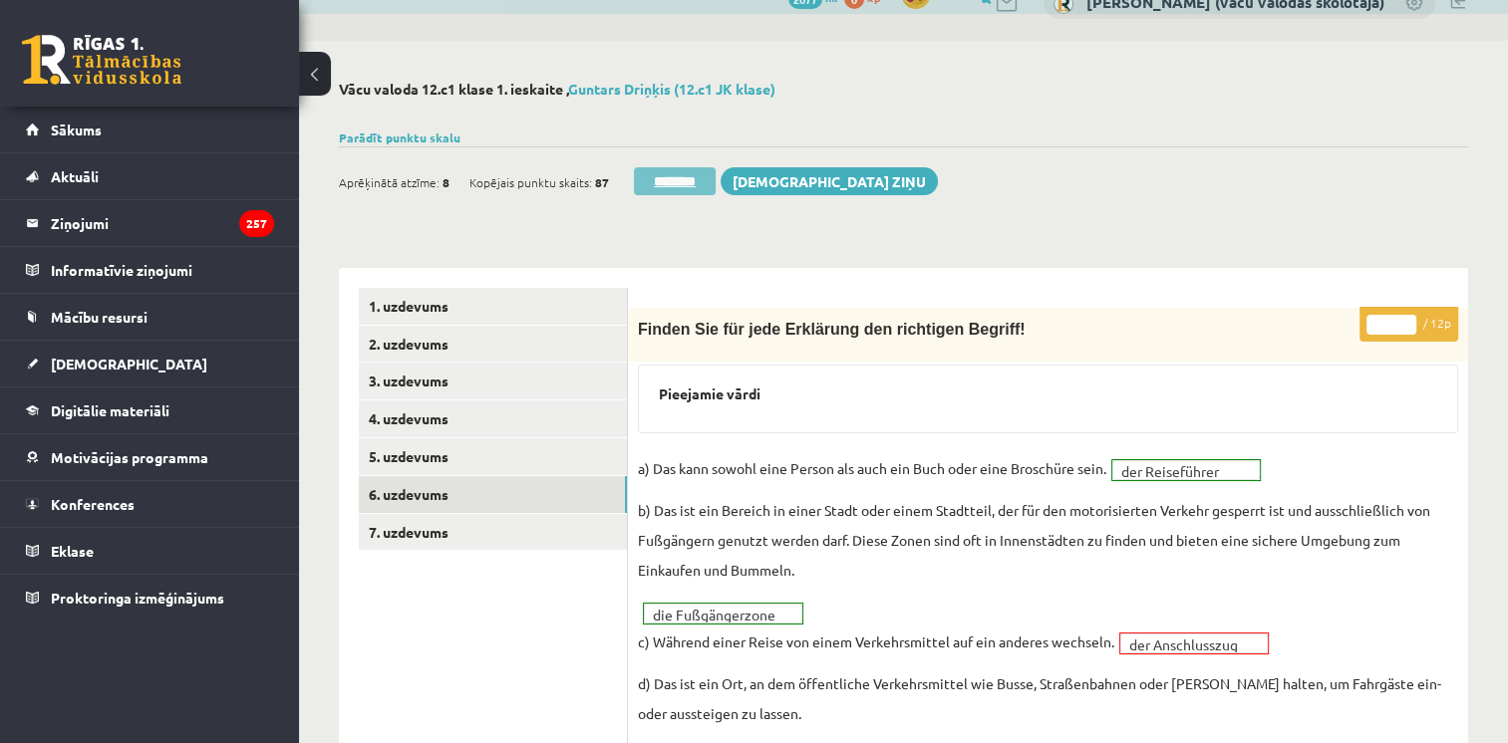
scroll to position [0, 0]
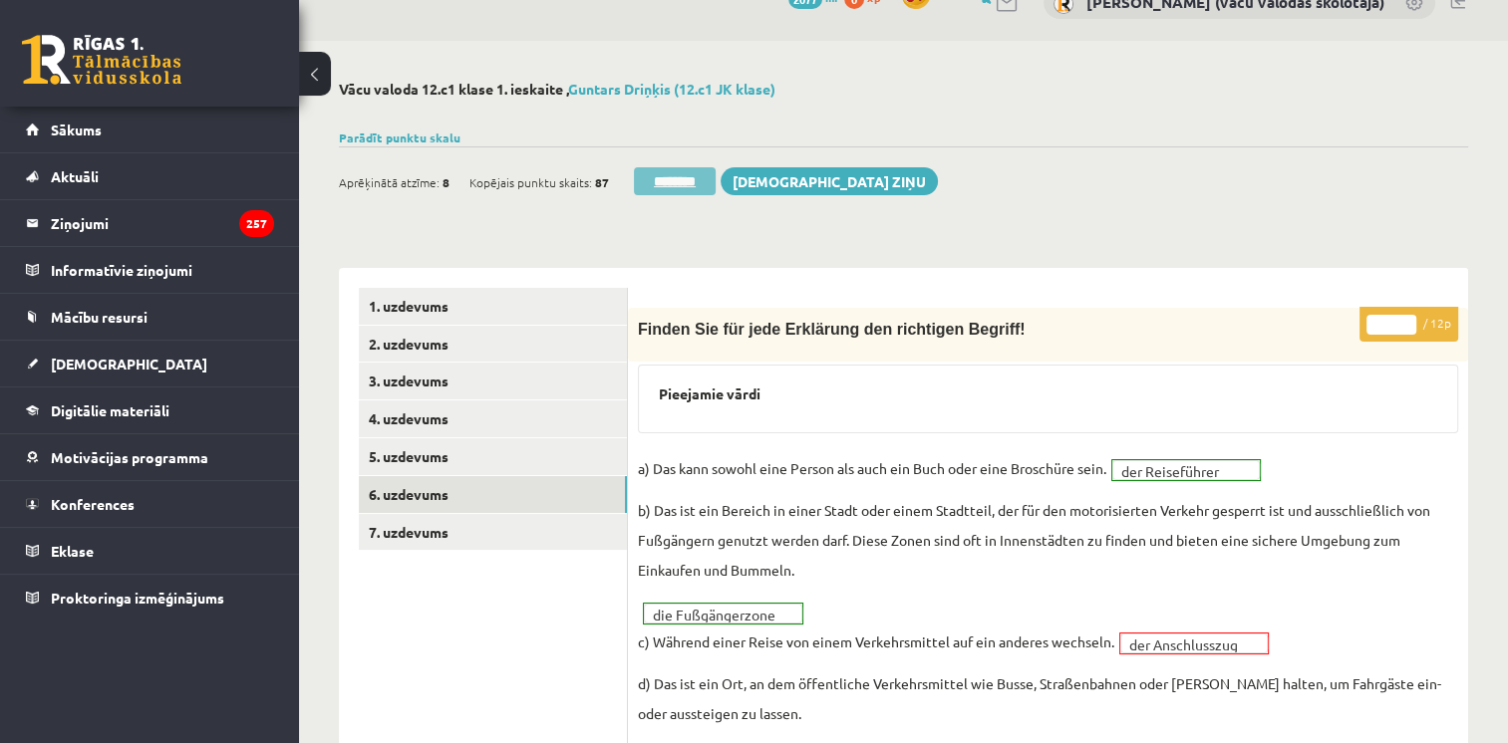
click at [687, 181] on input "********" at bounding box center [675, 181] width 82 height 28
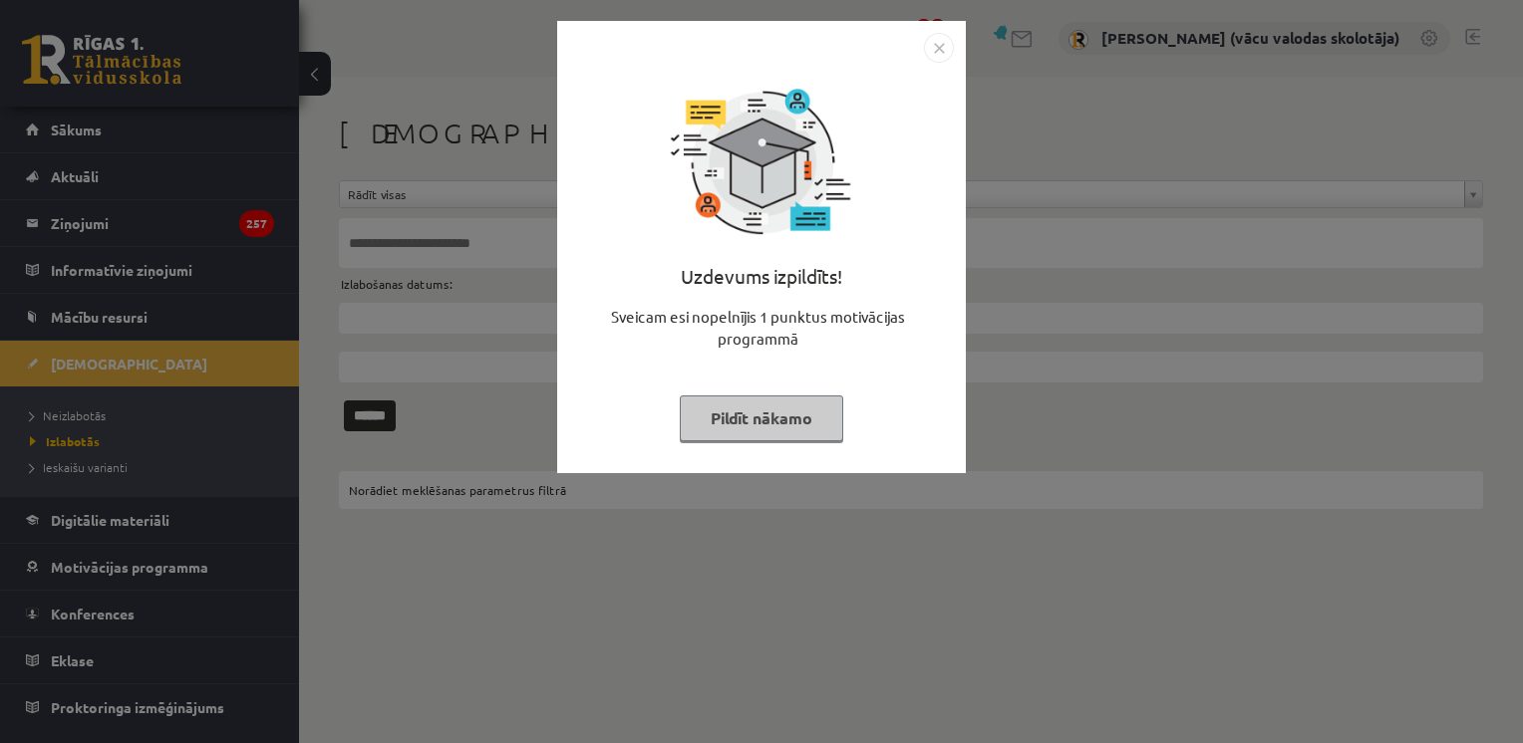
click at [773, 420] on button "Pildīt nākamo" at bounding box center [761, 419] width 163 height 46
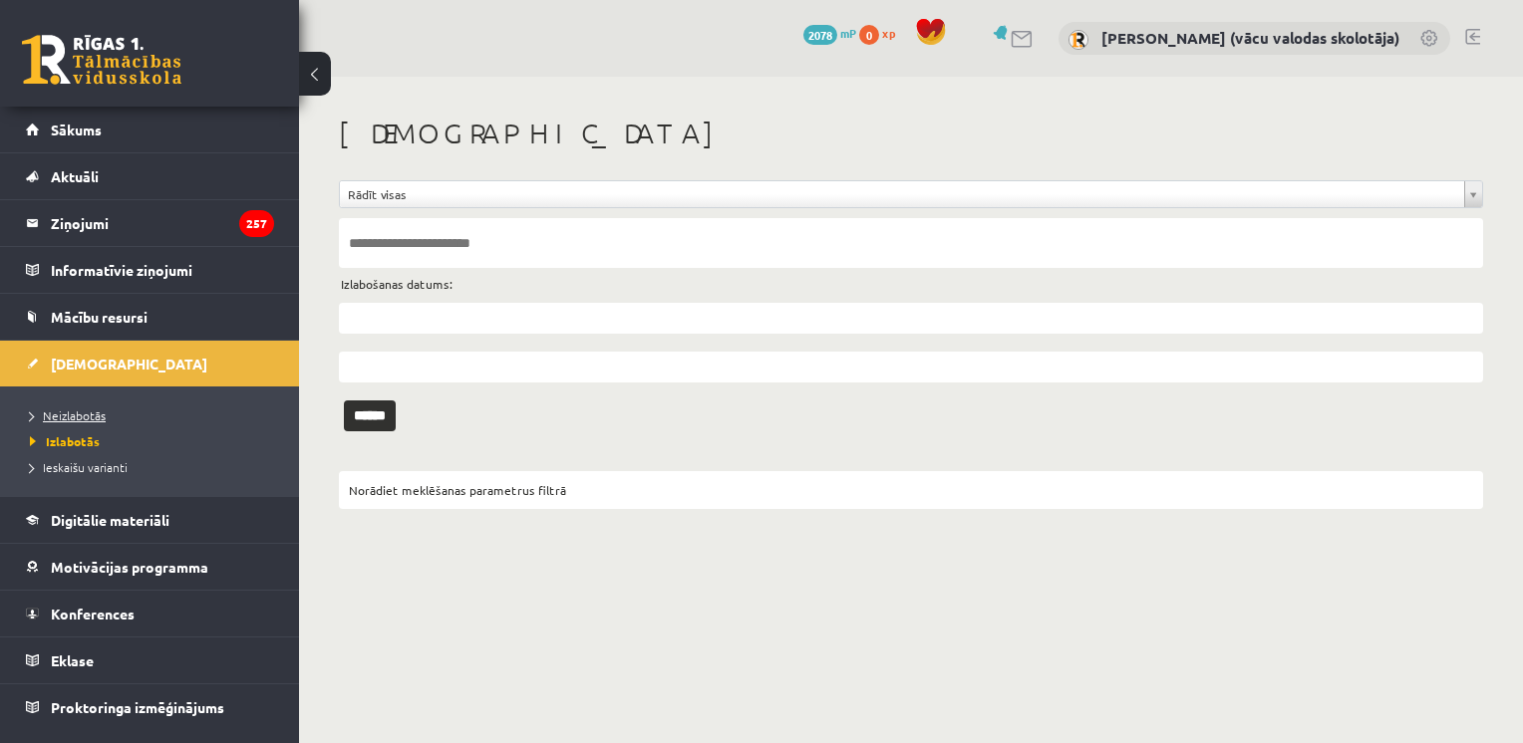
click at [98, 414] on span "Neizlabotās" at bounding box center [68, 416] width 76 height 16
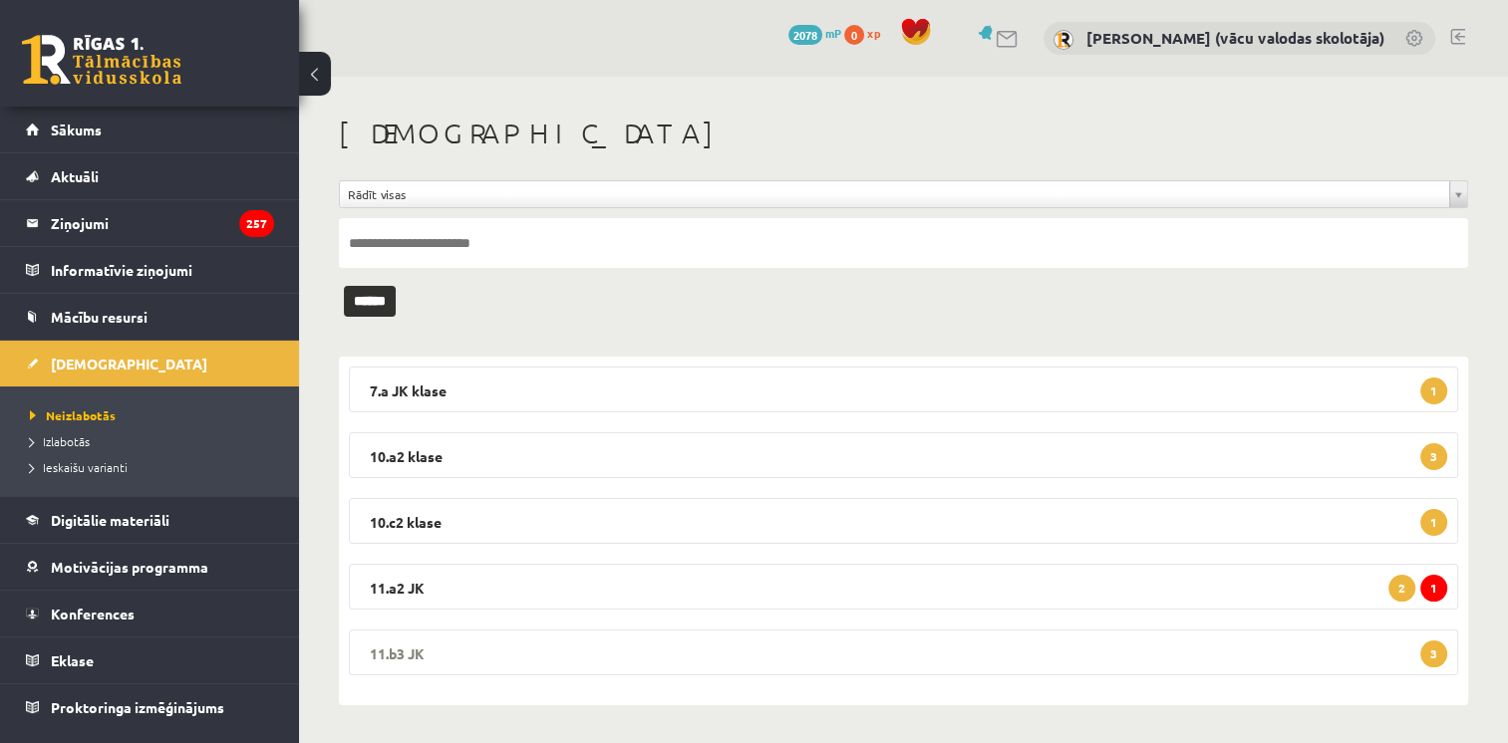
click at [1379, 644] on legend "11.b3 JK 3" at bounding box center [903, 653] width 1109 height 46
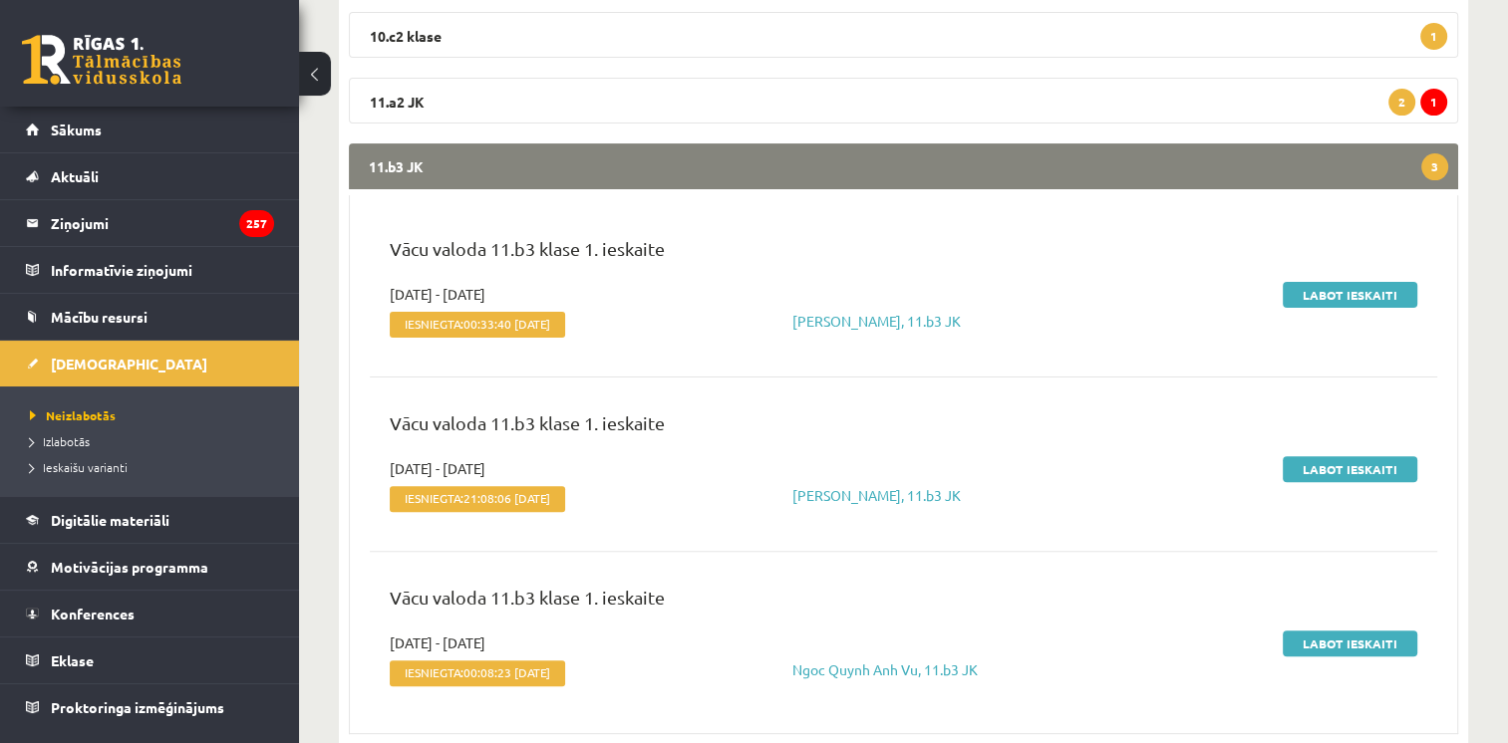
scroll to position [544, 0]
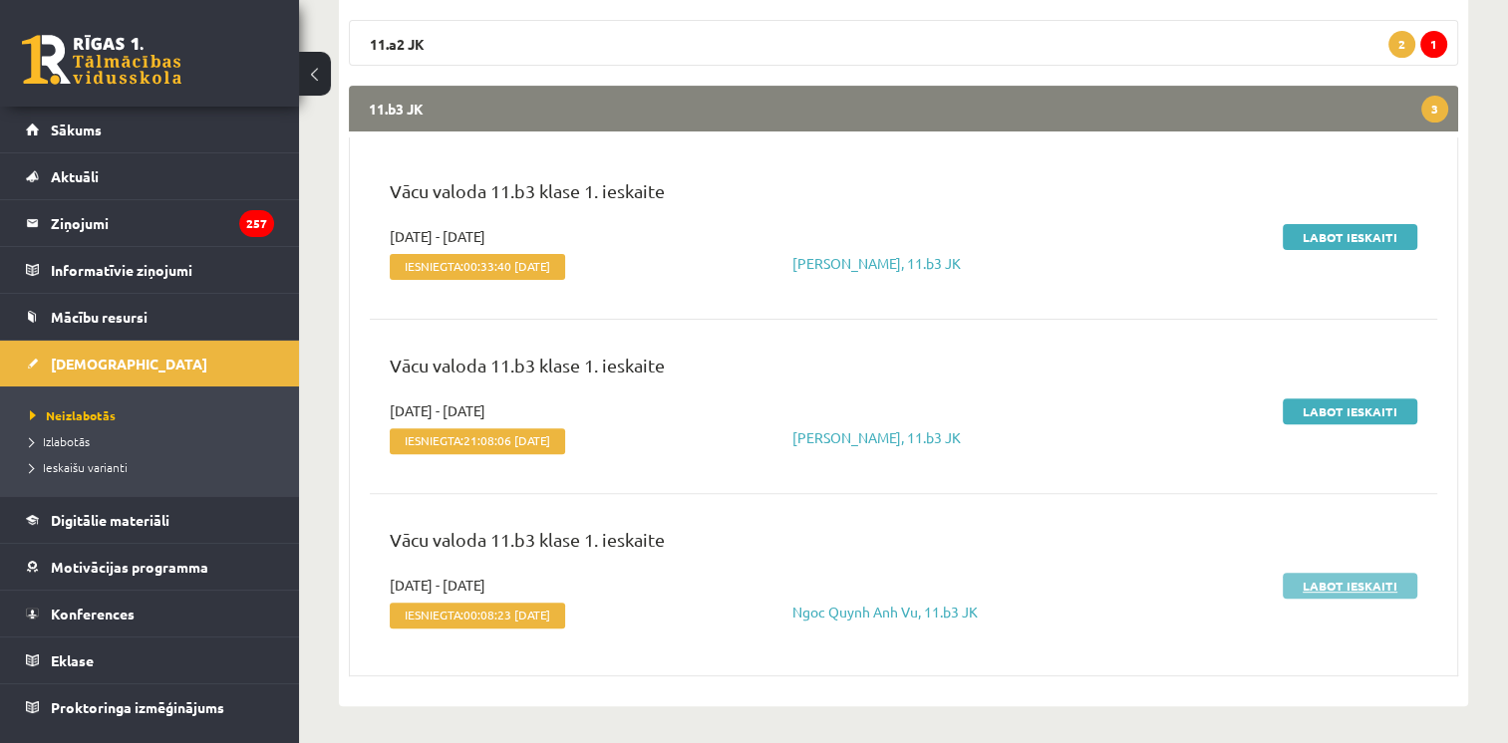
click at [1366, 589] on link "Labot ieskaiti" at bounding box center [1350, 586] width 135 height 26
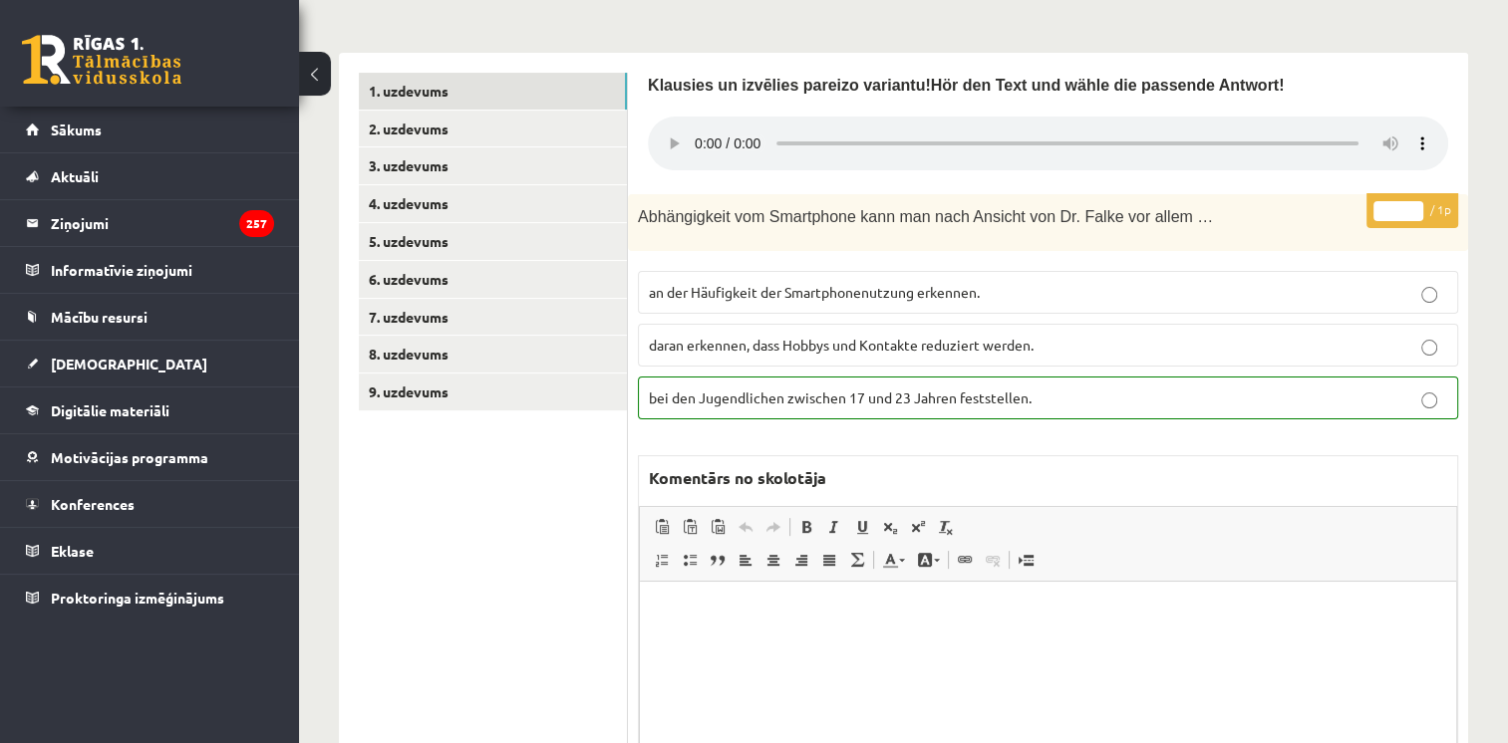
scroll to position [21, 0]
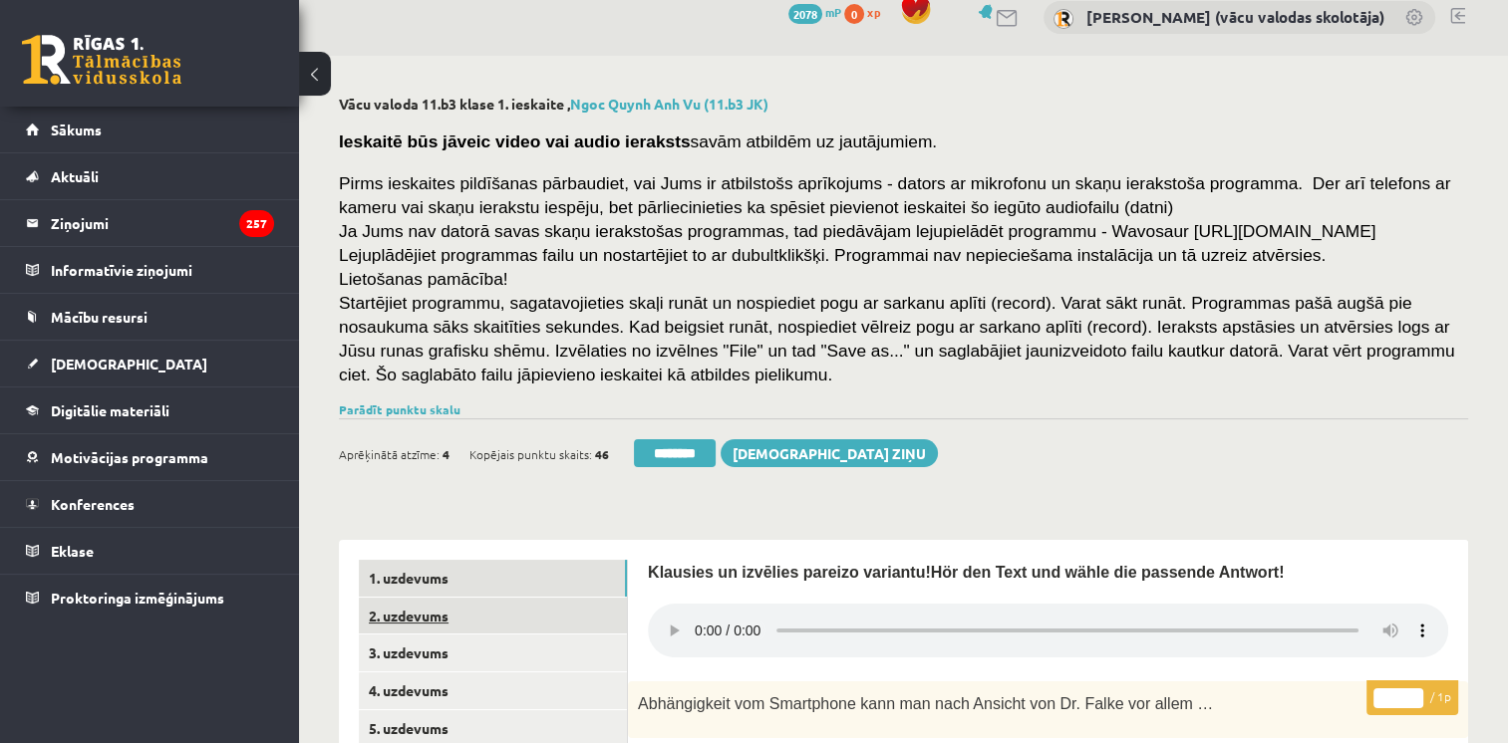
click at [419, 609] on link "2. uzdevums" at bounding box center [493, 616] width 268 height 37
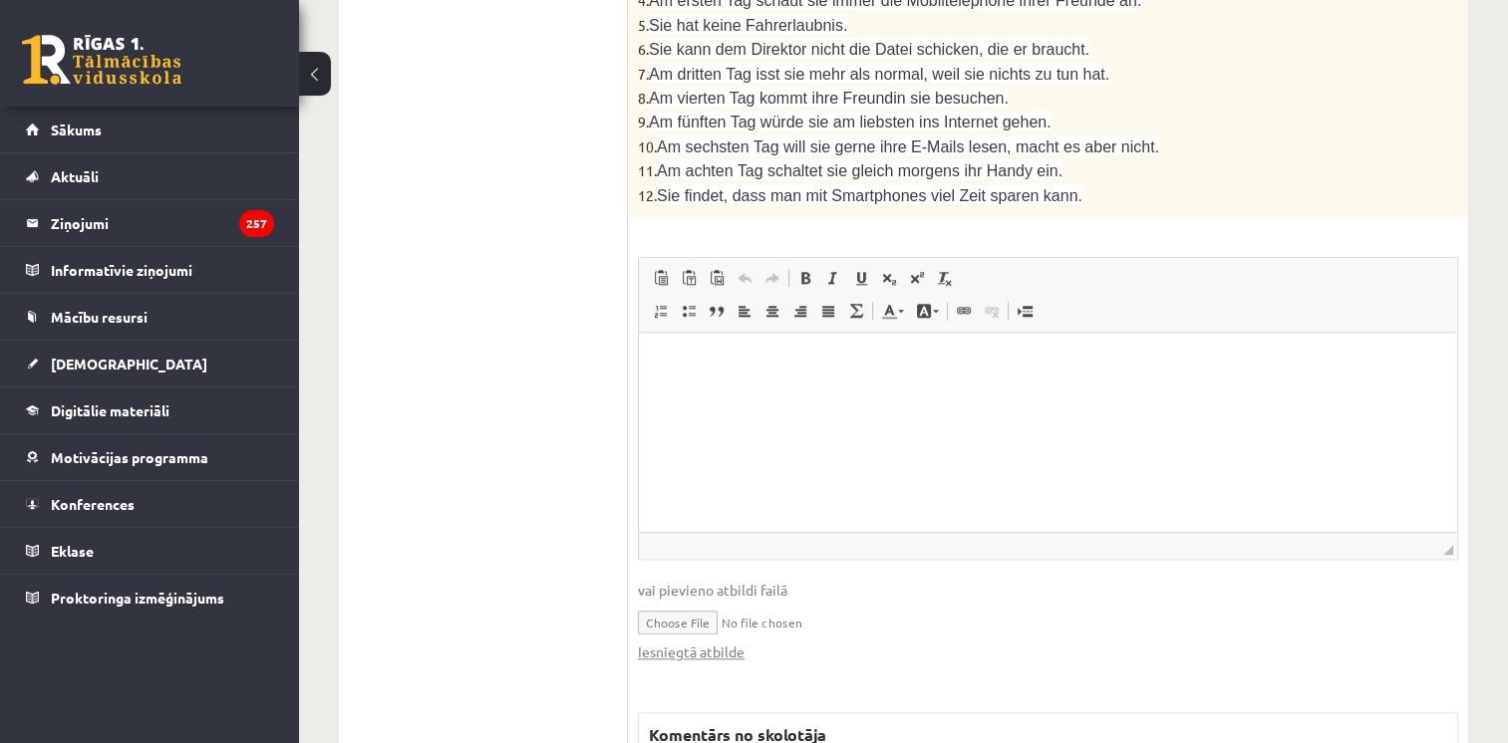
scroll to position [1934, 0]
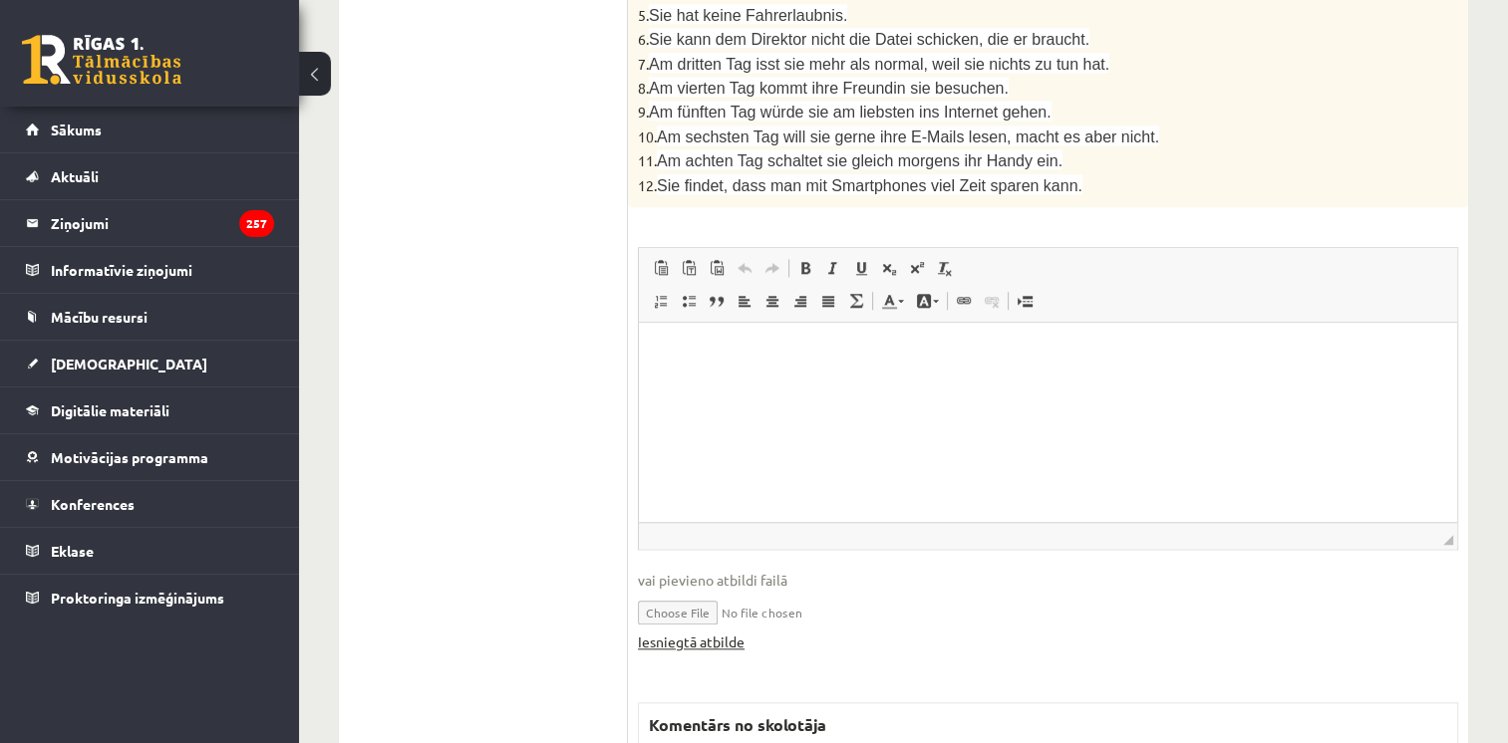
click at [678, 632] on link "Iesniegtā atbilde" at bounding box center [691, 642] width 107 height 21
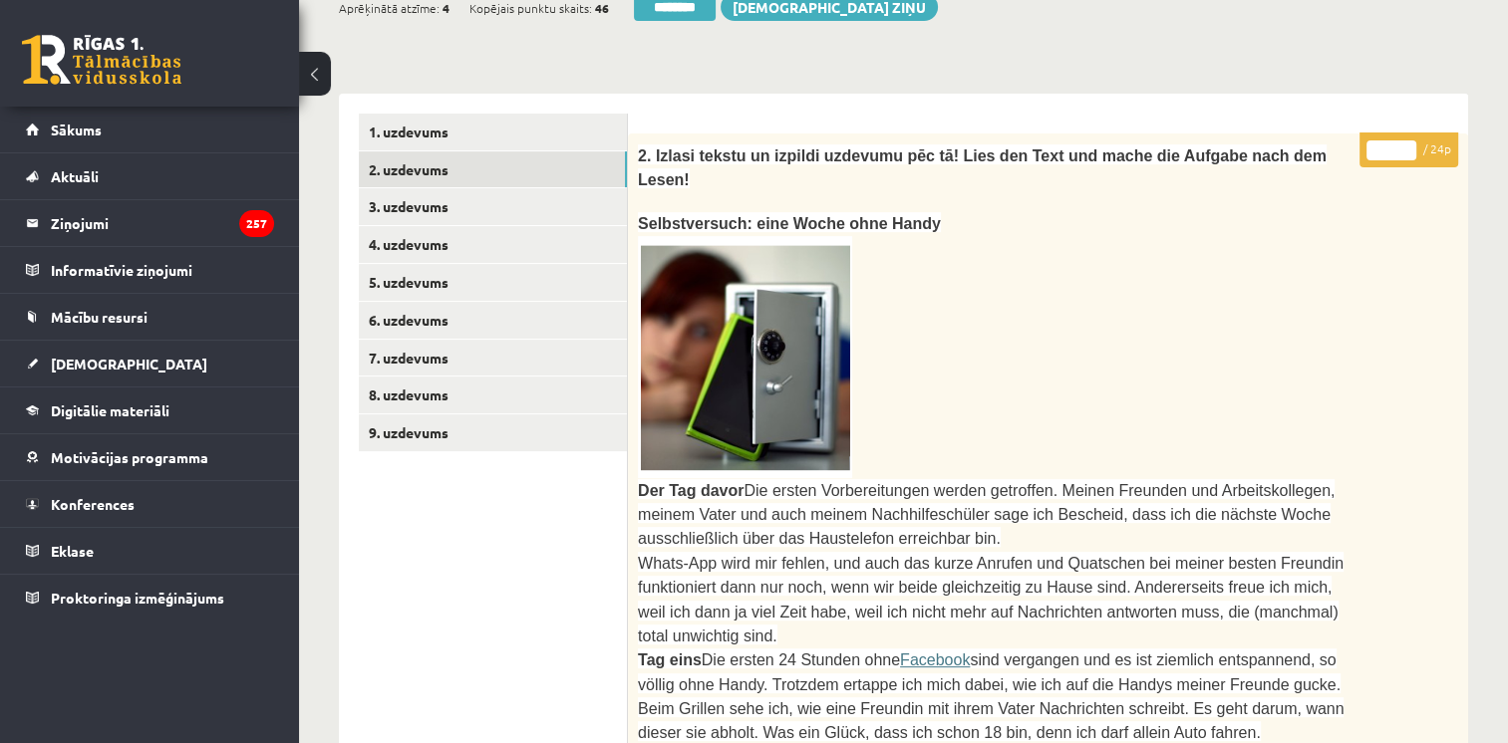
scroll to position [423, 0]
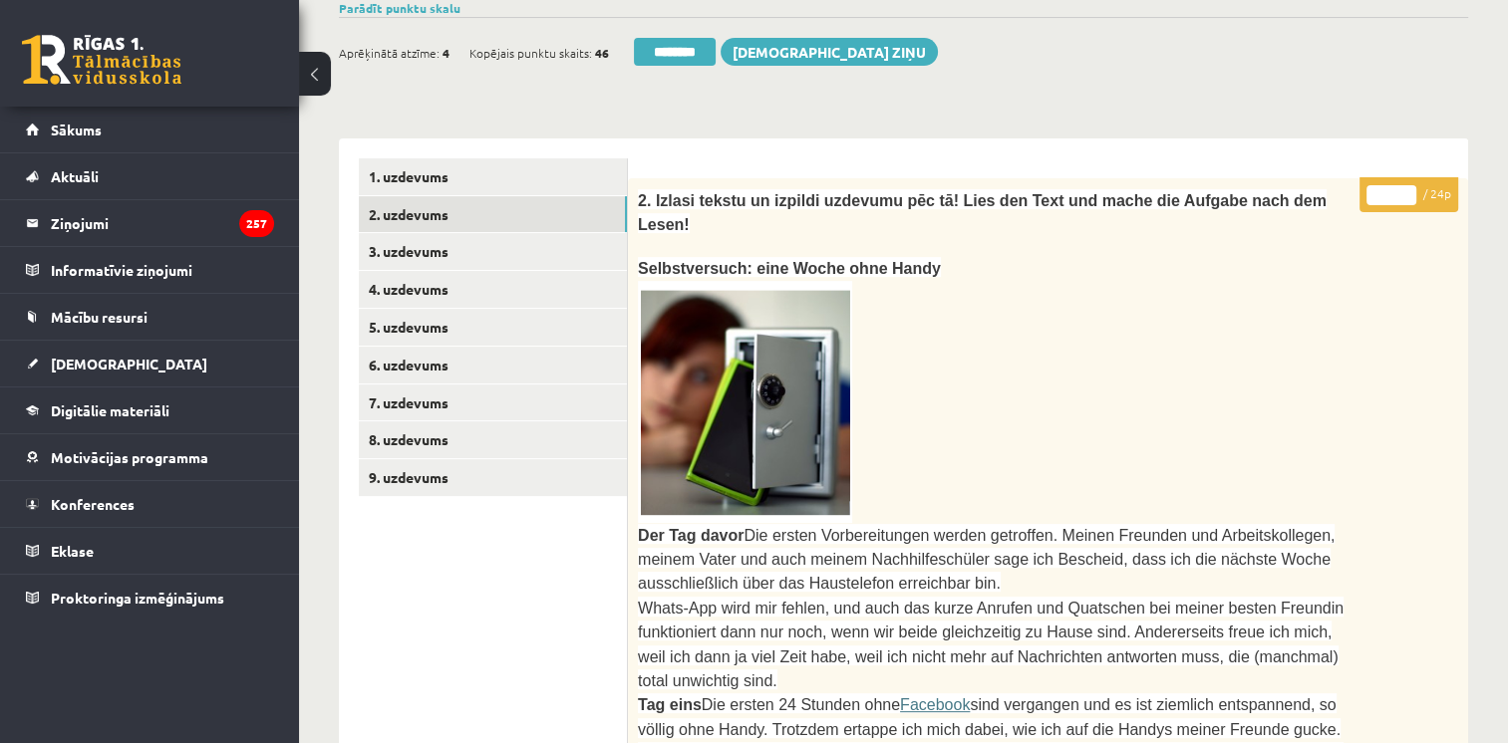
type input "**"
click at [1407, 188] on input "**" at bounding box center [1391, 195] width 50 height 20
click at [466, 246] on link "3. uzdevums" at bounding box center [493, 251] width 268 height 37
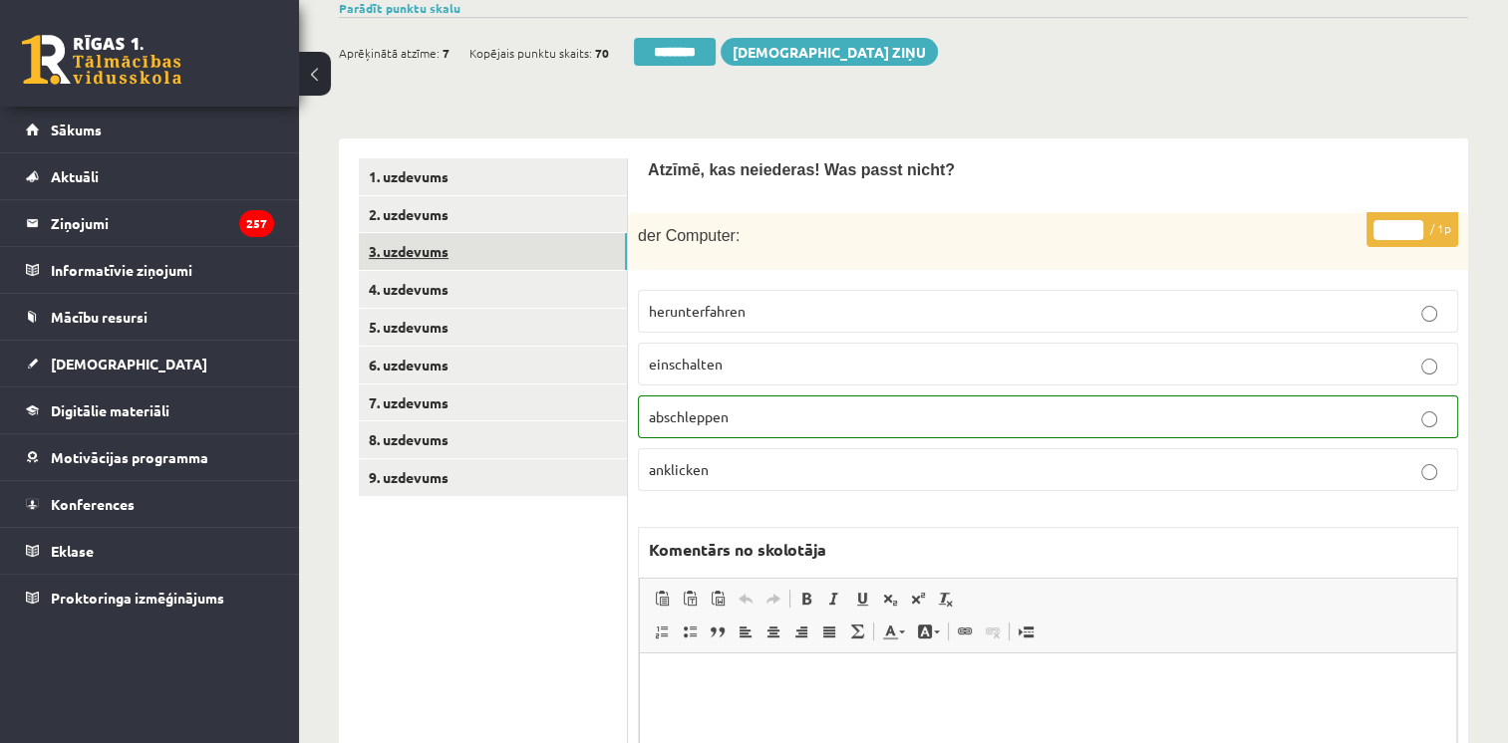
scroll to position [0, 0]
click at [445, 291] on link "4. uzdevums" at bounding box center [493, 289] width 268 height 37
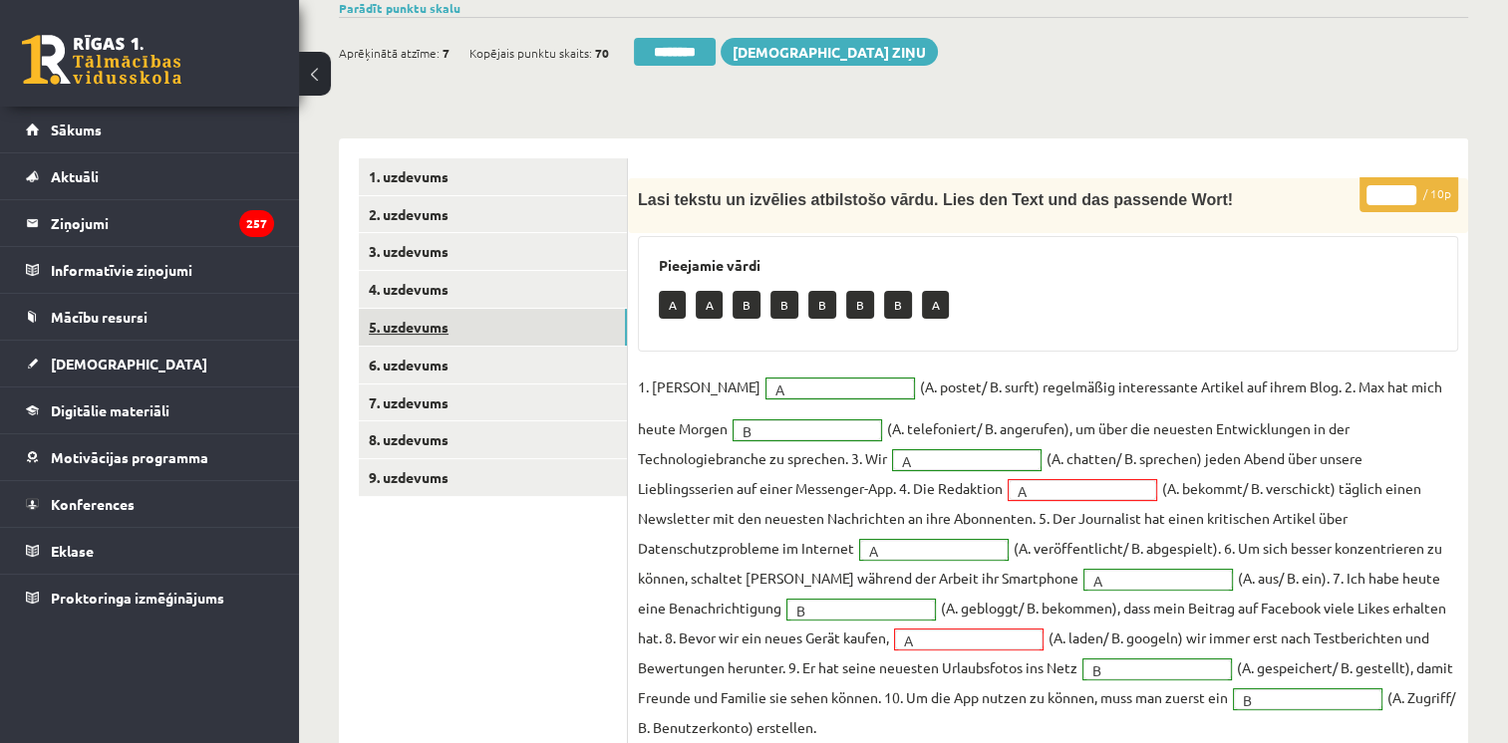
click at [413, 328] on link "5. uzdevums" at bounding box center [493, 327] width 268 height 37
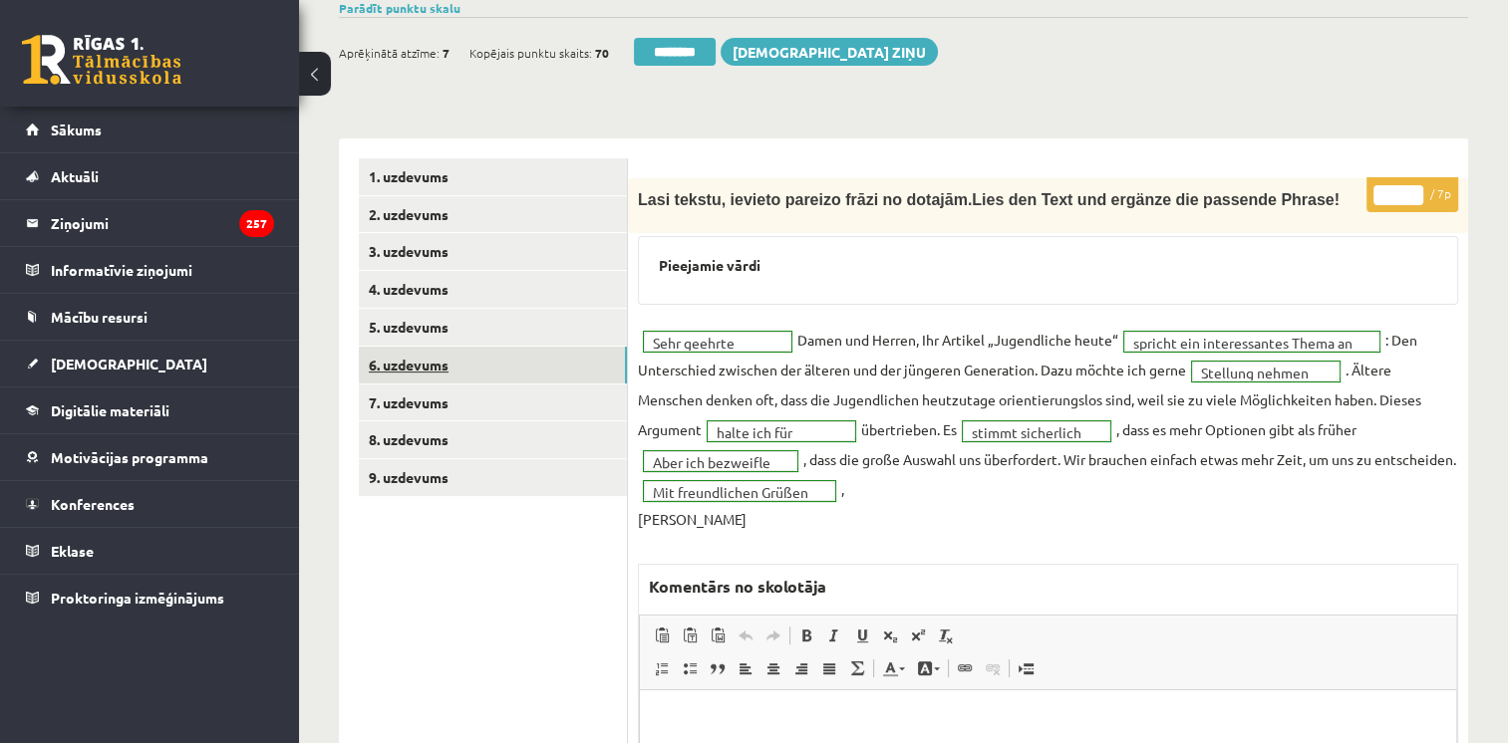
click at [429, 359] on link "6. uzdevums" at bounding box center [493, 365] width 268 height 37
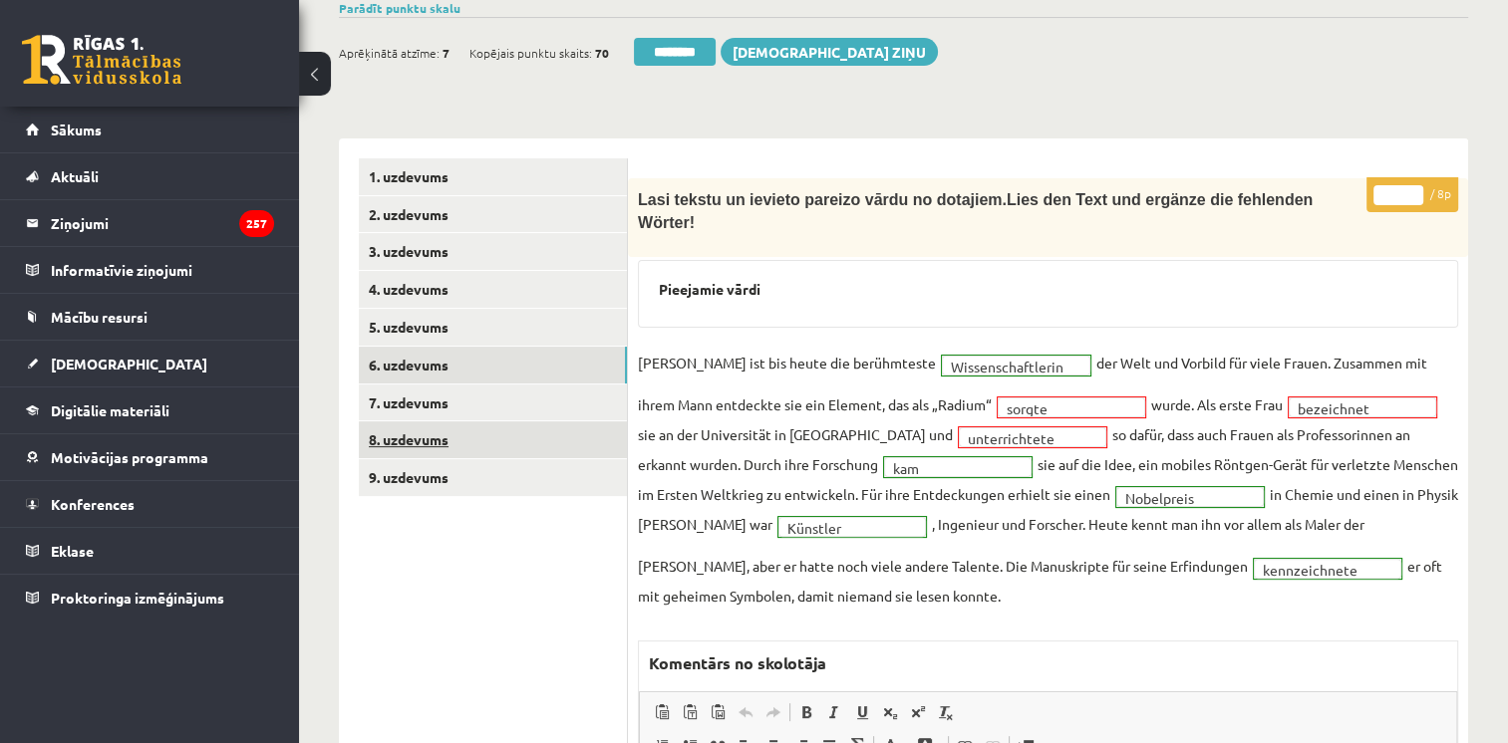
click at [431, 441] on link "8. uzdevums" at bounding box center [493, 440] width 268 height 37
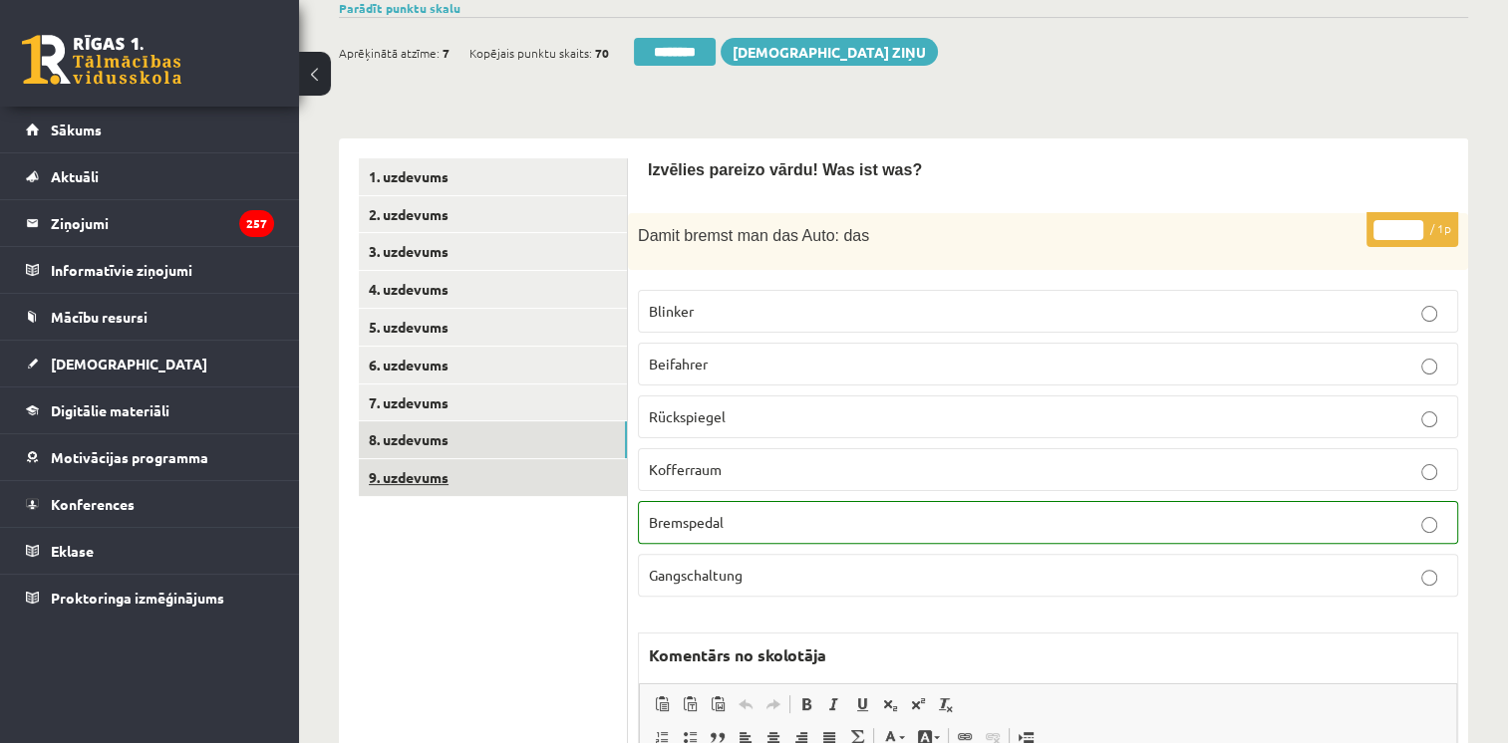
click at [431, 477] on link "9. uzdevums" at bounding box center [493, 477] width 268 height 37
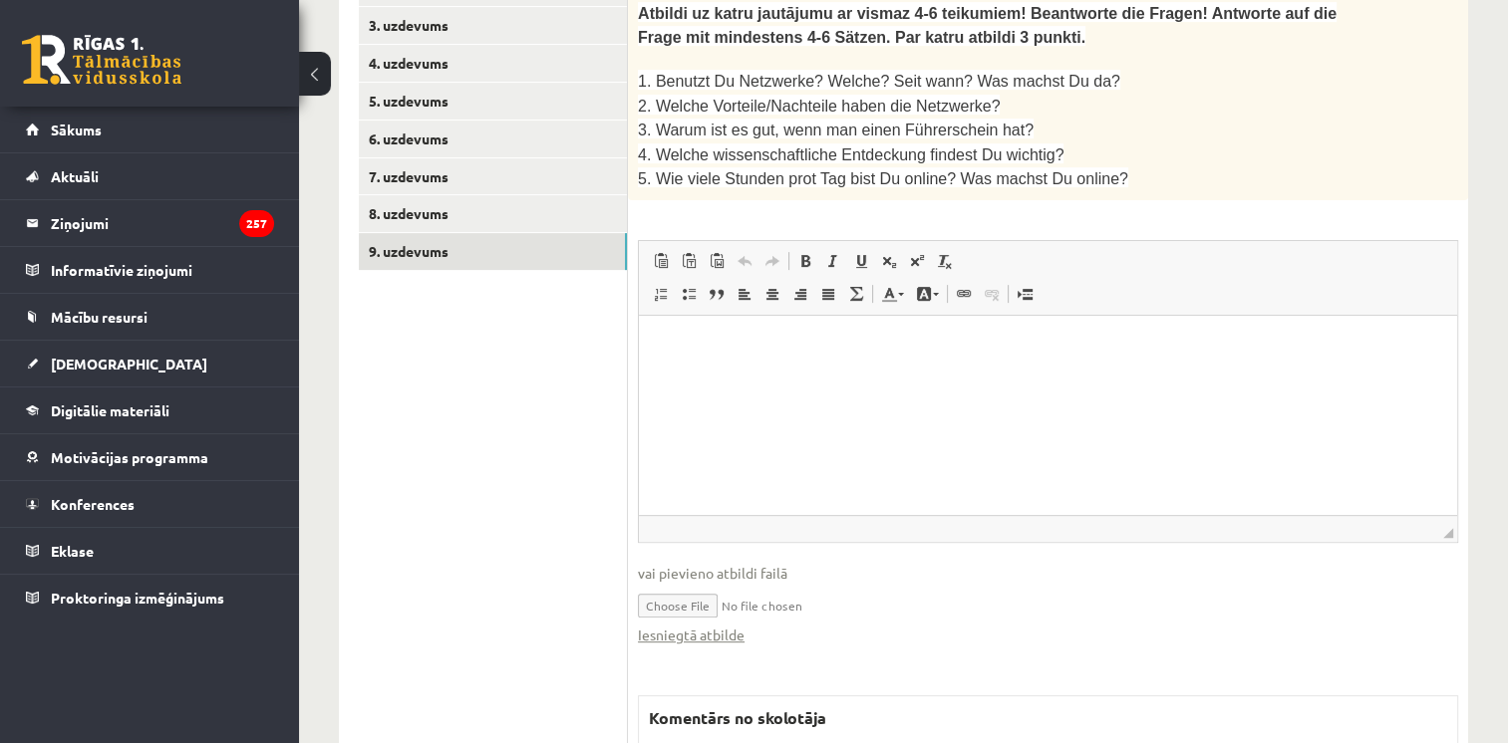
scroll to position [794, 0]
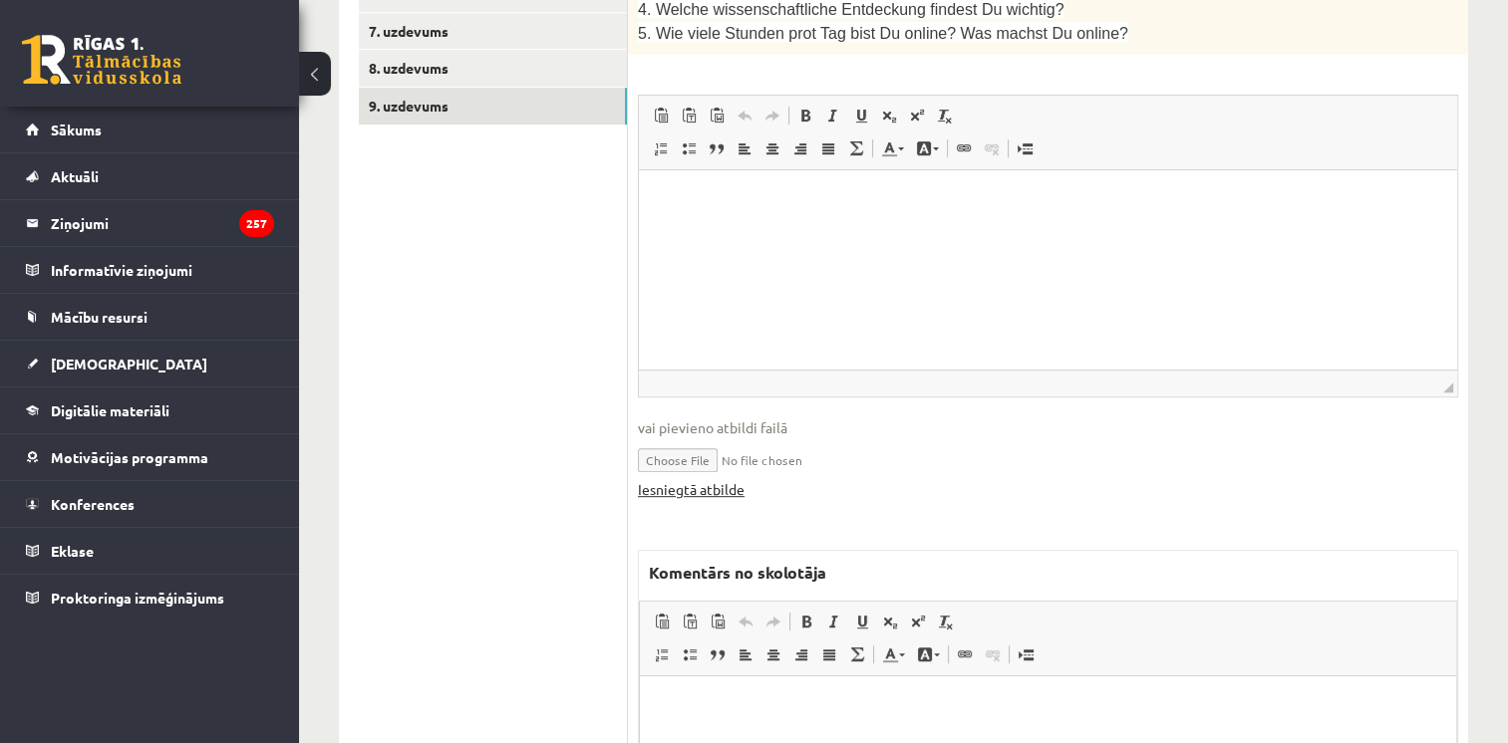
click at [710, 479] on link "Iesniegtā atbilde" at bounding box center [691, 489] width 107 height 21
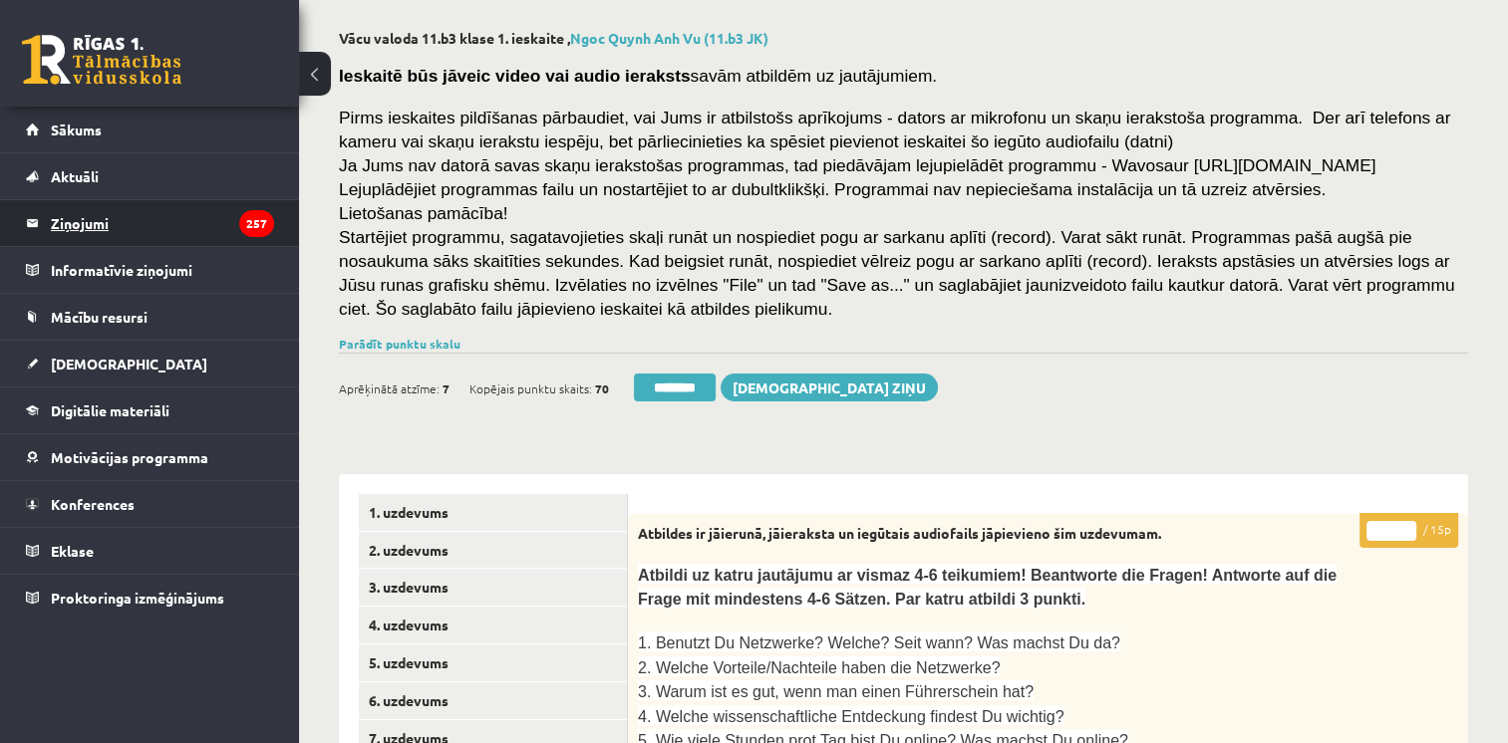
click at [83, 226] on legend "Ziņojumi 257" at bounding box center [162, 223] width 223 height 46
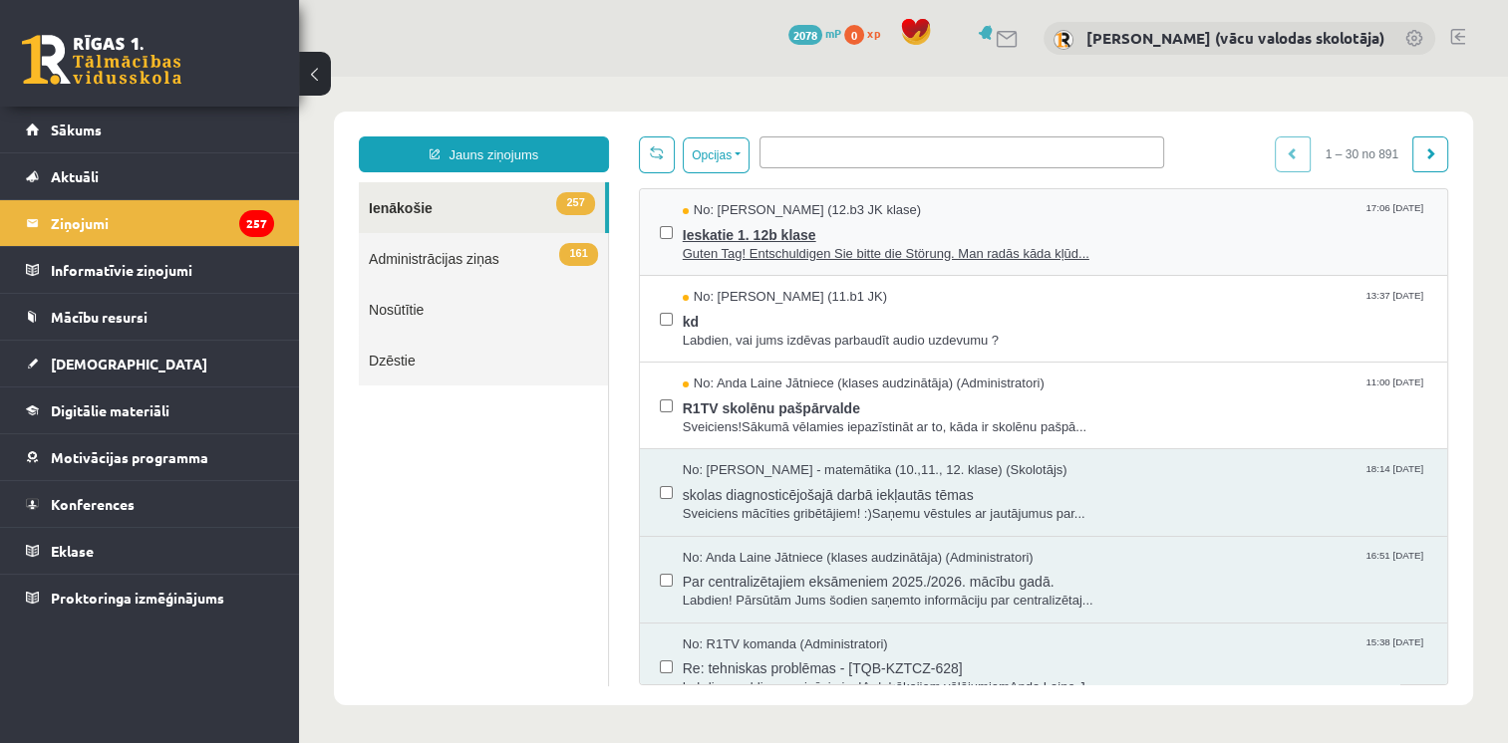
click at [780, 240] on span "Ieskatie 1. 12b klase" at bounding box center [1055, 232] width 744 height 25
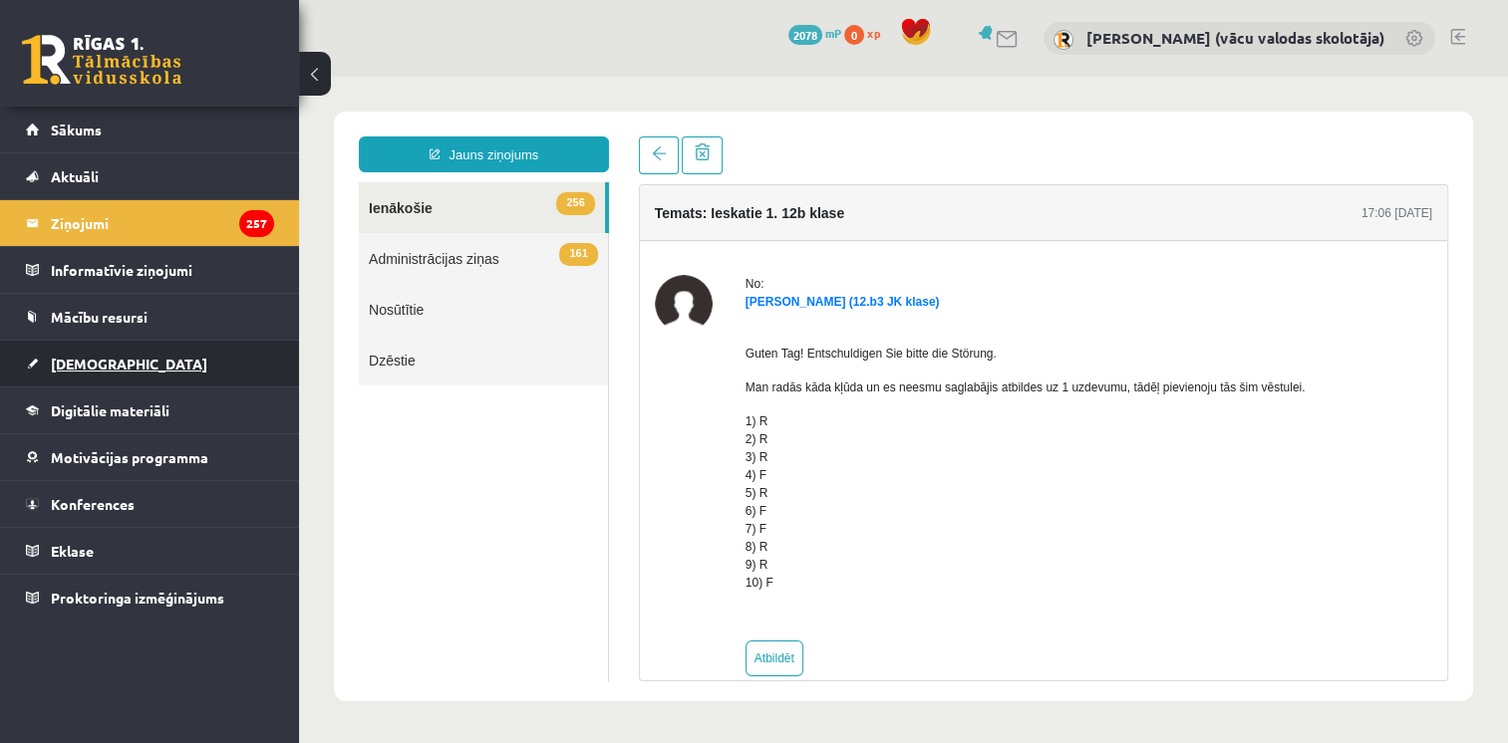
click at [103, 365] on span "[DEMOGRAPHIC_DATA]" at bounding box center [129, 364] width 156 height 18
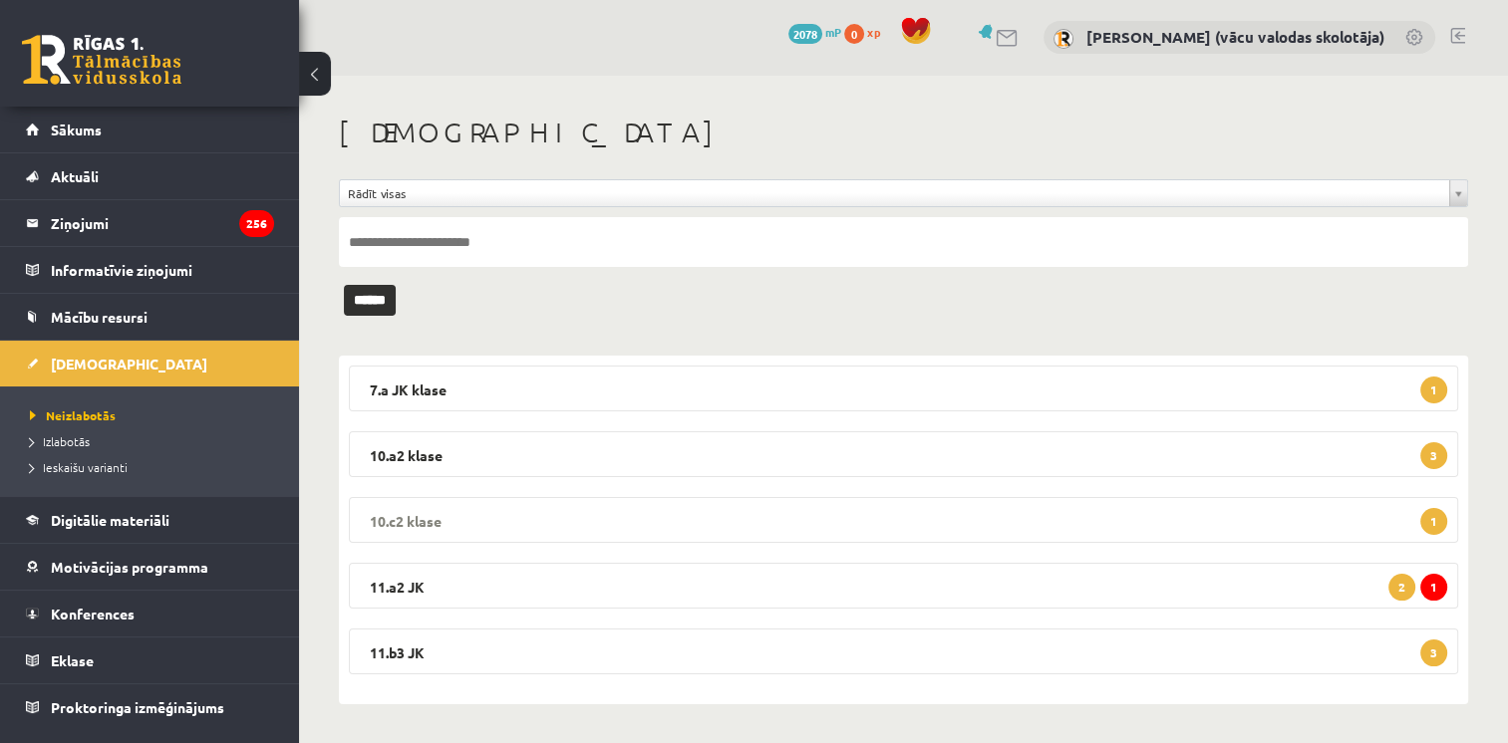
click at [876, 509] on legend "10.c2 klase 1" at bounding box center [903, 520] width 1109 height 46
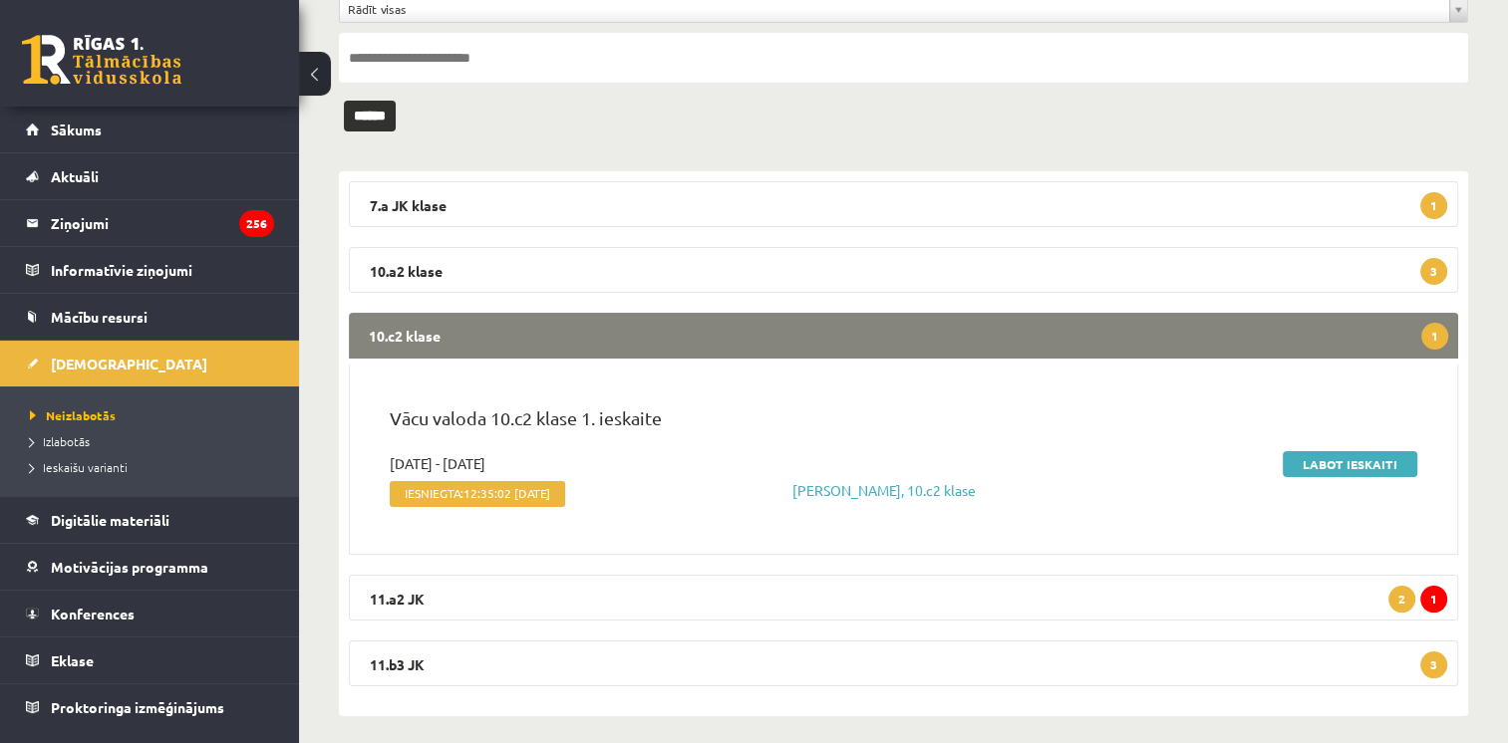
scroll to position [195, 0]
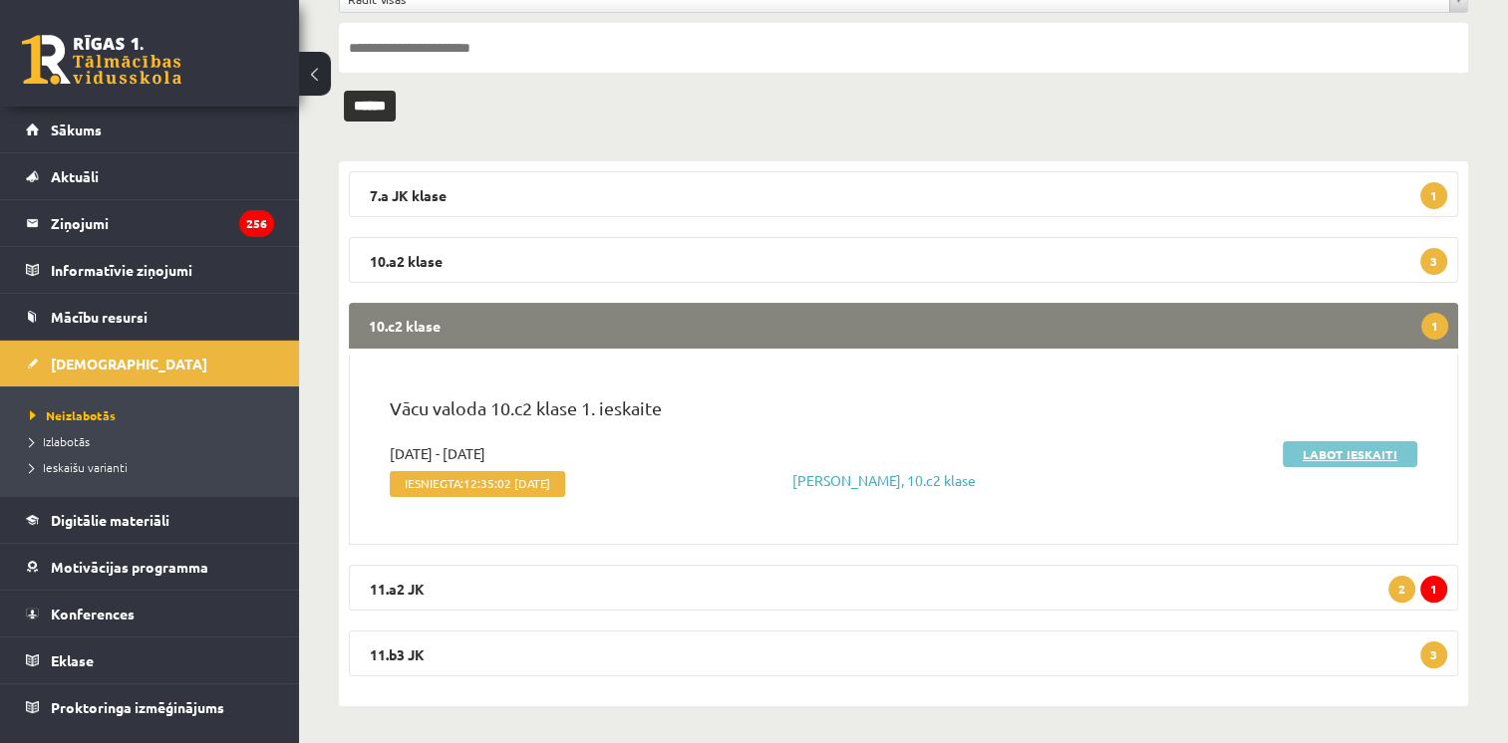
click at [1383, 452] on link "Labot ieskaiti" at bounding box center [1350, 454] width 135 height 26
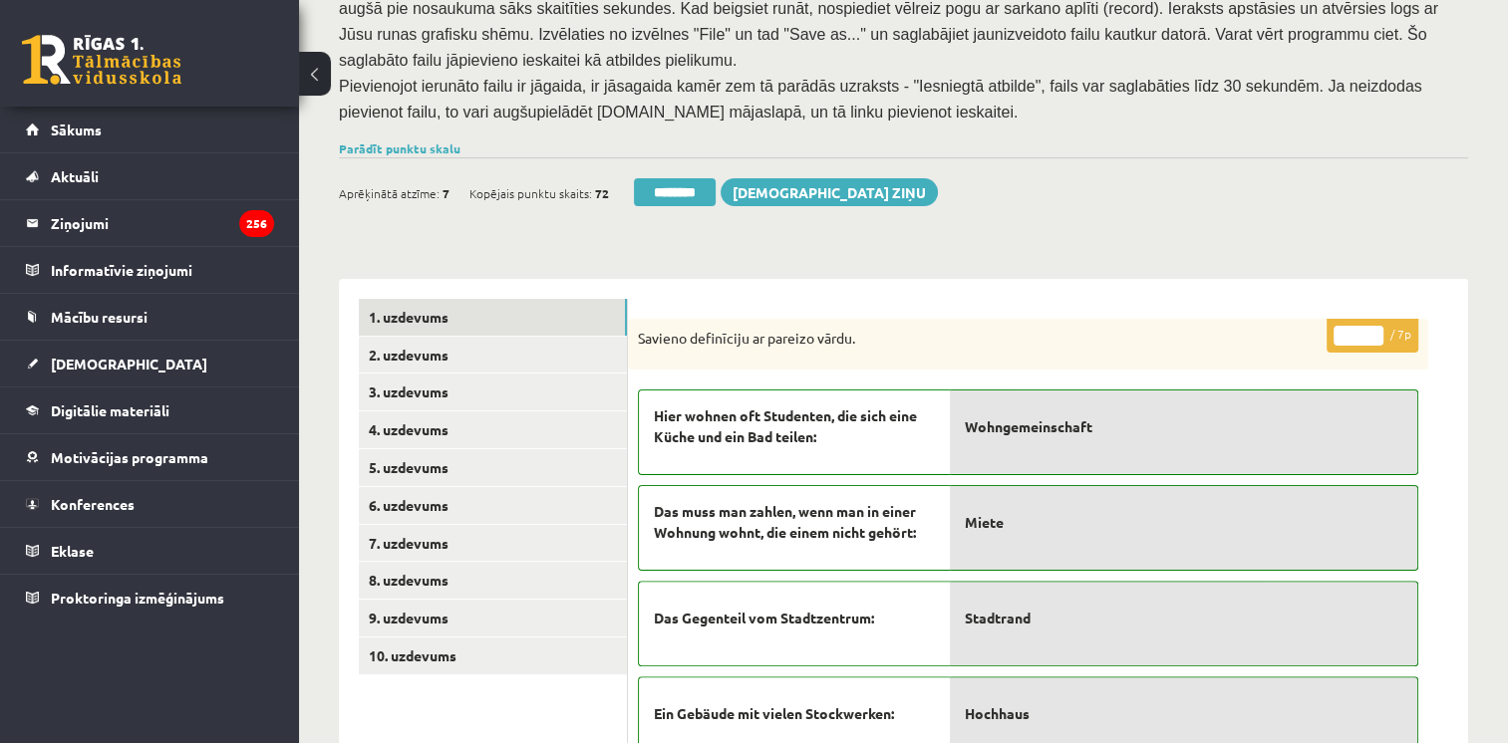
scroll to position [366, 0]
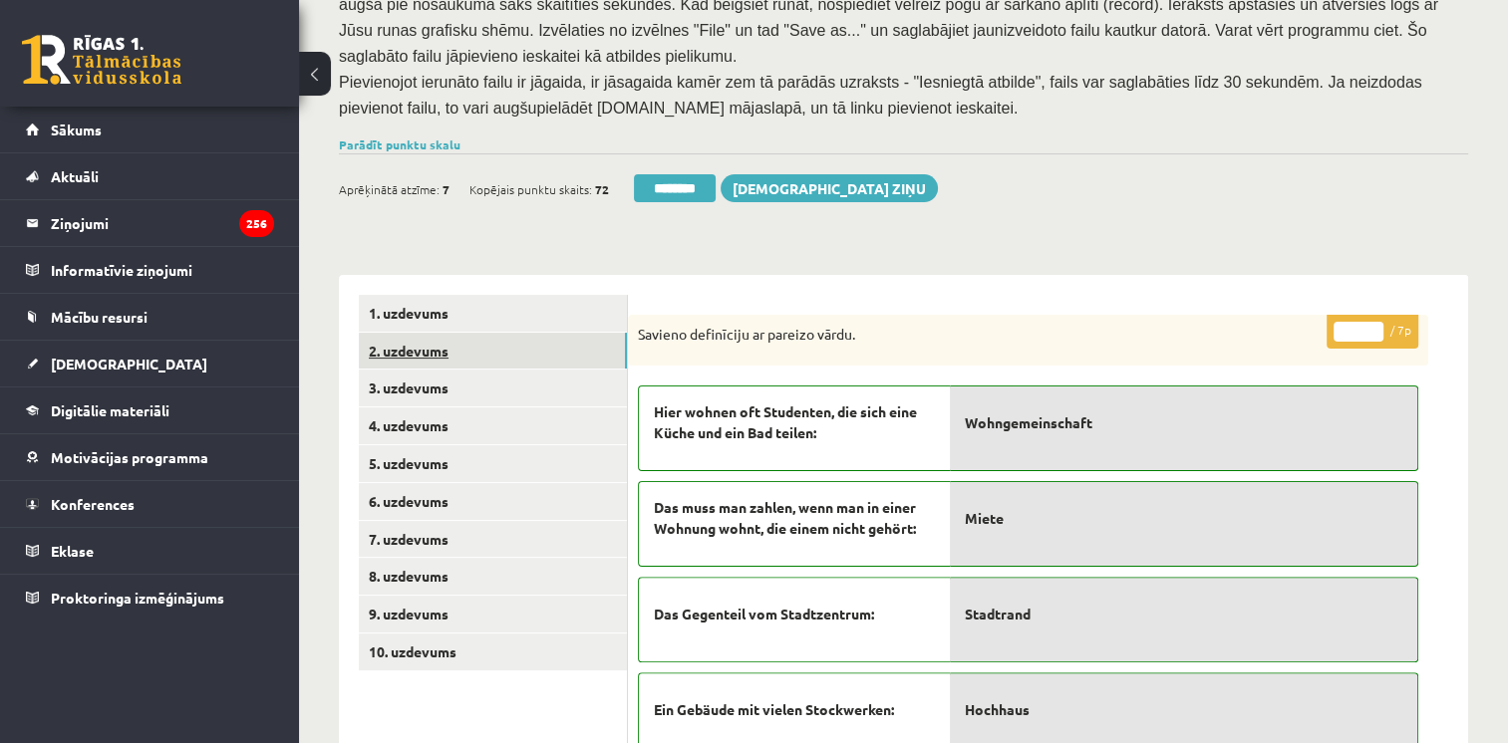
click at [473, 333] on link "2. uzdevums" at bounding box center [493, 351] width 268 height 37
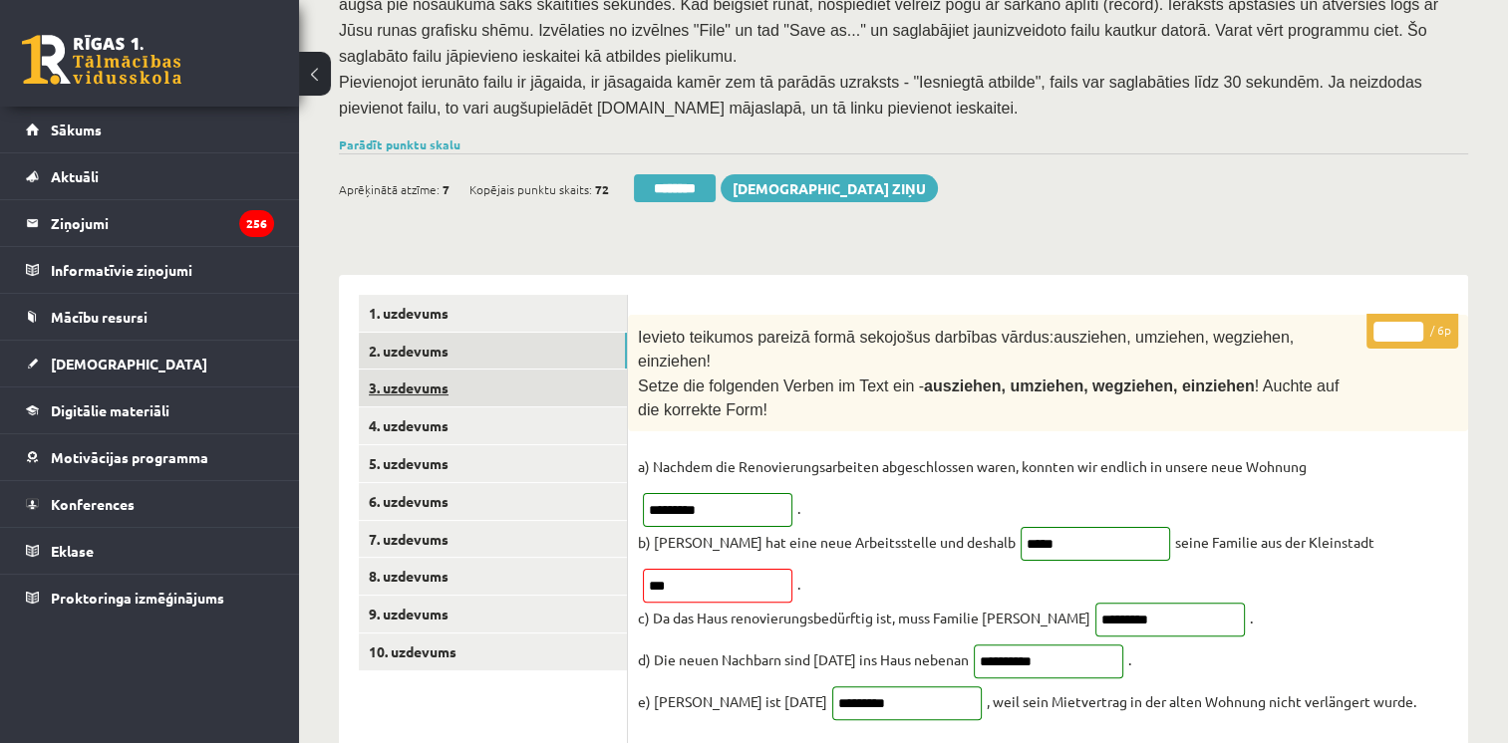
scroll to position [0, 0]
click at [450, 370] on link "3. uzdevums" at bounding box center [493, 388] width 268 height 37
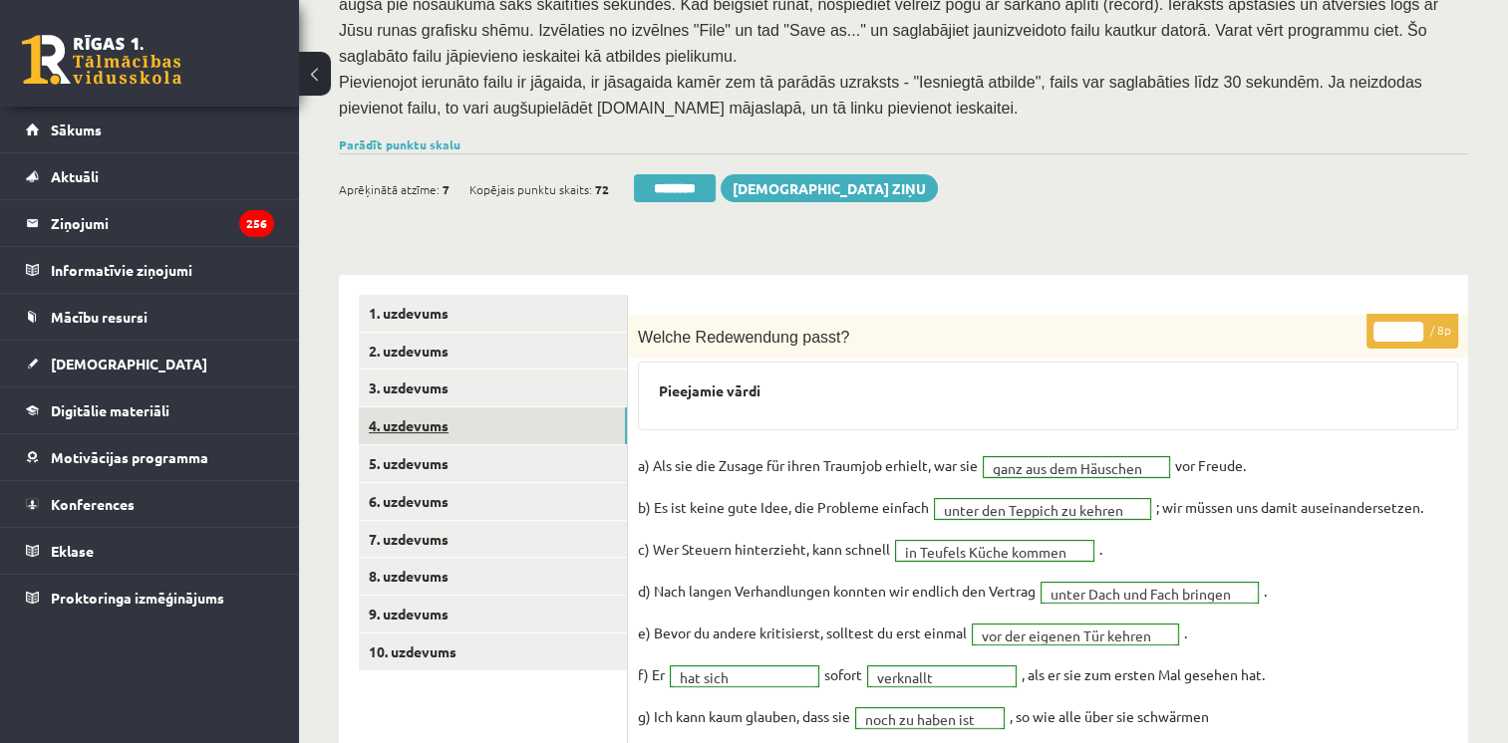
click at [450, 408] on link "4. uzdevums" at bounding box center [493, 426] width 268 height 37
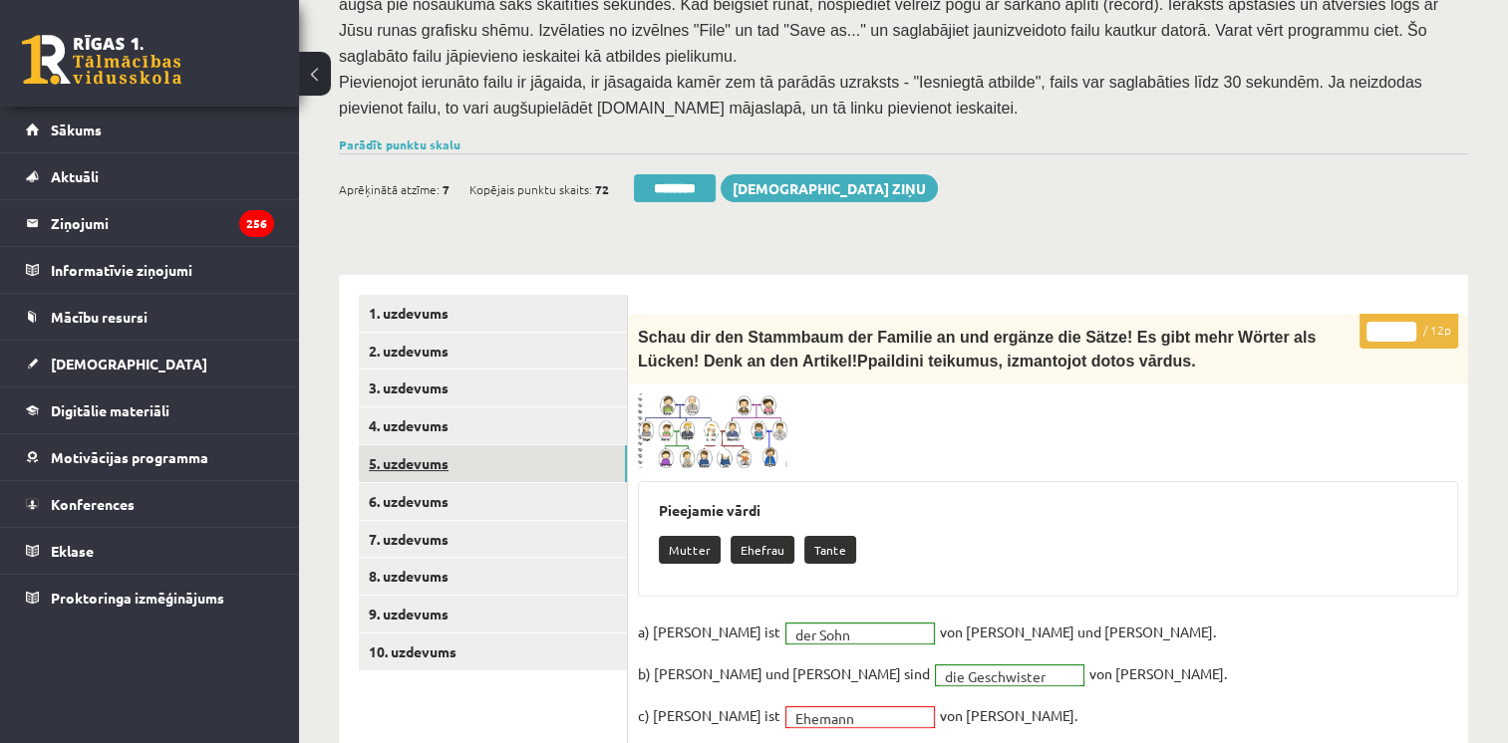
click at [438, 445] on link "5. uzdevums" at bounding box center [493, 463] width 268 height 37
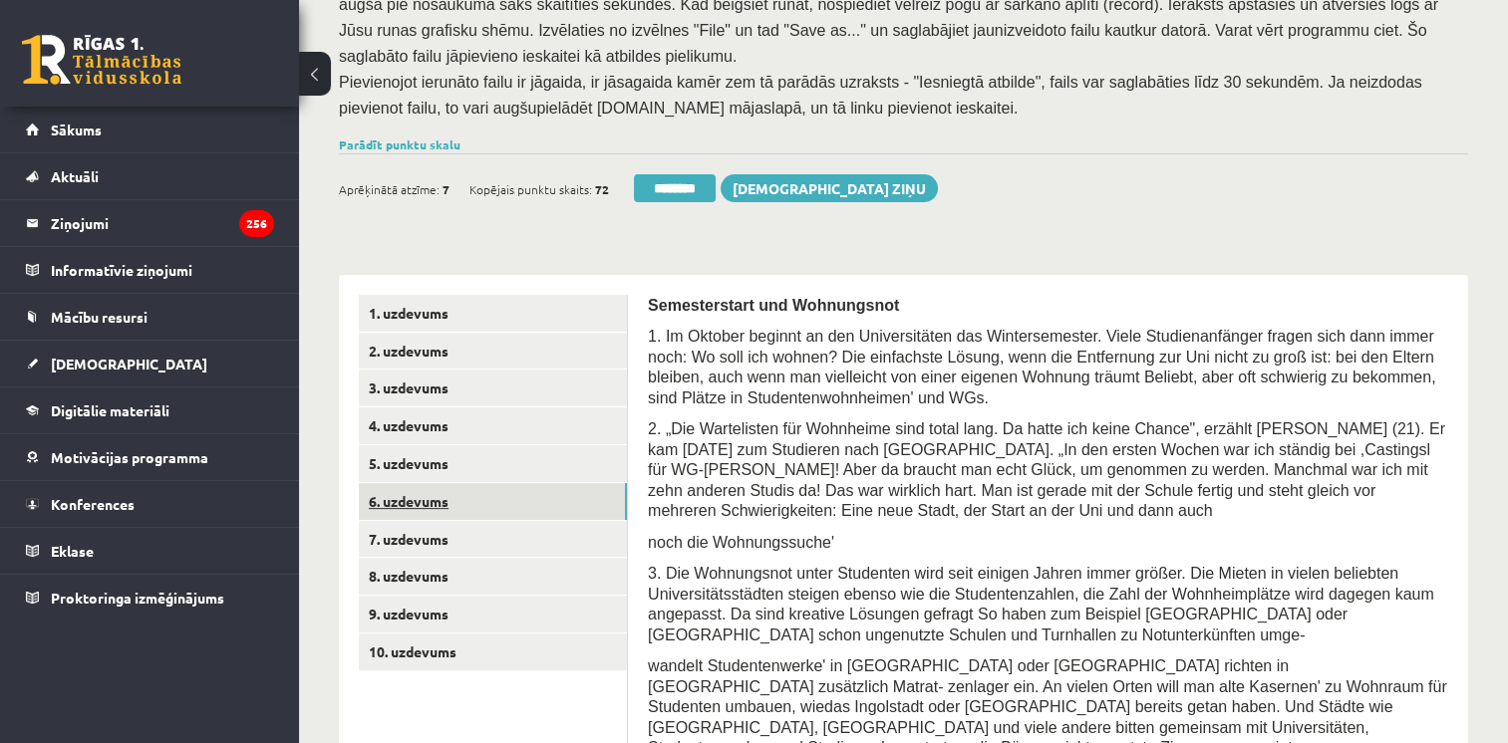
click at [442, 483] on link "6. uzdevums" at bounding box center [493, 501] width 268 height 37
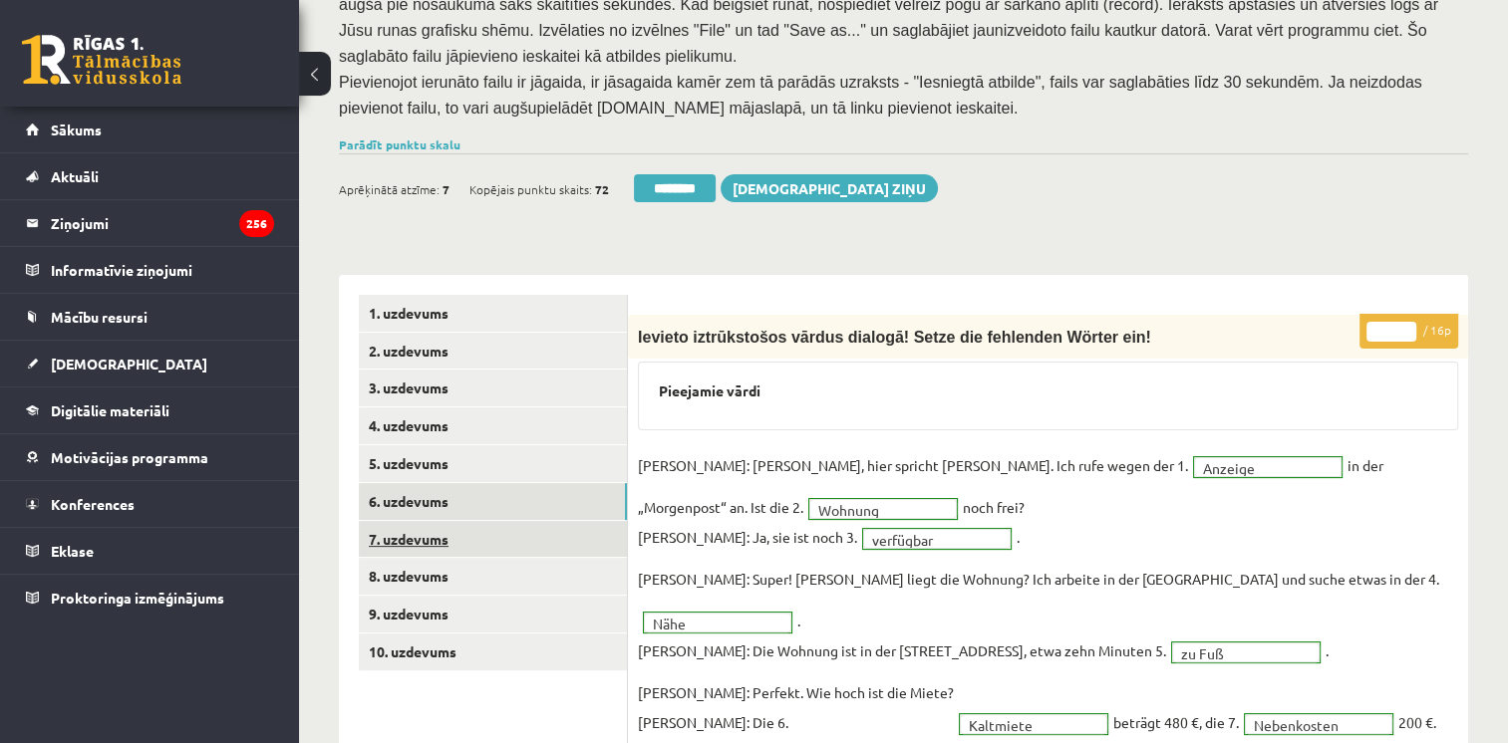
click at [442, 521] on link "7. uzdevums" at bounding box center [493, 539] width 268 height 37
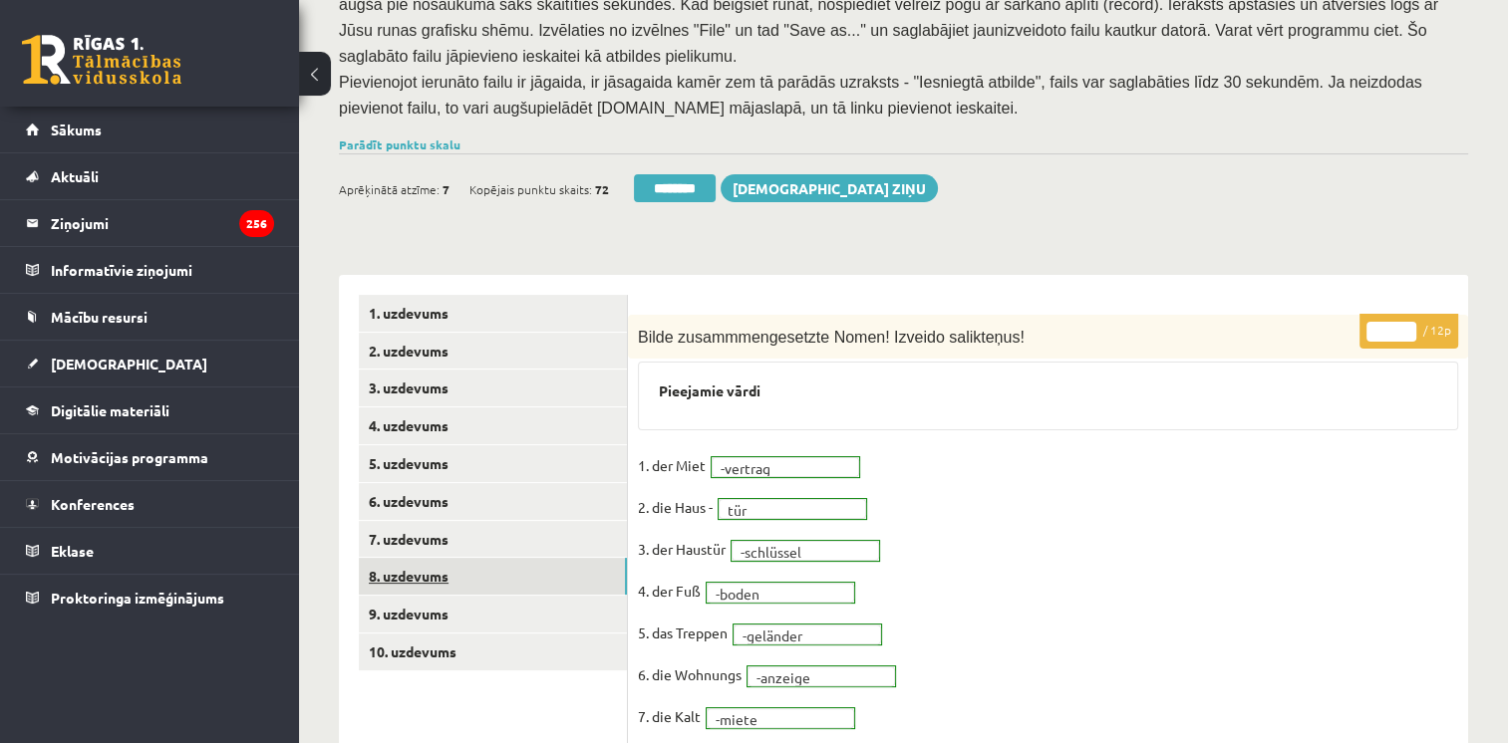
click at [434, 558] on link "8. uzdevums" at bounding box center [493, 576] width 268 height 37
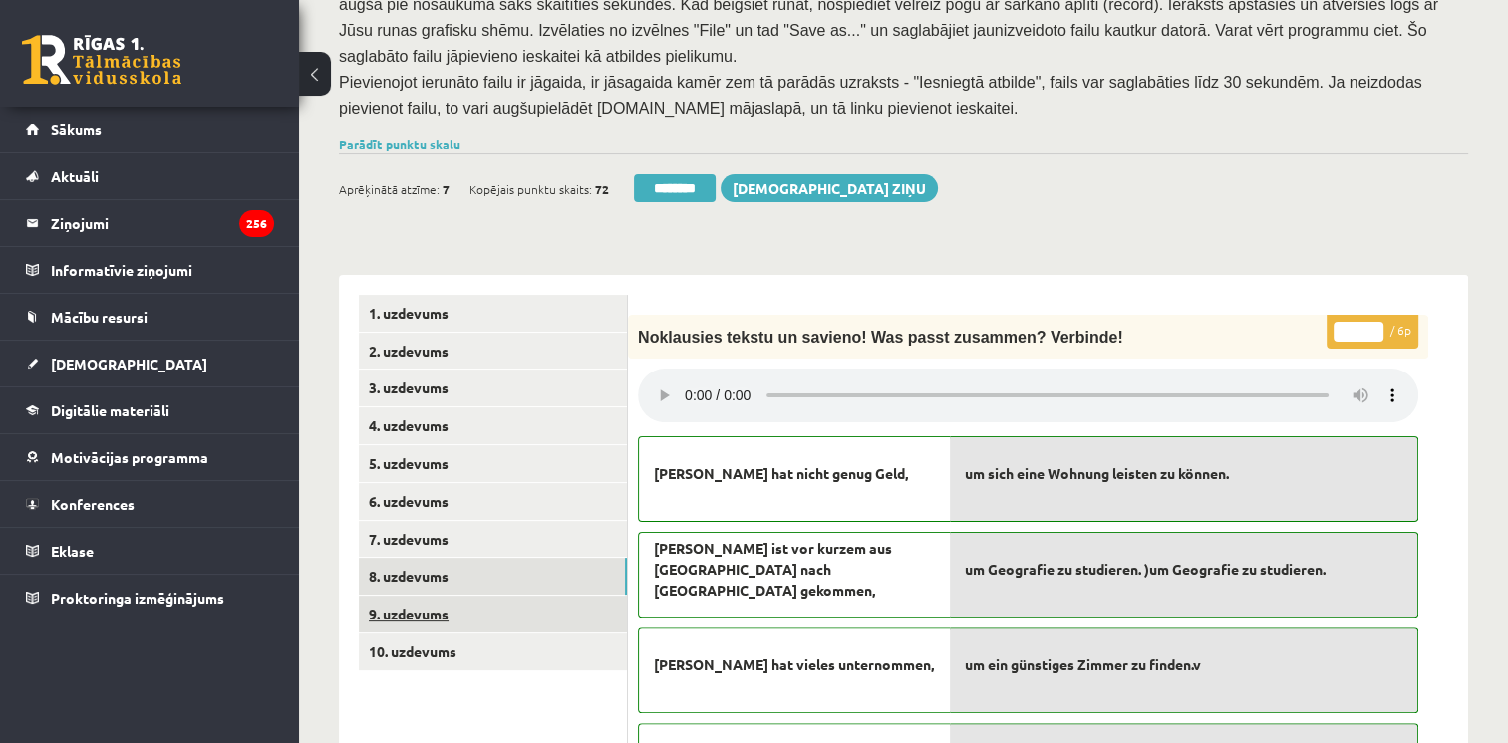
click at [434, 596] on link "9. uzdevums" at bounding box center [493, 614] width 268 height 37
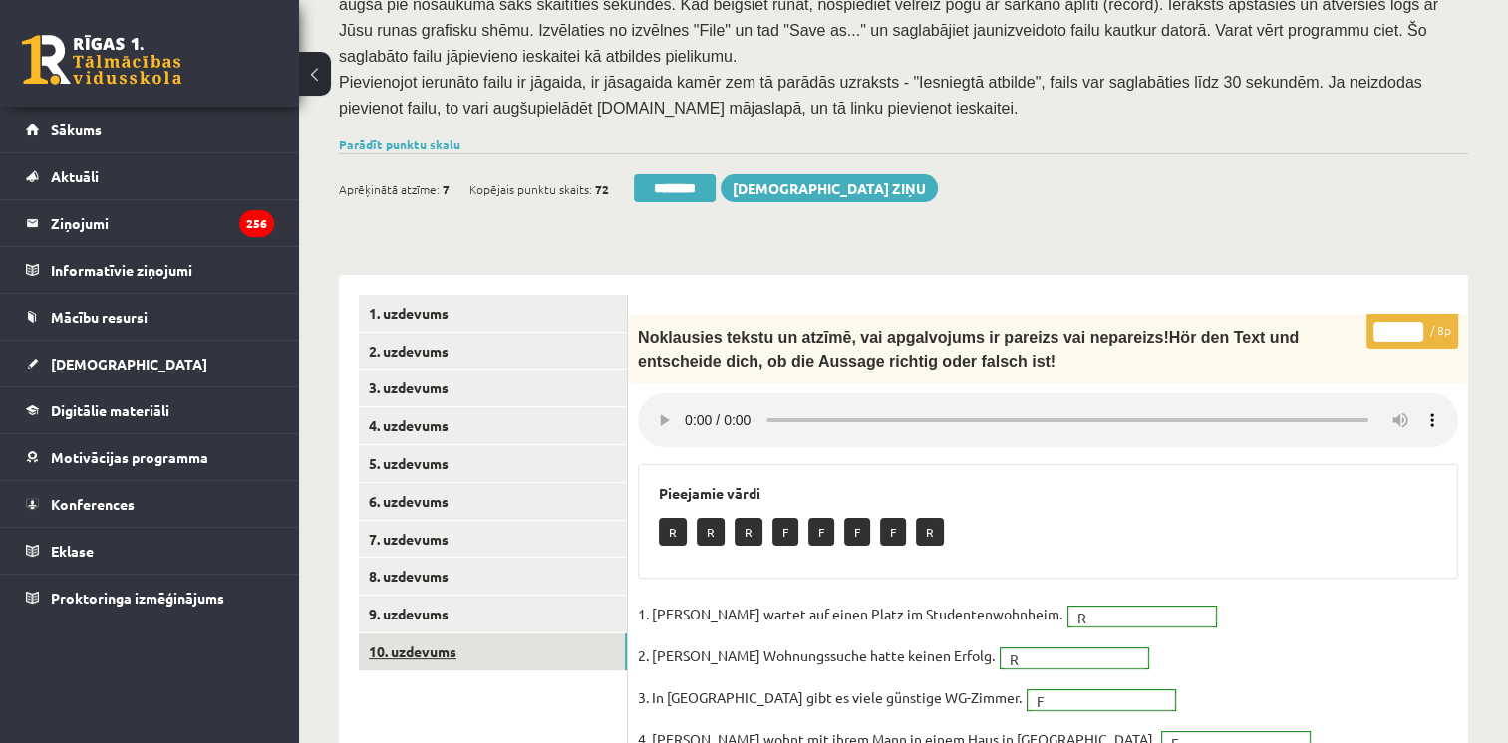
click at [437, 634] on link "10. uzdevums" at bounding box center [493, 652] width 268 height 37
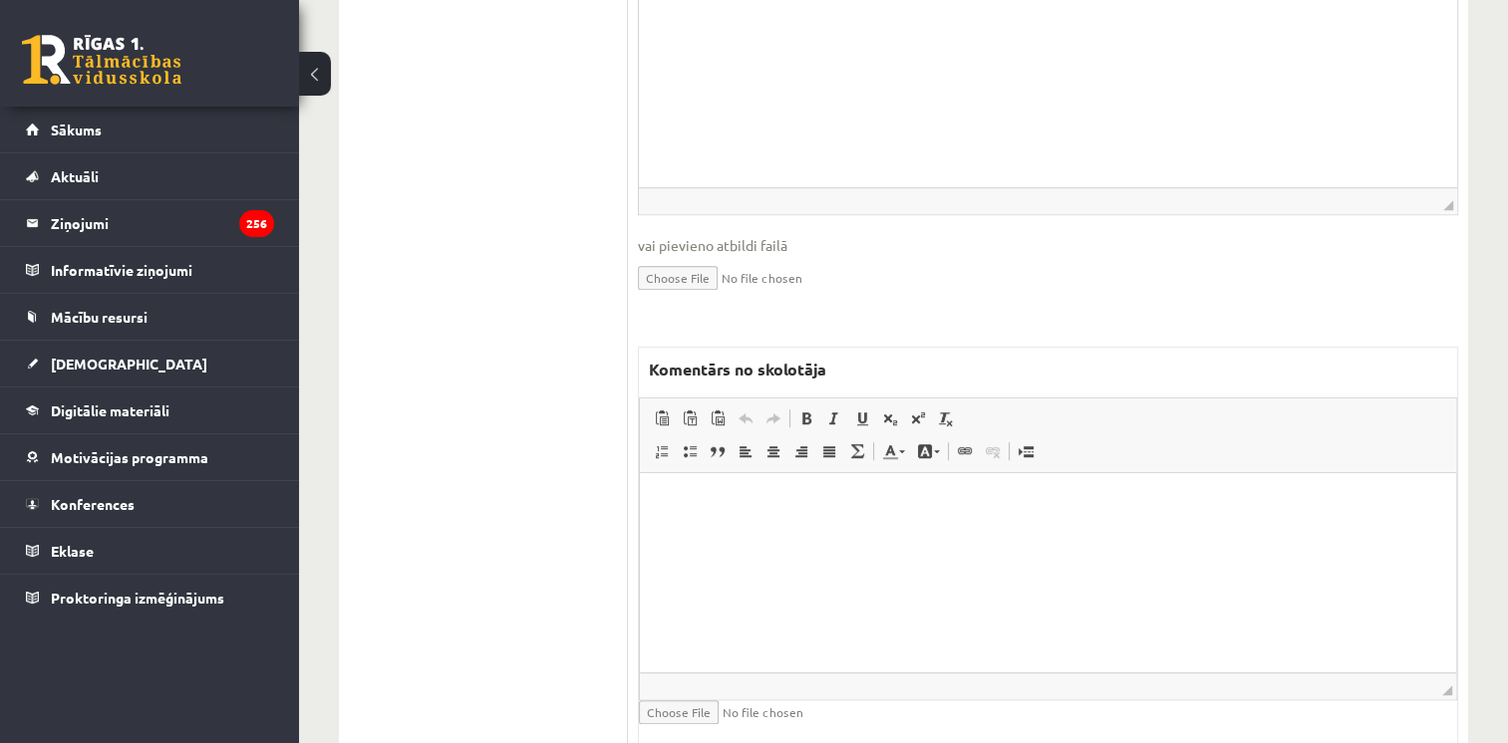
scroll to position [1232, 0]
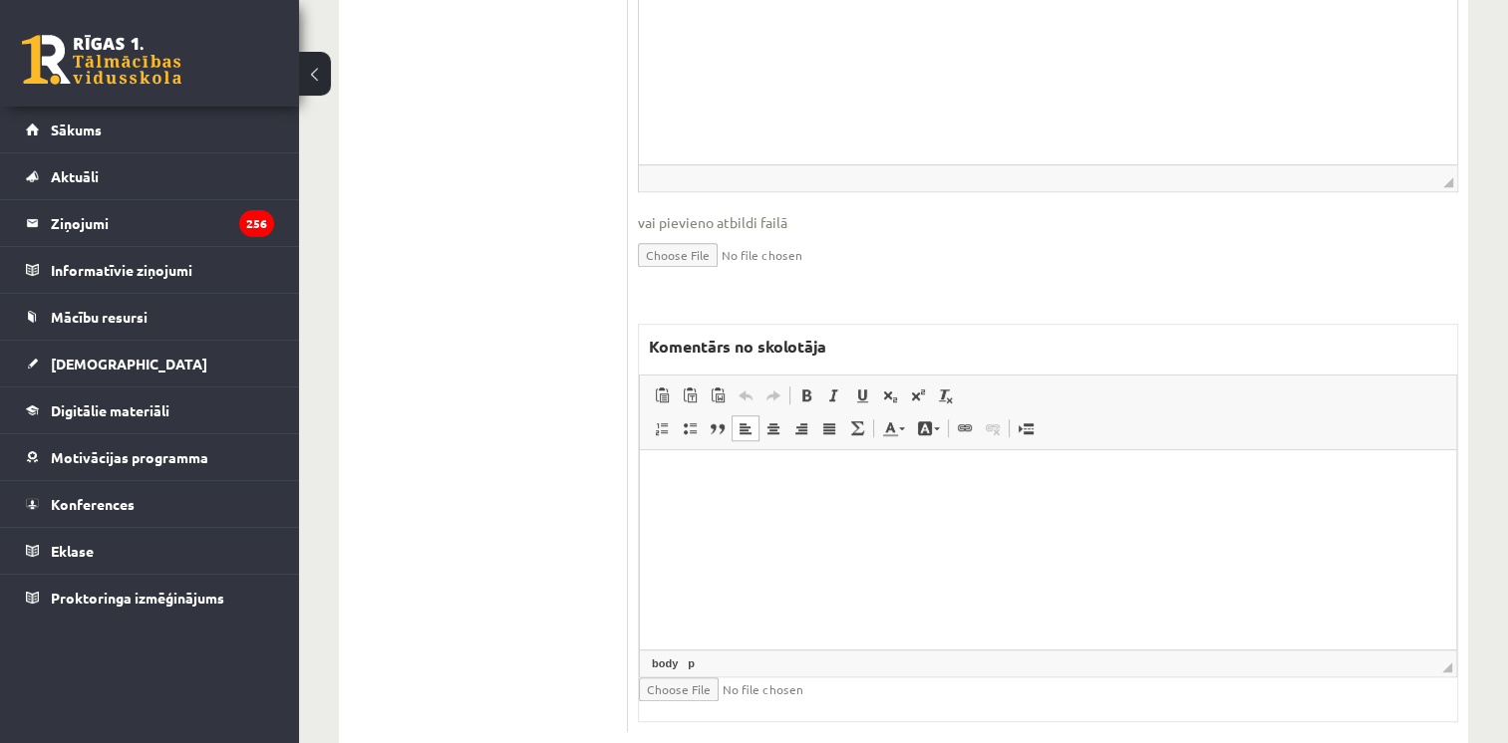
click at [1212, 510] on html at bounding box center [1048, 479] width 816 height 61
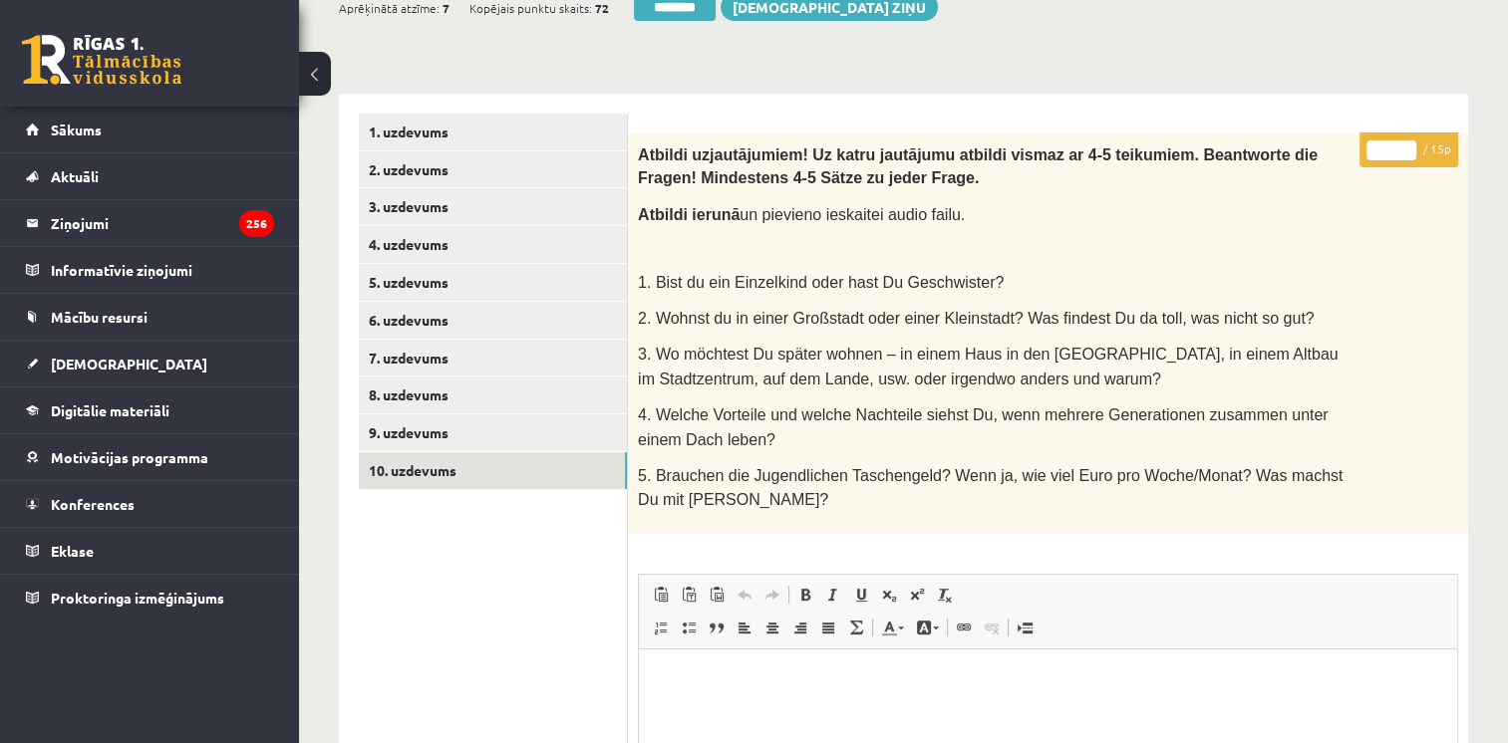
scroll to position [421, 0]
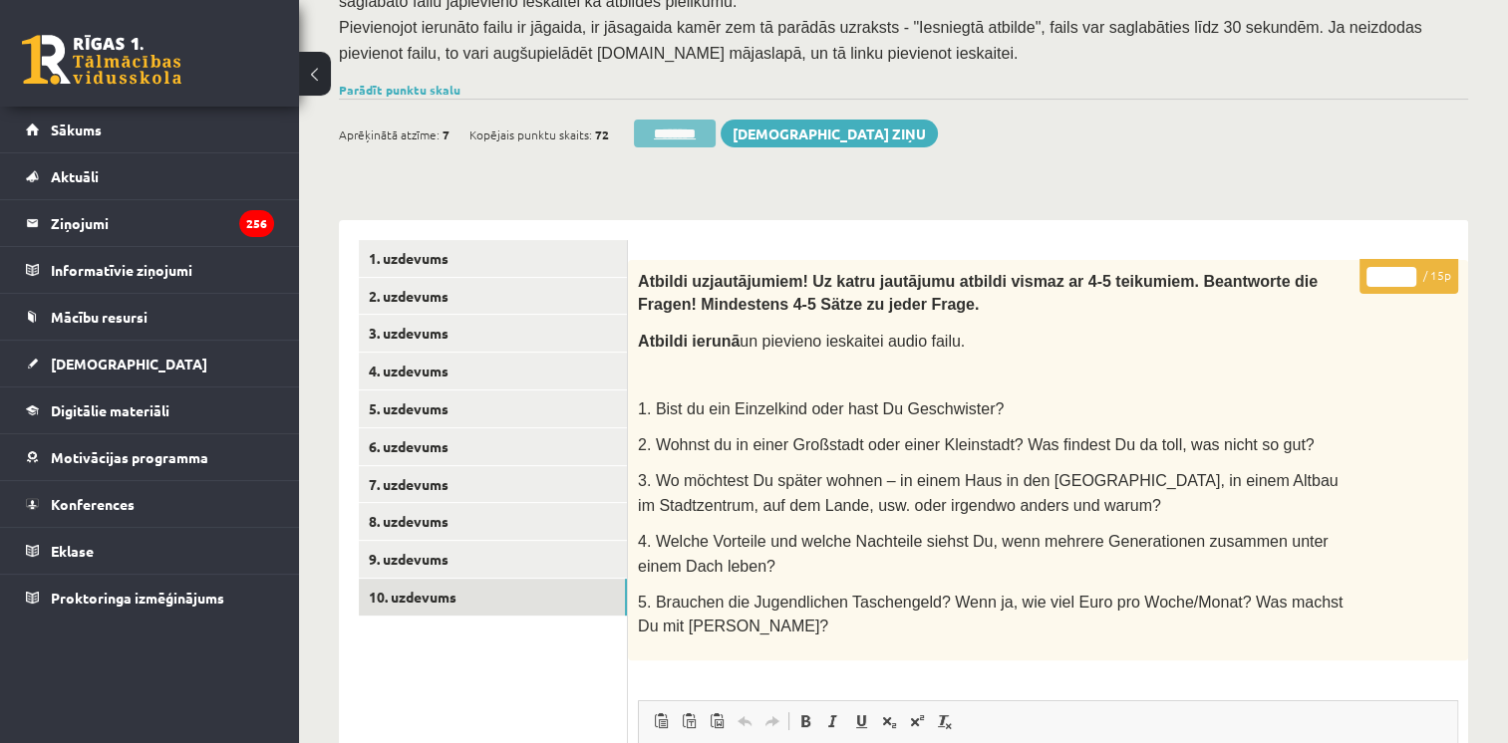
click at [679, 120] on input "********" at bounding box center [675, 134] width 82 height 28
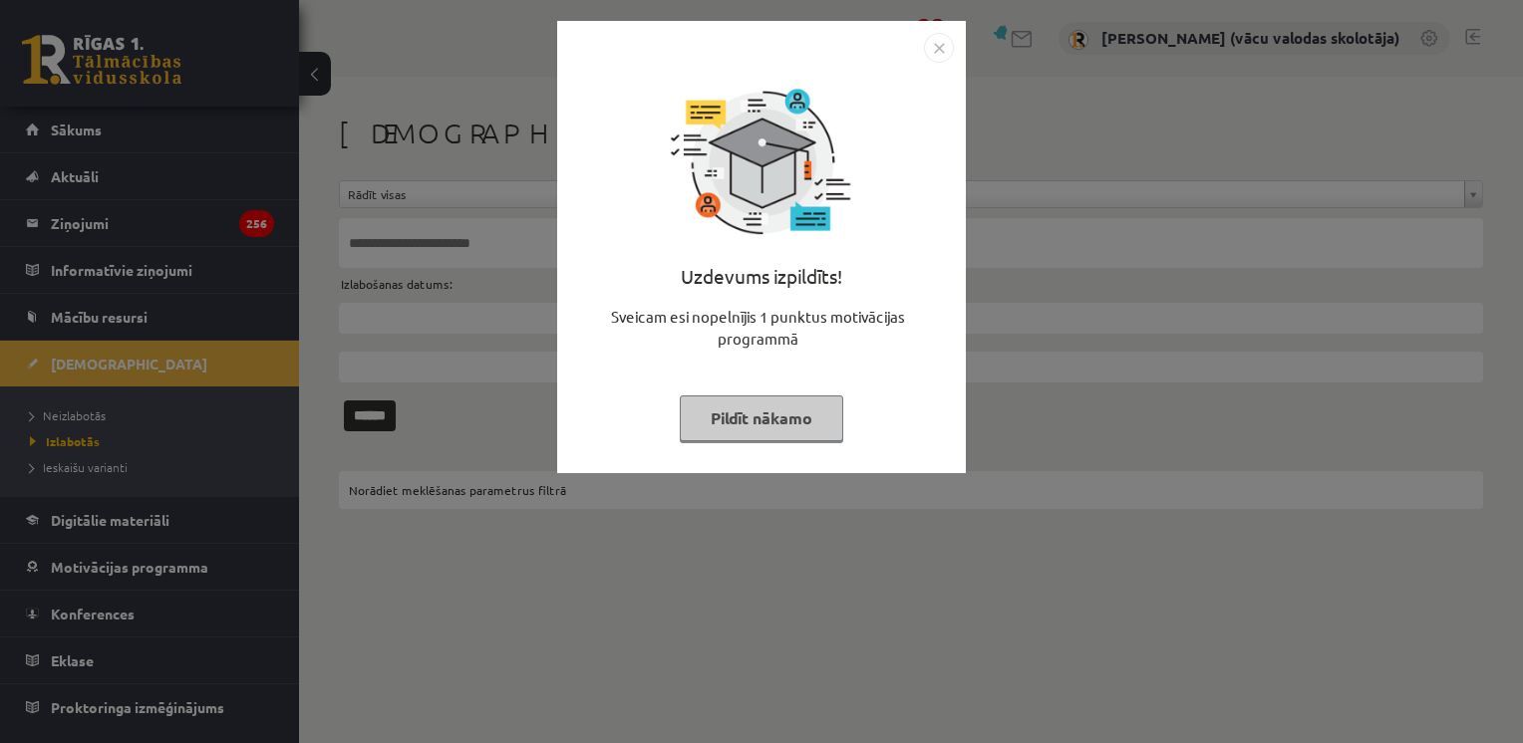
click at [770, 415] on button "Pildīt nākamo" at bounding box center [761, 419] width 163 height 46
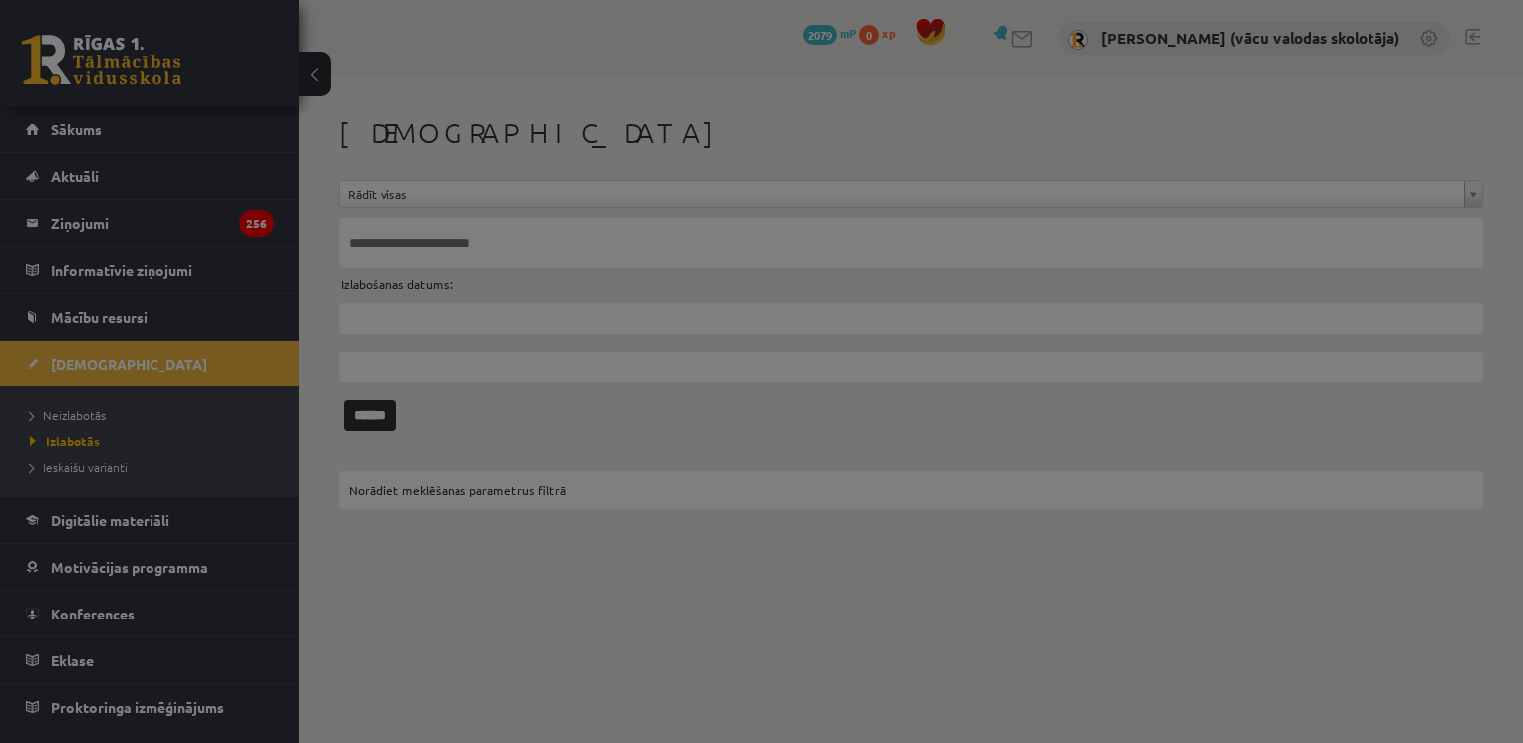
click at [770, 415] on body "0 Dāvanas 2079 mP 0 xp [PERSON_NAME] (vācu valodas skolotāja) Sākums Aktuāli Kā…" at bounding box center [761, 371] width 1523 height 743
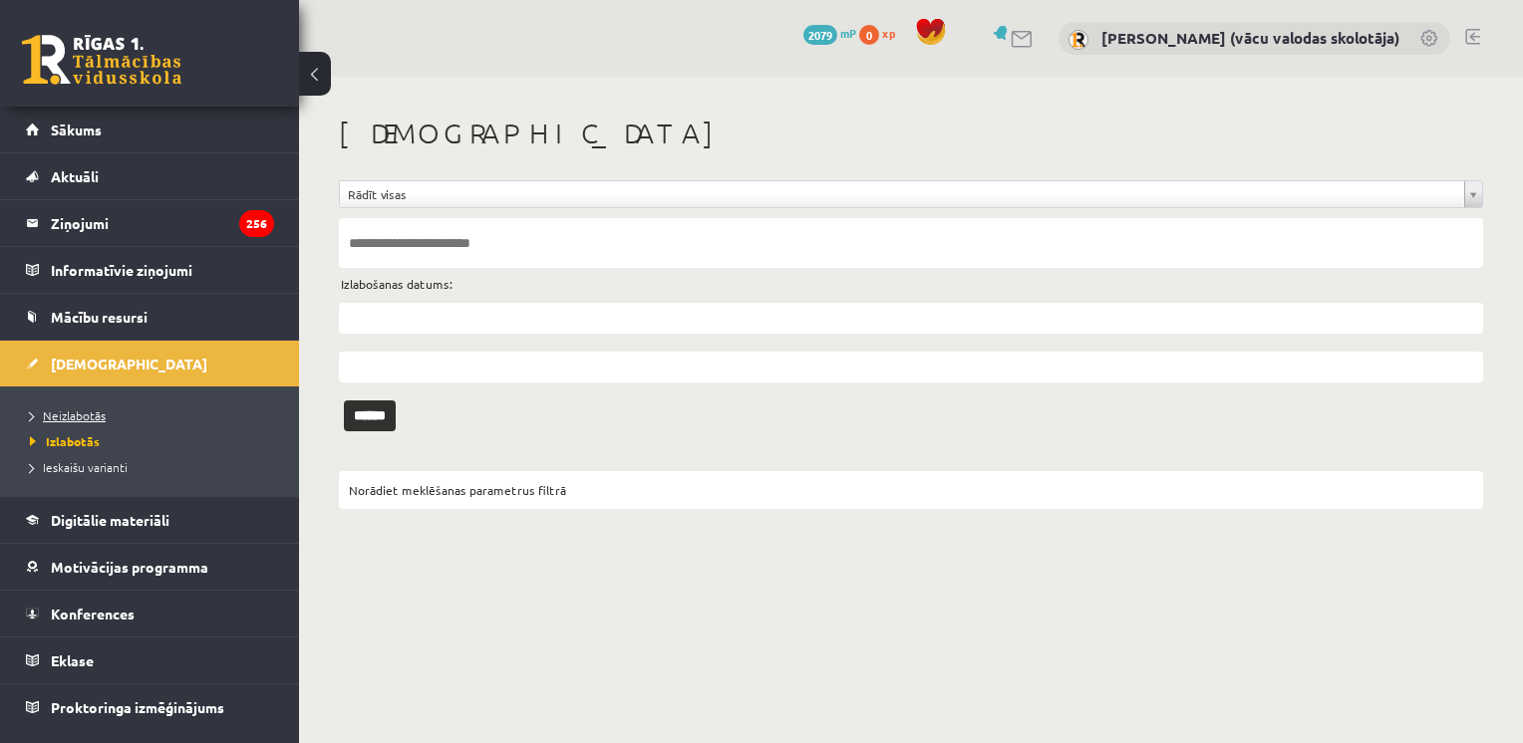
click at [76, 413] on span "Neizlabotās" at bounding box center [68, 416] width 76 height 16
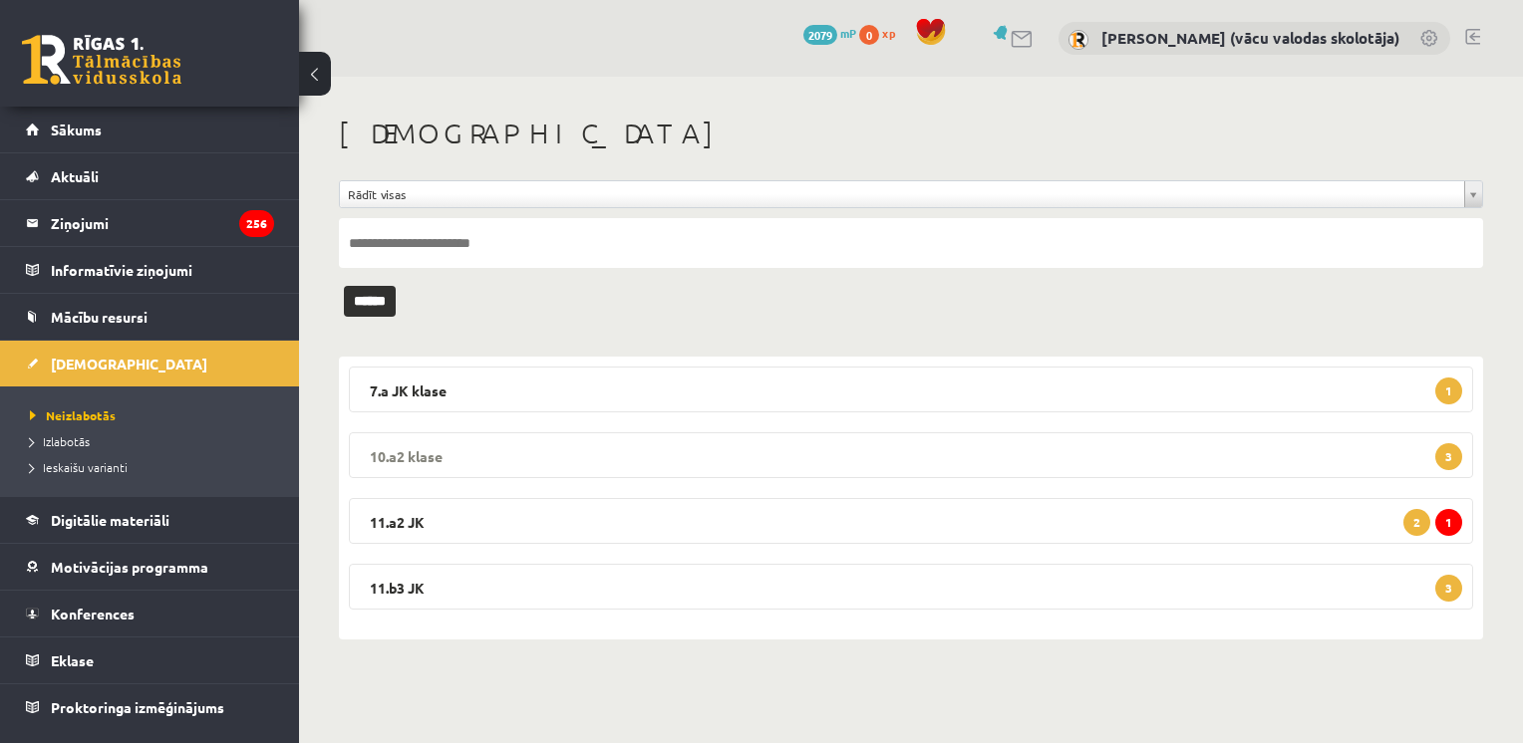
click at [721, 452] on legend "10.a2 klase 3" at bounding box center [911, 455] width 1124 height 46
